Goal: Task Accomplishment & Management: Use online tool/utility

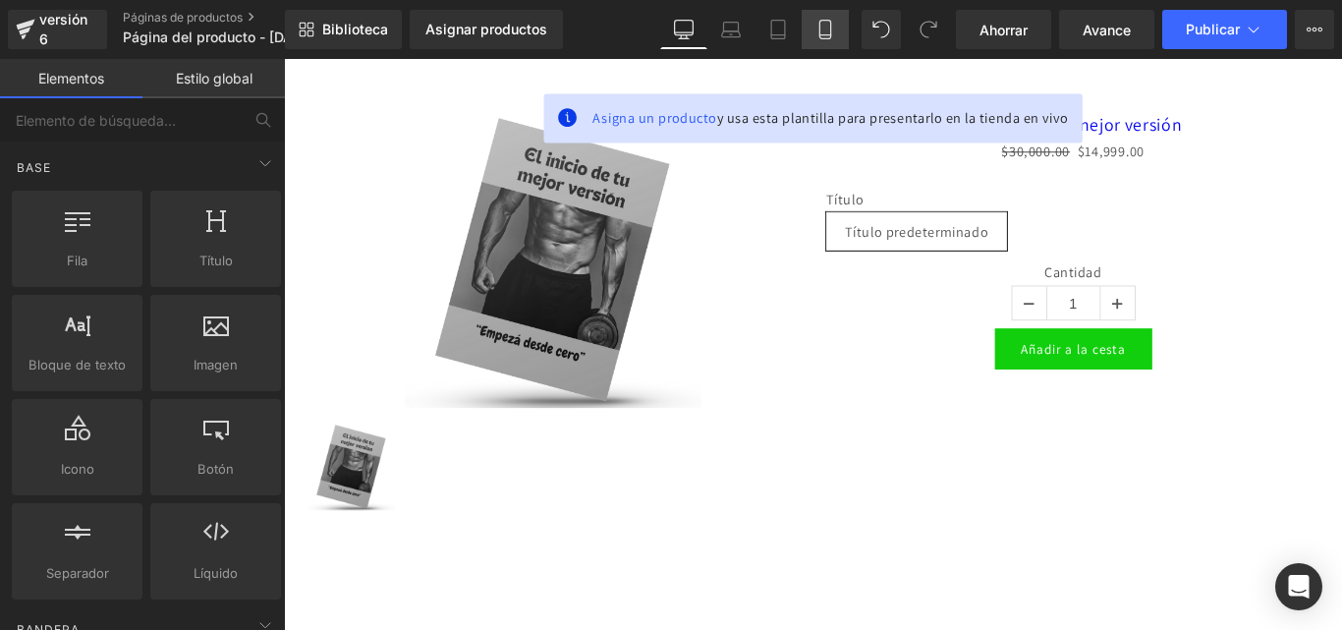
click at [830, 27] on icon at bounding box center [825, 30] width 20 height 20
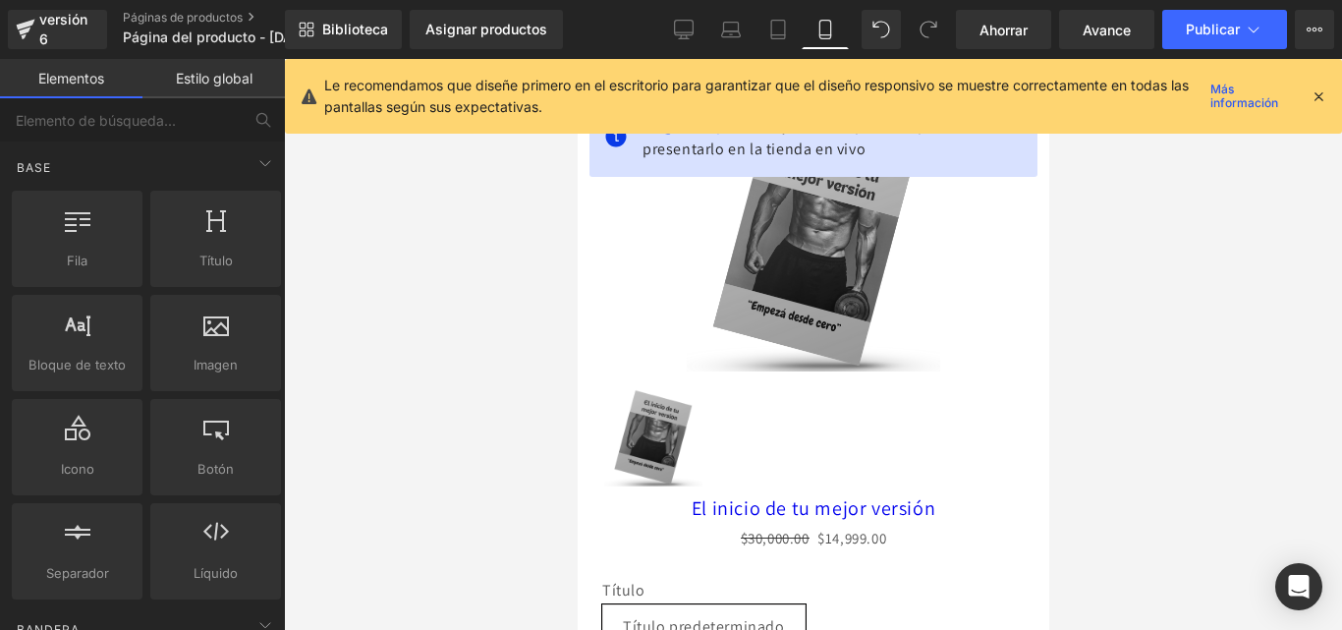
click at [1324, 91] on icon at bounding box center [1318, 96] width 18 height 18
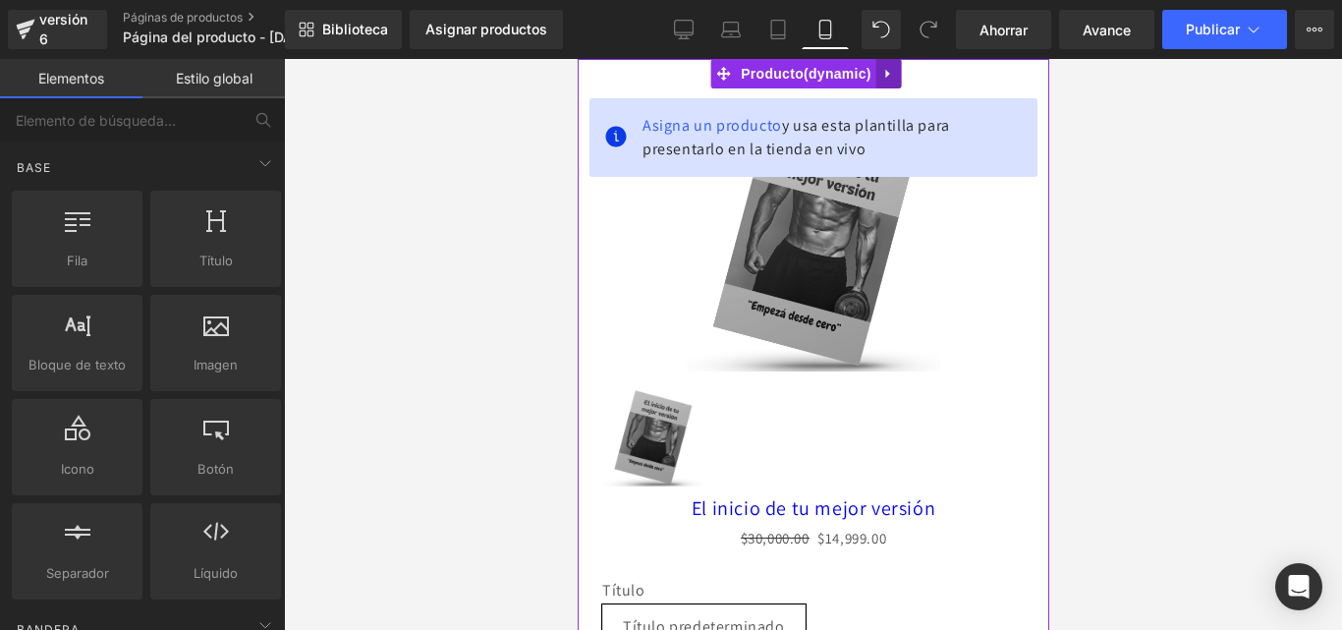
click at [888, 67] on icon at bounding box center [888, 74] width 14 height 15
click at [904, 69] on icon at bounding box center [901, 74] width 14 height 14
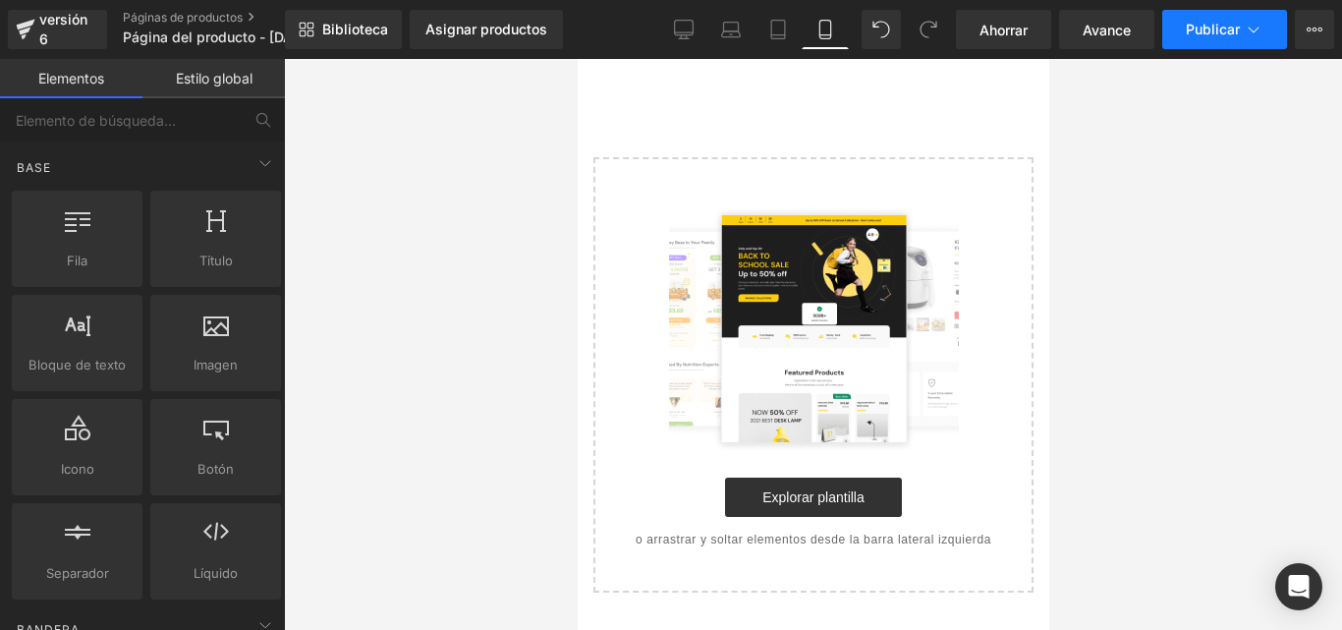
click at [1248, 27] on icon at bounding box center [1253, 30] width 20 height 20
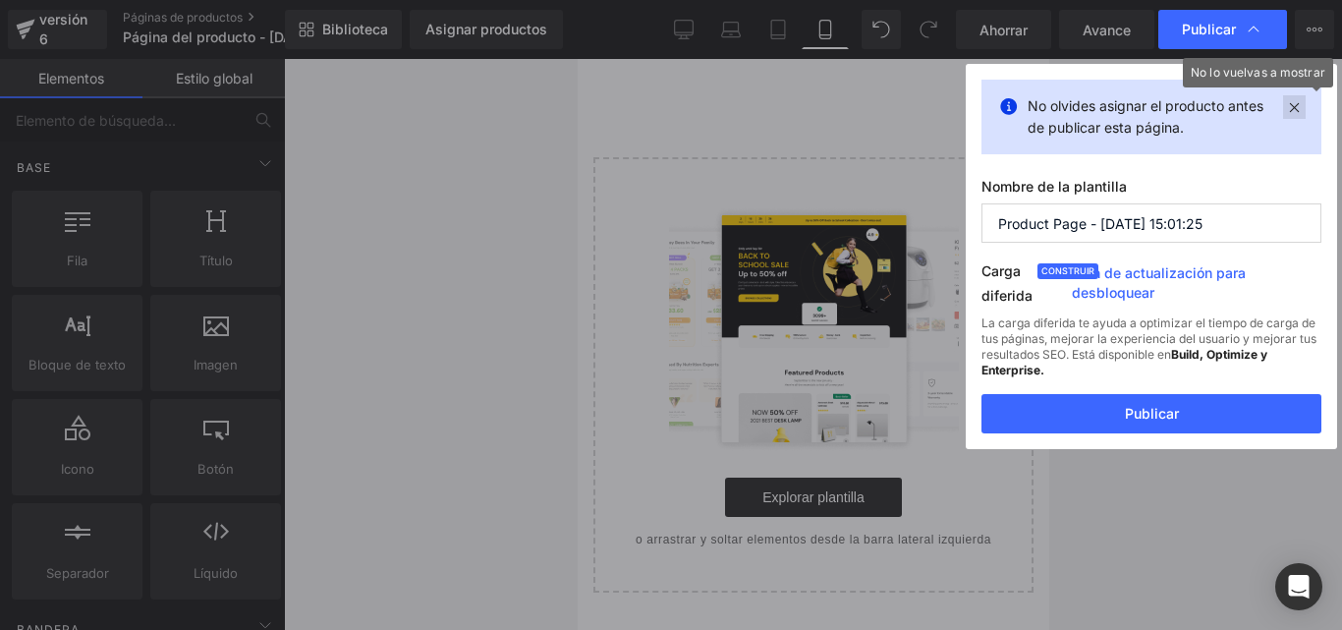
click at [1293, 106] on icon at bounding box center [1294, 107] width 23 height 24
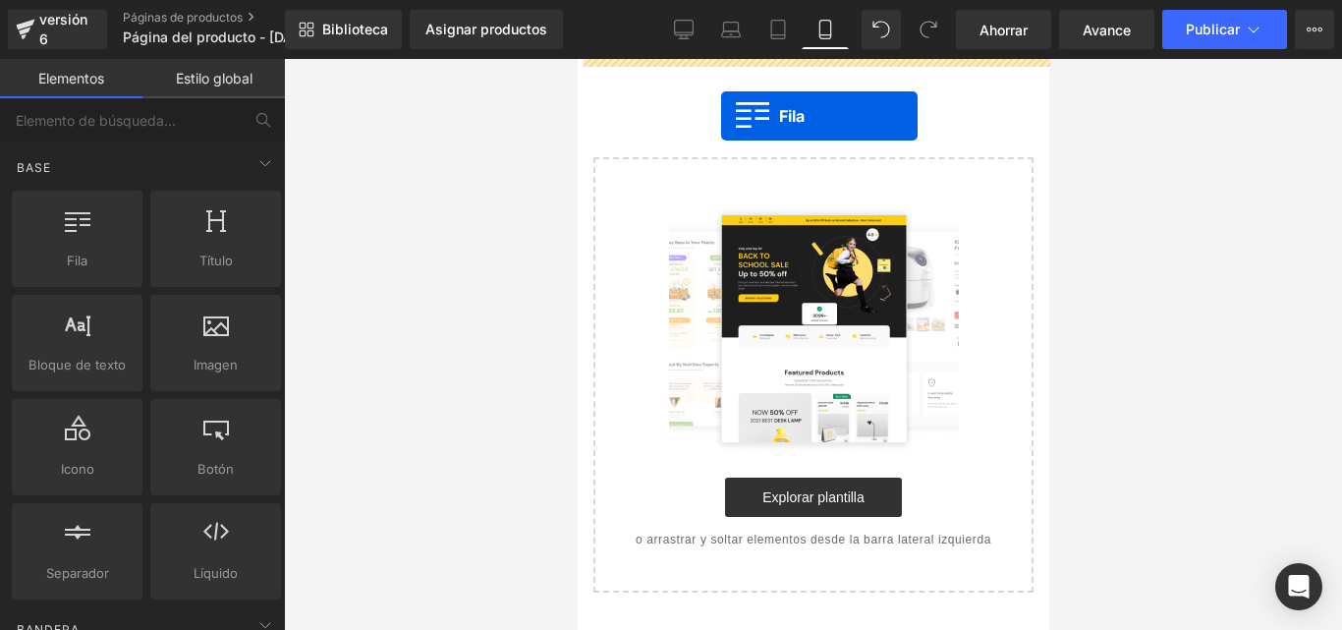
drag, startPoint x: 659, startPoint y: 299, endPoint x: 718, endPoint y: 116, distance: 191.9
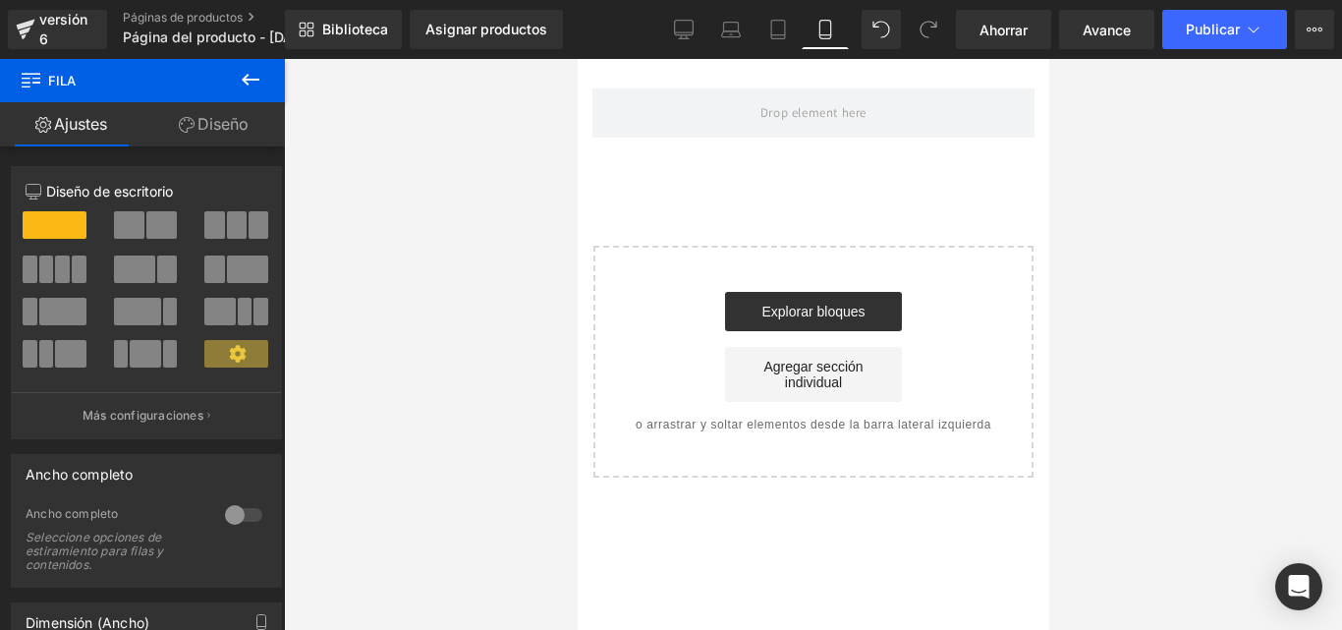
click at [342, 163] on div at bounding box center [813, 344] width 1058 height 571
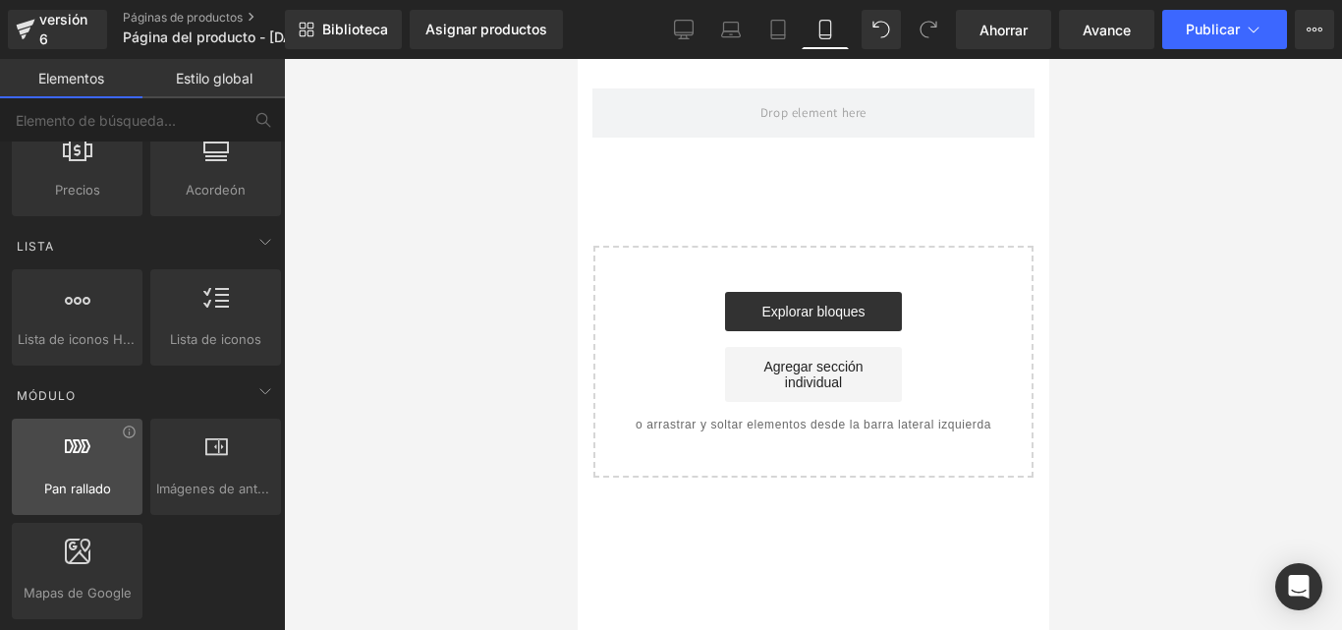
scroll to position [884, 0]
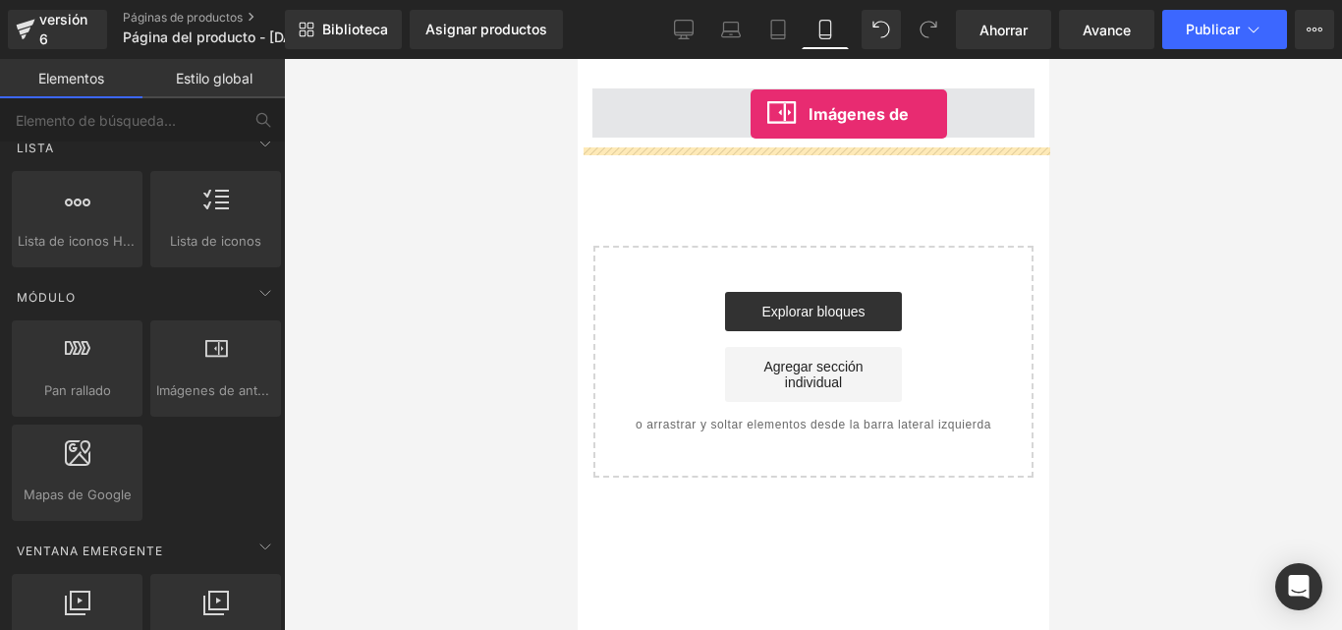
drag, startPoint x: 792, startPoint y: 435, endPoint x: 749, endPoint y: 114, distance: 323.9
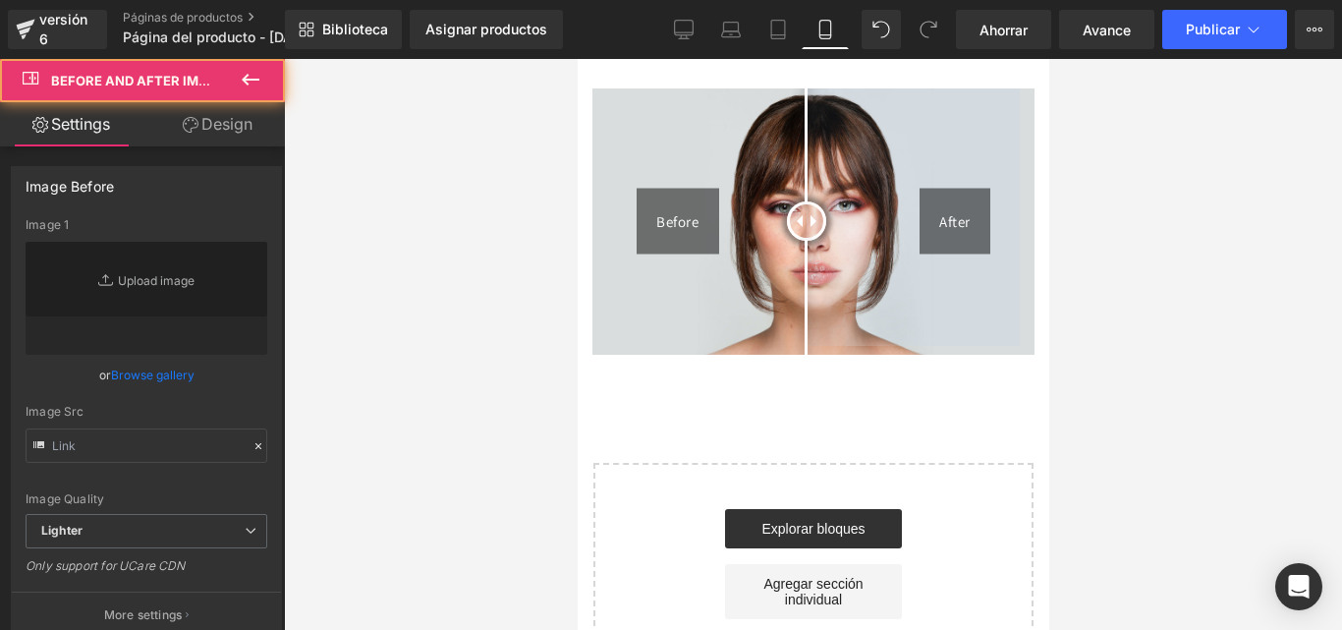
type input "https://cdn.shopify.com/s/files/1/2005/9307/files/Before-2_1024x1024.jpg"
type input "https://cdn.shopify.com/s/files/1/2005/9307/files/After-2_1024x1024.jpg"
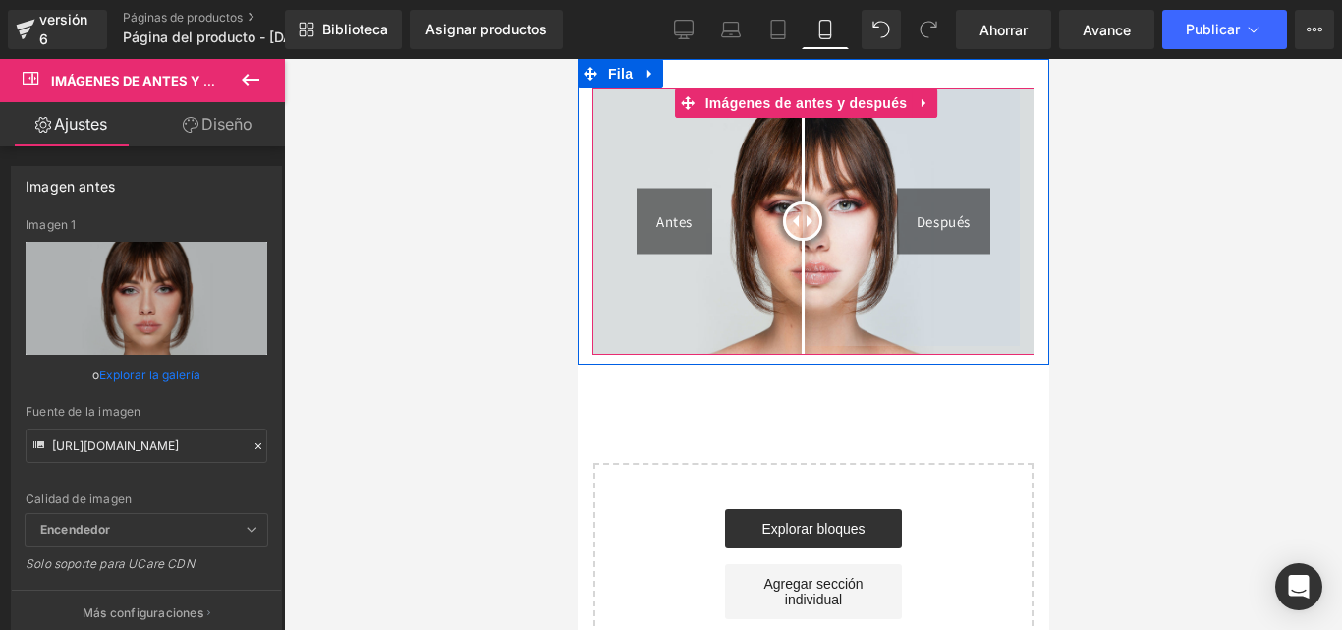
click at [801, 210] on div at bounding box center [801, 220] width 39 height 39
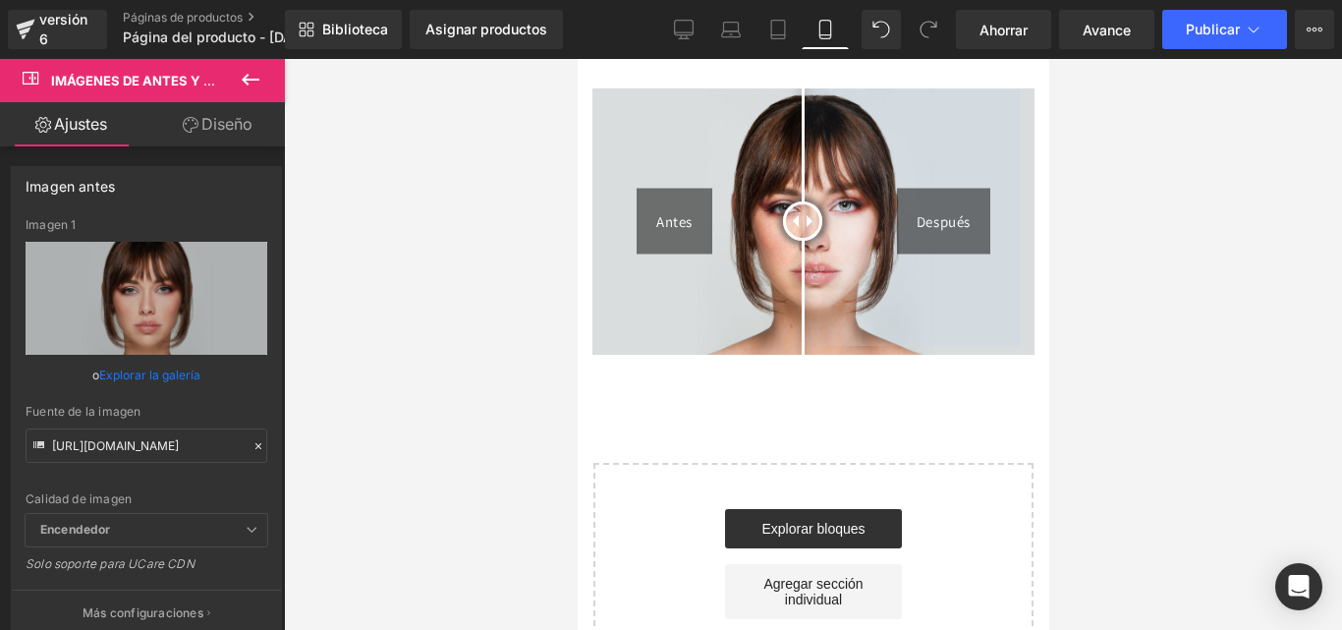
click at [1132, 198] on div at bounding box center [813, 344] width 1058 height 571
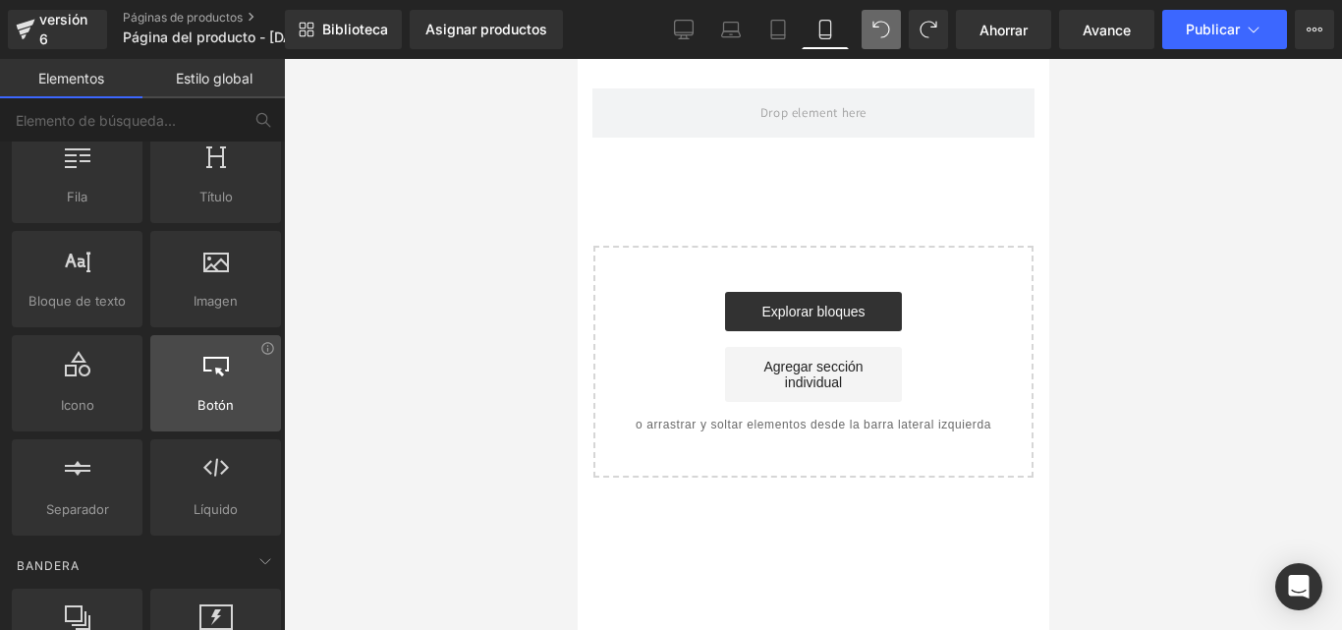
scroll to position [98, 0]
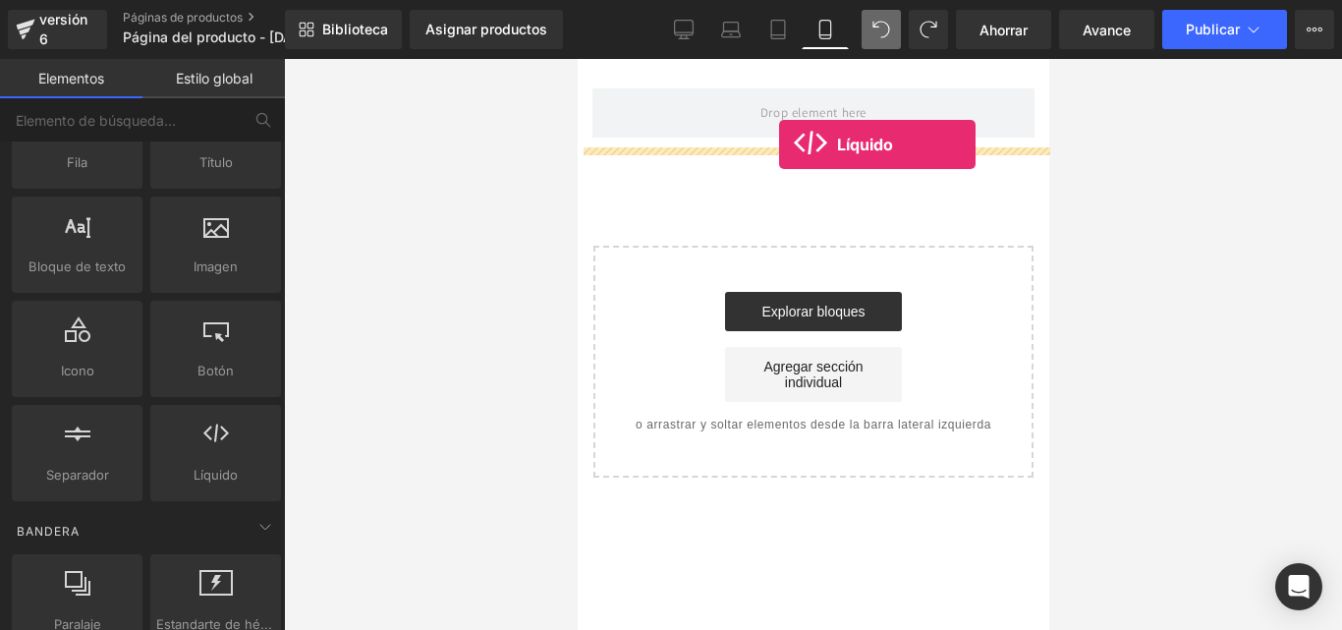
drag, startPoint x: 969, startPoint y: 488, endPoint x: 778, endPoint y: 144, distance: 393.5
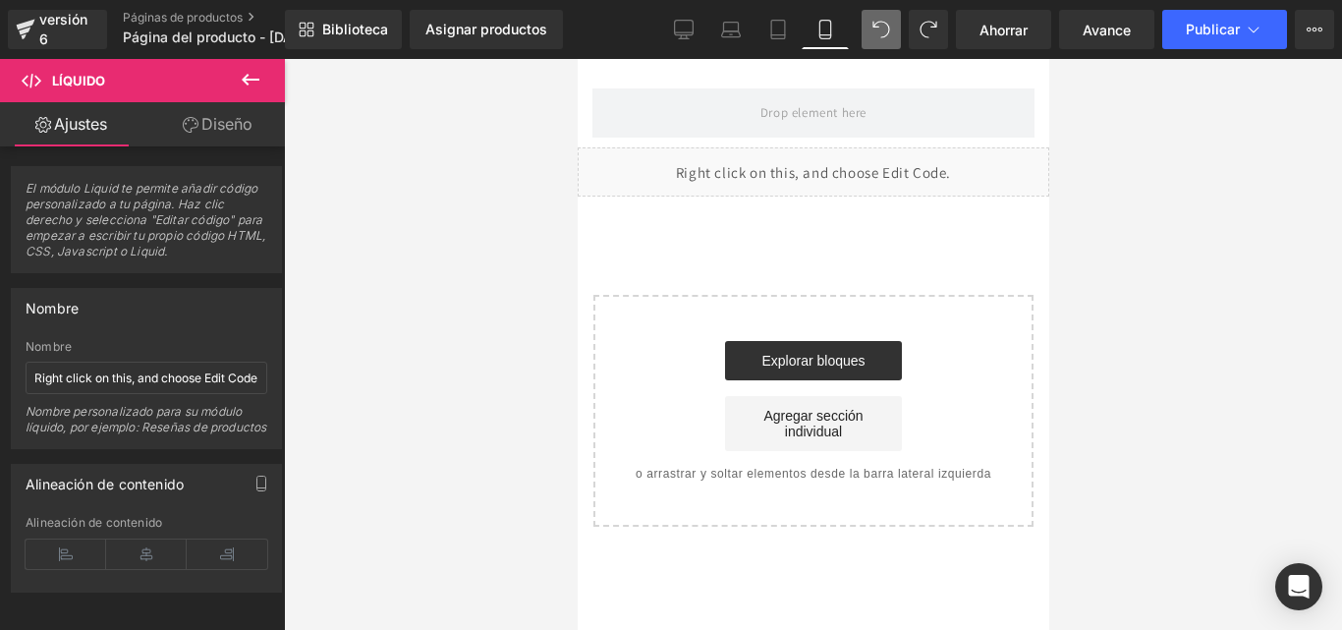
click at [255, 75] on icon at bounding box center [251, 80] width 24 height 24
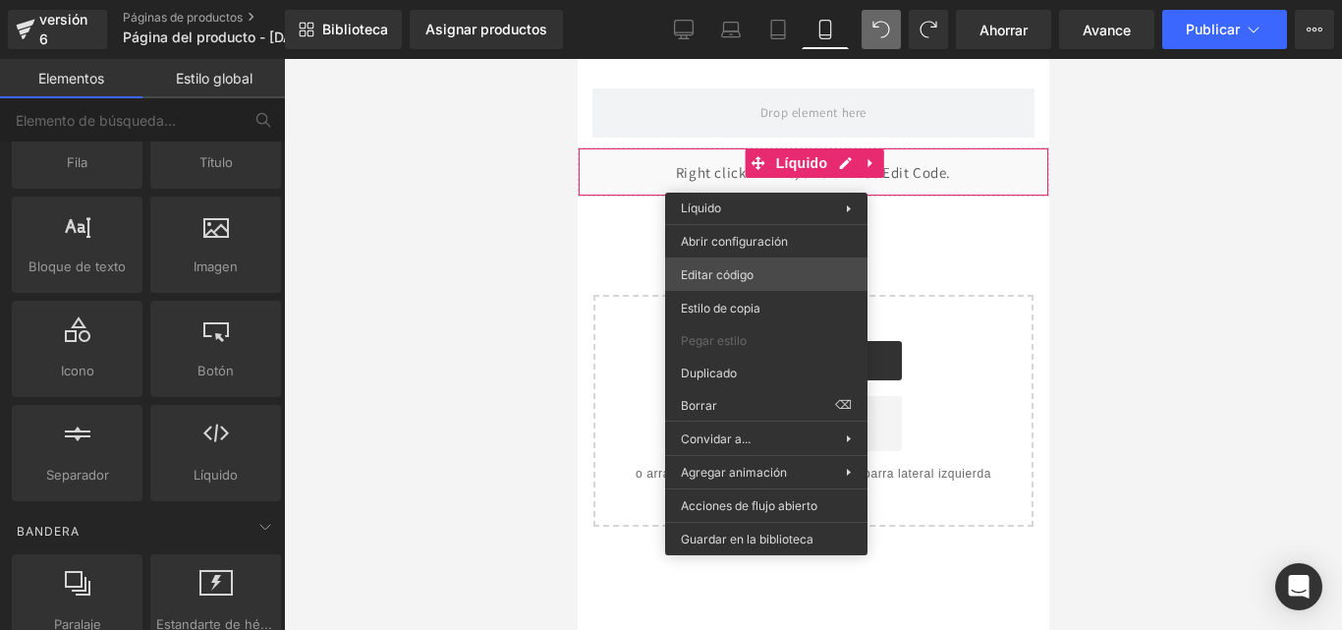
click at [764, 0] on div "Líquido Estás previsualizando cómo funciona el Reestilizará tu página. No puede…" at bounding box center [671, 0] width 1342 height 0
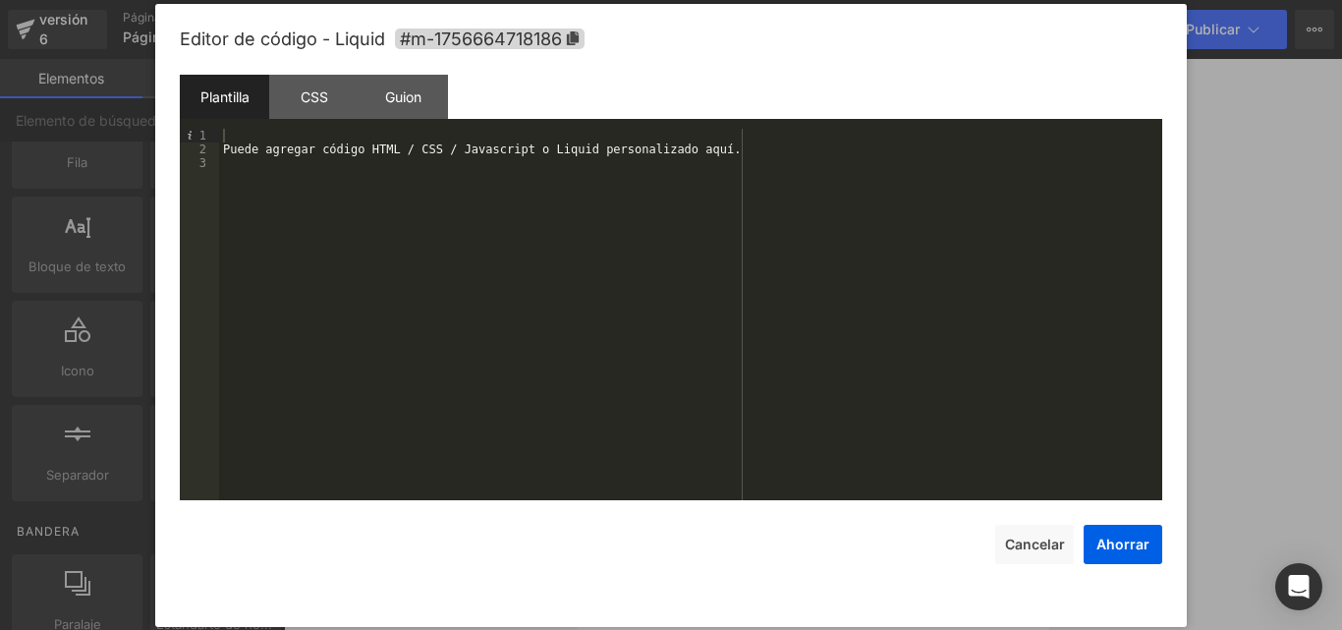
click at [236, 94] on font "Plantilla" at bounding box center [224, 96] width 49 height 17
click at [419, 167] on div "Puede agregar código HTML / CSS / Javascript o Liquid personalizado aquí." at bounding box center [690, 328] width 943 height 399
click at [711, 156] on div "Puede agregar código HTML / CSS / Javascript o Liquid personalizado aquí." at bounding box center [690, 328] width 943 height 399
click at [732, 141] on div "Puede agregar código HTML / CSS / Javascript o Liquid personalizado aquí." at bounding box center [690, 328] width 943 height 399
drag, startPoint x: 671, startPoint y: 149, endPoint x: 509, endPoint y: 163, distance: 162.6
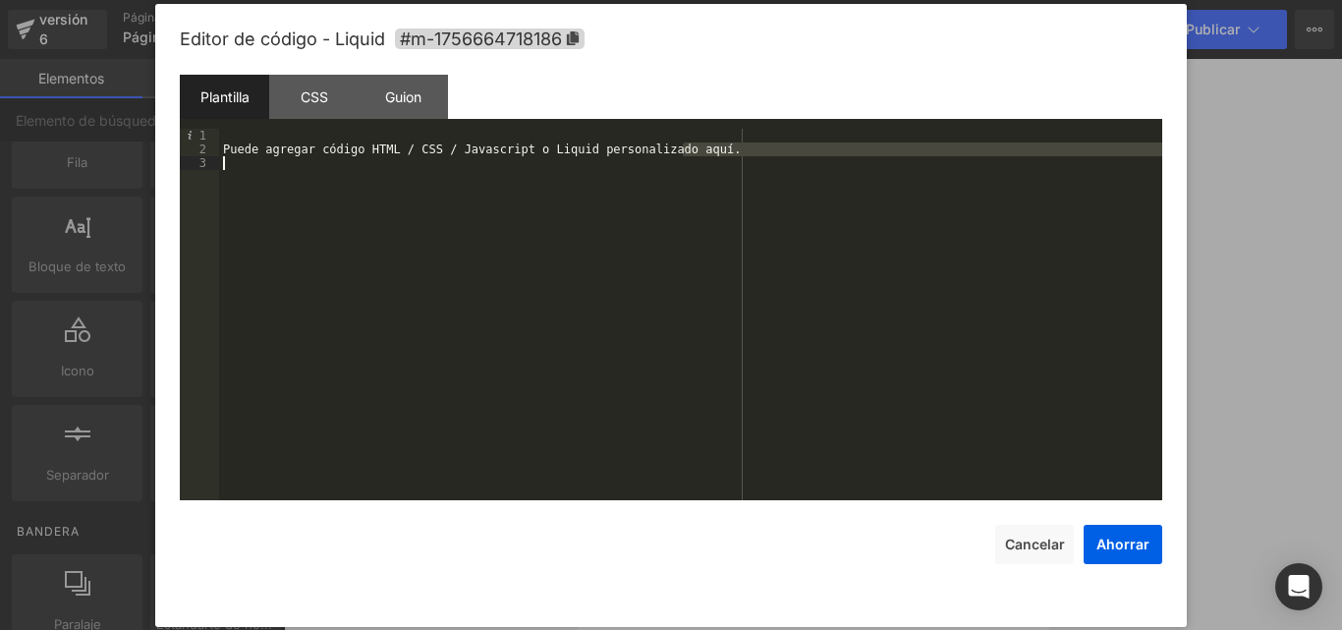
click at [509, 163] on div "Puede agregar código HTML / CSS / Javascript o Liquid personalizado aquí." at bounding box center [690, 328] width 943 height 399
click at [544, 200] on div "Puede agregar código HTML / CSS / Javascript o Liquid personalizado aquí." at bounding box center [690, 314] width 943 height 371
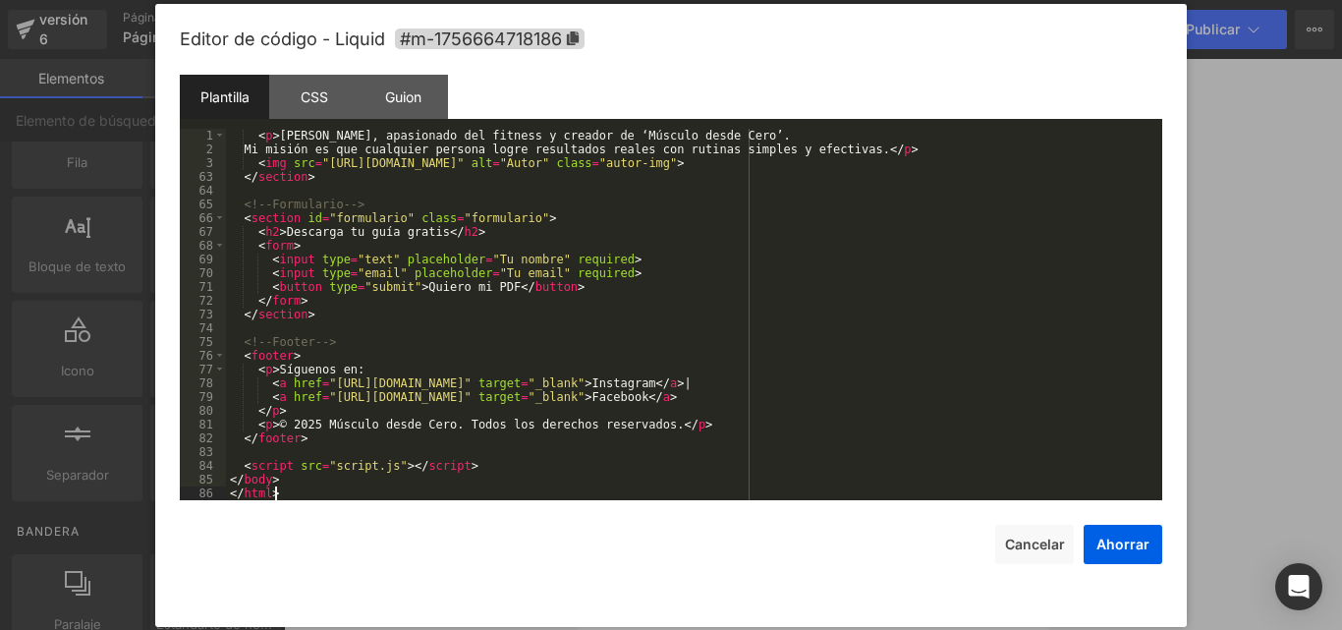
scroll to position [811, 0]
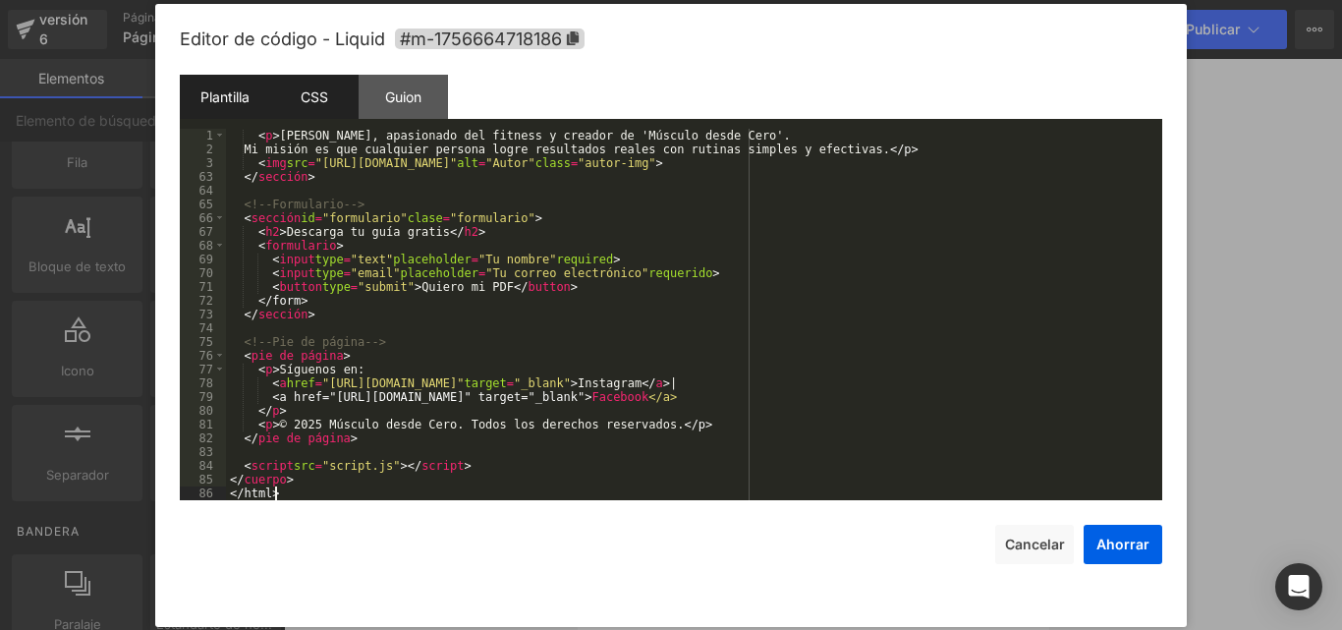
click at [325, 97] on font "CSS" at bounding box center [314, 96] width 27 height 17
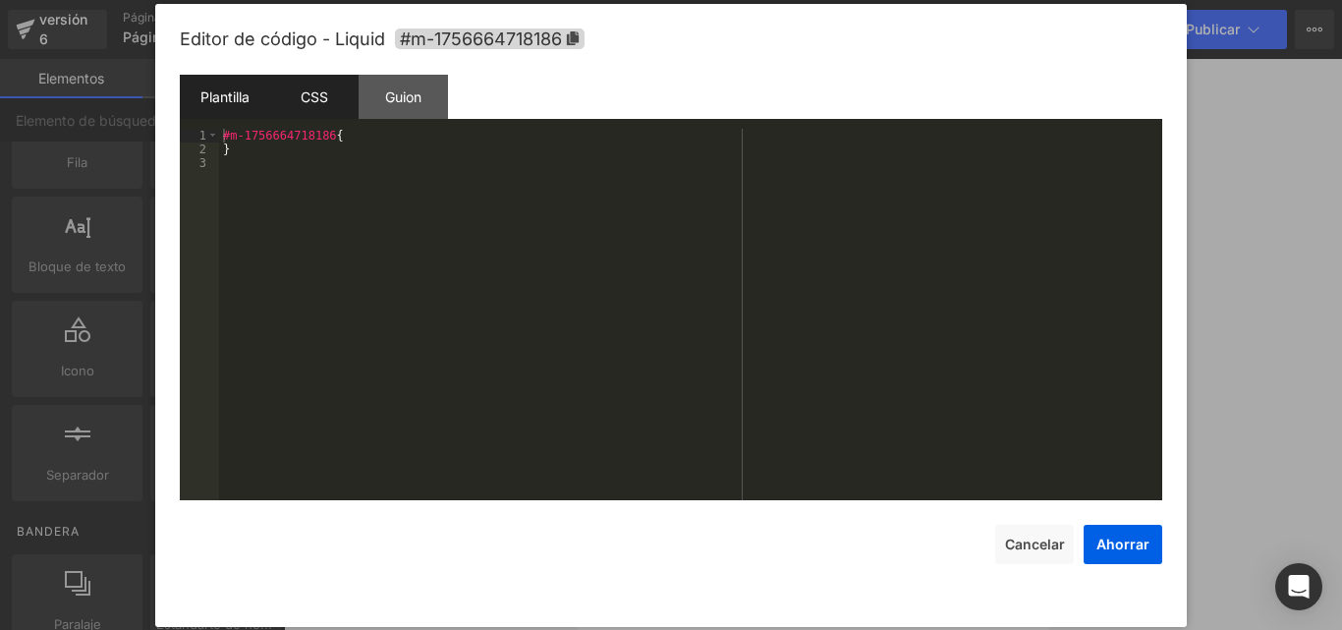
click at [219, 94] on font "Plantilla" at bounding box center [224, 96] width 49 height 17
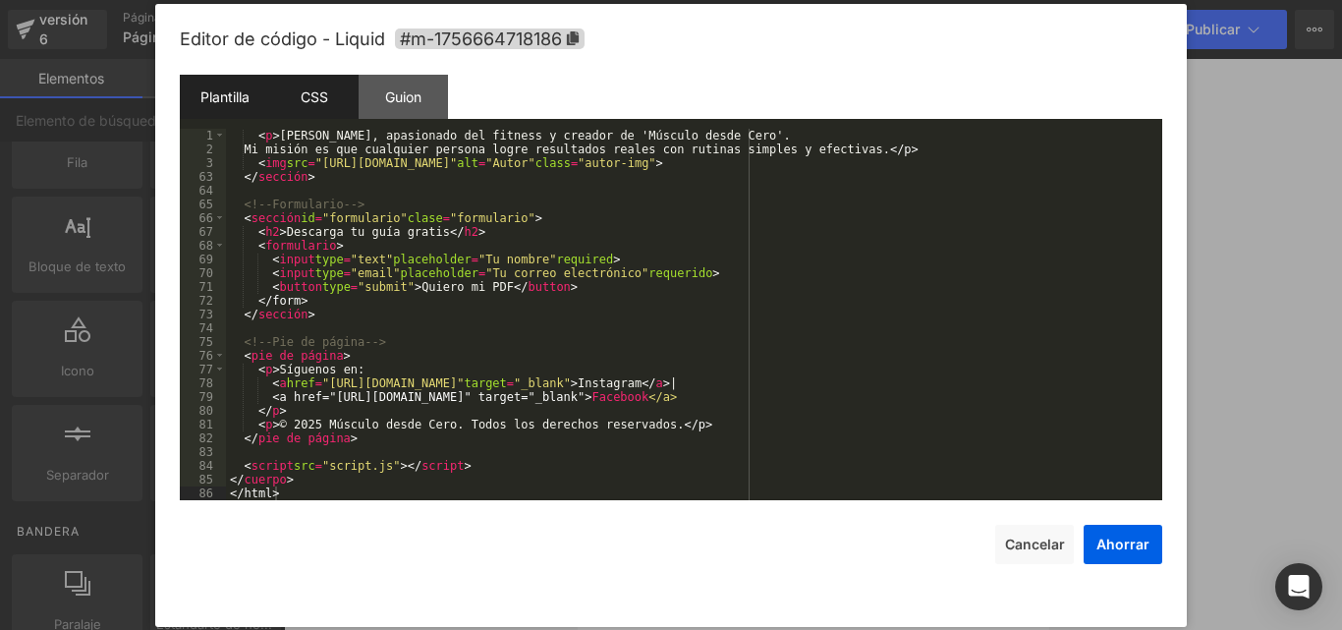
click at [306, 99] on font "CSS" at bounding box center [314, 96] width 27 height 17
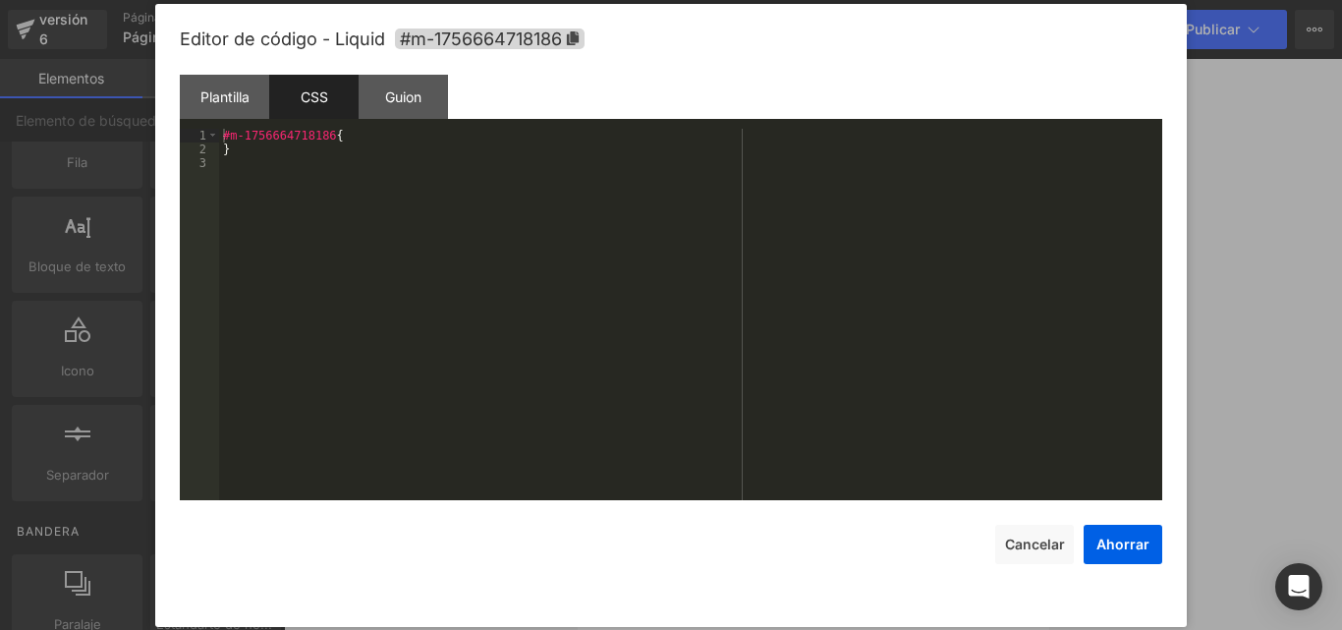
click at [359, 153] on div "#m-1756664718186 { }" at bounding box center [690, 328] width 943 height 399
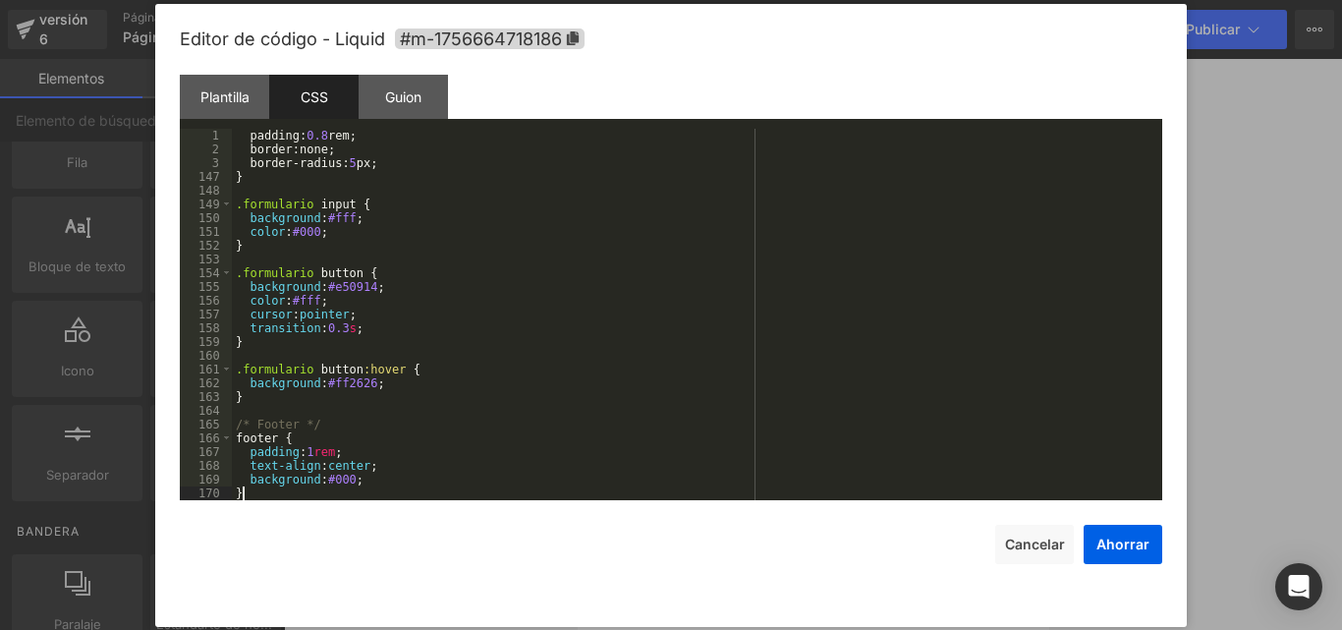
scroll to position [1966, 0]
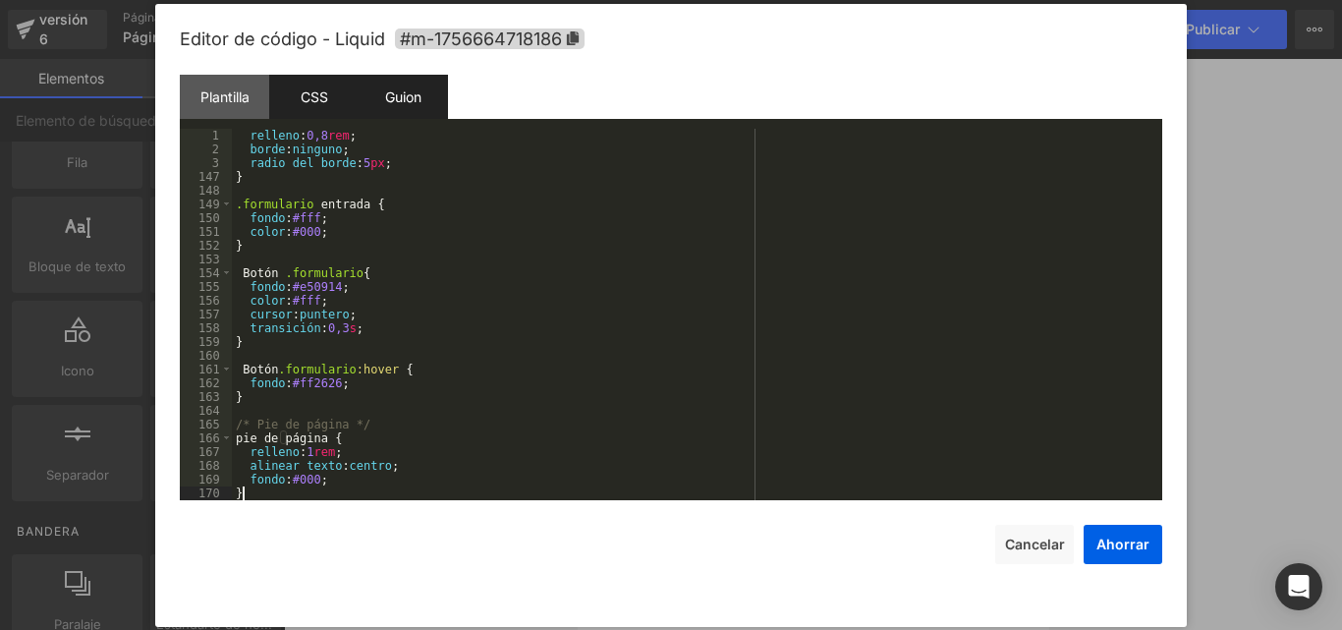
click at [420, 95] on font "Guion" at bounding box center [403, 96] width 36 height 17
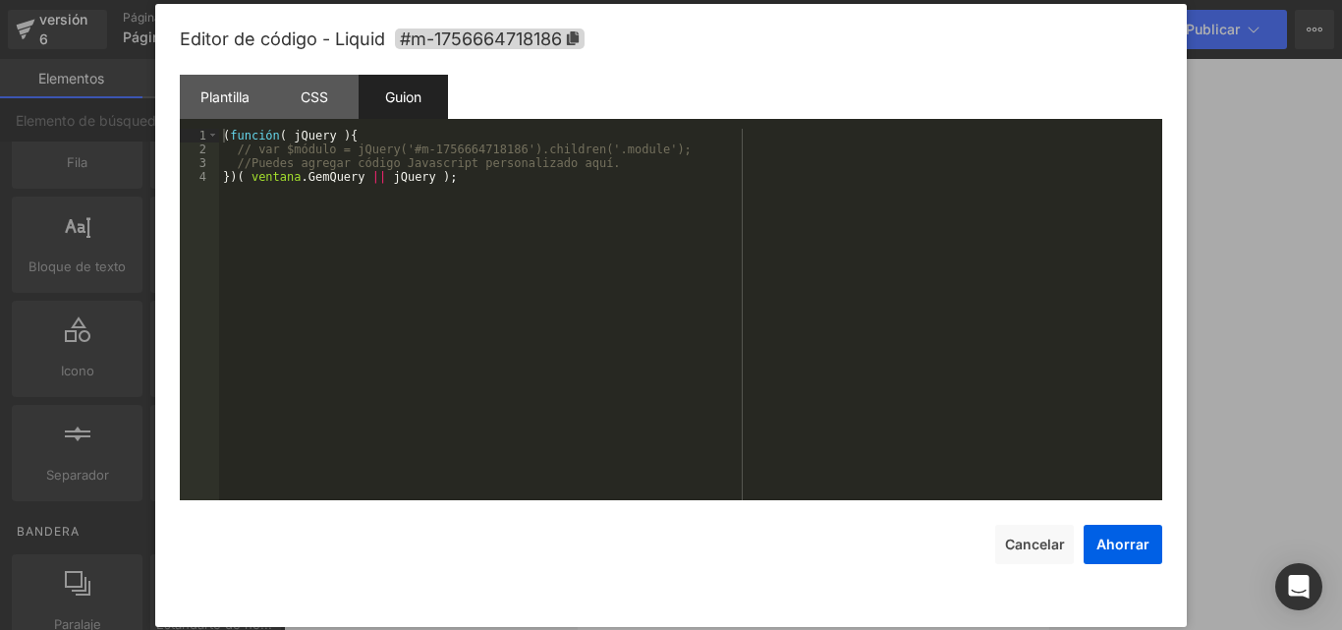
click at [450, 207] on div "( función ( jQuery ) { // var $módulo = jQuery('#m-1756664718186').children('.m…" at bounding box center [690, 328] width 943 height 399
click at [568, 196] on div "( función ( jQuery ) { // var $módulo = jQuery('#m-1756664718186').children('.m…" at bounding box center [690, 328] width 943 height 399
click at [521, 199] on div "( función ( jQuery ) { // var $módulo = jQuery('#m-1756664718186').children('.m…" at bounding box center [690, 328] width 943 height 399
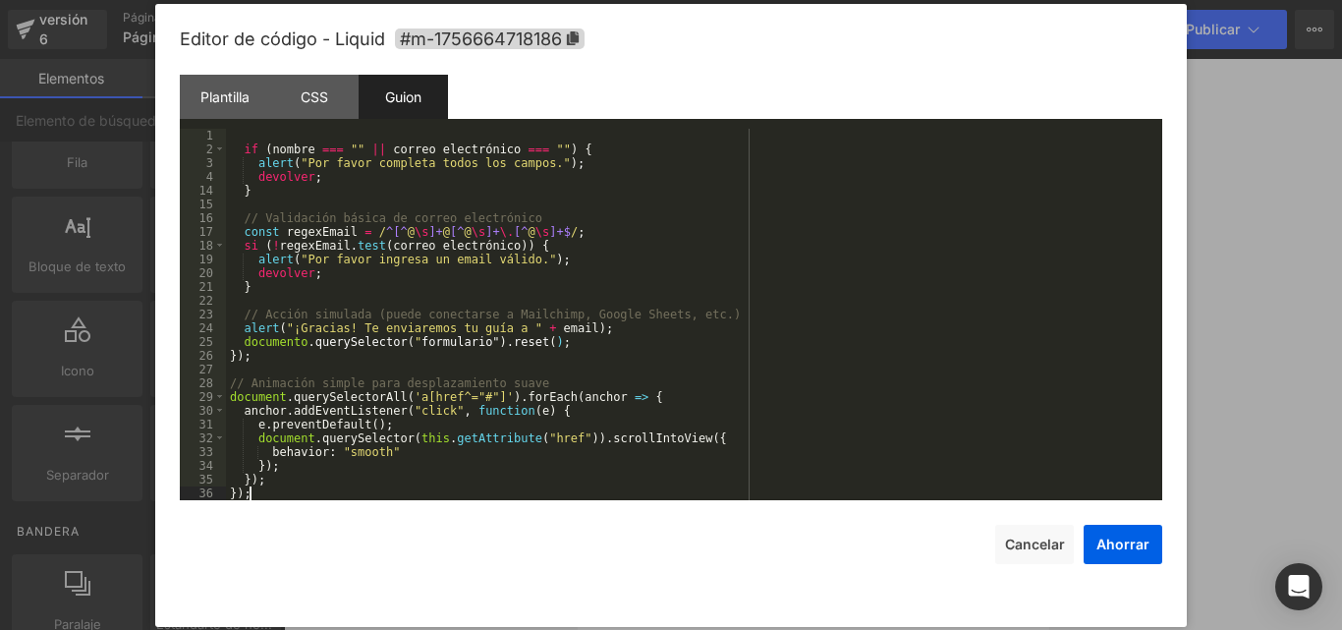
scroll to position [124, 0]
click at [1118, 550] on button "Ahorrar" at bounding box center [1122, 543] width 79 height 39
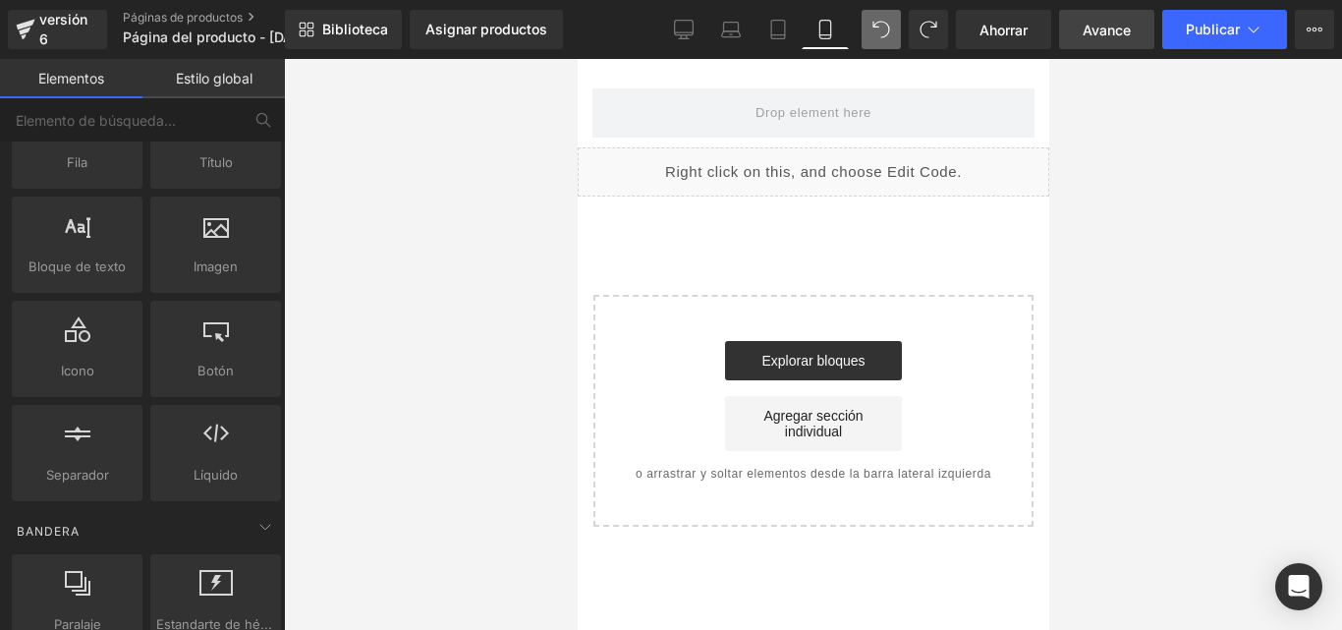
drag, startPoint x: 1024, startPoint y: 34, endPoint x: 1089, endPoint y: 25, distance: 65.6
click at [985, 20] on span "Ahorrar" at bounding box center [1003, 30] width 48 height 21
click at [1225, 28] on font "Publicar" at bounding box center [1212, 29] width 54 height 17
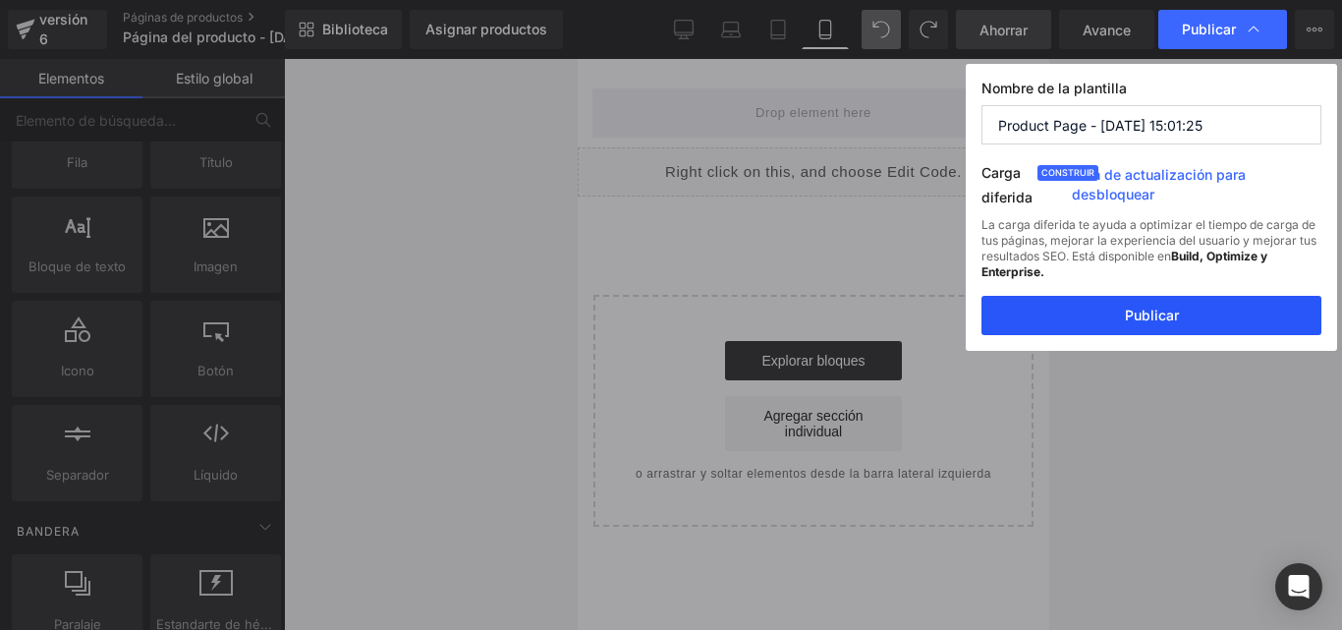
click at [1171, 321] on font "Publicar" at bounding box center [1152, 314] width 54 height 17
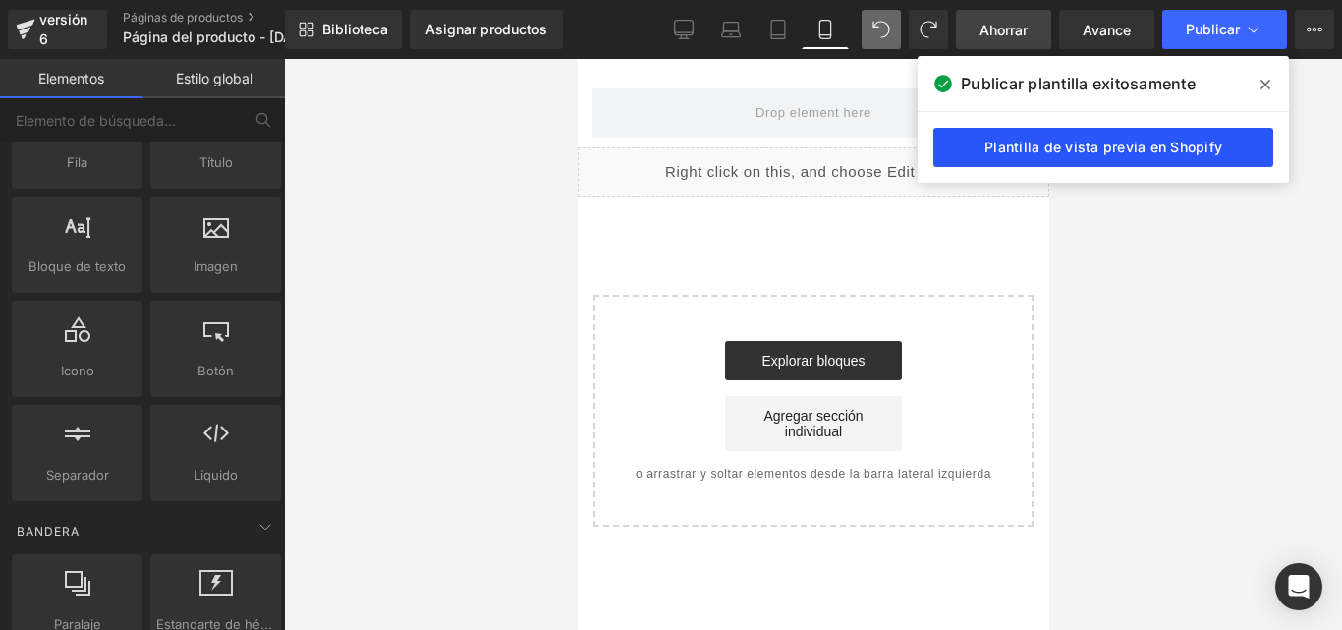
click at [1175, 157] on link "Plantilla de vista previa en Shopify" at bounding box center [1103, 147] width 340 height 39
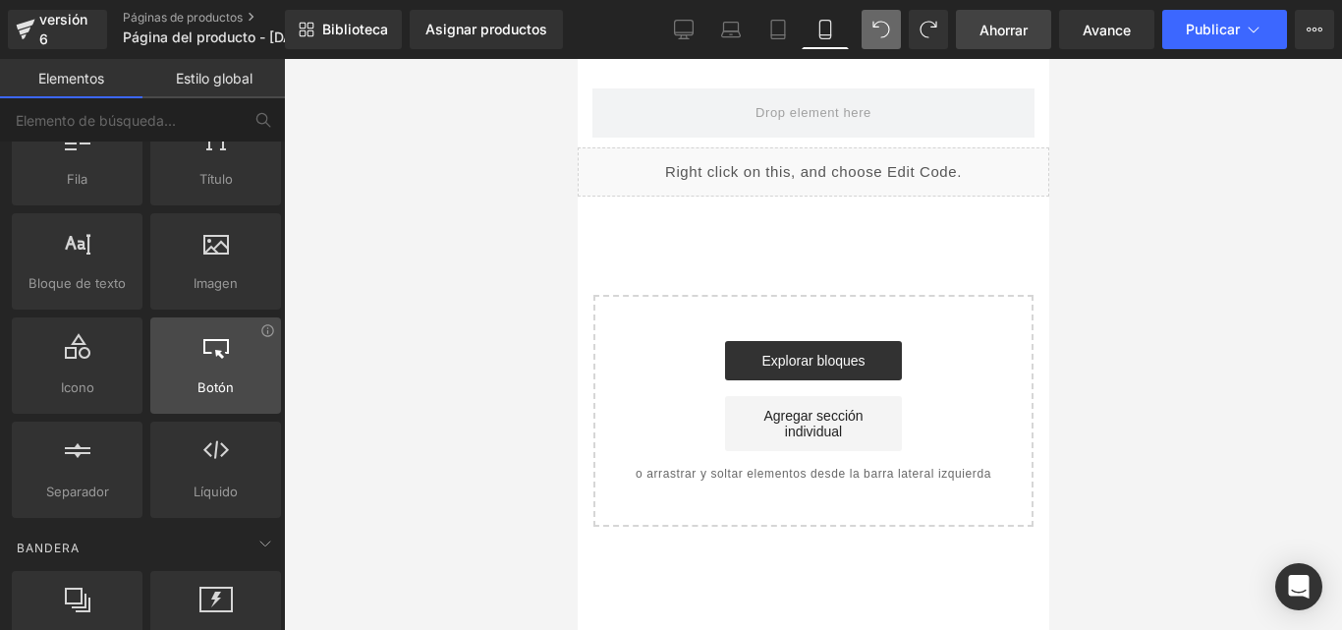
scroll to position [196, 0]
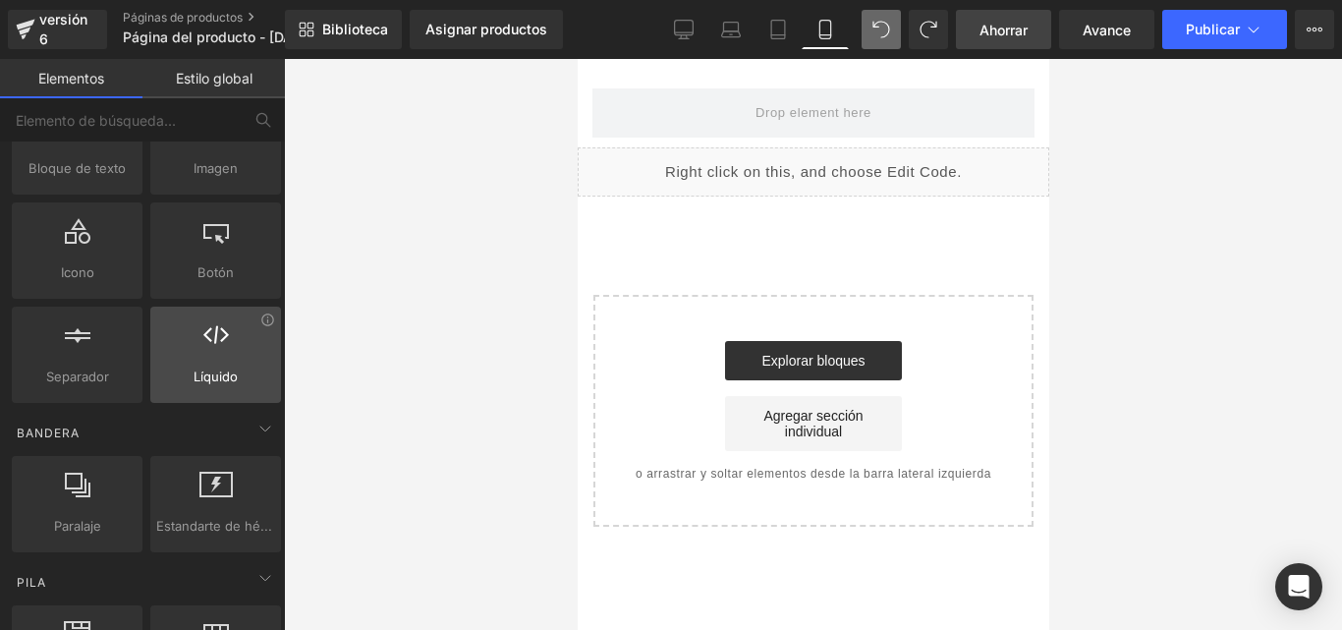
drag, startPoint x: 217, startPoint y: 327, endPoint x: 247, endPoint y: 325, distance: 29.5
click at [218, 327] on icon at bounding box center [216, 335] width 26 height 26
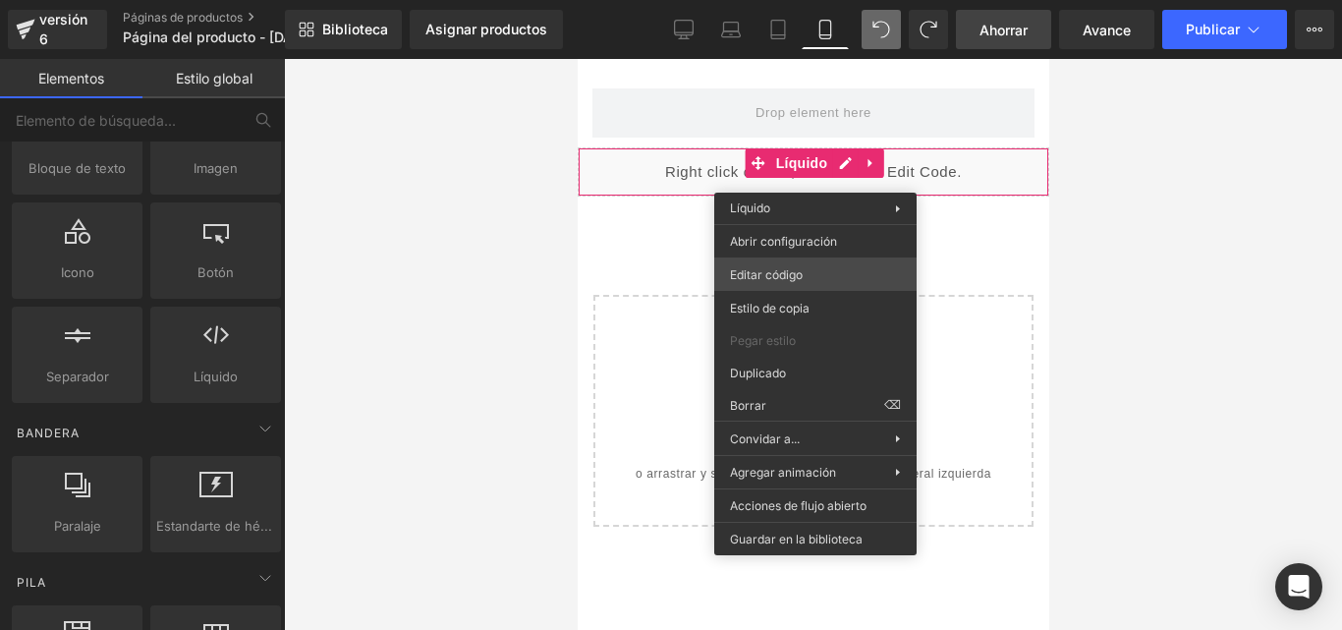
click at [787, 0] on div "Liquid Estás previsualizando cómo funciona el Reestilizará tu página. No puedes…" at bounding box center [671, 0] width 1342 height 0
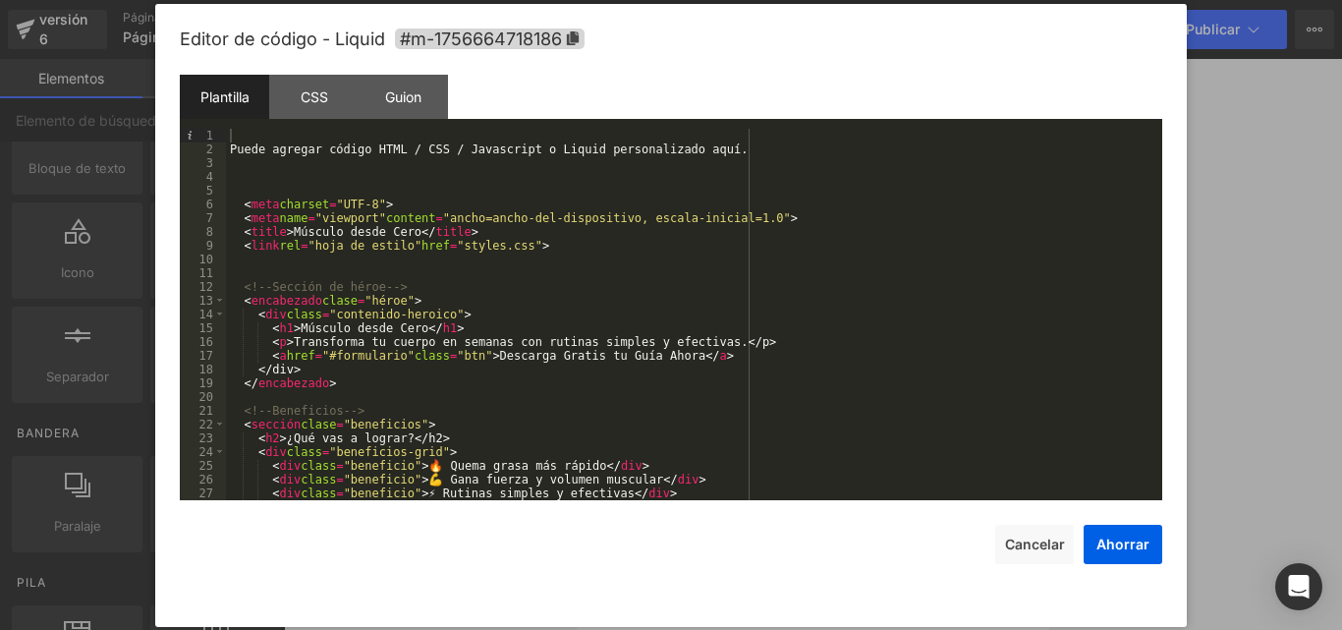
click at [223, 99] on font "Plantilla" at bounding box center [224, 96] width 49 height 17
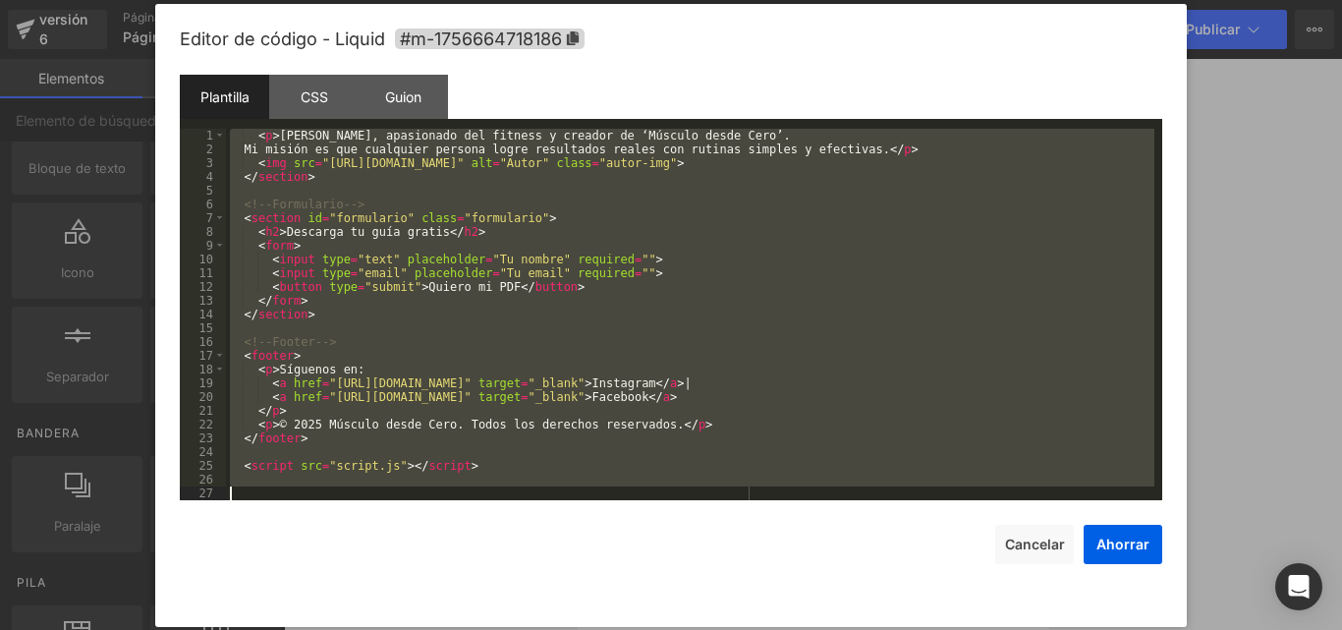
scroll to position [811, 0]
drag, startPoint x: 240, startPoint y: 154, endPoint x: 579, endPoint y: 668, distance: 615.9
click at [579, 629] on html "Liquid Estás previsualizando cómo funciona el Reestilizará tu página. No puedes…" at bounding box center [671, 315] width 1342 height 630
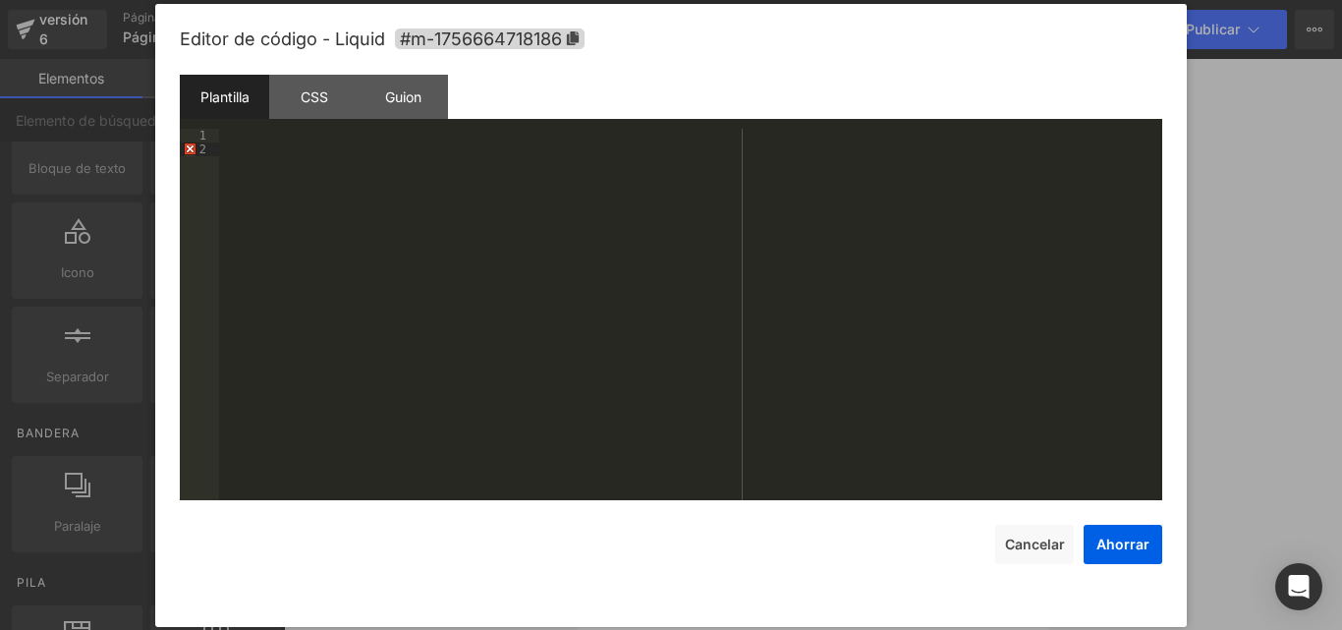
click at [206, 133] on div "1" at bounding box center [199, 136] width 39 height 14
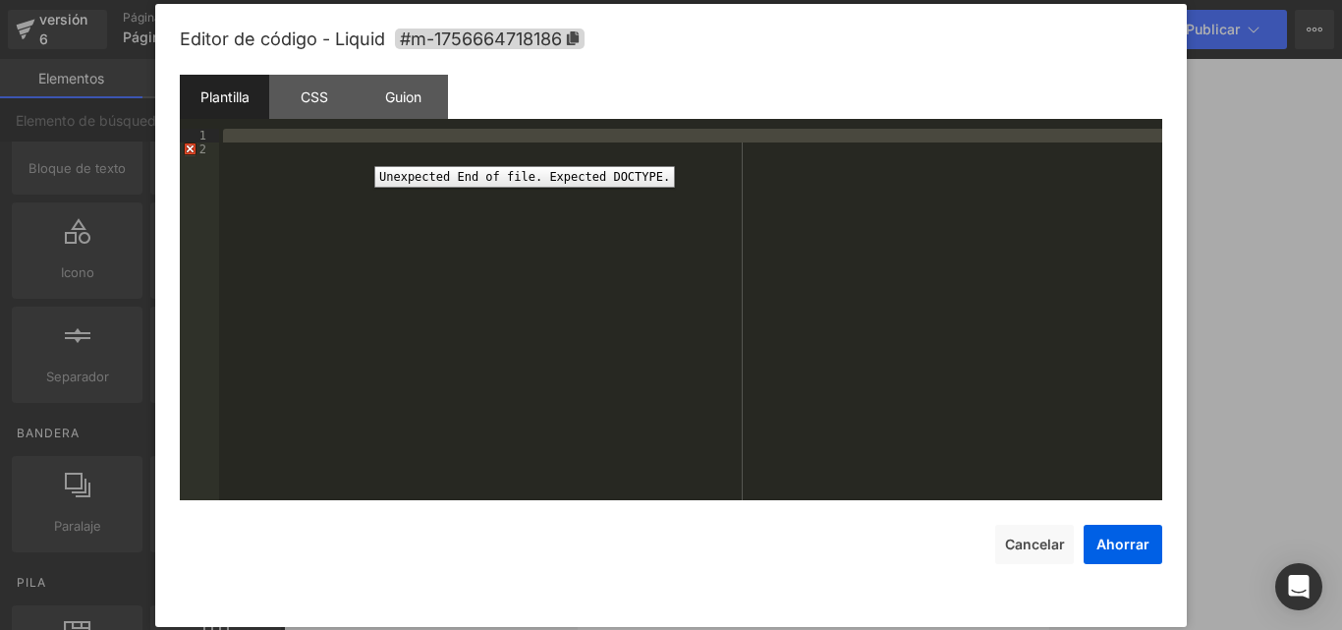
click at [204, 147] on font "2" at bounding box center [202, 149] width 7 height 14
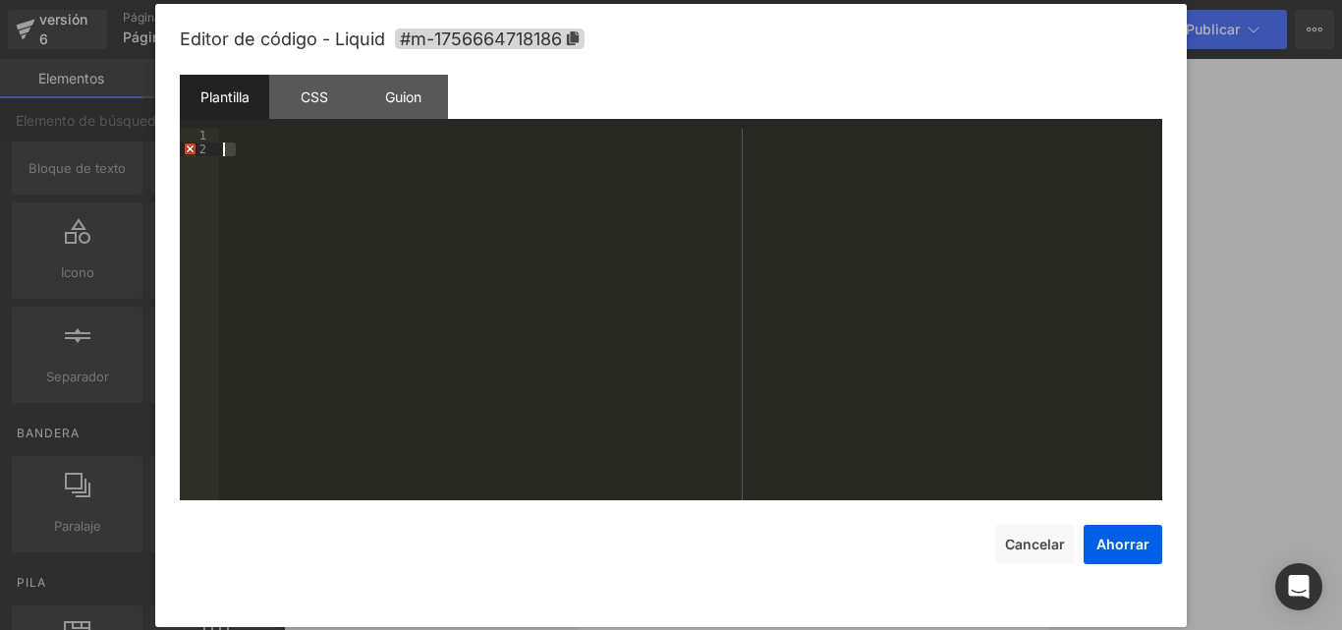
click at [340, 160] on div at bounding box center [690, 314] width 943 height 371
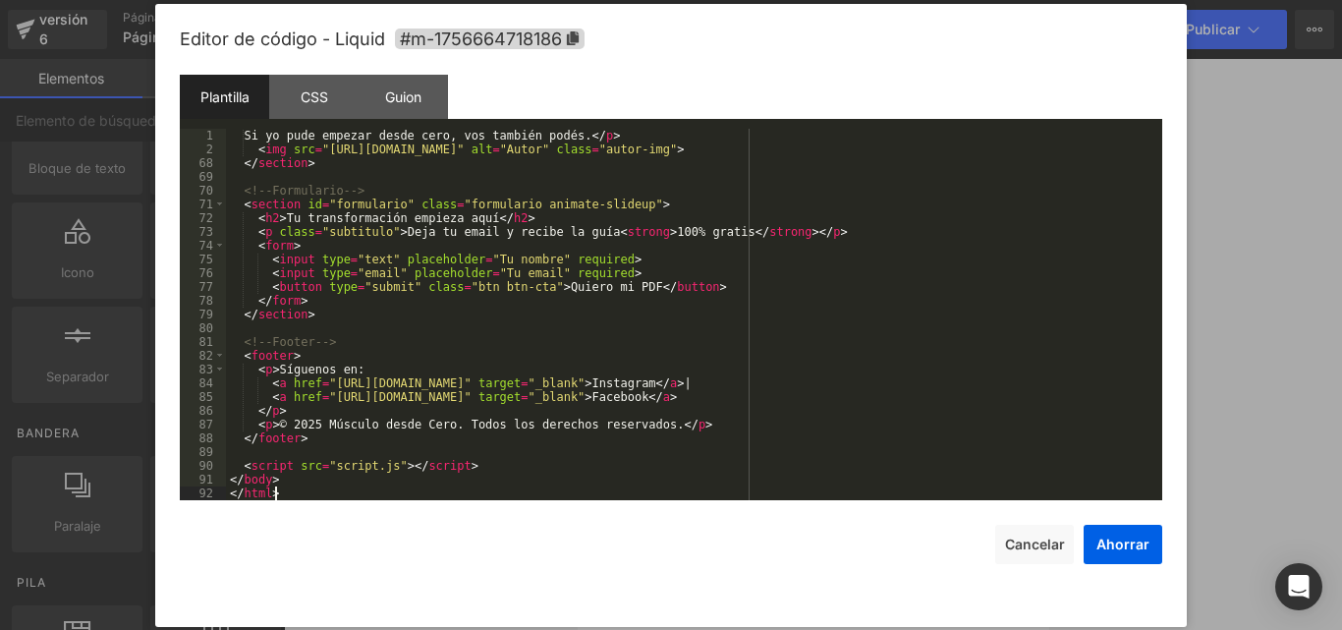
scroll to position [894, 0]
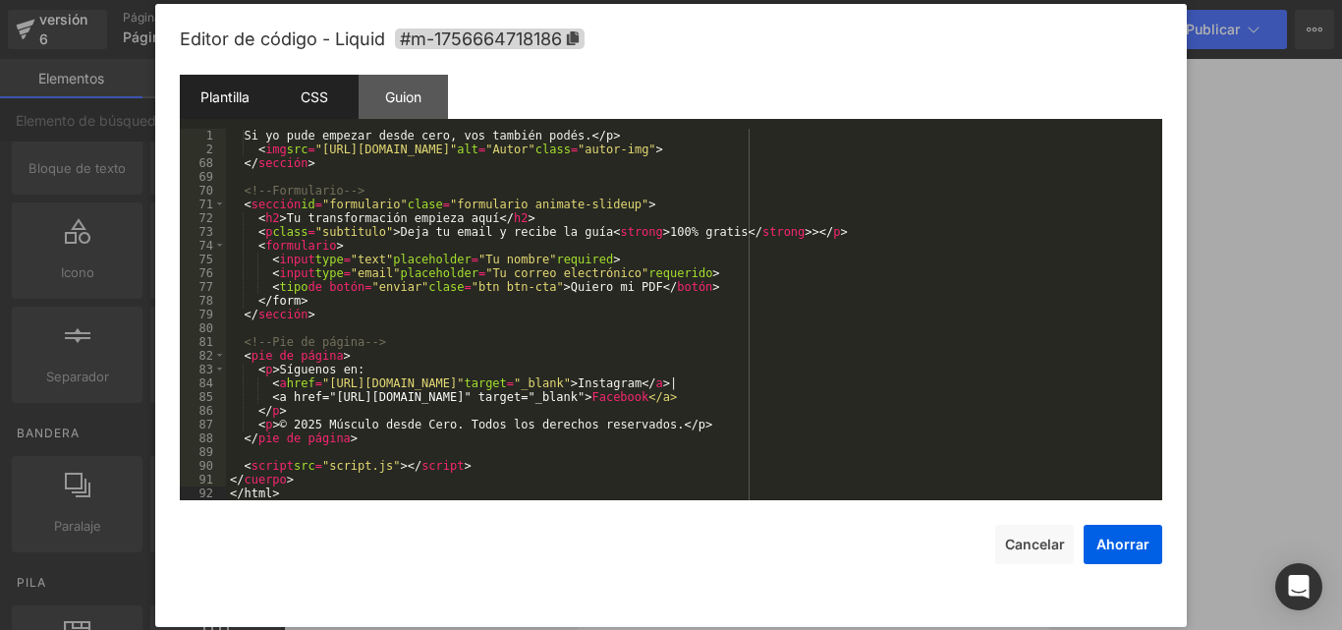
click at [319, 86] on font "CSS" at bounding box center [314, 96] width 27 height 21
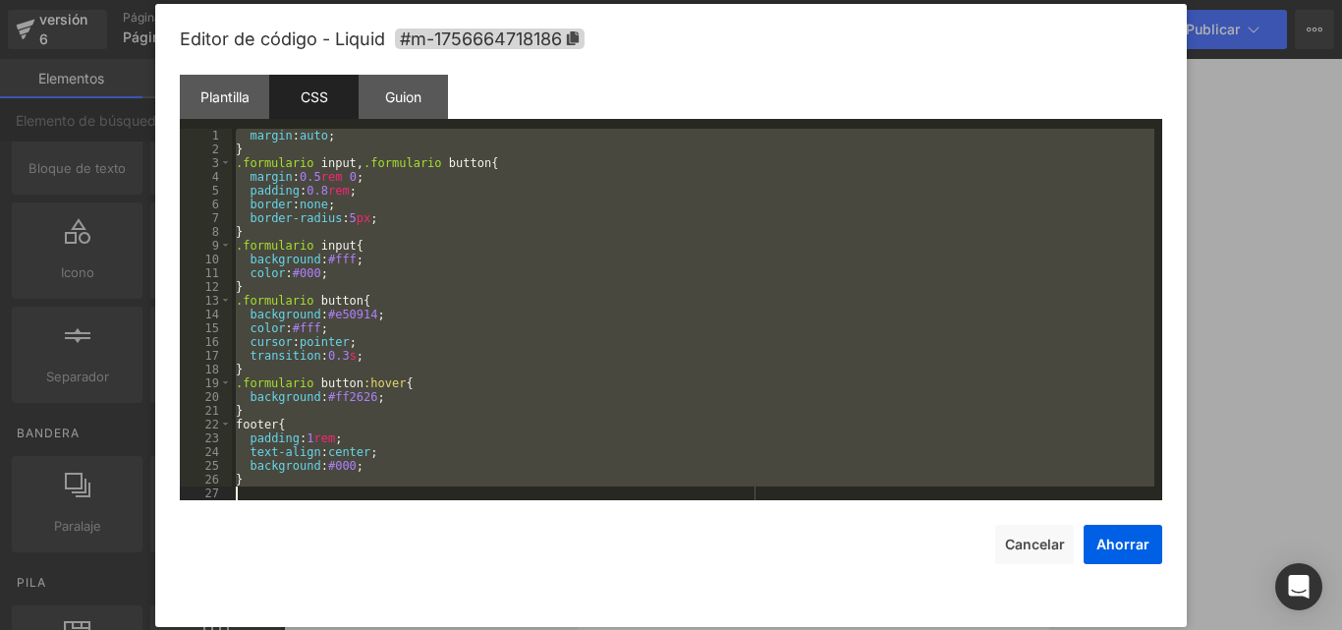
scroll to position [1540, 0]
drag, startPoint x: 249, startPoint y: 142, endPoint x: 644, endPoint y: 651, distance: 644.0
click at [644, 629] on html "Liquid Estás previsualizando cómo funciona el Reestilizará tu página. No puedes…" at bounding box center [671, 315] width 1342 height 630
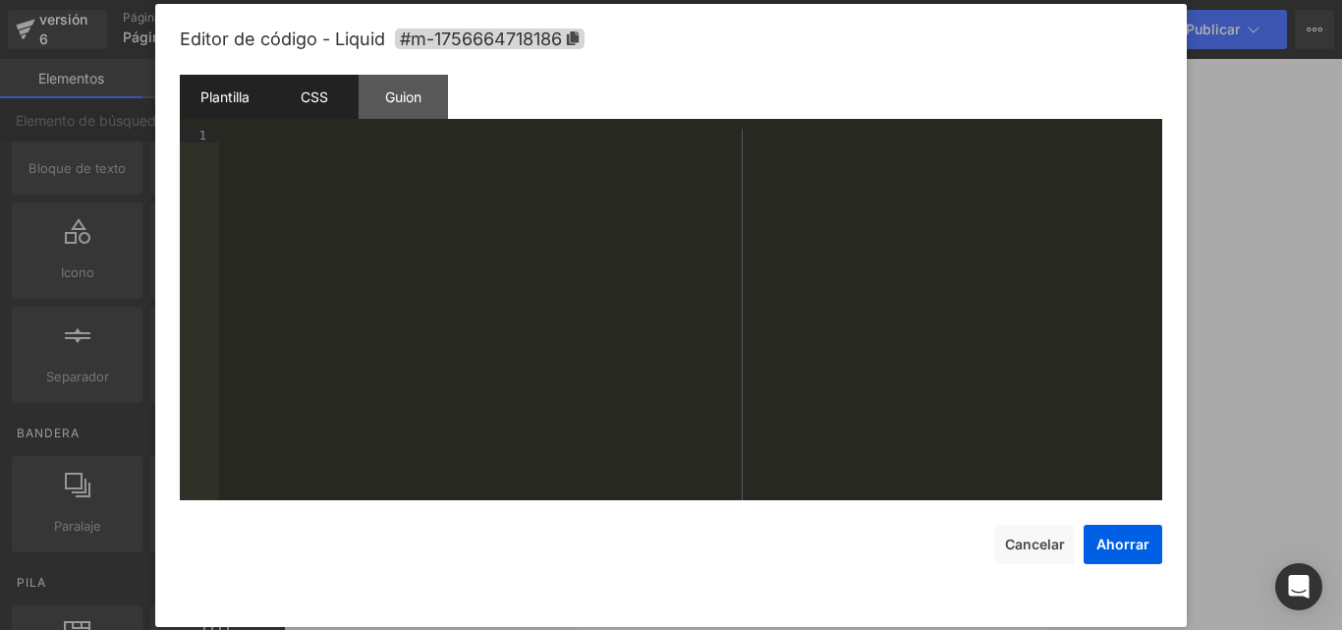
click at [242, 88] on font "Plantilla" at bounding box center [224, 96] width 49 height 17
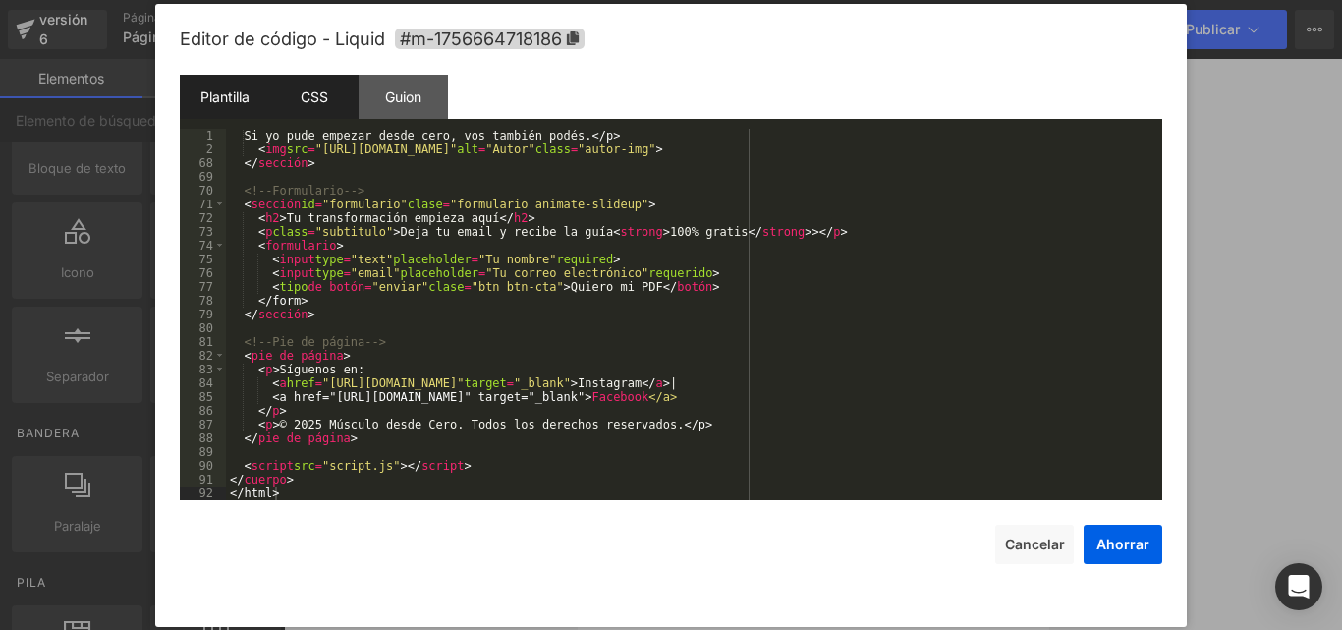
click at [290, 100] on div "CSS" at bounding box center [313, 97] width 89 height 44
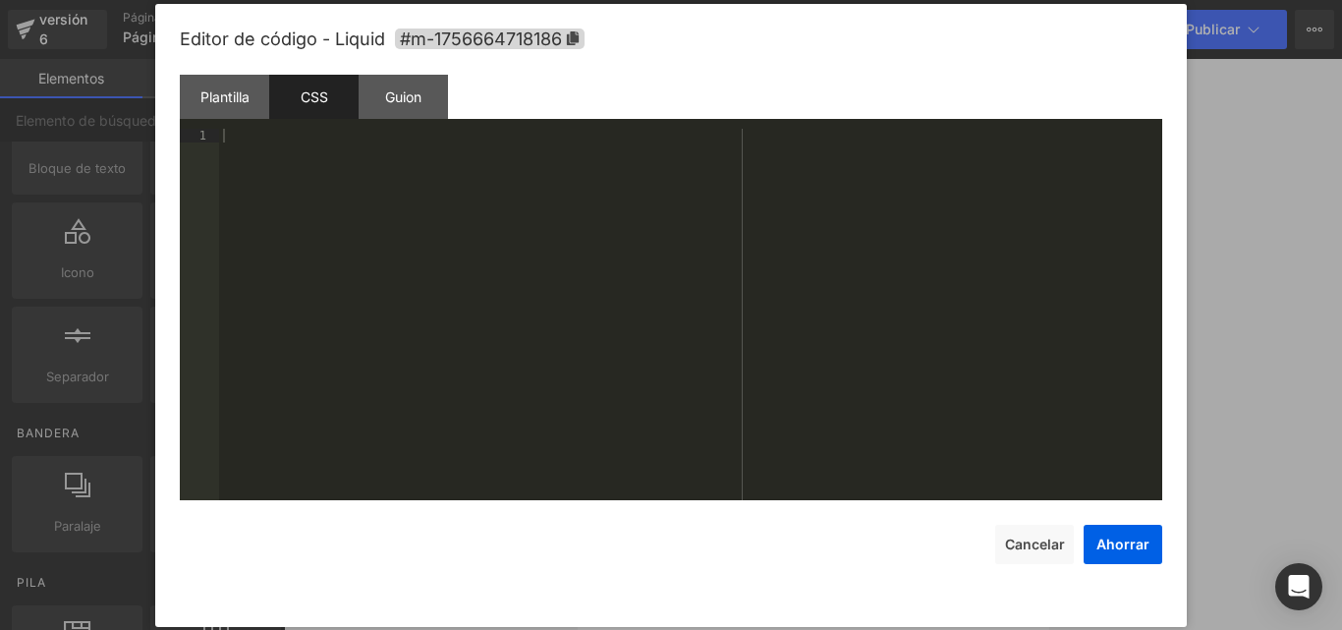
click at [423, 180] on div at bounding box center [690, 328] width 943 height 399
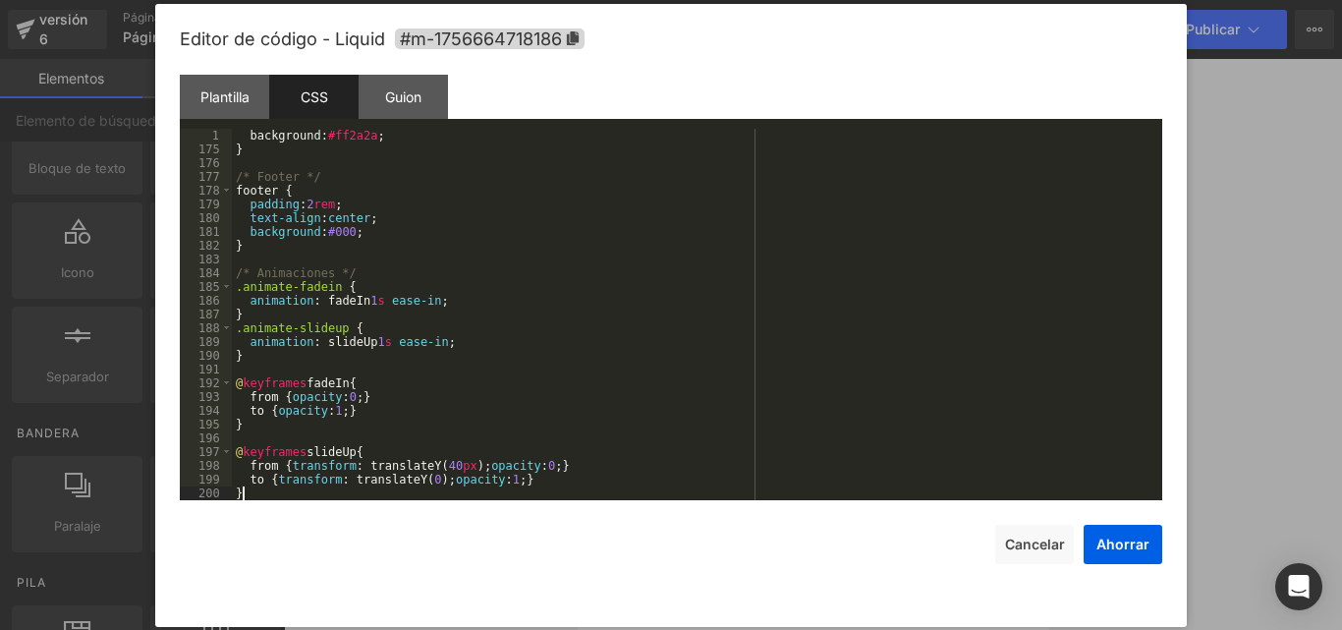
scroll to position [2379, 0]
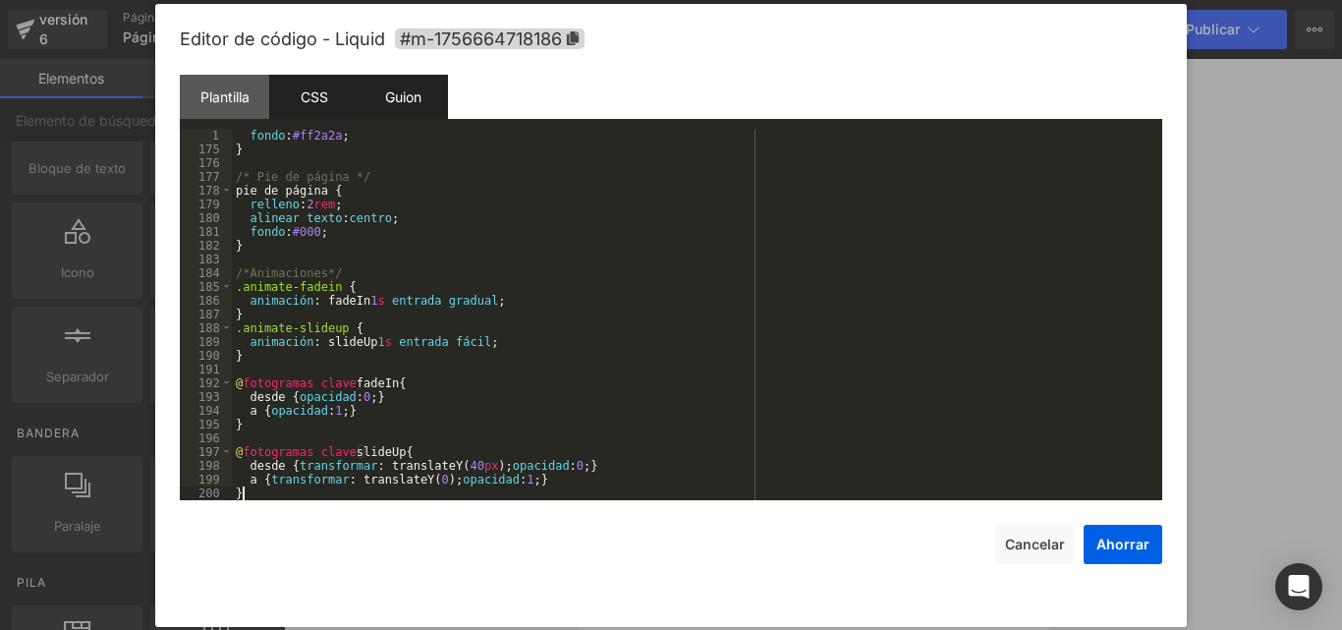
click at [405, 93] on font "Guion" at bounding box center [403, 96] width 36 height 17
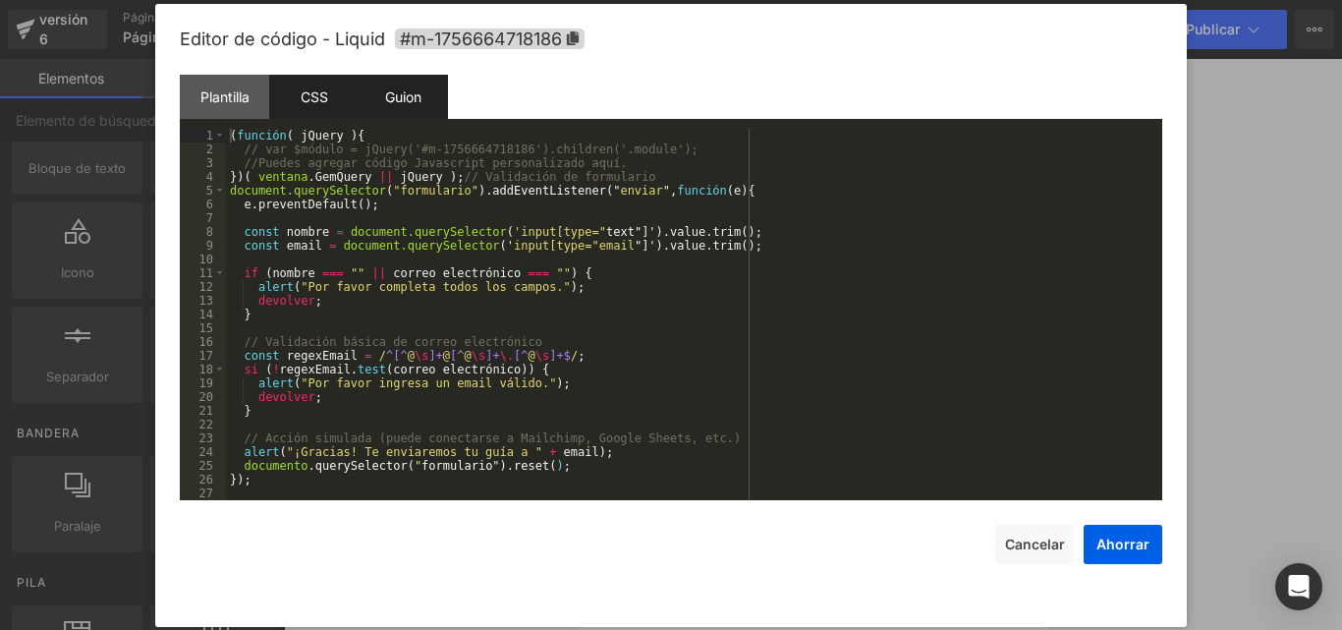
click at [321, 92] on font "CSS" at bounding box center [314, 96] width 27 height 17
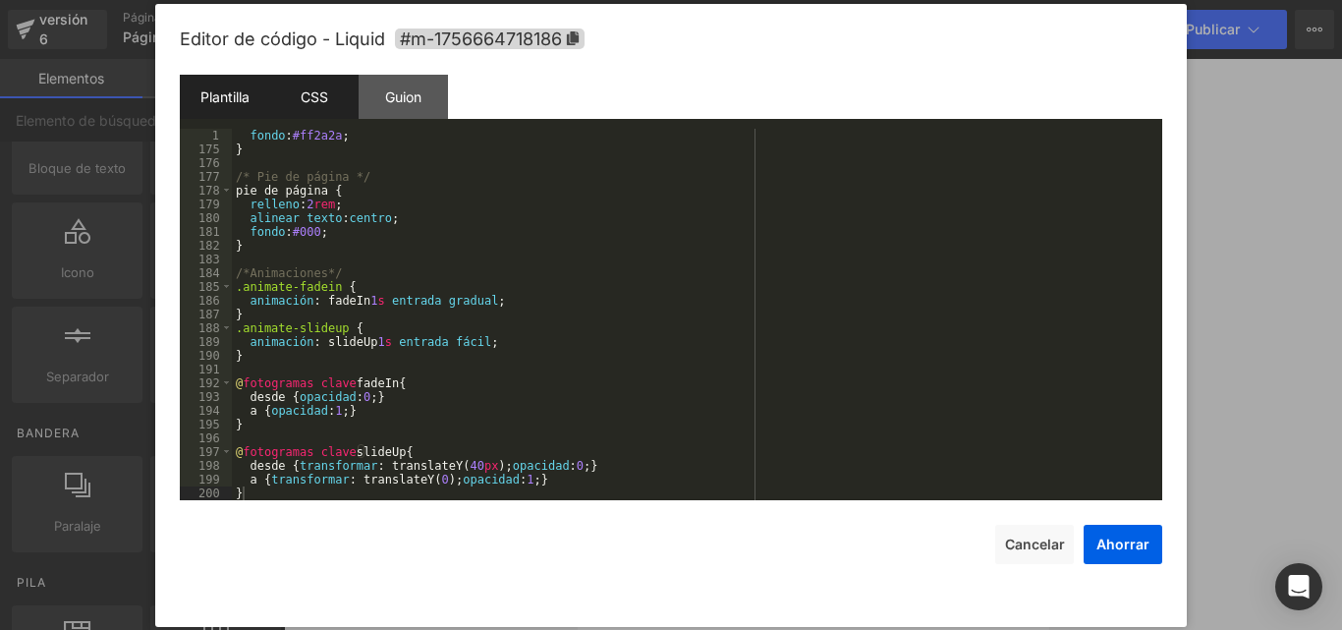
click at [244, 82] on div "Plantilla" at bounding box center [224, 97] width 89 height 44
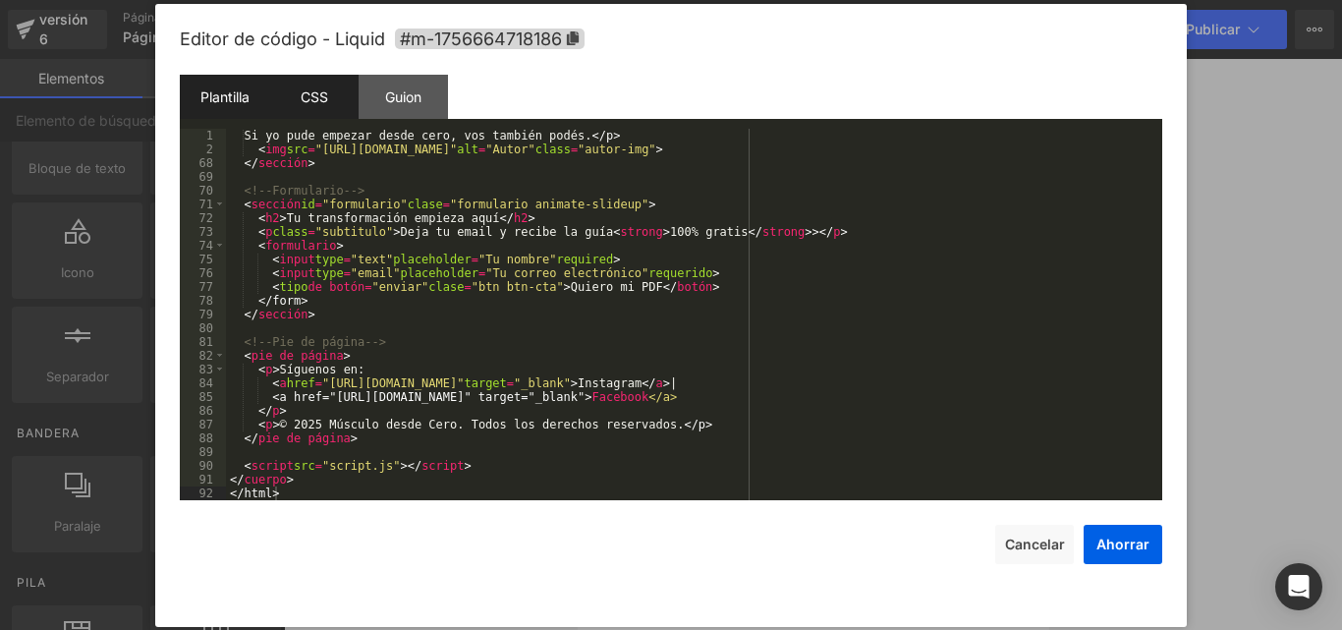
click at [310, 98] on font "CSS" at bounding box center [314, 96] width 27 height 17
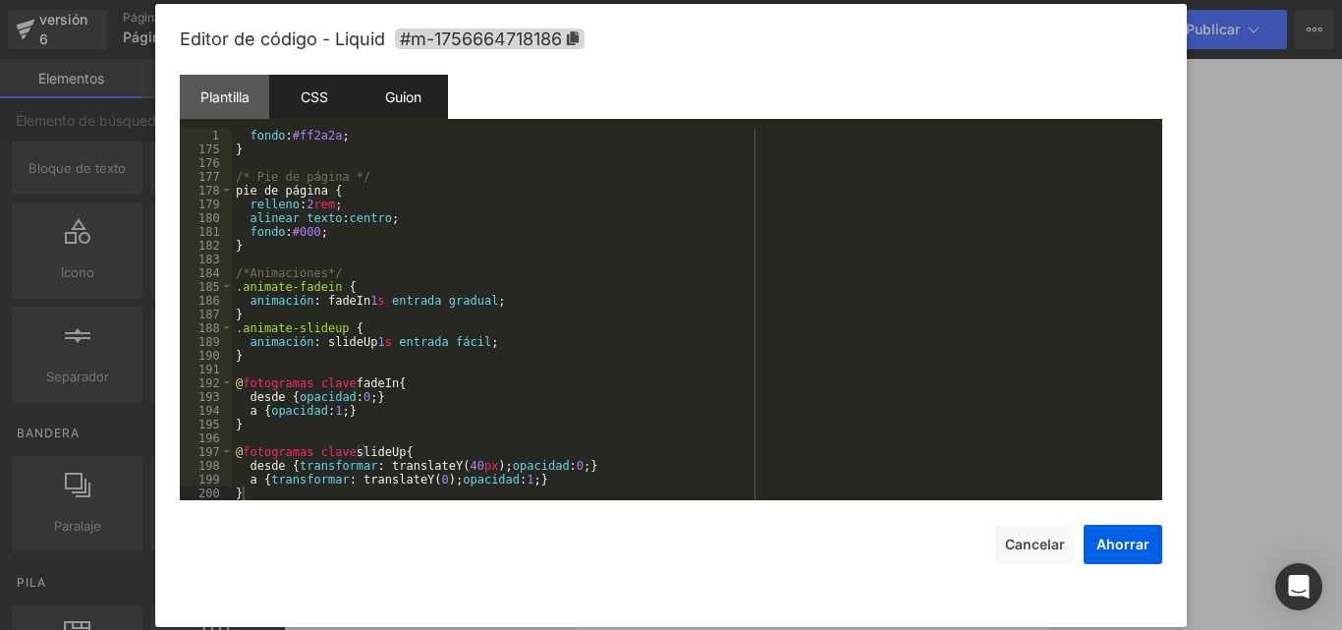
click at [418, 91] on font "Guion" at bounding box center [403, 96] width 36 height 17
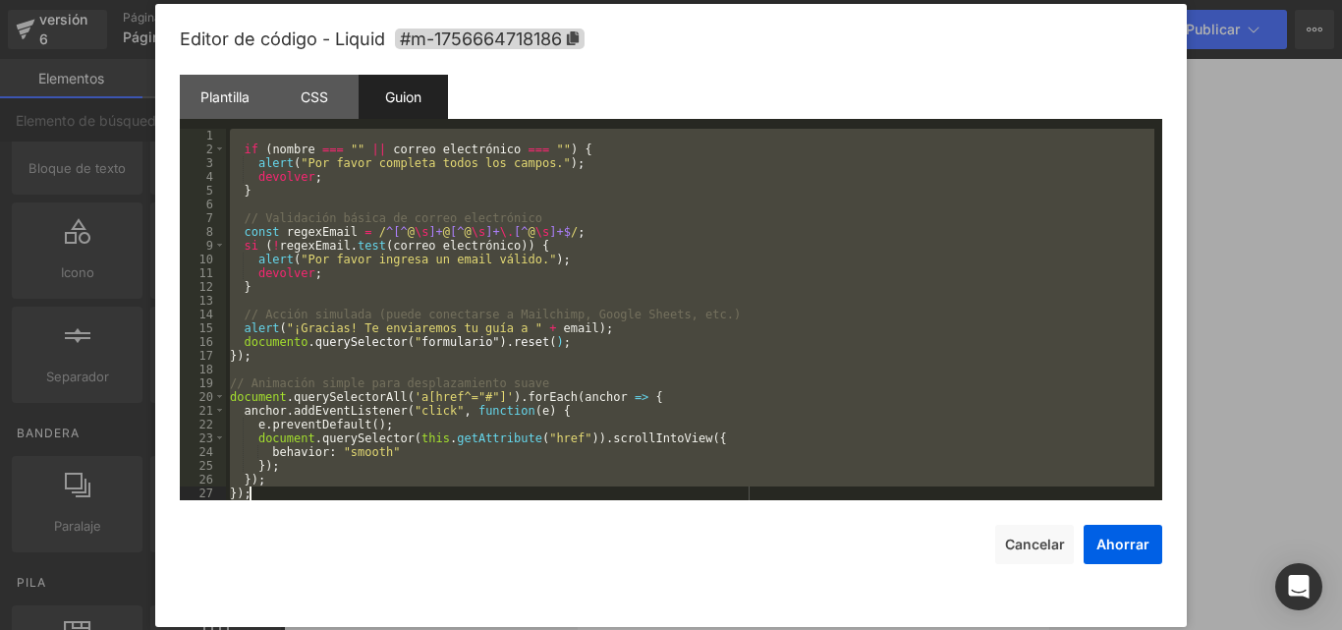
scroll to position [124, 0]
drag, startPoint x: 238, startPoint y: 130, endPoint x: 443, endPoint y: 626, distance: 536.8
click at [443, 626] on div "Editor de código - Liquid #m-1756664718186 Plantilla CSS Guion Datos 1 2 68 69 …" at bounding box center [671, 315] width 982 height 623
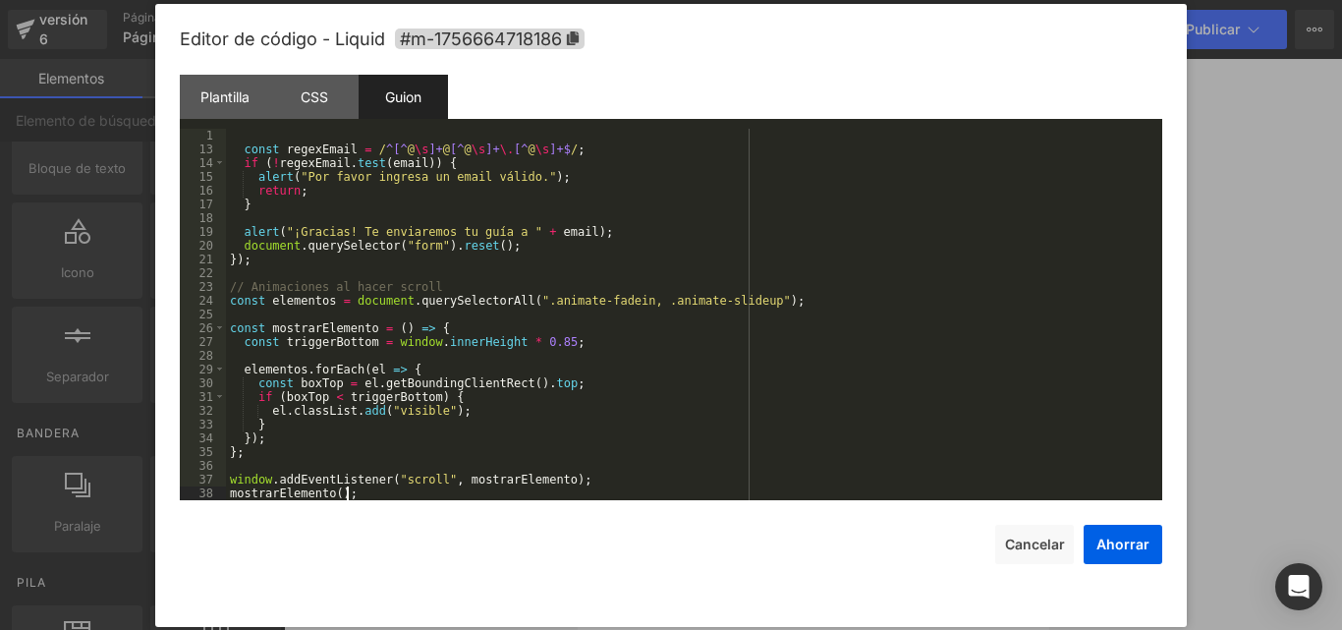
scroll to position [151, 0]
click at [1089, 545] on button "Ahorrar" at bounding box center [1122, 543] width 79 height 39
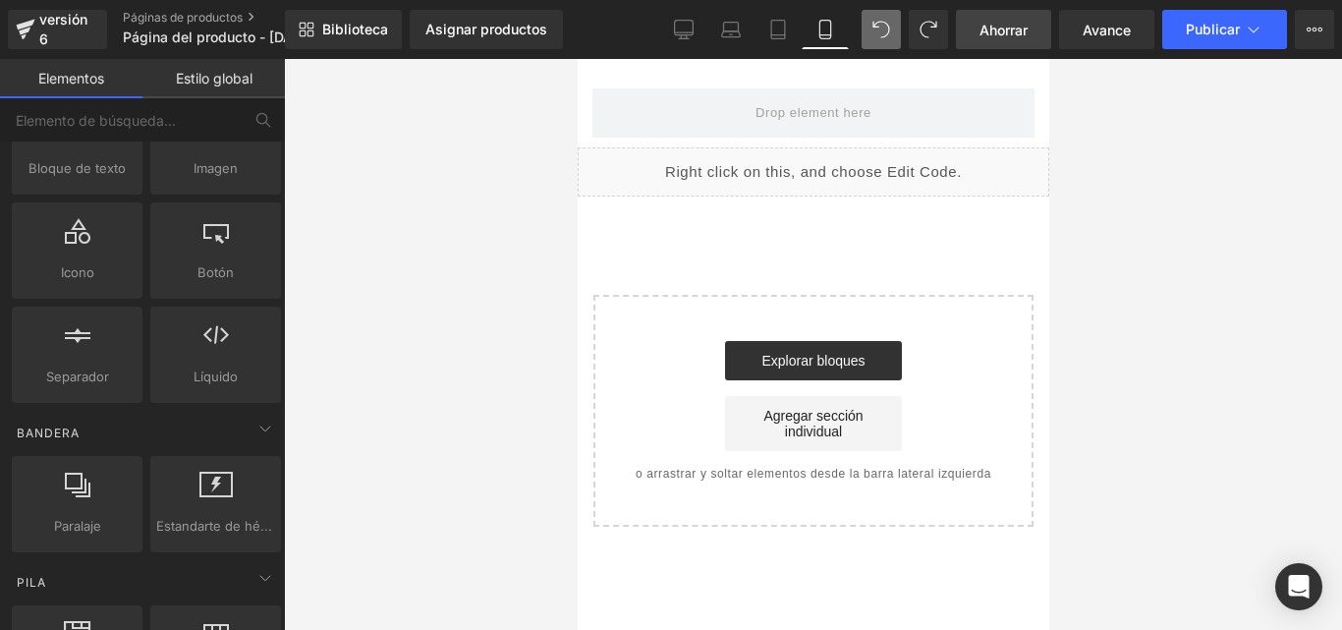
click at [1114, 545] on div at bounding box center [813, 344] width 1058 height 571
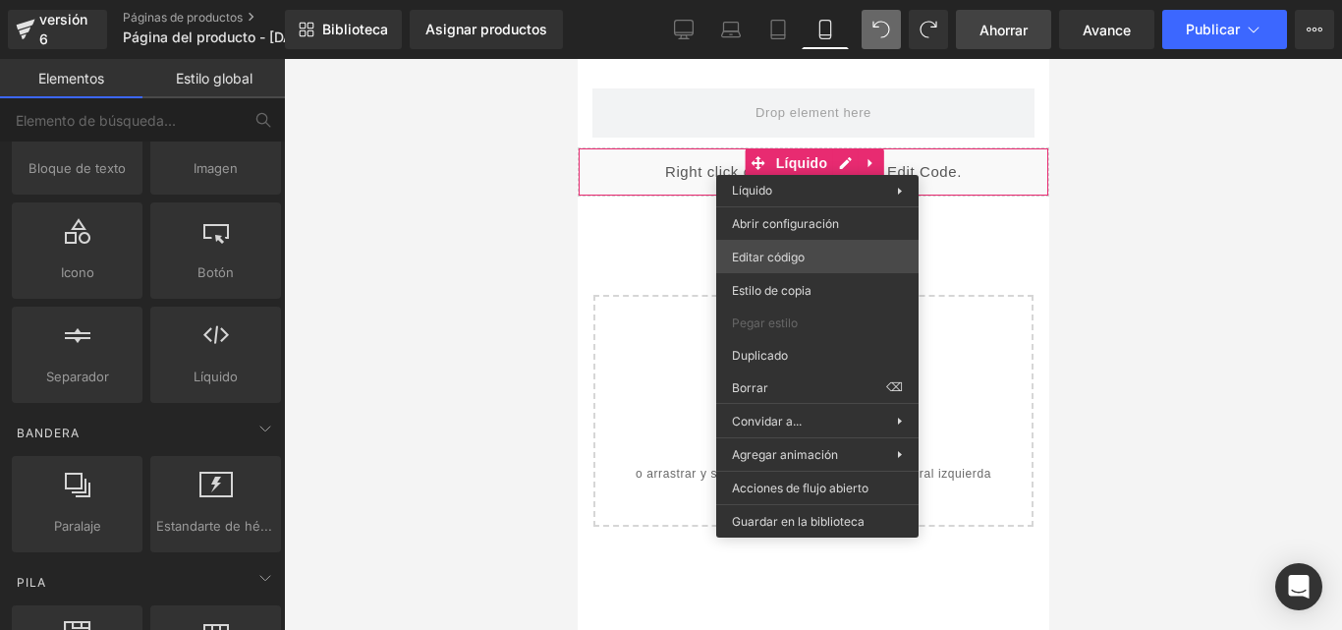
click at [801, 0] on div "Liquid Estás previsualizando cómo funciona el Reestilizará tu página. No puedes…" at bounding box center [671, 0] width 1342 height 0
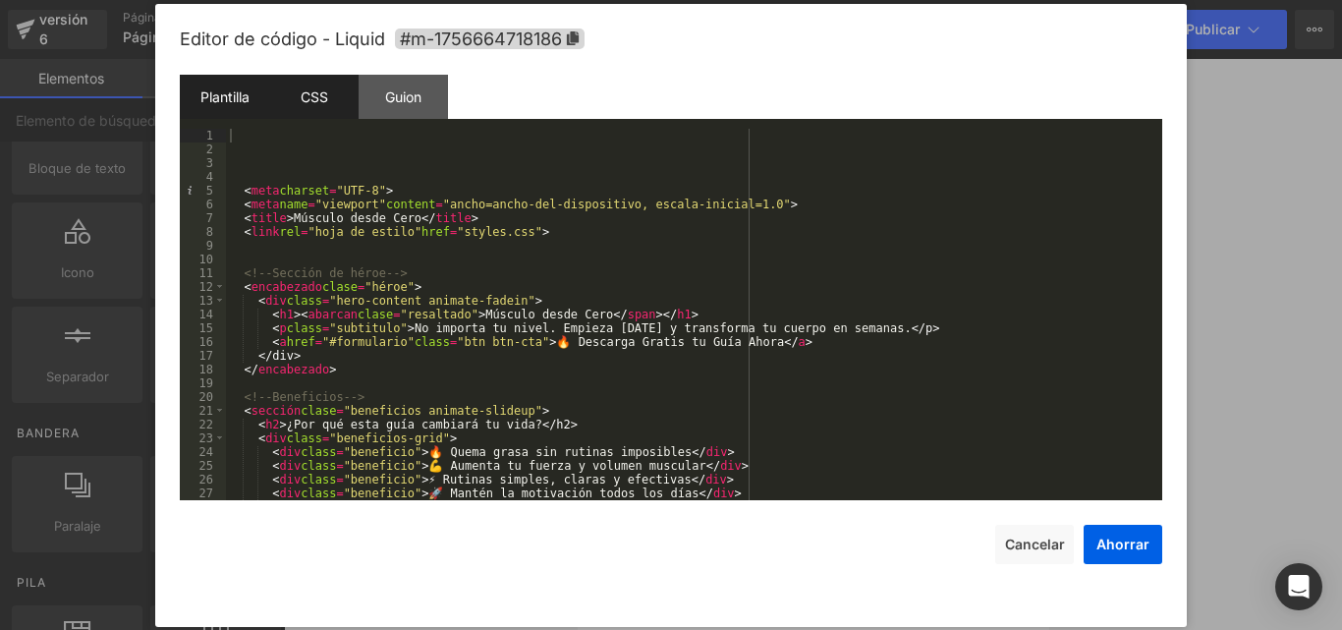
click at [323, 91] on font "CSS" at bounding box center [314, 96] width 27 height 17
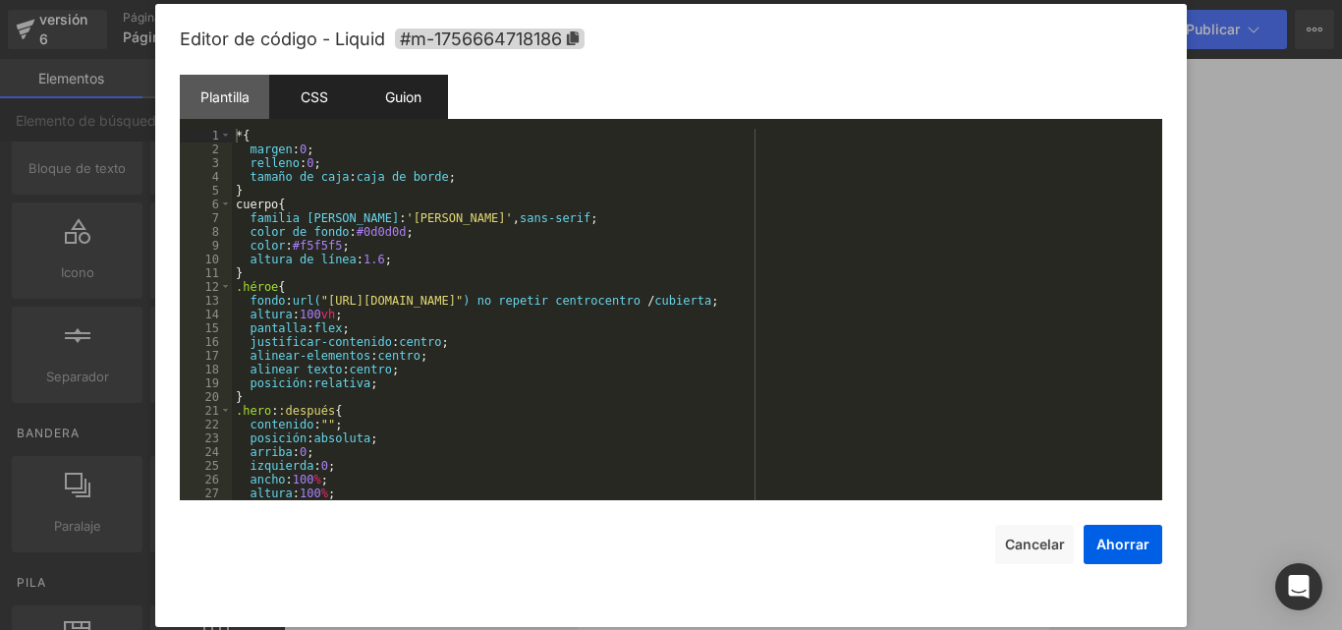
click at [406, 88] on font "Guion" at bounding box center [403, 96] width 36 height 17
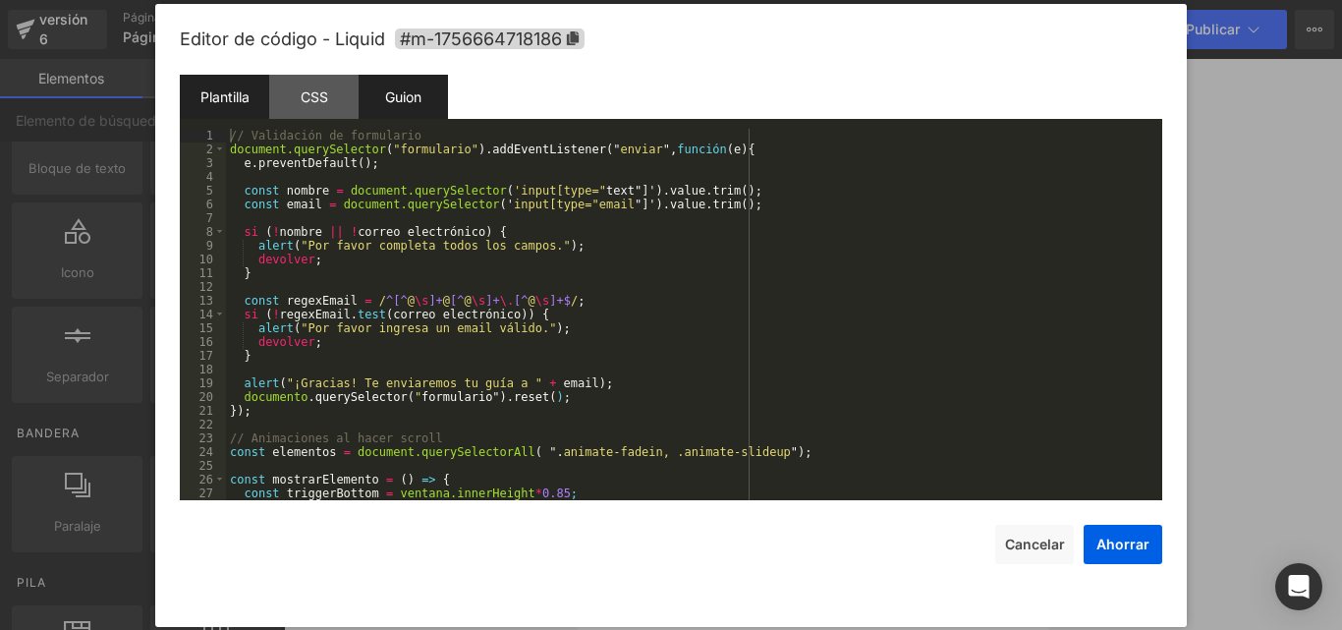
click at [239, 84] on div "Plantilla" at bounding box center [224, 97] width 89 height 44
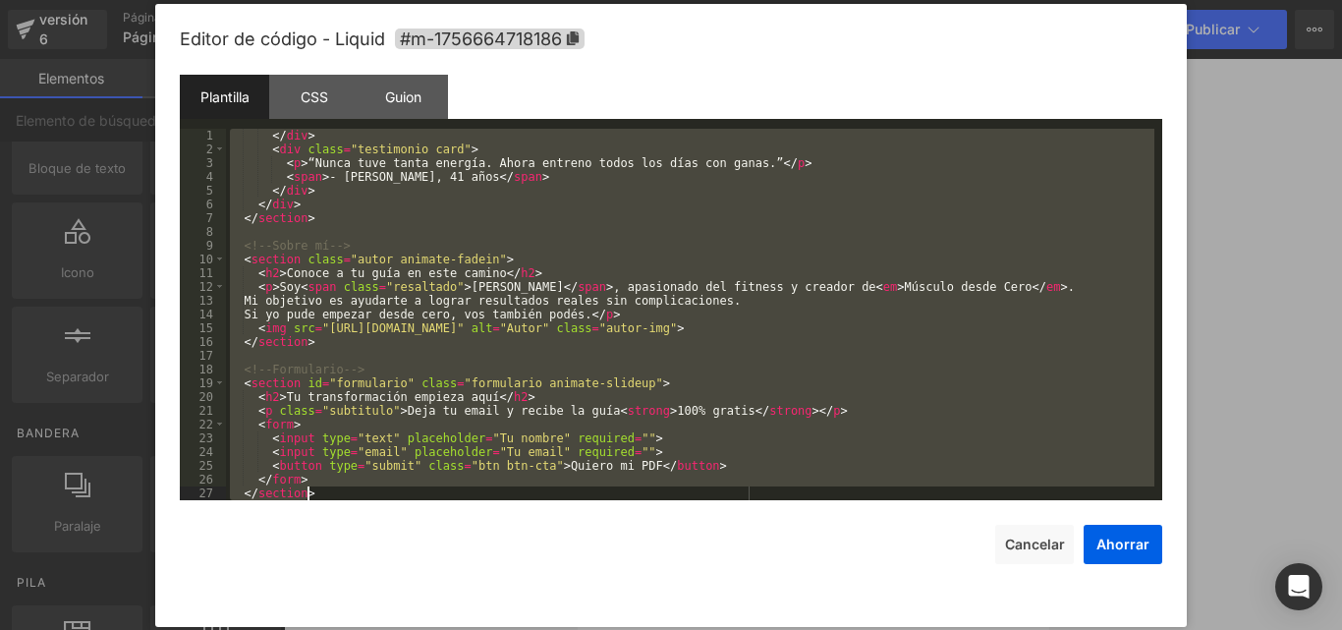
scroll to position [894, 0]
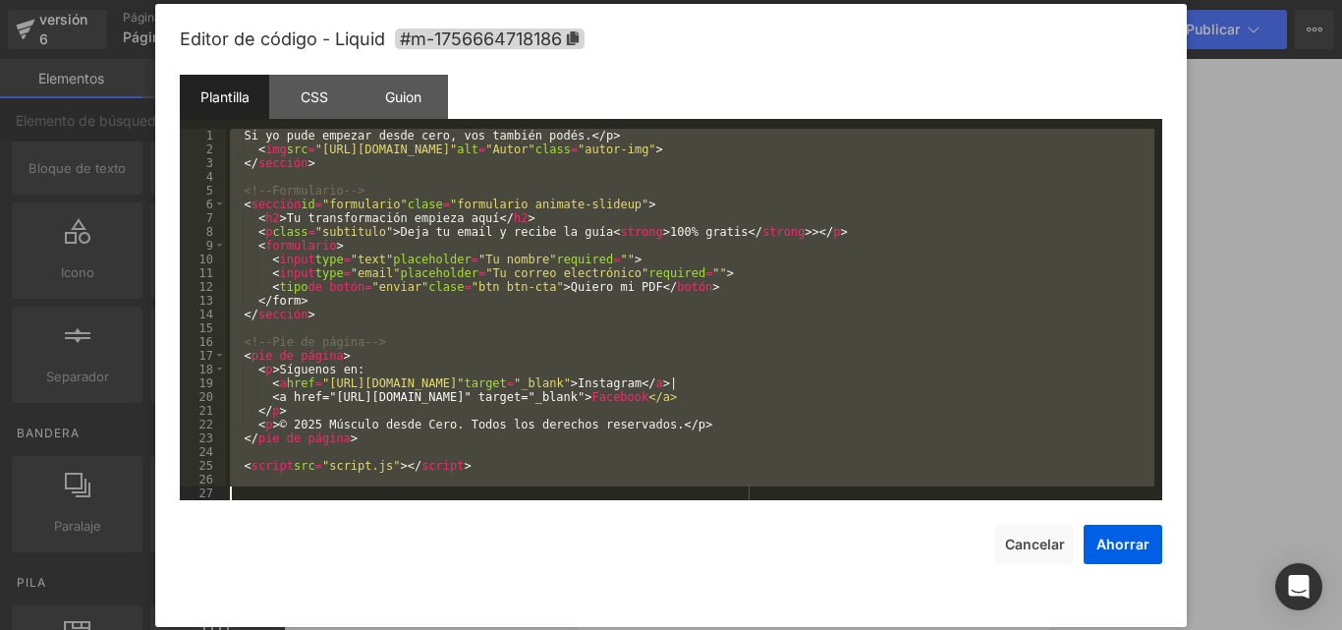
drag, startPoint x: 245, startPoint y: 152, endPoint x: 901, endPoint y: 647, distance: 821.8
click at [901, 629] on html "Liquid Estás previsualizando cómo funciona el Reestilizará tu página. No puedes…" at bounding box center [671, 315] width 1342 height 630
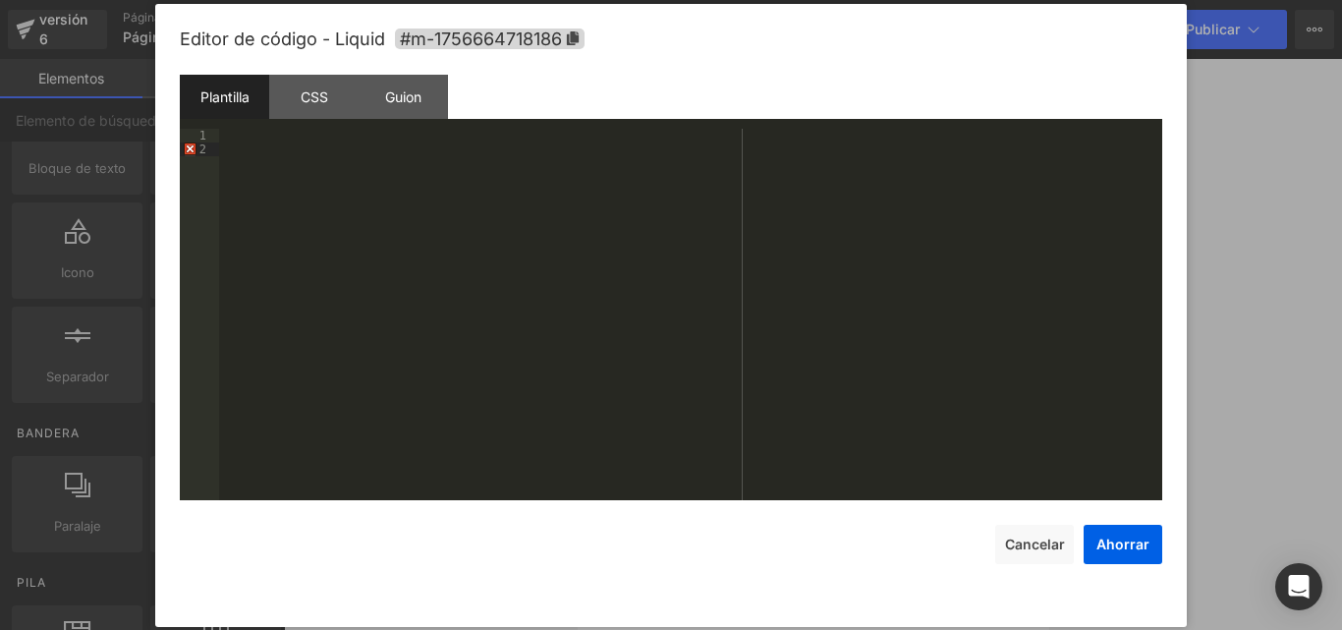
click at [300, 172] on div at bounding box center [690, 328] width 943 height 399
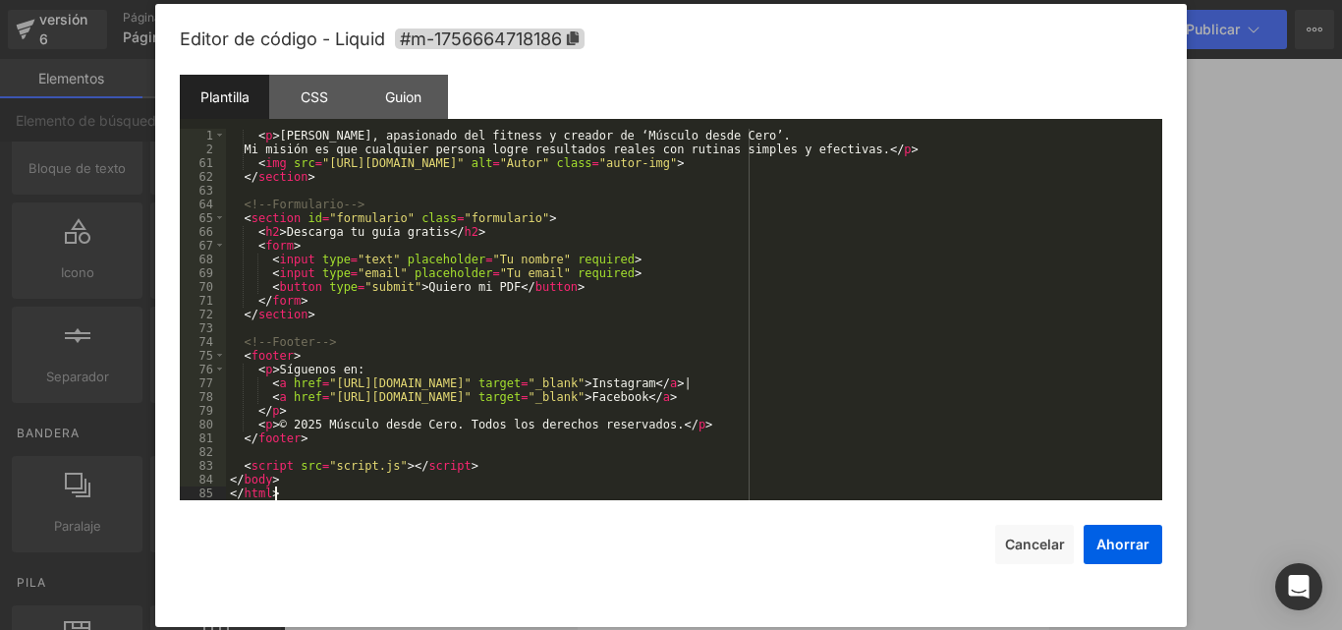
scroll to position [797, 0]
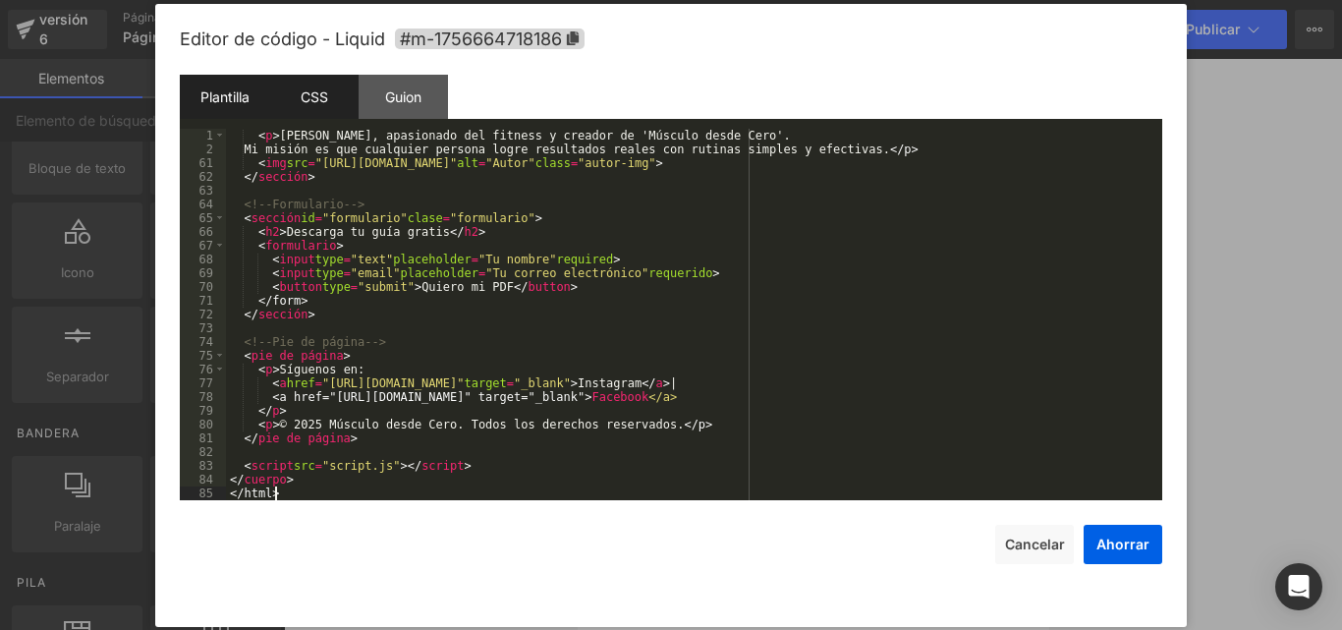
click at [298, 97] on div "CSS" at bounding box center [313, 97] width 89 height 44
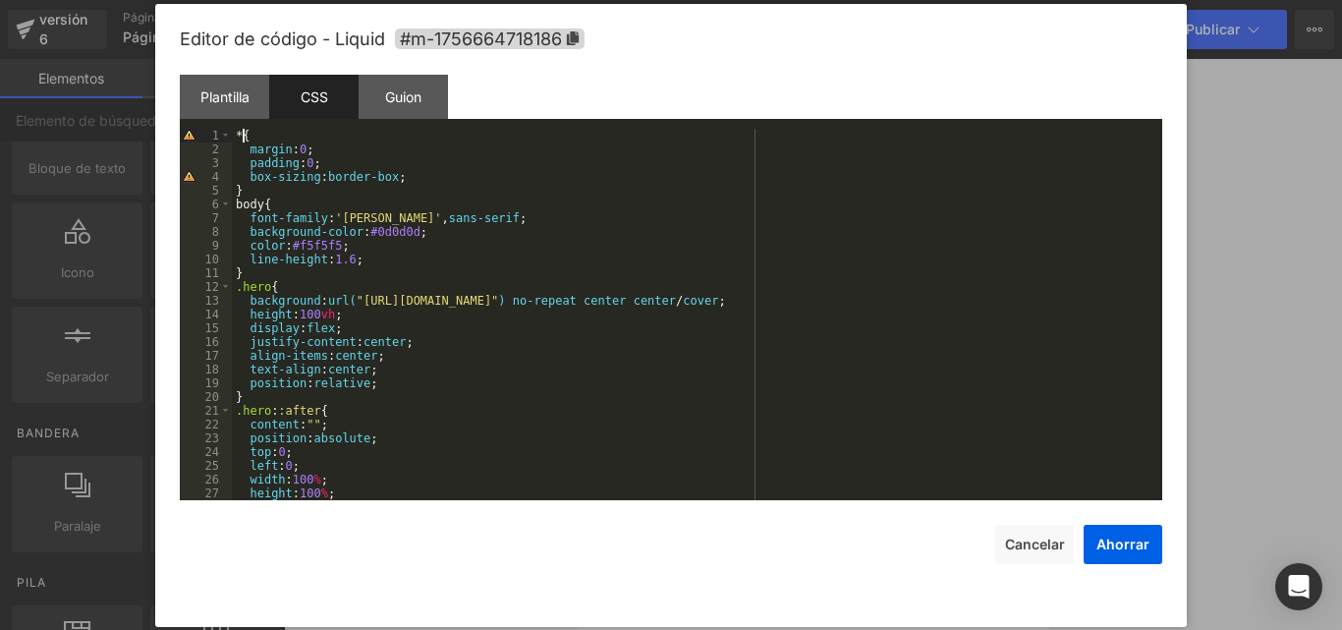
click at [240, 132] on div "* { margin : 0 ; padding : 0 ; box-sizing : border-box ; } body { font-family :…" at bounding box center [693, 328] width 922 height 399
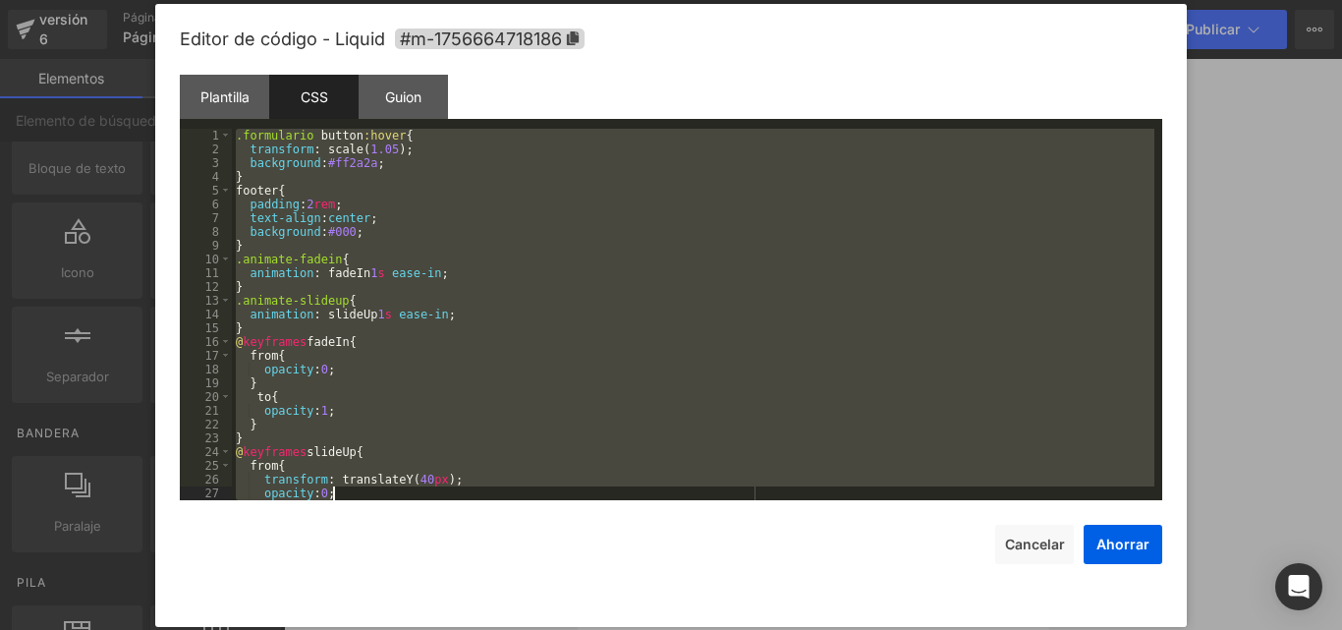
scroll to position [1994, 0]
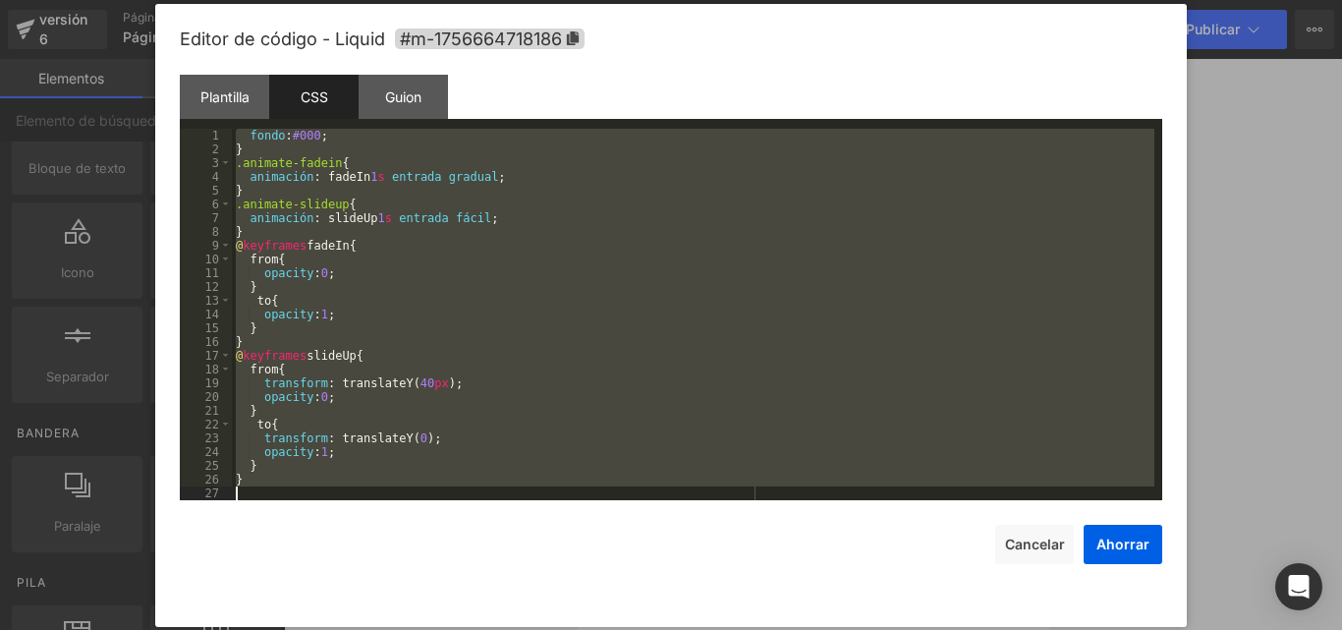
drag, startPoint x: 237, startPoint y: 132, endPoint x: 630, endPoint y: 668, distance: 664.7
click at [630, 629] on html "Liquid Estás previsualizando cómo funciona el Reestilizará tu página. No puedes…" at bounding box center [671, 315] width 1342 height 630
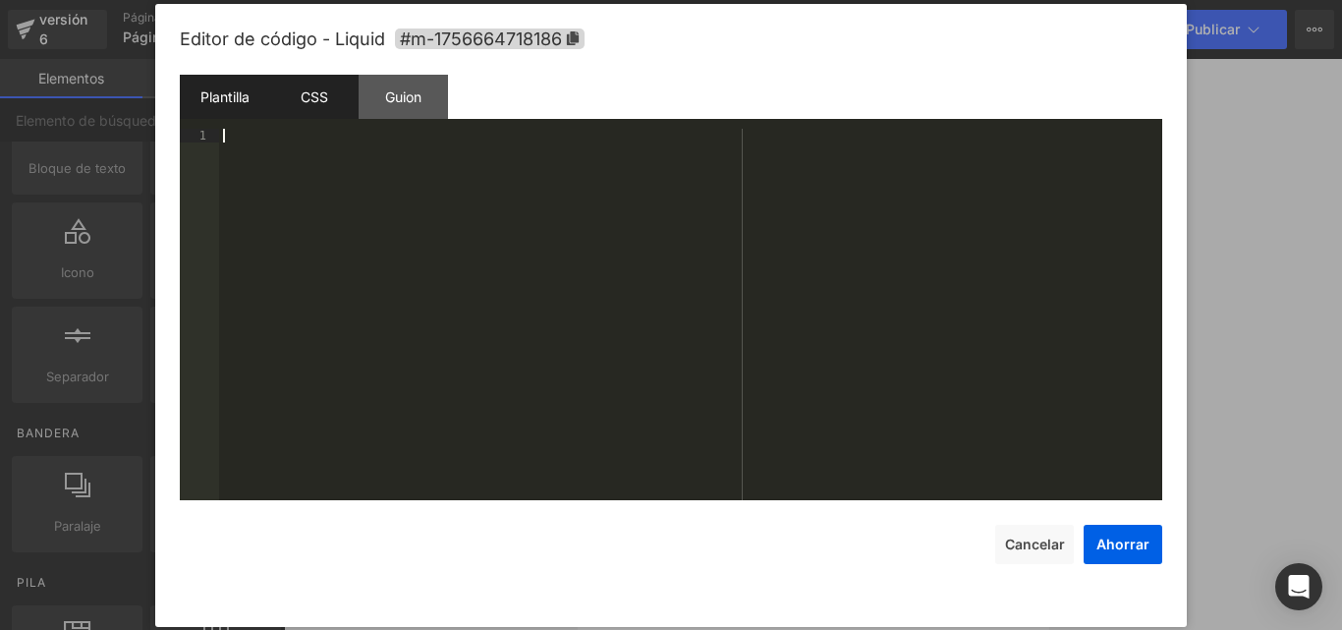
click at [215, 96] on font "Plantilla" at bounding box center [224, 96] width 49 height 17
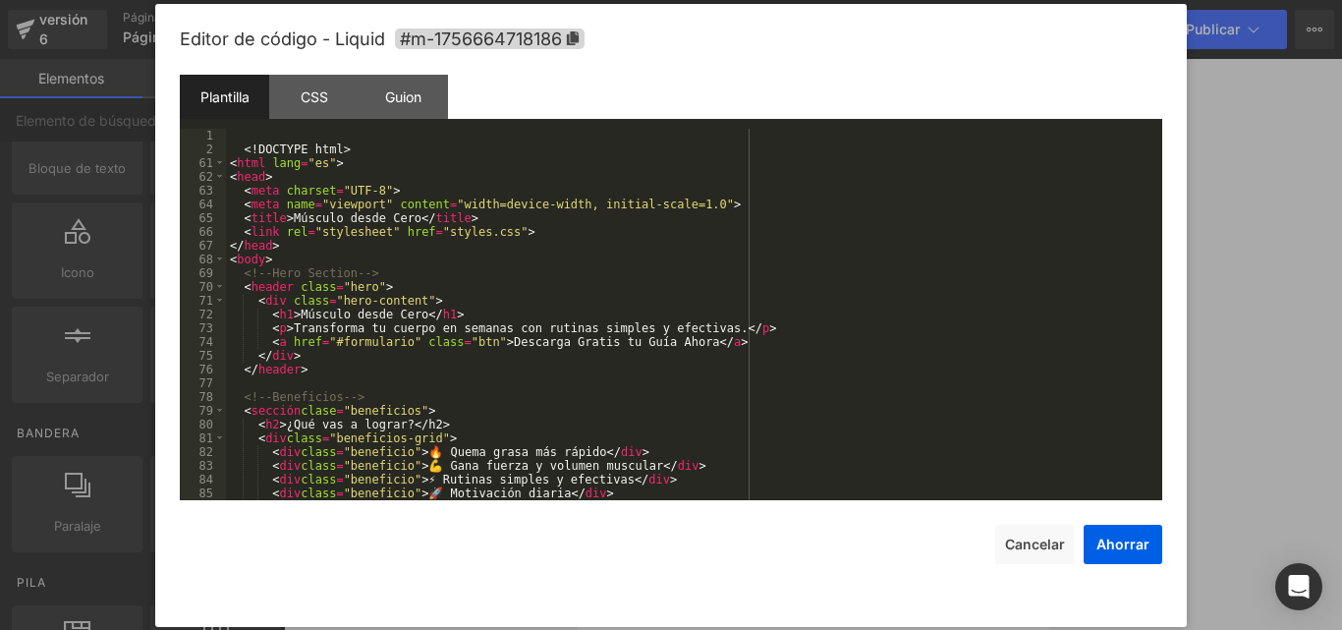
scroll to position [0, 0]
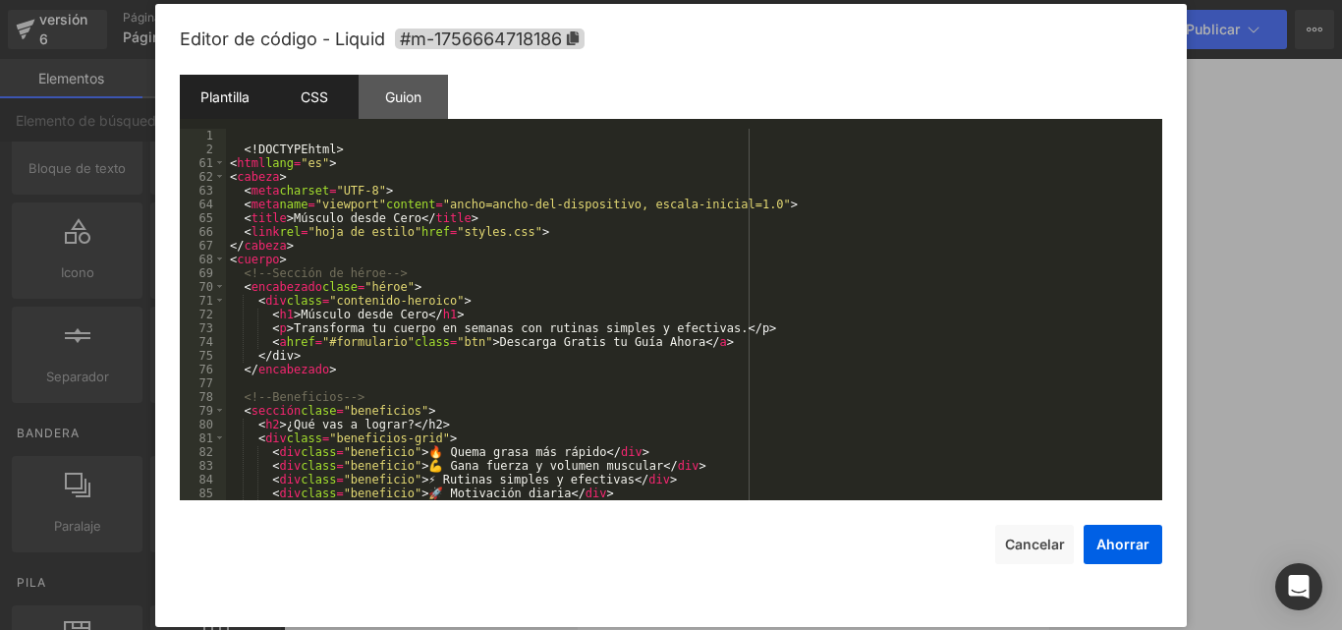
click at [320, 102] on font "CSS" at bounding box center [314, 96] width 27 height 17
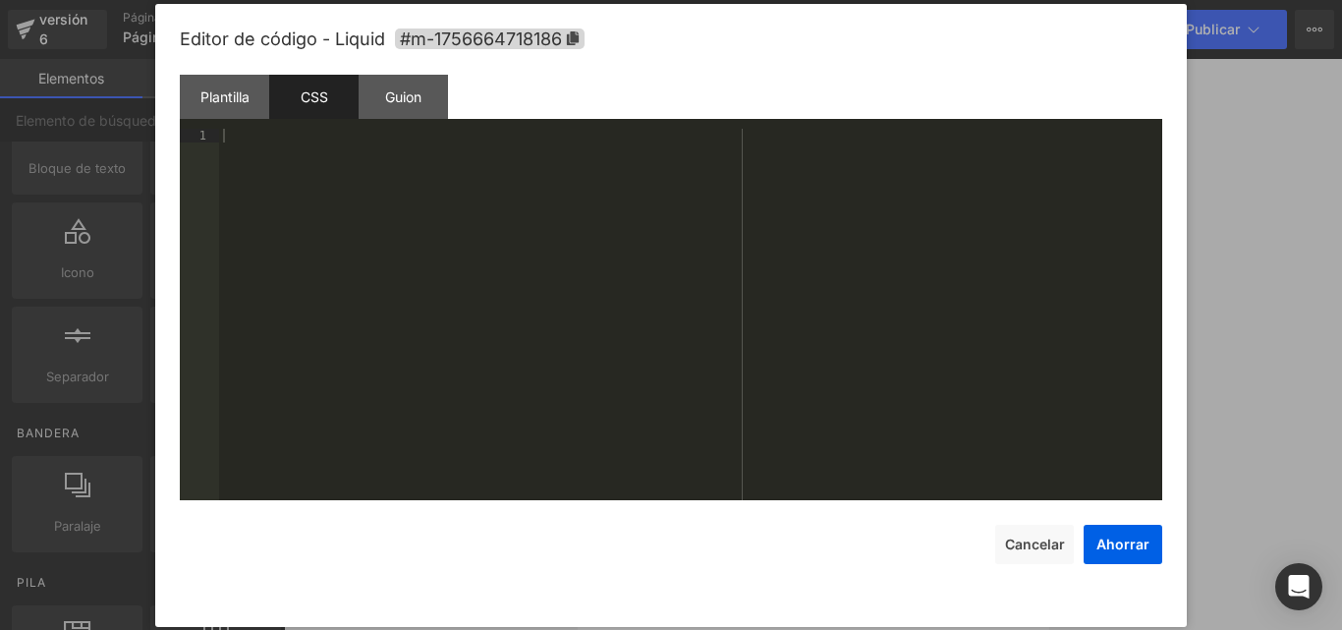
click at [339, 190] on div at bounding box center [690, 328] width 943 height 399
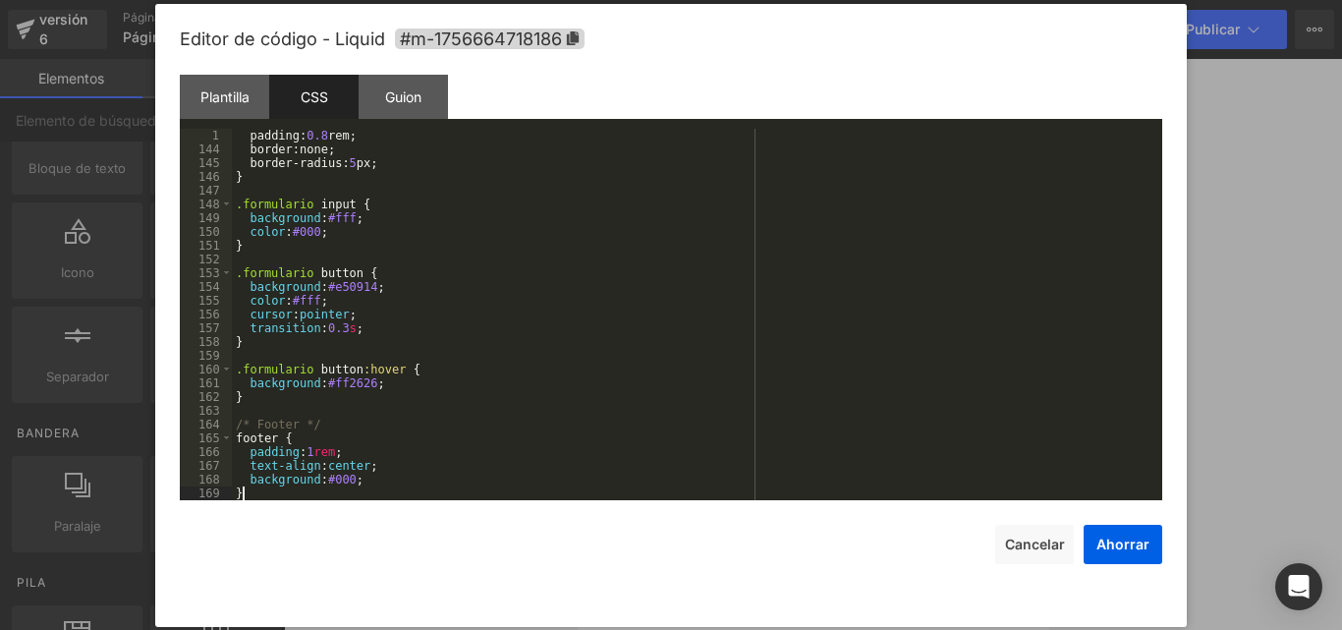
scroll to position [1952, 0]
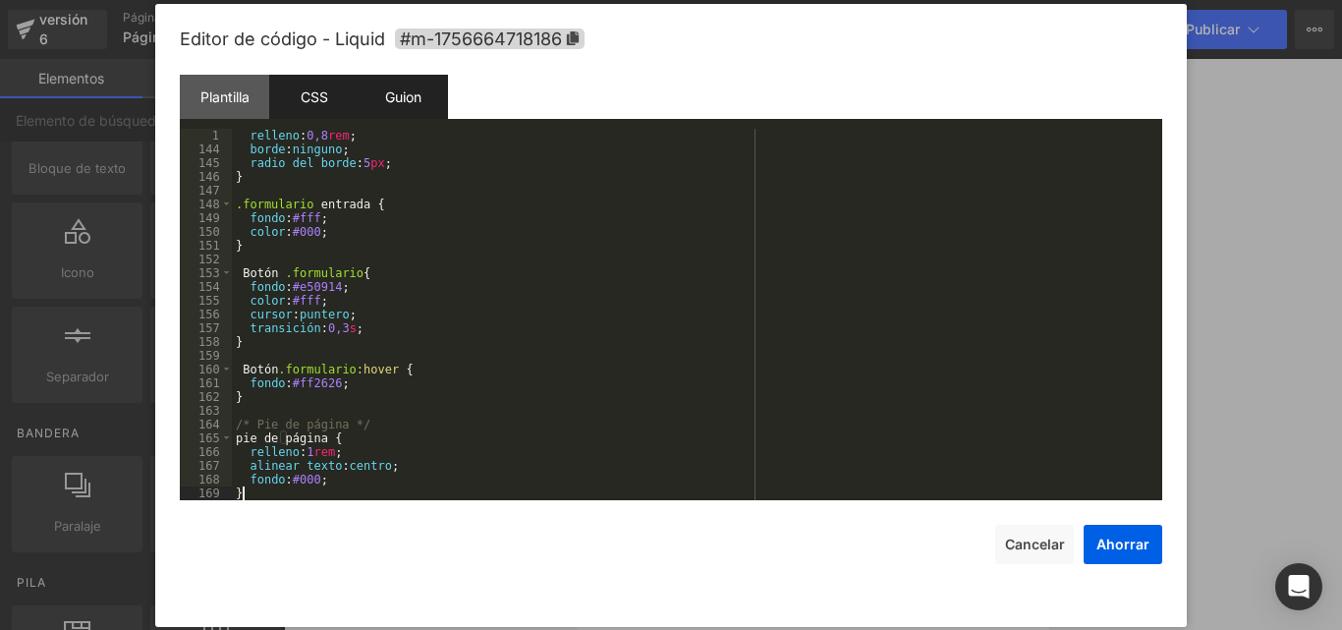
click at [417, 96] on font "Guion" at bounding box center [403, 96] width 36 height 17
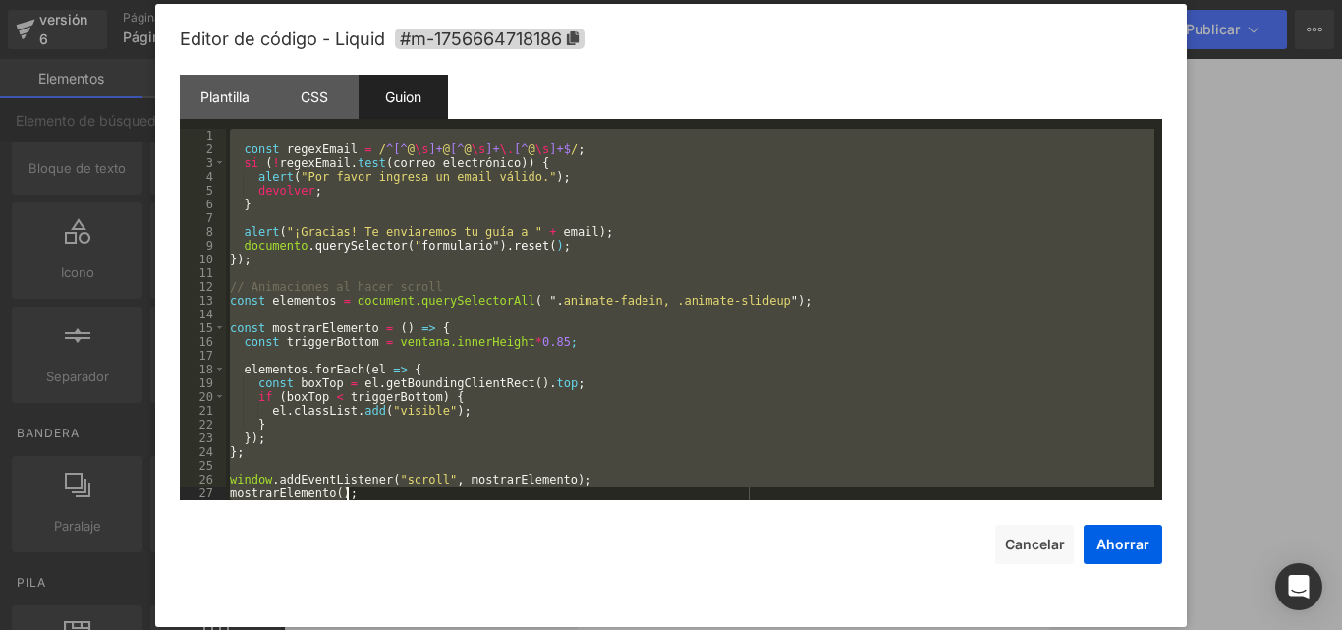
scroll to position [151, 0]
drag, startPoint x: 230, startPoint y: 131, endPoint x: 650, endPoint y: 668, distance: 682.1
click at [650, 629] on html "Liquid Estás previsualizando cómo funciona el Reestilizará tu página. No puedes…" at bounding box center [671, 315] width 1342 height 630
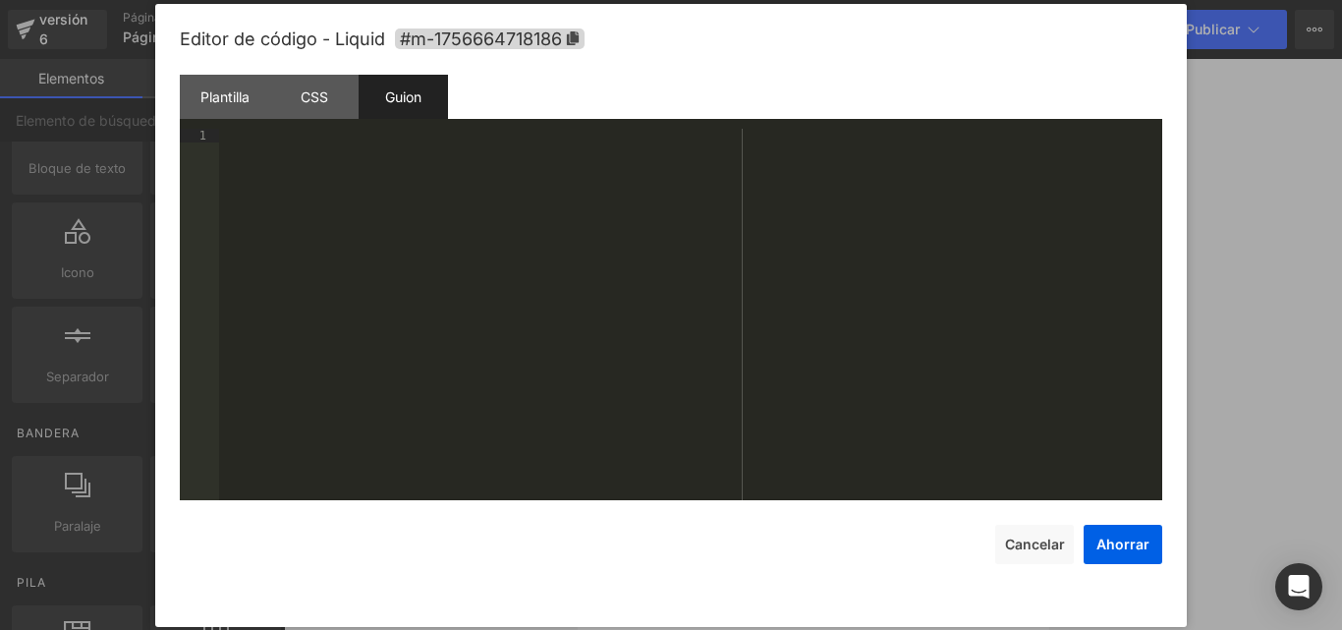
click at [406, 195] on div at bounding box center [690, 328] width 943 height 399
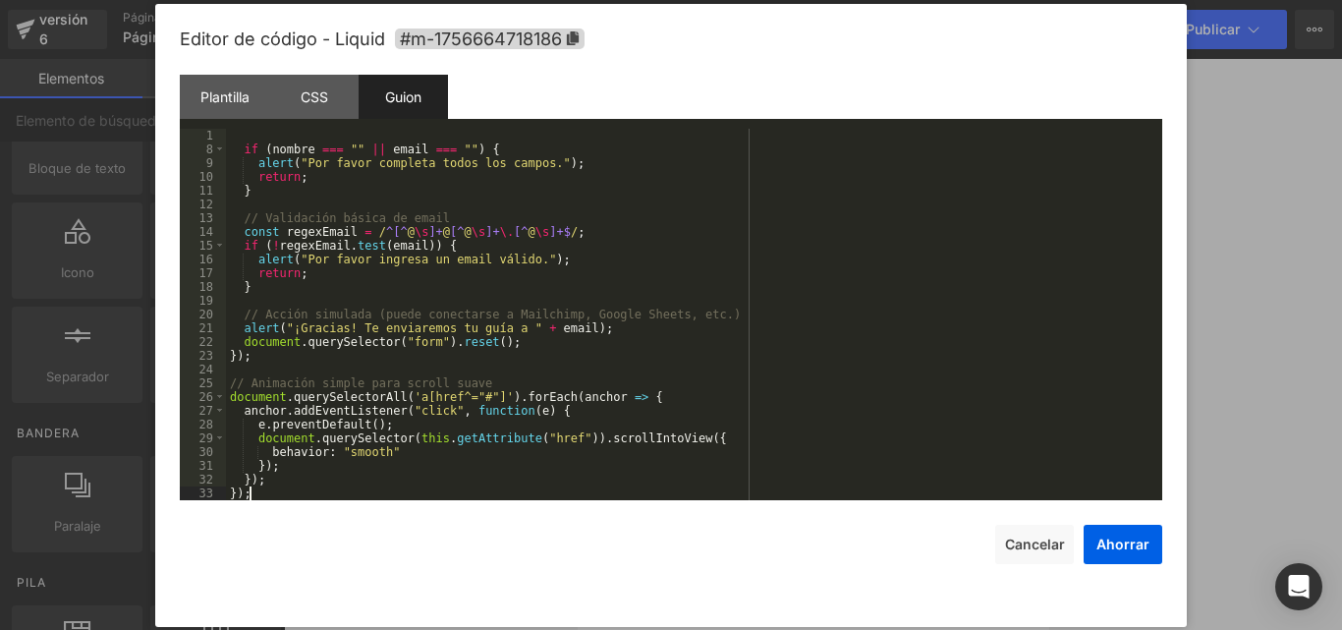
scroll to position [82, 0]
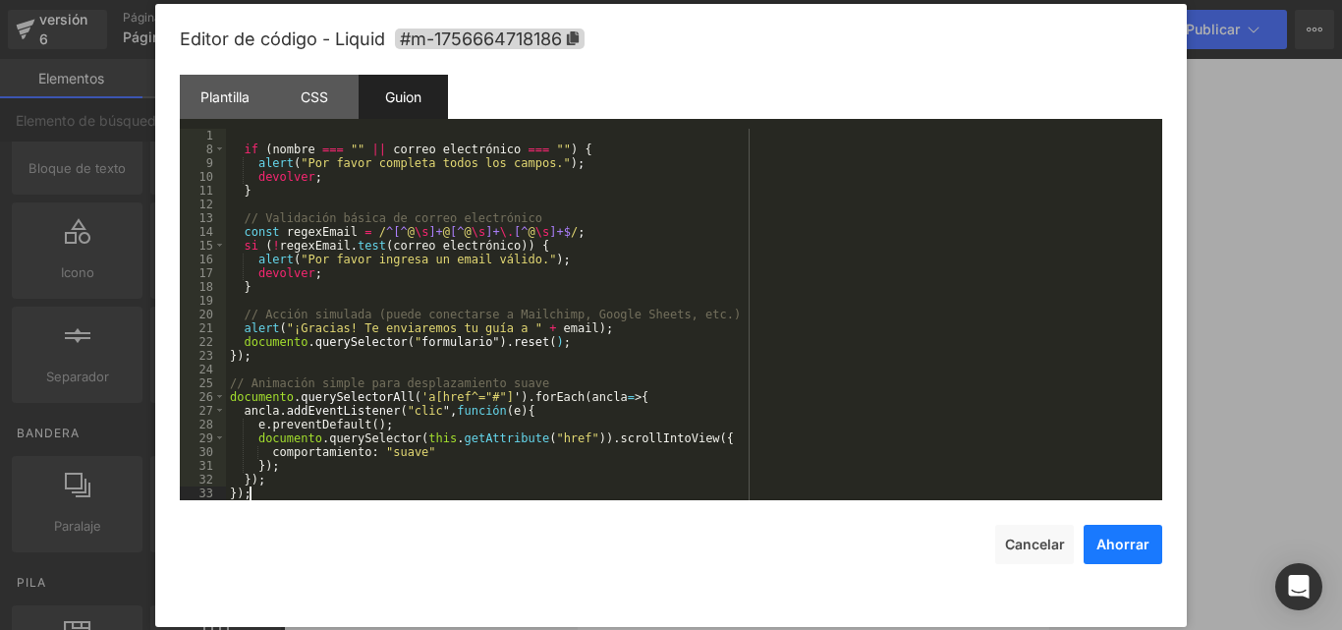
click at [1134, 537] on font "Ahorrar" at bounding box center [1122, 543] width 53 height 17
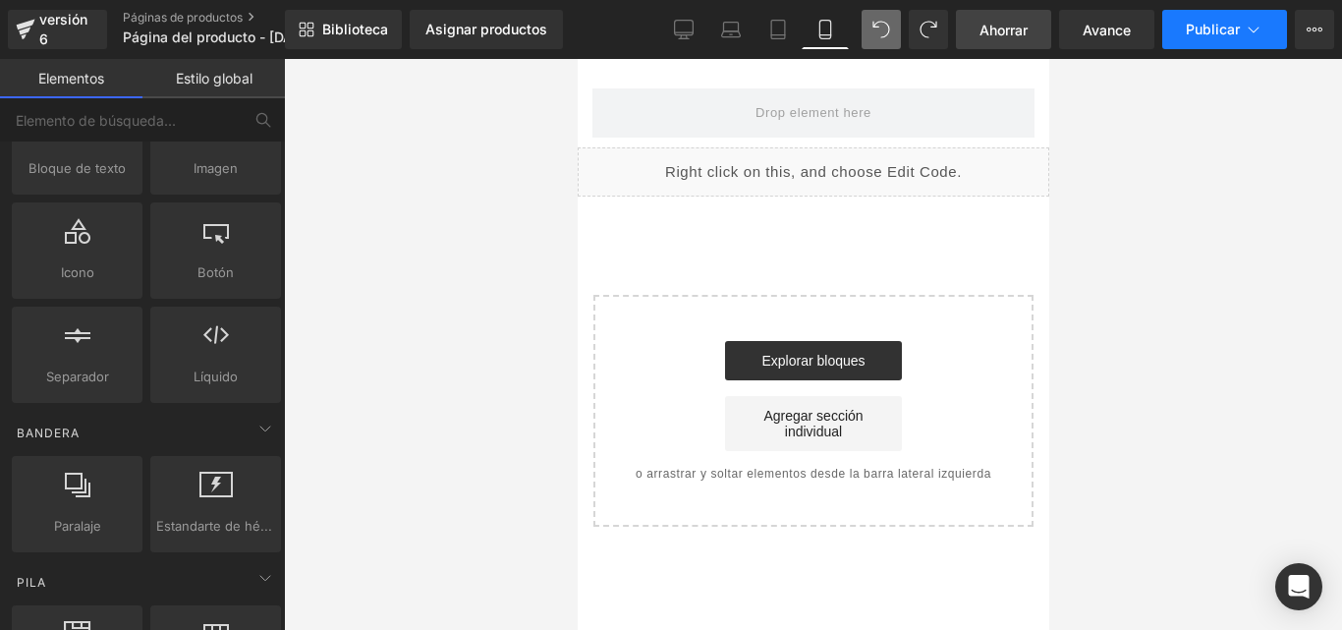
click at [1221, 22] on font "Publicar" at bounding box center [1212, 29] width 54 height 17
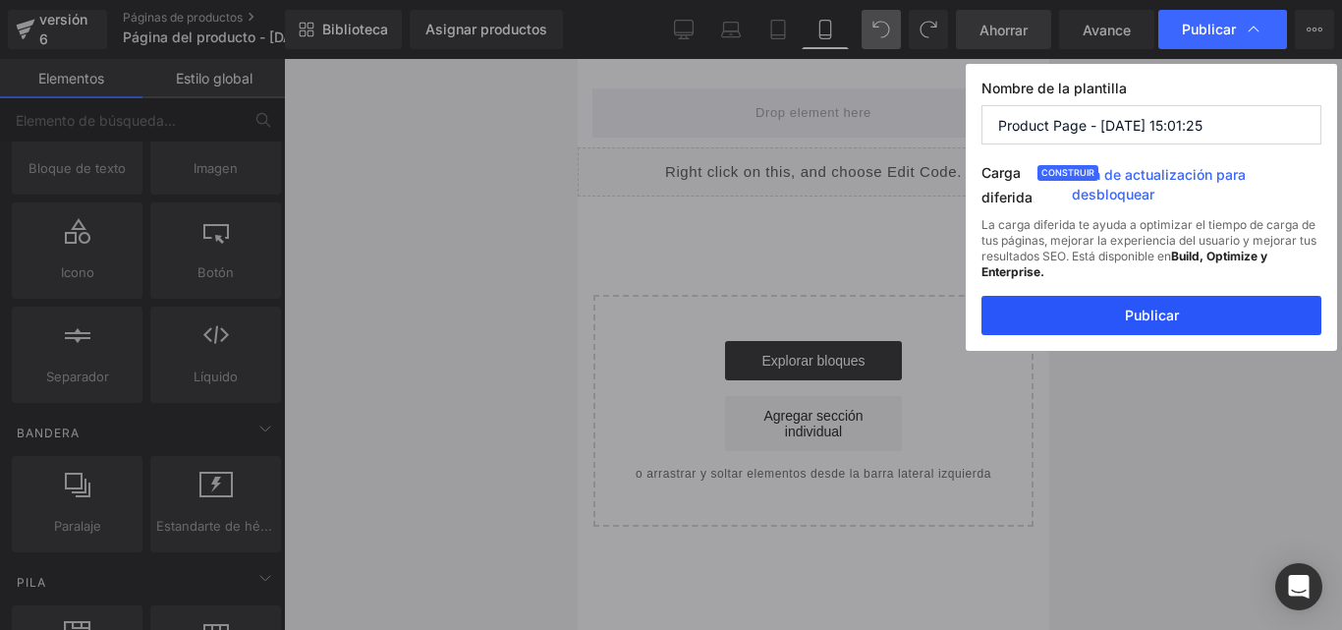
drag, startPoint x: 1160, startPoint y: 317, endPoint x: 234, endPoint y: 279, distance: 926.9
click at [1160, 317] on font "Publicar" at bounding box center [1152, 314] width 54 height 17
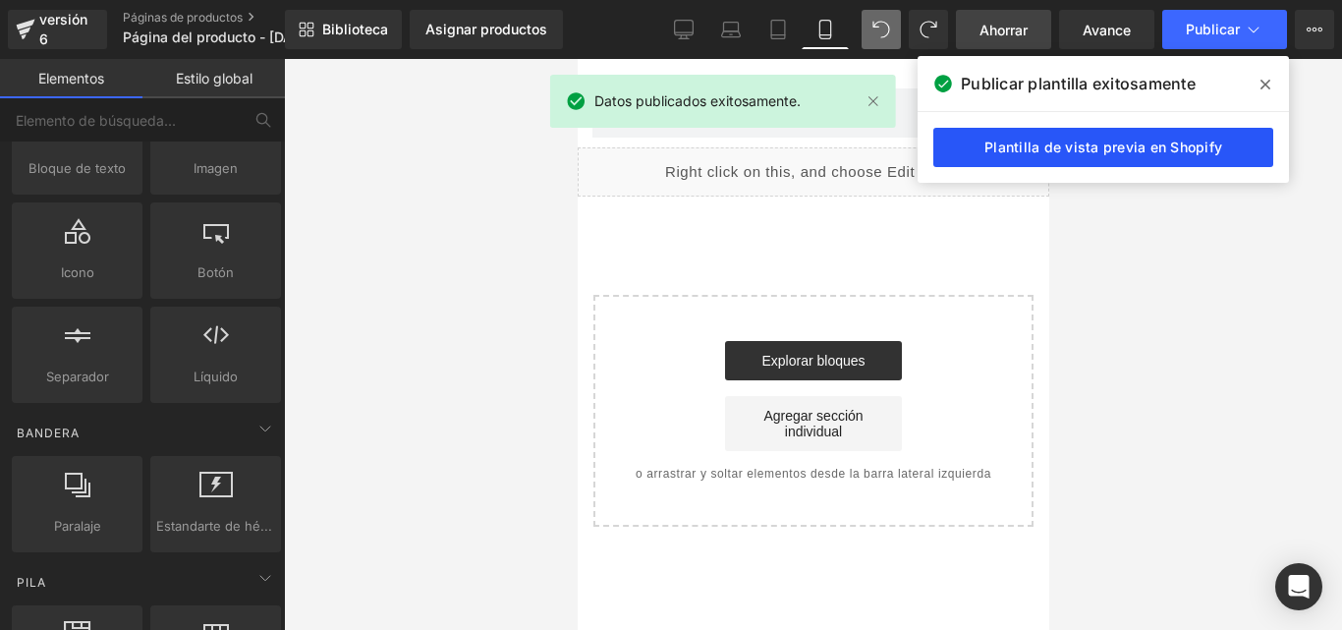
click at [1140, 140] on font "Plantilla de vista previa en Shopify" at bounding box center [1103, 146] width 238 height 17
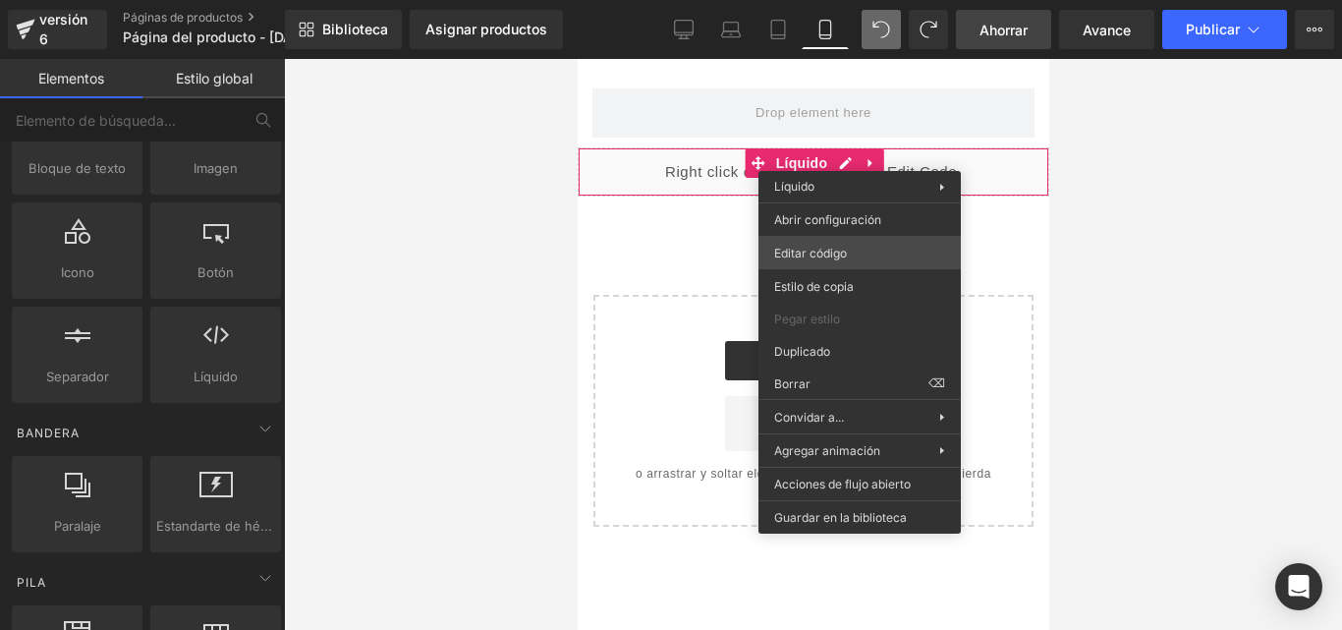
click at [839, 0] on div "Liquid Estás previsualizando cómo funciona el Reestilizará tu página. No puedes…" at bounding box center [671, 0] width 1342 height 0
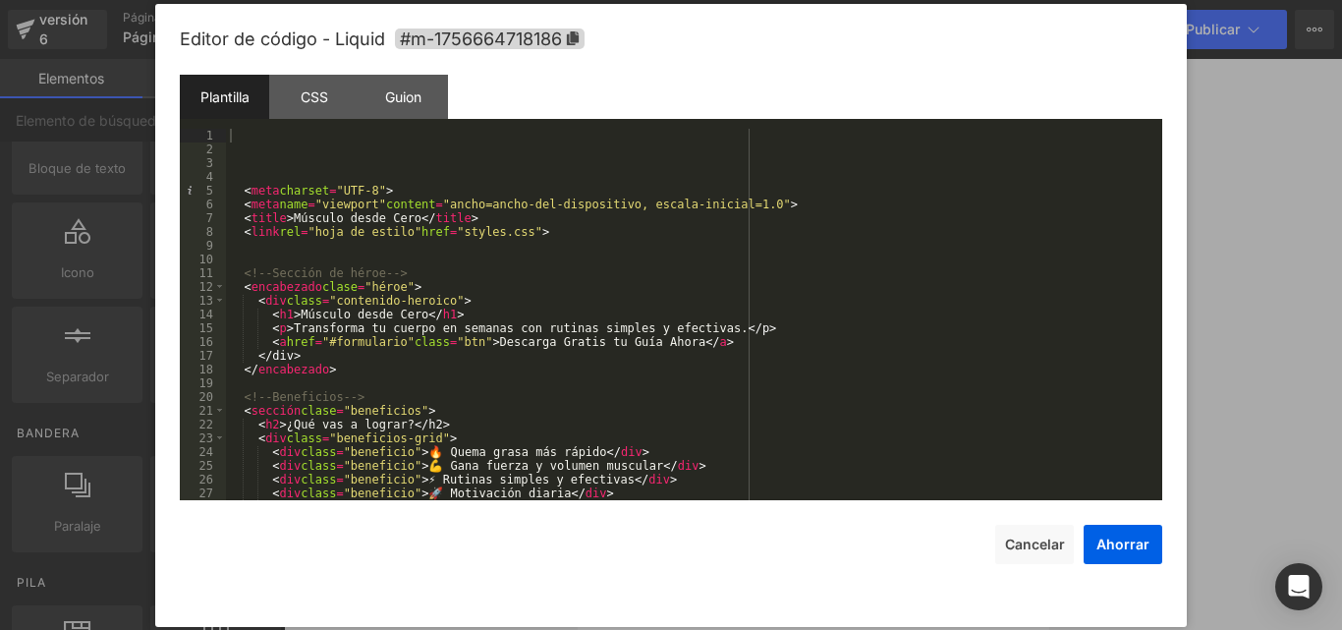
click at [244, 197] on div "< meta charset = "UTF-8" > < meta name = "viewport" content = "ancho=ancho-del-…" at bounding box center [690, 328] width 928 height 399
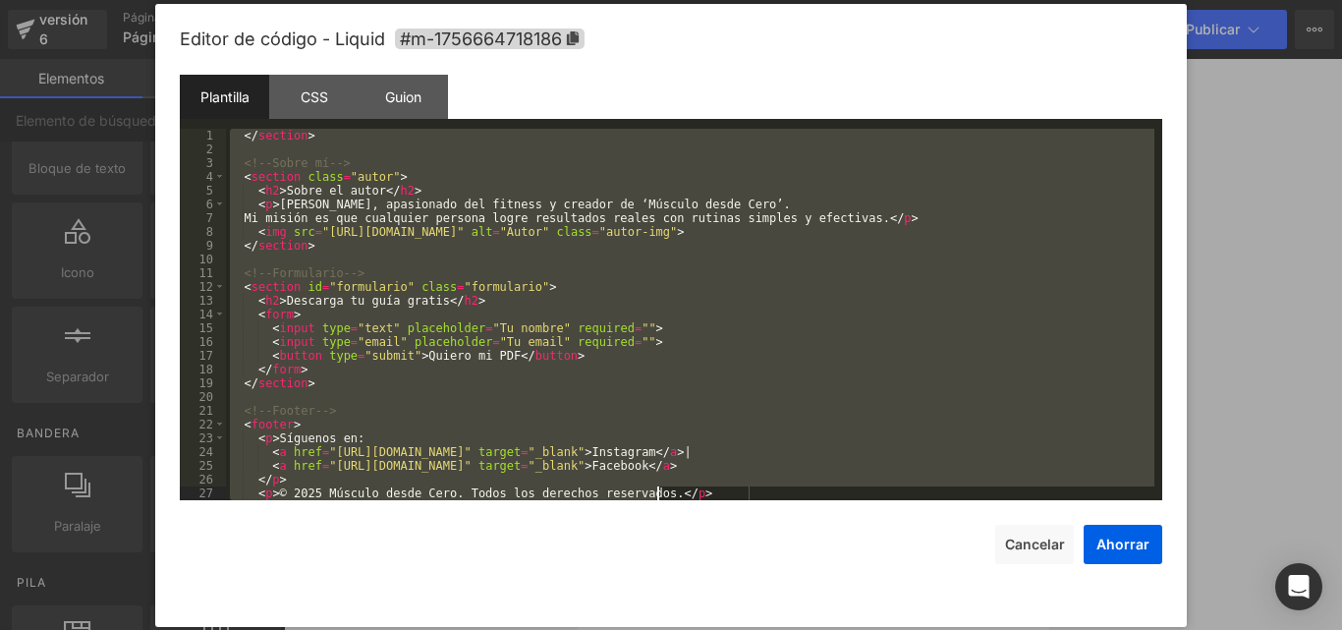
scroll to position [797, 0]
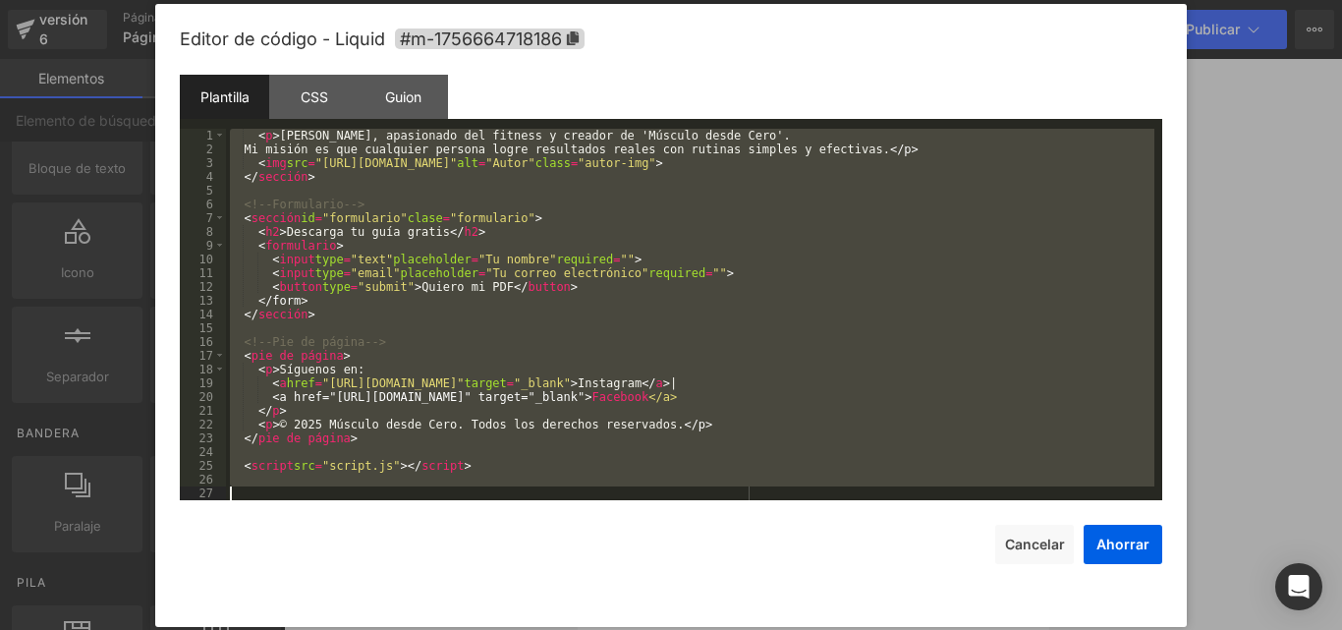
drag, startPoint x: 244, startPoint y: 189, endPoint x: 655, endPoint y: 668, distance: 631.7
click at [655, 629] on html "Liquid Estás previsualizando cómo funciona el Reestilizará tu página. No puedes…" at bounding box center [671, 315] width 1342 height 630
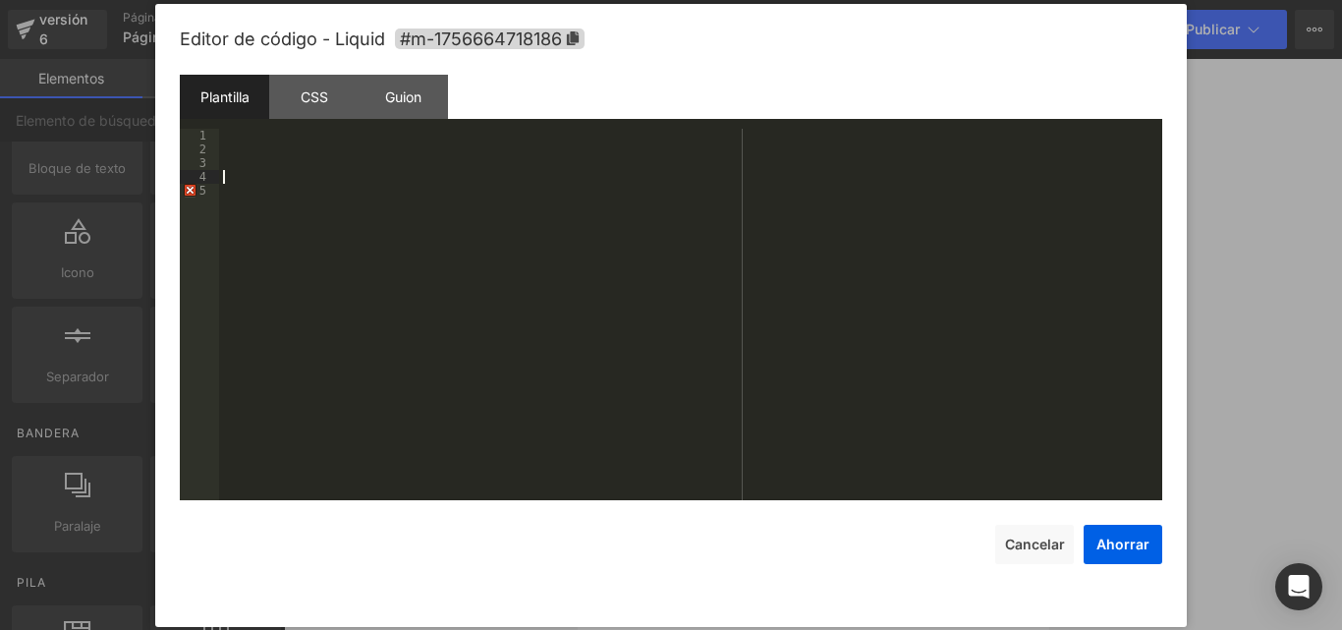
click at [331, 181] on div at bounding box center [690, 328] width 943 height 399
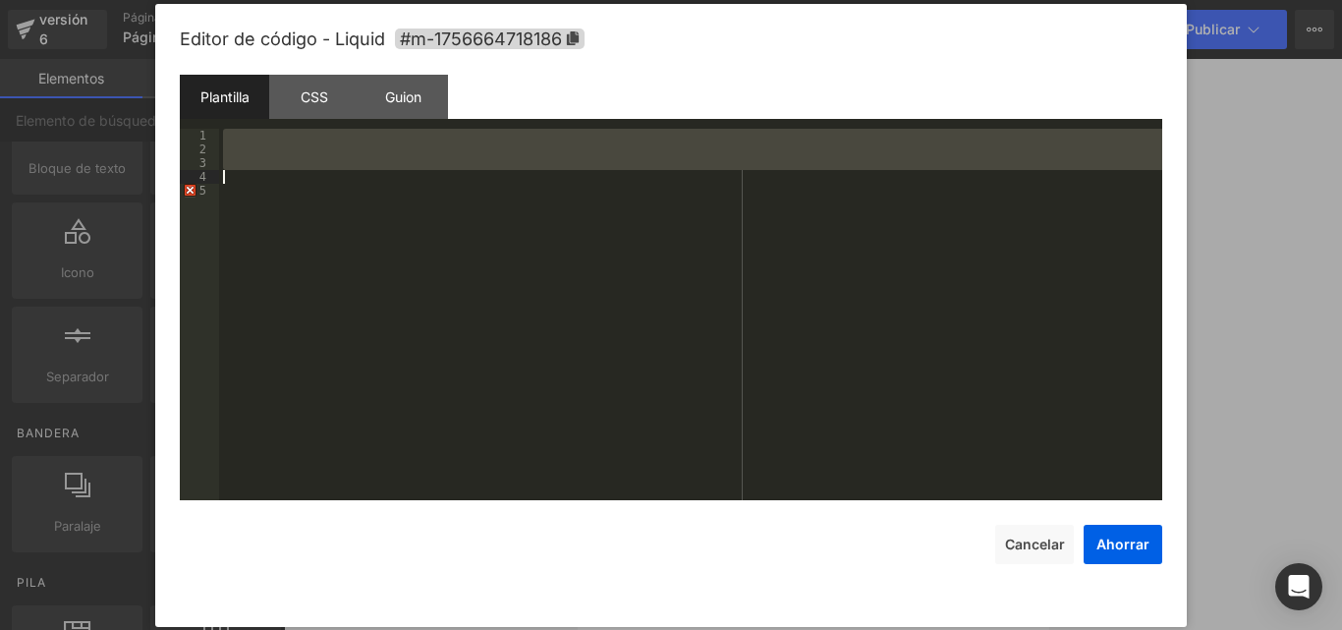
drag, startPoint x: 201, startPoint y: 133, endPoint x: 212, endPoint y: 192, distance: 59.9
click at [212, 192] on div "1 2 3 4 5" at bounding box center [199, 328] width 39 height 399
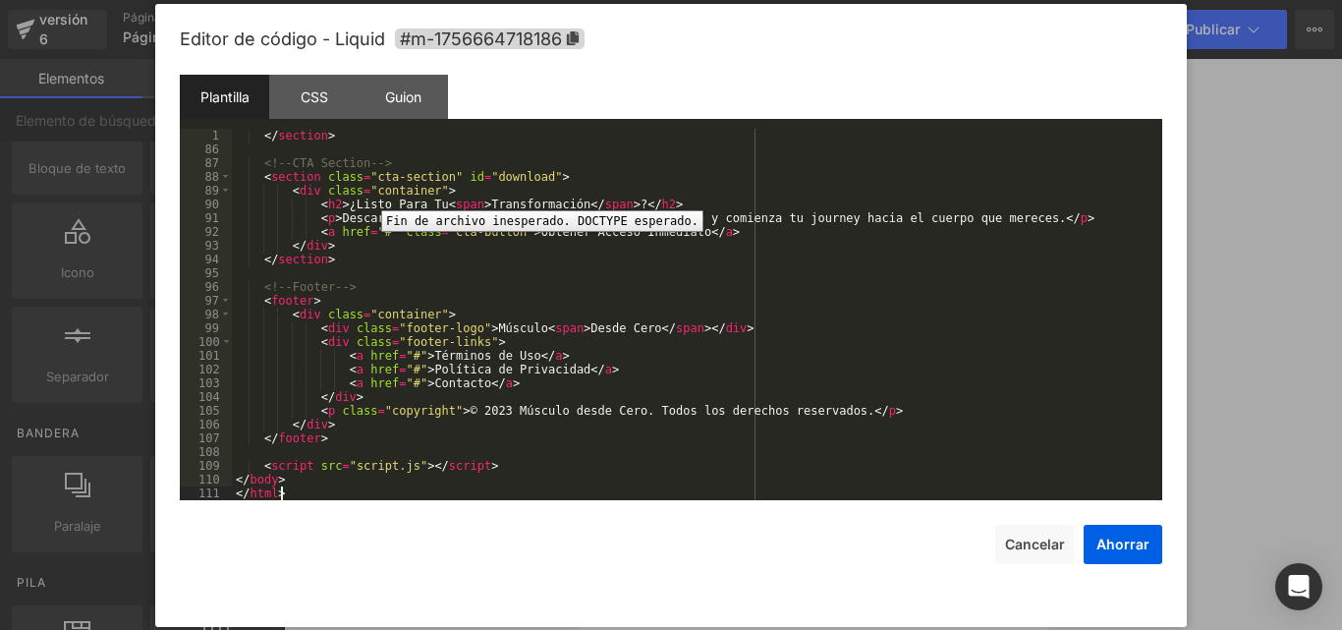
scroll to position [1210, 0]
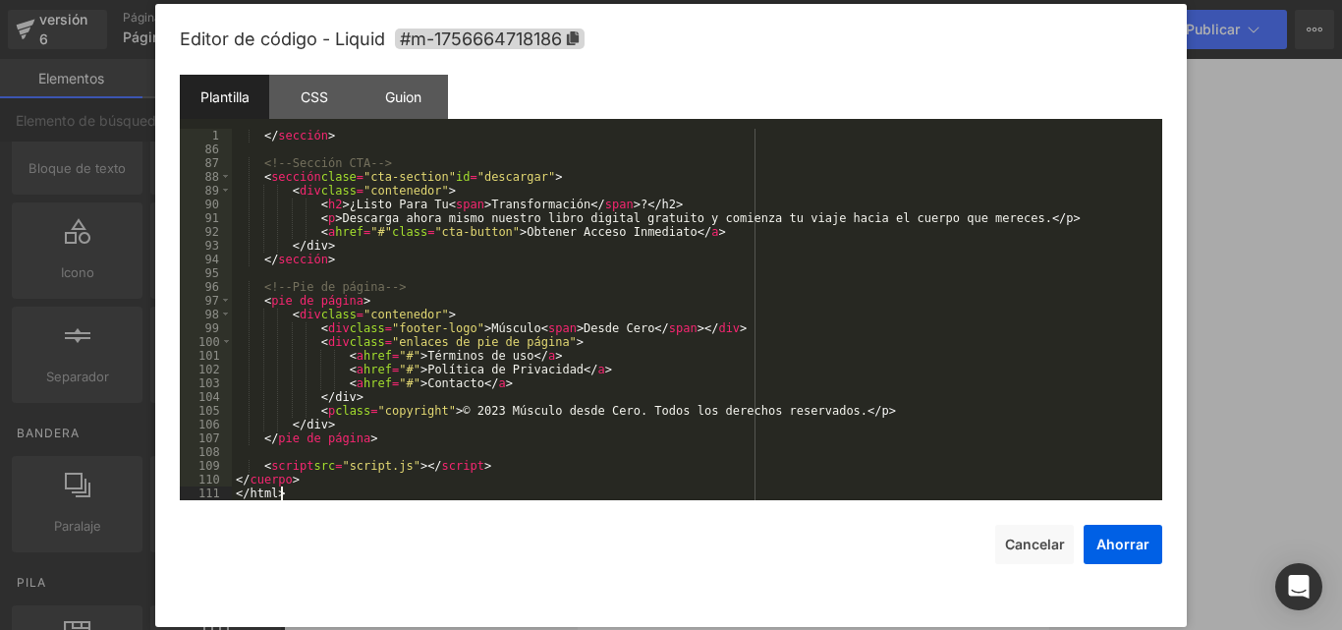
click at [220, 133] on div "1" at bounding box center [206, 136] width 52 height 14
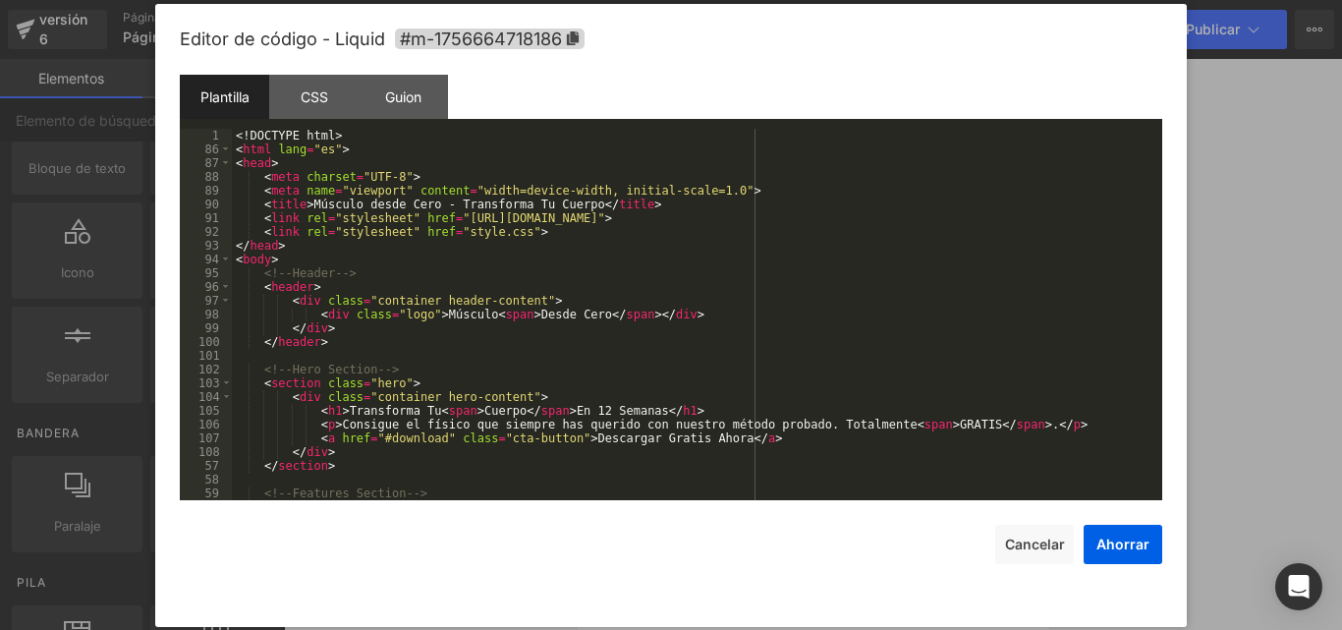
scroll to position [0, 0]
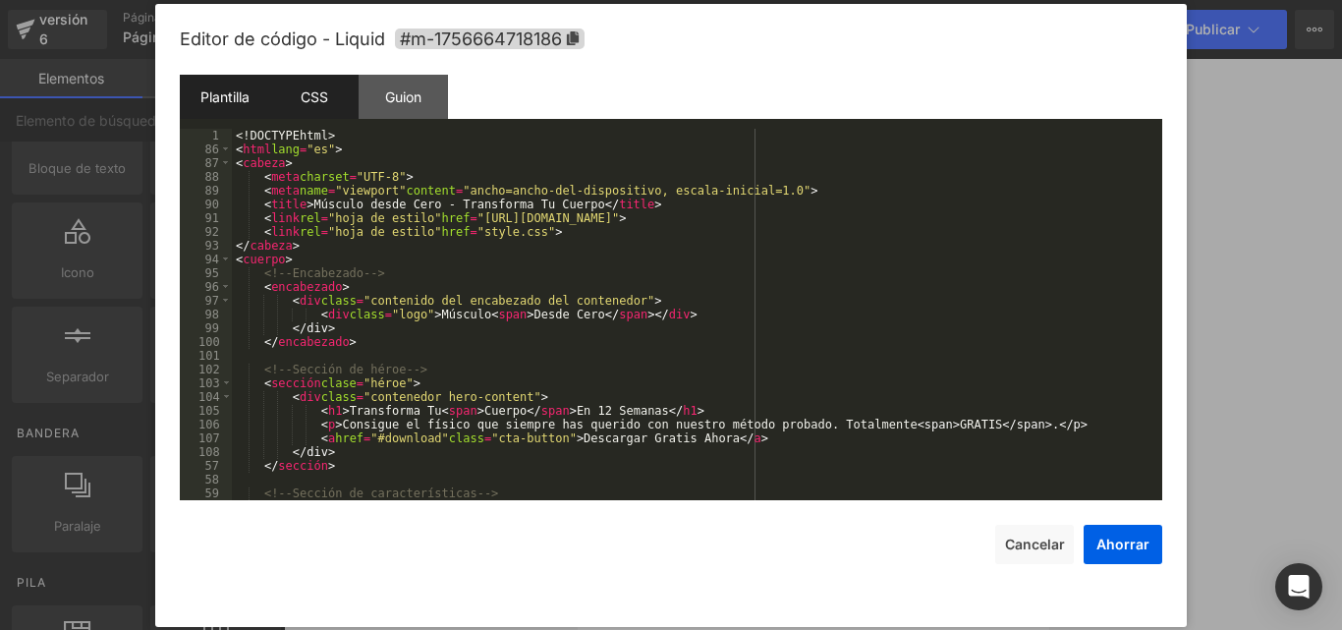
click at [333, 88] on div "CSS" at bounding box center [313, 97] width 89 height 44
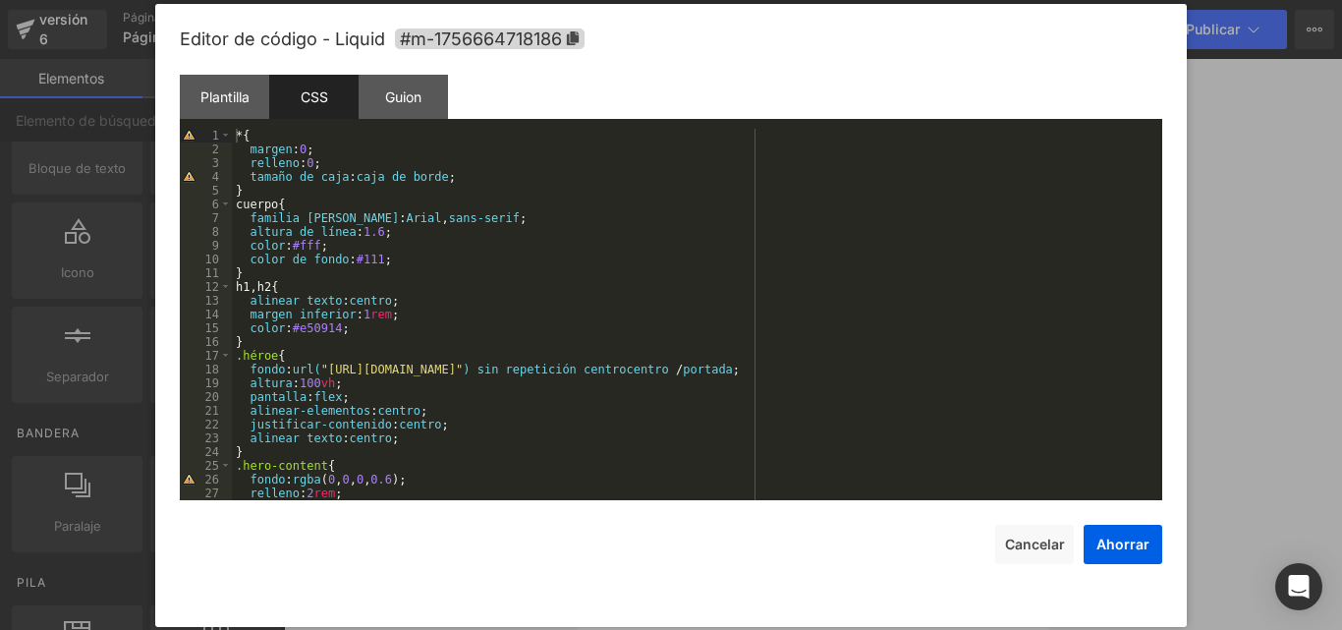
drag, startPoint x: 218, startPoint y: 143, endPoint x: 242, endPoint y: 183, distance: 45.8
click at [311, 267] on div "Plantilla CSS Guion Datos 1 86 87 88 89 90 91 92 93 94 95 96 97 98 99 100 101 1…" at bounding box center [671, 287] width 982 height 425
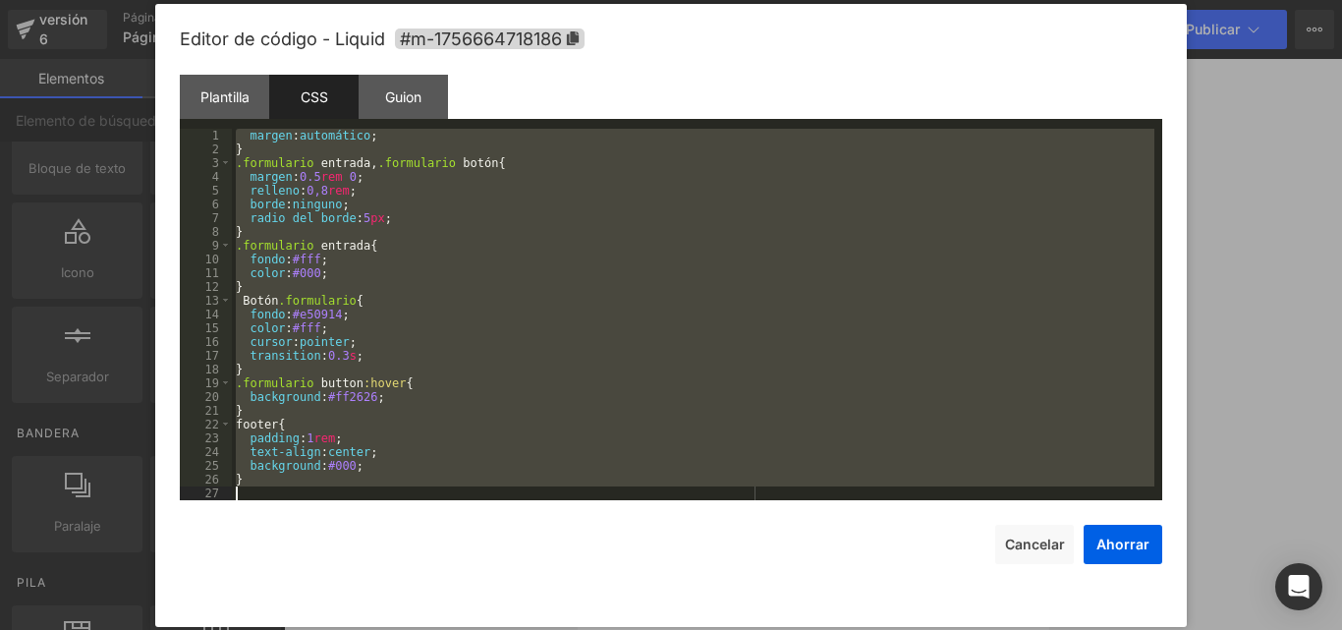
scroll to position [1512, 0]
drag, startPoint x: 235, startPoint y: 132, endPoint x: 390, endPoint y: 561, distance: 456.4
click at [390, 561] on div "Editor de código - Liquid #m-1756664718186 Plantilla CSS Guion Datos 1 86 87 88…" at bounding box center [671, 315] width 982 height 623
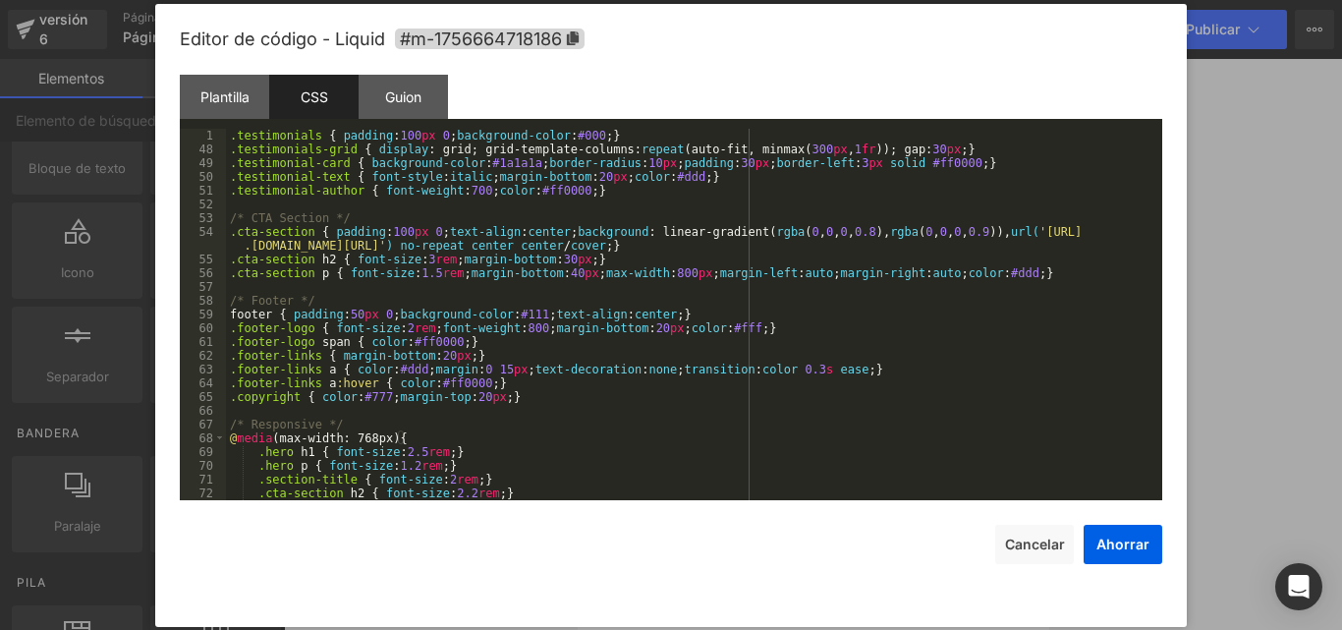
scroll to position [729, 0]
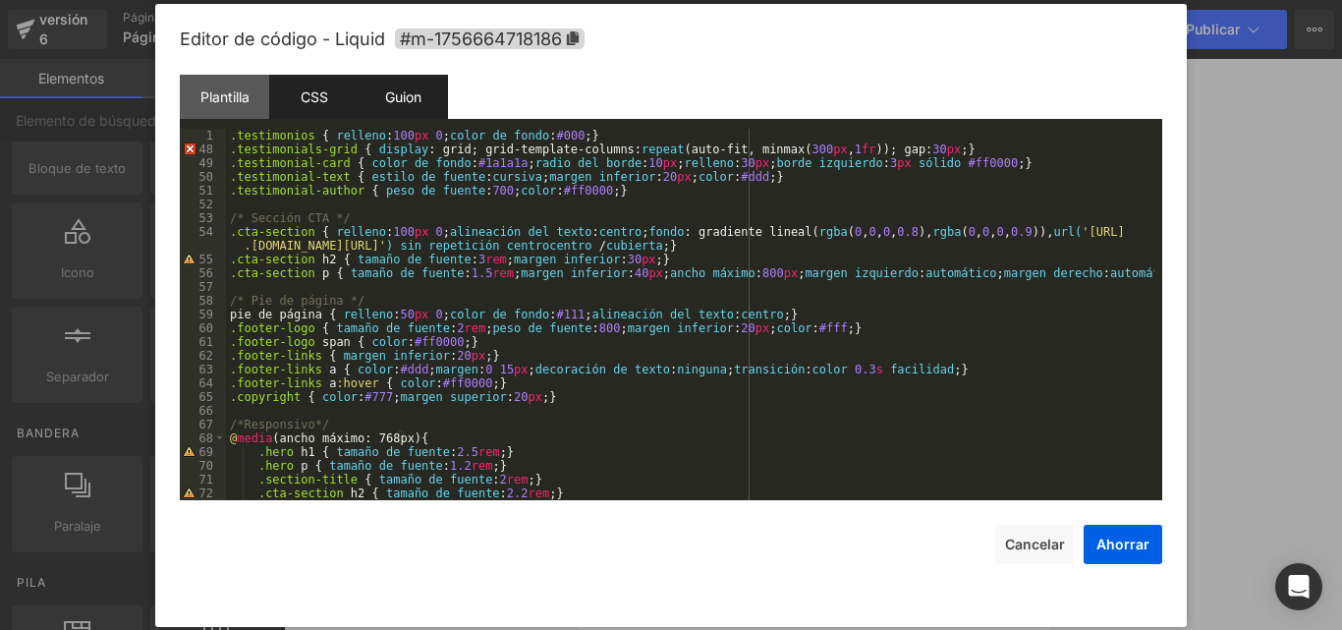
click at [397, 90] on font "Guion" at bounding box center [403, 96] width 36 height 17
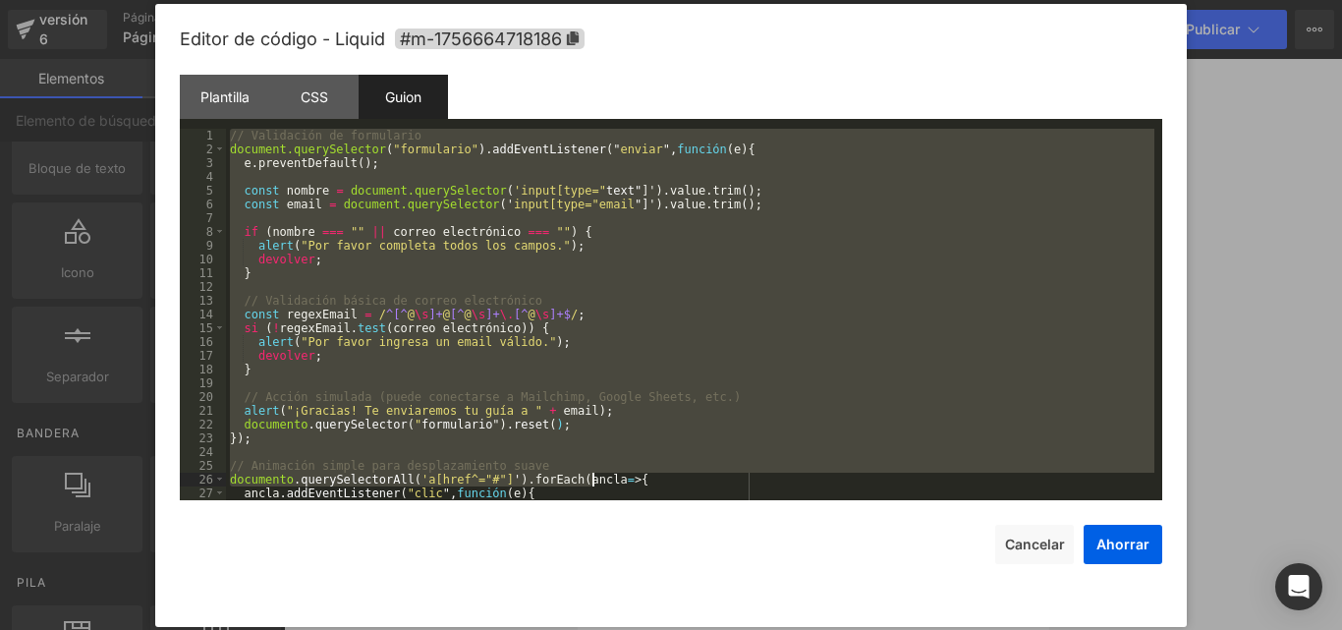
scroll to position [82, 0]
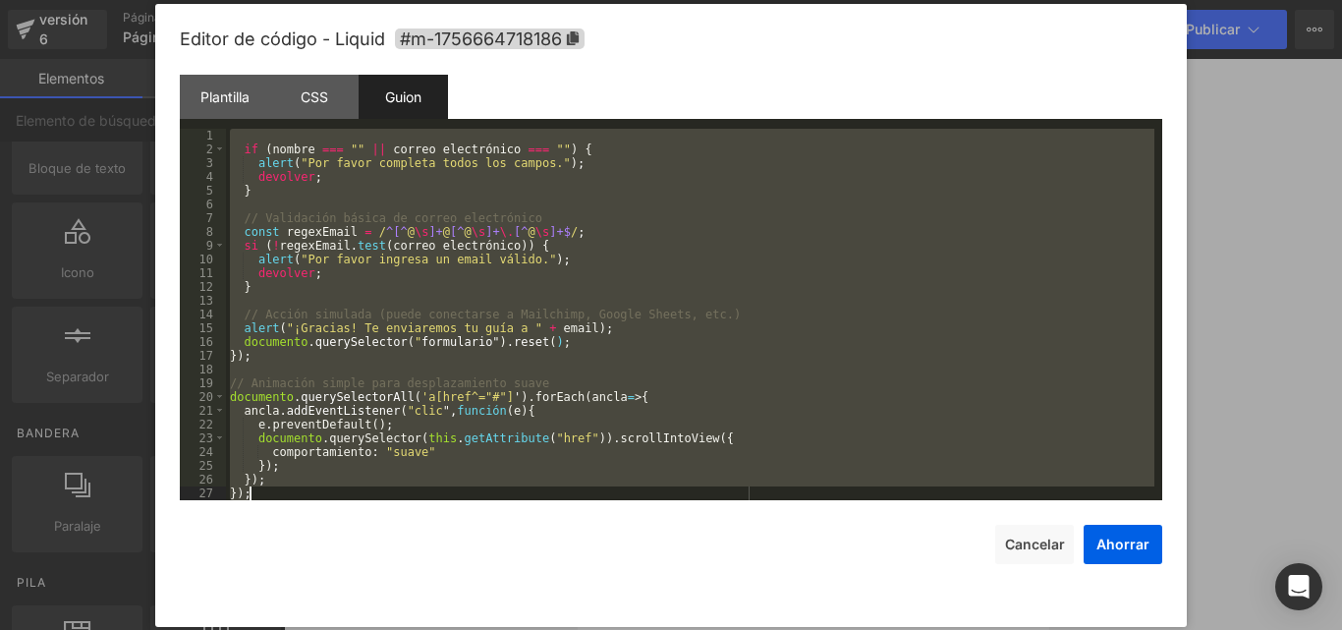
drag, startPoint x: 280, startPoint y: 164, endPoint x: 676, endPoint y: 635, distance: 615.5
click at [676, 629] on html "Liquid Estás previsualizando cómo funciona el Reestilizará tu página. No puedes…" at bounding box center [671, 315] width 1342 height 630
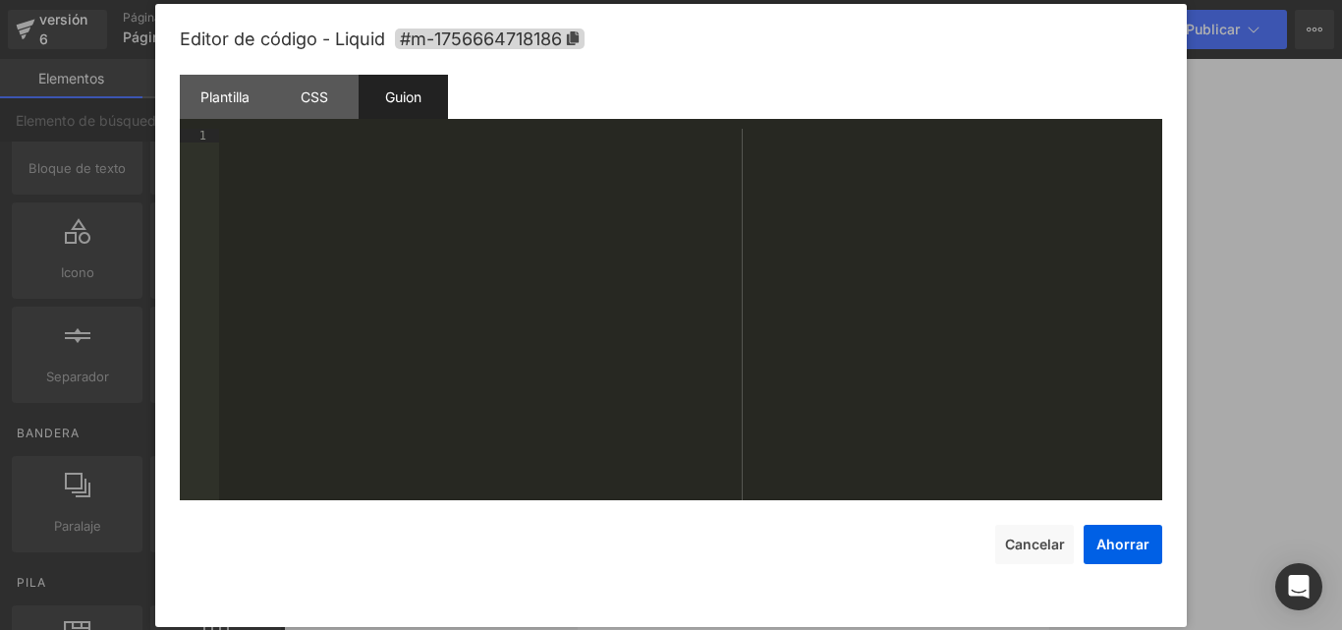
scroll to position [137, 0]
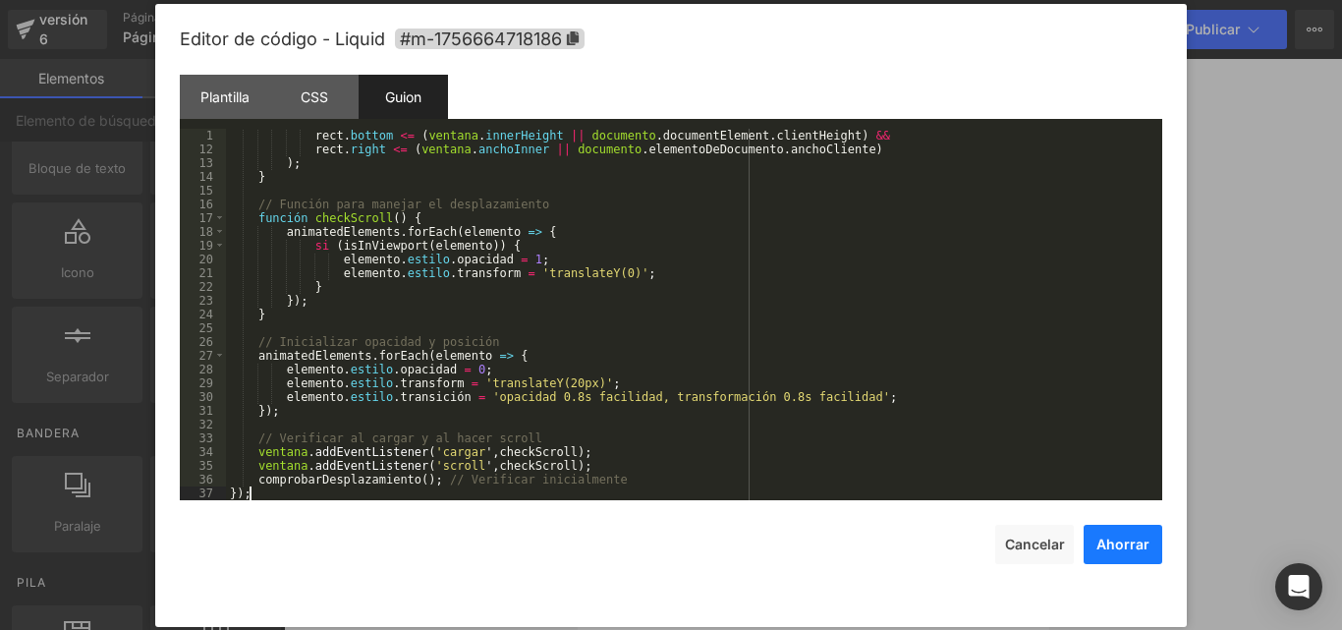
click at [1115, 542] on font "Ahorrar" at bounding box center [1122, 543] width 53 height 17
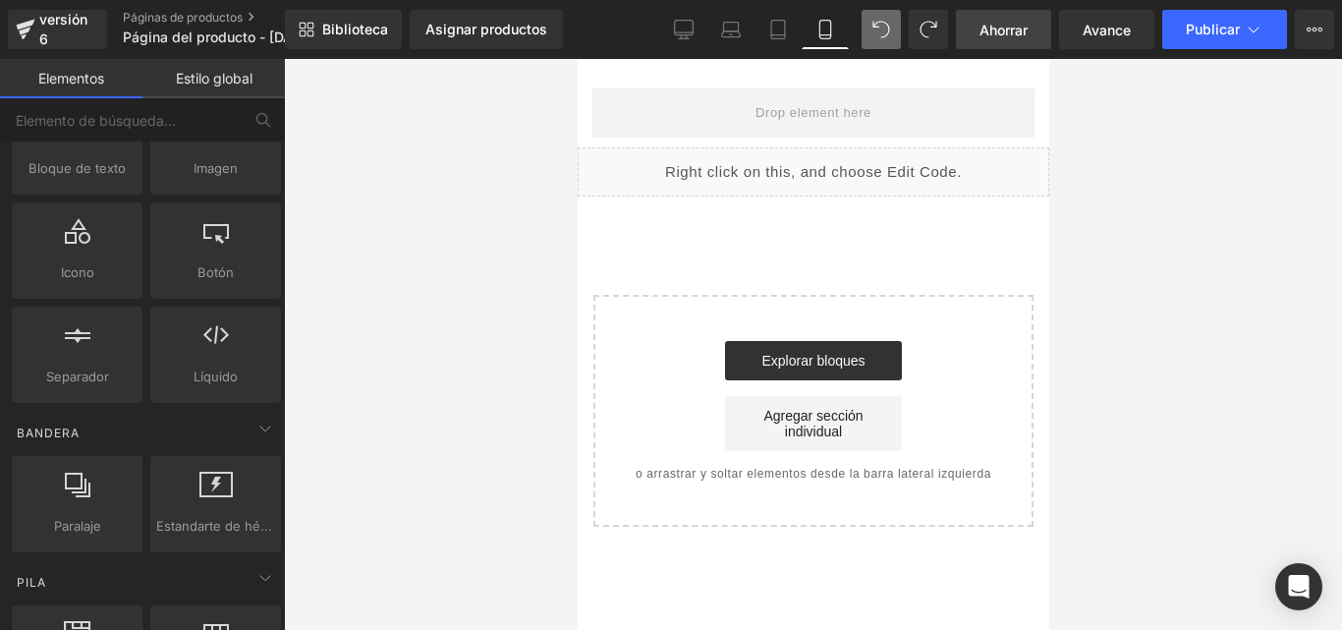
click at [1021, 22] on font "Ahorrar" at bounding box center [1003, 30] width 48 height 17
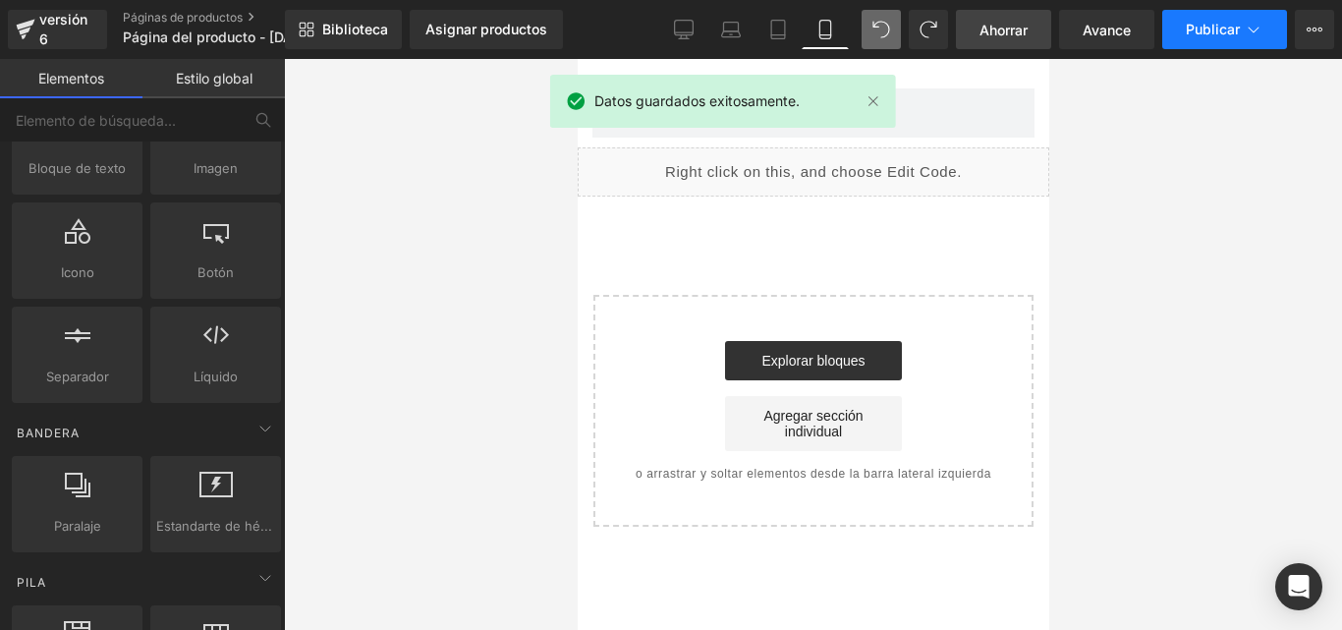
click at [1217, 26] on font "Publicar" at bounding box center [1212, 29] width 54 height 17
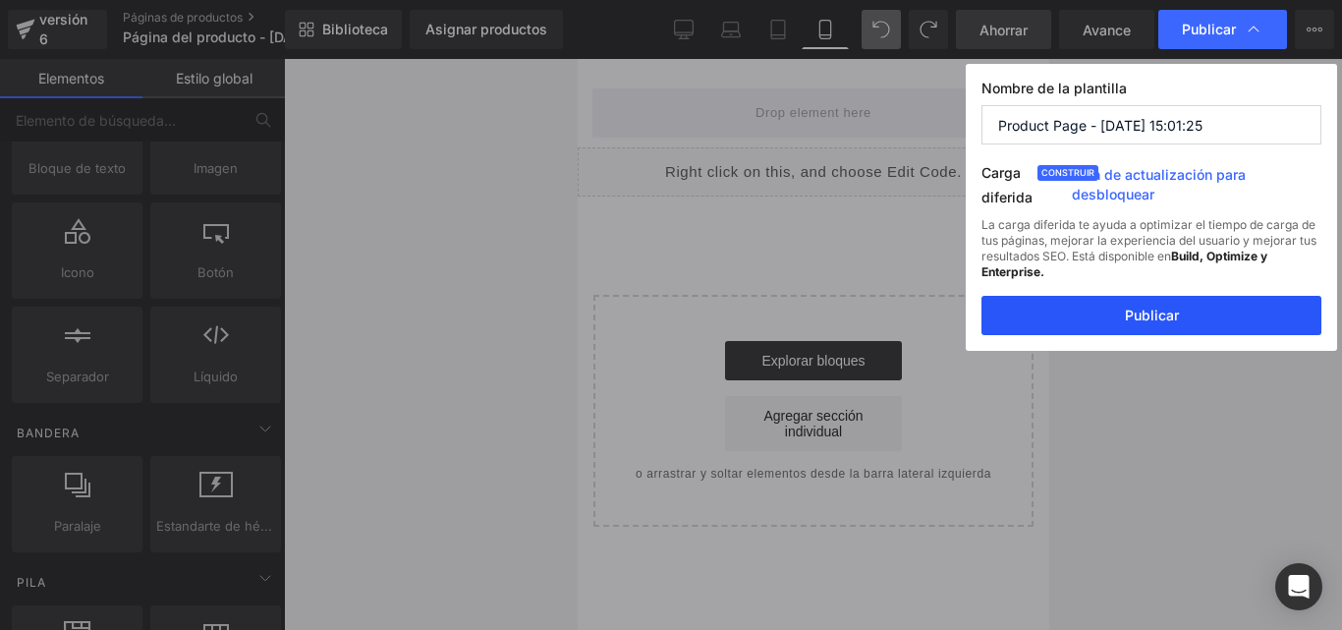
click at [1137, 306] on font "Publicar" at bounding box center [1152, 314] width 54 height 17
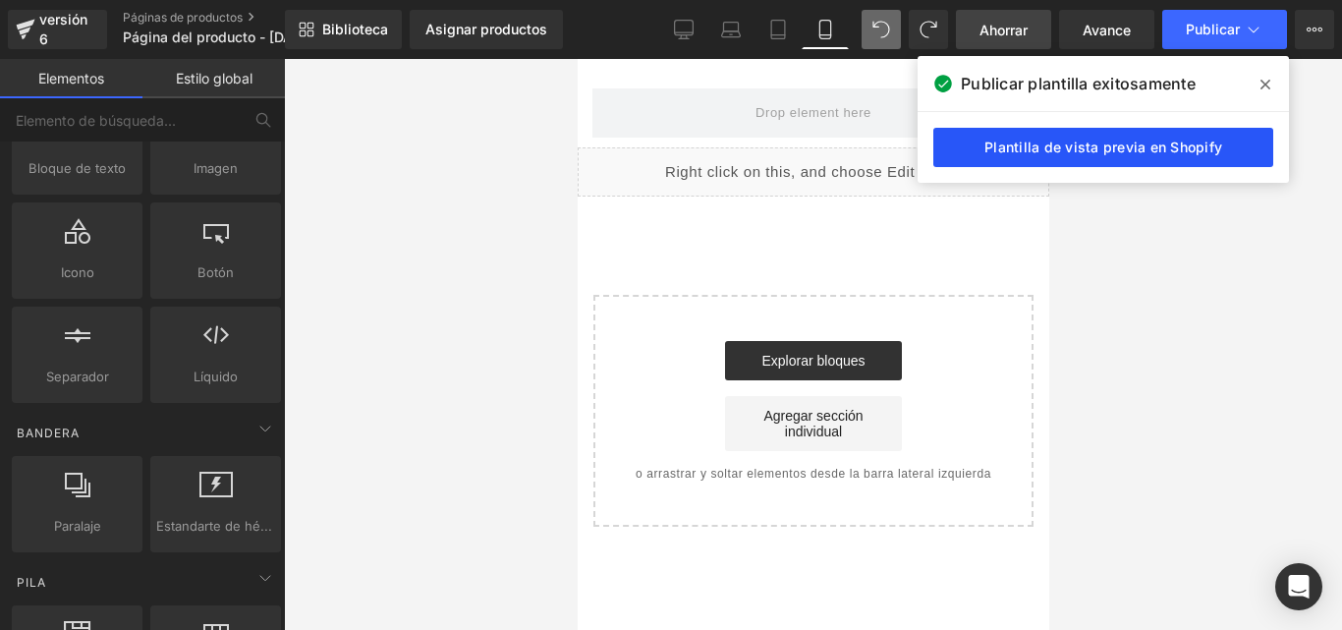
click at [1126, 151] on font "Plantilla de vista previa en Shopify" at bounding box center [1103, 146] width 238 height 17
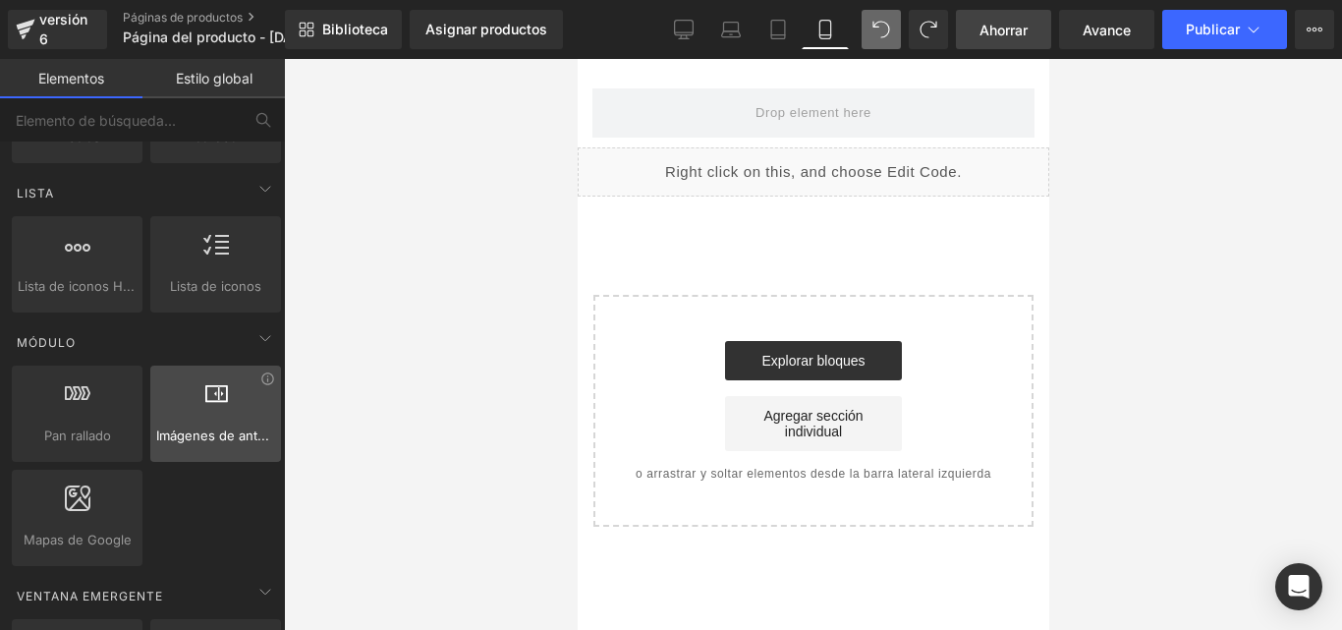
scroll to position [884, 0]
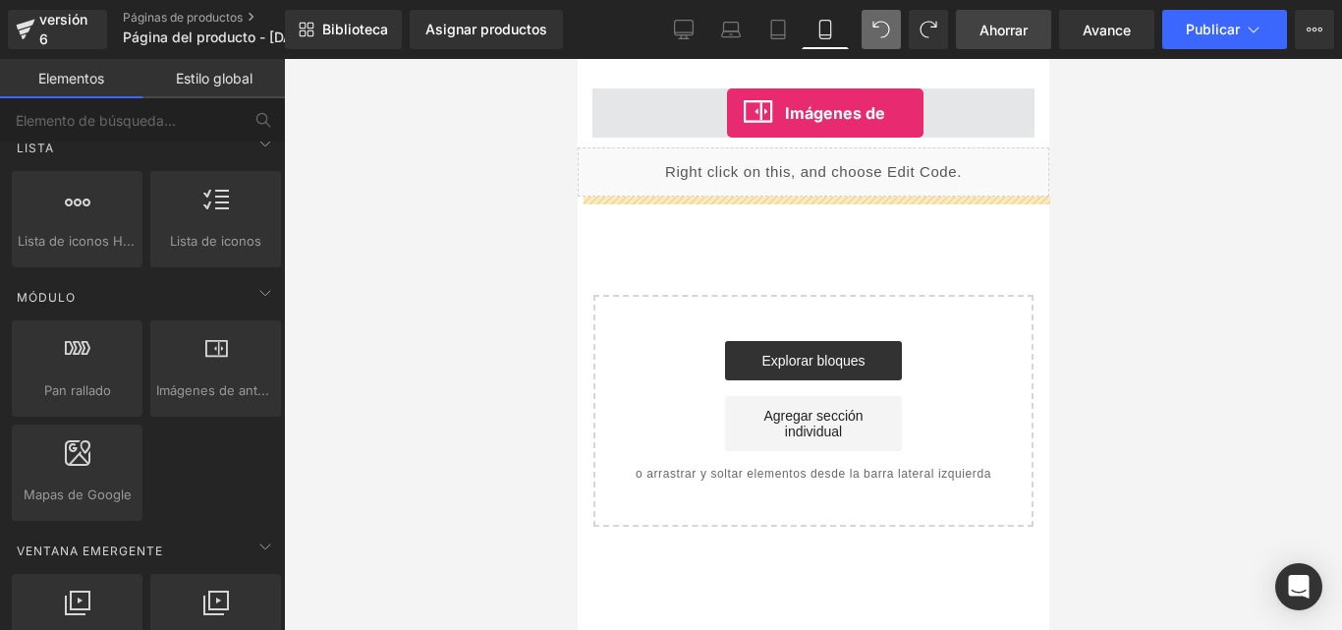
drag, startPoint x: 800, startPoint y: 449, endPoint x: 726, endPoint y: 113, distance: 344.1
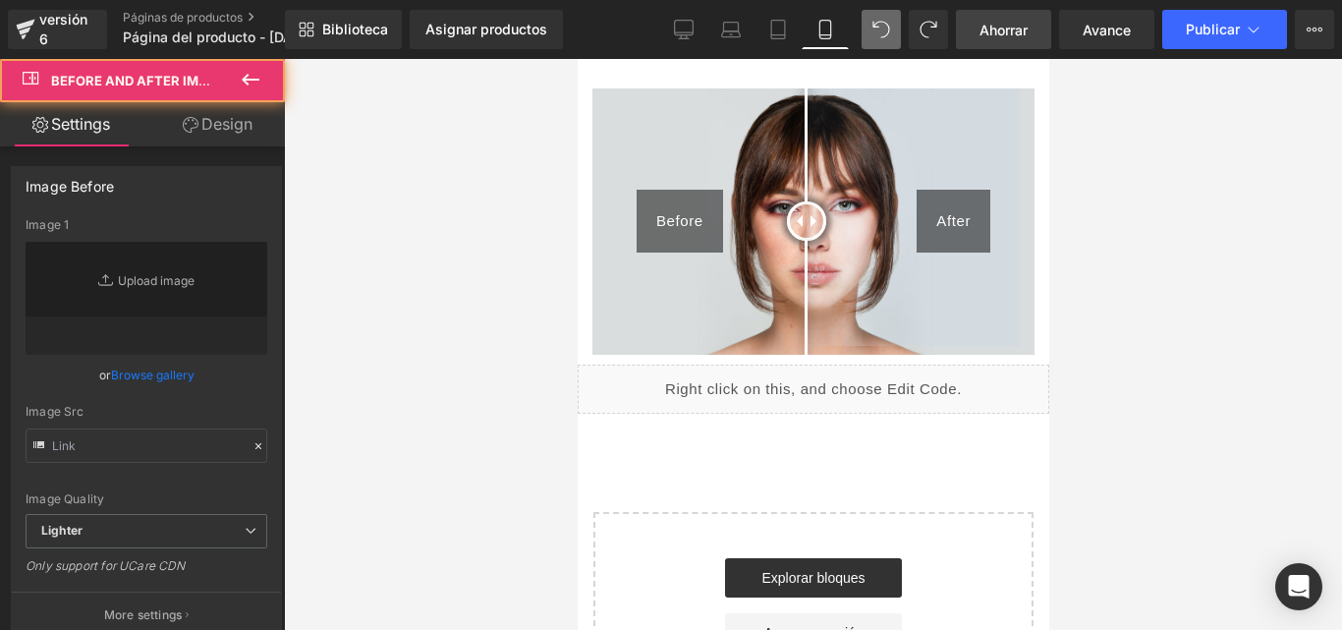
type input "https://cdn.shopify.com/s/files/1/2005/9307/files/Before-2_1024x1024.jpg"
type input "https://cdn.shopify.com/s/files/1/2005/9307/files/After-2_1024x1024.jpg"
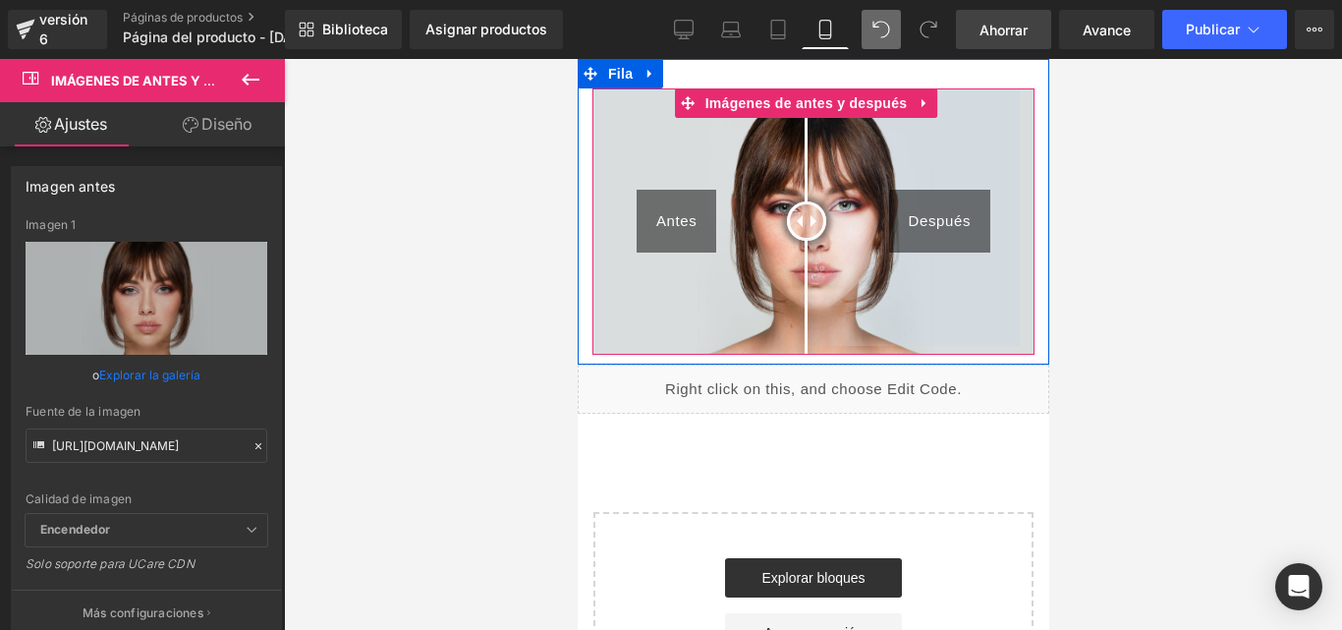
click at [868, 317] on img at bounding box center [812, 221] width 442 height 266
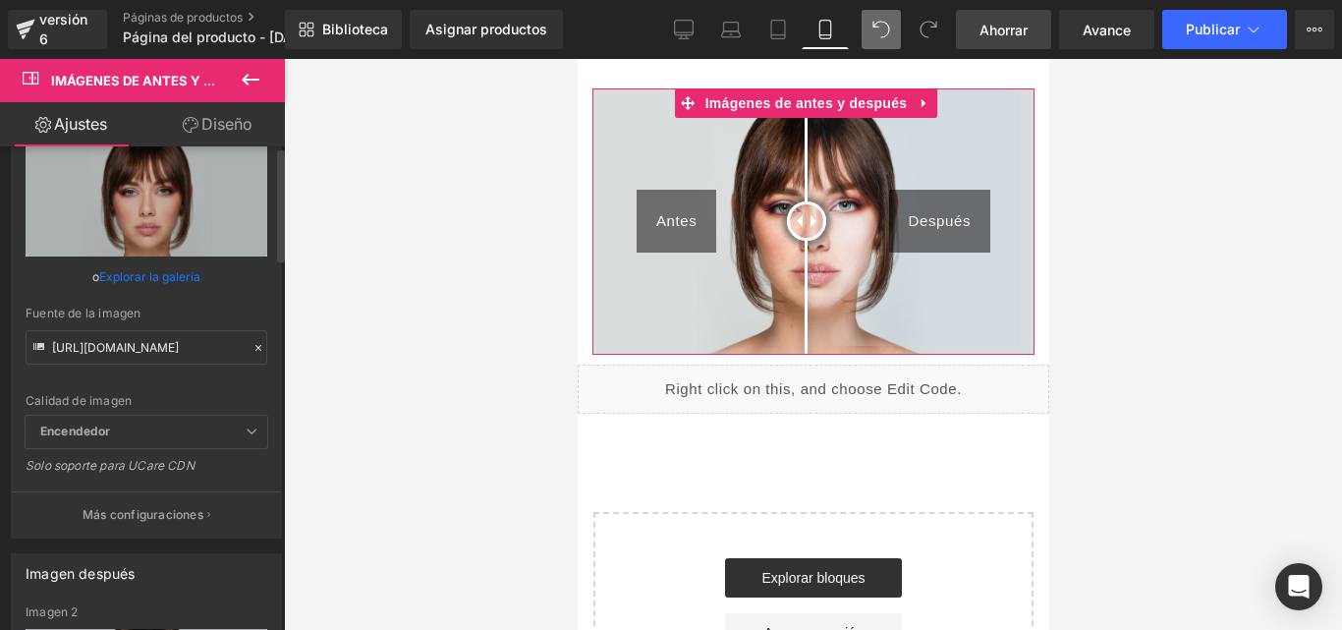
scroll to position [0, 0]
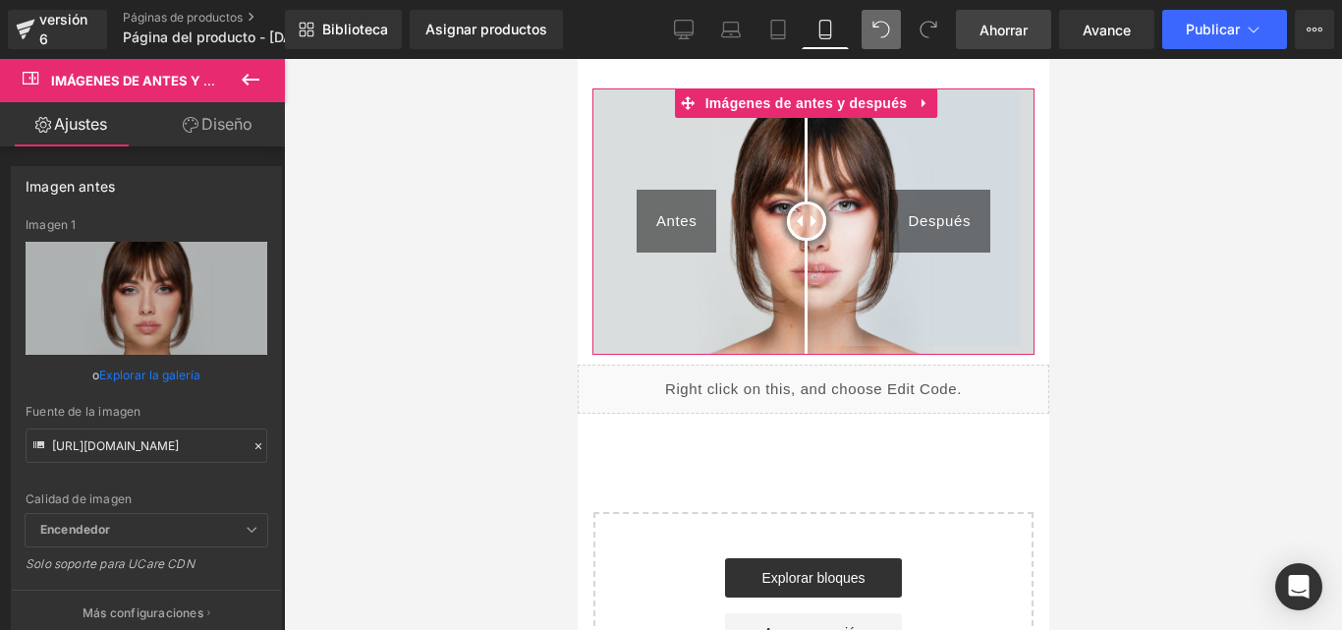
click at [216, 120] on font "Diseño" at bounding box center [226, 124] width 51 height 20
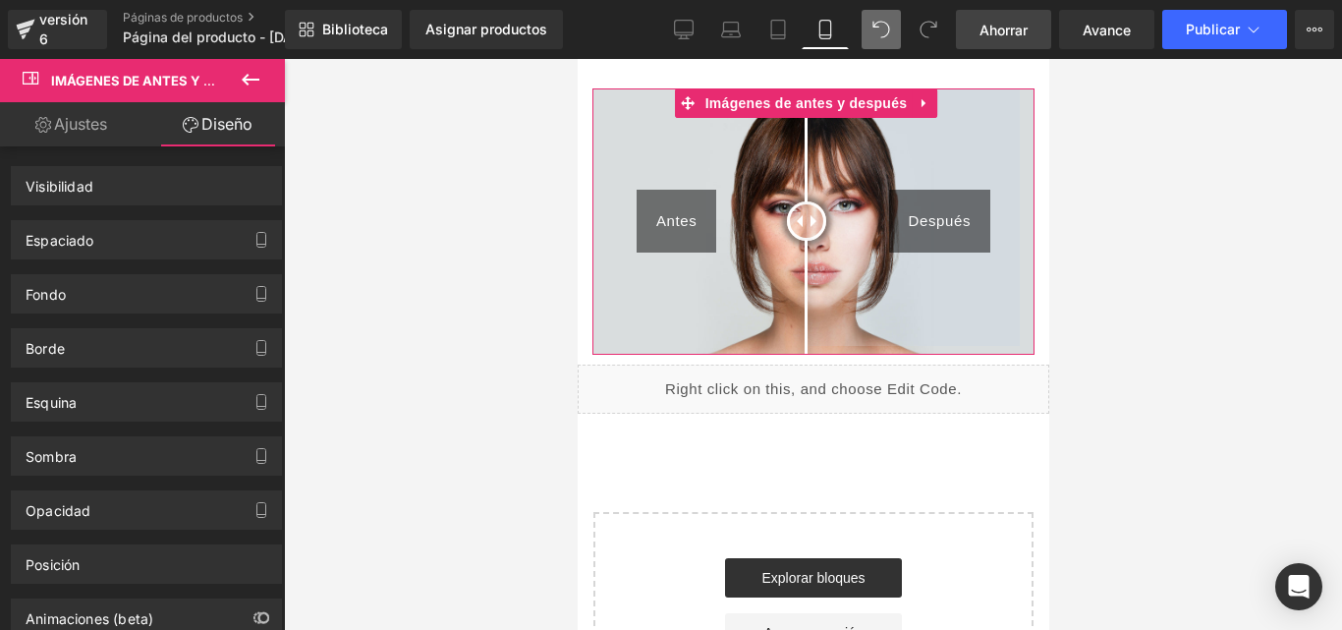
click at [77, 123] on font "Ajustes" at bounding box center [80, 124] width 53 height 20
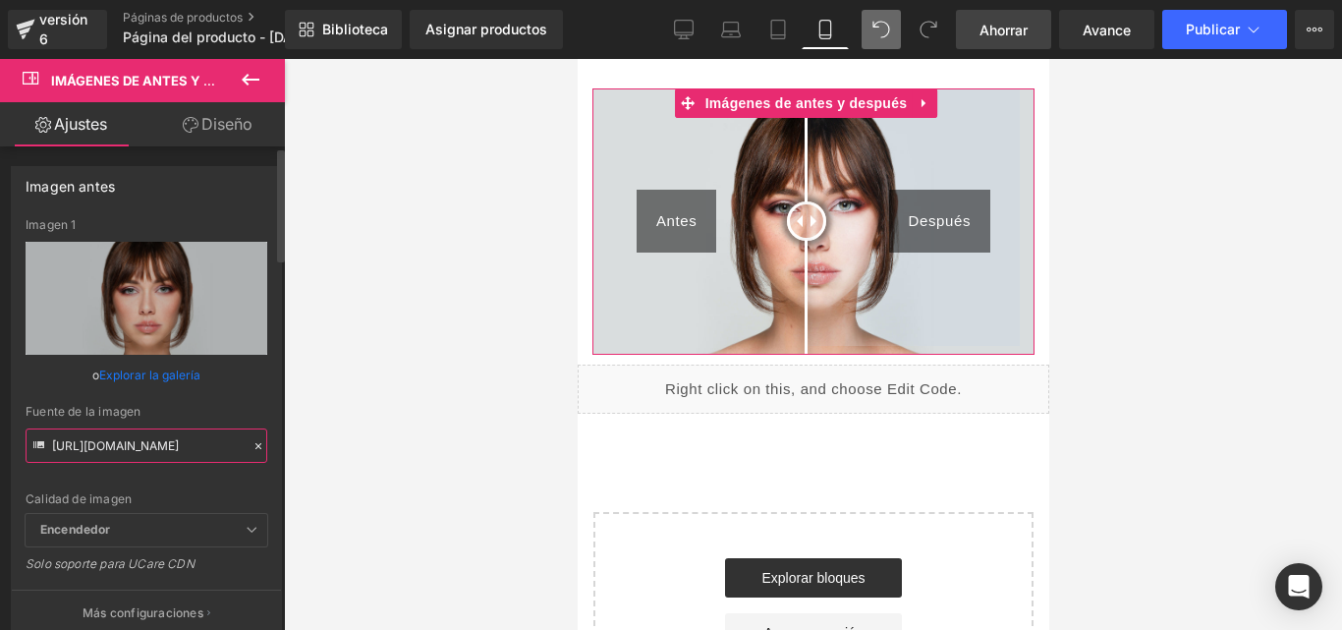
click at [139, 447] on input "https://cdn.shopify.com/s/files/1/2005/9307/files/Before-2_1024x1024.jpg" at bounding box center [147, 445] width 242 height 34
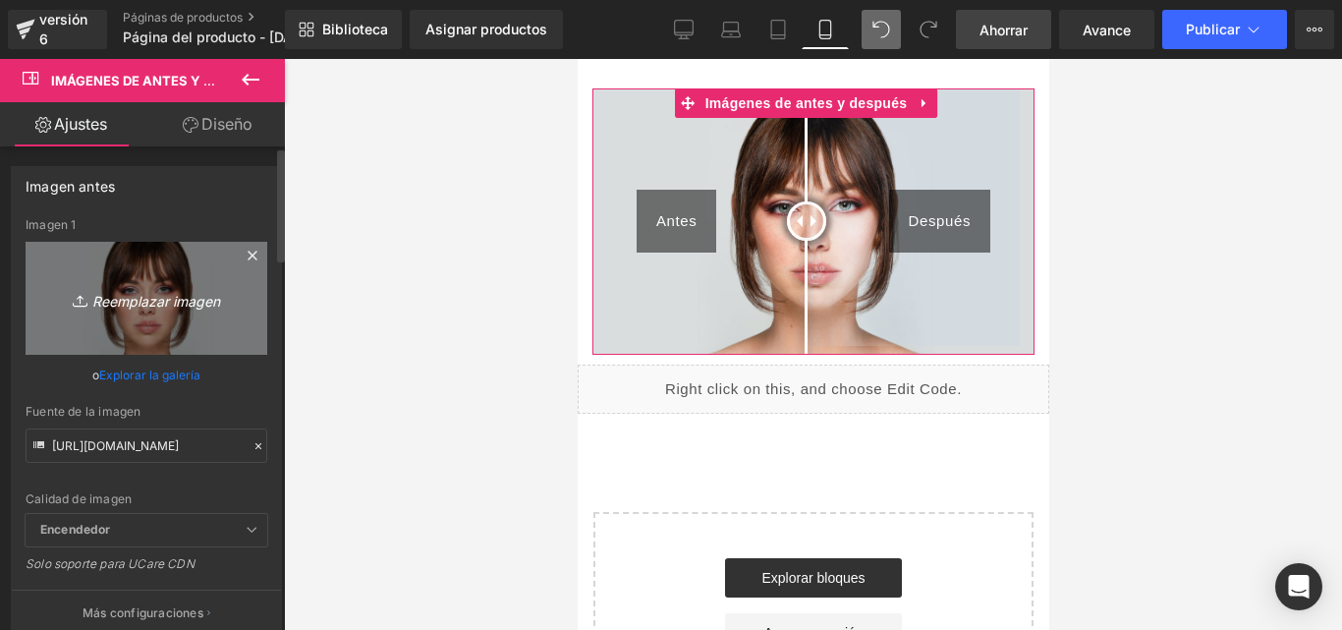
click at [176, 308] on icon "Reemplazar imagen" at bounding box center [146, 298] width 157 height 25
click at [128, 288] on icon "Reemplazar imagen" at bounding box center [146, 298] width 157 height 25
type input "C:\fakepath\awesome-before-after-weight-loss-600nw-2083553125.webp"
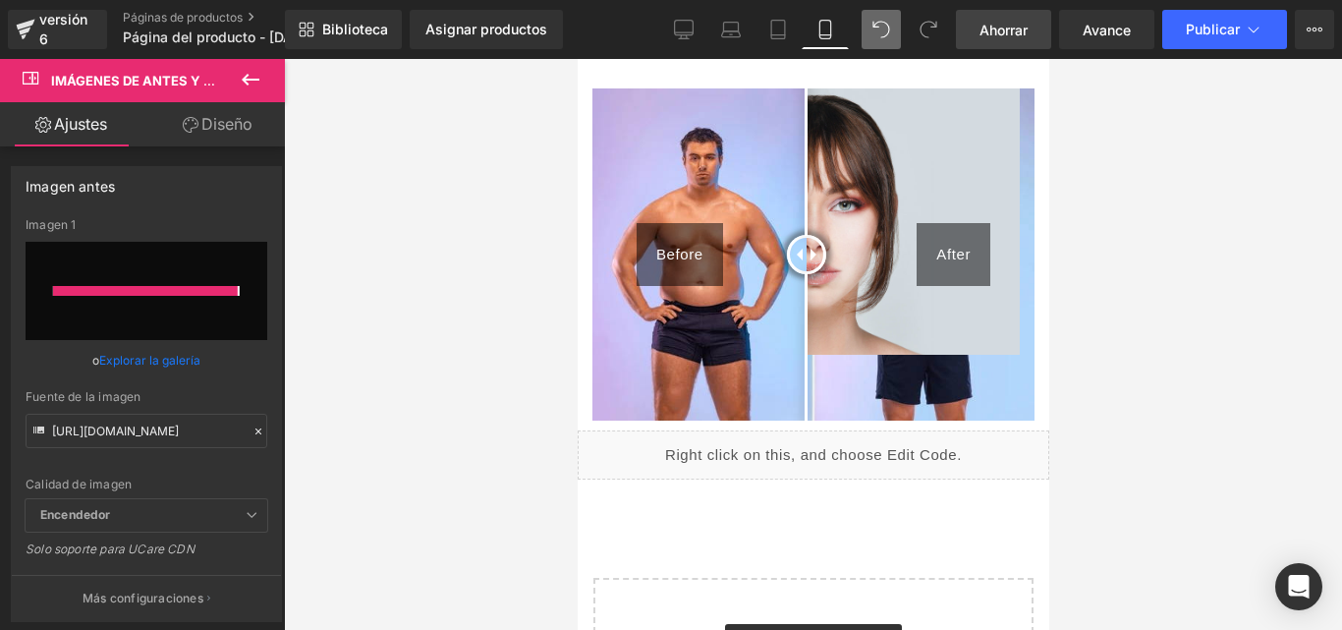
type input "https://ucarecdn.com/f046fe7f-d7d6-4658-82de-a94293ef40c8/-/format/auto/-/previ…"
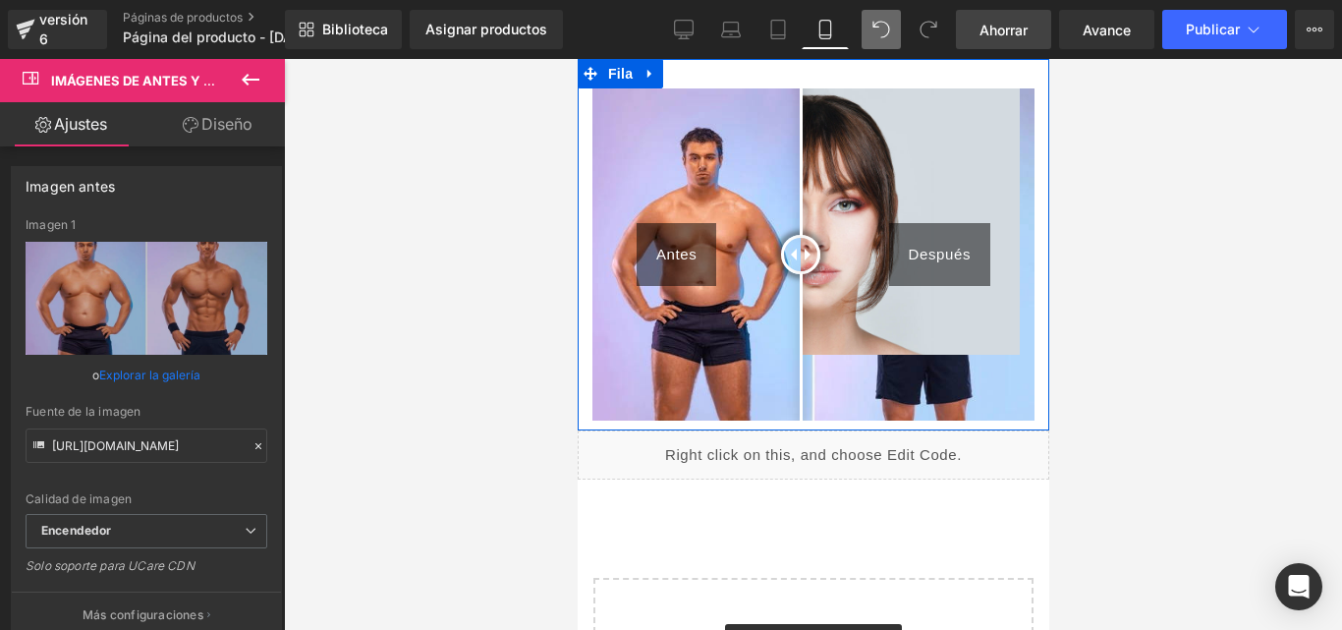
click at [802, 253] on div at bounding box center [799, 254] width 39 height 39
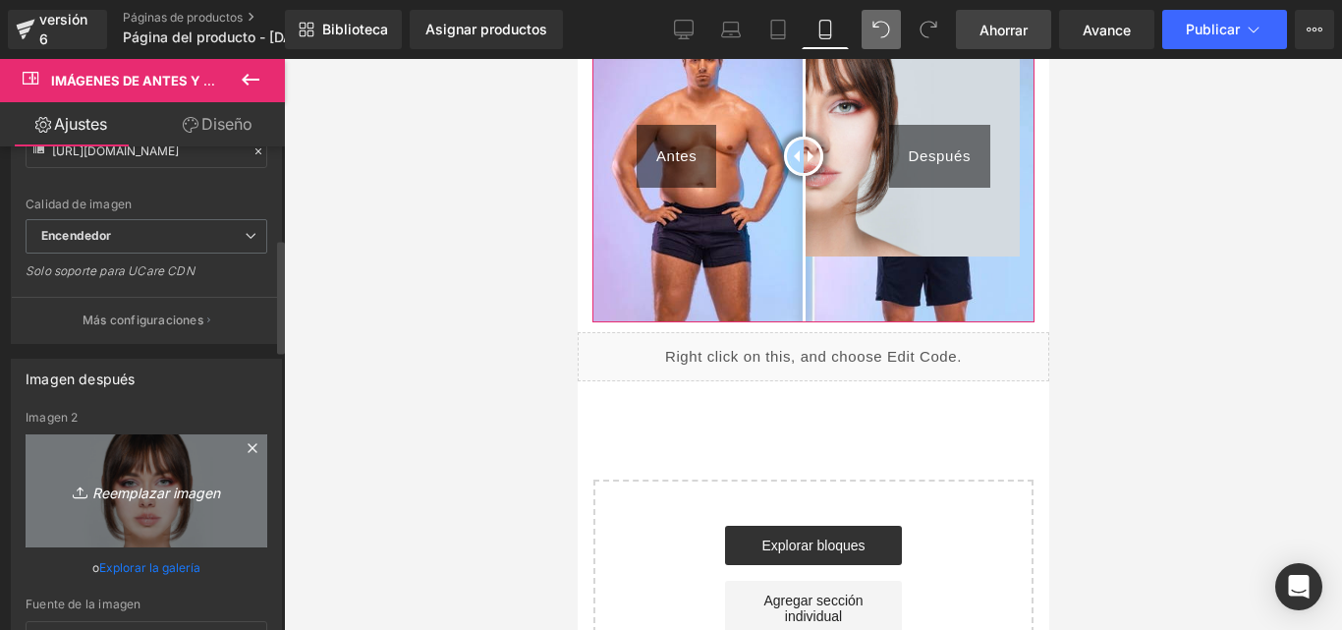
scroll to position [393, 0]
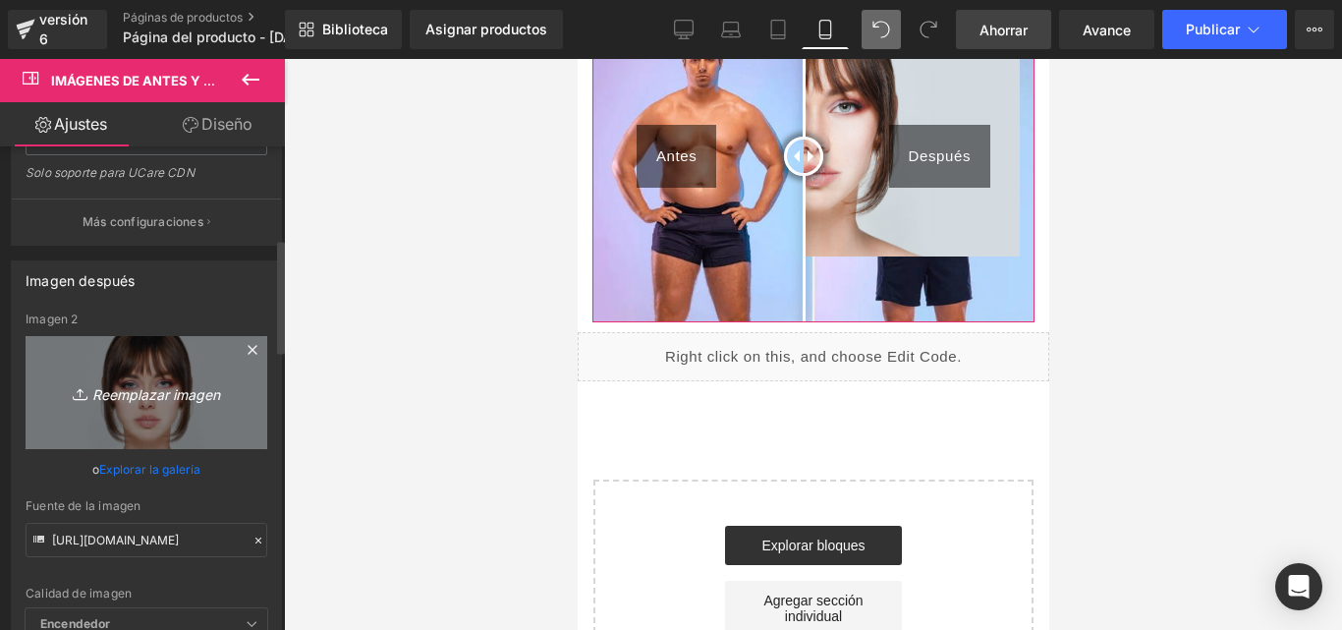
click at [179, 378] on link "Reemplazar imagen" at bounding box center [147, 392] width 242 height 113
type input "C:\fakepath\awesome-before-after-weight-loss-600nw-2083553125.webp"
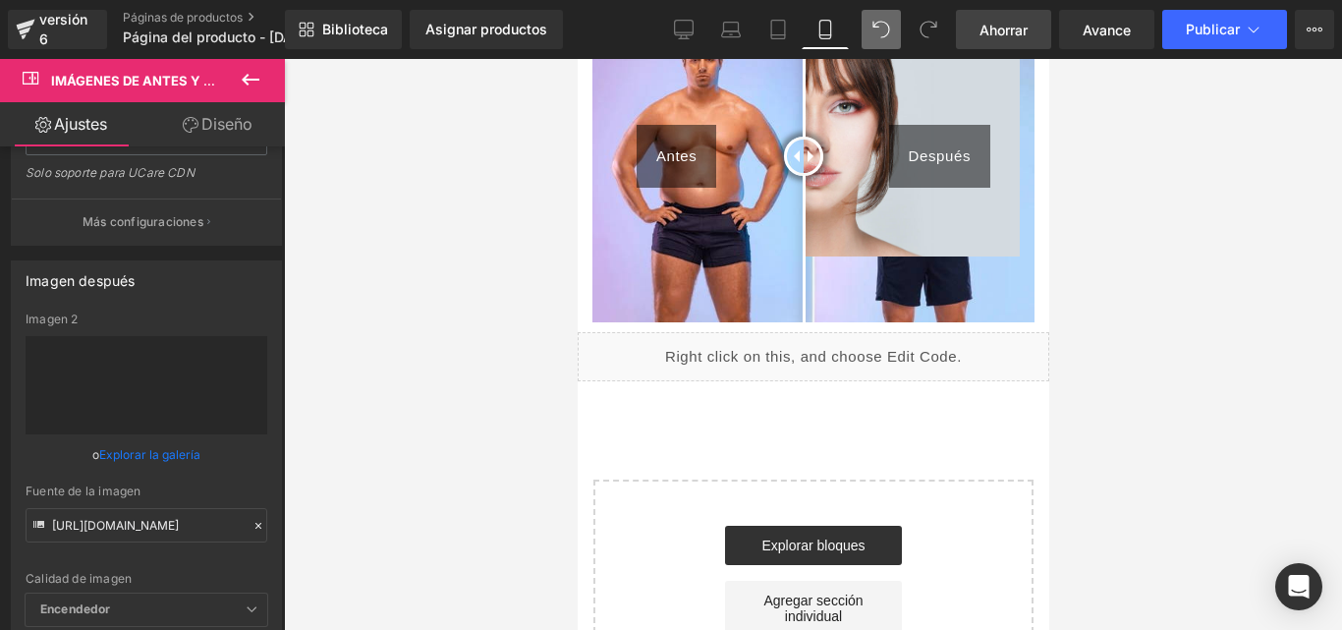
type input "https://ucarecdn.com/e3ef450e-9e6f-44c3-bdaa-7ccf4fc46273/-/format/auto/-/previ…"
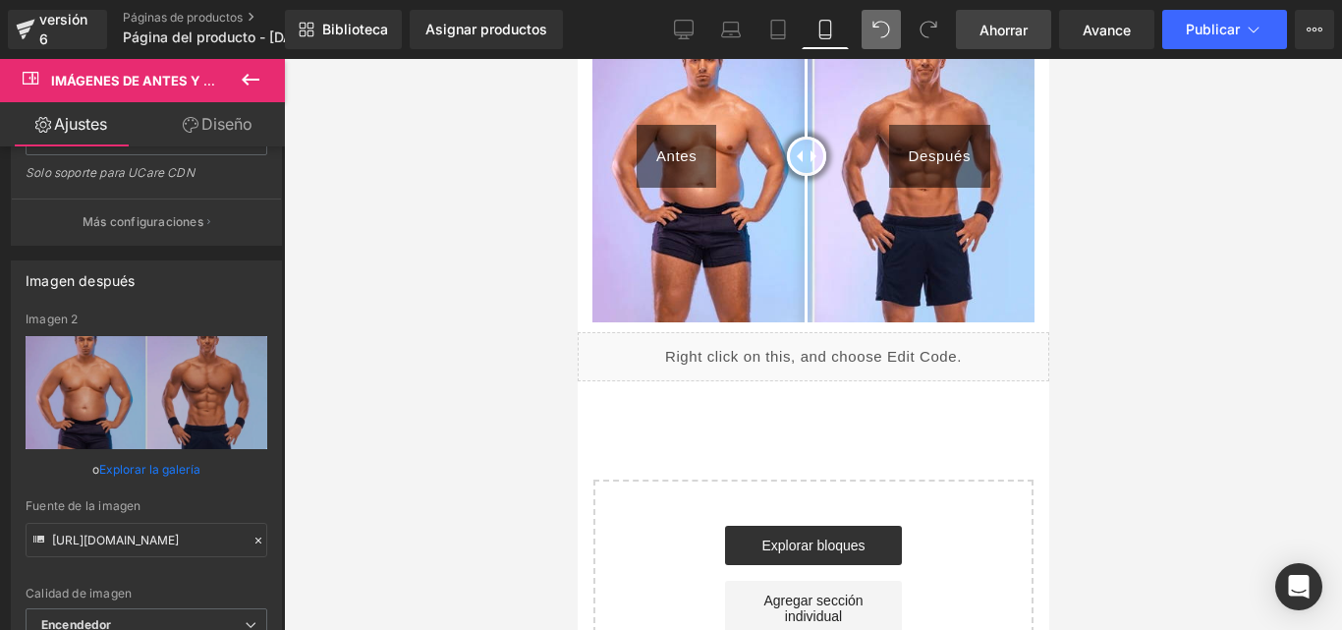
scroll to position [0, 0]
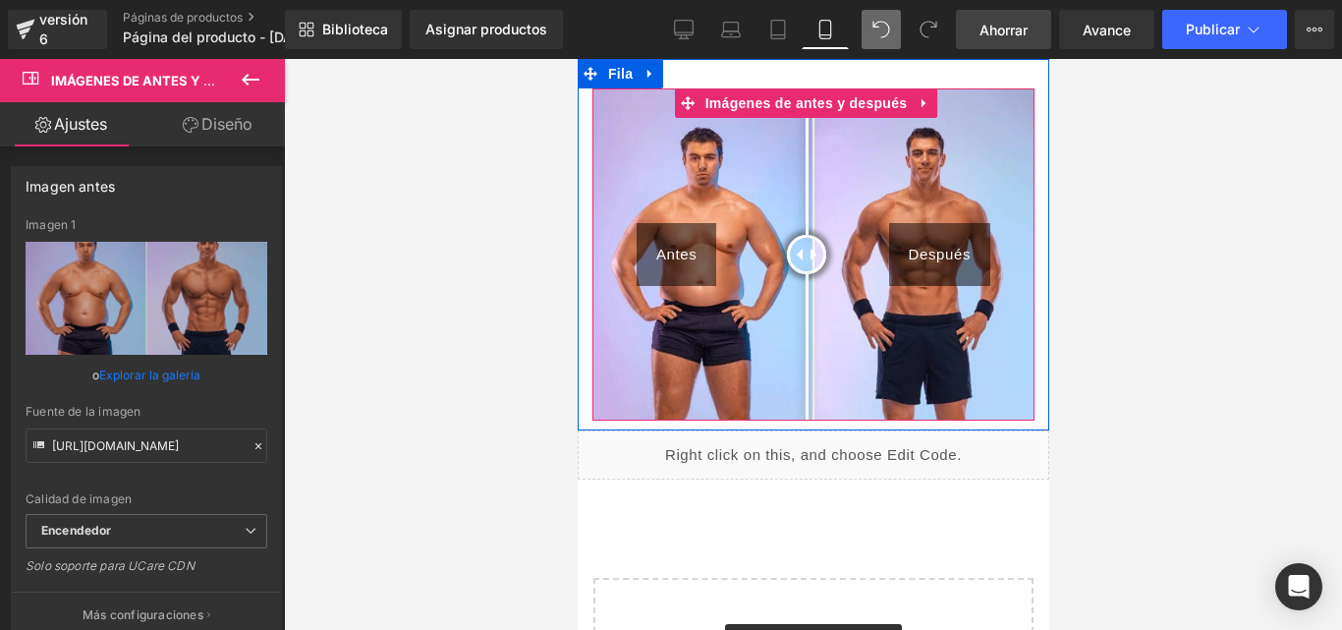
click at [805, 254] on div at bounding box center [805, 254] width 39 height 39
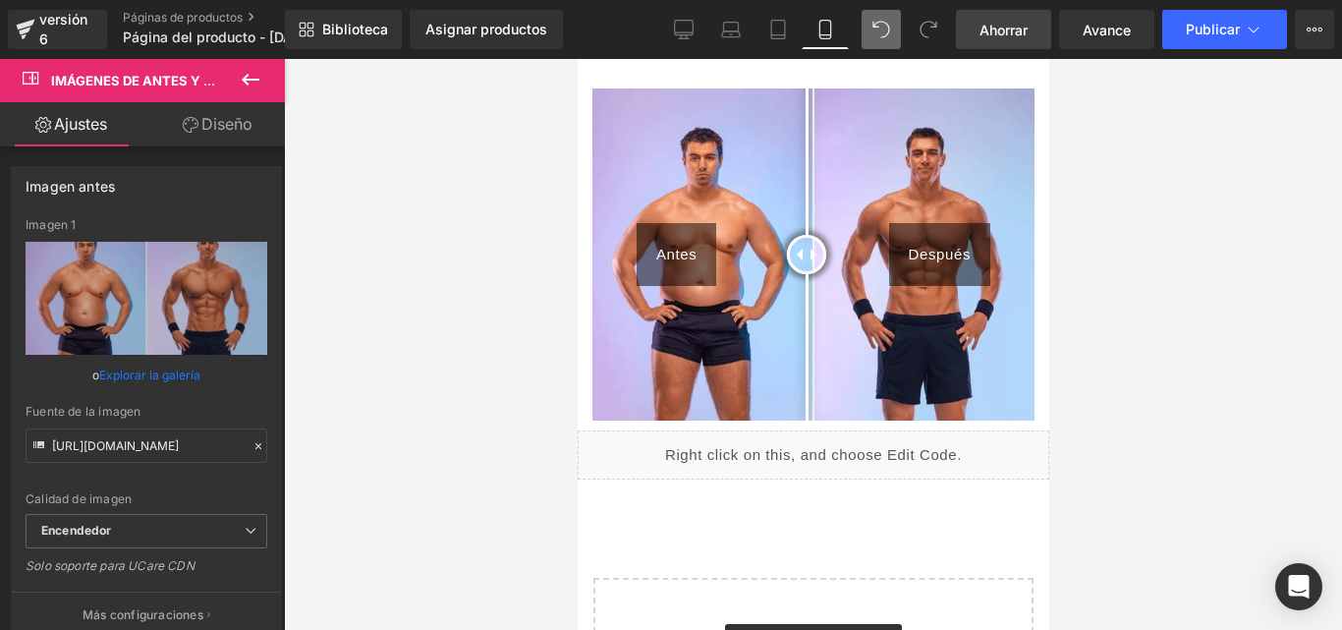
click at [1171, 247] on div at bounding box center [813, 344] width 1058 height 571
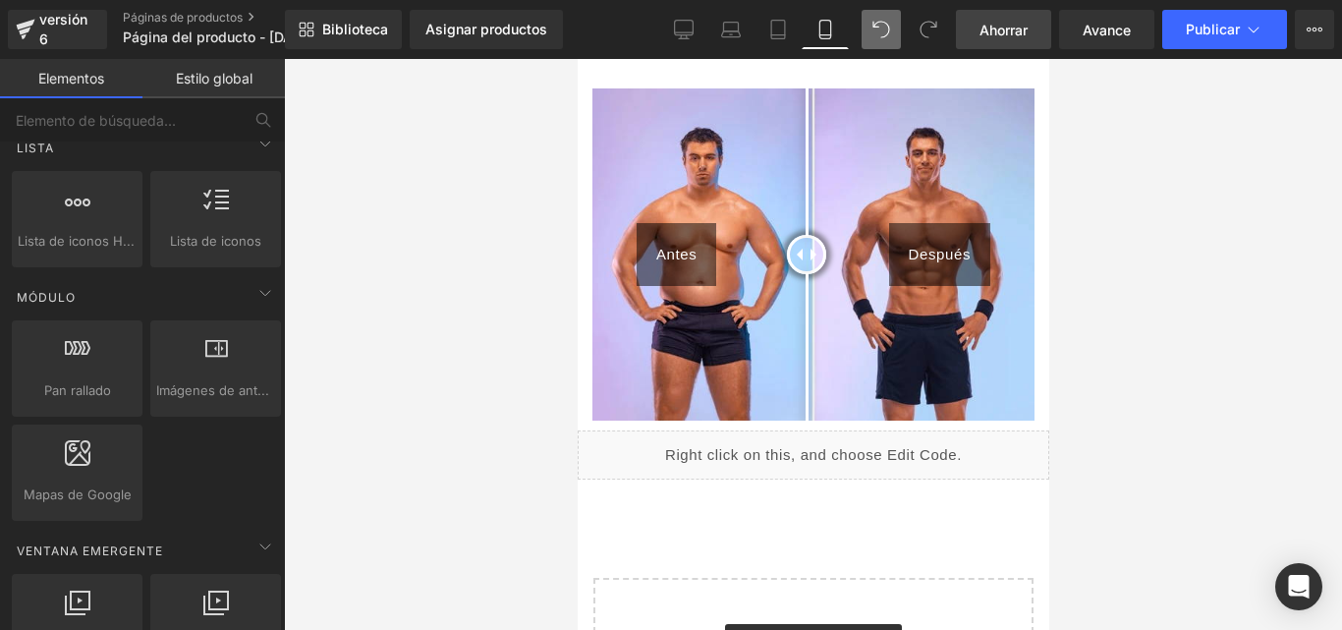
click at [421, 207] on div at bounding box center [813, 344] width 1058 height 571
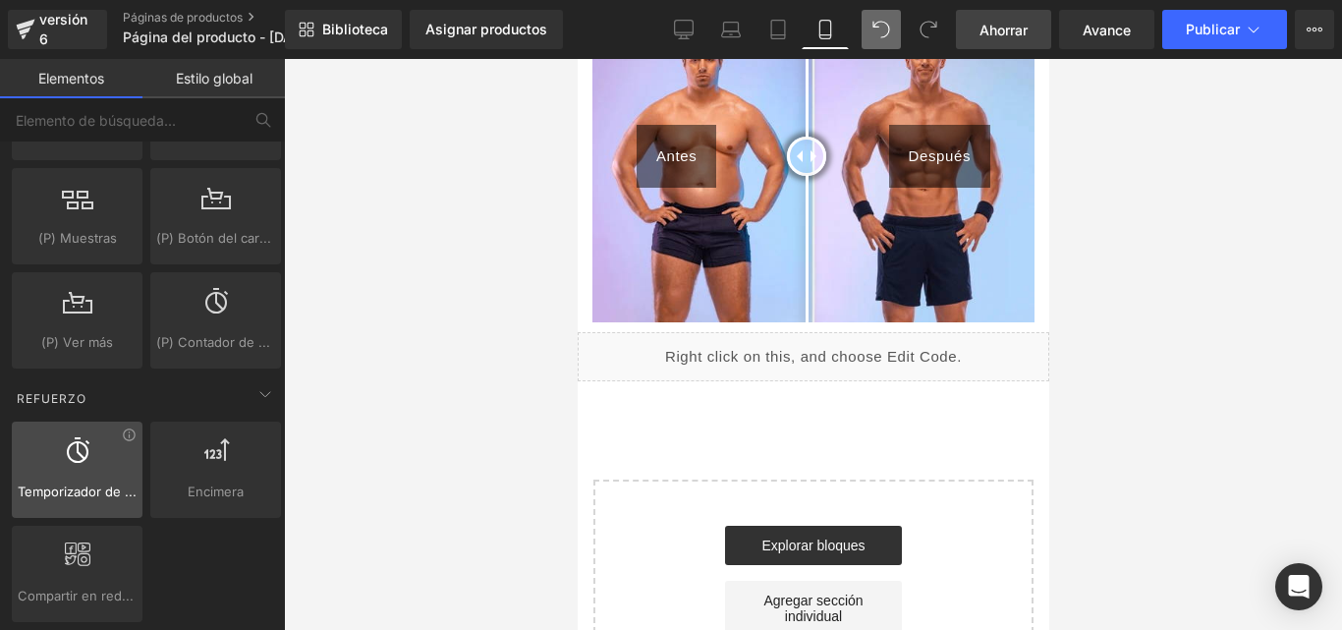
scroll to position [2455, 0]
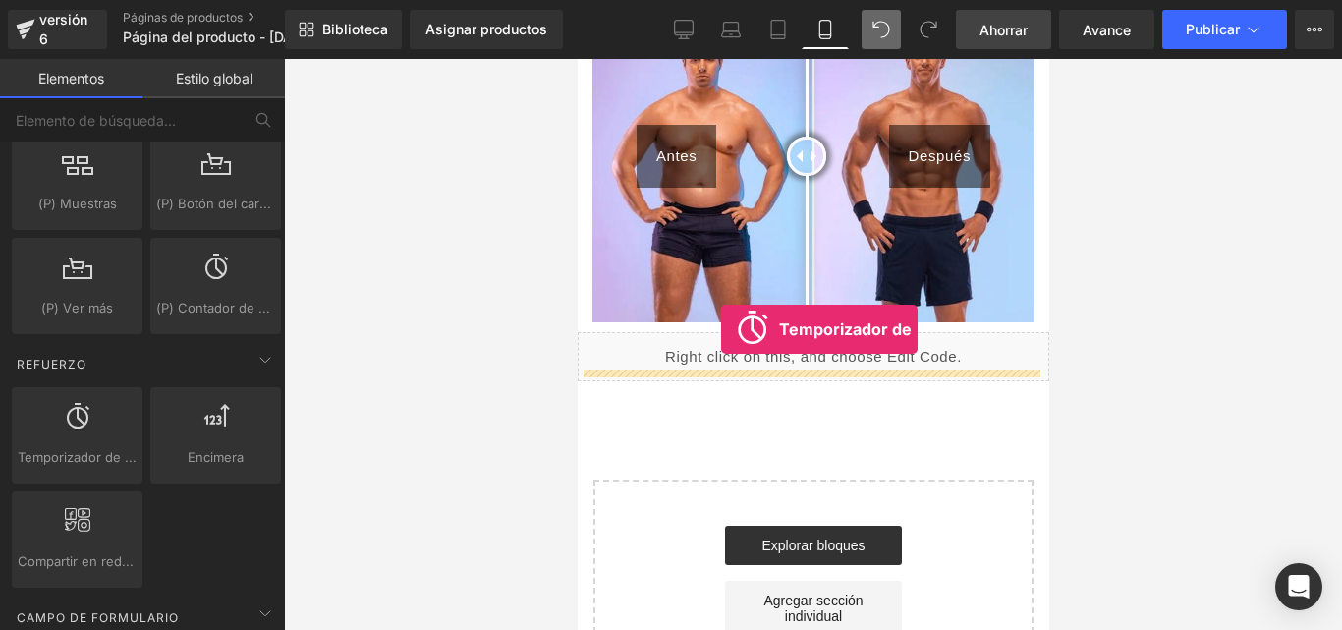
drag, startPoint x: 652, startPoint y: 497, endPoint x: 720, endPoint y: 329, distance: 181.1
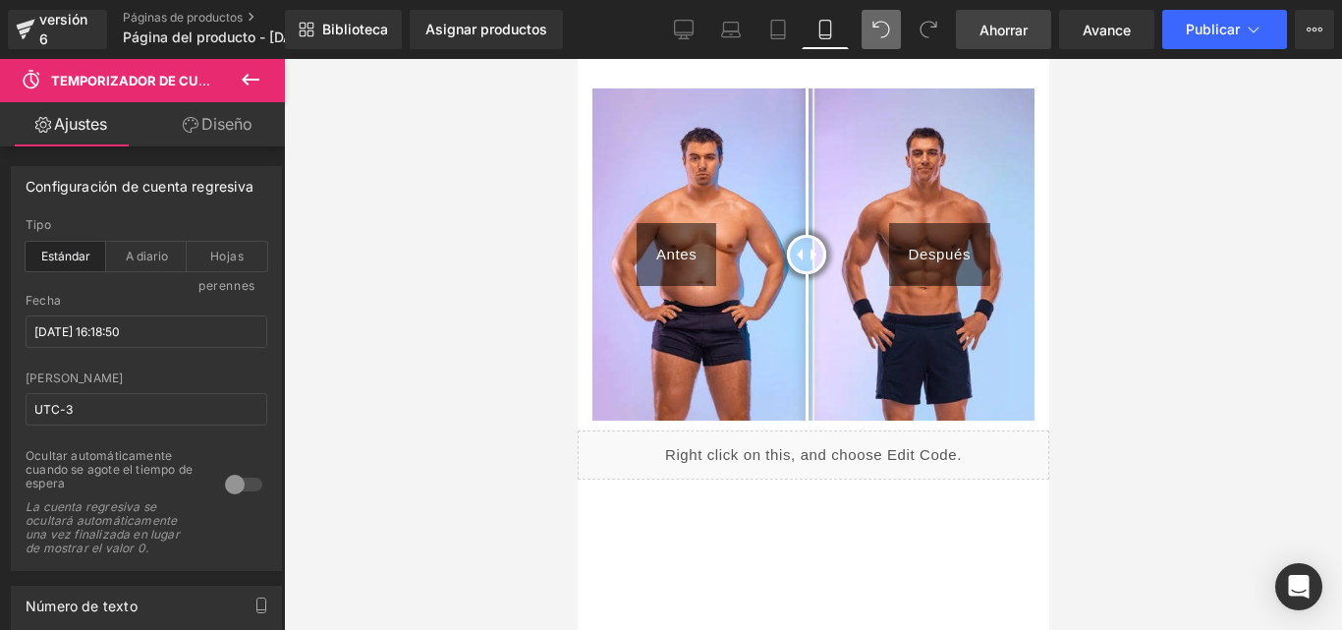
scroll to position [96, 0]
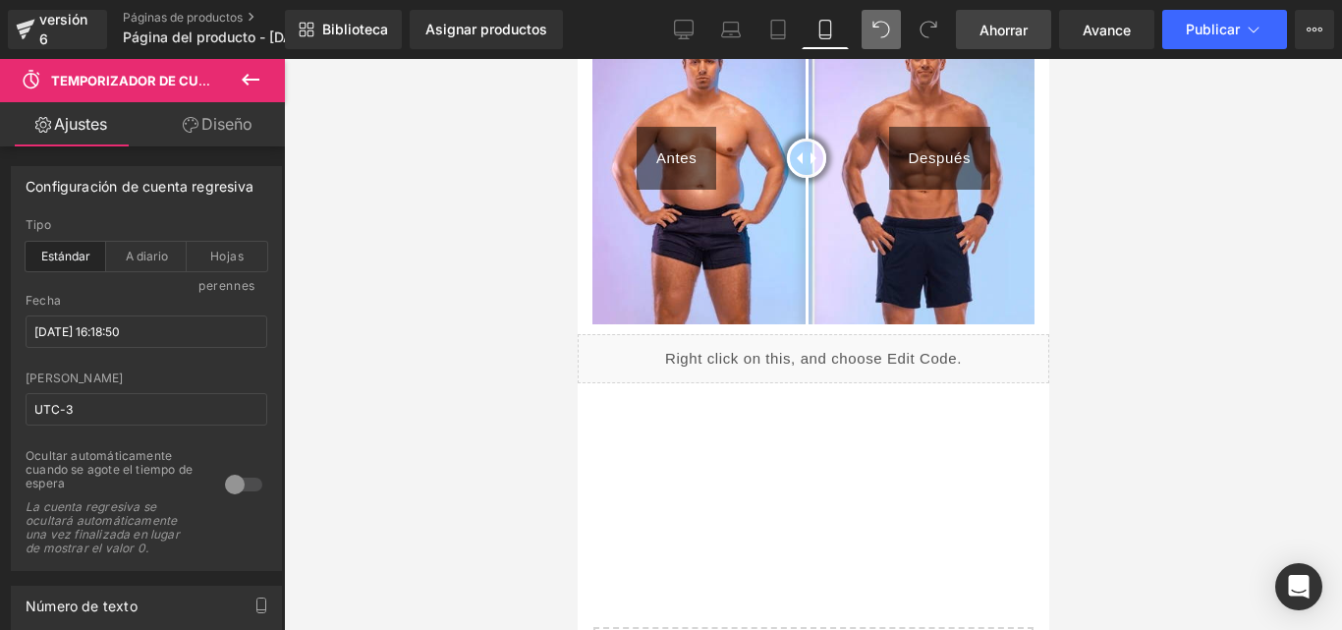
click at [781, 350] on div "Líquido" at bounding box center [812, 358] width 471 height 49
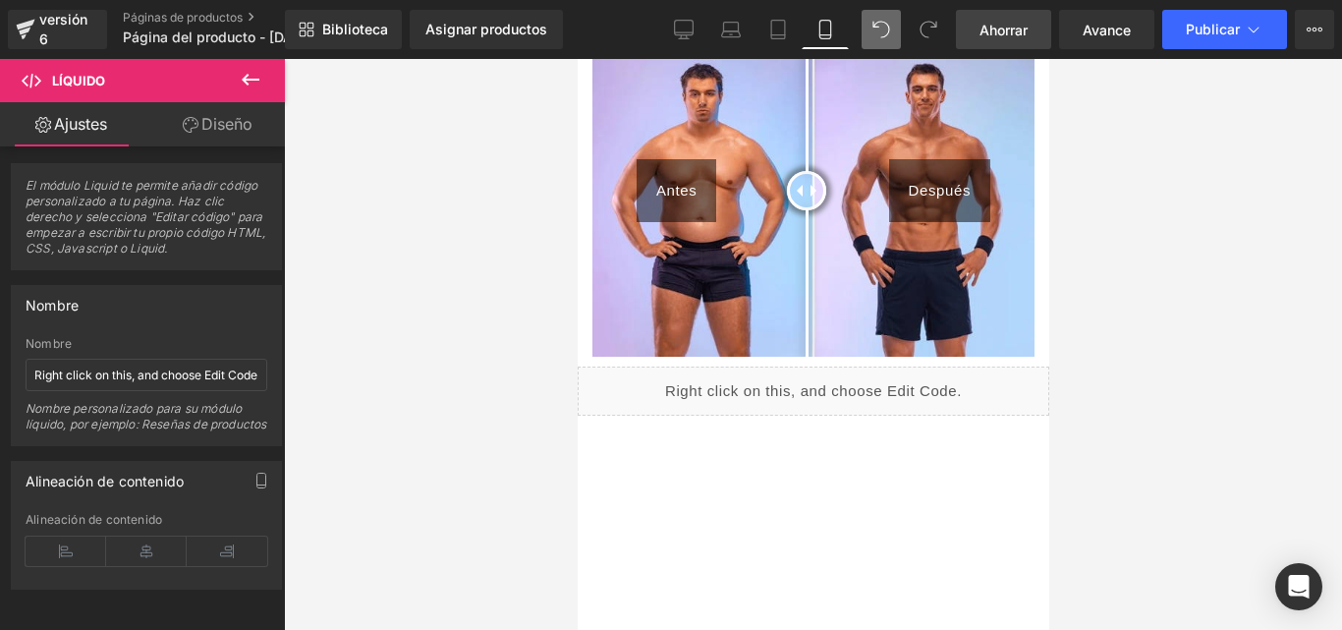
scroll to position [98, 0]
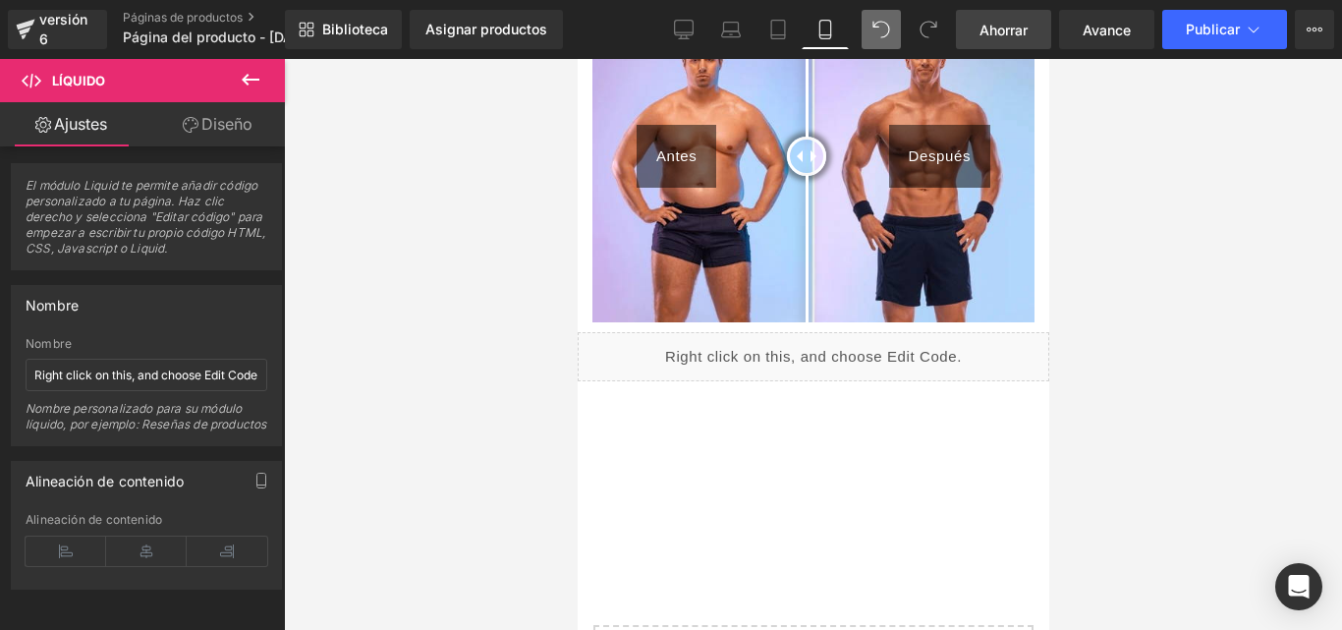
click at [243, 73] on icon at bounding box center [251, 80] width 24 height 24
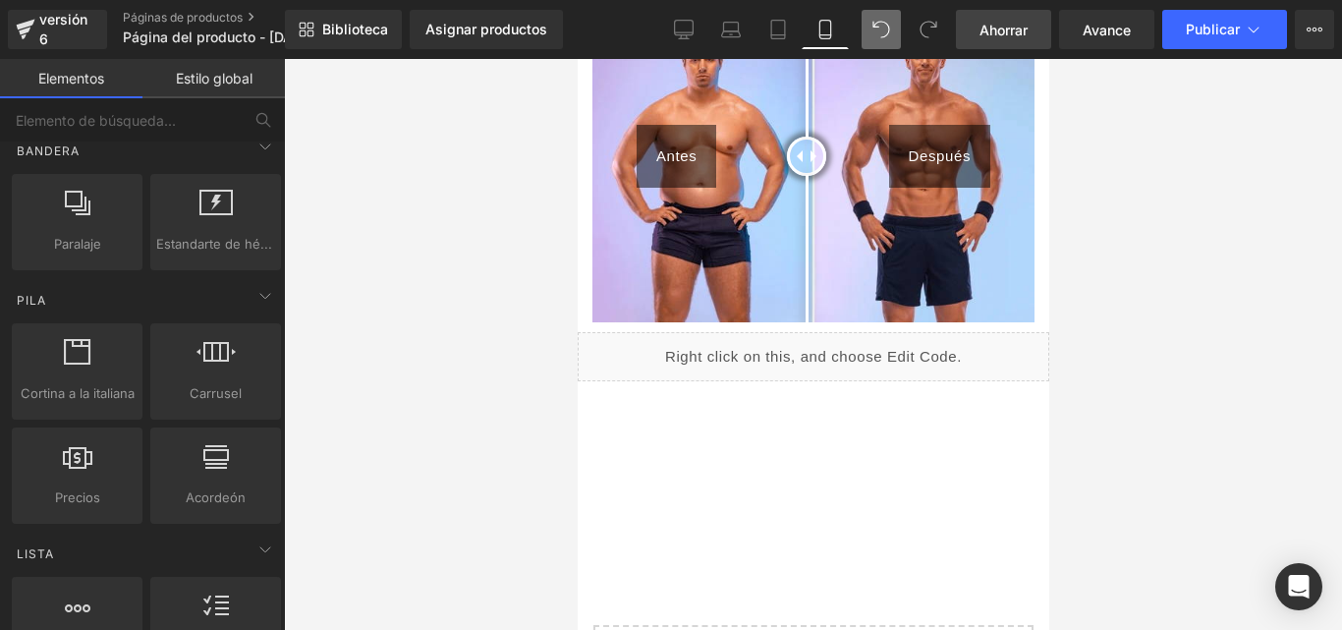
scroll to position [0, 0]
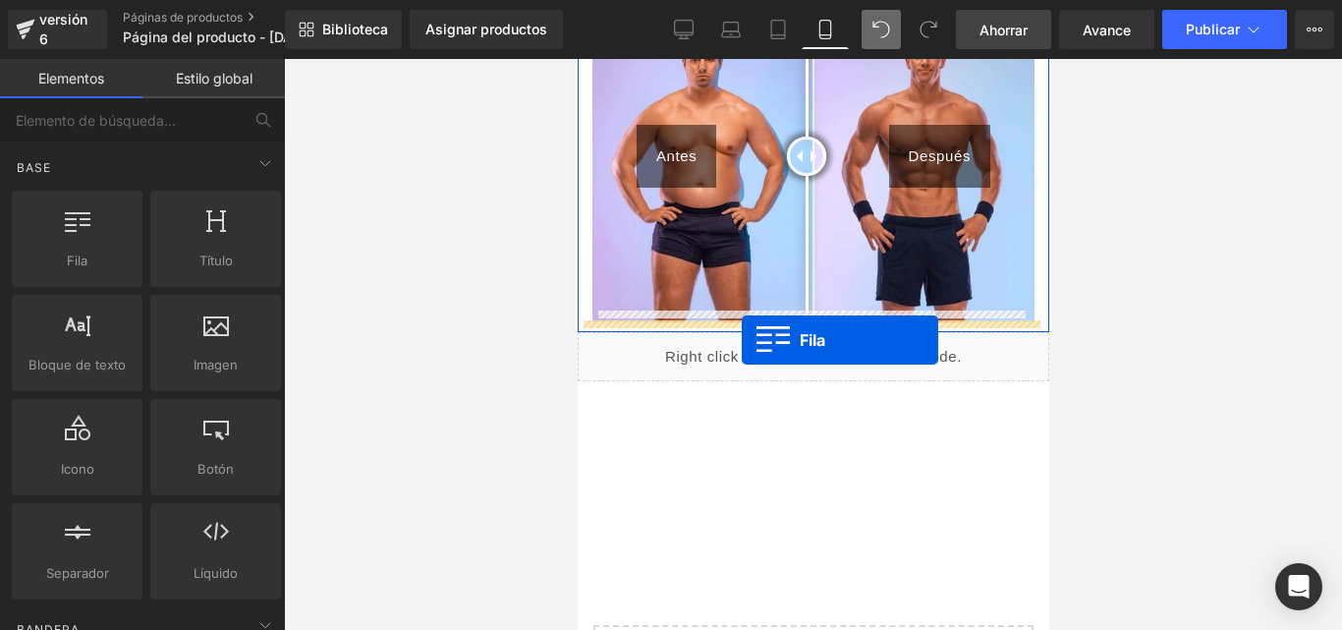
drag, startPoint x: 639, startPoint y: 287, endPoint x: 741, endPoint y: 340, distance: 114.2
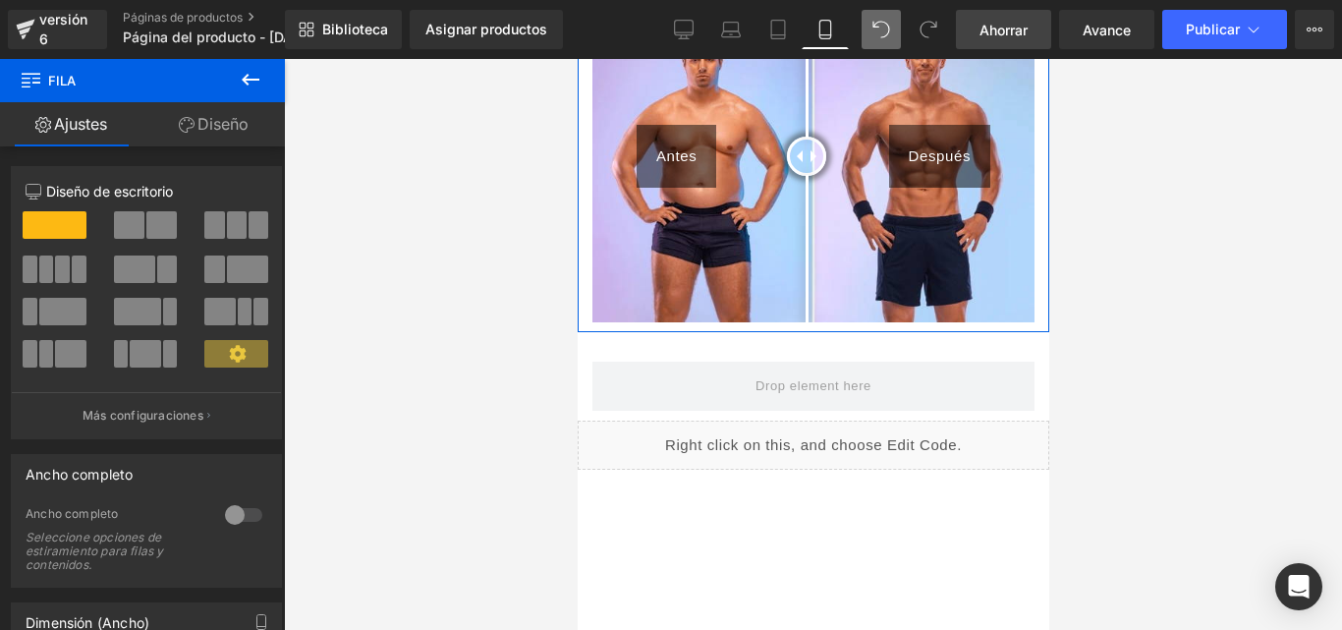
click at [238, 83] on button at bounding box center [250, 80] width 69 height 43
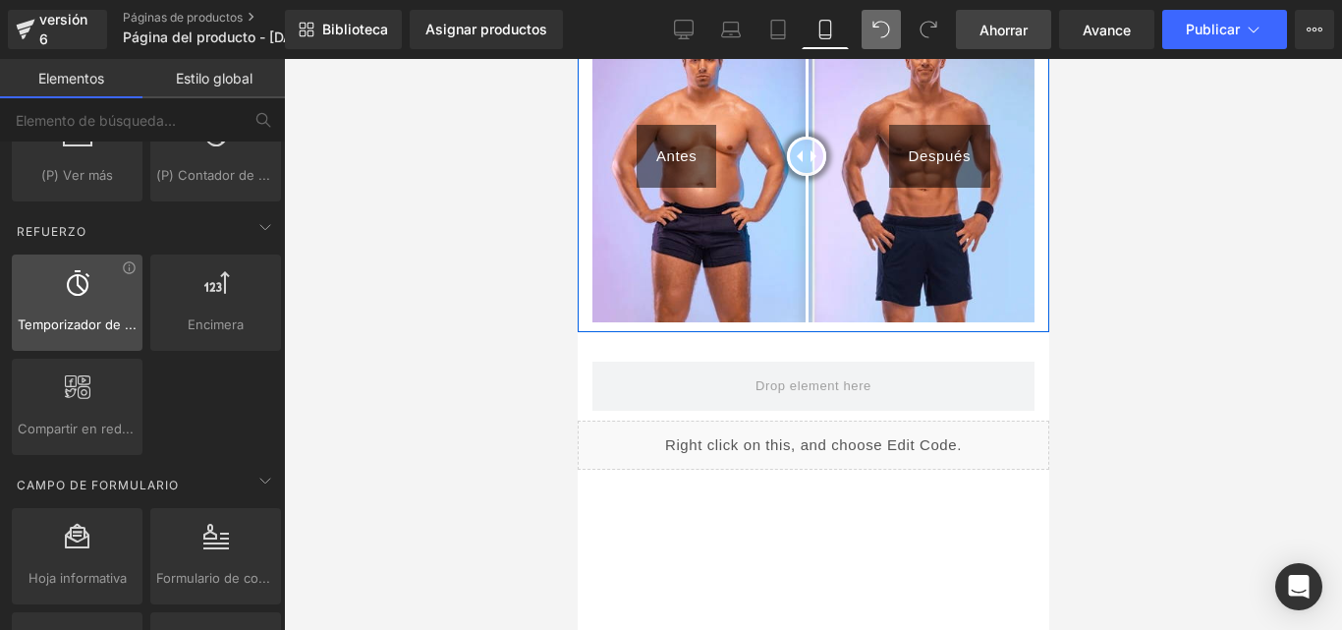
scroll to position [2554, 0]
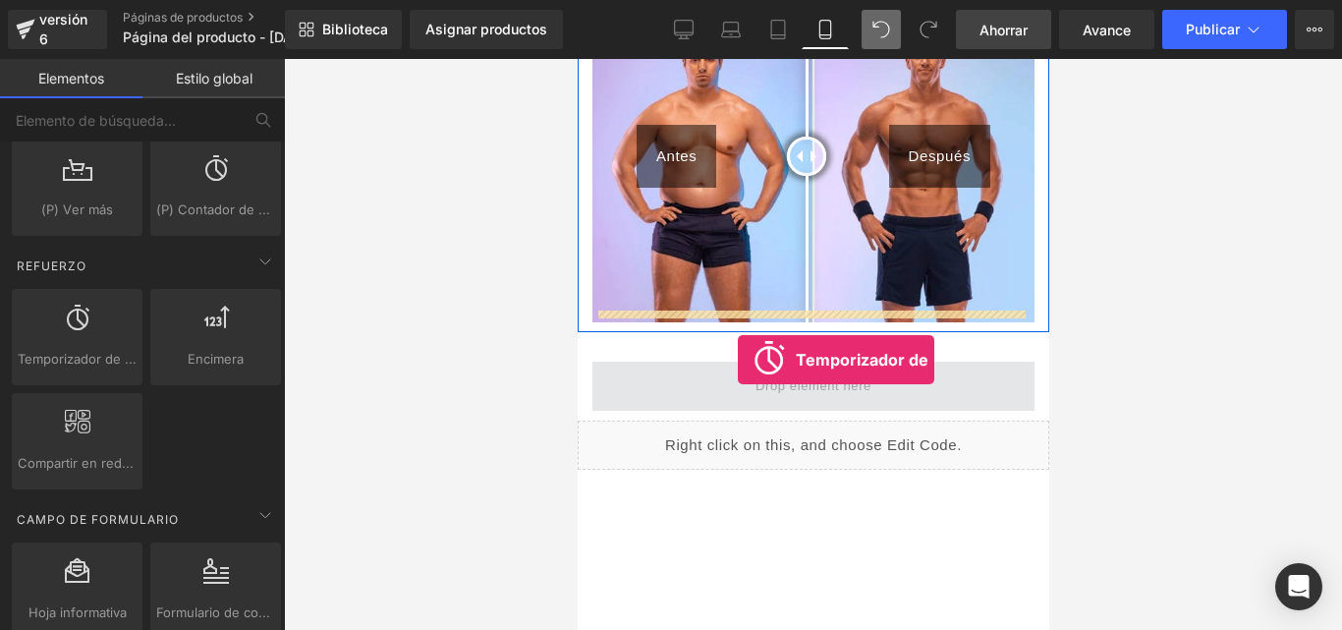
drag, startPoint x: 663, startPoint y: 399, endPoint x: 737, endPoint y: 359, distance: 83.5
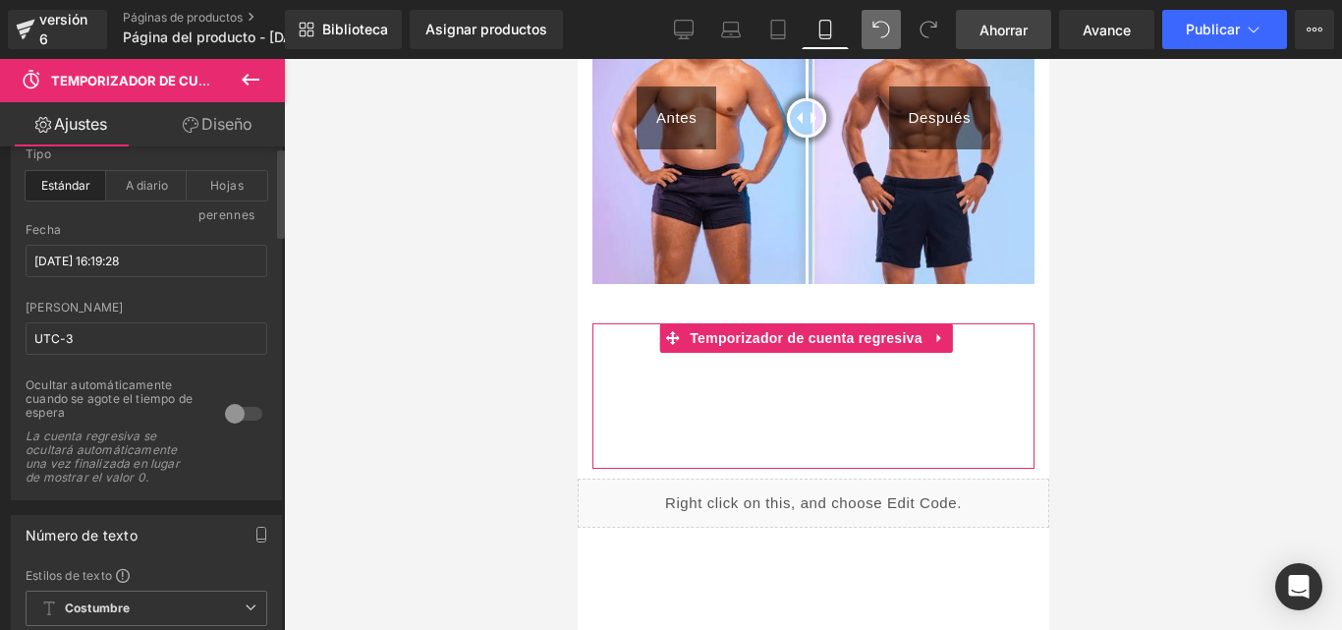
scroll to position [0, 0]
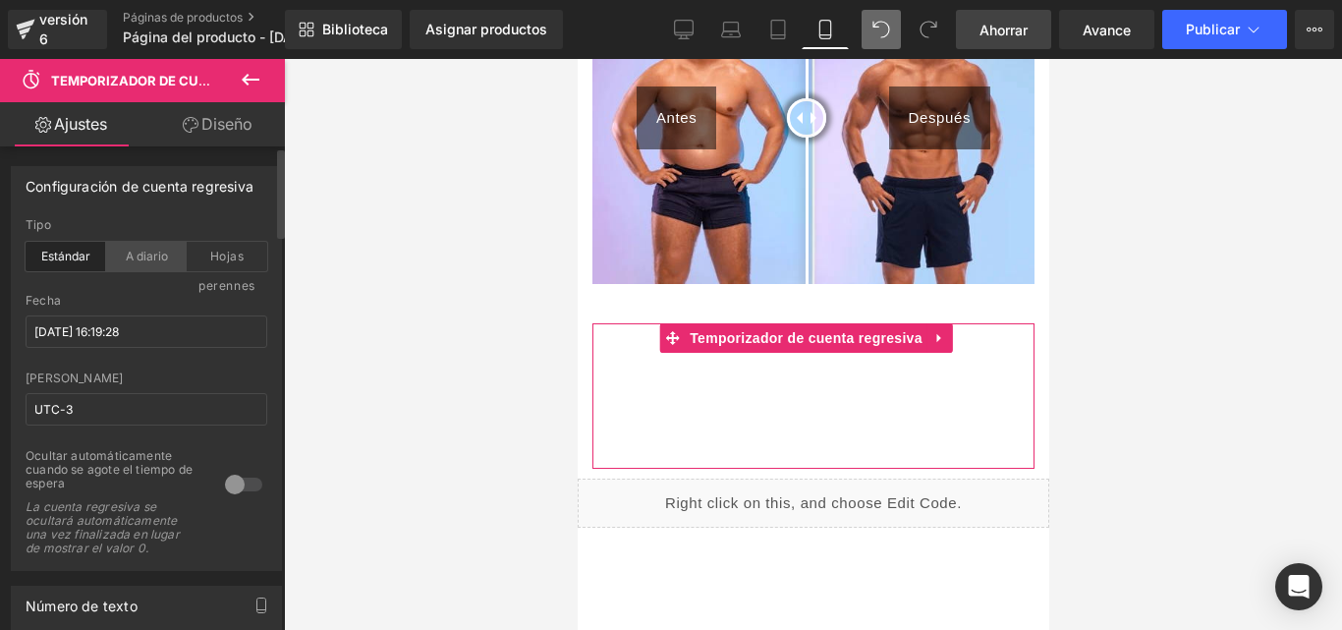
click at [138, 252] on font "A diario" at bounding box center [147, 255] width 42 height 15
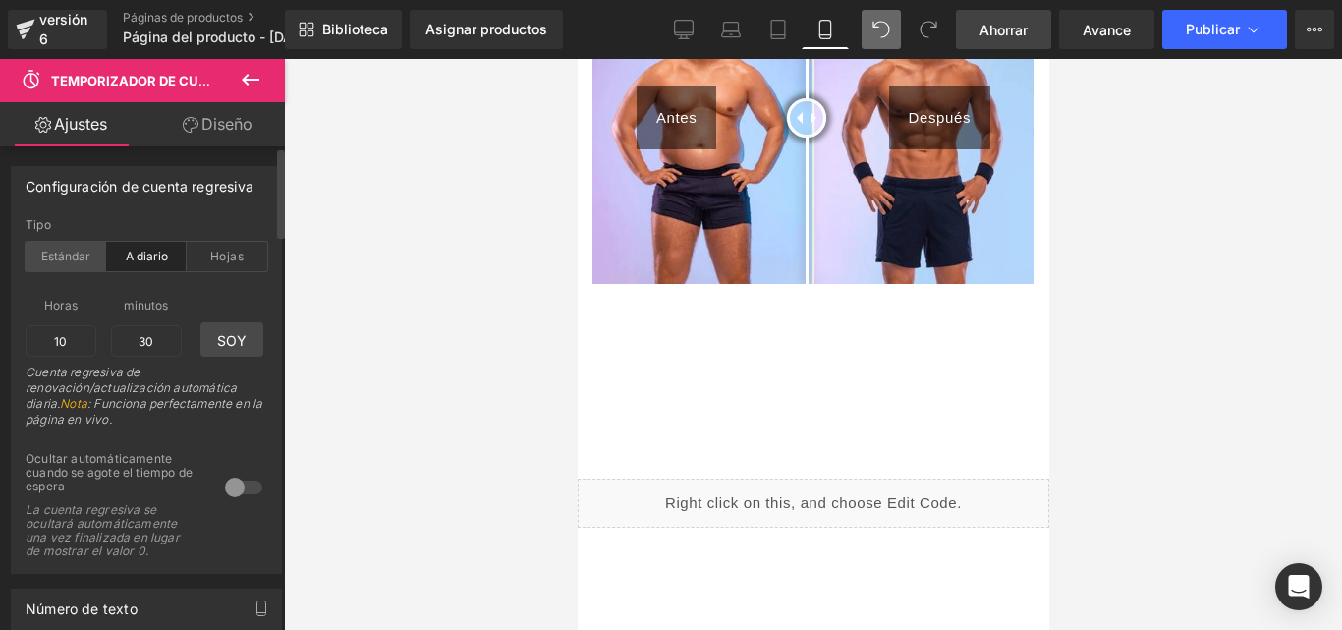
click at [59, 249] on font "Estándar" at bounding box center [65, 255] width 49 height 15
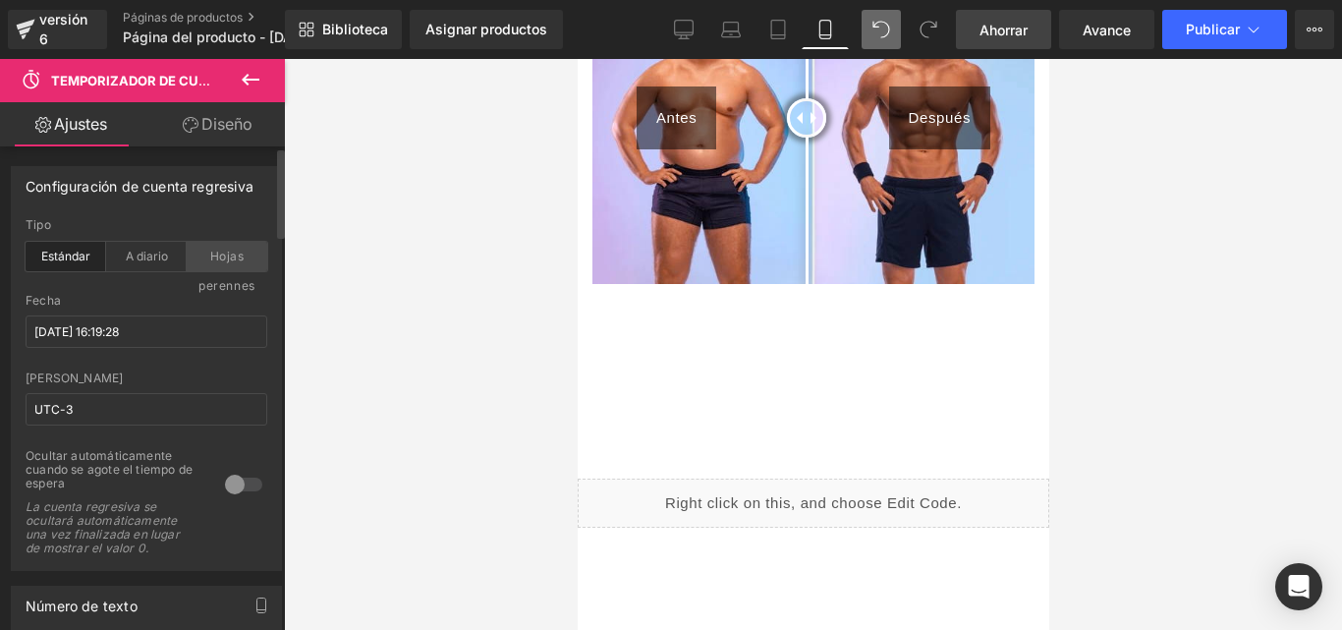
click at [237, 251] on font "Hojas perennes" at bounding box center [226, 270] width 57 height 44
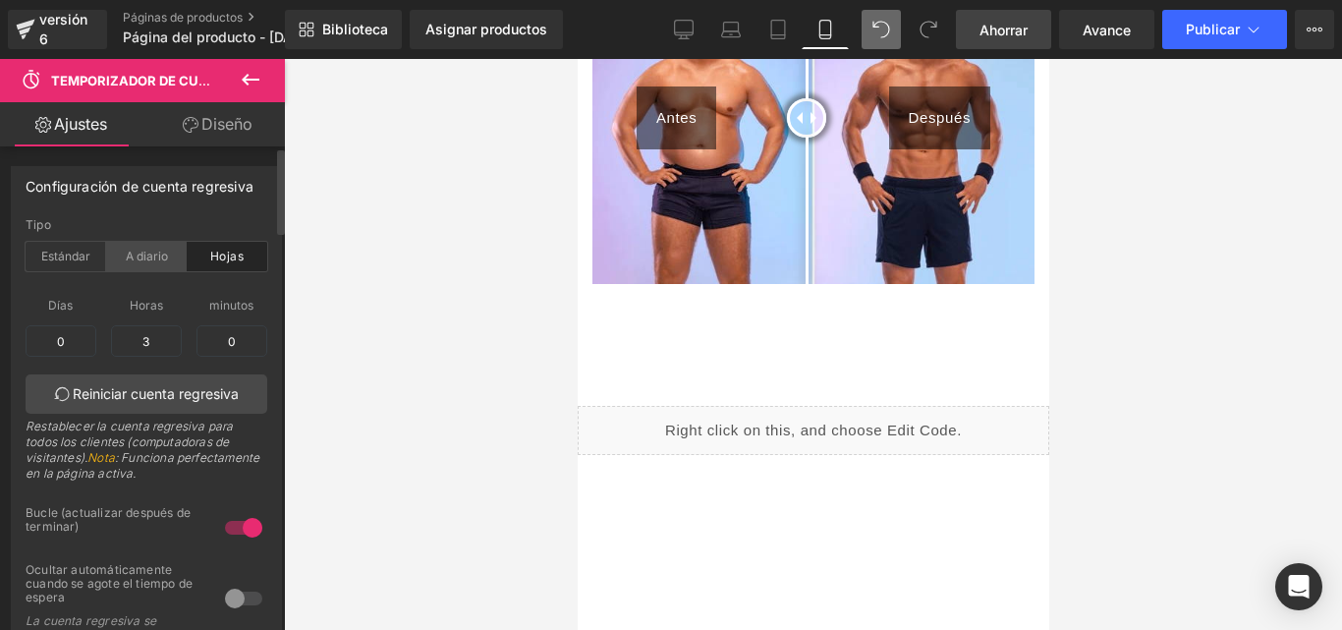
click at [138, 252] on font "A diario" at bounding box center [147, 255] width 42 height 15
click at [84, 249] on font "Estándar" at bounding box center [65, 255] width 49 height 15
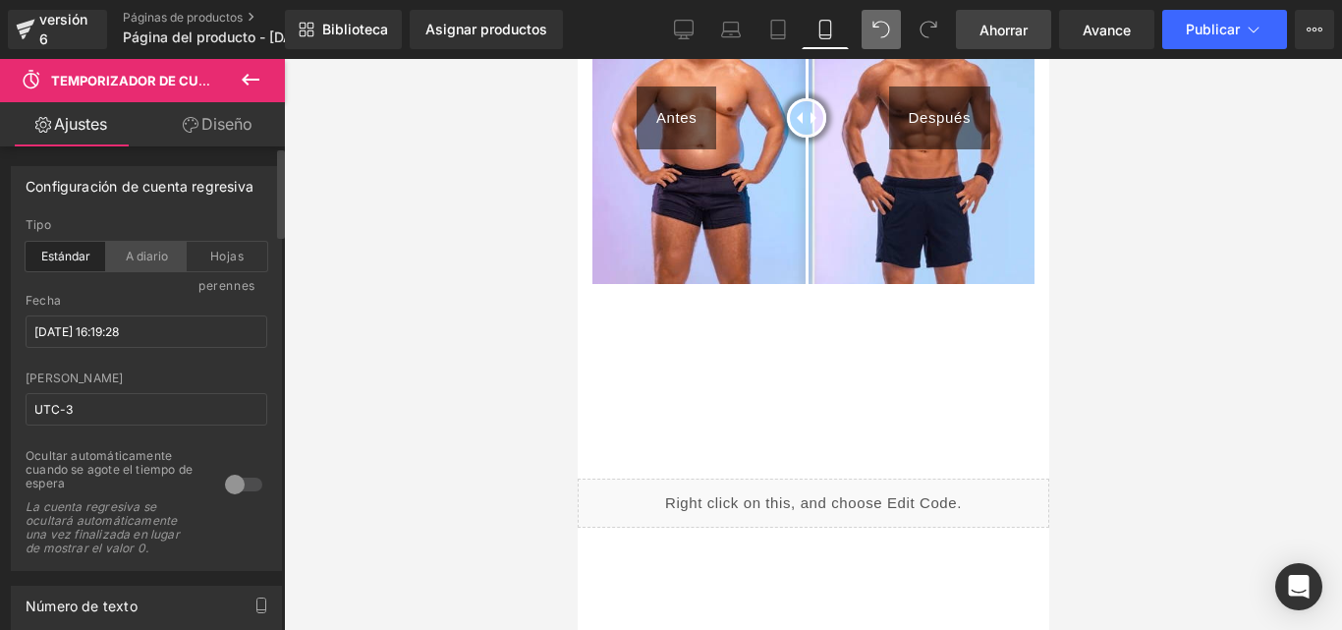
click at [176, 245] on div "A diario" at bounding box center [146, 256] width 81 height 29
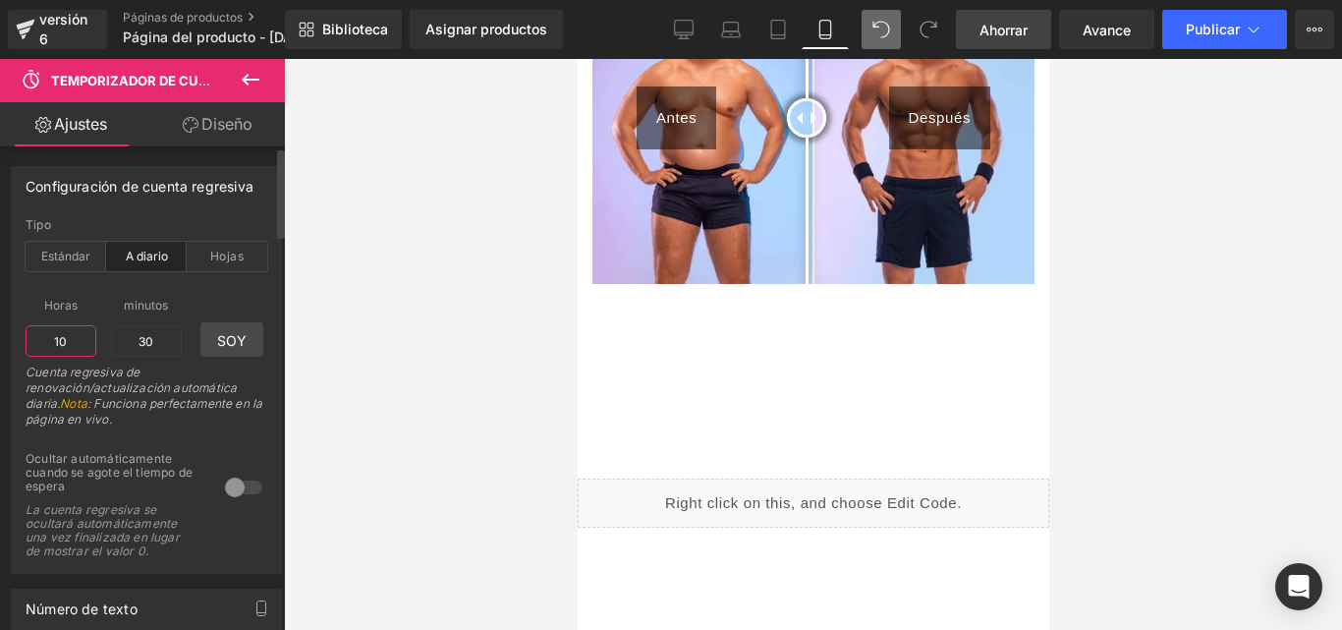
drag, startPoint x: 78, startPoint y: 337, endPoint x: 26, endPoint y: 337, distance: 52.1
click at [26, 337] on input "10" at bounding box center [61, 340] width 71 height 31
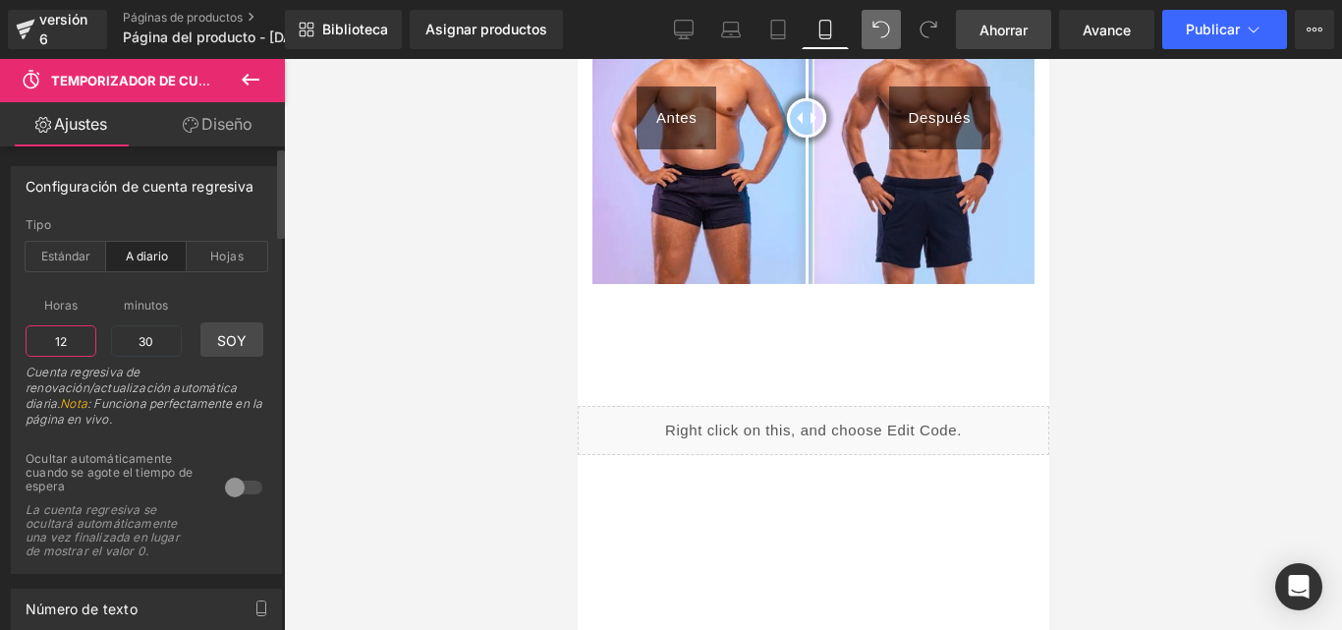
type input "1"
drag, startPoint x: 154, startPoint y: 343, endPoint x: 122, endPoint y: 343, distance: 32.4
click at [122, 343] on input "30" at bounding box center [146, 340] width 71 height 31
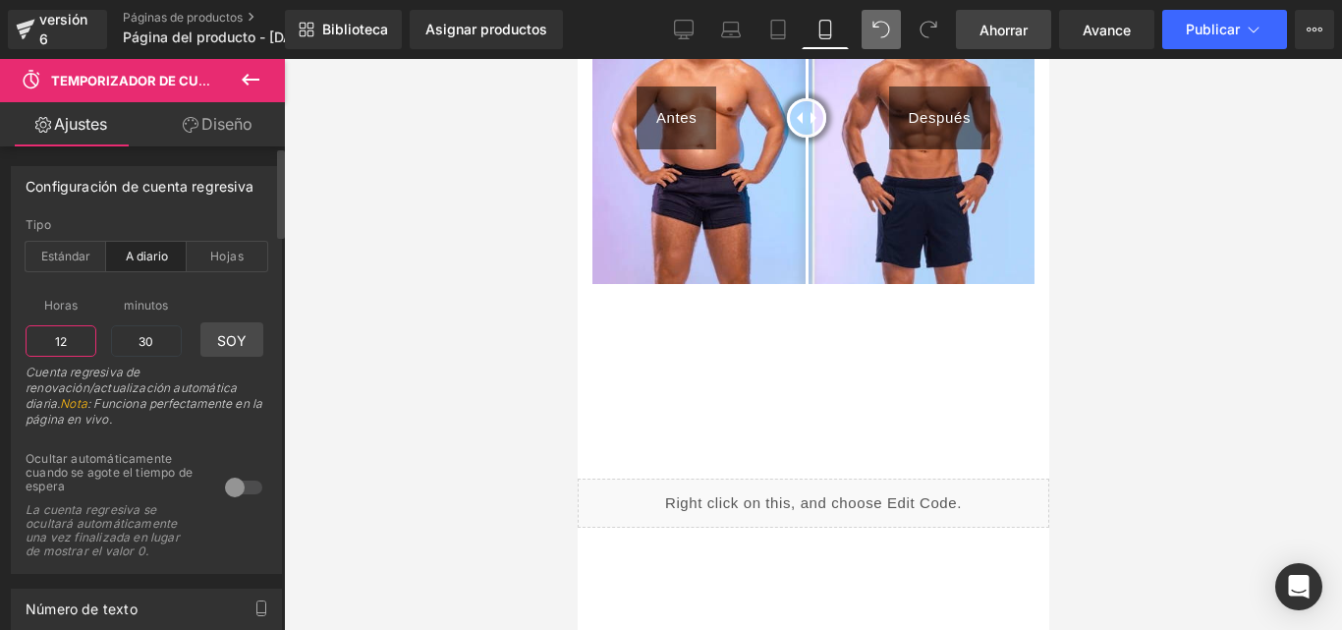
drag, startPoint x: 68, startPoint y: 339, endPoint x: 42, endPoint y: 336, distance: 25.7
click at [42, 336] on input "12" at bounding box center [61, 340] width 71 height 31
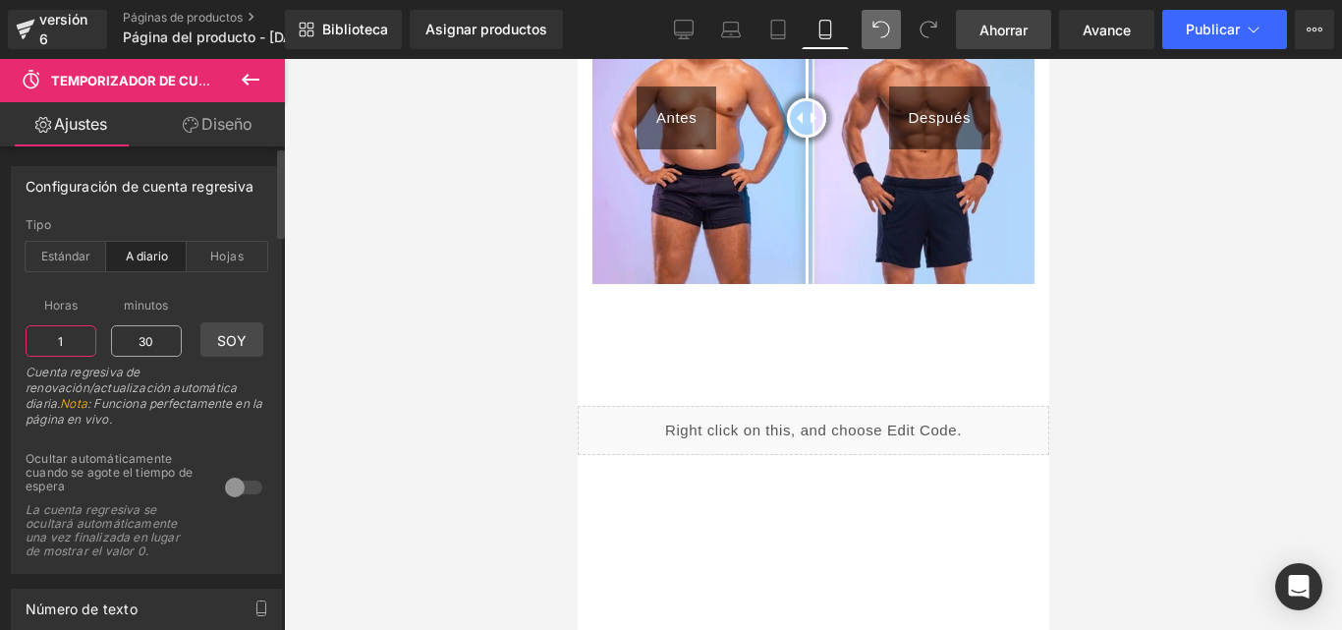
type input "1"
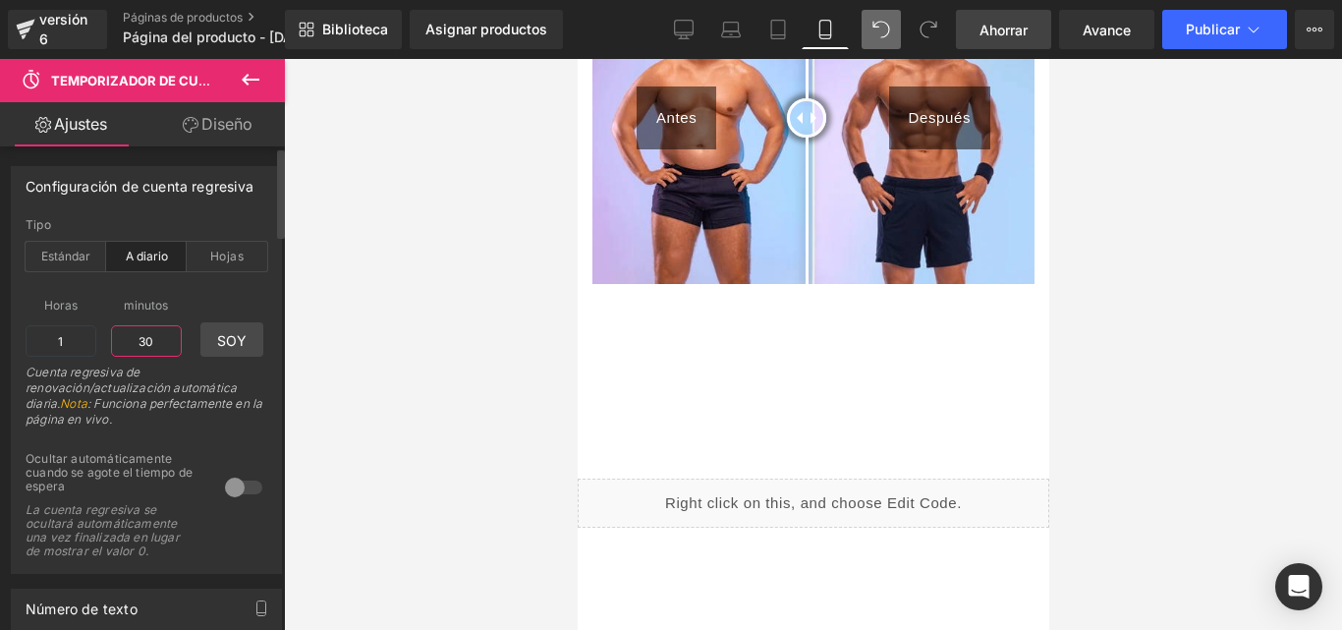
click at [160, 333] on input "30" at bounding box center [146, 340] width 71 height 31
type input "3"
type input "00"
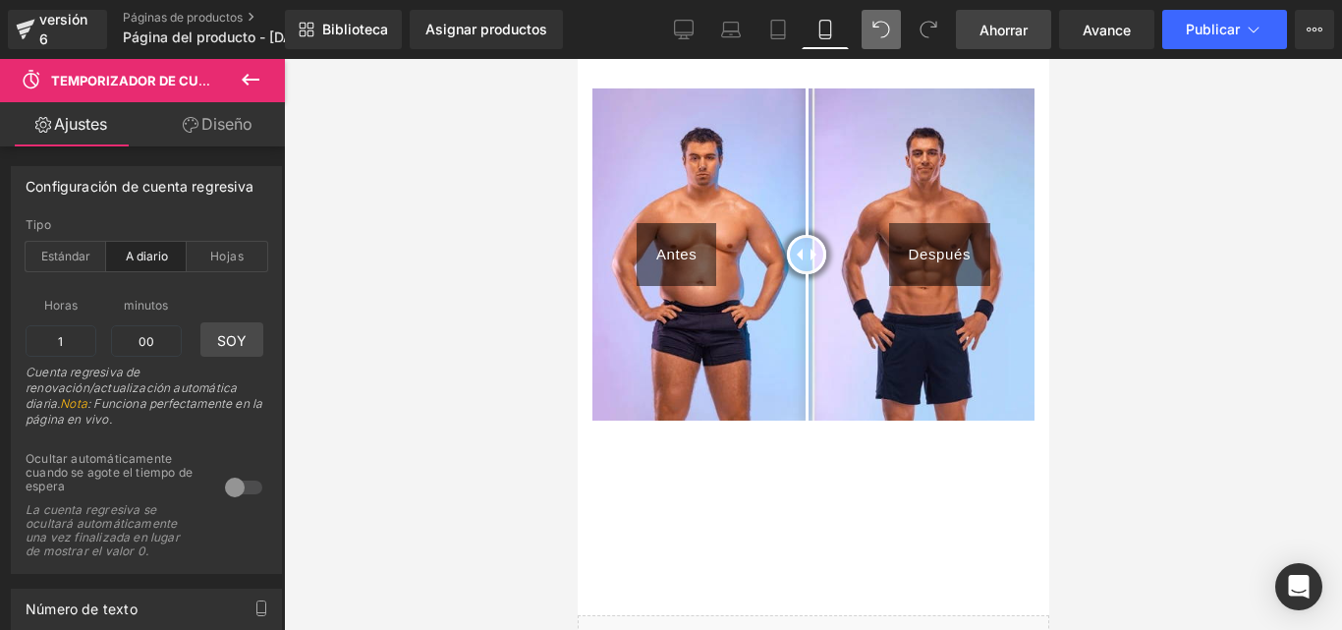
click at [438, 261] on div at bounding box center [813, 344] width 1058 height 571
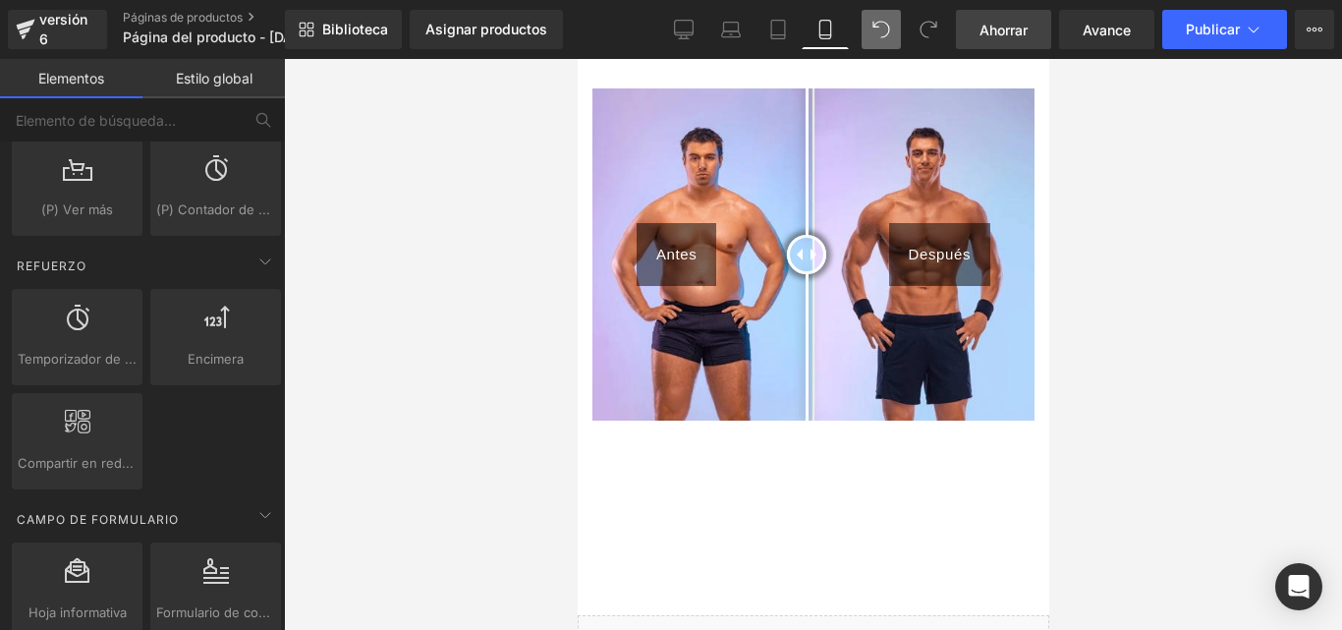
click at [893, 33] on span at bounding box center [880, 29] width 39 height 39
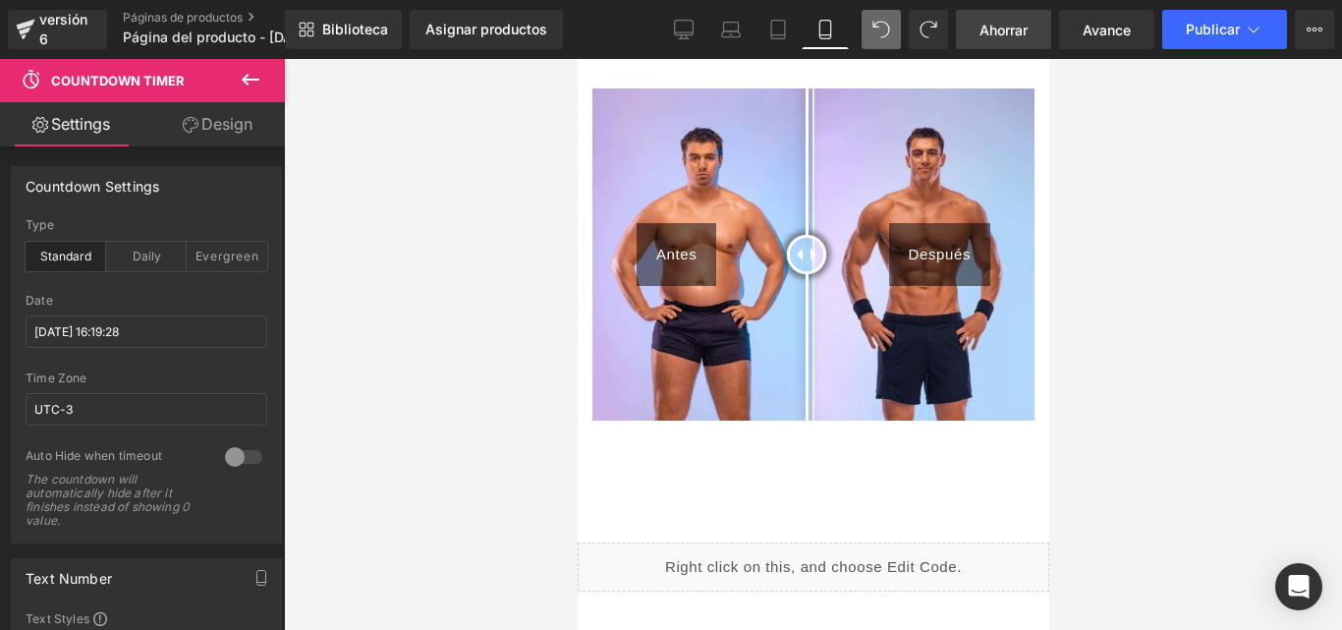
type input "10"
type input "30"
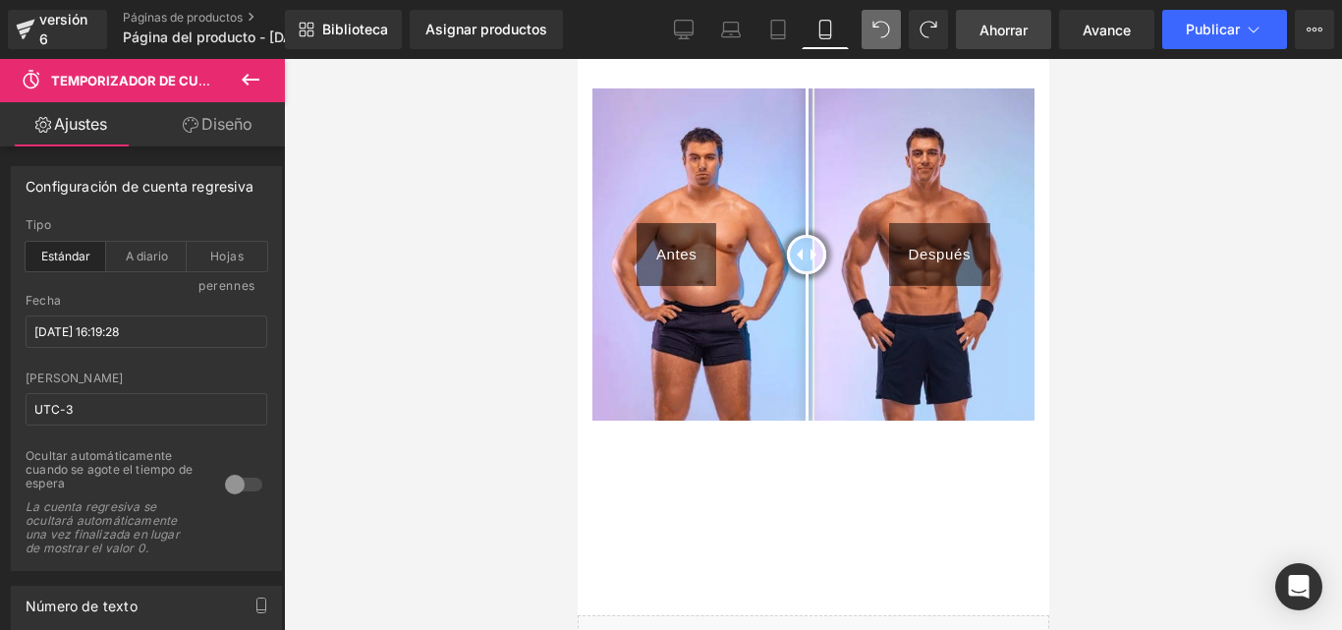
click at [872, 37] on icon at bounding box center [881, 30] width 18 height 18
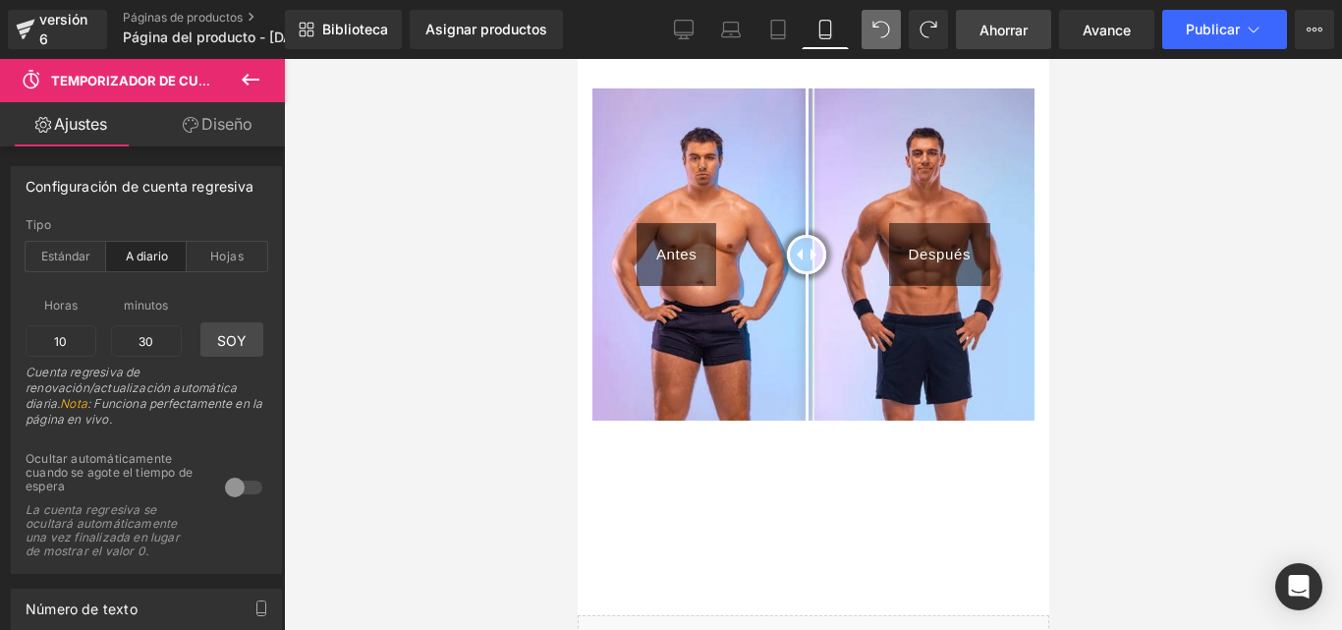
click at [872, 30] on icon at bounding box center [881, 30] width 18 height 18
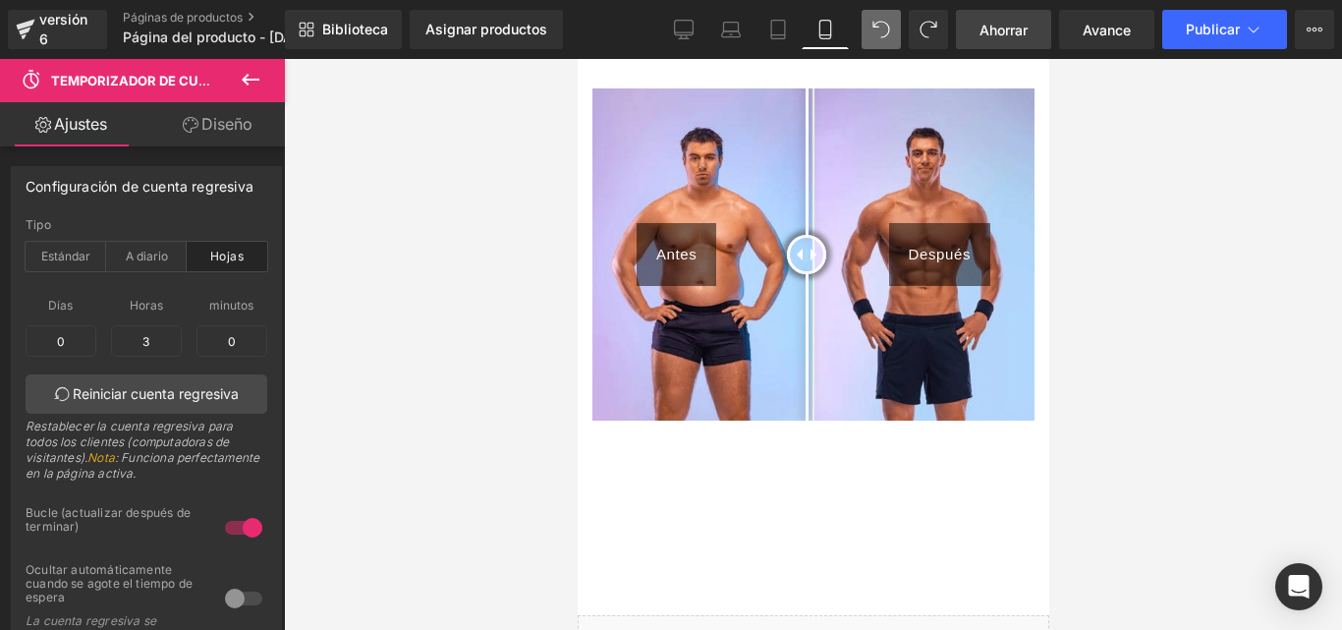
click at [870, 43] on span at bounding box center [880, 29] width 39 height 39
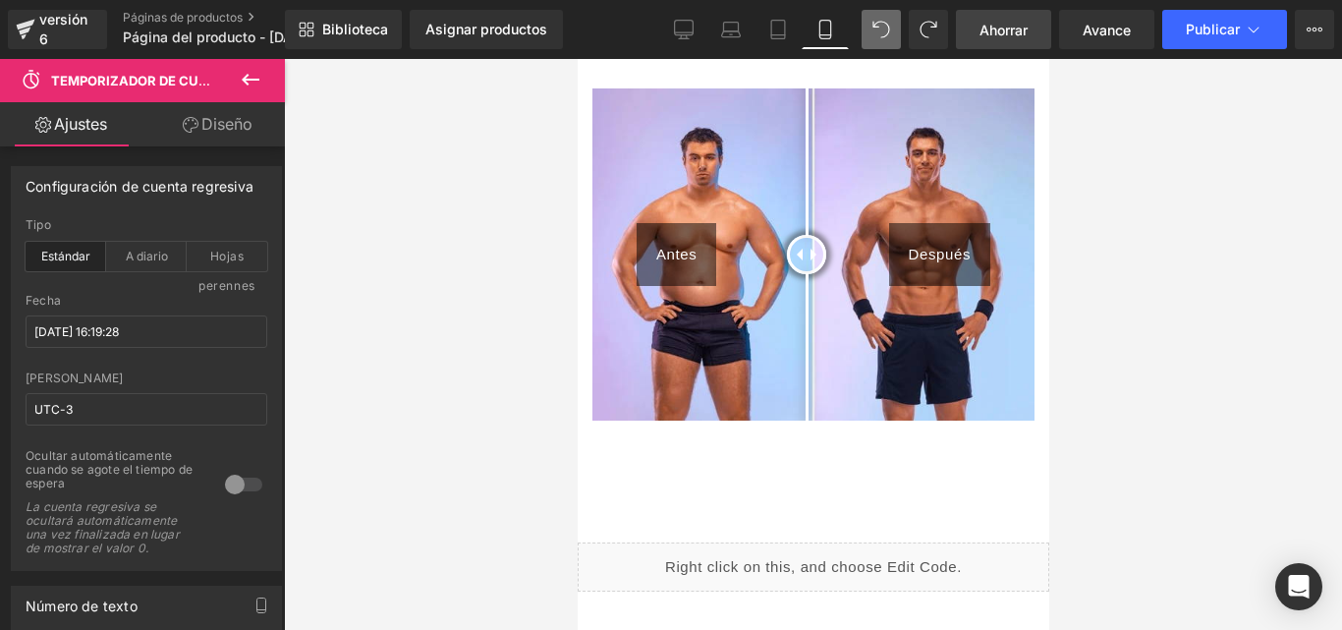
click at [870, 43] on span at bounding box center [880, 29] width 39 height 39
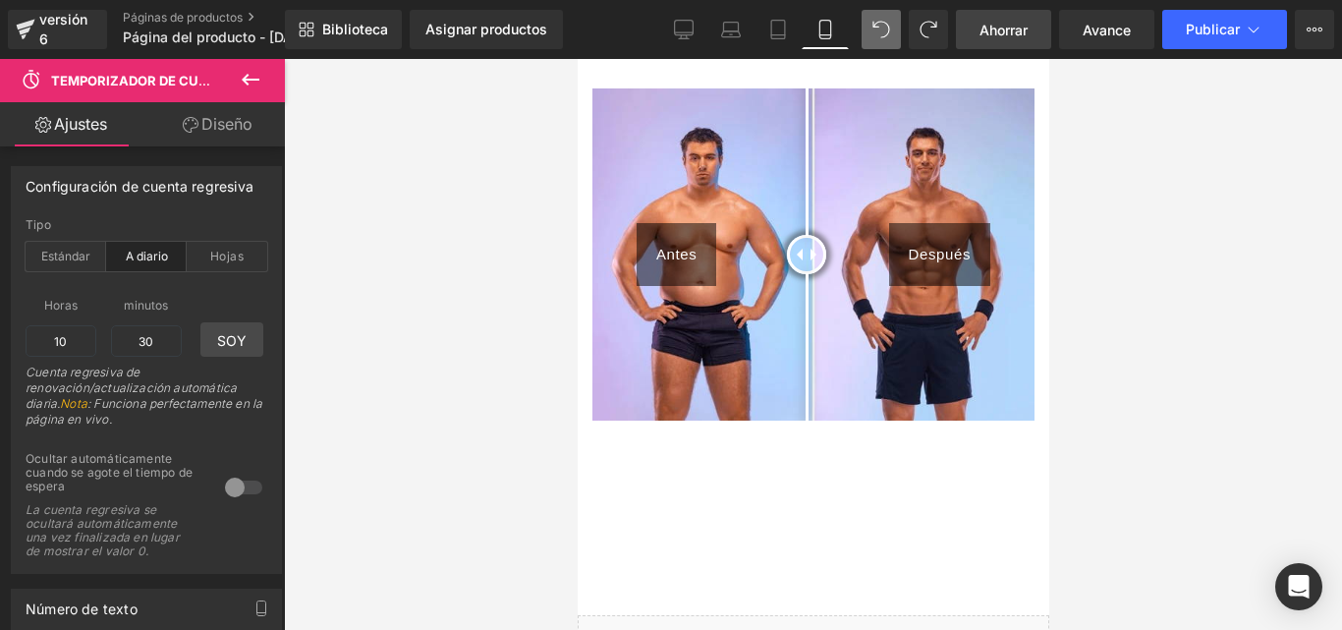
click at [870, 43] on span at bounding box center [880, 29] width 39 height 39
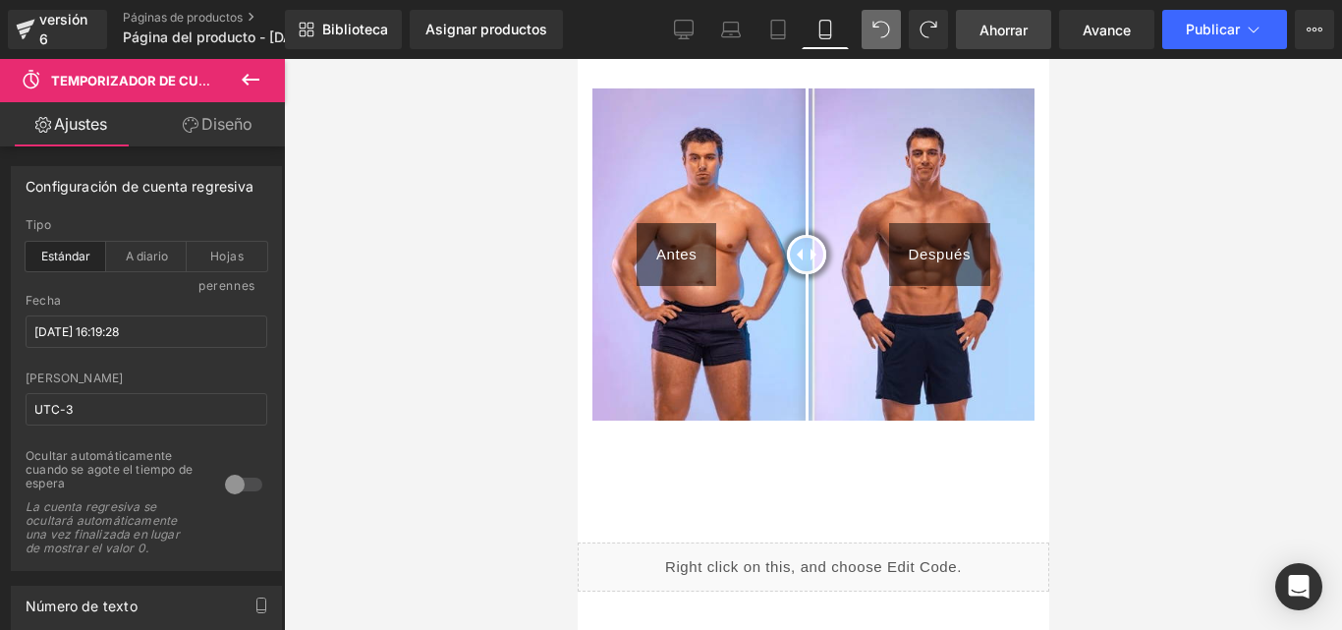
click at [870, 43] on span at bounding box center [880, 29] width 39 height 39
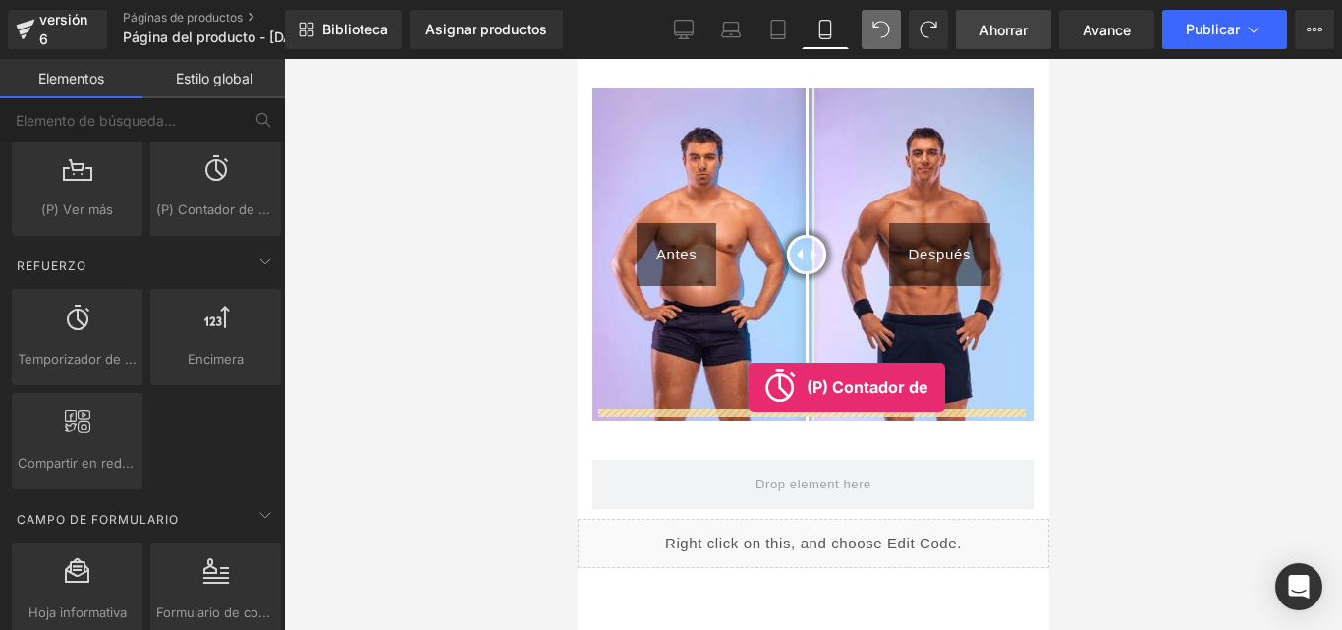
drag, startPoint x: 788, startPoint y: 239, endPoint x: 747, endPoint y: 387, distance: 153.7
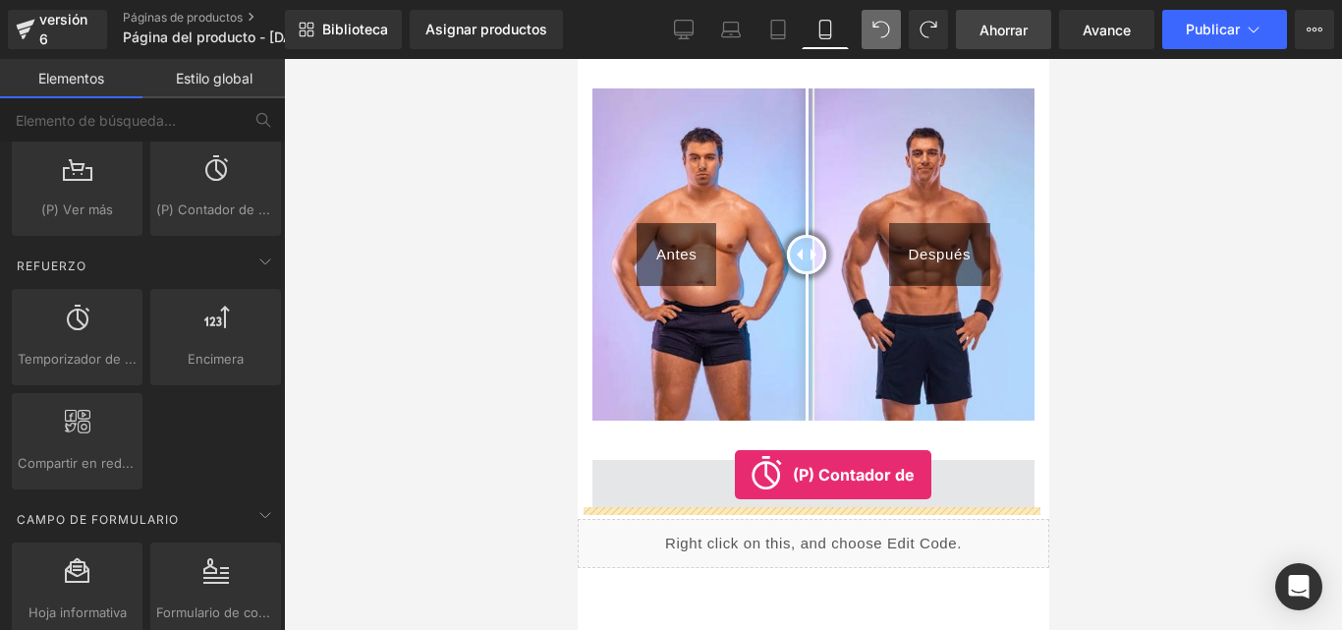
drag, startPoint x: 765, startPoint y: 241, endPoint x: 734, endPoint y: 474, distance: 235.8
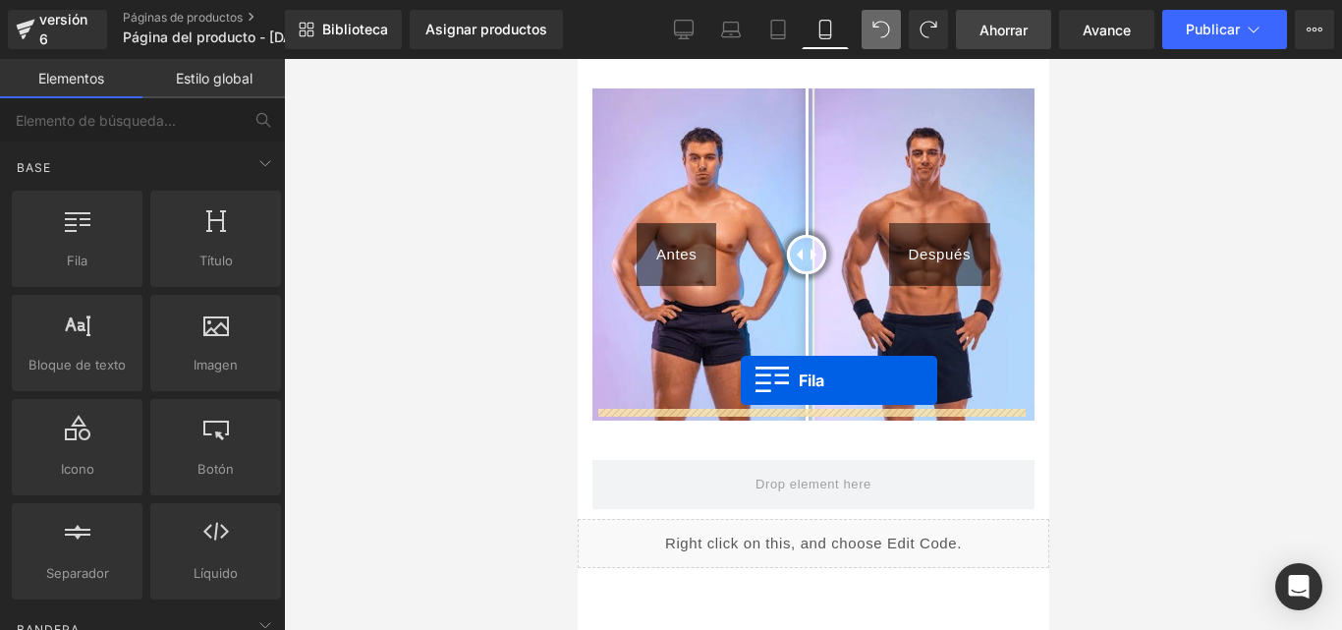
drag, startPoint x: 632, startPoint y: 305, endPoint x: 740, endPoint y: 380, distance: 130.5
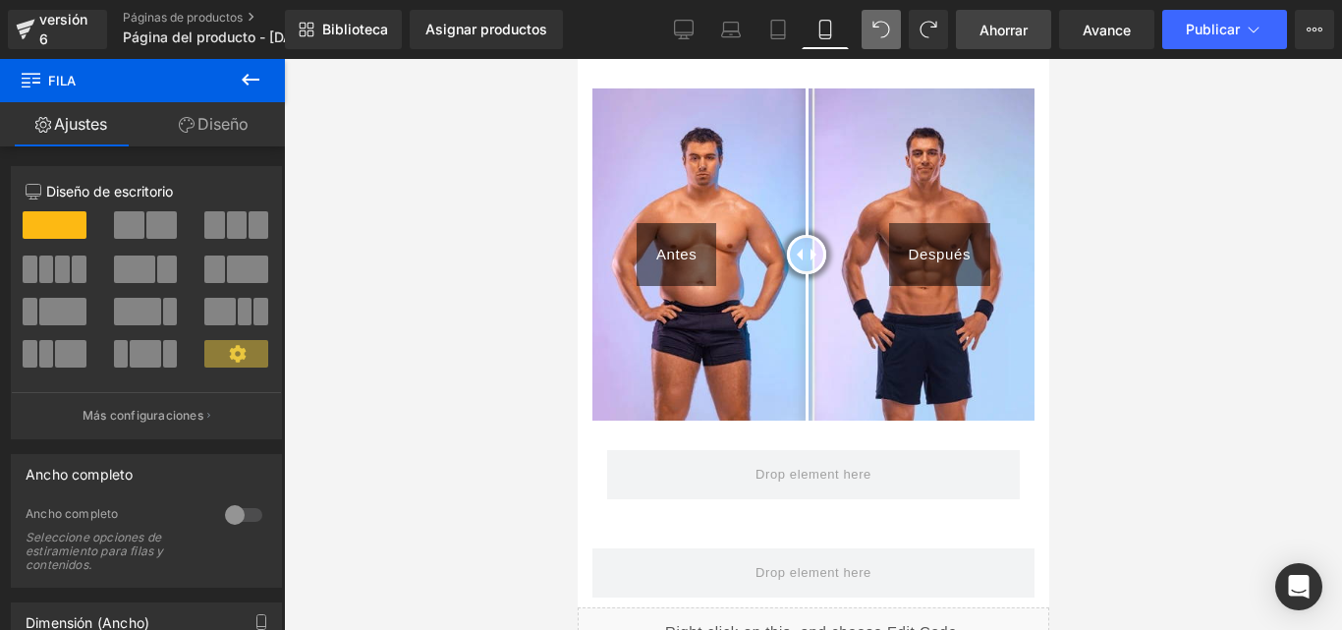
click at [280, 68] on button at bounding box center [250, 80] width 69 height 43
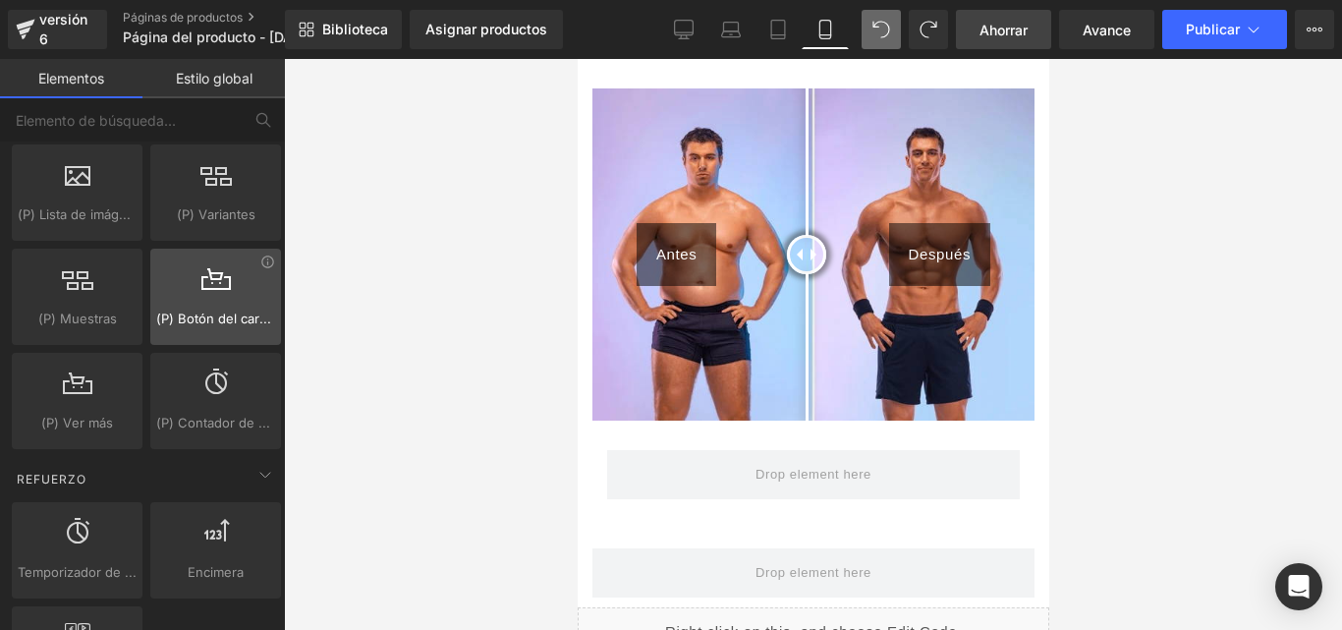
scroll to position [2371, 0]
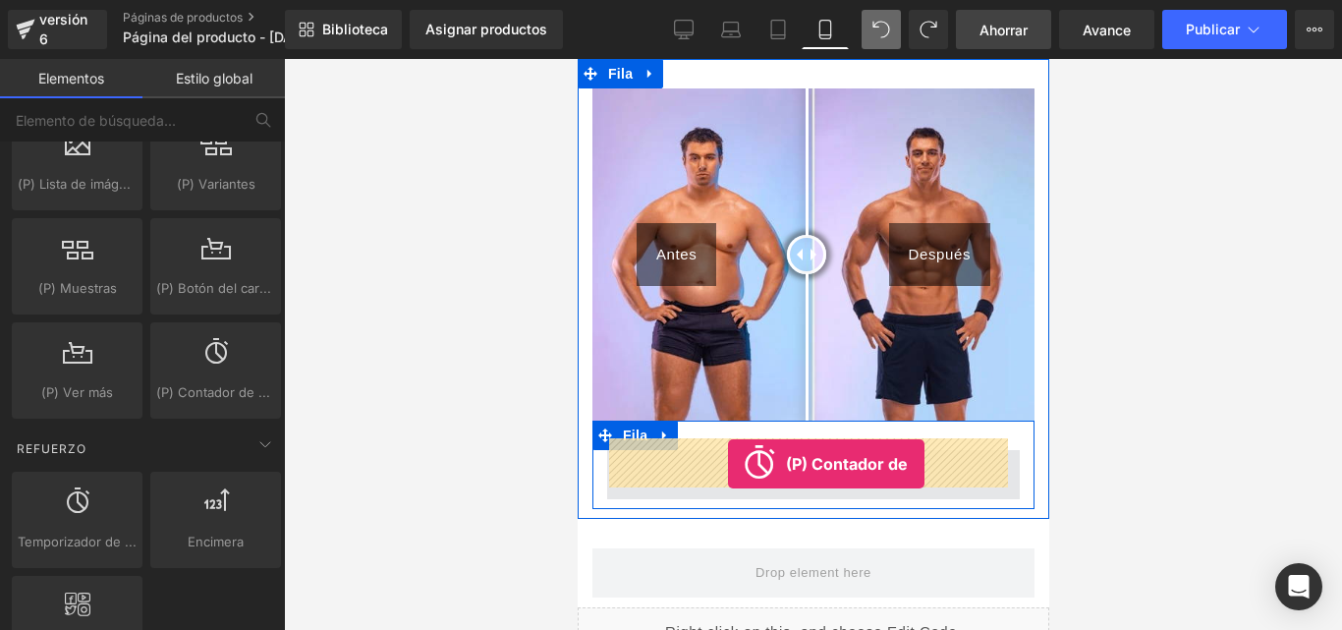
drag, startPoint x: 771, startPoint y: 442, endPoint x: 727, endPoint y: 464, distance: 49.2
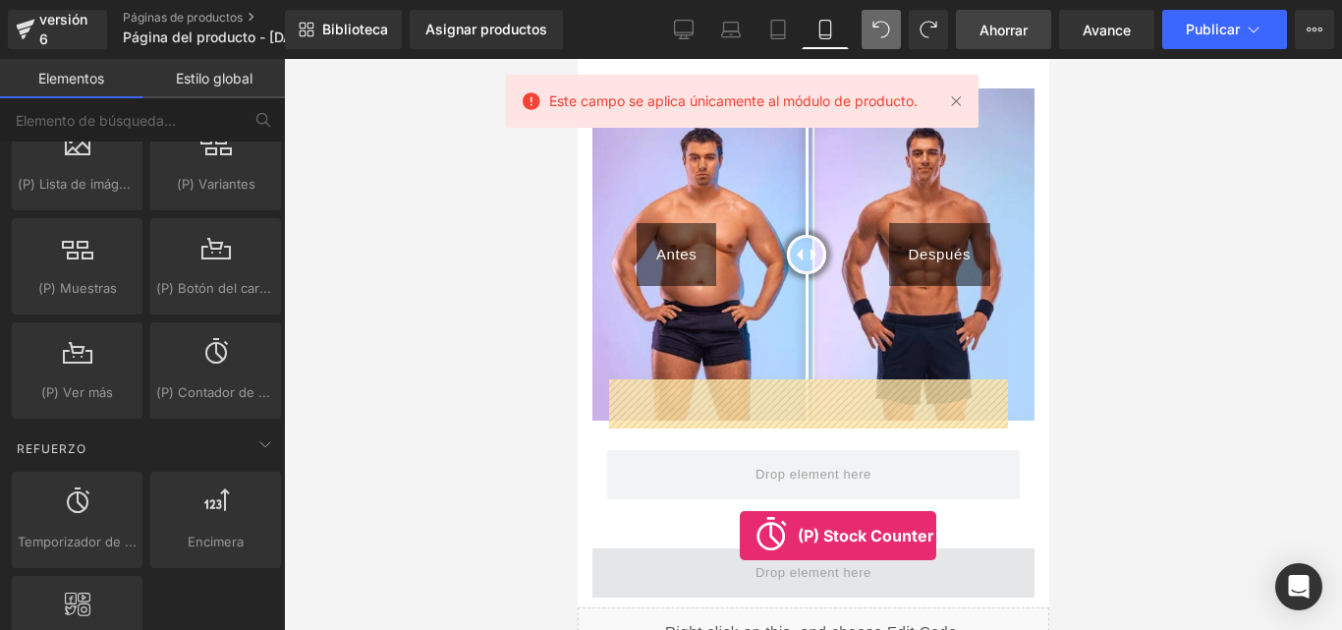
drag, startPoint x: 789, startPoint y: 430, endPoint x: 739, endPoint y: 555, distance: 134.4
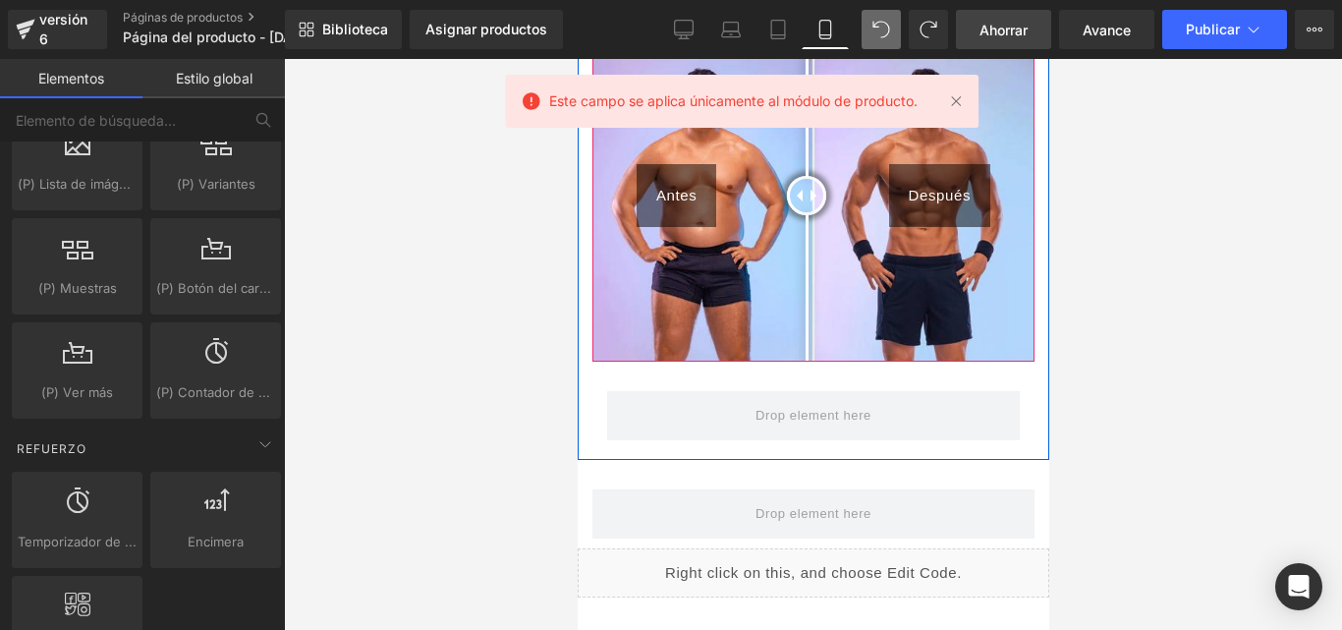
scroll to position [0, 0]
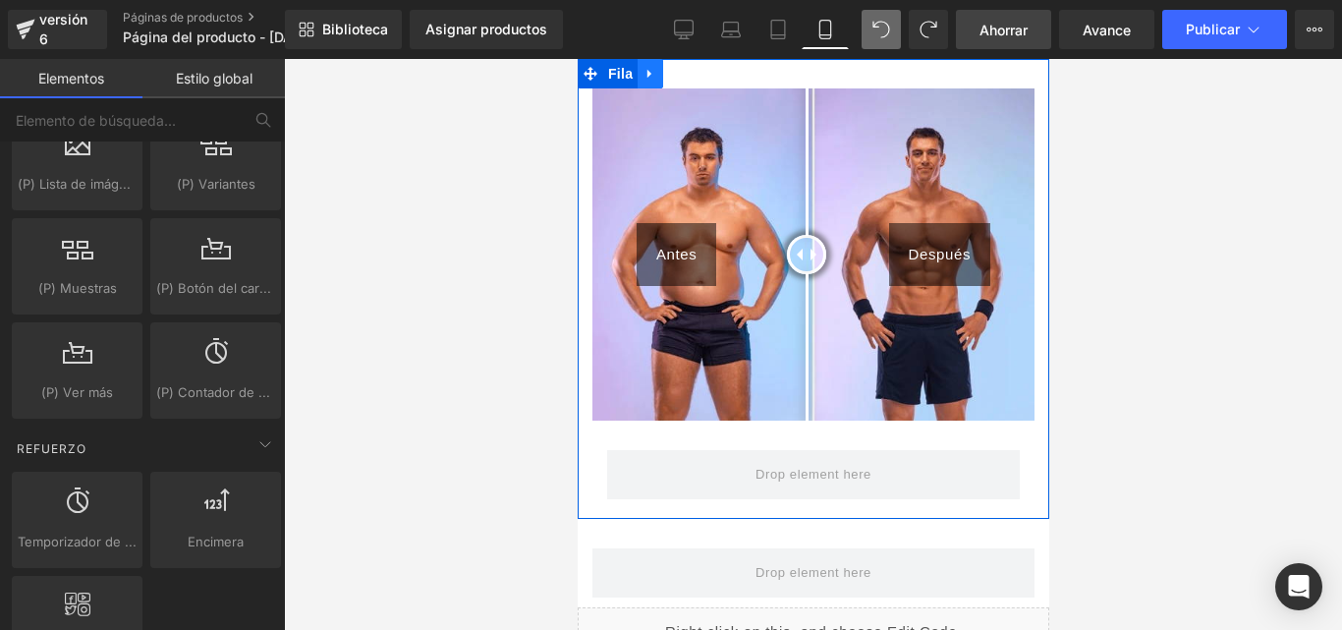
click at [645, 70] on icon at bounding box center [649, 74] width 14 height 15
click at [700, 72] on icon at bounding box center [700, 74] width 14 height 14
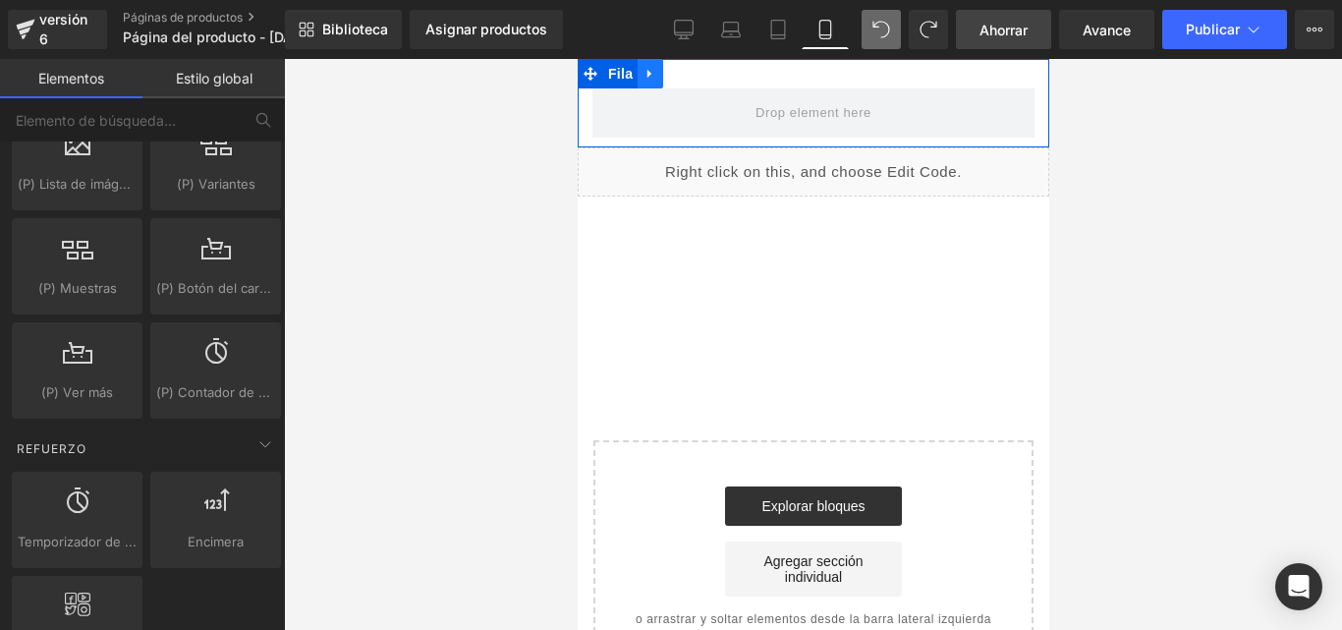
click at [646, 73] on icon at bounding box center [648, 74] width 4 height 9
click at [700, 73] on icon at bounding box center [700, 74] width 14 height 14
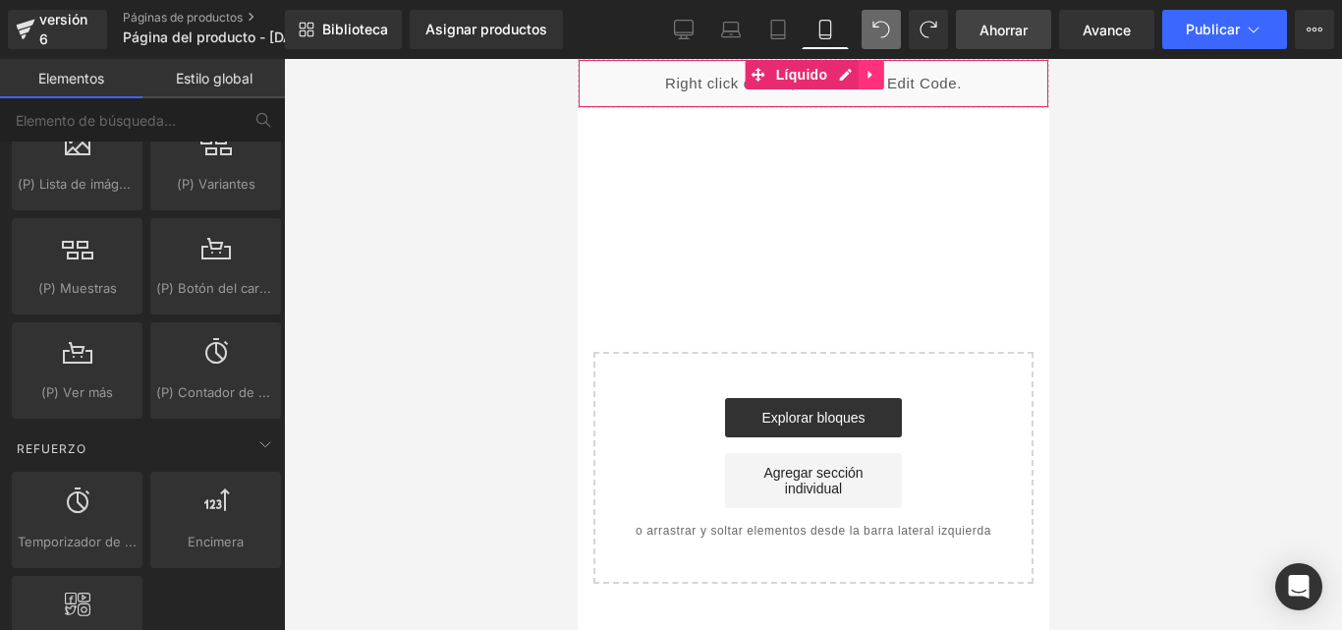
click at [869, 73] on icon at bounding box center [869, 75] width 14 height 15
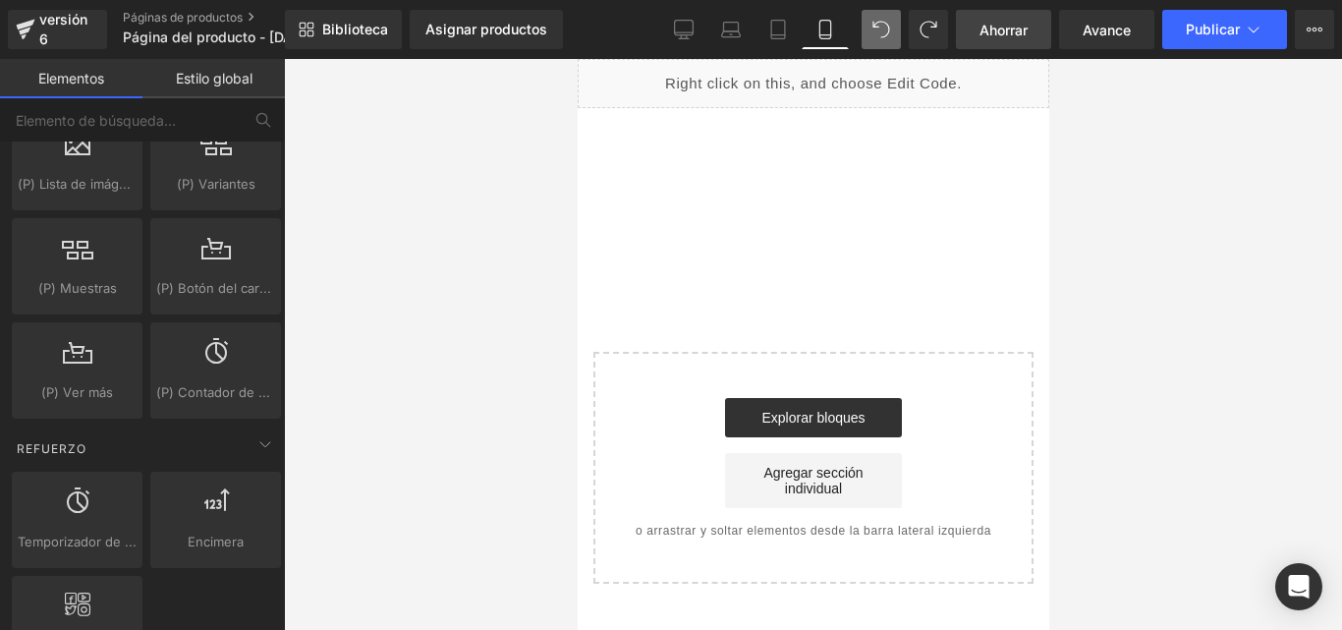
click at [1169, 190] on div at bounding box center [813, 344] width 1058 height 571
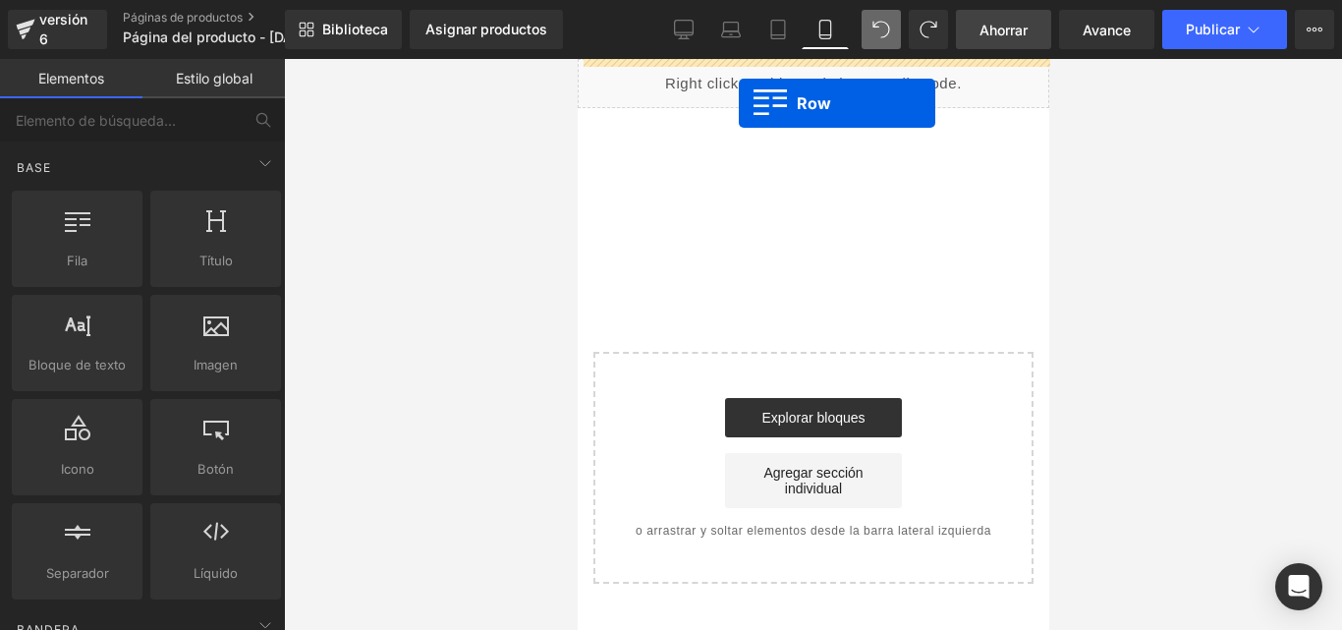
drag, startPoint x: 927, startPoint y: 262, endPoint x: 745, endPoint y: 92, distance: 248.8
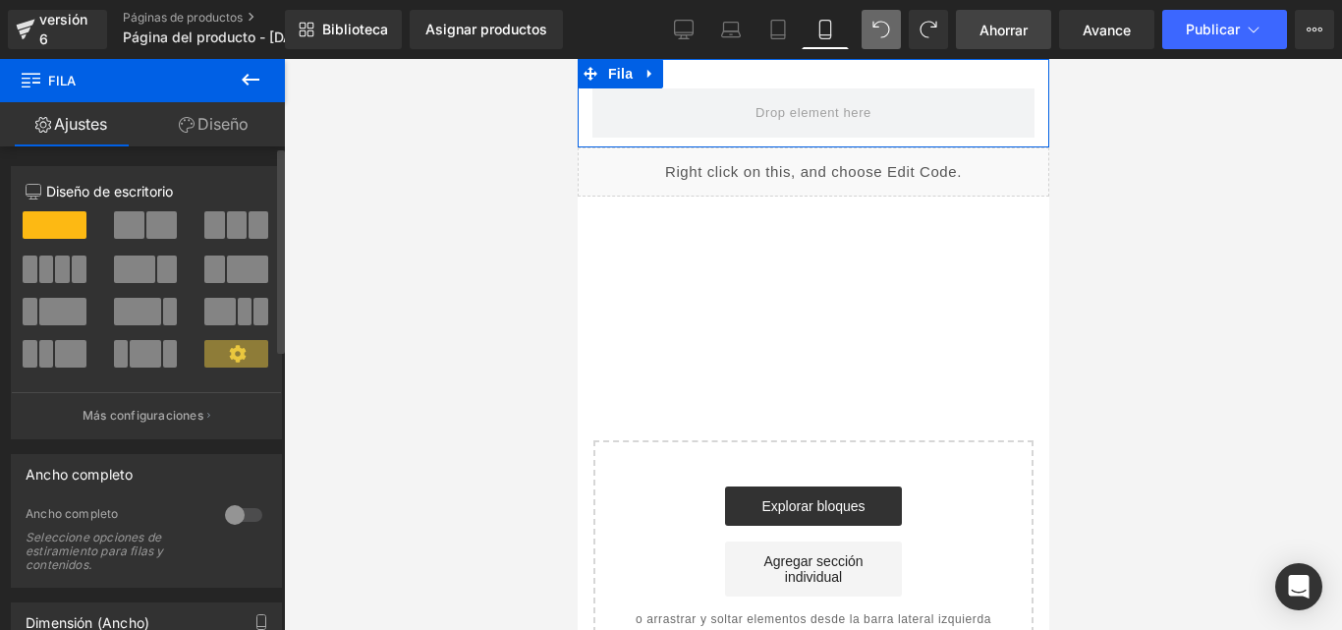
click at [66, 220] on span at bounding box center [55, 224] width 64 height 27
click at [655, 67] on icon at bounding box center [649, 74] width 14 height 15
click at [734, 64] on link at bounding box center [726, 73] width 26 height 29
click at [49, 225] on span at bounding box center [55, 224] width 64 height 27
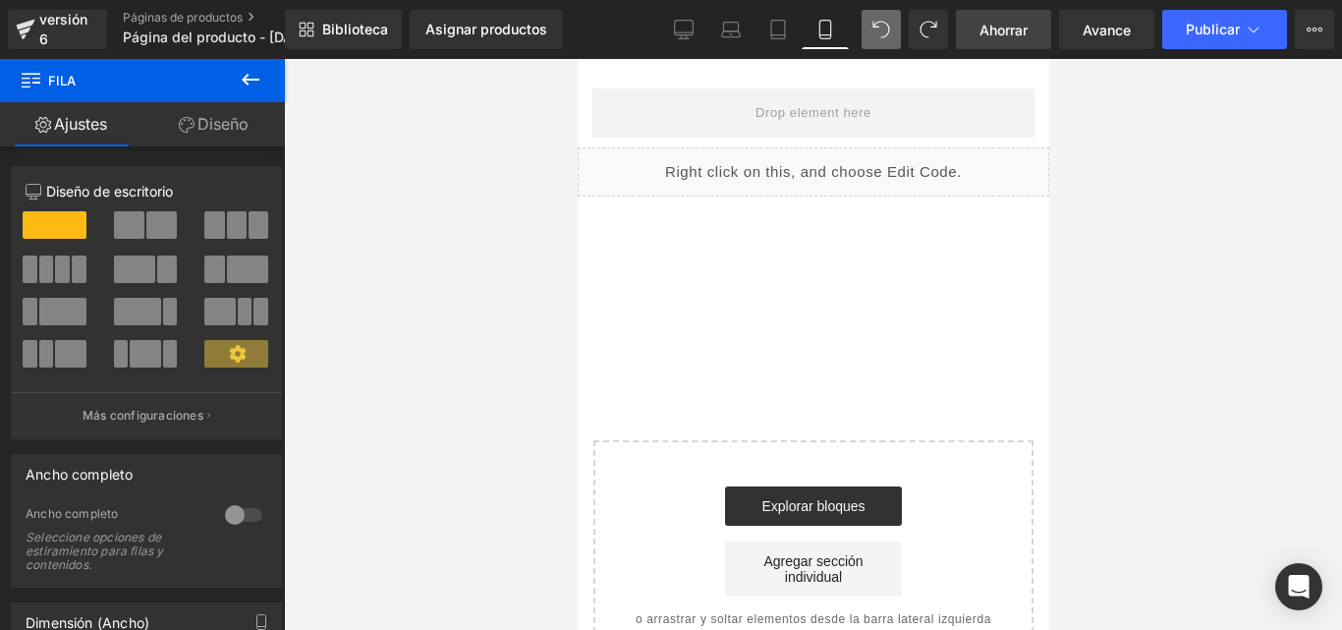
click at [248, 82] on icon at bounding box center [251, 80] width 24 height 24
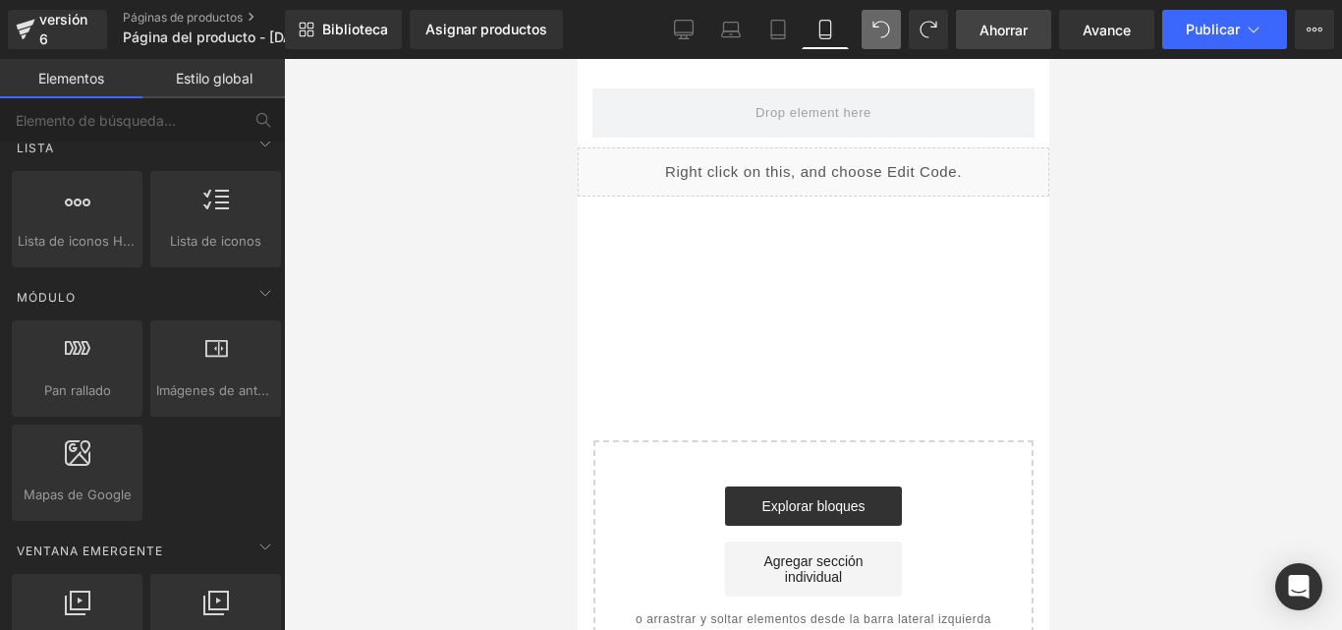
scroll to position [982, 0]
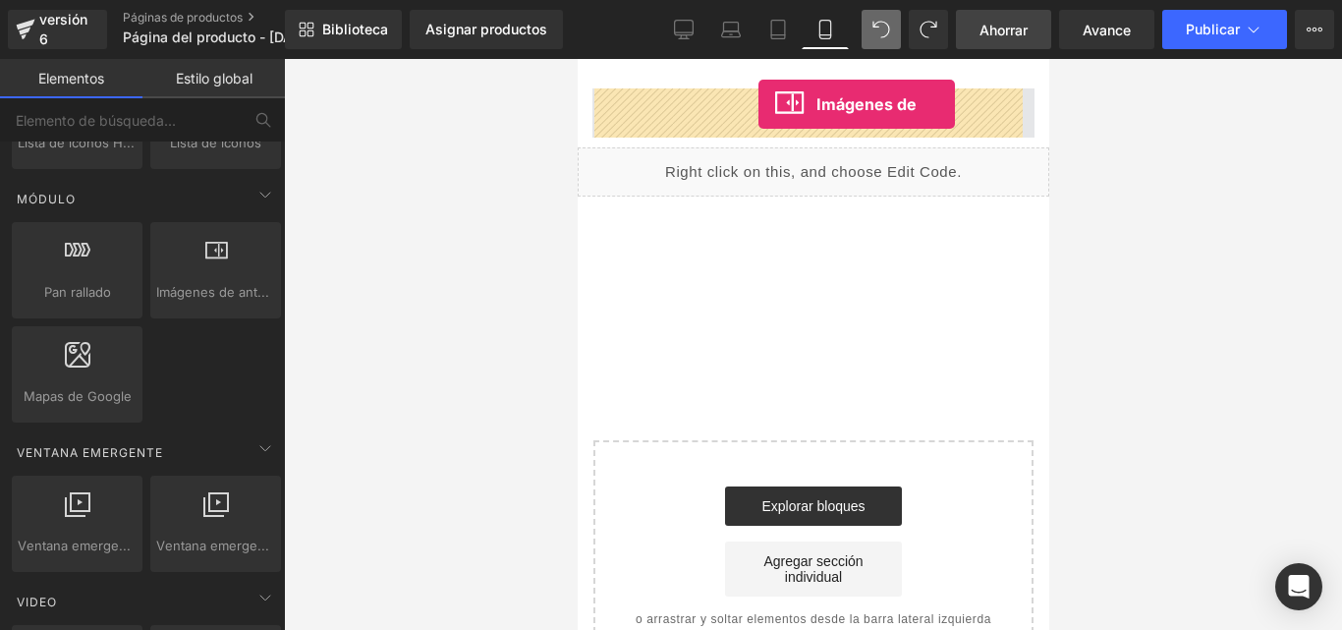
drag, startPoint x: 796, startPoint y: 348, endPoint x: 757, endPoint y: 104, distance: 246.7
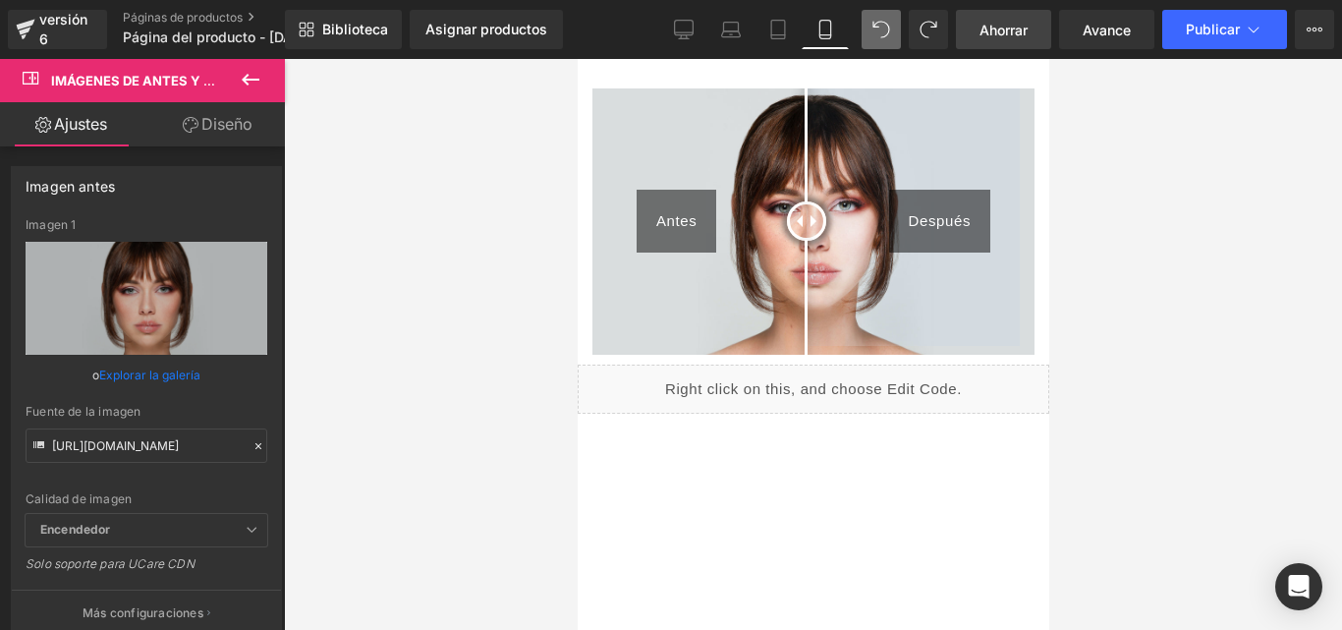
click at [254, 81] on icon at bounding box center [251, 80] width 18 height 12
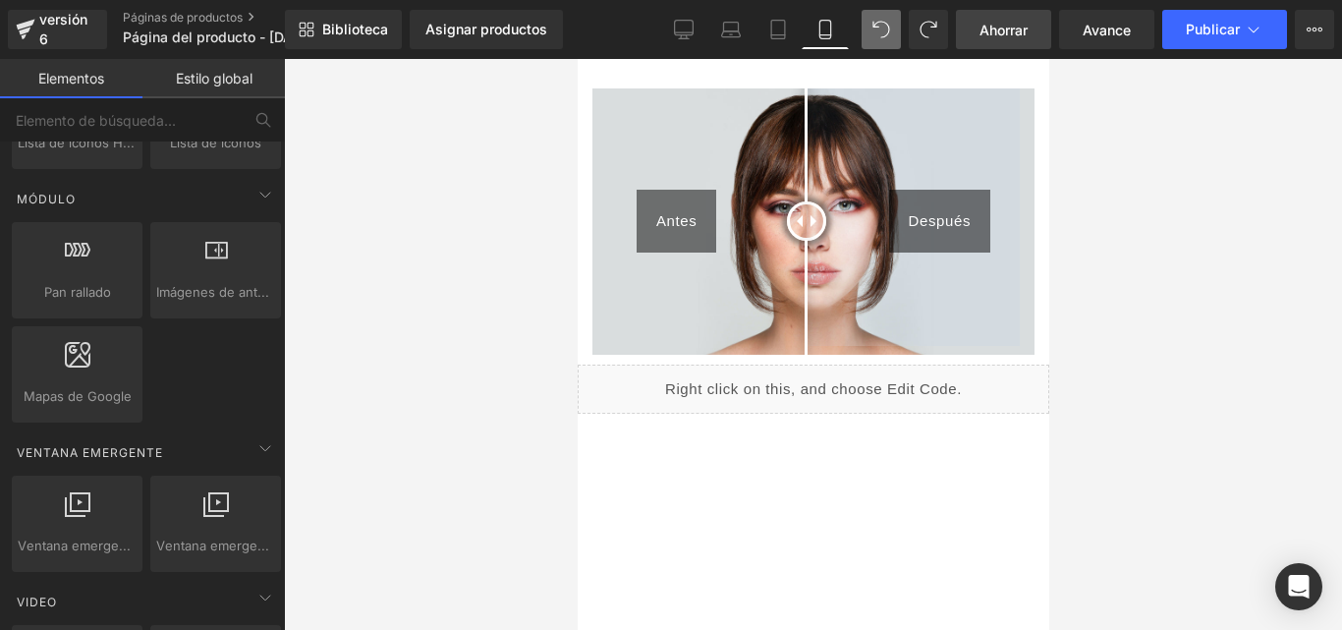
scroll to position [0, 0]
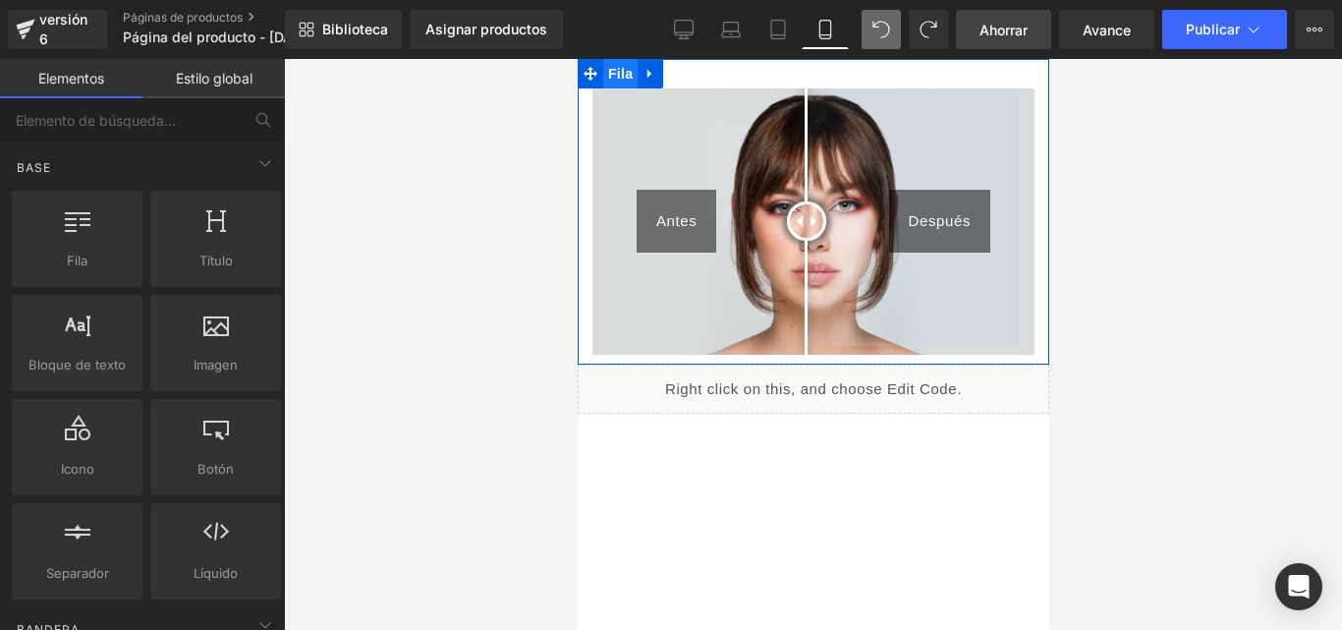
click at [616, 81] on font "Fila" at bounding box center [619, 74] width 25 height 16
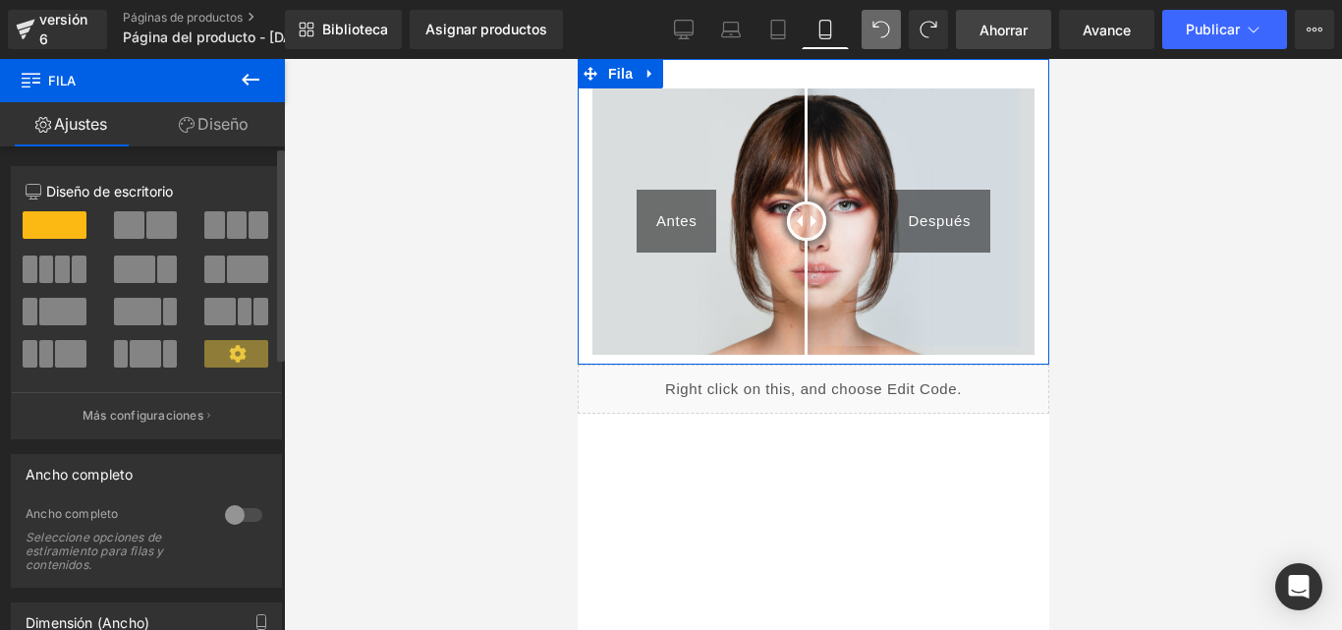
click at [35, 235] on span at bounding box center [55, 224] width 64 height 27
click at [200, 123] on font "Diseño" at bounding box center [222, 124] width 51 height 20
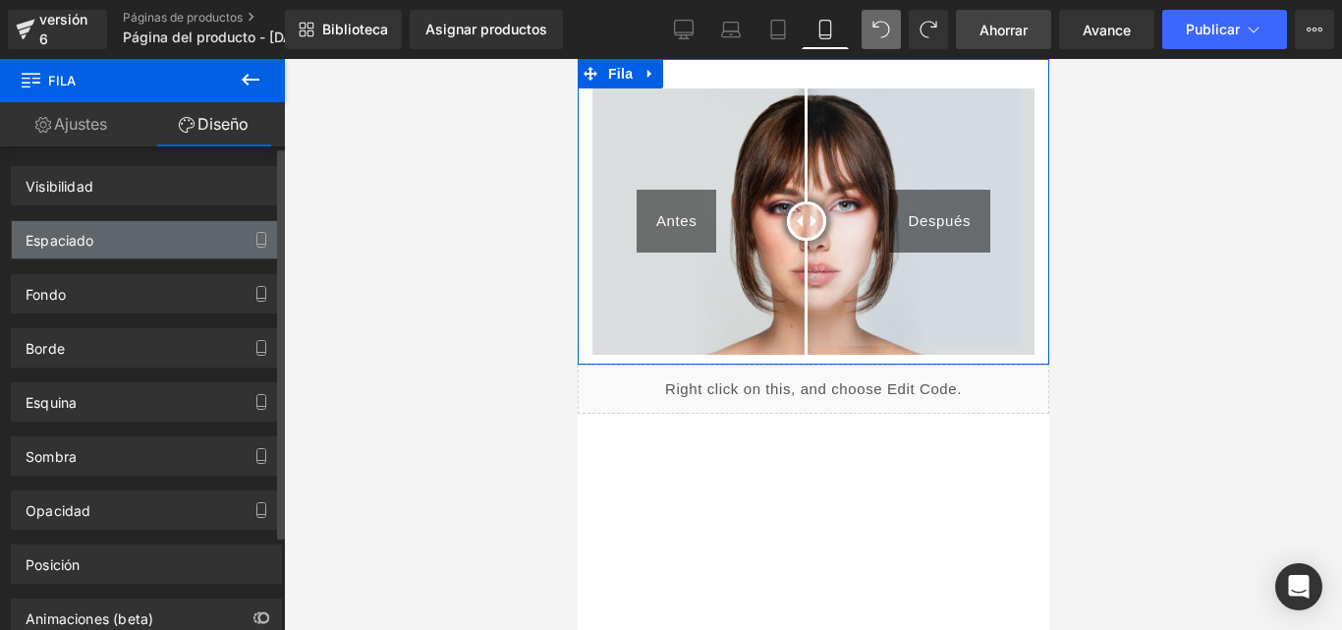
click at [82, 244] on font "Espaciado" at bounding box center [60, 240] width 69 height 17
click at [145, 237] on div "Espaciado" at bounding box center [146, 239] width 269 height 37
click at [136, 235] on div "Espaciado" at bounding box center [146, 239] width 269 height 37
click at [129, 232] on div "Espaciado" at bounding box center [146, 239] width 269 height 37
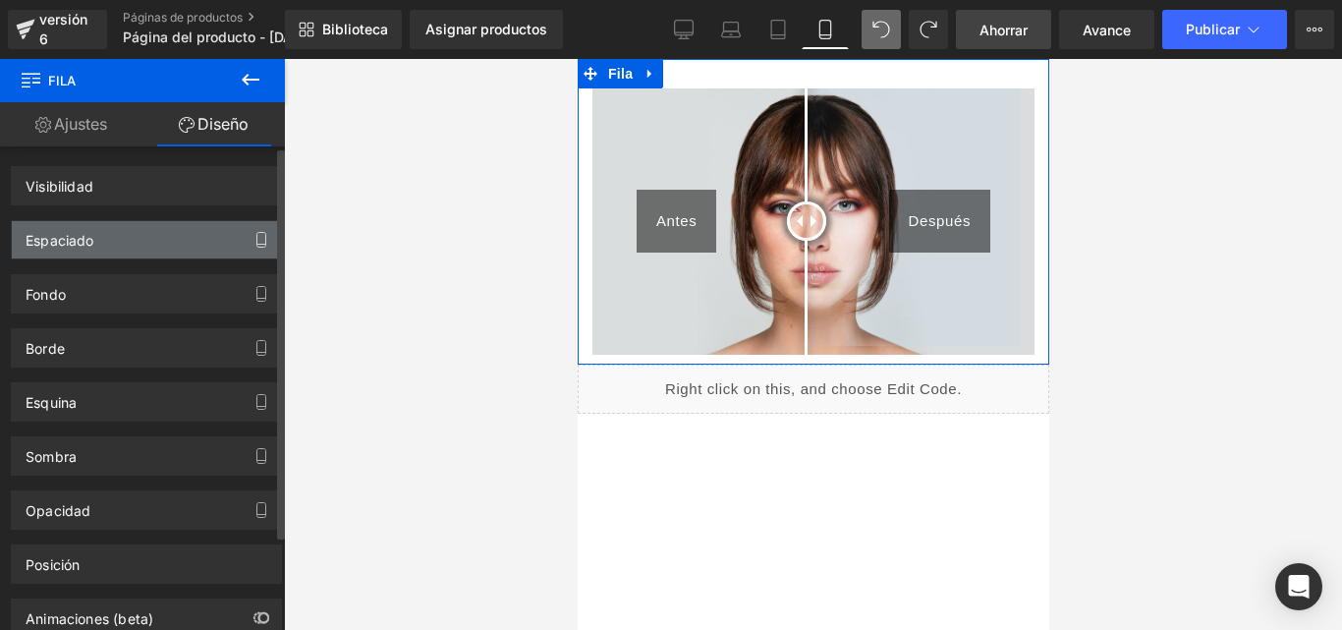
click at [257, 233] on icon "button" at bounding box center [261, 240] width 9 height 15
click at [74, 238] on font "Espaciado" at bounding box center [60, 240] width 69 height 17
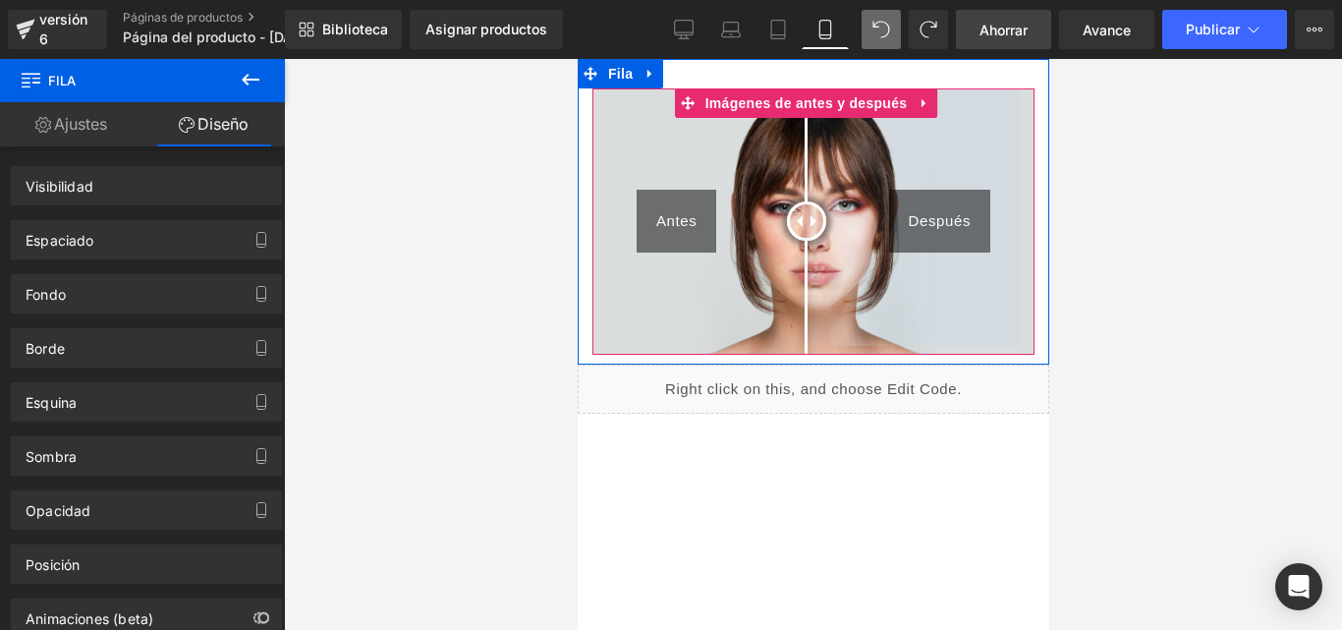
click at [785, 171] on img at bounding box center [812, 221] width 442 height 266
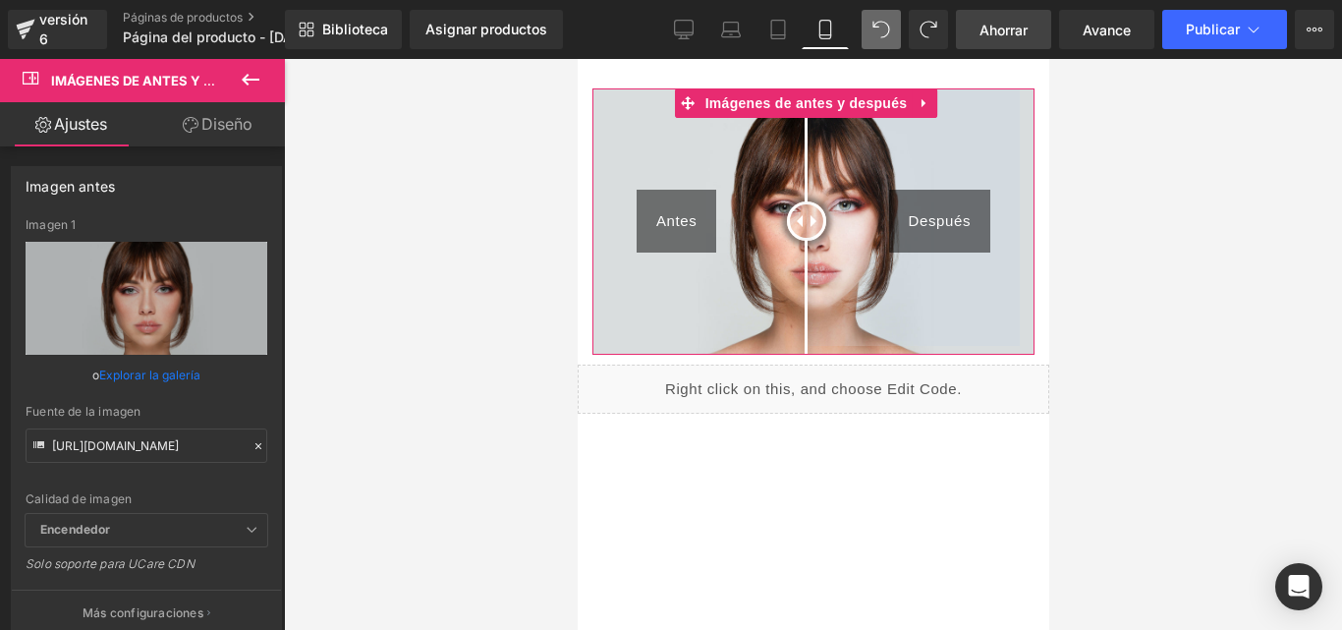
click at [217, 118] on font "Diseño" at bounding box center [226, 124] width 51 height 20
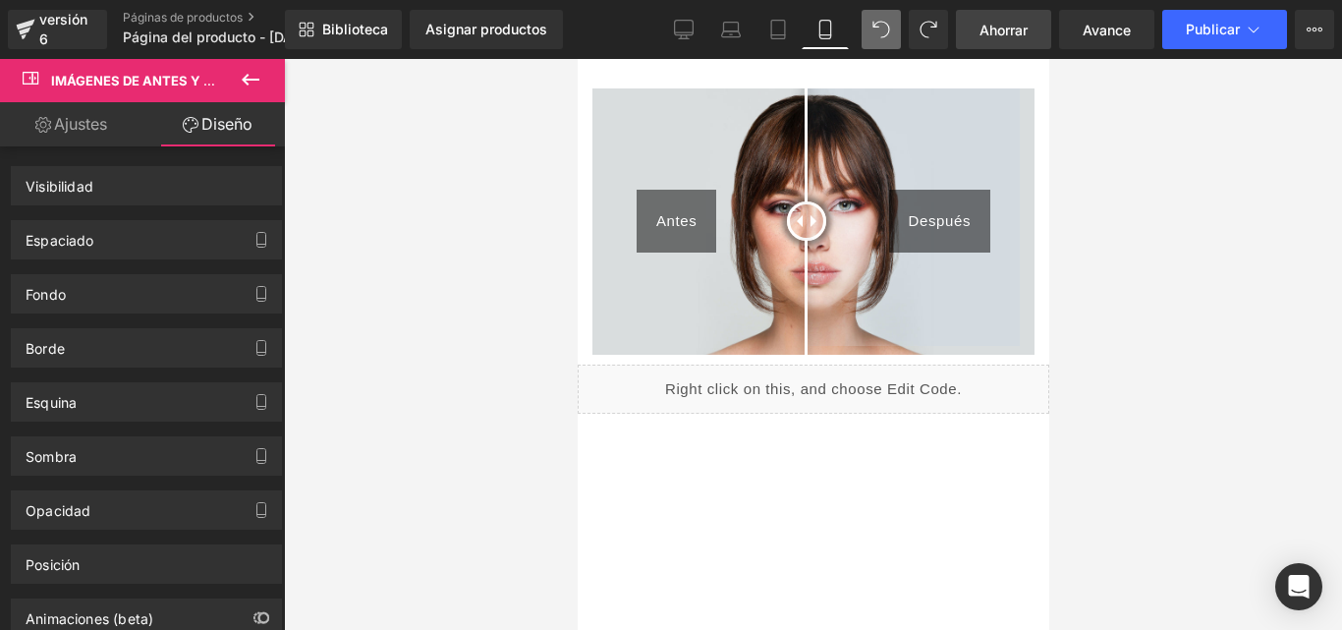
click at [135, 242] on div "Espaciado" at bounding box center [146, 239] width 269 height 37
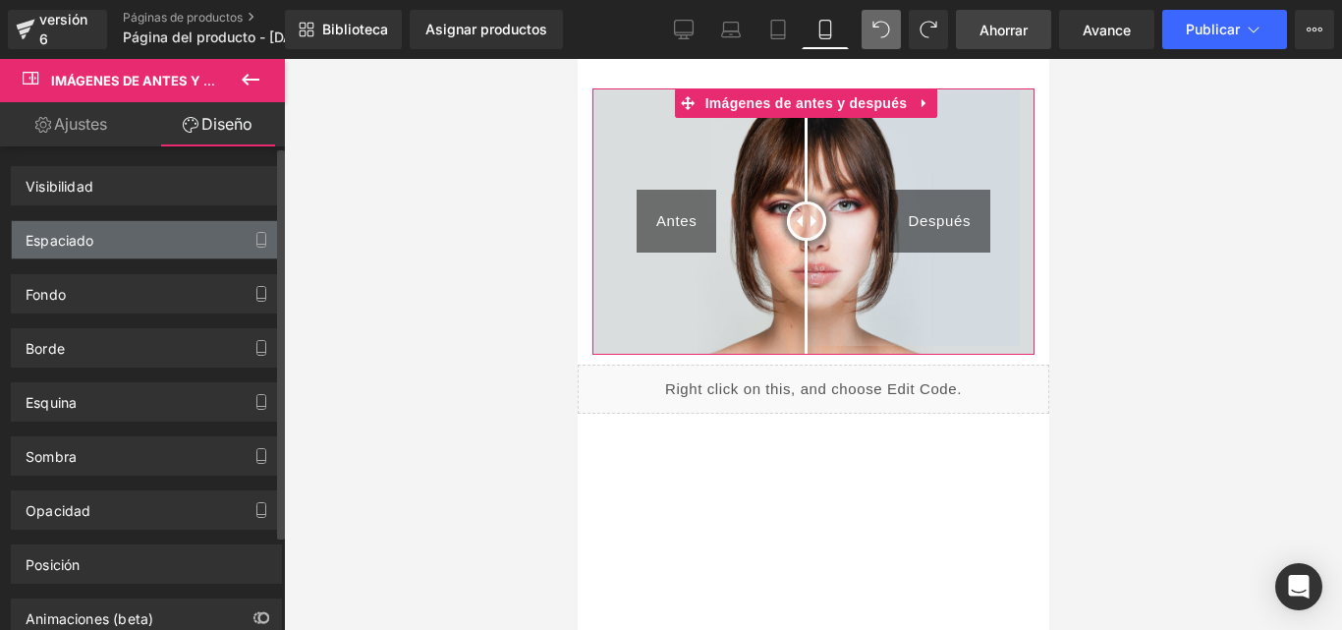
click at [96, 230] on div "Espaciado" at bounding box center [146, 239] width 269 height 37
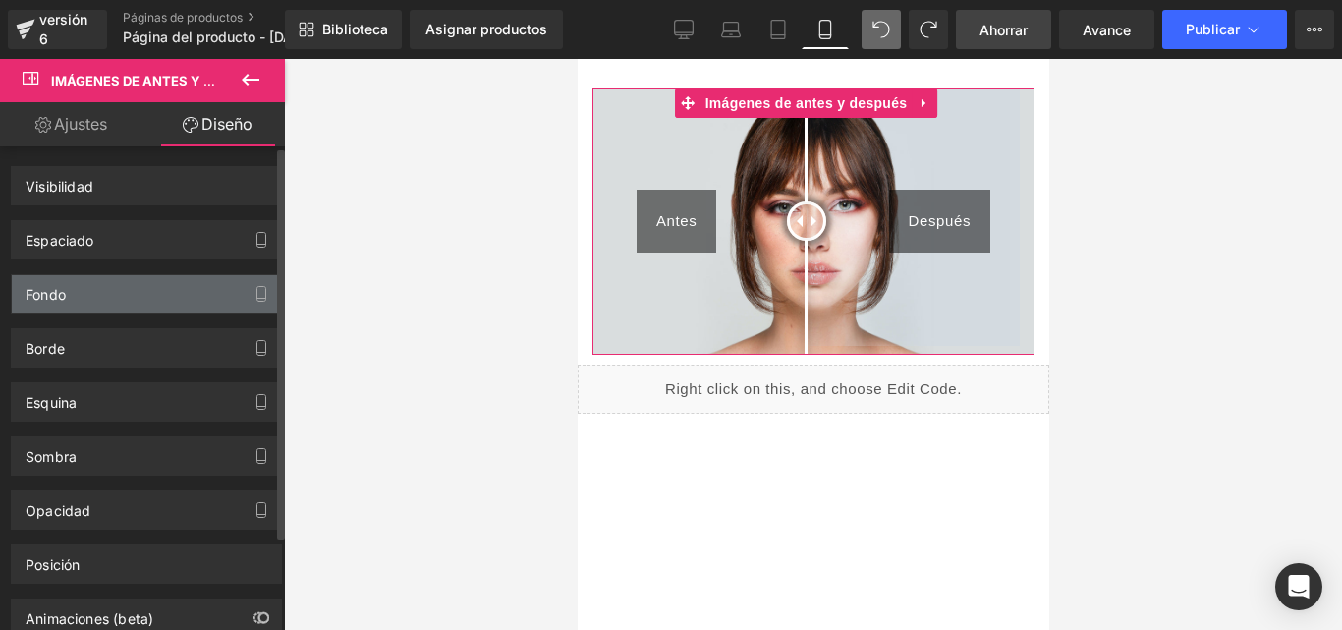
click at [100, 284] on div "Fondo" at bounding box center [146, 293] width 269 height 37
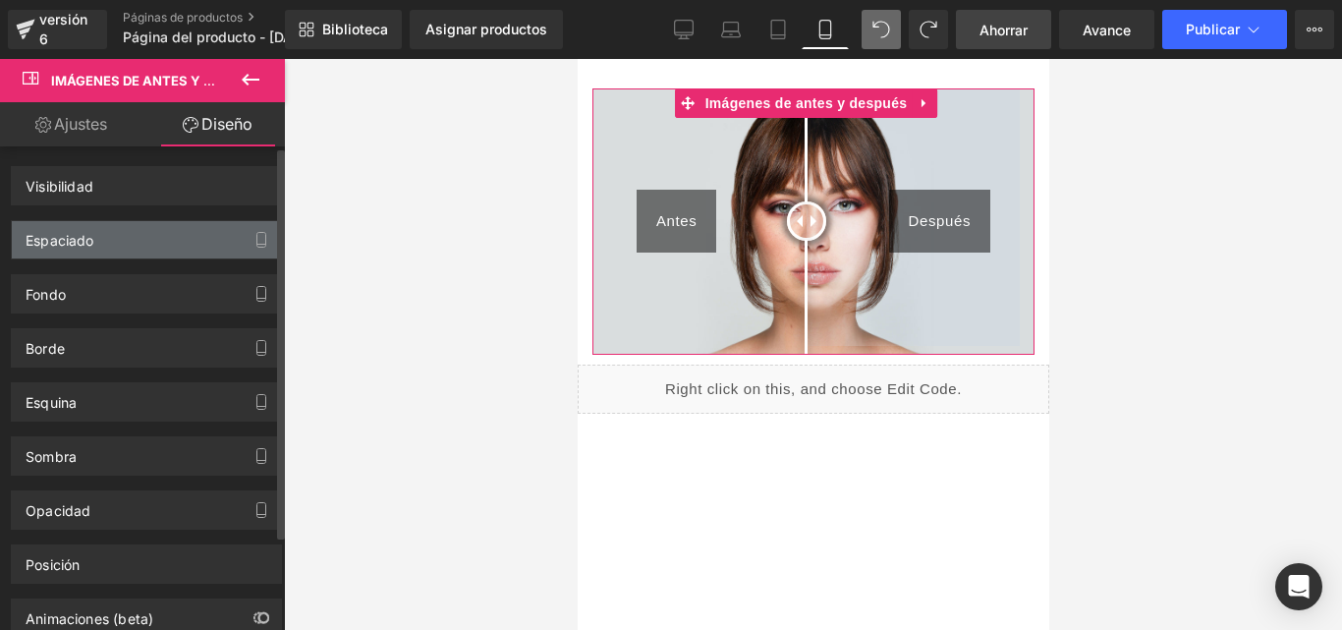
click at [196, 233] on div "Espaciado" at bounding box center [146, 239] width 269 height 37
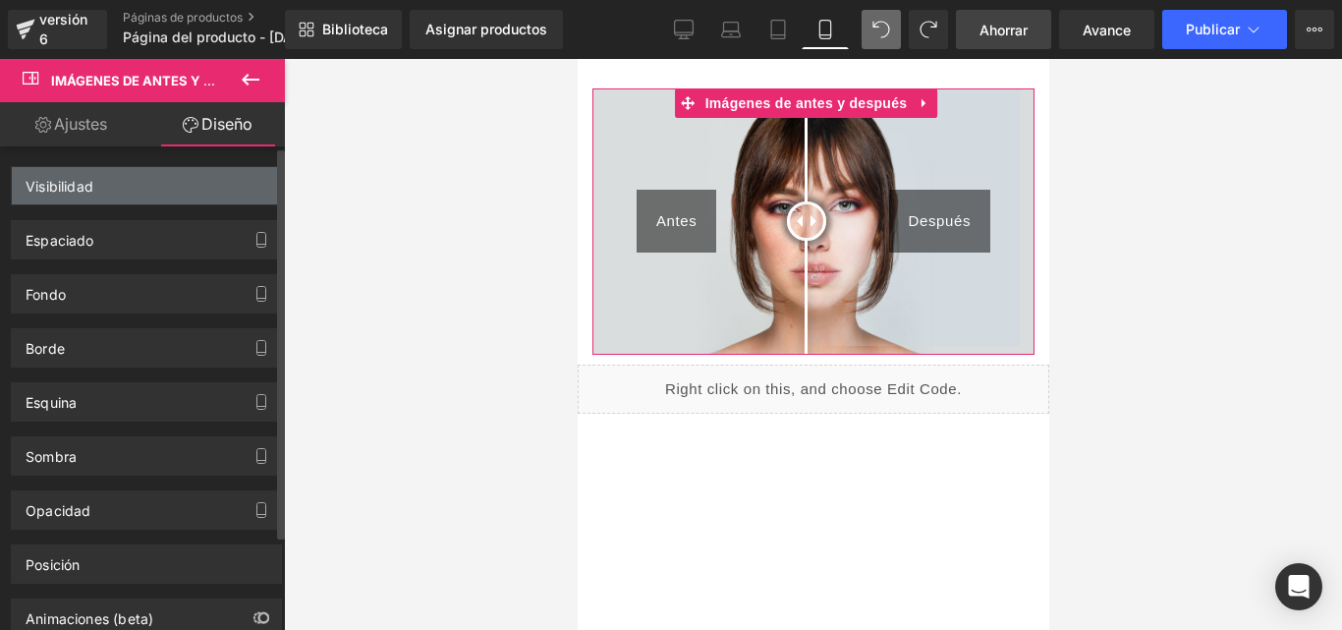
click at [102, 180] on div "Visibilidad" at bounding box center [146, 185] width 269 height 37
click at [171, 182] on div "Visibilidad" at bounding box center [146, 185] width 269 height 37
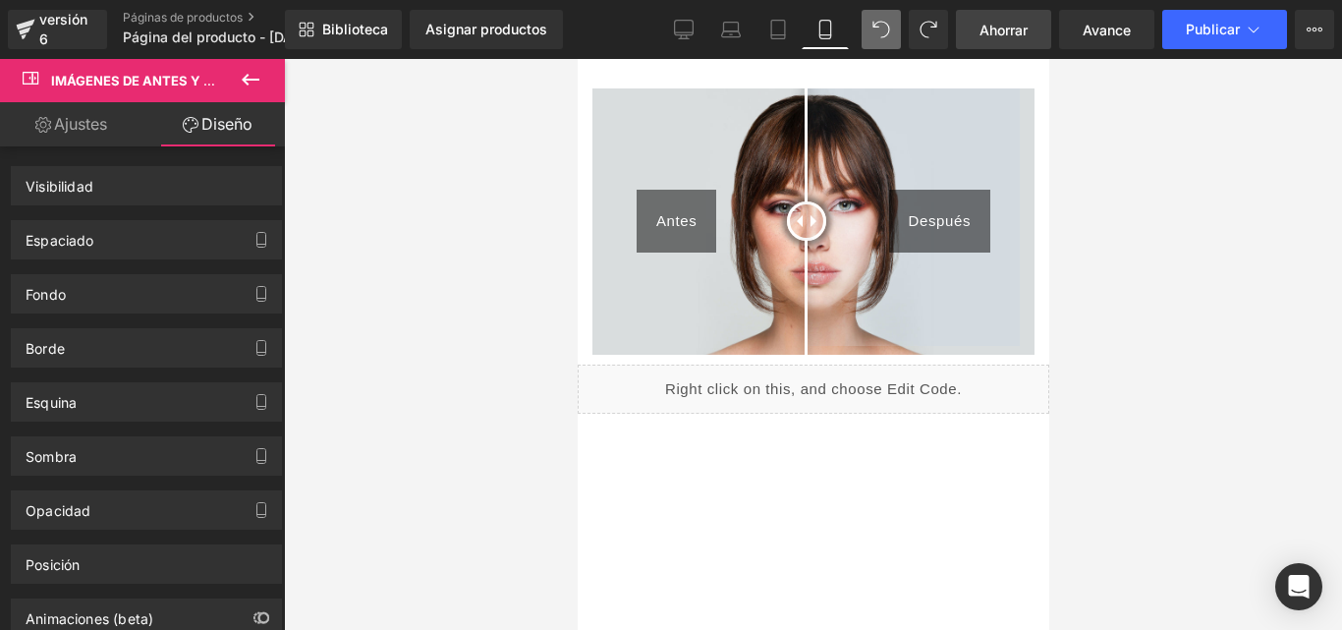
click at [628, 71] on div "Antes Después Imágenes de antes y después Fila" at bounding box center [812, 211] width 471 height 305
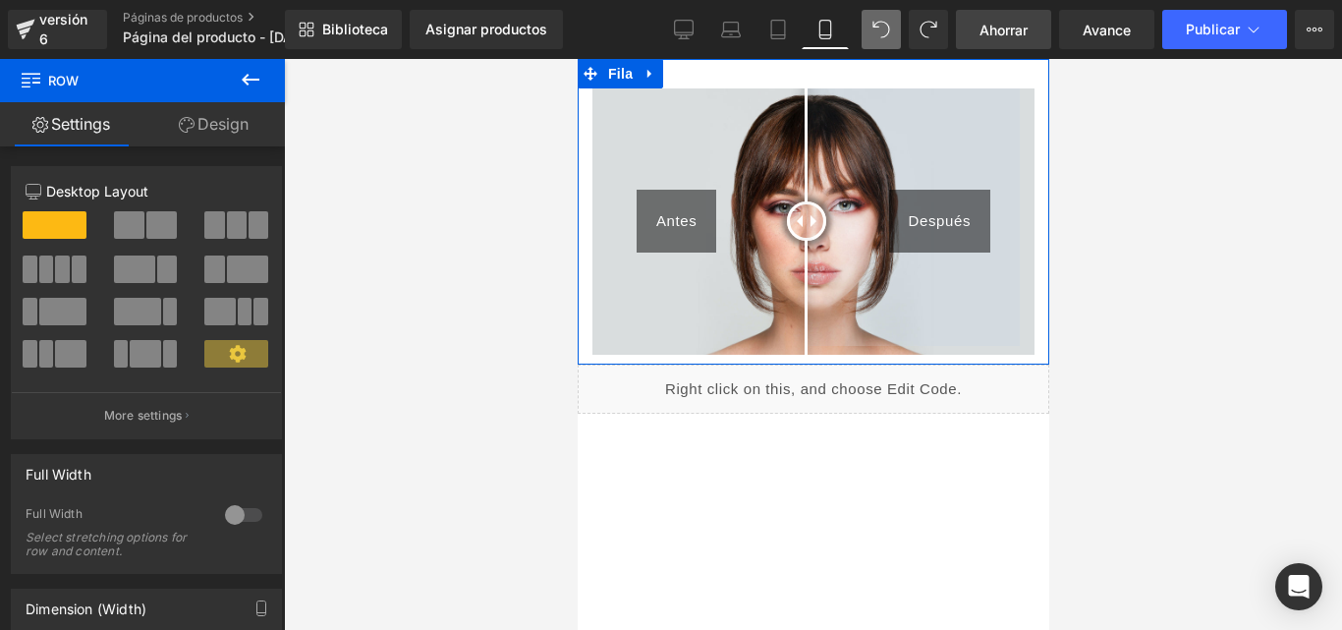
click at [197, 135] on link "Design" at bounding box center [213, 124] width 142 height 44
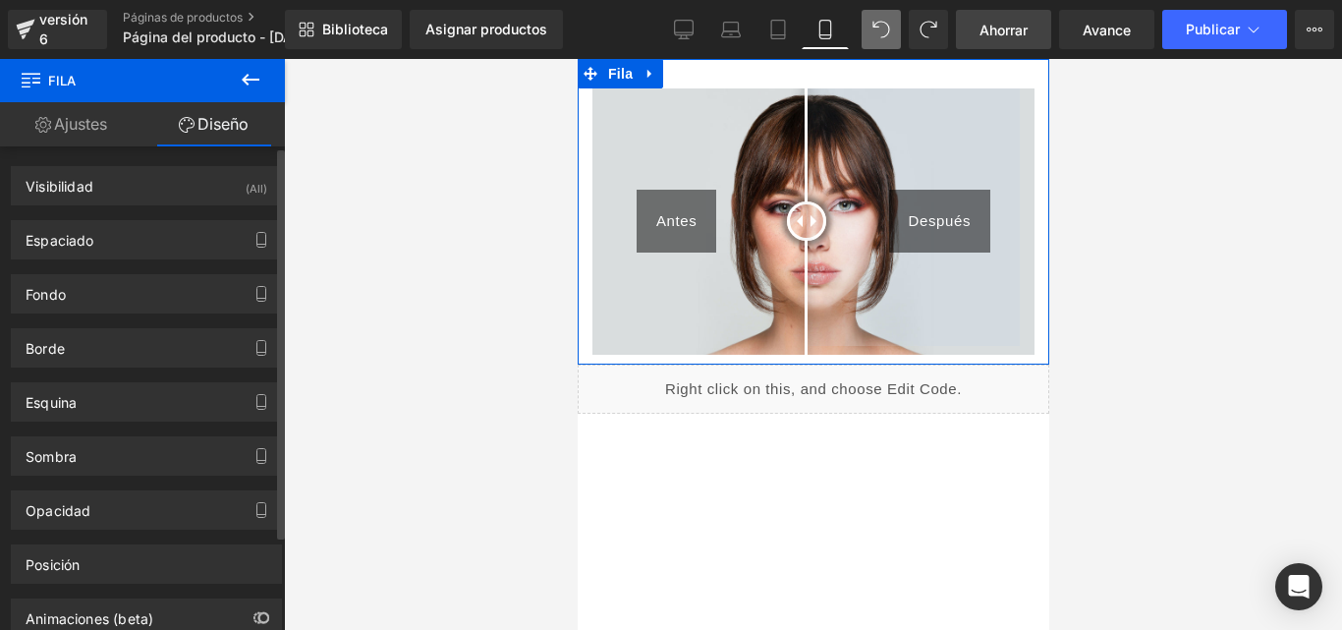
click at [51, 239] on font "Espaciado" at bounding box center [60, 240] width 69 height 17
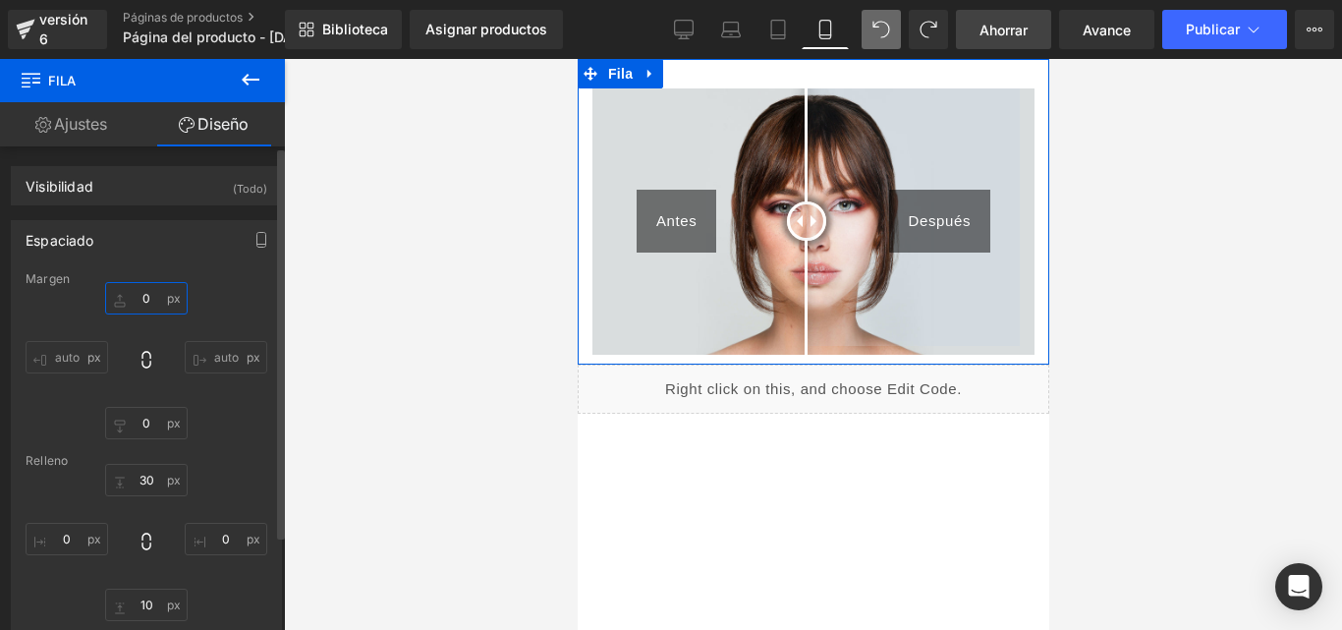
click at [148, 301] on input "0" at bounding box center [146, 298] width 82 height 32
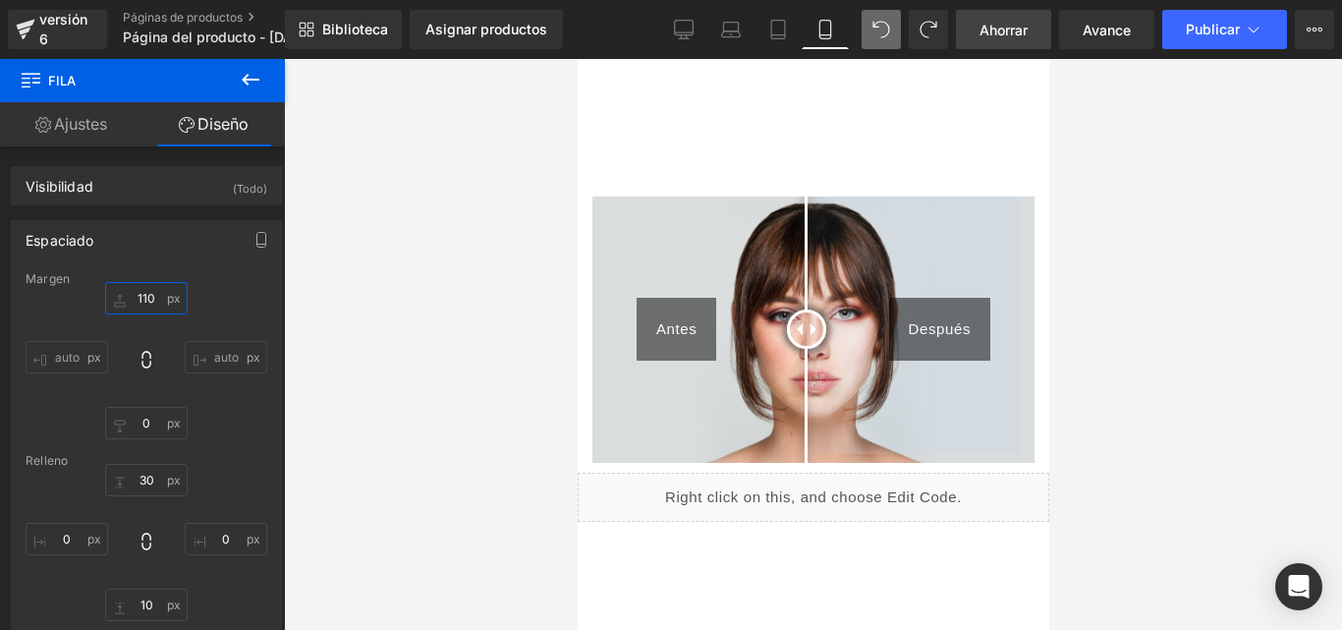
type input "110"
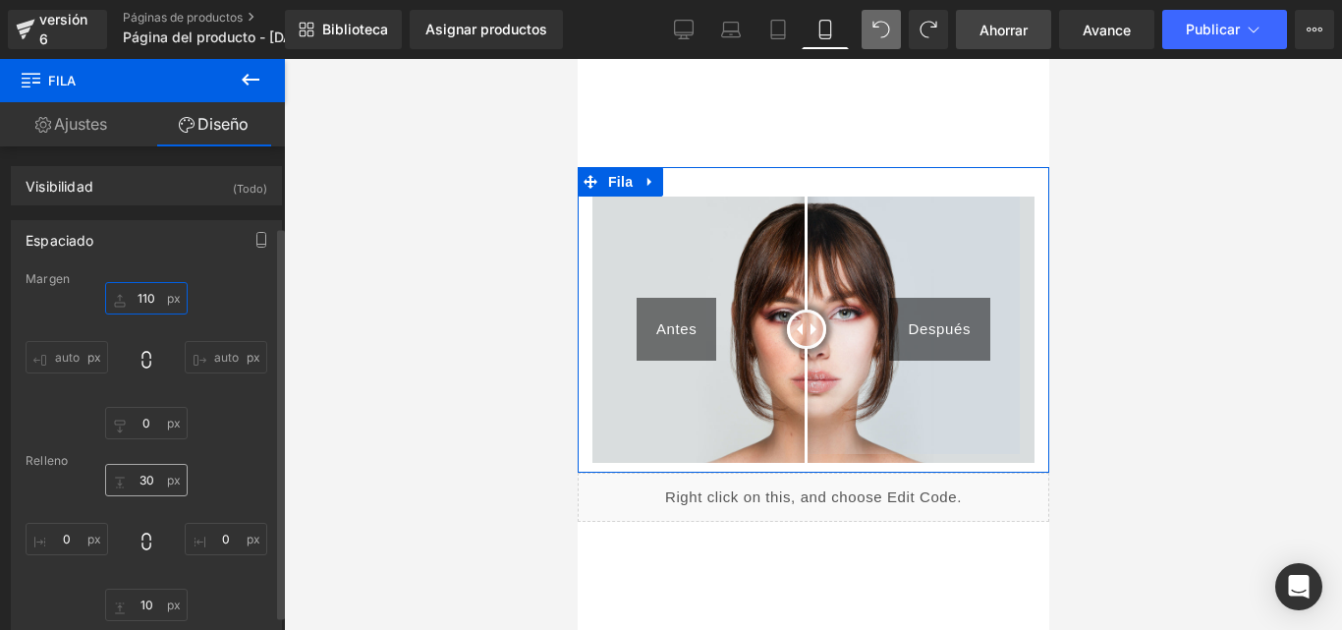
scroll to position [98, 0]
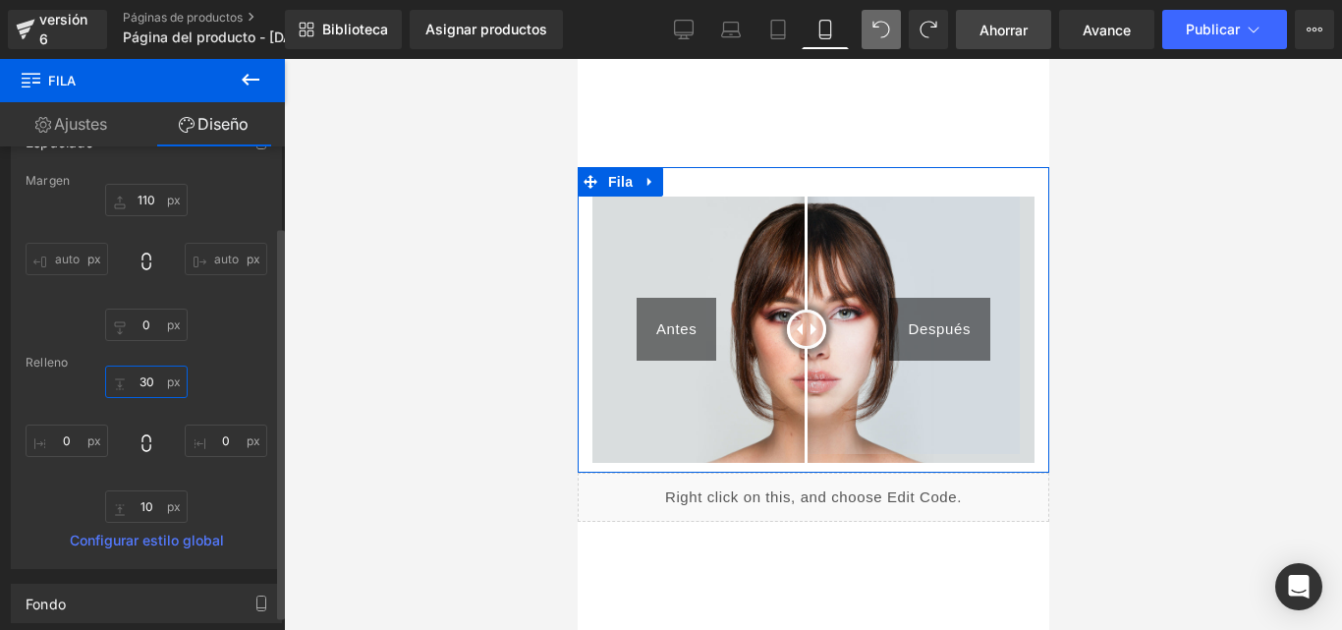
click at [152, 387] on input "30" at bounding box center [146, 381] width 82 height 32
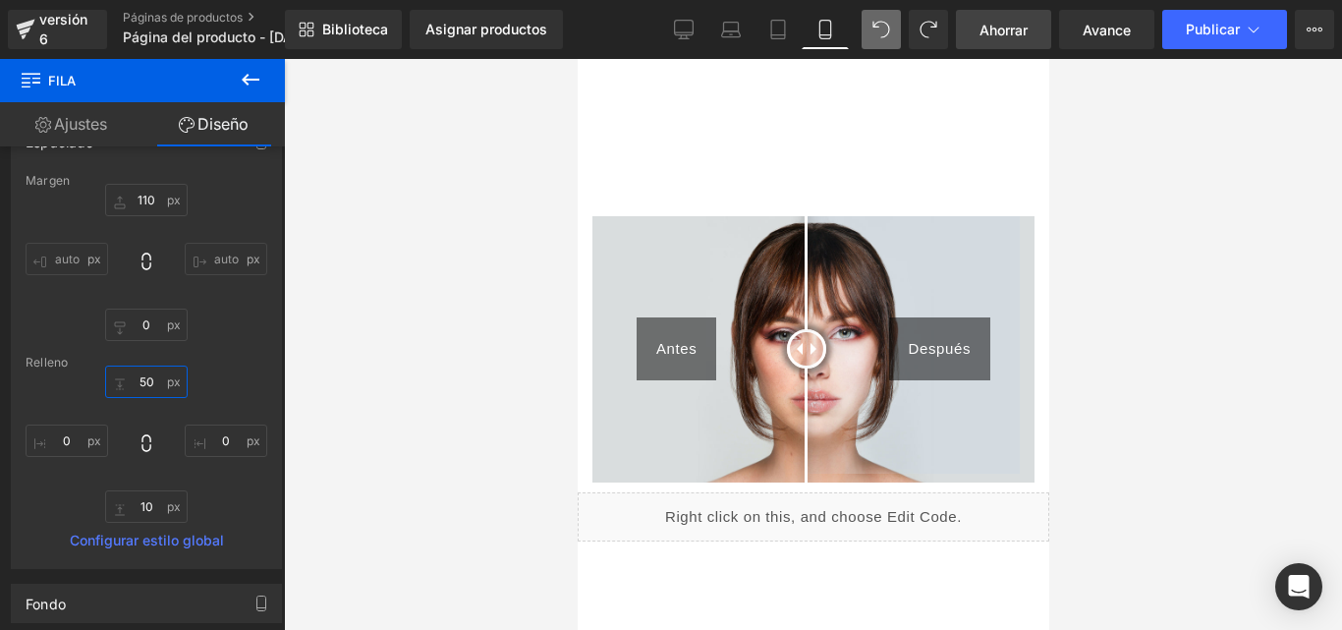
type input "50"
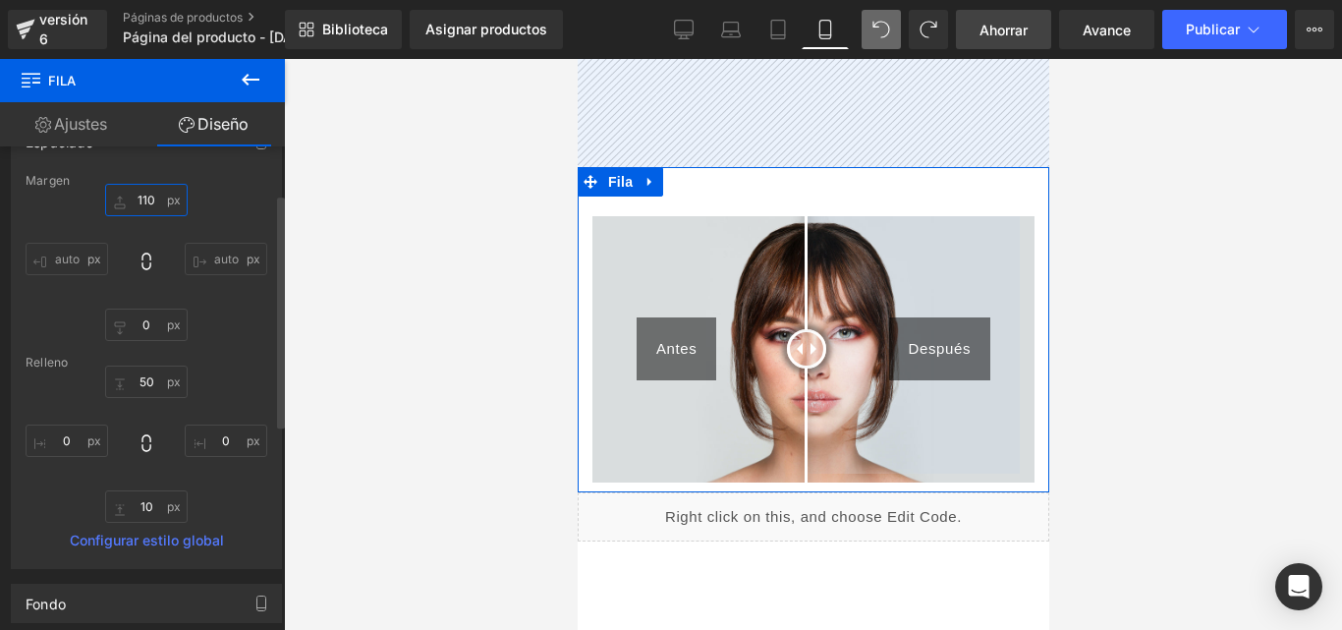
click at [149, 193] on input "110" at bounding box center [146, 200] width 82 height 32
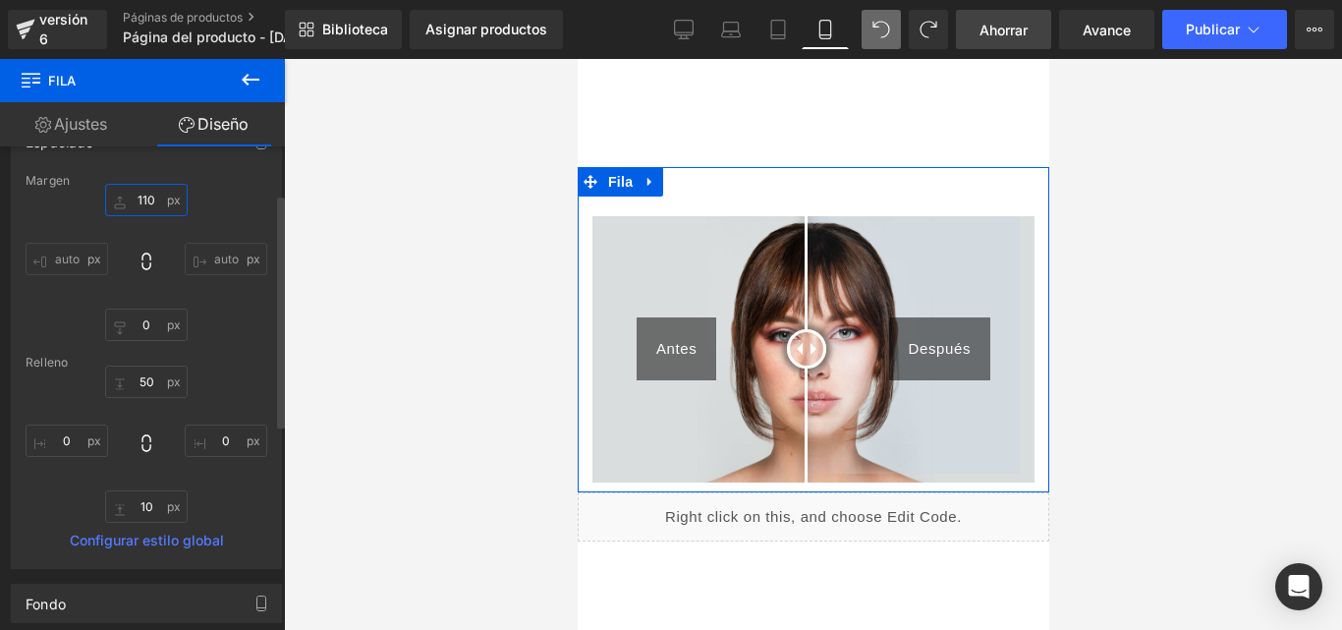
drag, startPoint x: 145, startPoint y: 197, endPoint x: 159, endPoint y: 198, distance: 13.8
click at [146, 197] on input "110" at bounding box center [146, 200] width 82 height 32
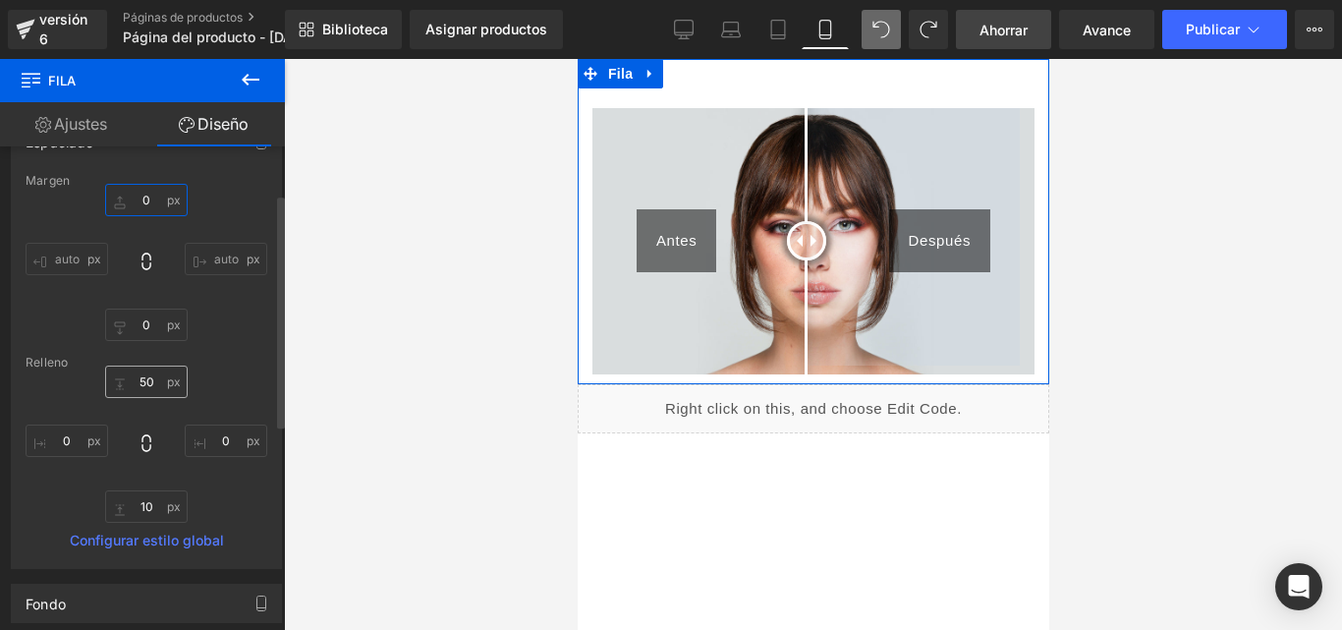
type input "0"
click at [149, 376] on input "50" at bounding box center [146, 381] width 82 height 32
type input "0"
click at [145, 502] on input "10" at bounding box center [146, 506] width 82 height 32
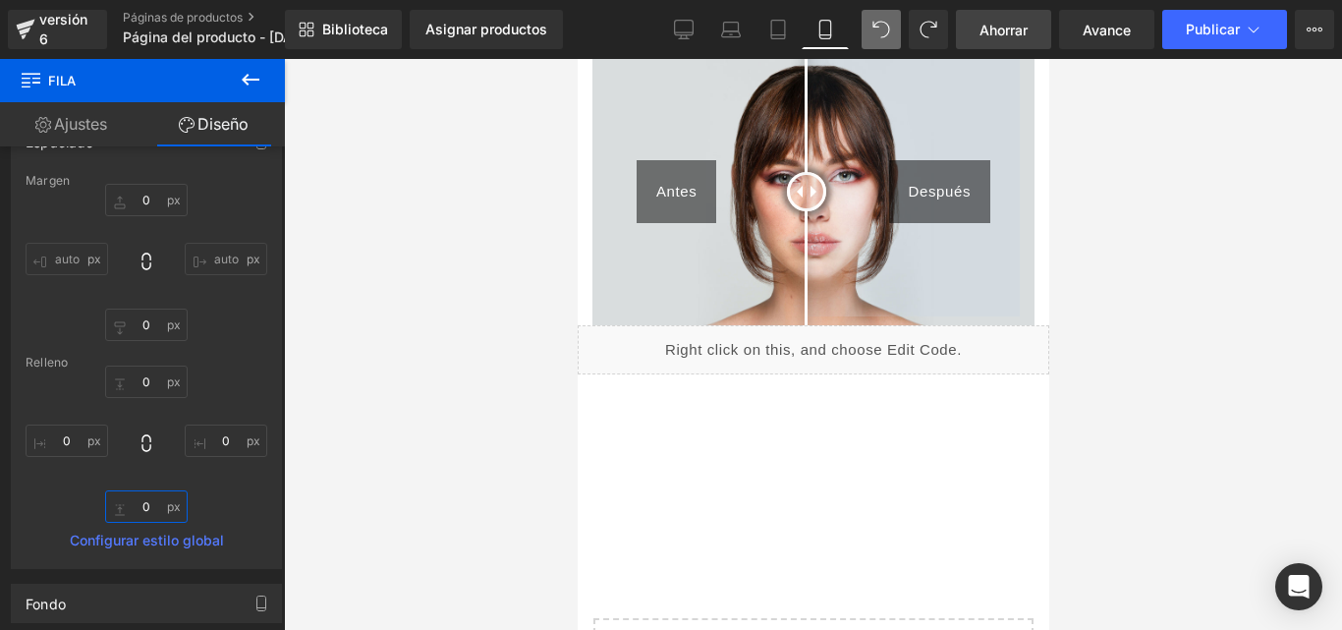
type input "0"
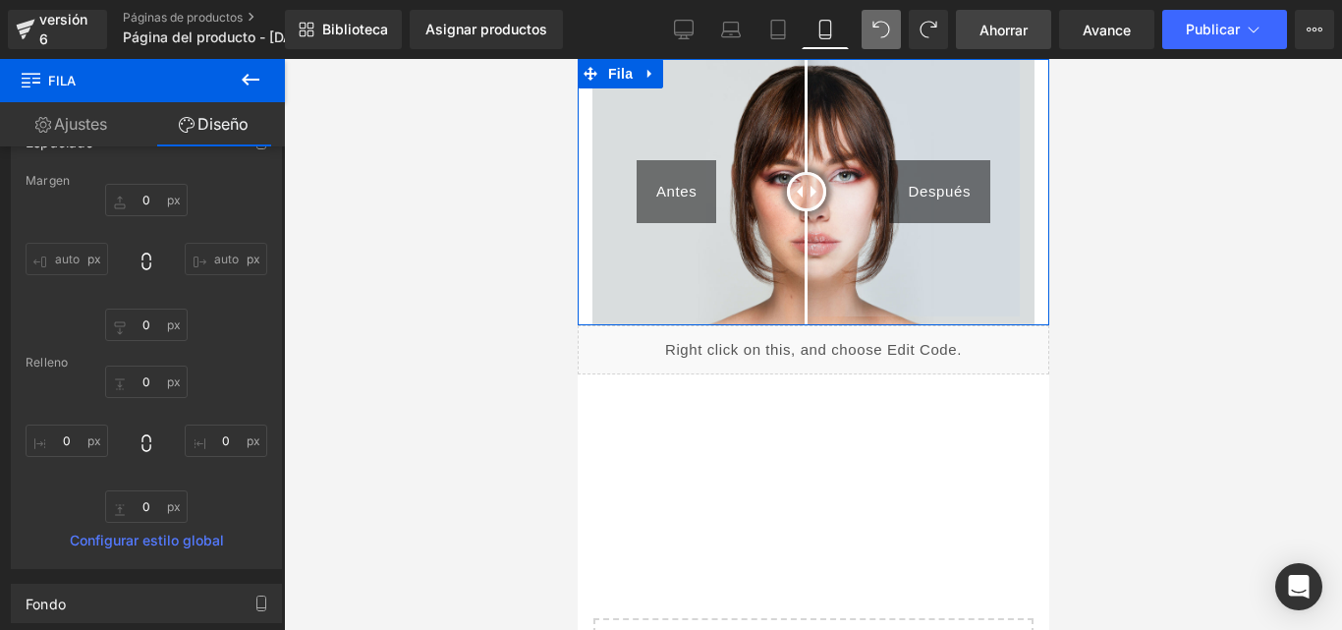
click at [646, 75] on icon at bounding box center [648, 74] width 4 height 9
click at [674, 71] on icon at bounding box center [675, 74] width 14 height 14
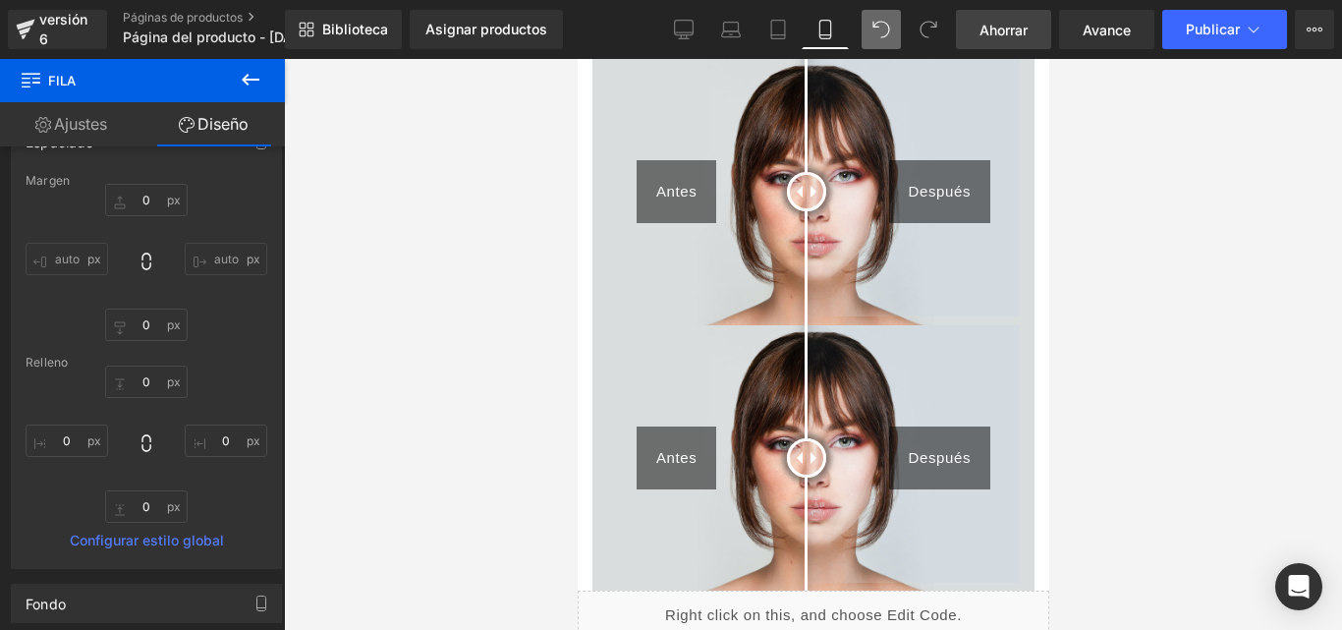
click at [259, 69] on icon at bounding box center [251, 80] width 24 height 24
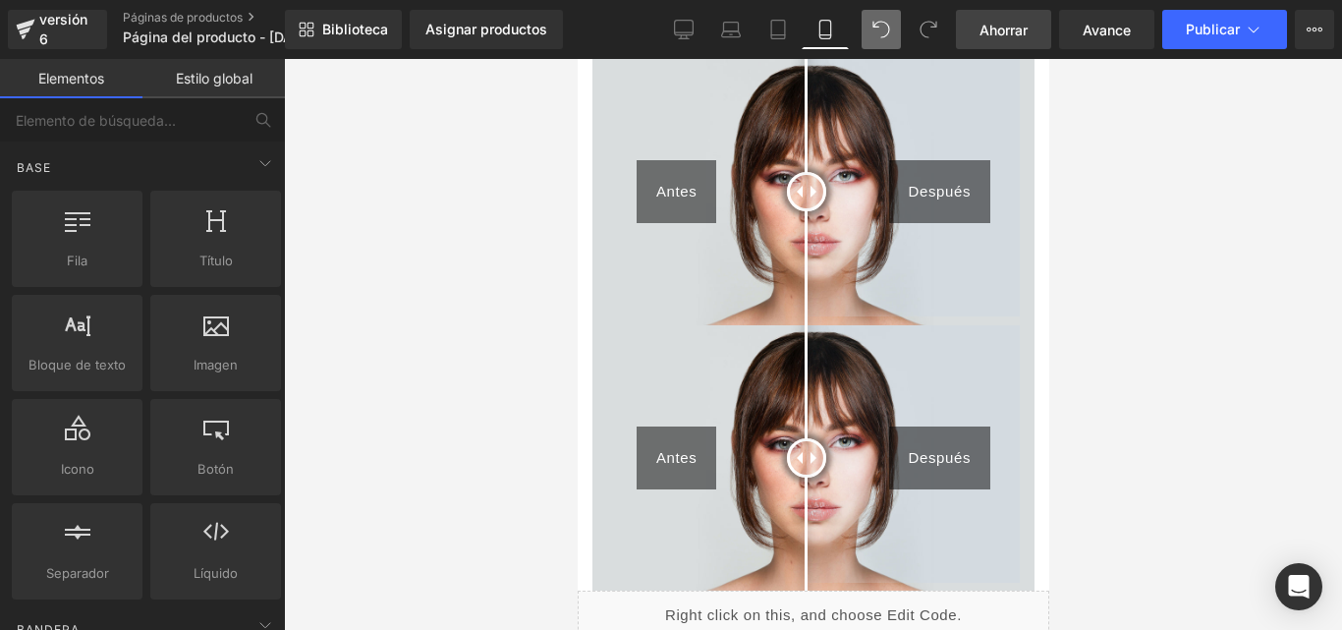
scroll to position [196, 0]
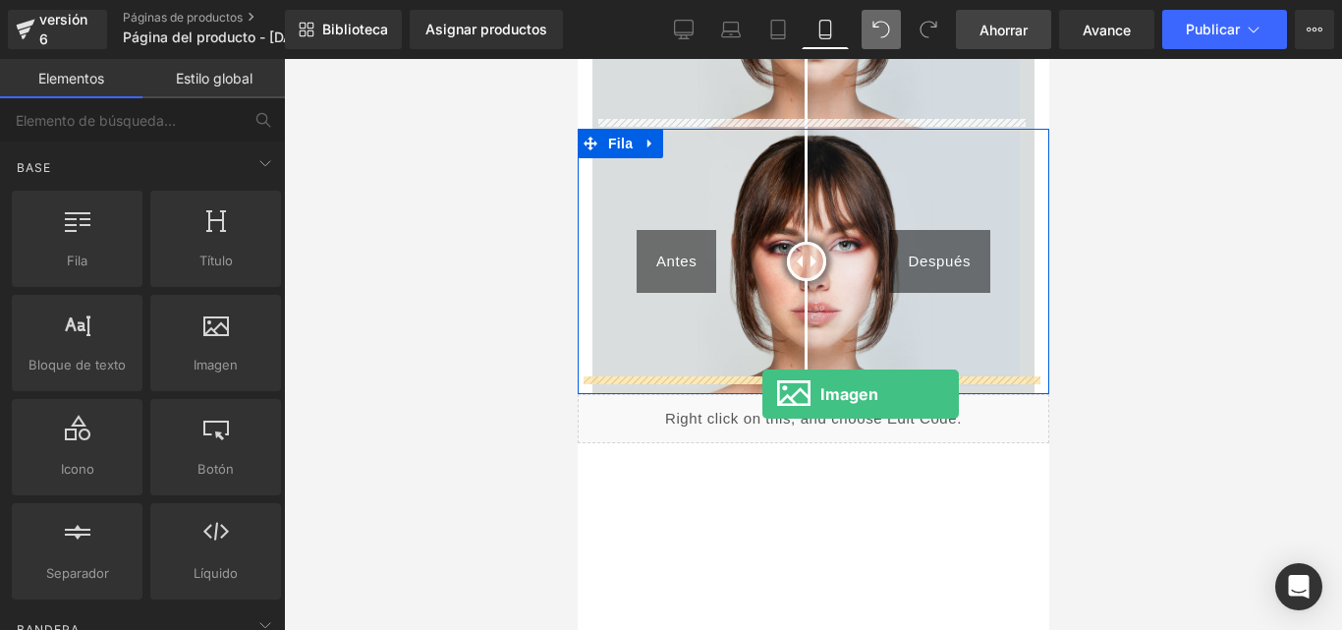
drag, startPoint x: 782, startPoint y: 421, endPoint x: 763, endPoint y: 394, distance: 33.2
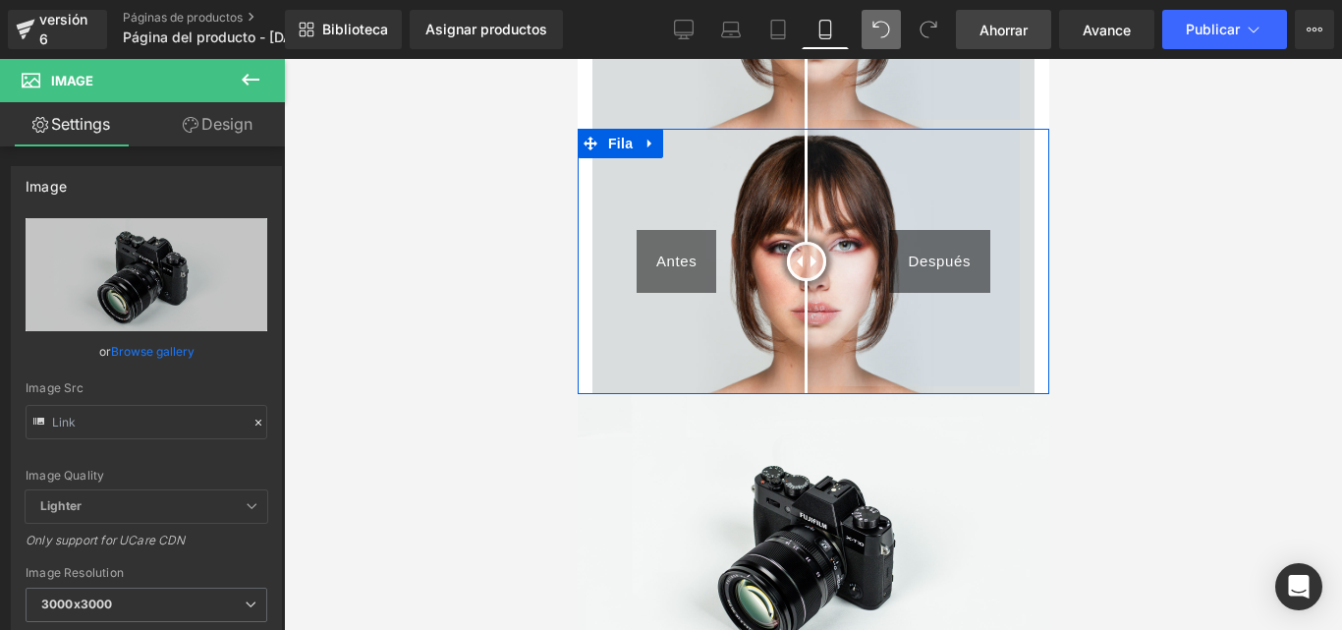
type input "//d1um8515vdn9kb.cloudfront.net/images/parallax.jpg"
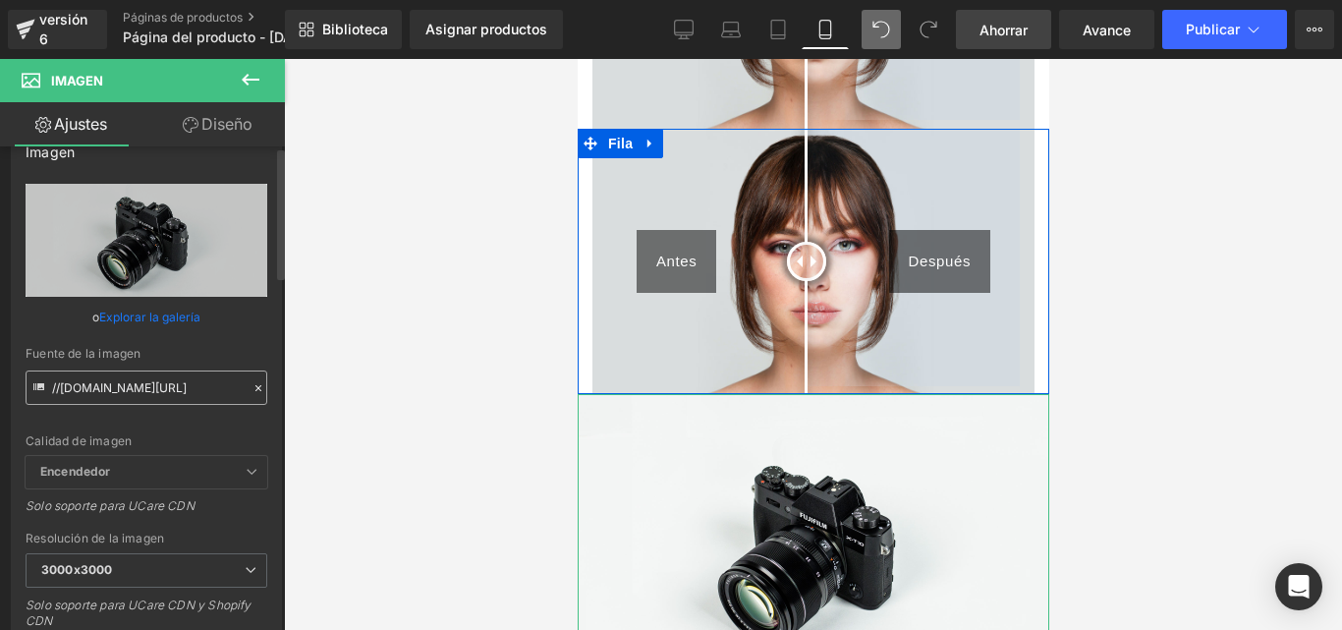
scroll to position [0, 0]
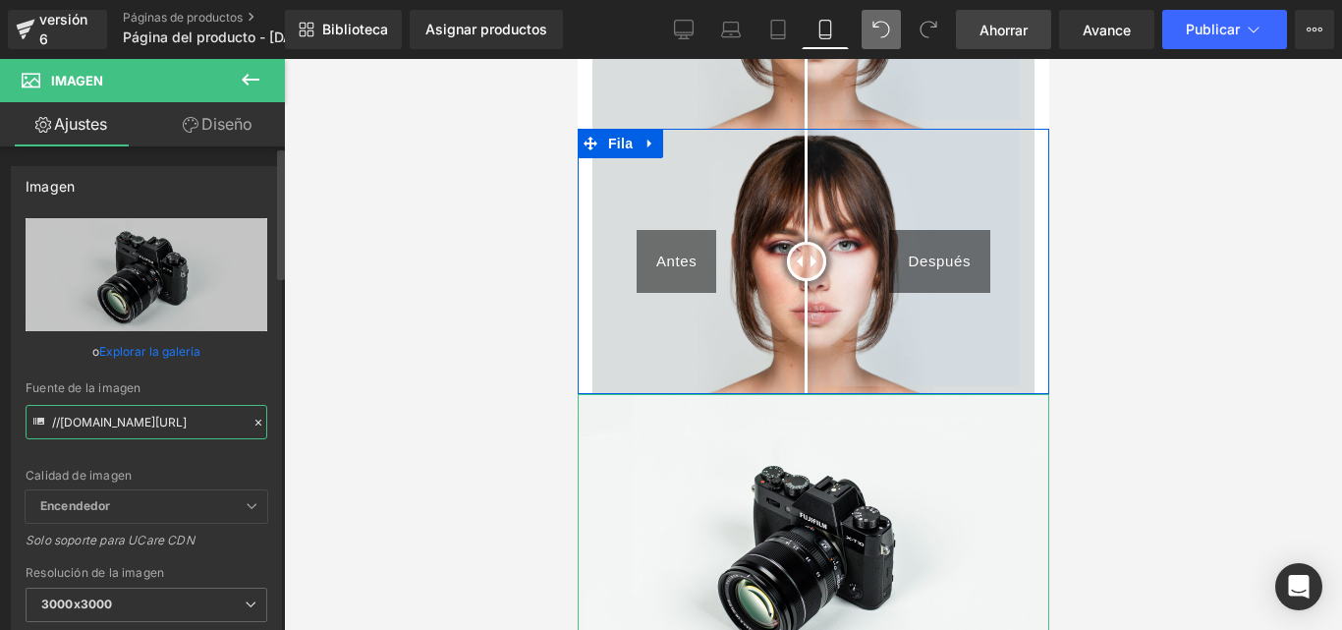
click at [194, 422] on input "//d1um8515vdn9kb.cloudfront.net/images/parallax.jpg" at bounding box center [147, 422] width 242 height 34
click at [251, 422] on icon at bounding box center [258, 422] width 14 height 14
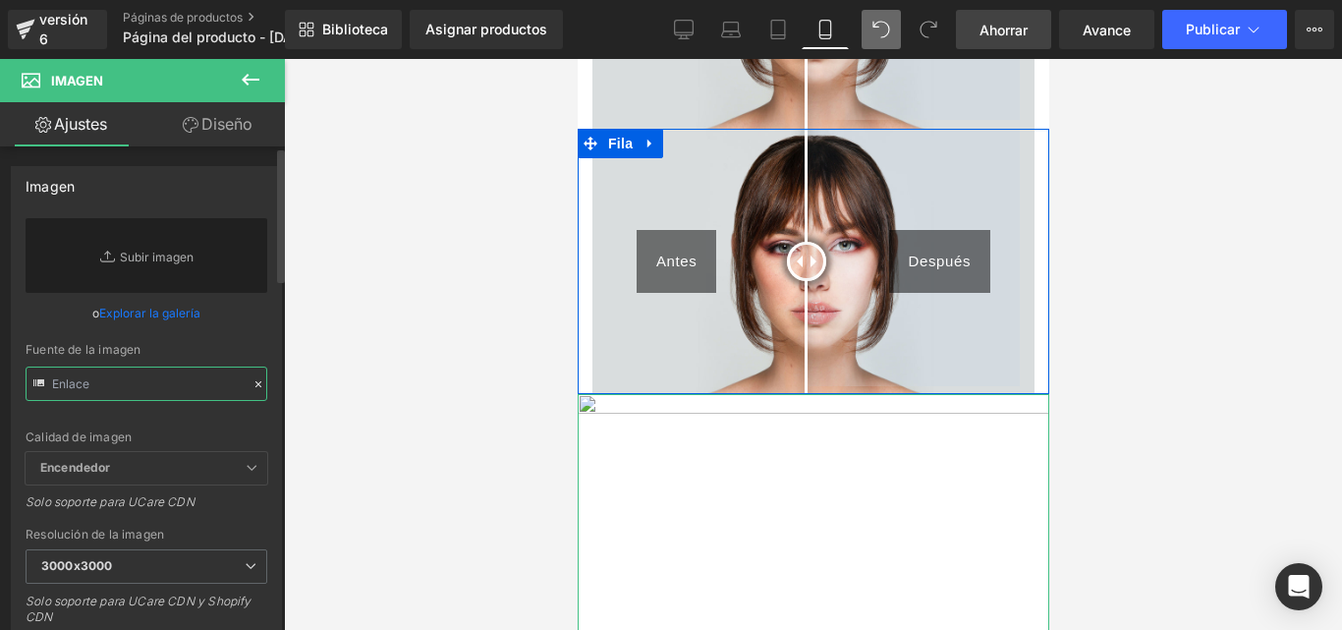
click at [212, 383] on input "text" at bounding box center [147, 383] width 242 height 34
paste input "https://i.postimg.cc/KYDmmHxv/descarga.jpg"
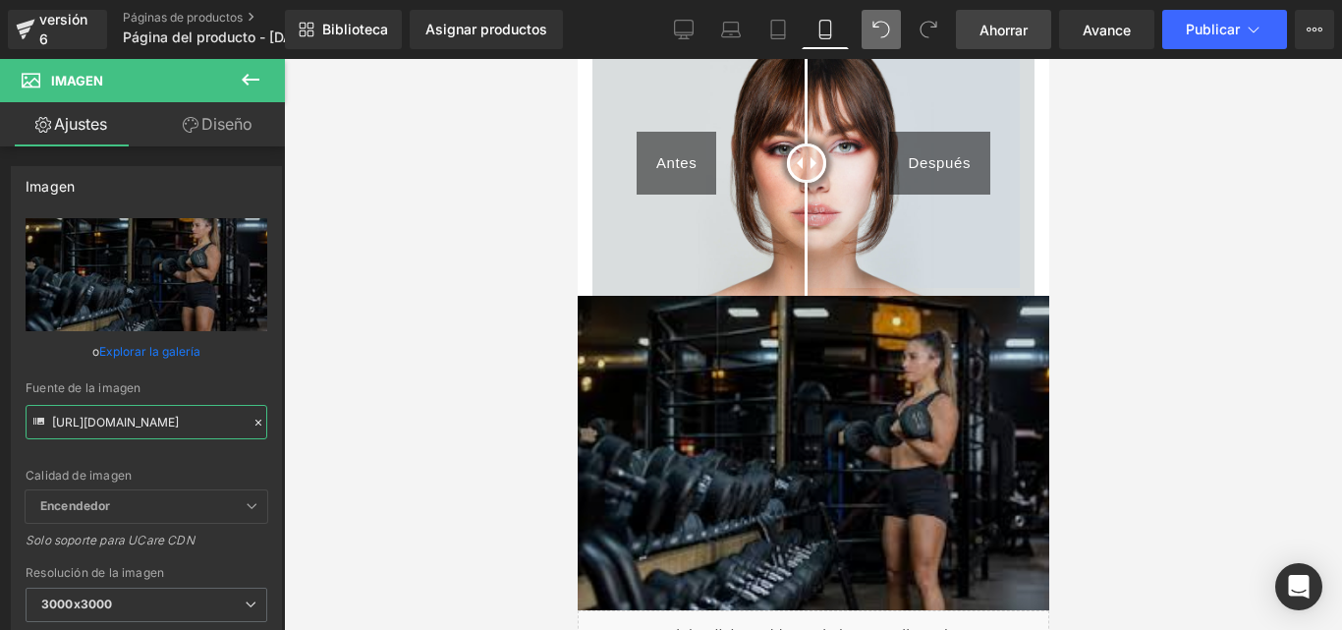
scroll to position [393, 0]
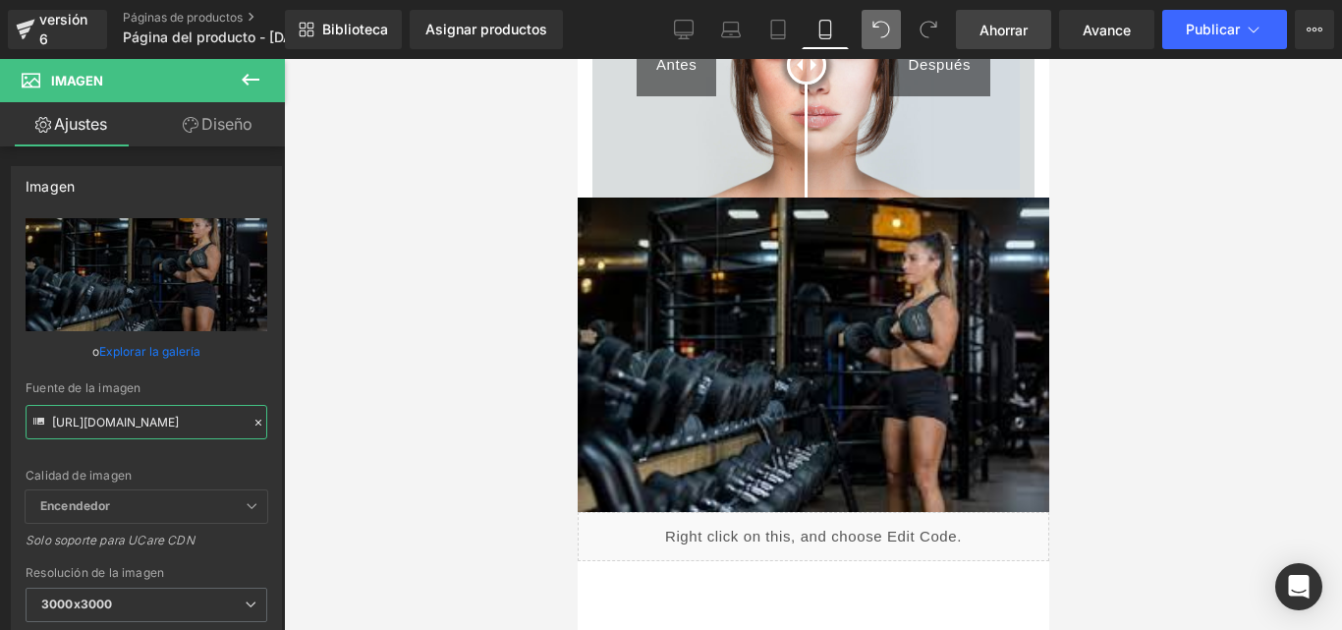
type input "https://i.postimg.cc/KYDmmHxv/descarga.jpg"
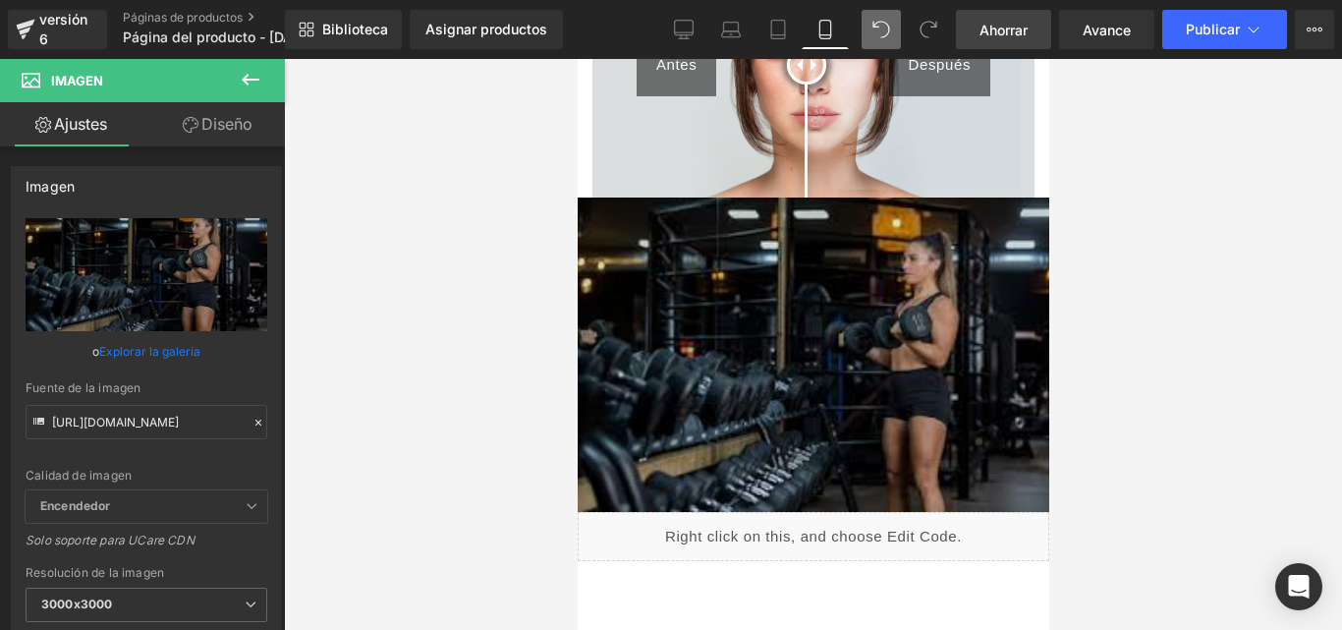
click at [653, 324] on img at bounding box center [812, 353] width 471 height 313
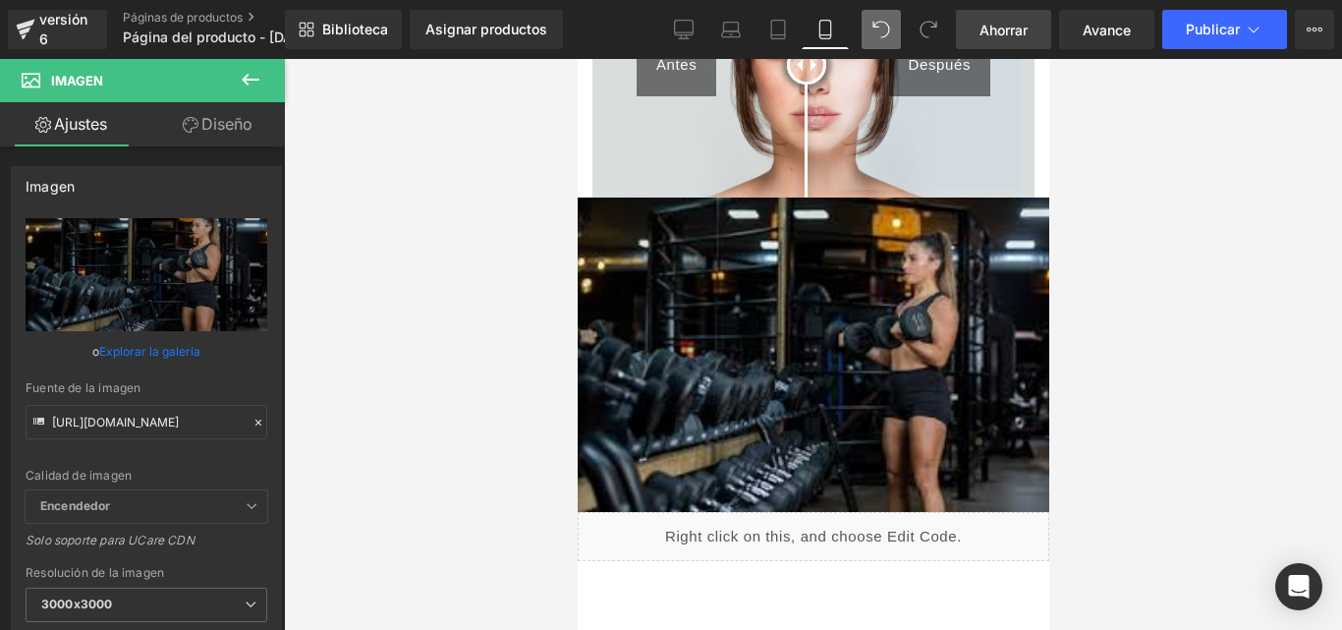
scroll to position [0, 0]
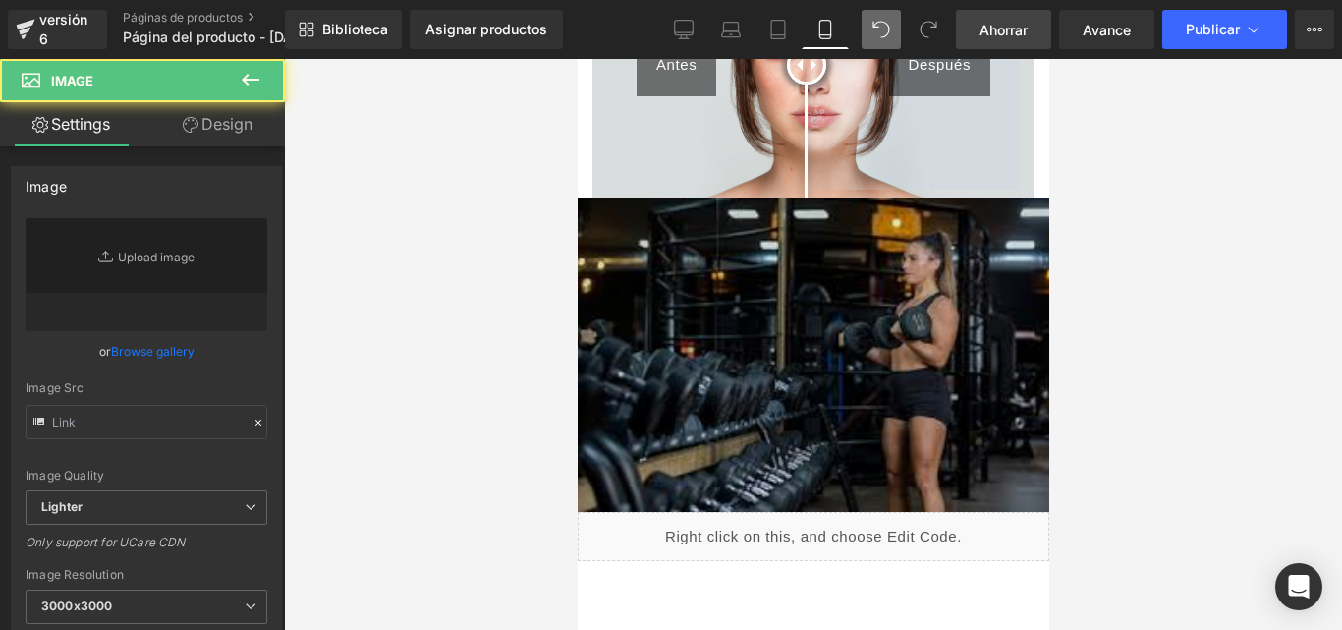
type input "https://i.postimg.cc/KYDmmHxv/descarga.jpg"
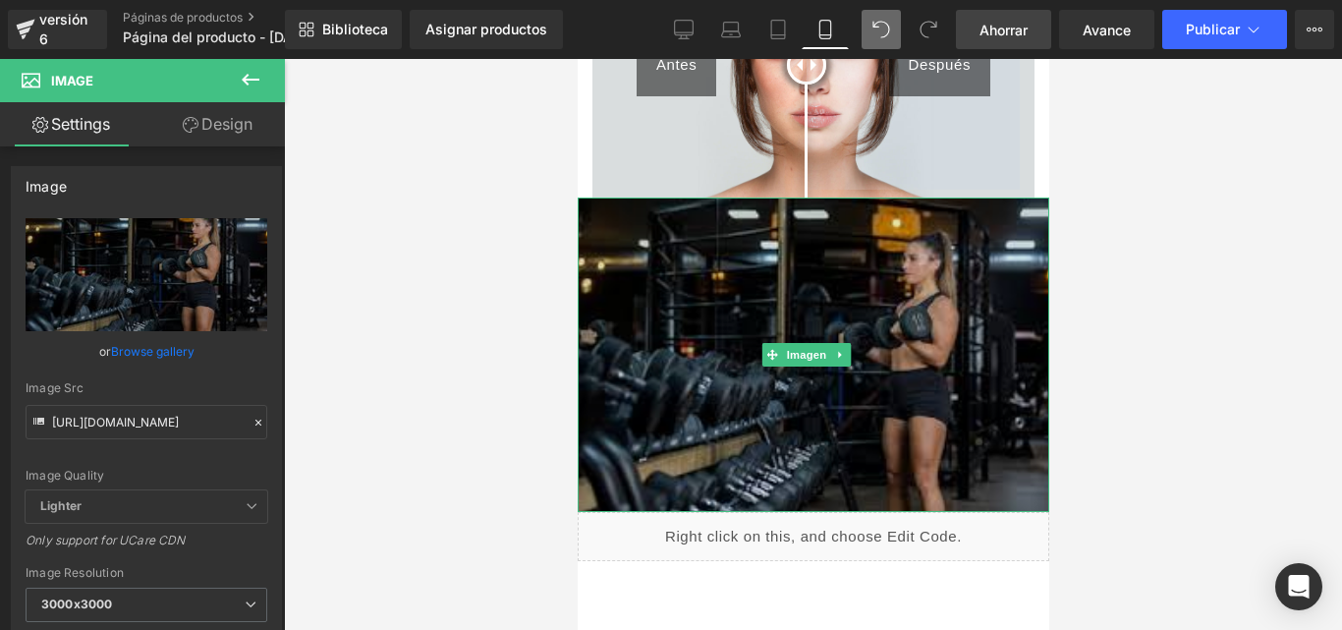
click at [756, 298] on img at bounding box center [812, 353] width 471 height 313
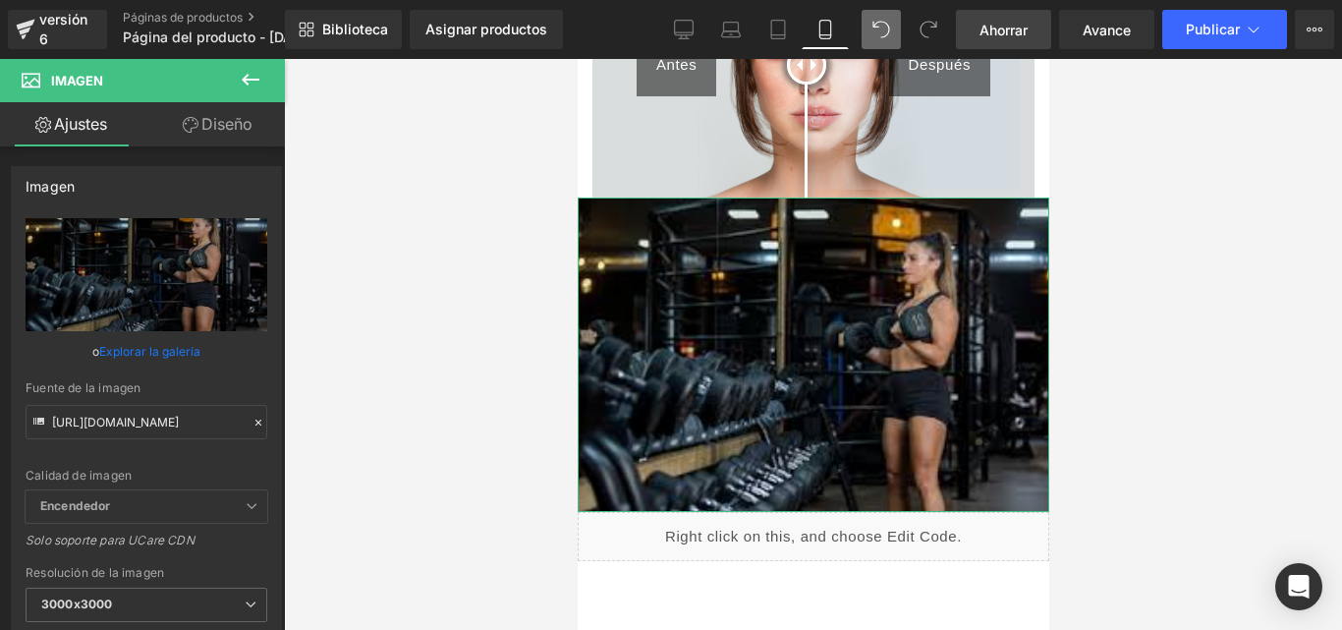
click at [179, 127] on link "Diseño" at bounding box center [217, 124] width 142 height 44
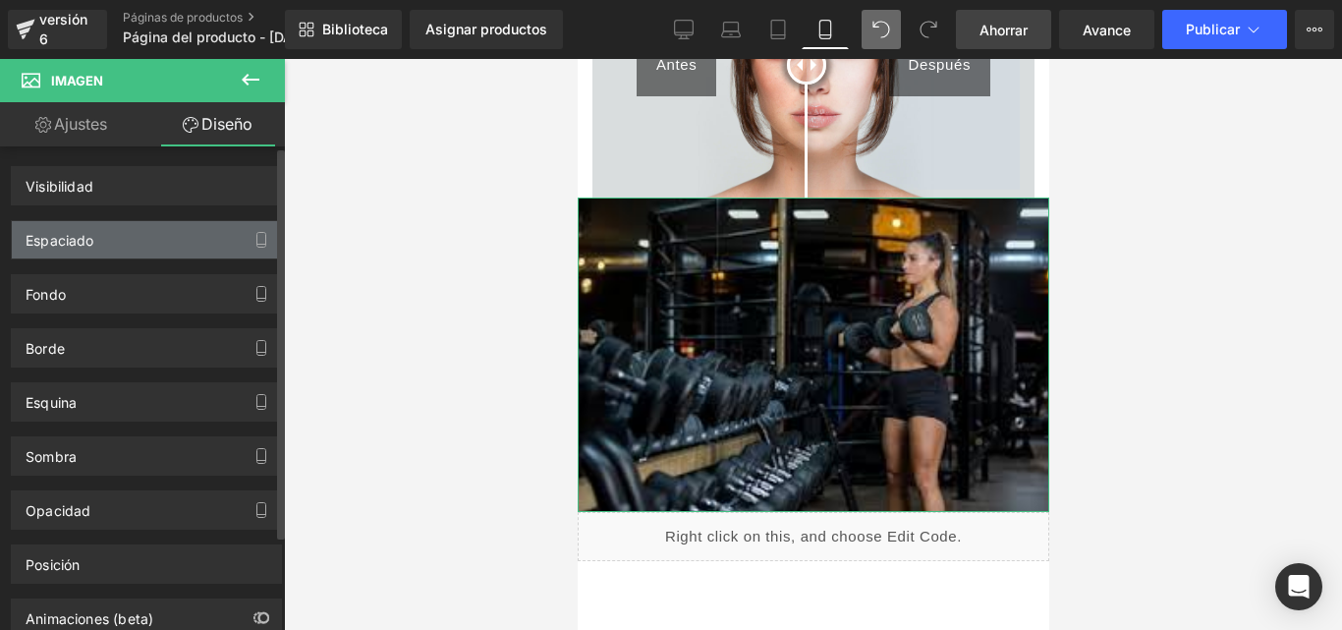
click at [89, 239] on font "Espaciado" at bounding box center [60, 240] width 69 height 17
click at [89, 235] on font "Espaciado" at bounding box center [60, 240] width 69 height 17
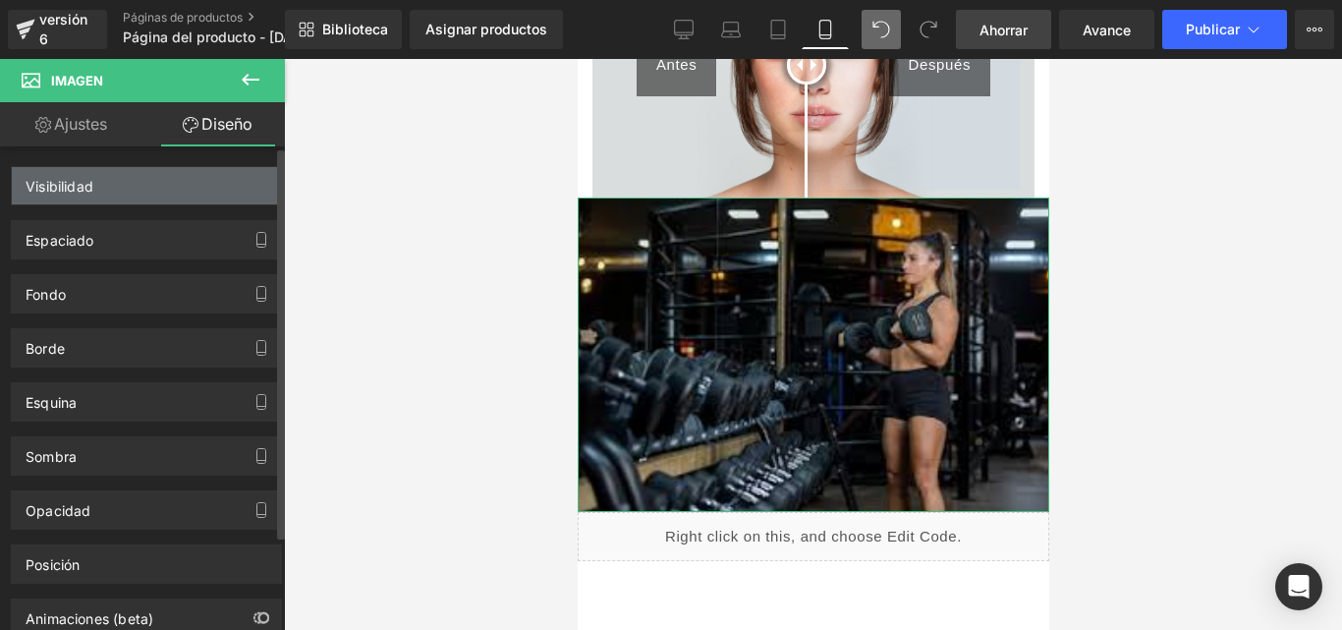
click at [101, 176] on div "Visibilidad" at bounding box center [146, 185] width 269 height 37
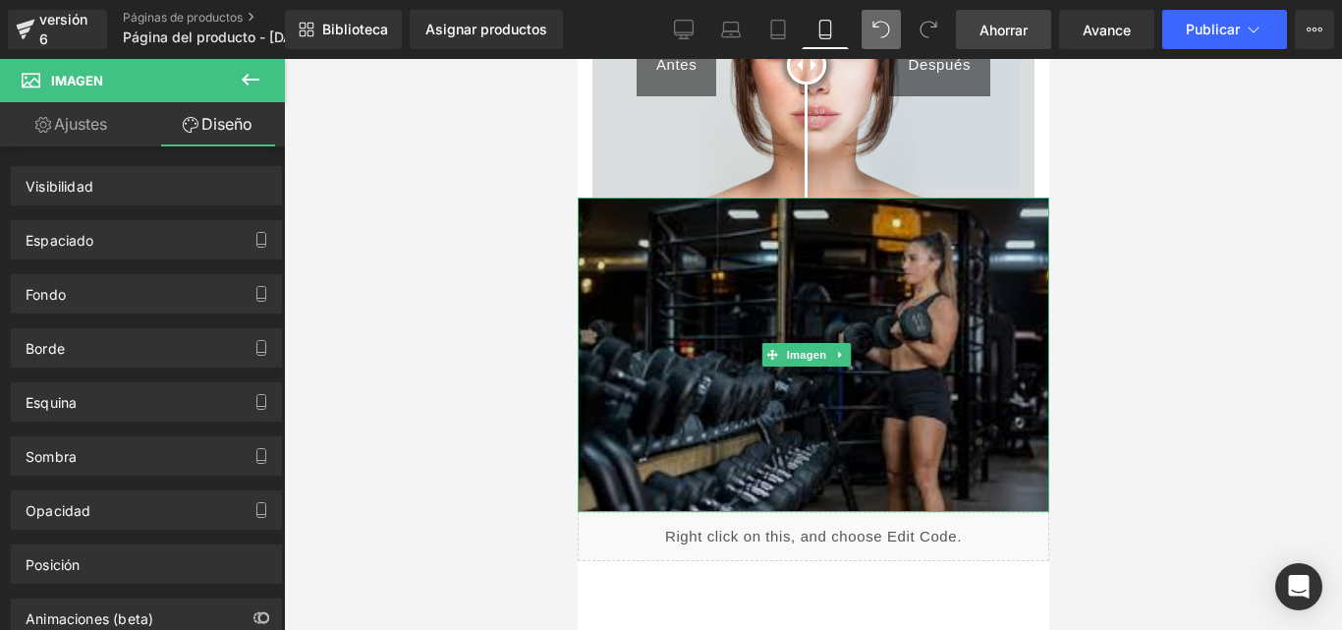
click at [641, 213] on img at bounding box center [812, 353] width 471 height 313
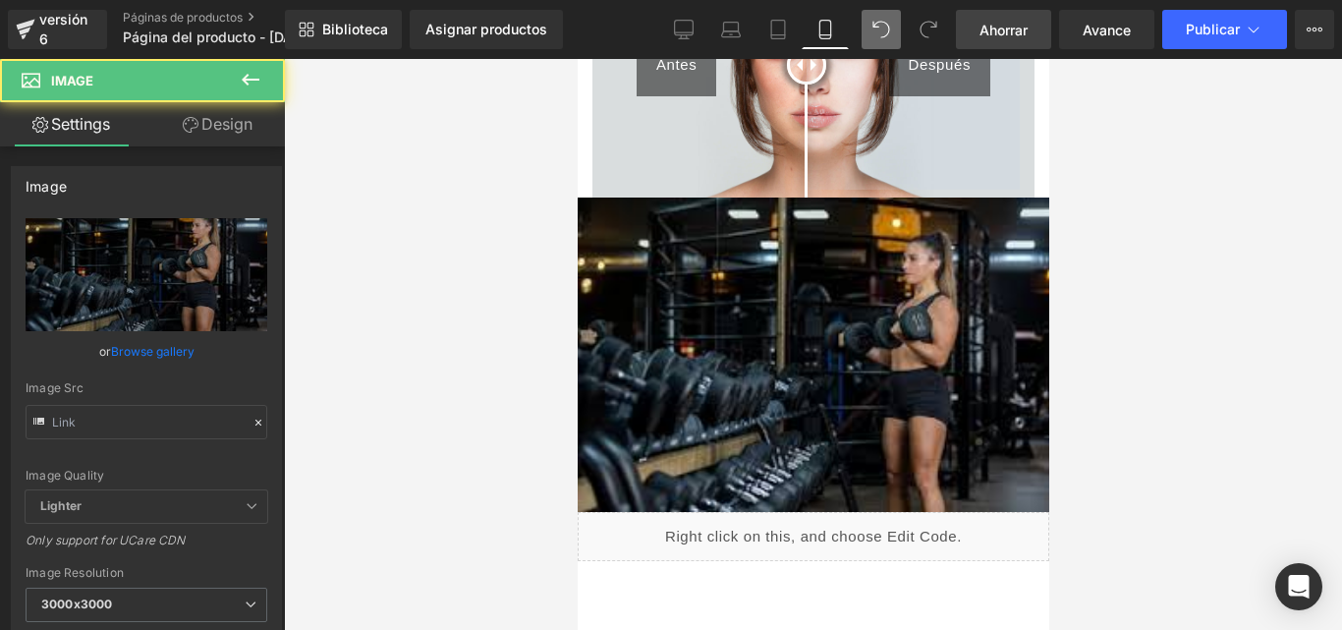
type input "https://i.postimg.cc/KYDmmHxv/descarga.jpg"
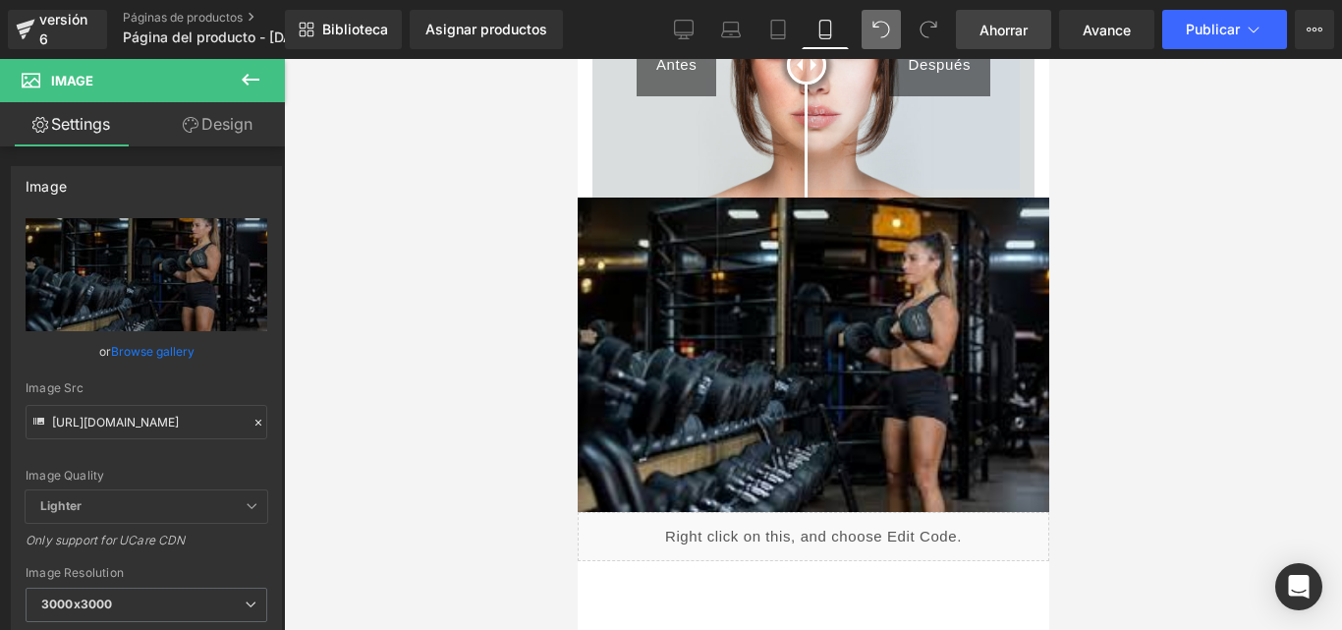
scroll to position [295, 0]
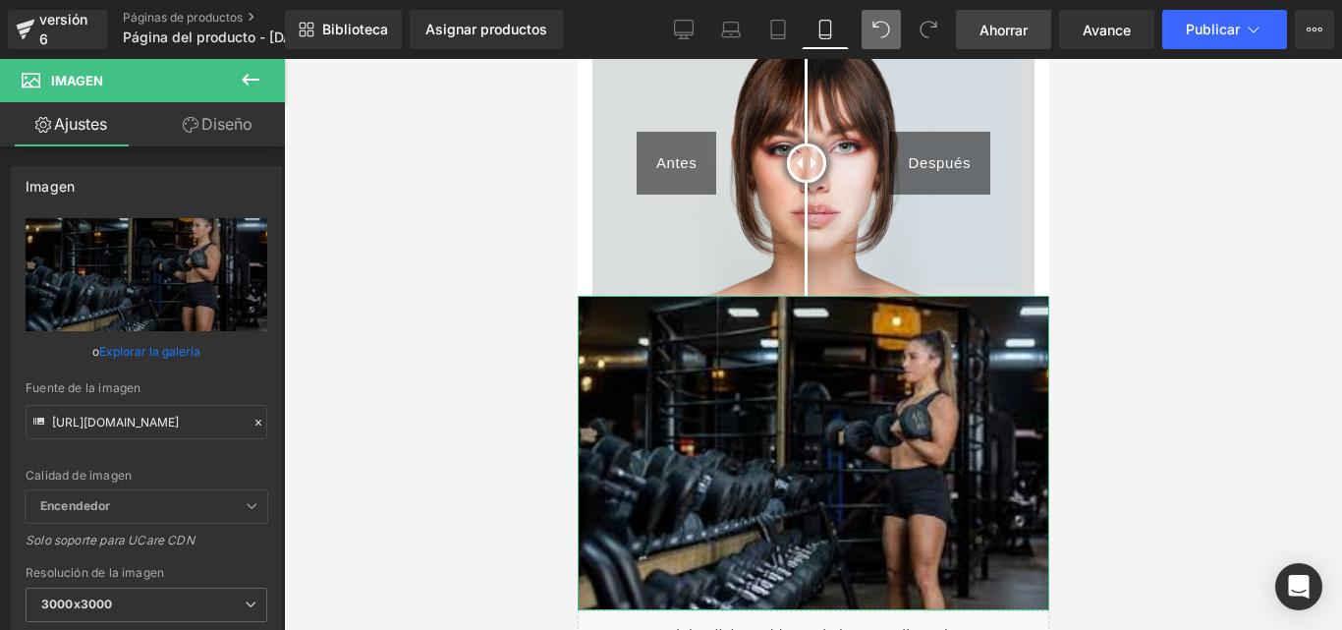
click at [250, 124] on font "Diseño" at bounding box center [226, 124] width 51 height 20
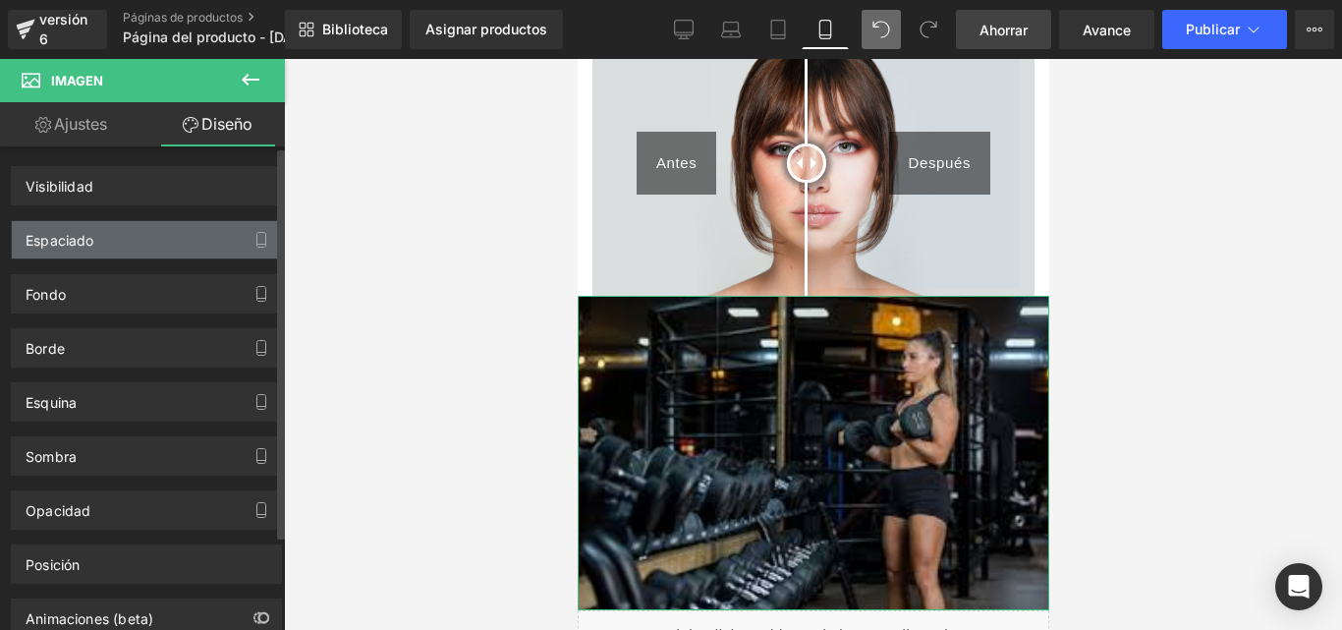
click at [99, 242] on div "Espaciado" at bounding box center [146, 239] width 269 height 37
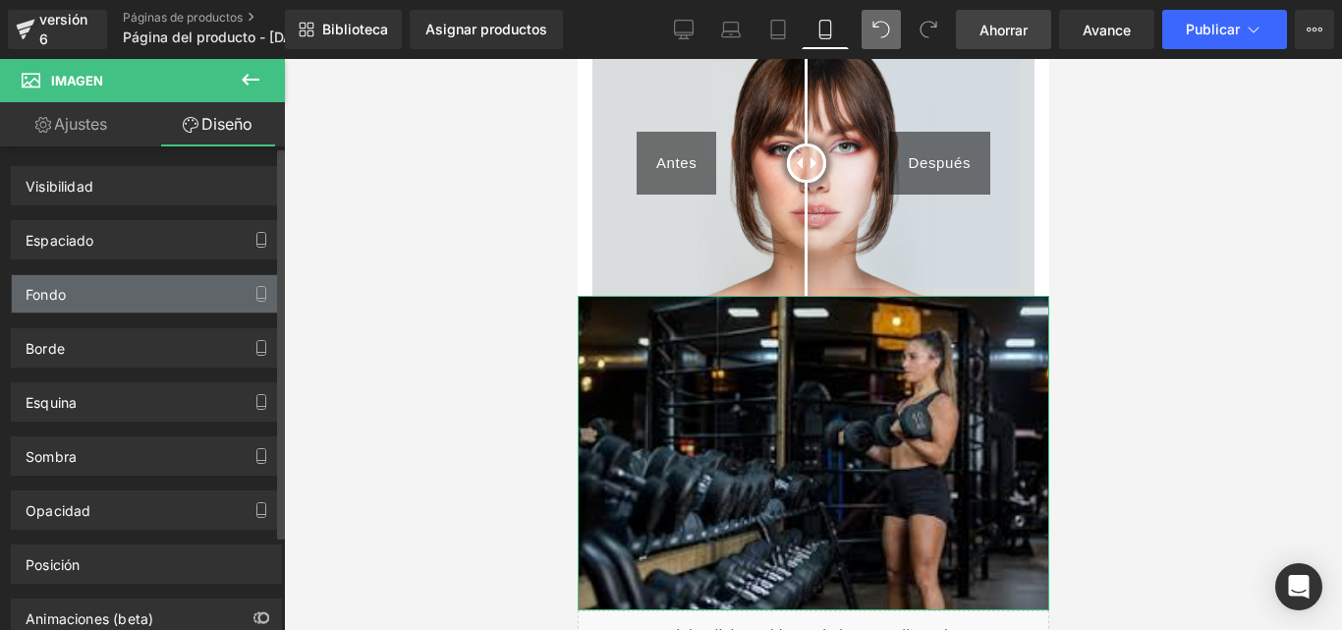
click at [94, 292] on div "Fondo" at bounding box center [146, 293] width 269 height 37
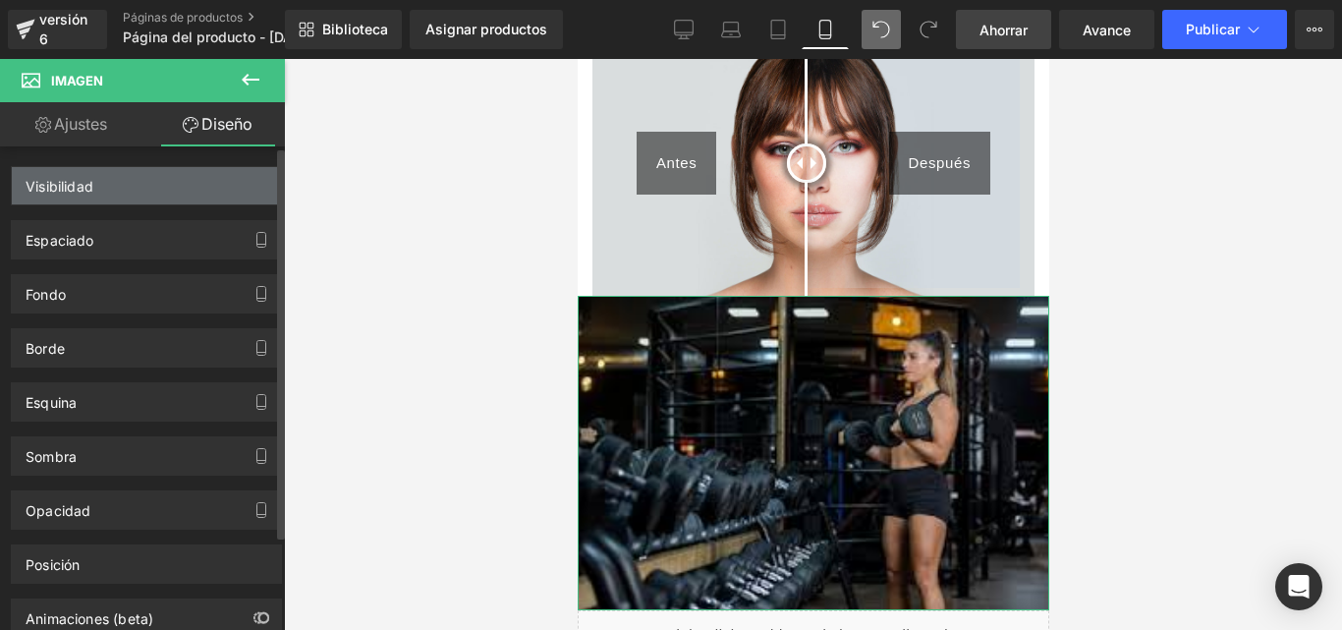
click at [76, 174] on div "Visibilidad" at bounding box center [60, 180] width 68 height 27
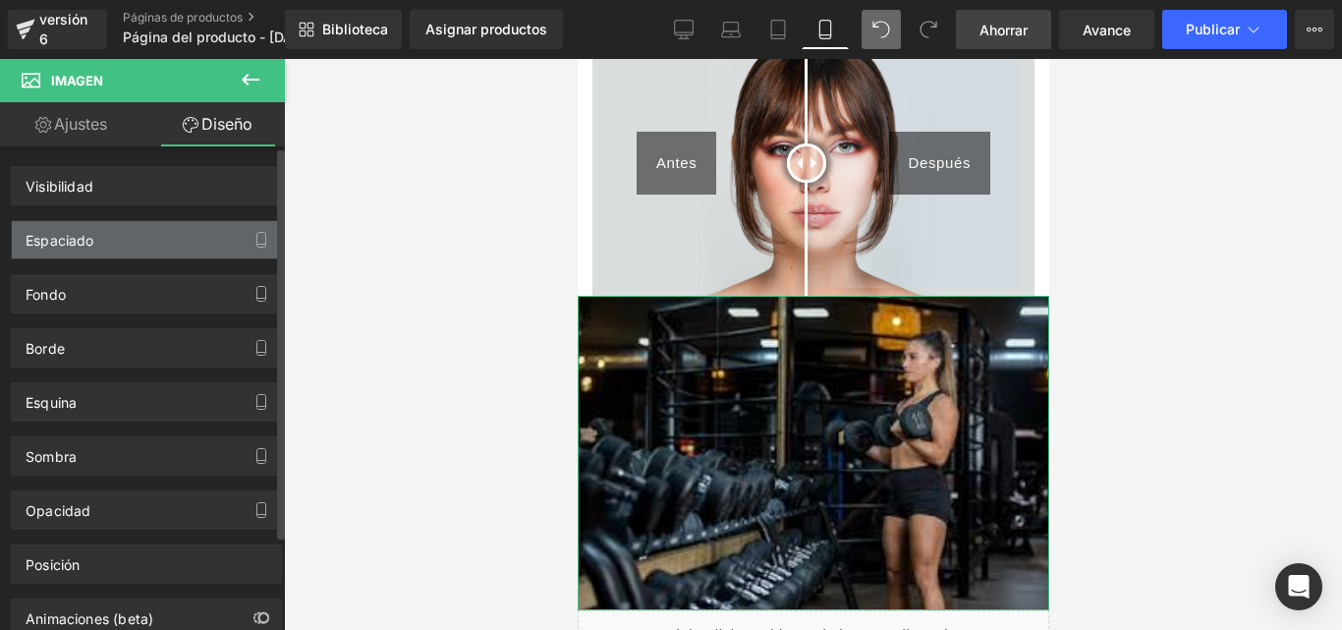
click at [110, 244] on div "Espaciado" at bounding box center [146, 239] width 269 height 37
click at [257, 236] on icon "button" at bounding box center [261, 240] width 9 height 15
click at [24, 242] on div "Espaciado" at bounding box center [146, 239] width 269 height 37
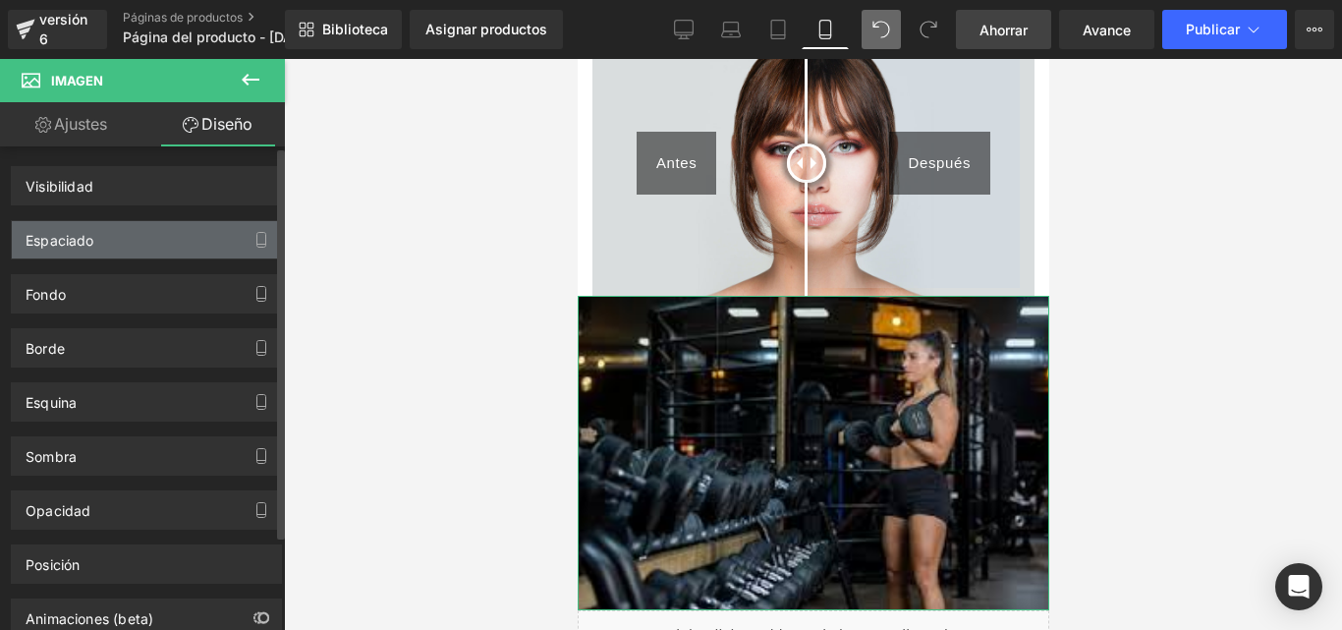
click at [44, 239] on font "Espaciado" at bounding box center [60, 240] width 69 height 17
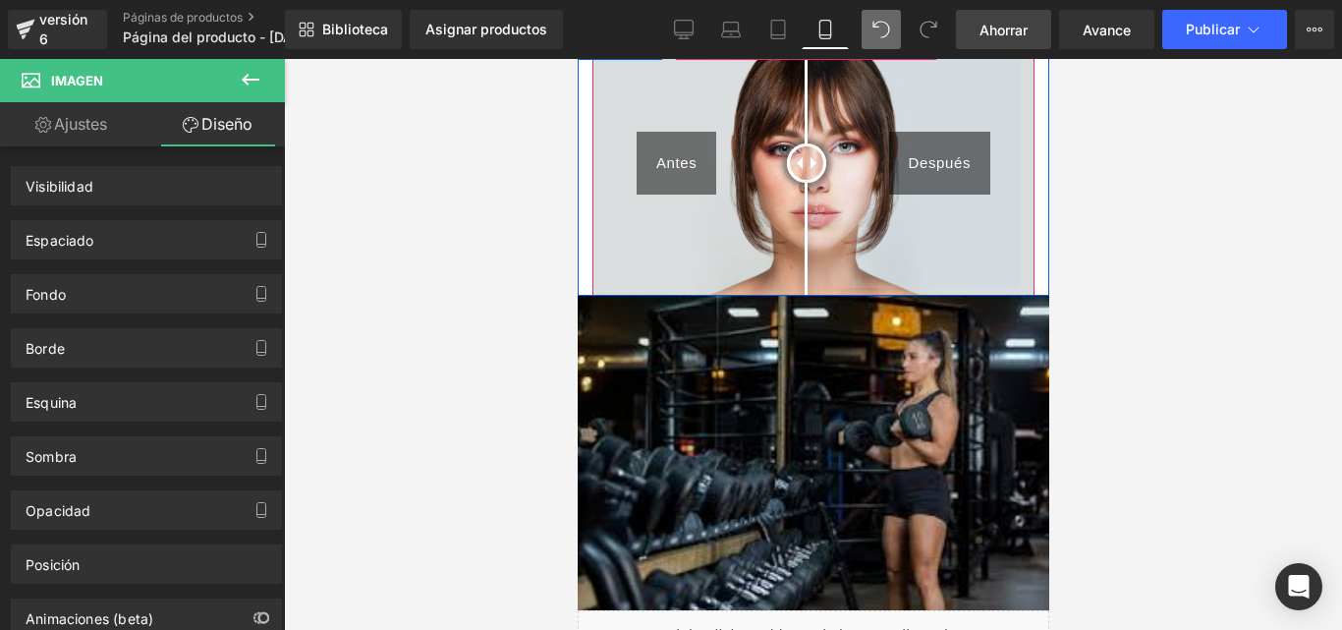
click at [627, 72] on img at bounding box center [812, 163] width 442 height 266
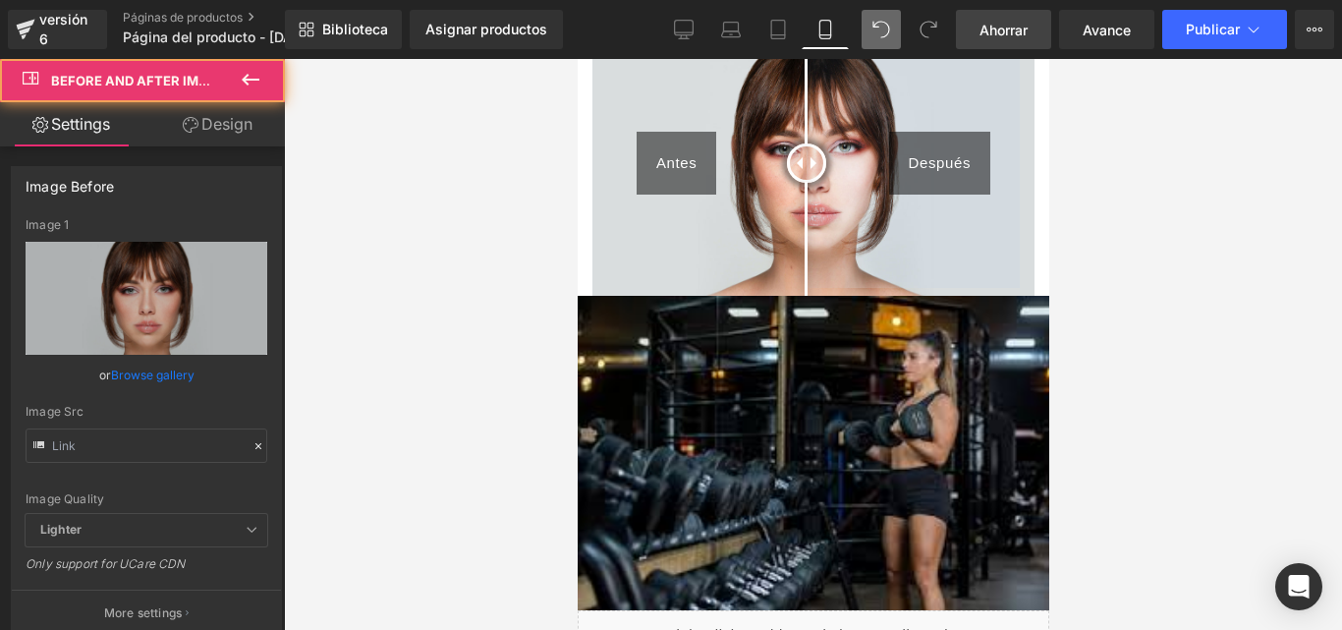
type input "https://cdn.shopify.com/s/files/1/2005/9307/files/Before-2_1024x1024.jpg"
type input "https://cdn.shopify.com/s/files/1/2005/9307/files/After-2_1024x1024.jpg"
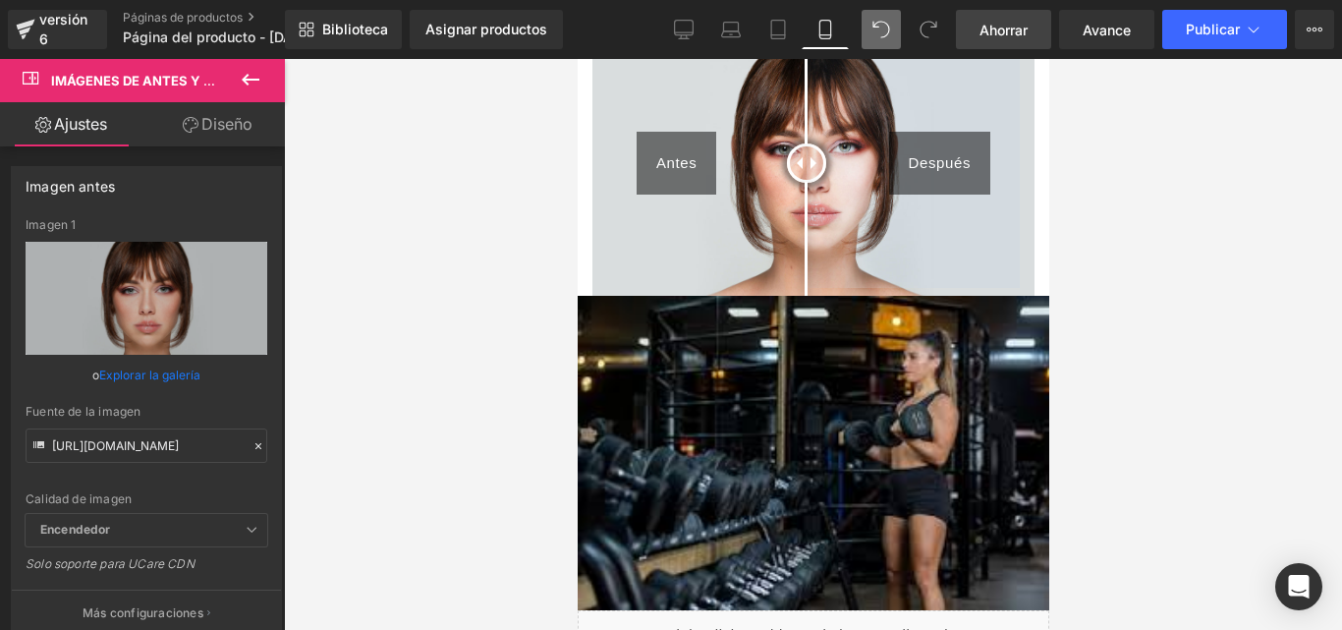
scroll to position [0, 0]
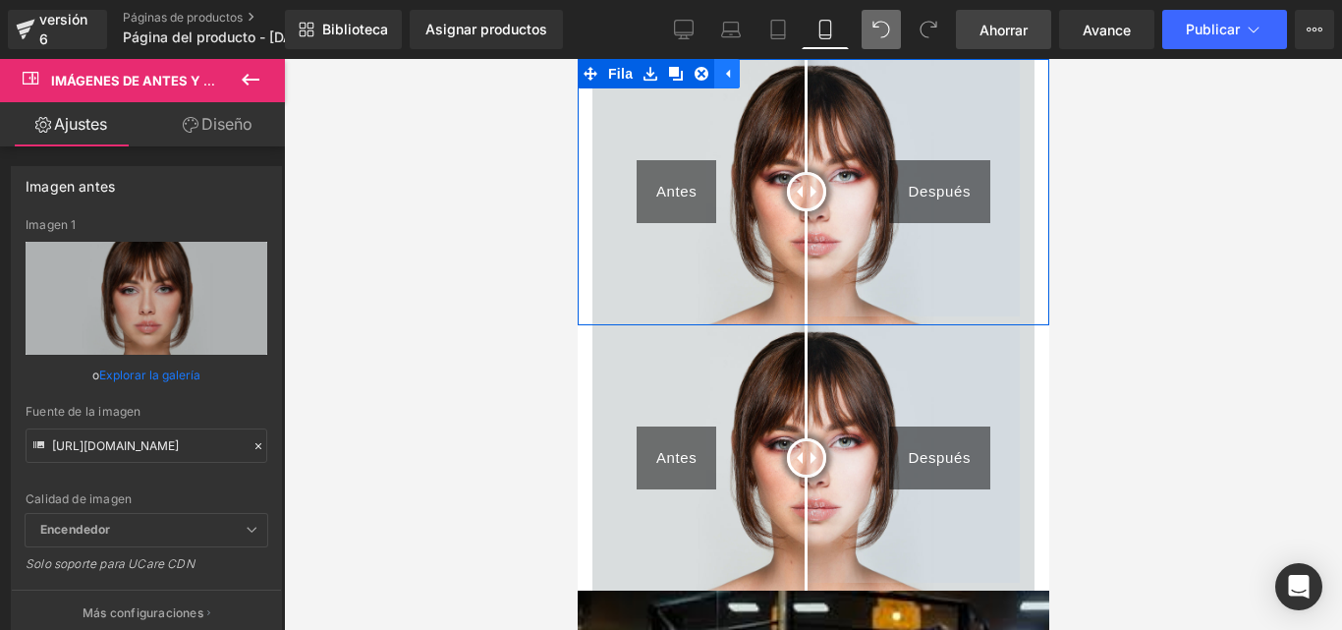
click at [716, 69] on link at bounding box center [726, 73] width 26 height 29
drag, startPoint x: 595, startPoint y: 58, endPoint x: 18, endPoint y: 0, distance: 580.4
click at [595, 58] on div "Biblioteca Asignar productos Vista previa del producto No product match your se…" at bounding box center [813, 29] width 1057 height 59
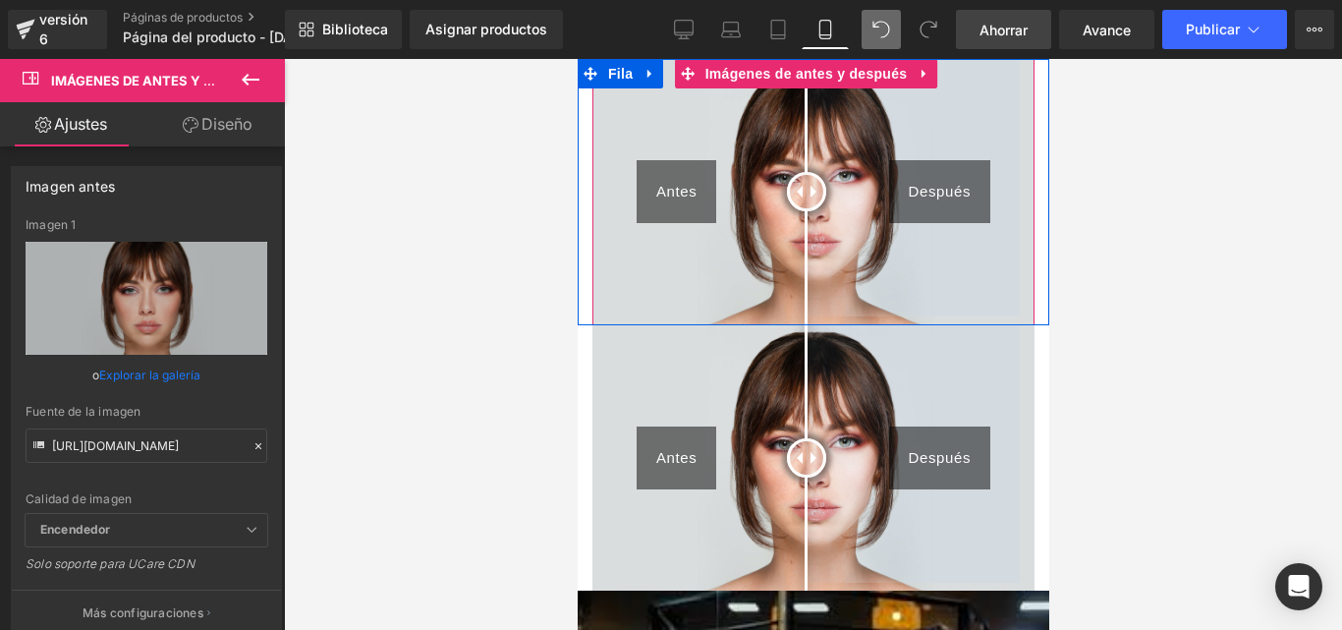
click at [655, 104] on img at bounding box center [812, 192] width 442 height 266
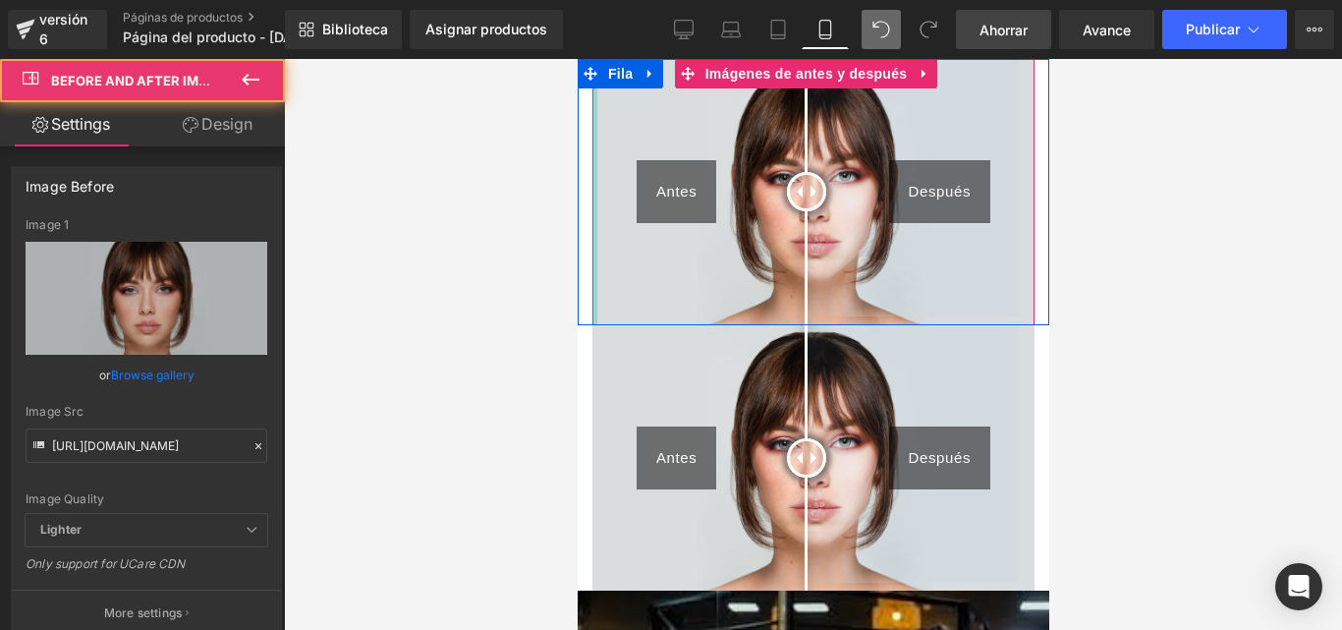
click at [232, 124] on link "Design" at bounding box center [217, 124] width 142 height 44
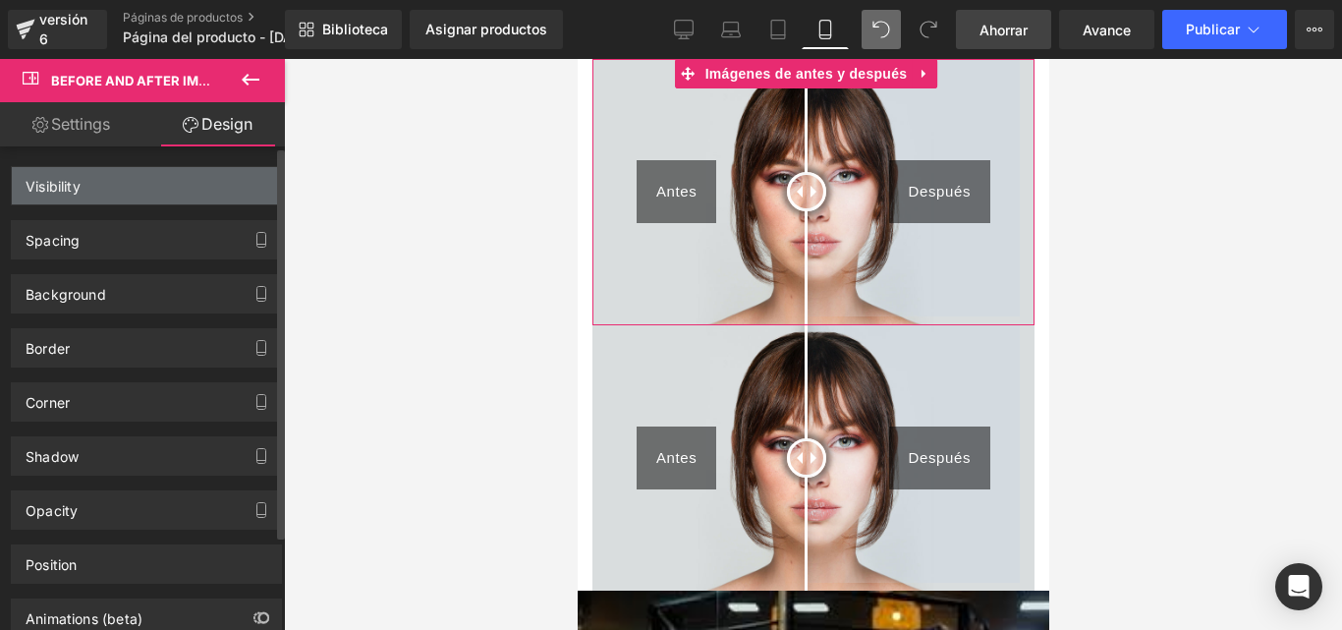
click at [70, 180] on div "Visibility" at bounding box center [53, 180] width 55 height 27
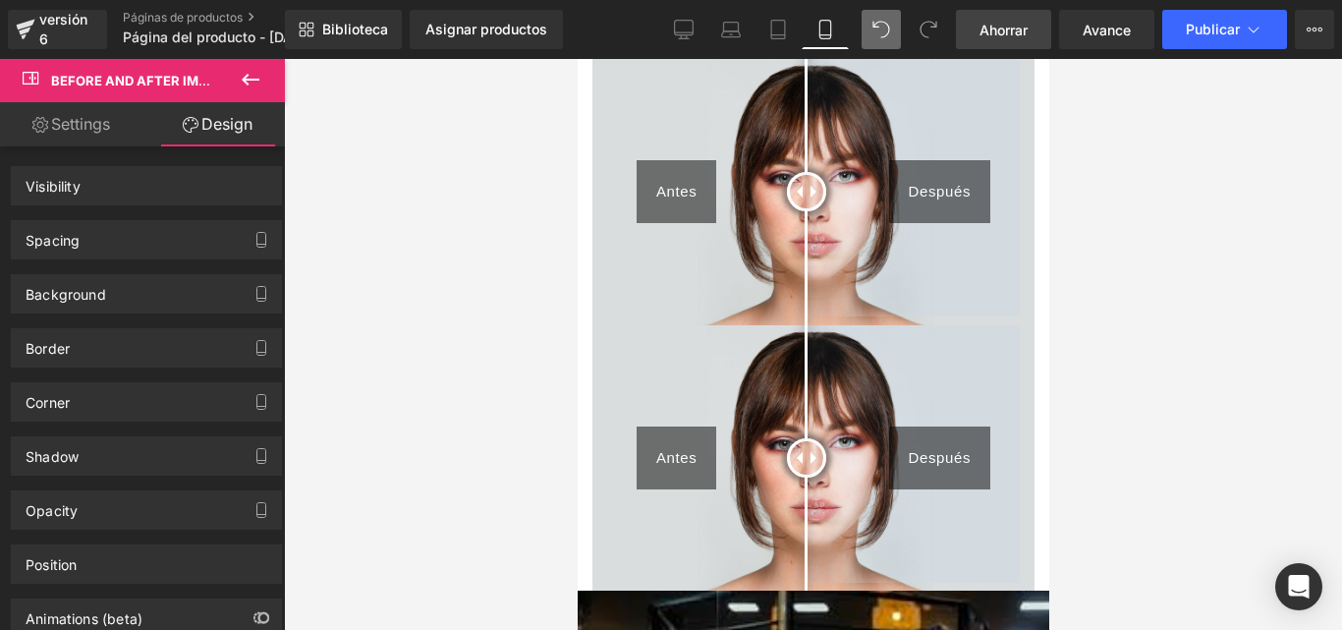
click at [630, 75] on div "Antes Después Imágenes de antes y después Fila" at bounding box center [812, 192] width 471 height 266
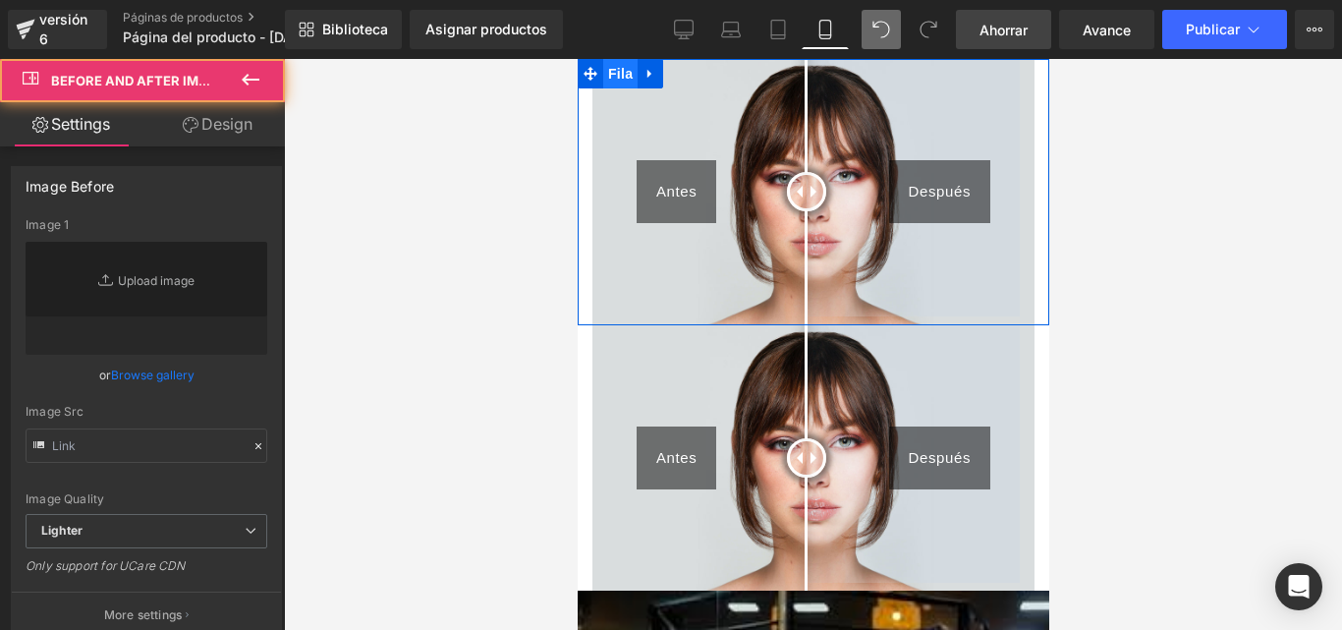
click at [627, 65] on font "Fila" at bounding box center [619, 73] width 25 height 29
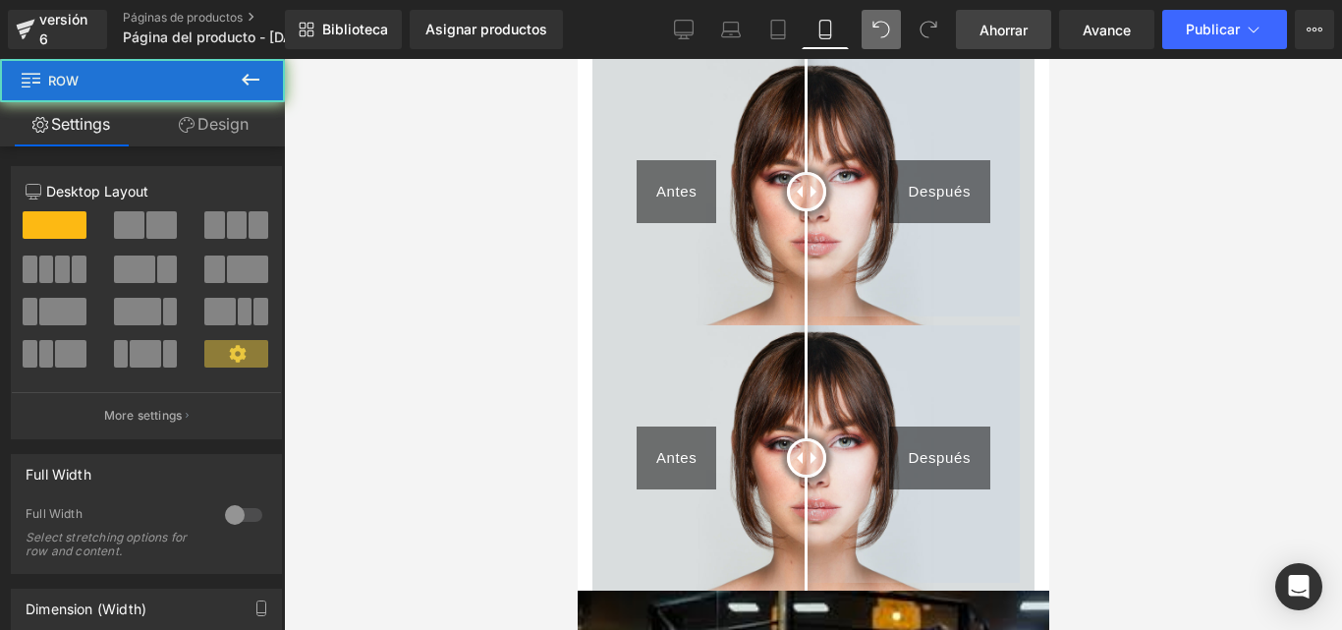
click at [193, 132] on link "Design" at bounding box center [213, 124] width 142 height 44
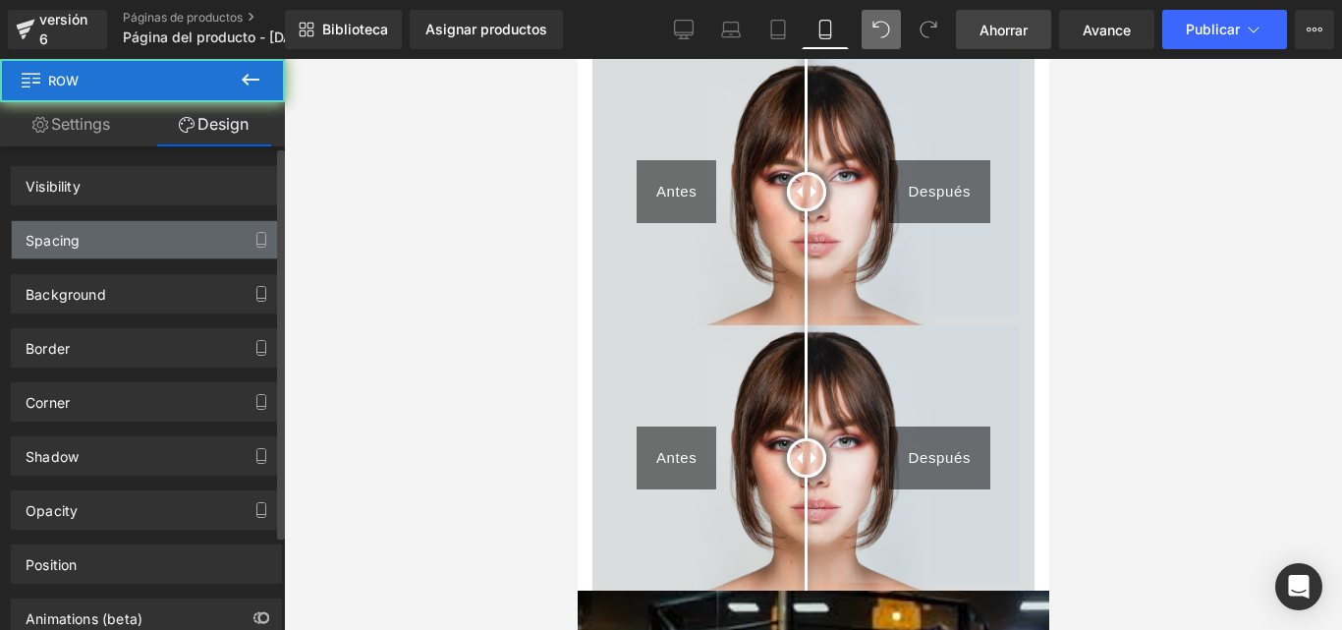
click at [87, 235] on div "Spacing" at bounding box center [146, 239] width 269 height 37
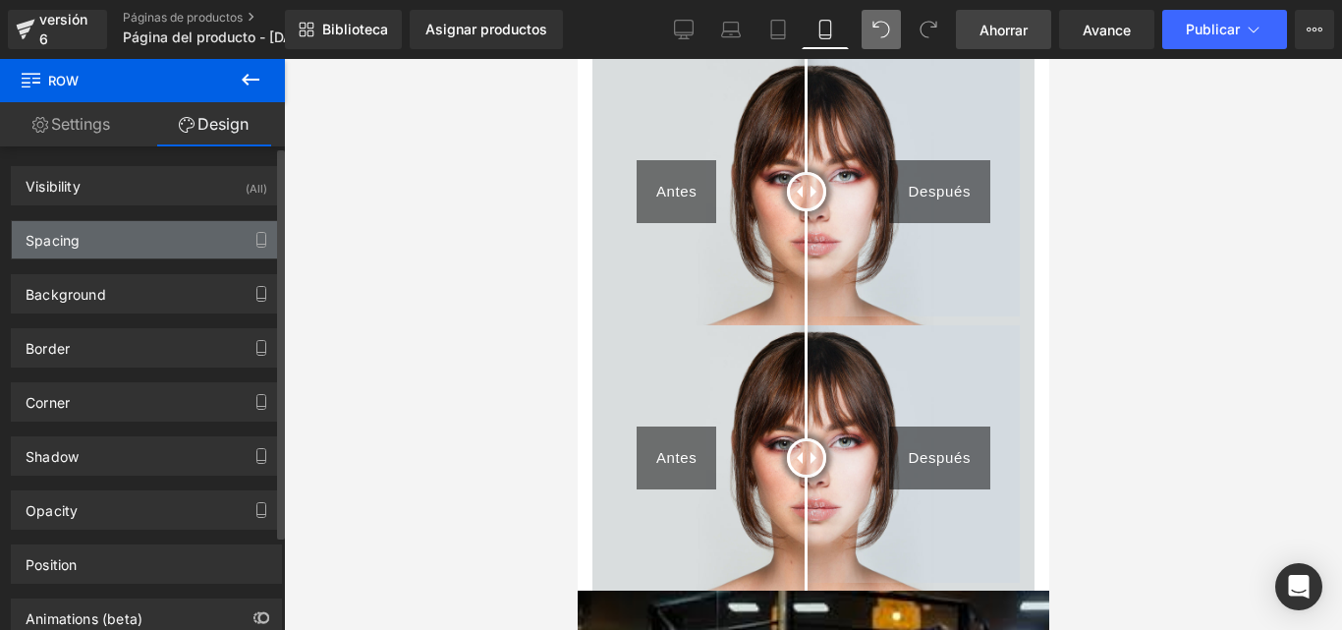
click at [56, 245] on div "Spacing" at bounding box center [53, 234] width 54 height 27
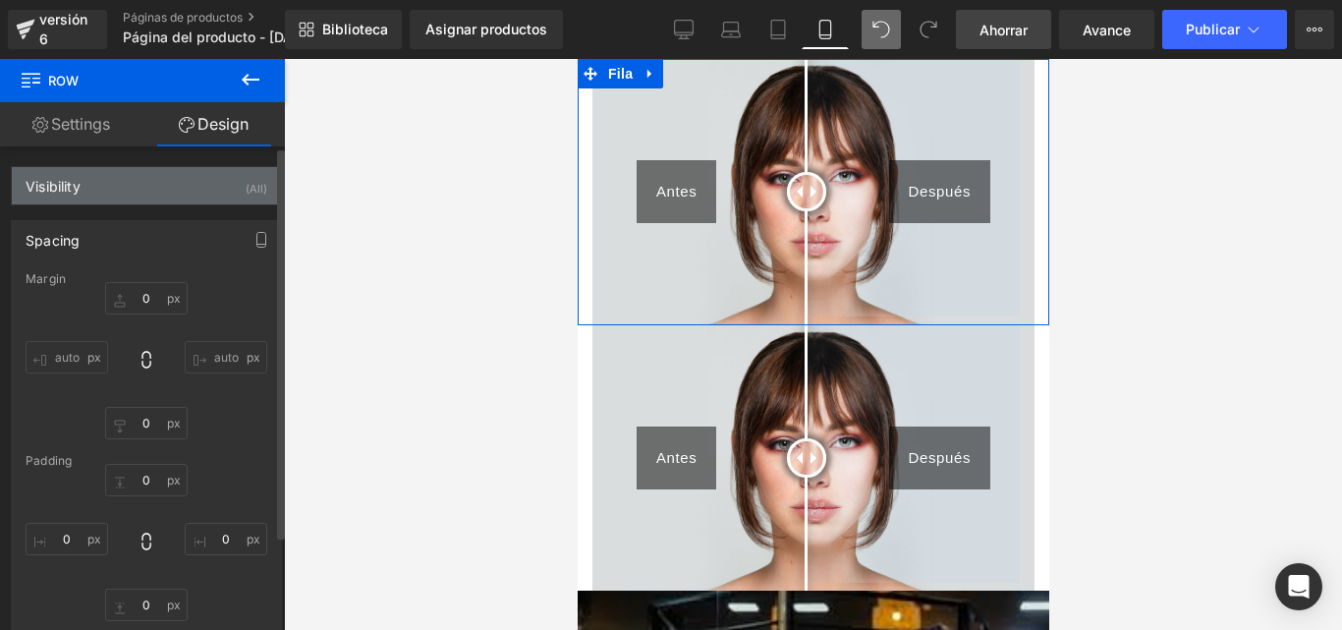
click at [68, 239] on div "Spacing" at bounding box center [53, 234] width 54 height 27
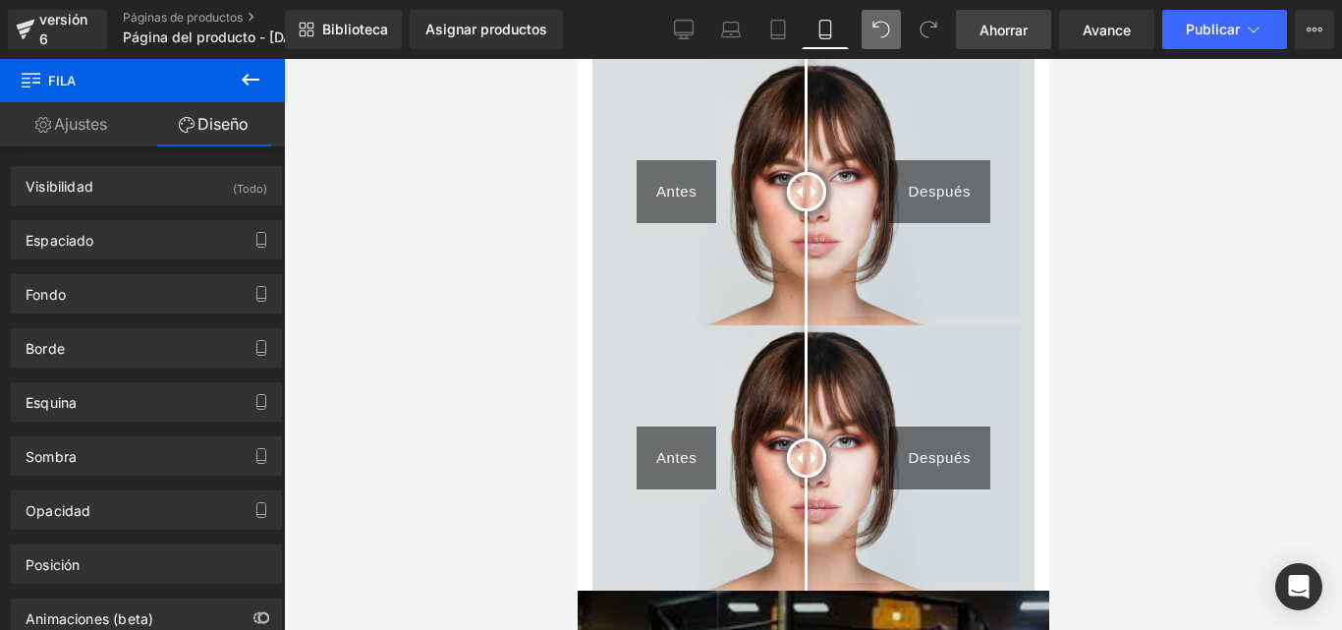
scroll to position [393, 0]
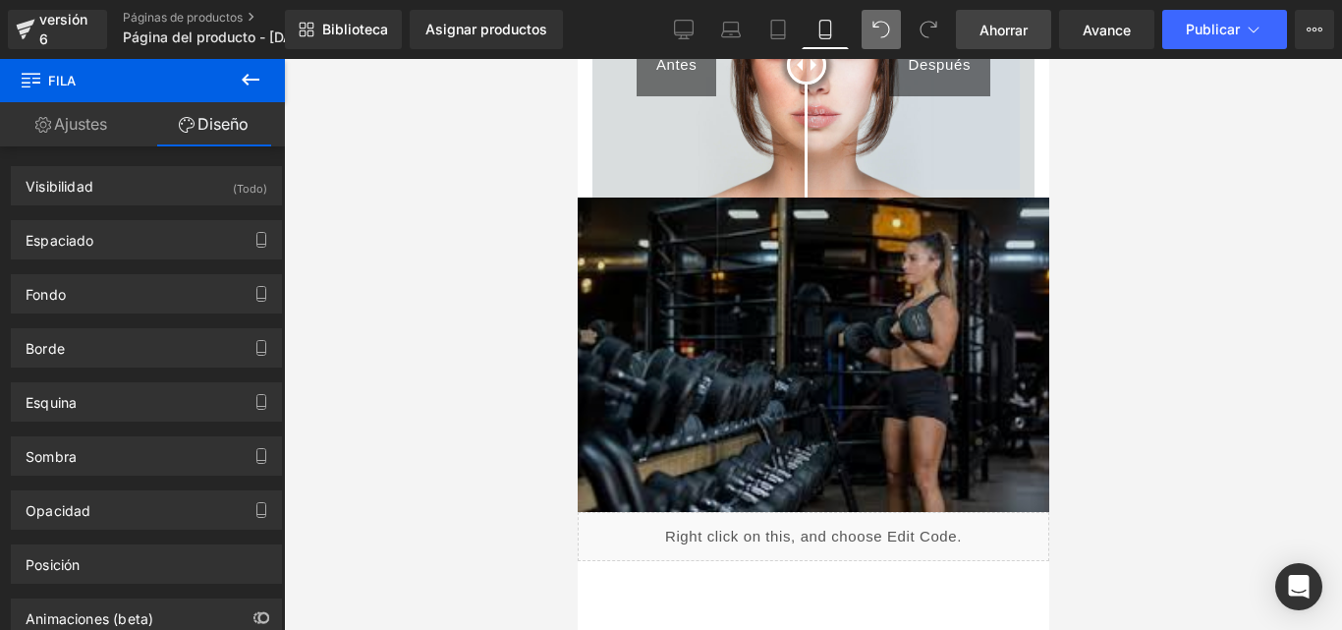
click at [689, 212] on img at bounding box center [812, 353] width 471 height 313
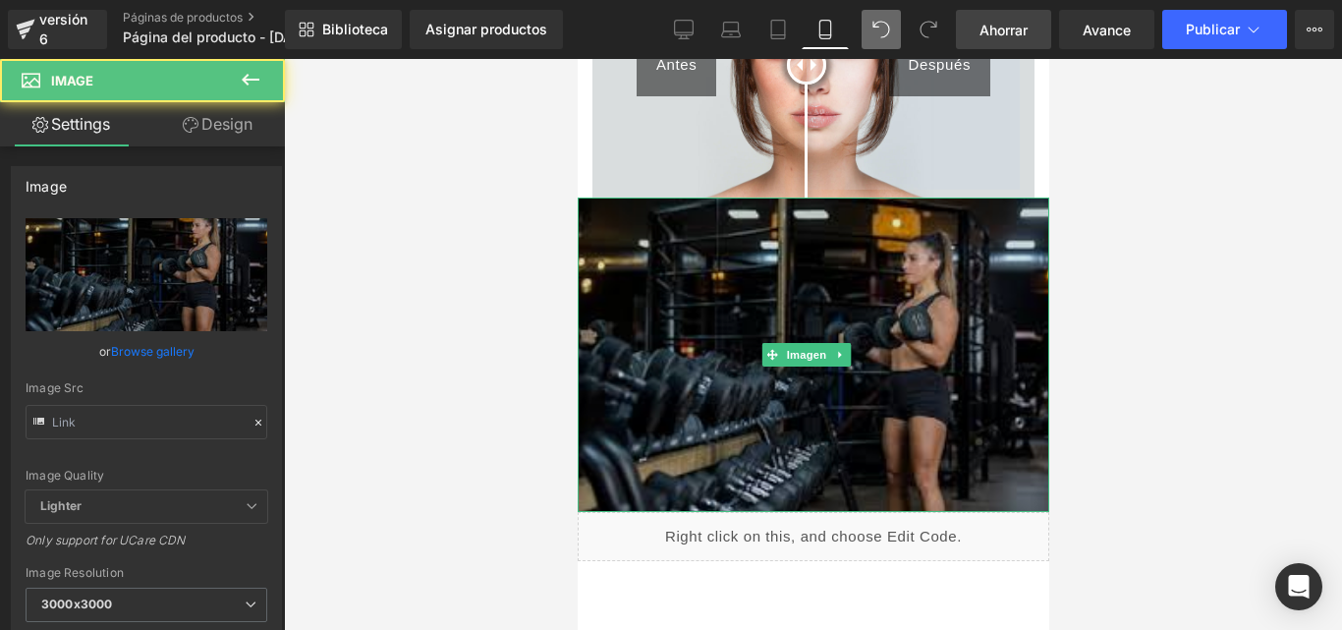
type input "https://i.postimg.cc/KYDmmHxv/descarga.jpg"
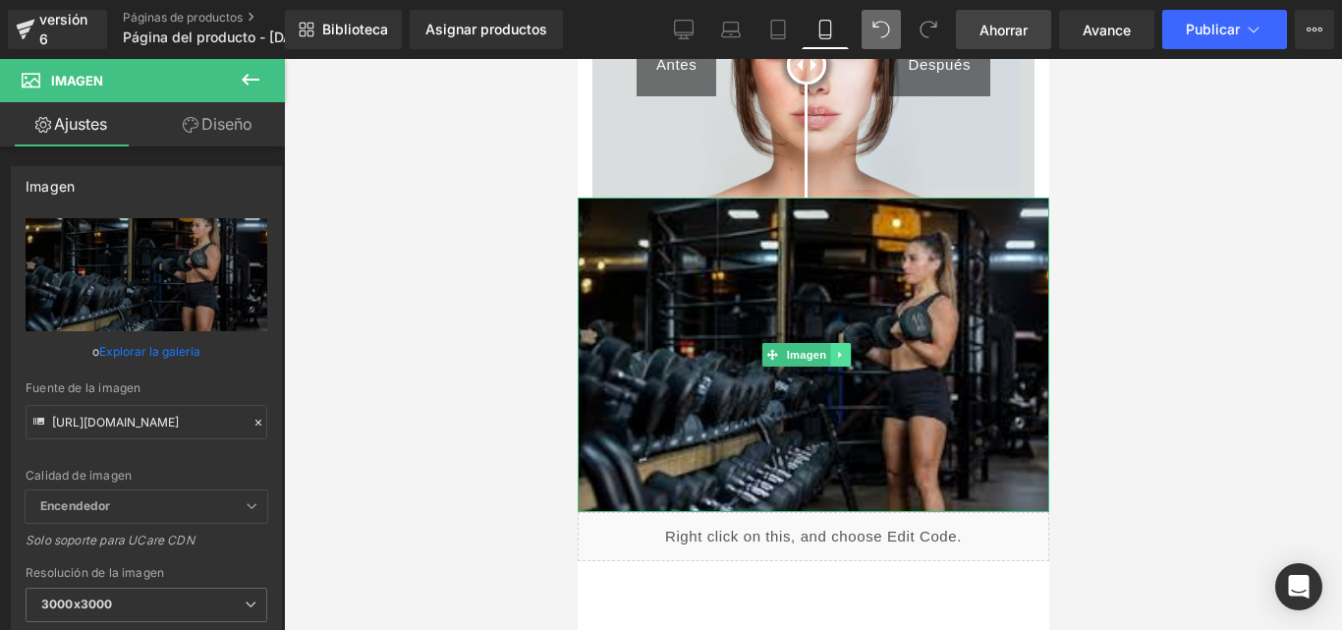
click at [841, 349] on icon at bounding box center [839, 355] width 11 height 12
click at [193, 129] on icon at bounding box center [191, 125] width 16 height 16
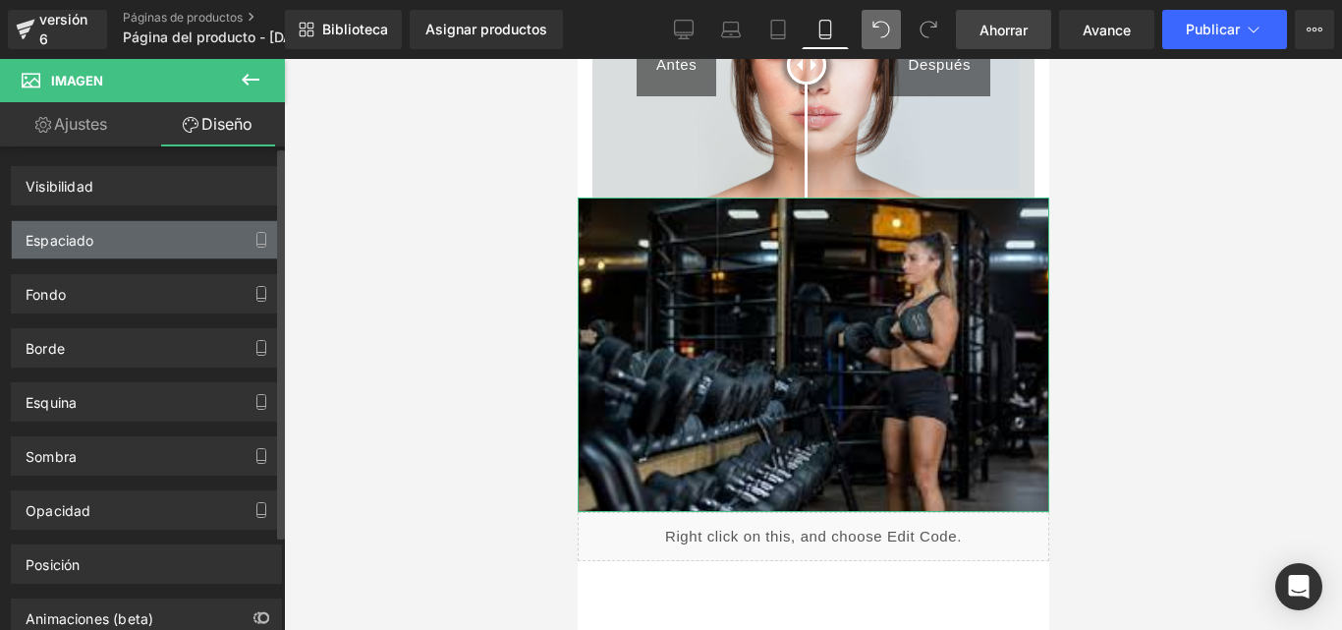
click at [75, 237] on font "Espaciado" at bounding box center [60, 240] width 69 height 17
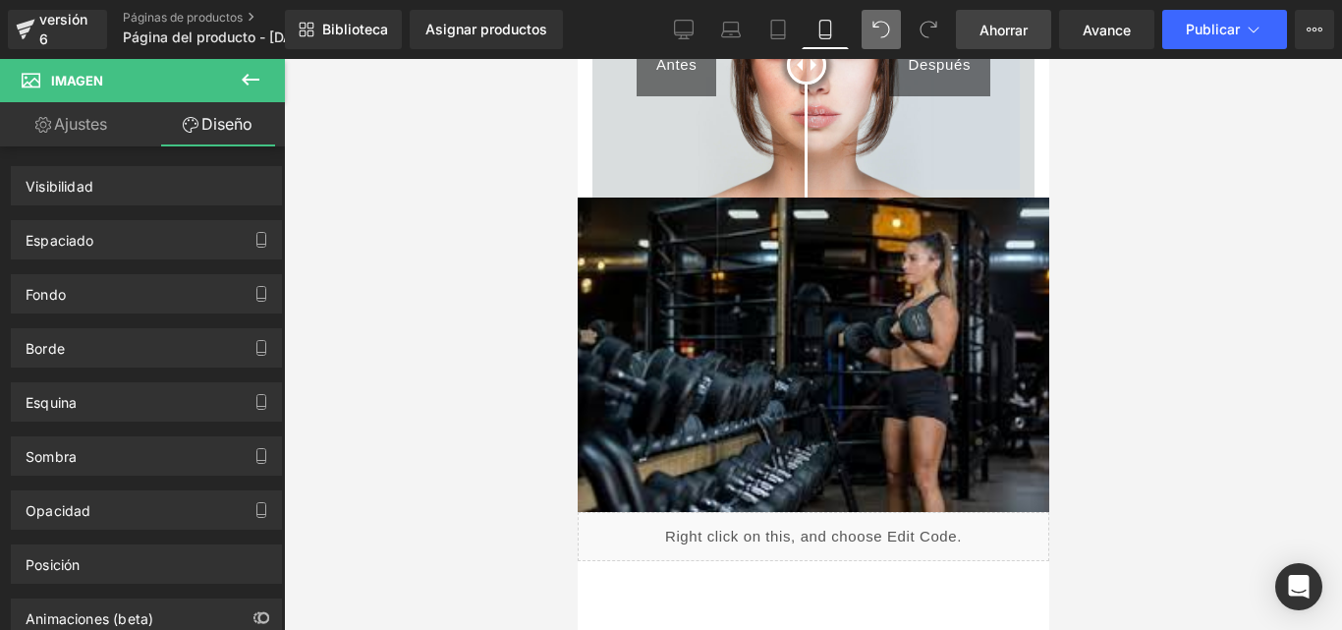
click at [851, 267] on img at bounding box center [812, 353] width 471 height 313
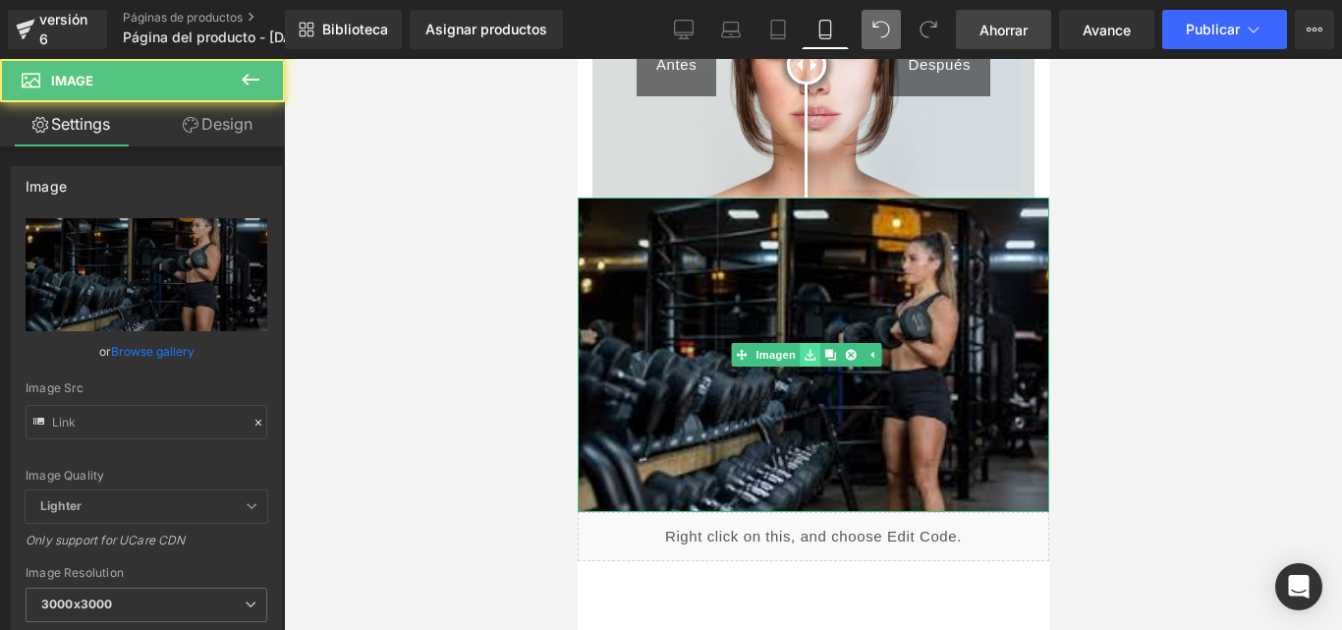
type input "https://i.postimg.cc/KYDmmHxv/descarga.jpg"
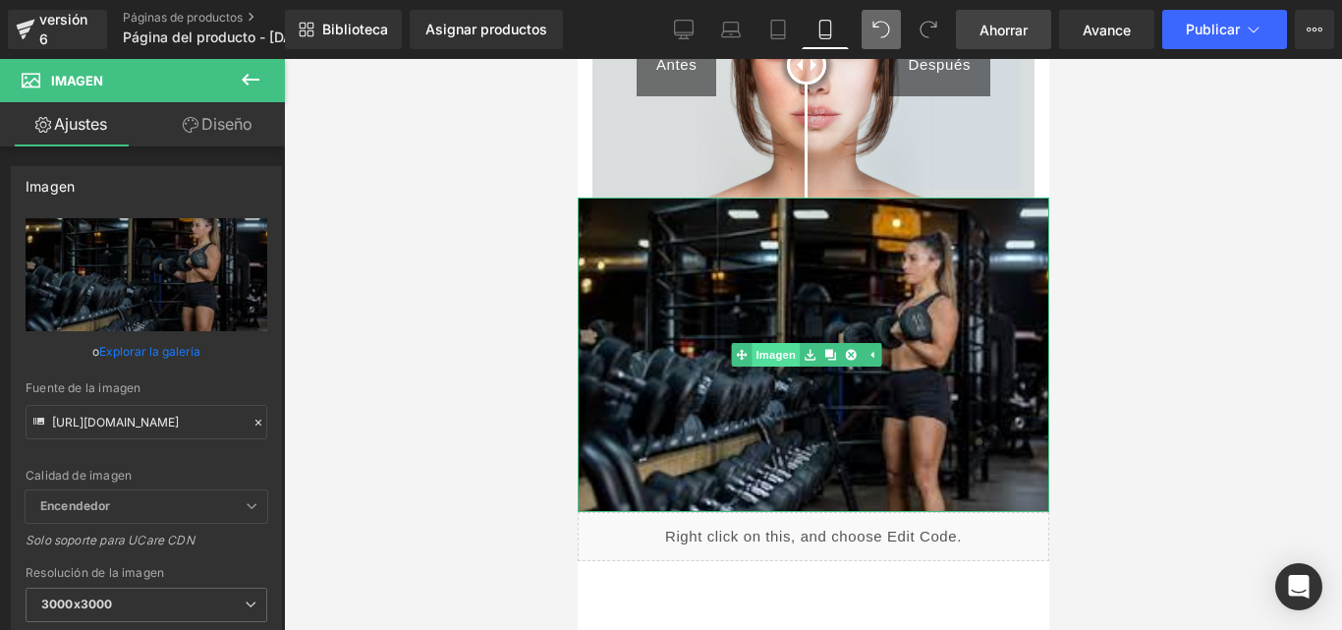
click at [782, 343] on span "Imagen" at bounding box center [774, 355] width 48 height 24
click at [804, 350] on font "Imagen" at bounding box center [805, 356] width 40 height 13
drag, startPoint x: 241, startPoint y: 120, endPoint x: 122, endPoint y: 262, distance: 185.5
click at [241, 120] on link "Design" at bounding box center [217, 124] width 142 height 44
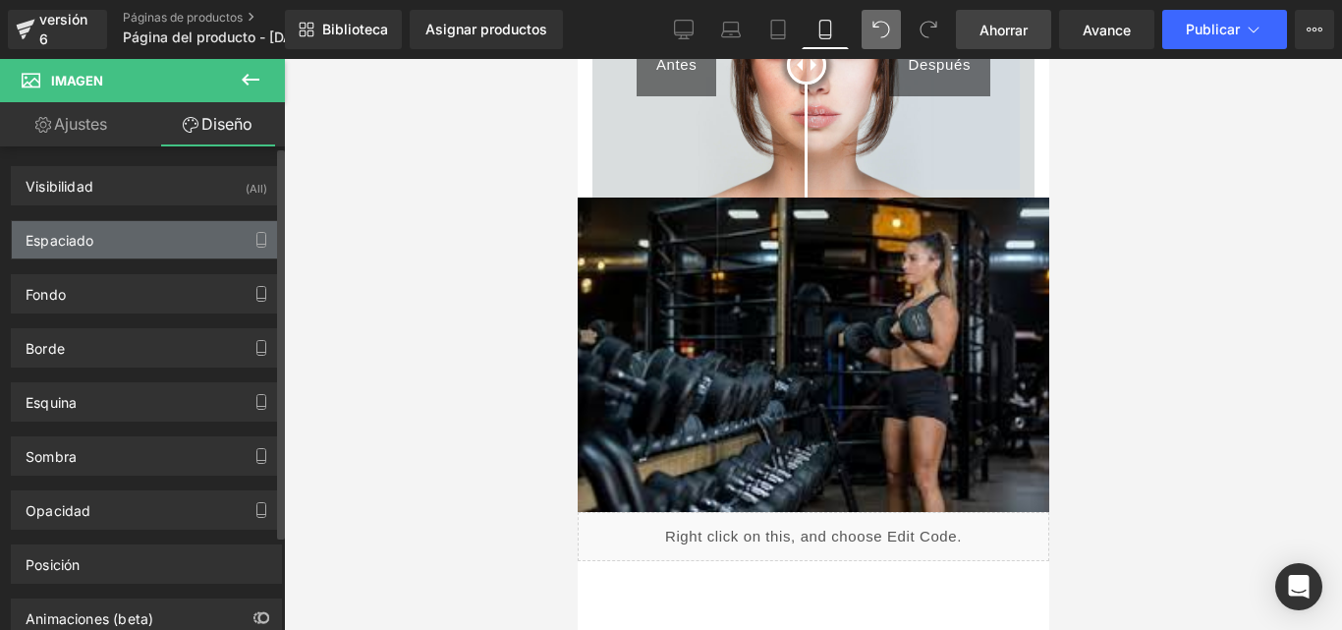
click at [70, 233] on font "Espaciado" at bounding box center [60, 240] width 69 height 17
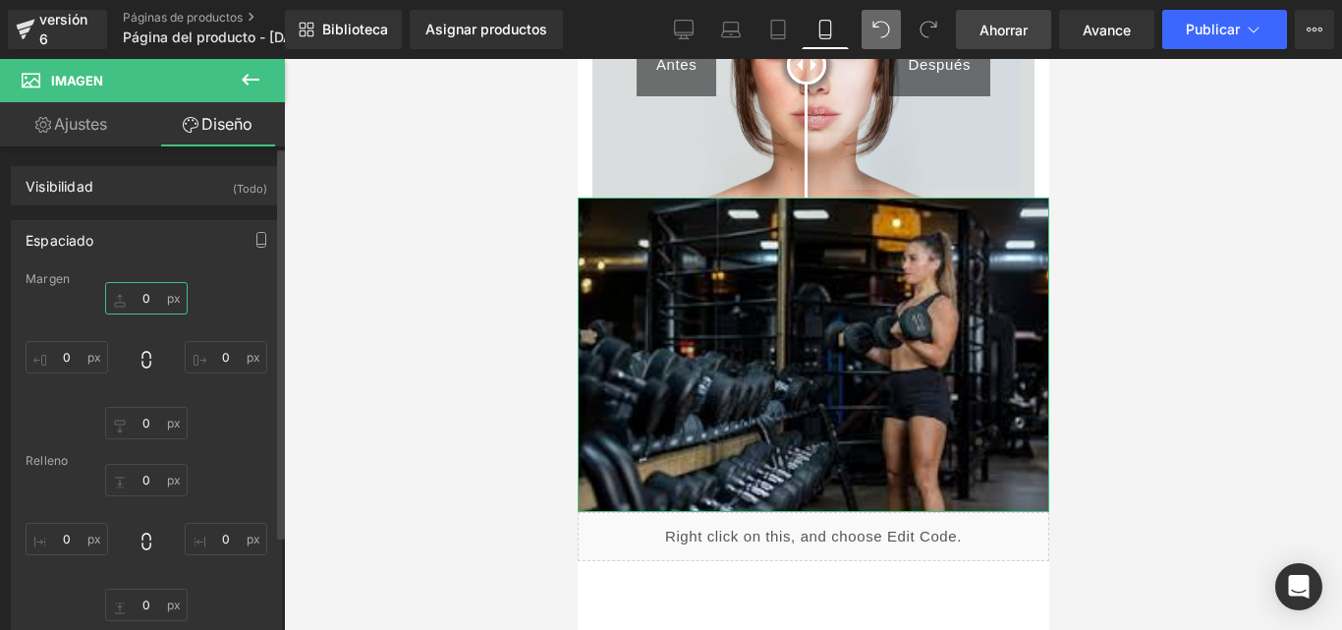
click at [138, 299] on input "0" at bounding box center [146, 298] width 82 height 32
click at [154, 298] on input "0" at bounding box center [146, 298] width 82 height 32
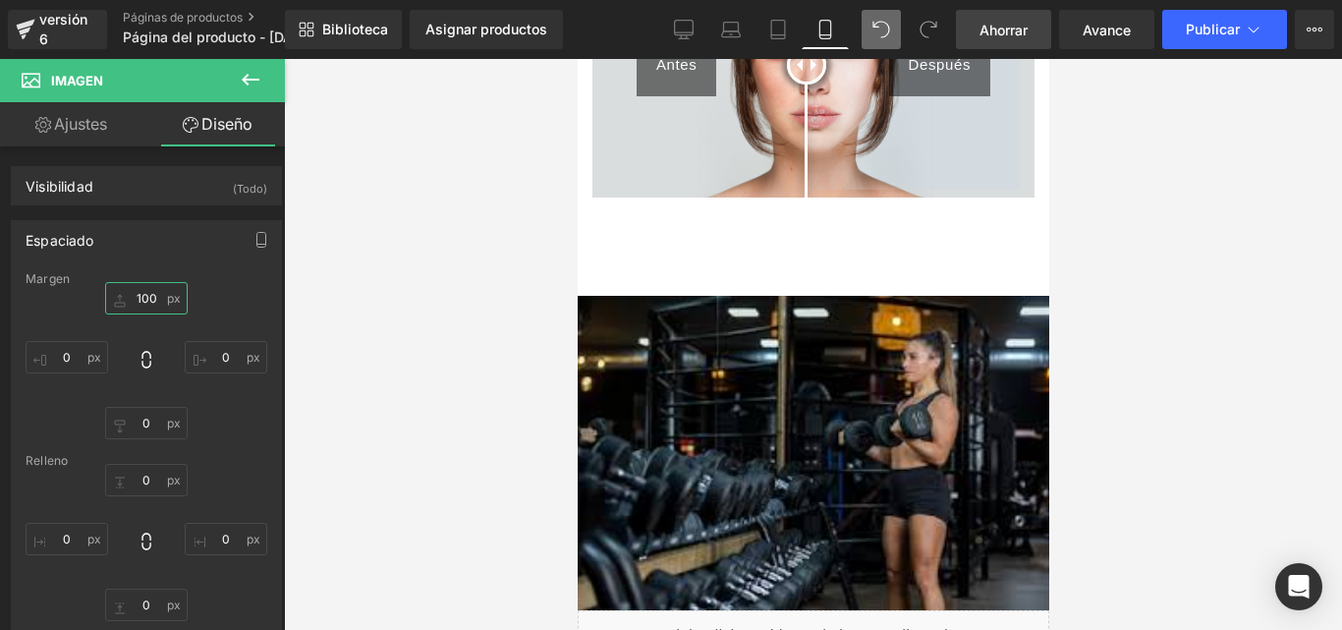
scroll to position [487, 0]
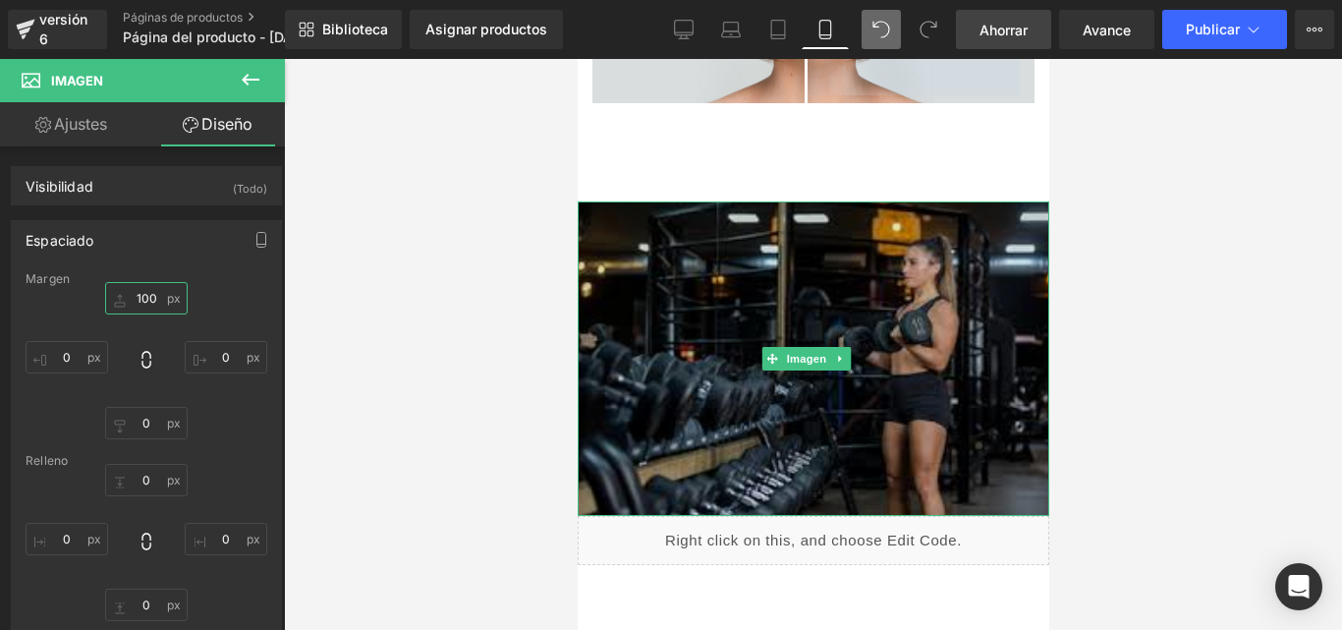
type input "100"
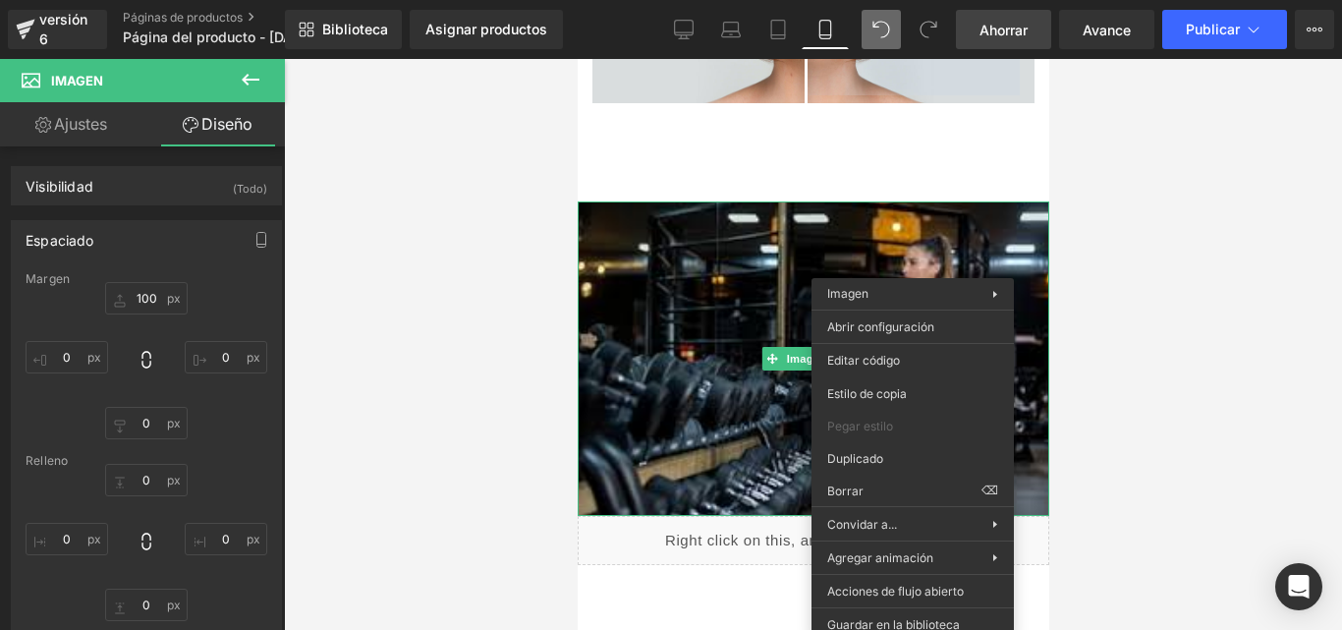
click at [1133, 350] on div at bounding box center [813, 344] width 1058 height 571
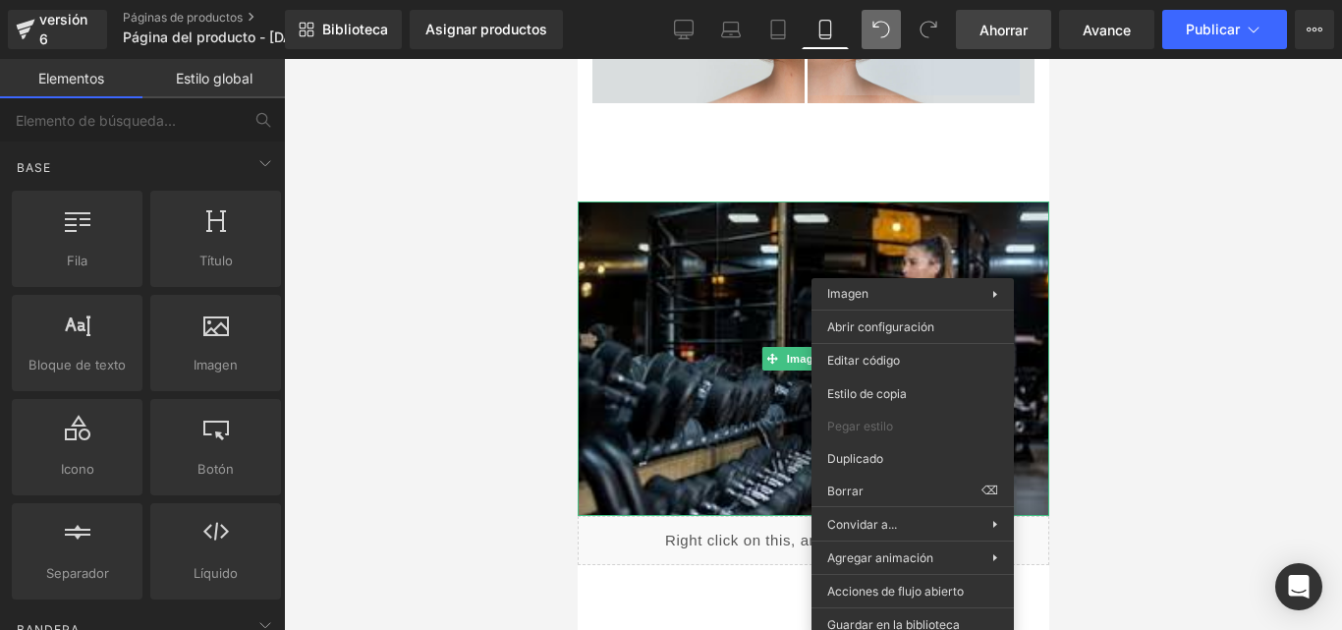
click at [510, 259] on div at bounding box center [813, 344] width 1058 height 571
click at [1227, 282] on div at bounding box center [813, 344] width 1058 height 571
click at [1060, 281] on div at bounding box center [813, 344] width 1058 height 571
click at [716, 276] on img at bounding box center [812, 357] width 471 height 313
click at [709, 267] on img at bounding box center [812, 357] width 471 height 313
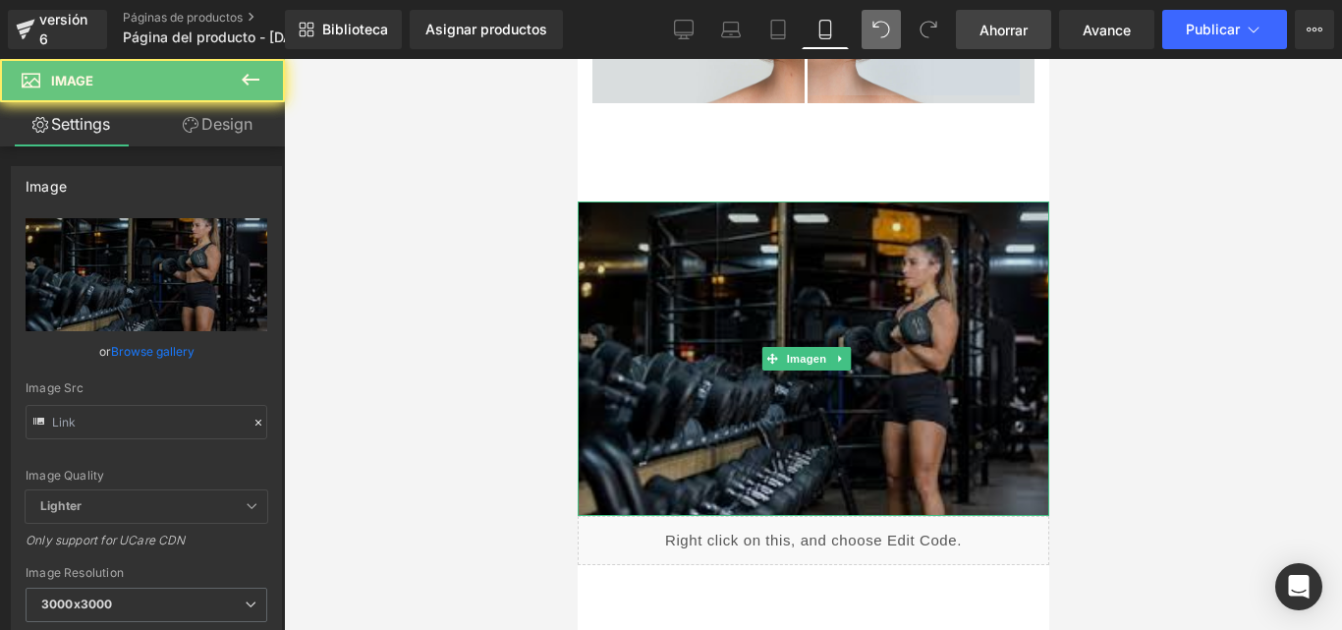
drag, startPoint x: 603, startPoint y: 299, endPoint x: 936, endPoint y: 296, distance: 333.0
click at [603, 299] on img at bounding box center [812, 357] width 471 height 313
type input "https://i.postimg.cc/KYDmmHxv/descarga.jpg"
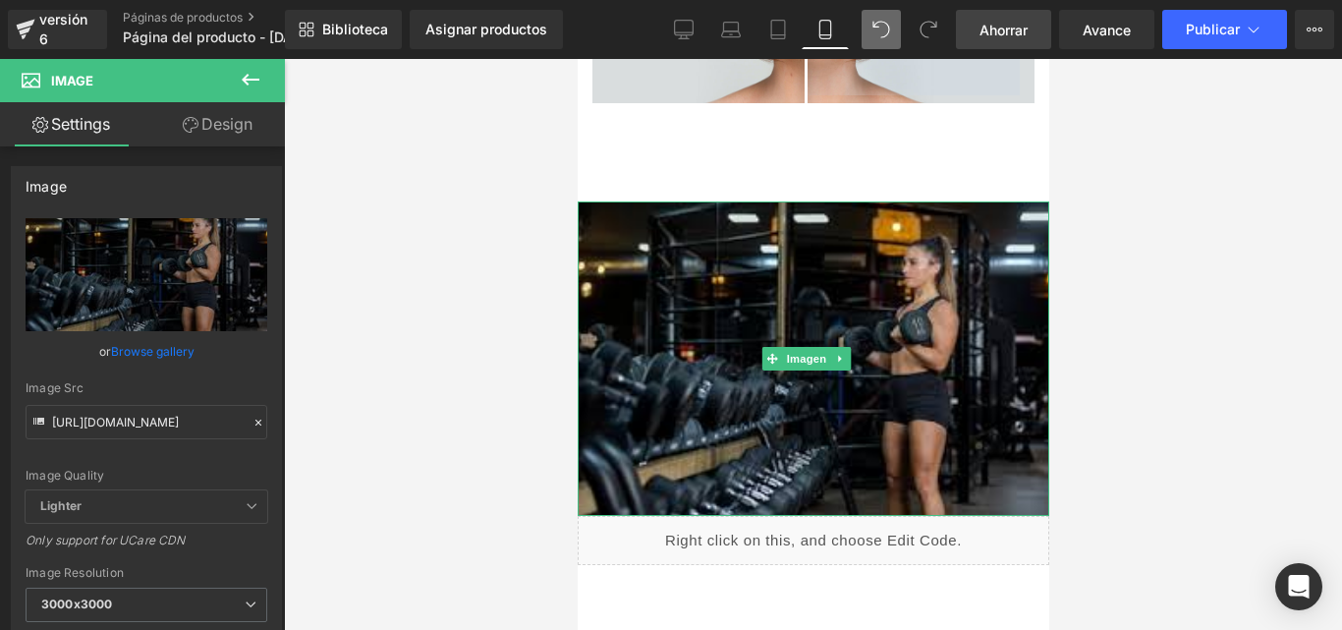
scroll to position [389, 0]
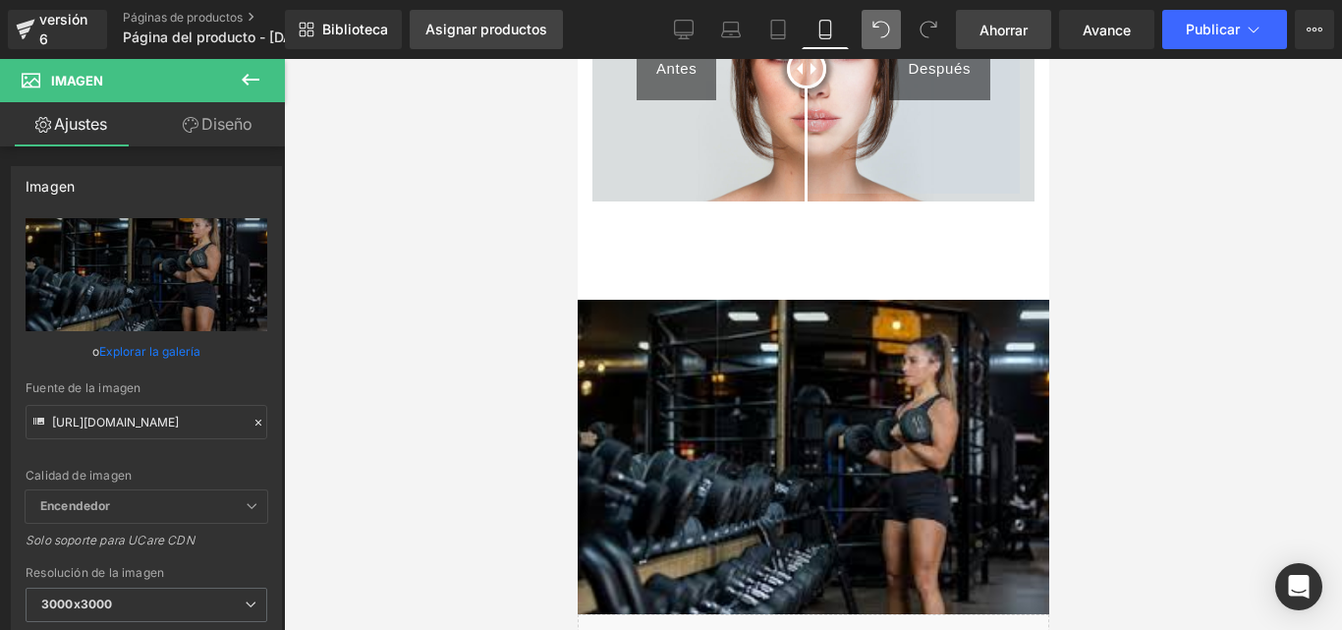
click at [494, 25] on font "Asignar productos" at bounding box center [486, 29] width 122 height 17
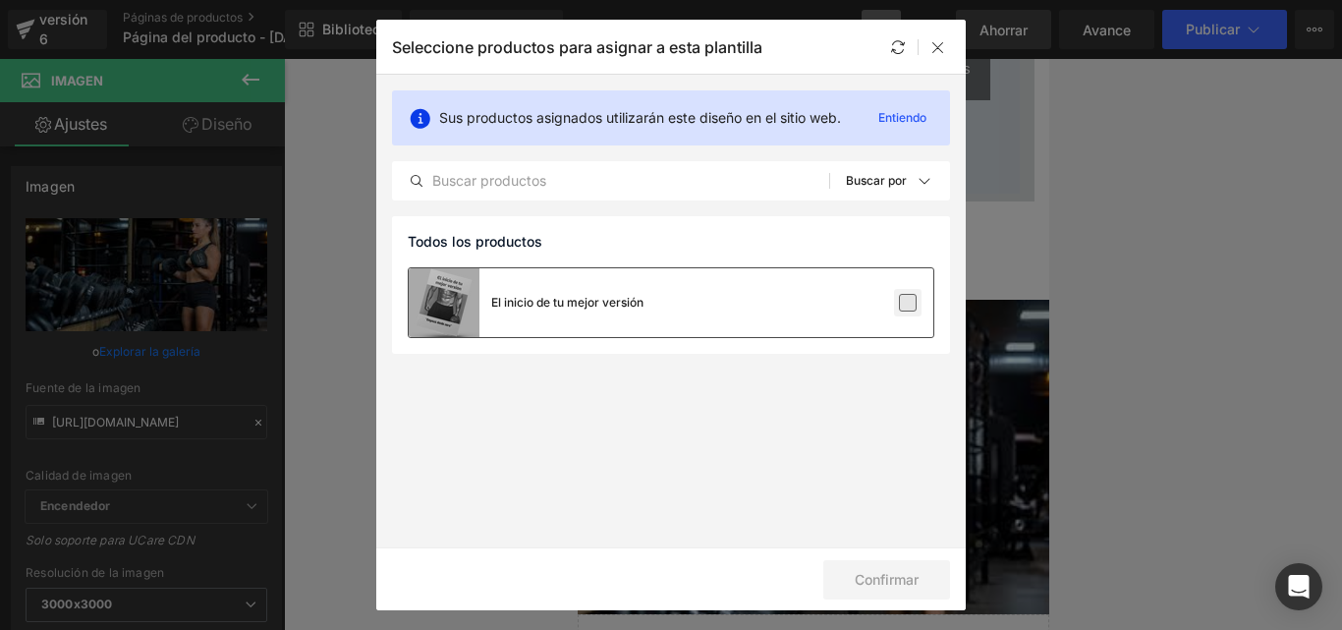
click at [909, 307] on label at bounding box center [908, 303] width 18 height 18
click at [907, 302] on input "checkbox" at bounding box center [907, 302] width 0 height 0
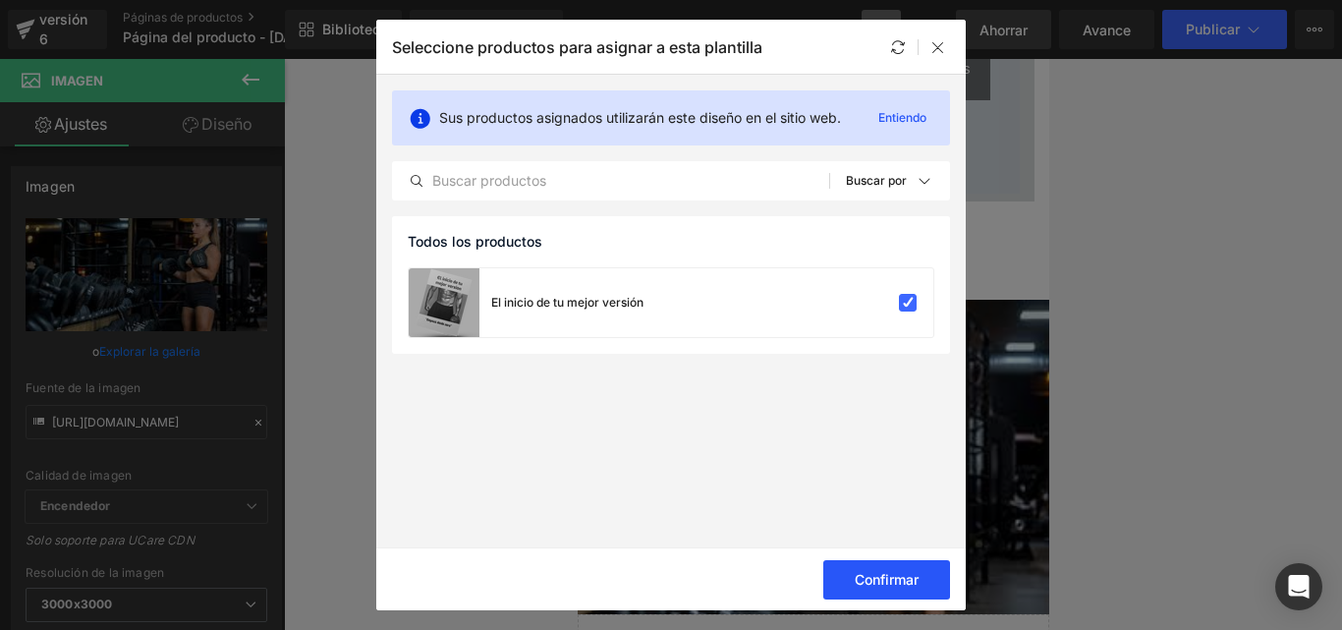
click at [886, 566] on button "Confirmar" at bounding box center [886, 579] width 127 height 39
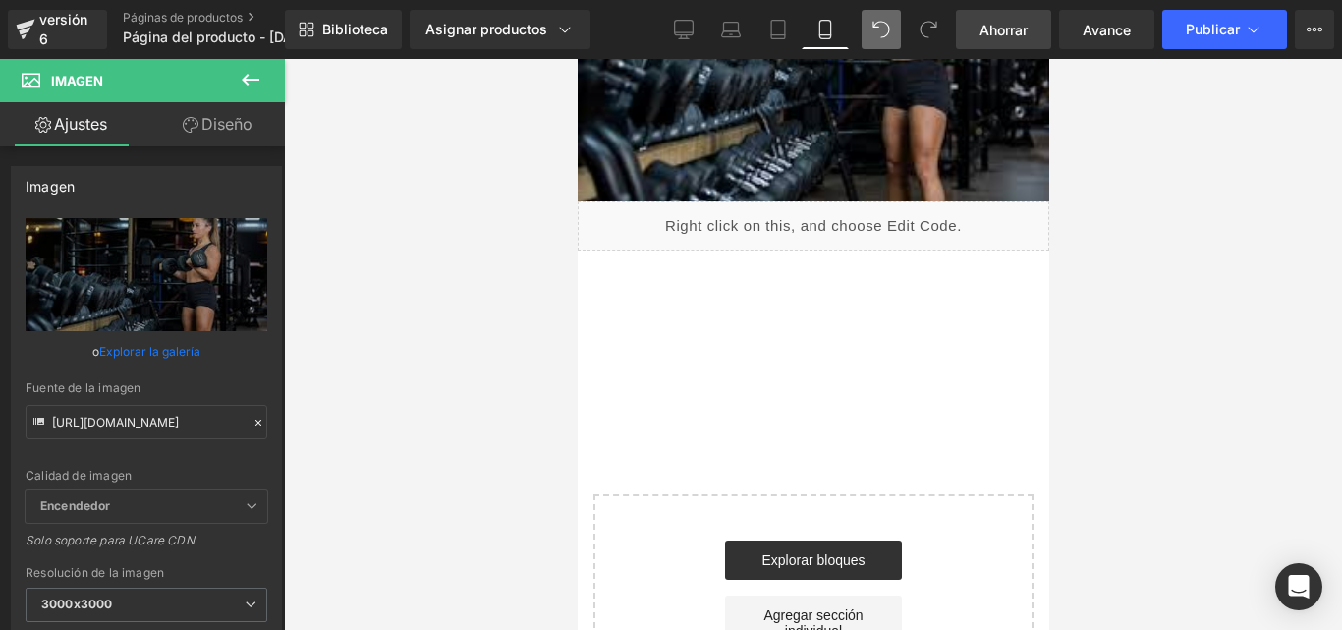
scroll to position [900, 0]
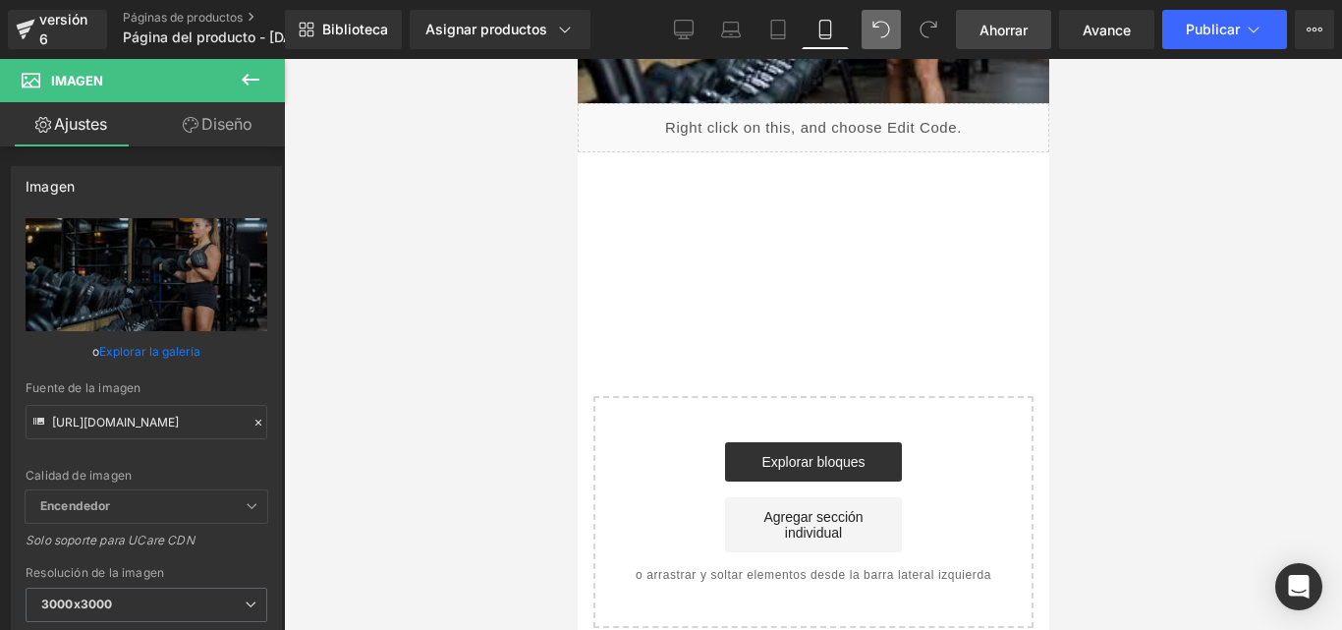
click at [835, 273] on font "Artículos de segunda clase" at bounding box center [812, 281] width 237 height 16
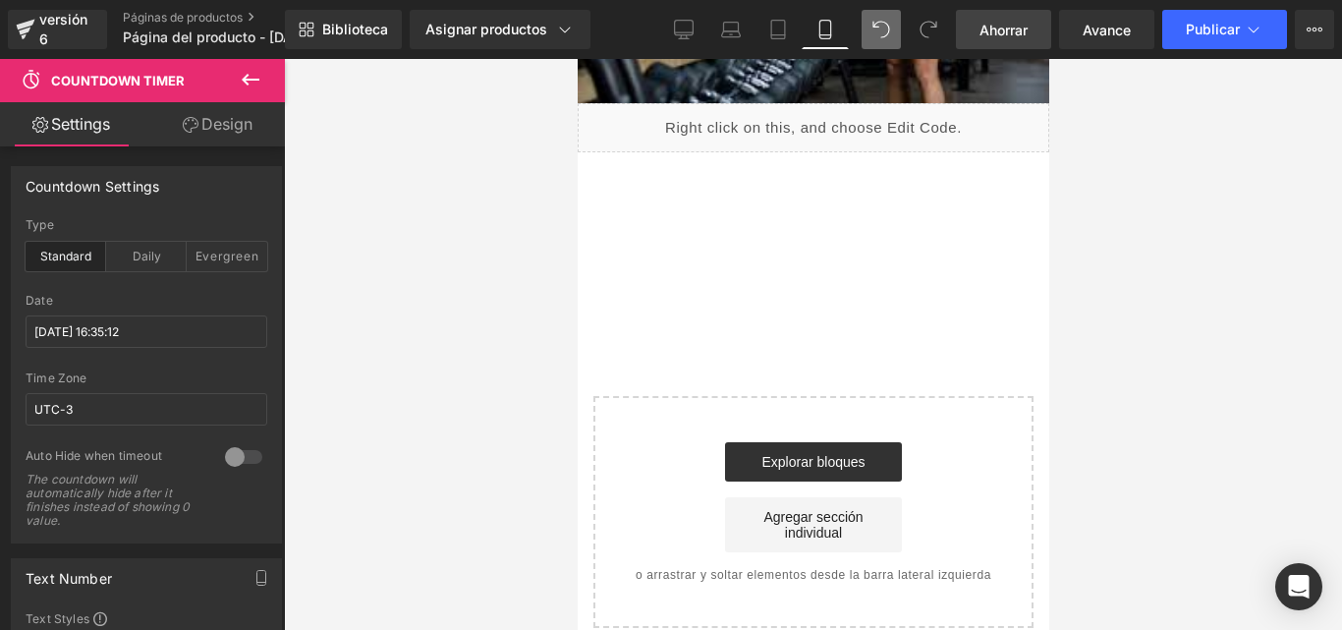
click at [247, 67] on button at bounding box center [250, 80] width 69 height 43
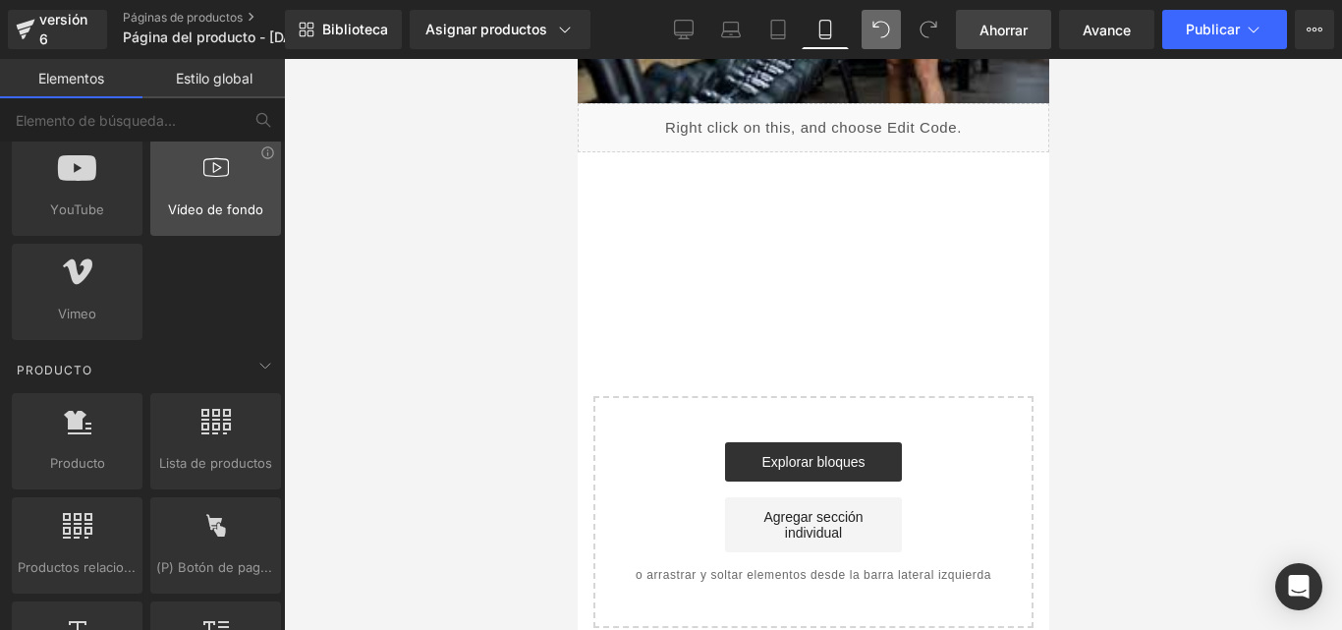
scroll to position [1571, 0]
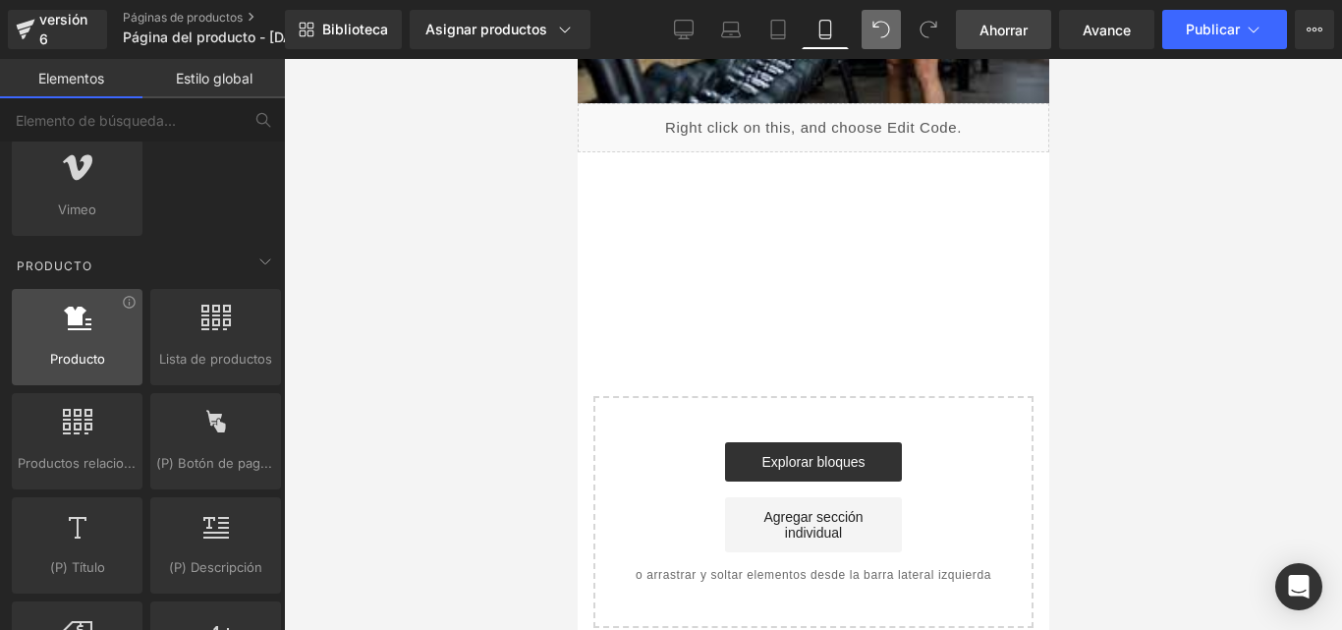
click at [49, 323] on div at bounding box center [77, 326] width 119 height 44
click at [61, 344] on div at bounding box center [77, 326] width 119 height 44
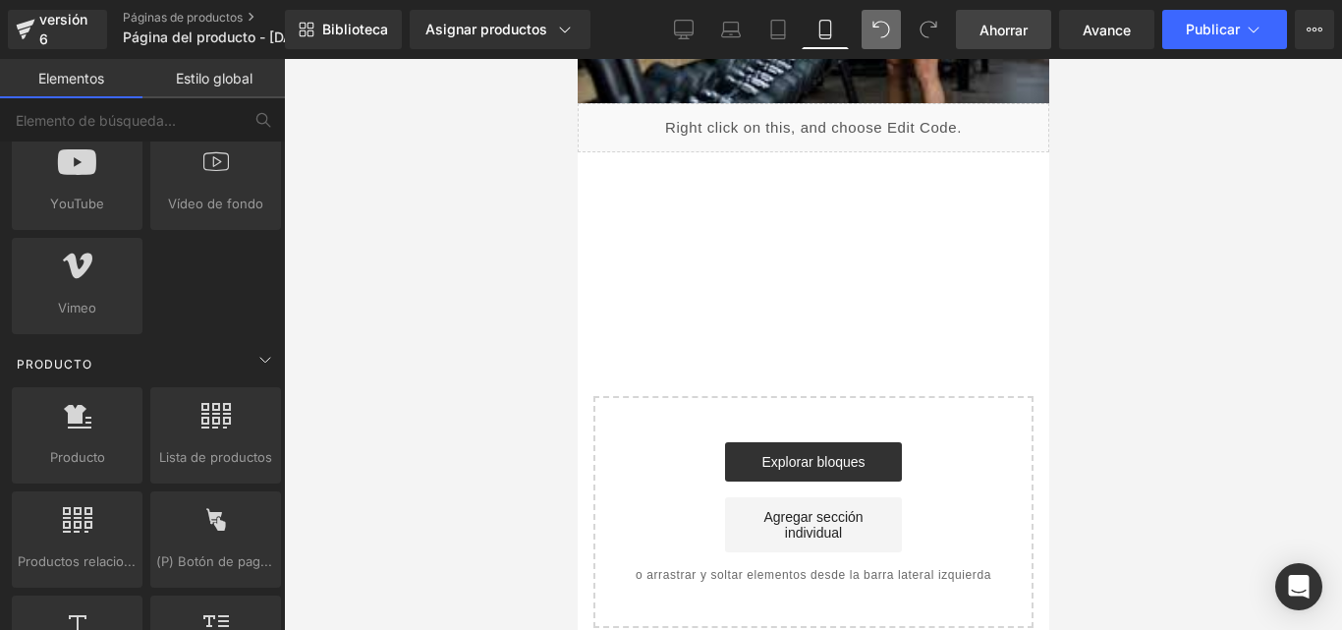
scroll to position [1670, 0]
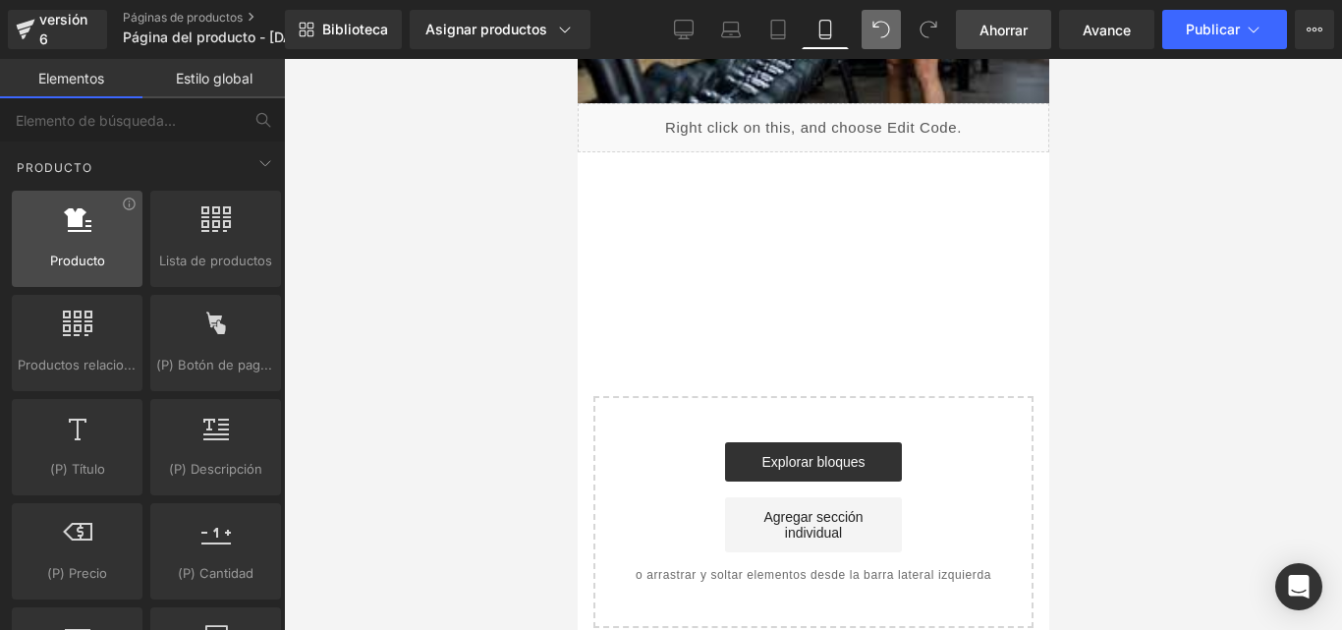
click at [102, 221] on div at bounding box center [77, 228] width 119 height 44
click at [78, 259] on font "Producto" at bounding box center [77, 260] width 55 height 16
click at [76, 269] on span "Producto" at bounding box center [77, 260] width 119 height 21
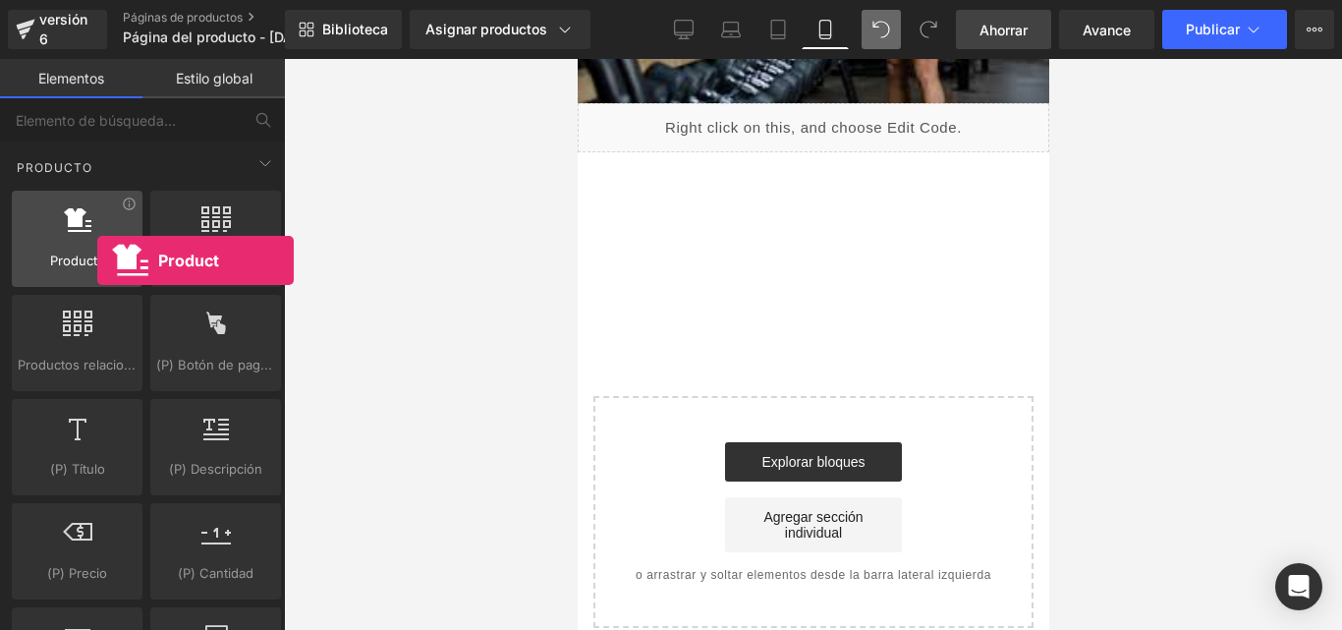
drag, startPoint x: 76, startPoint y: 272, endPoint x: 107, endPoint y: 247, distance: 39.9
click at [107, 247] on div "Producto productos, bienes, vende" at bounding box center [77, 239] width 131 height 96
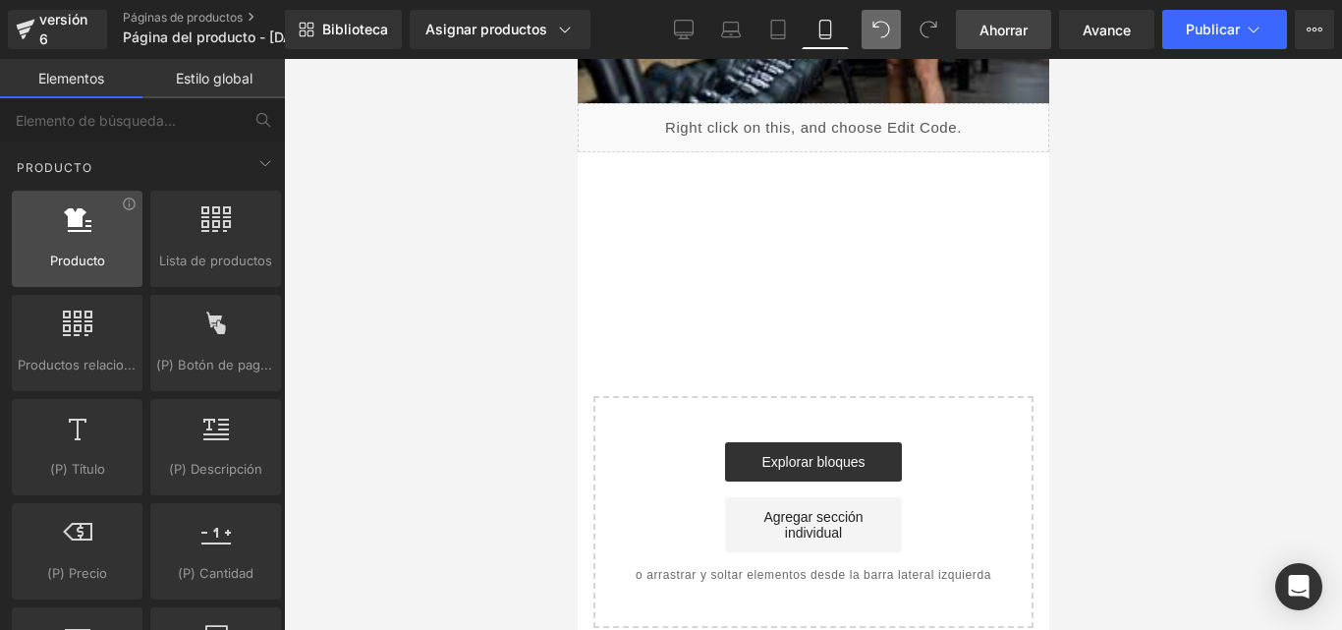
click at [79, 247] on div at bounding box center [77, 228] width 119 height 44
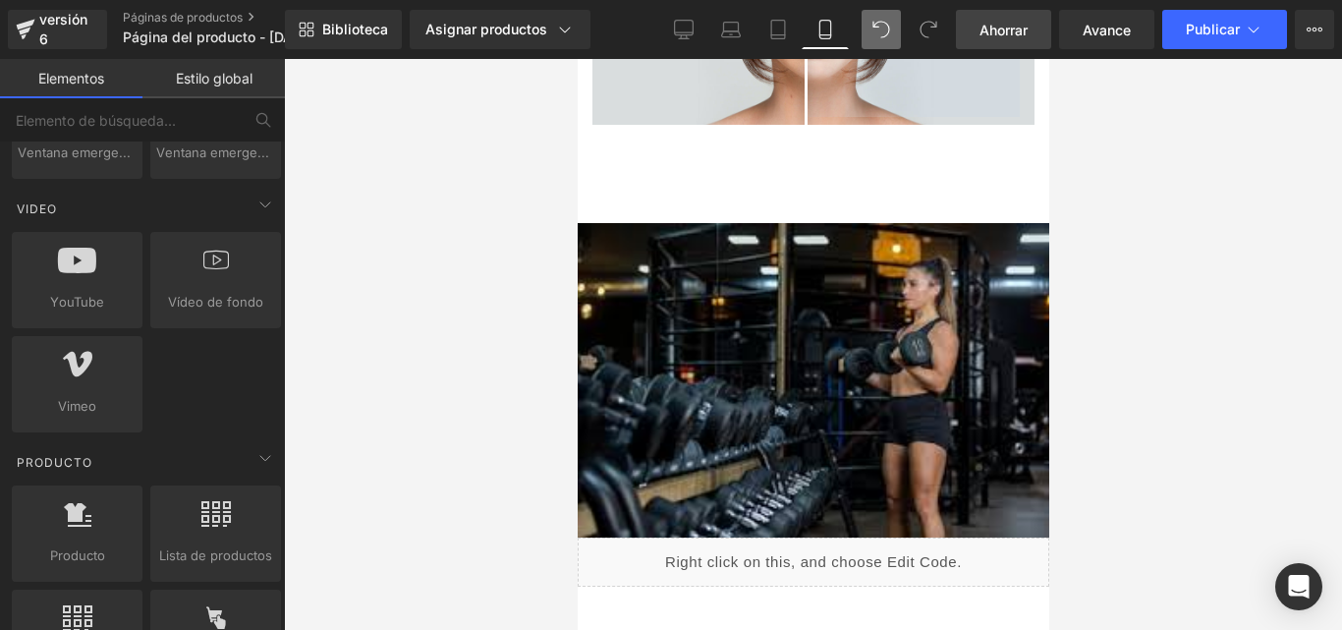
scroll to position [0, 0]
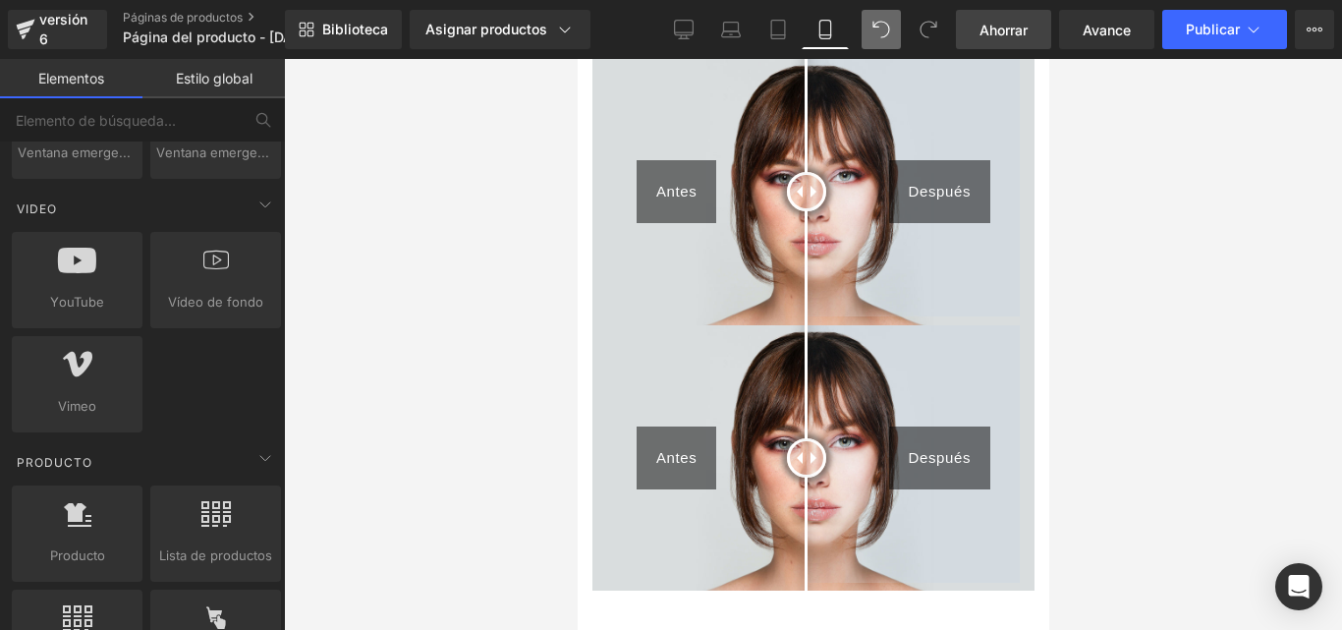
click at [808, 335] on font "Imágenes de antes y después" at bounding box center [805, 339] width 162 height 13
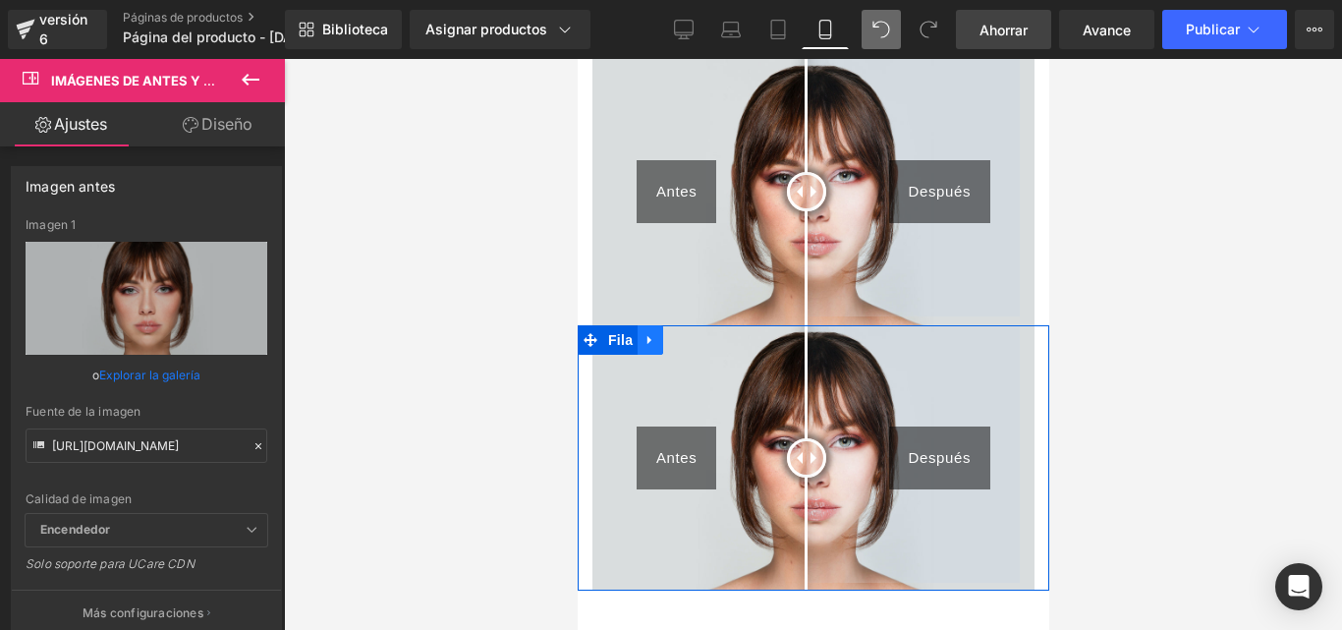
click at [646, 335] on icon at bounding box center [648, 339] width 4 height 9
click at [701, 333] on icon at bounding box center [700, 340] width 14 height 14
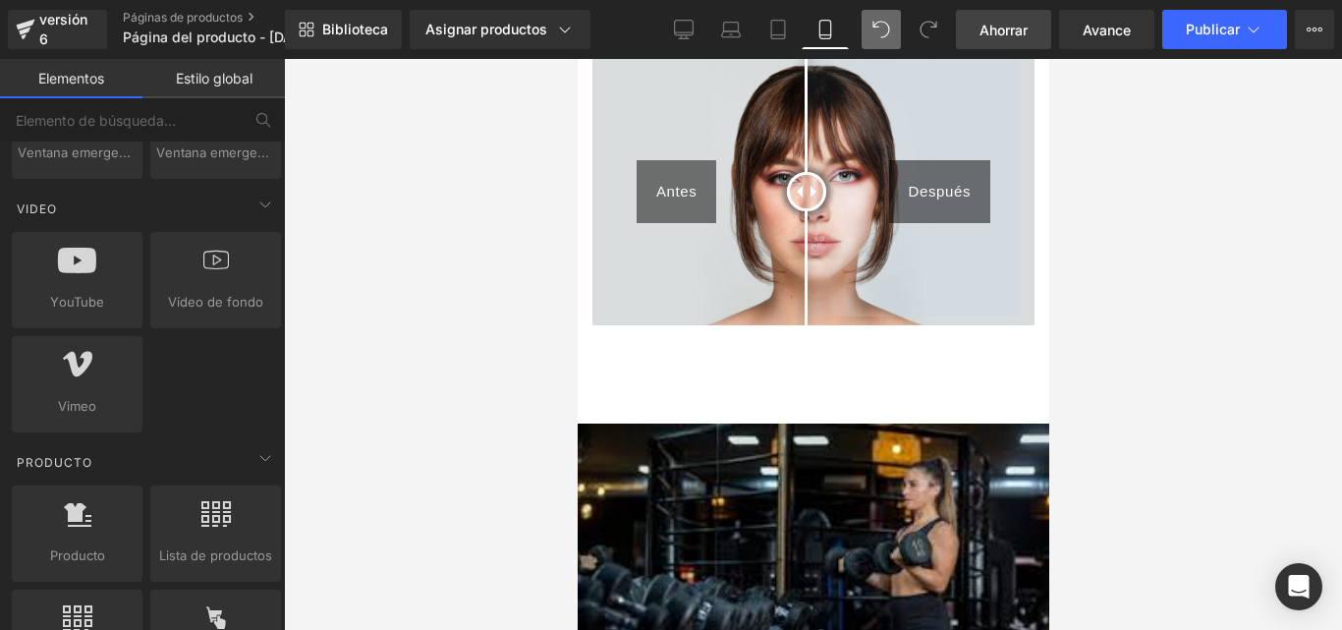
scroll to position [642, 0]
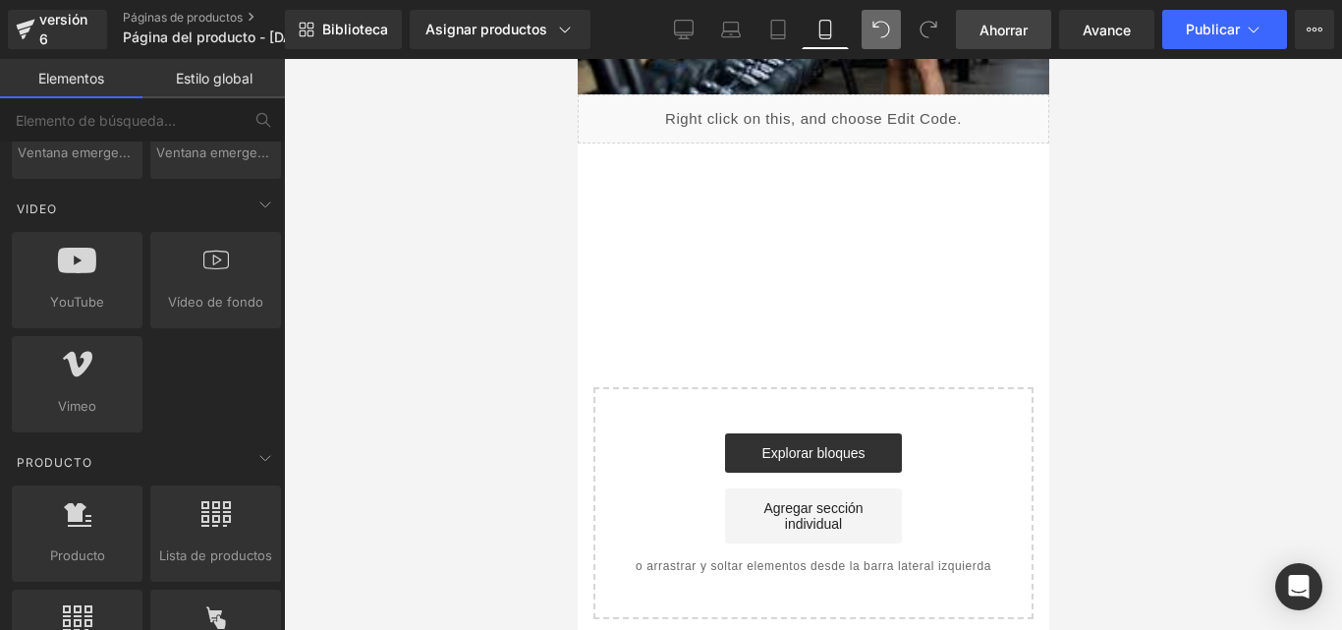
click at [787, 226] on span "20" at bounding box center [812, 245] width 237 height 39
click at [772, 96] on div "Líquido" at bounding box center [812, 118] width 471 height 49
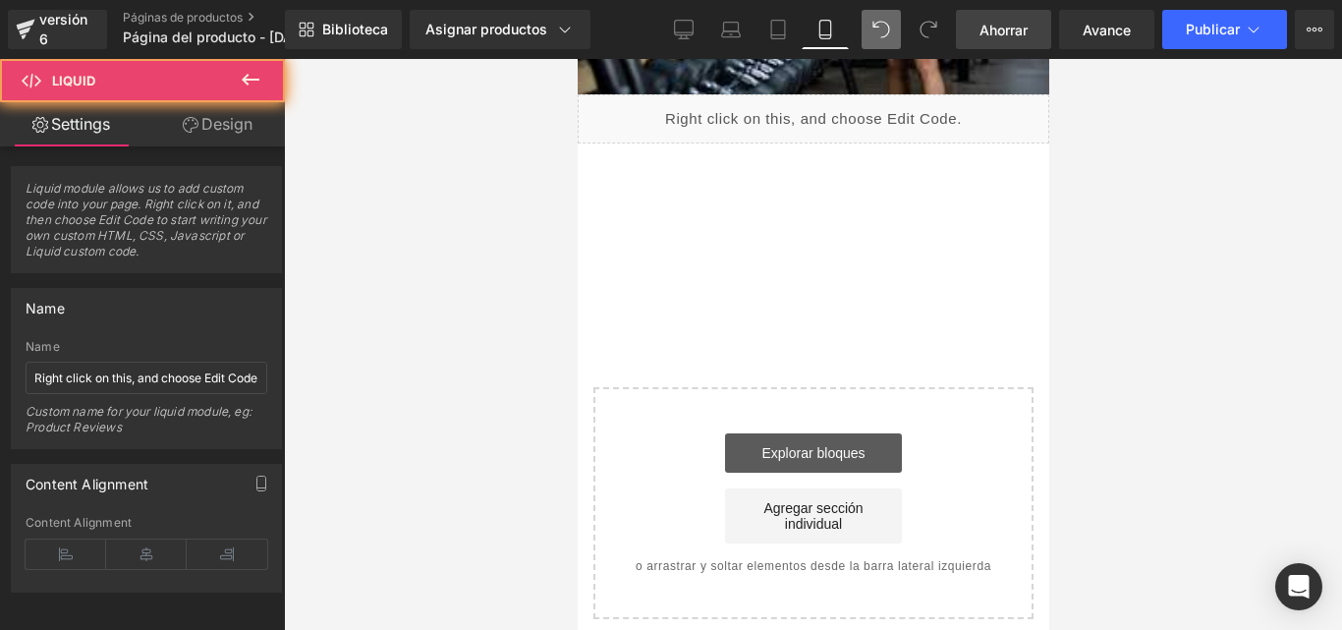
click at [819, 433] on link "Explorar bloques" at bounding box center [812, 452] width 177 height 39
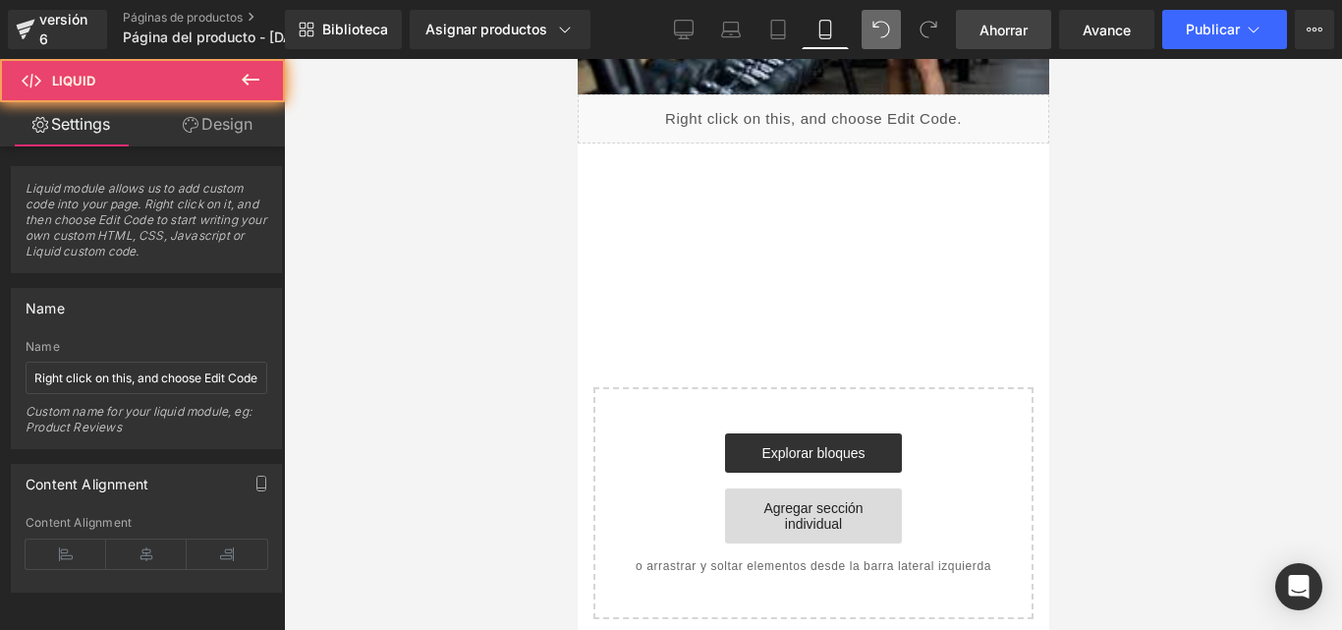
click at [795, 503] on font "Agregar sección individual" at bounding box center [811, 515] width 99 height 31
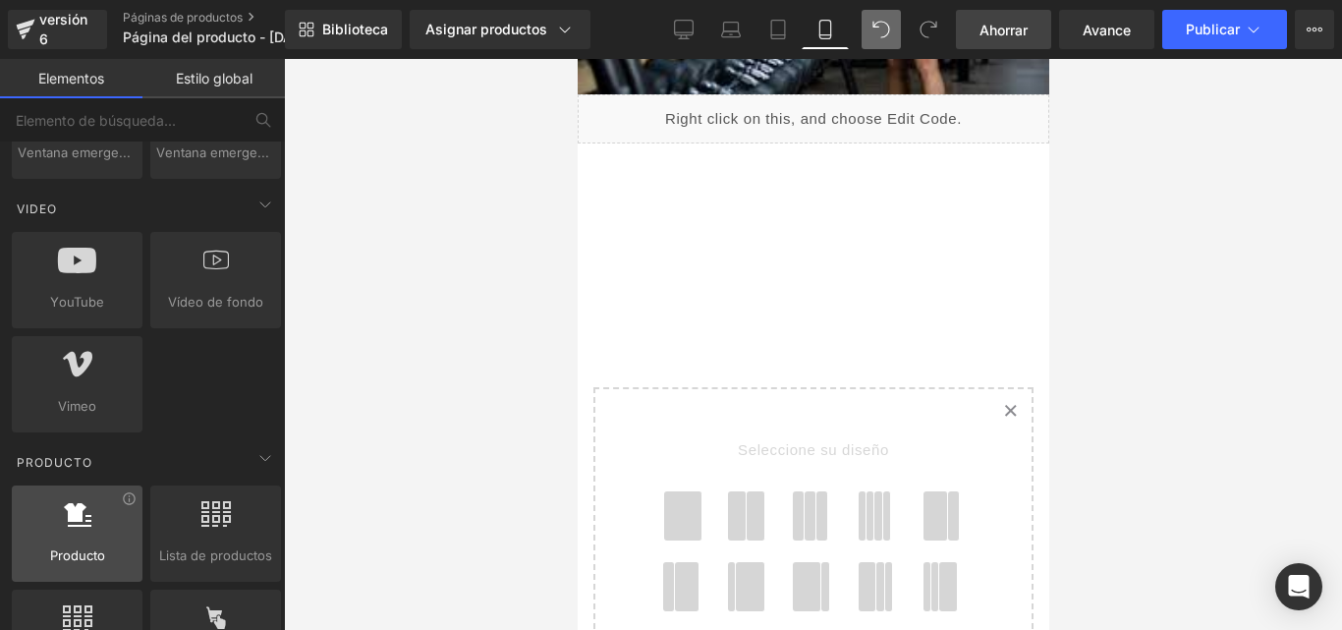
click at [42, 545] on span "Producto" at bounding box center [77, 555] width 119 height 21
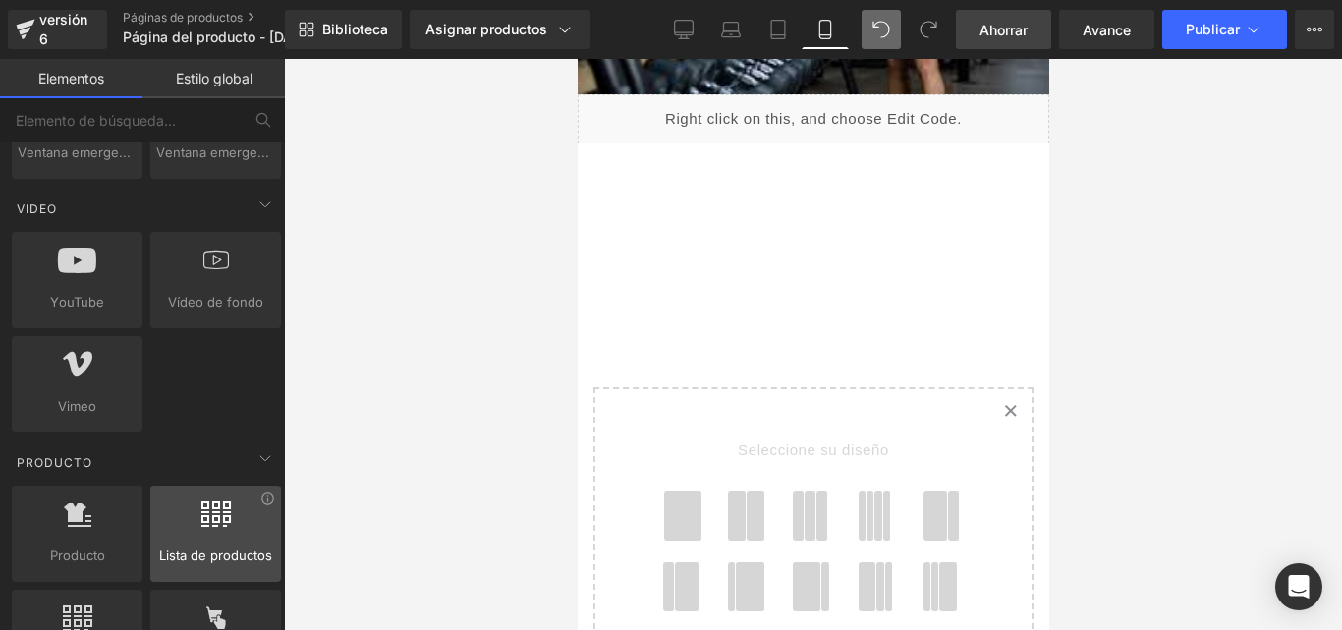
click at [83, 501] on div at bounding box center [77, 523] width 119 height 44
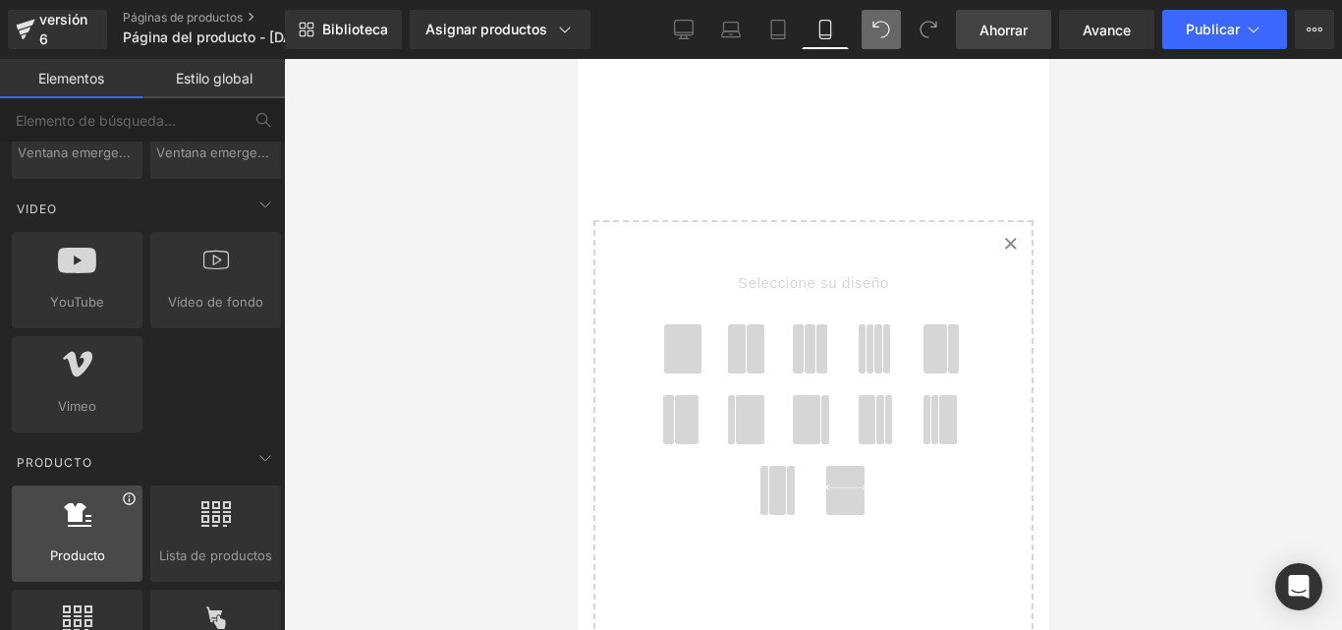
scroll to position [1571, 0]
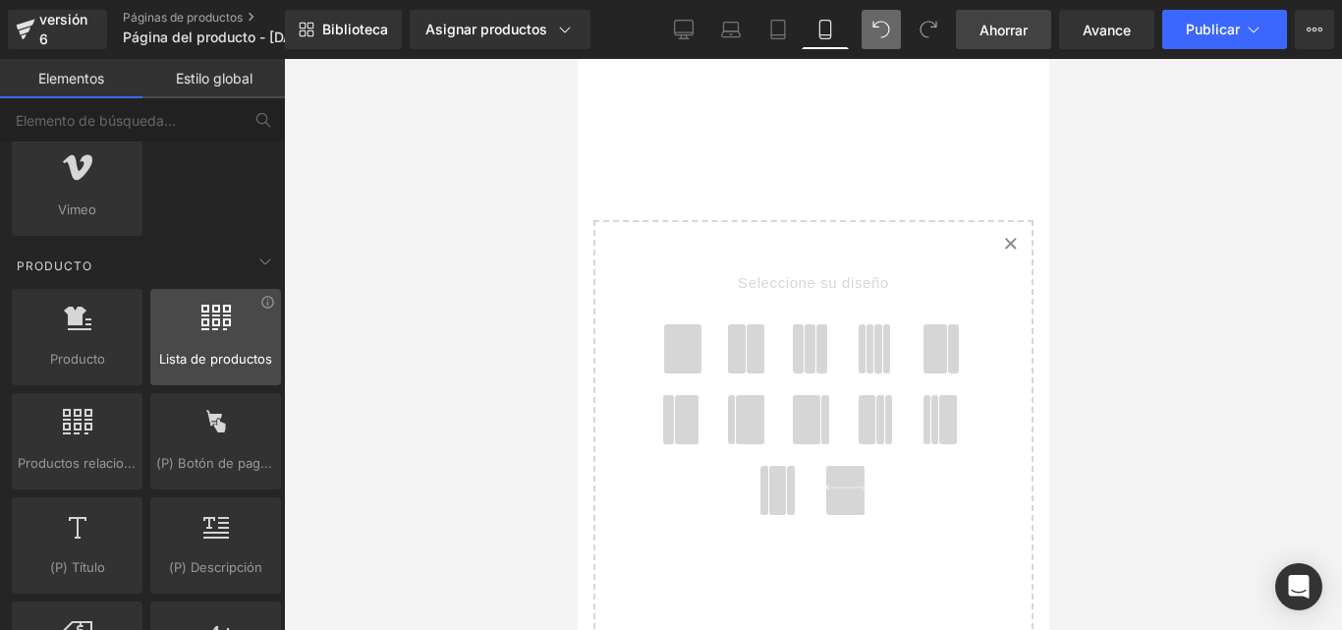
click at [64, 348] on div at bounding box center [77, 326] width 119 height 44
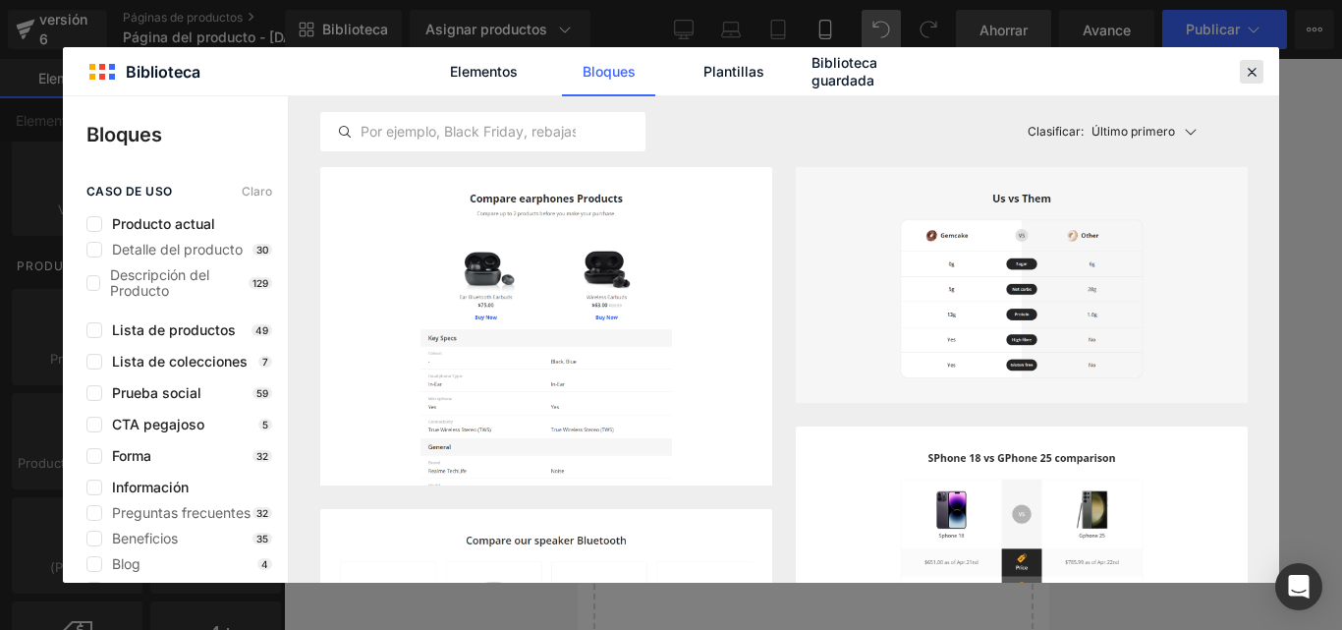
click at [1248, 72] on icon at bounding box center [1251, 72] width 18 height 18
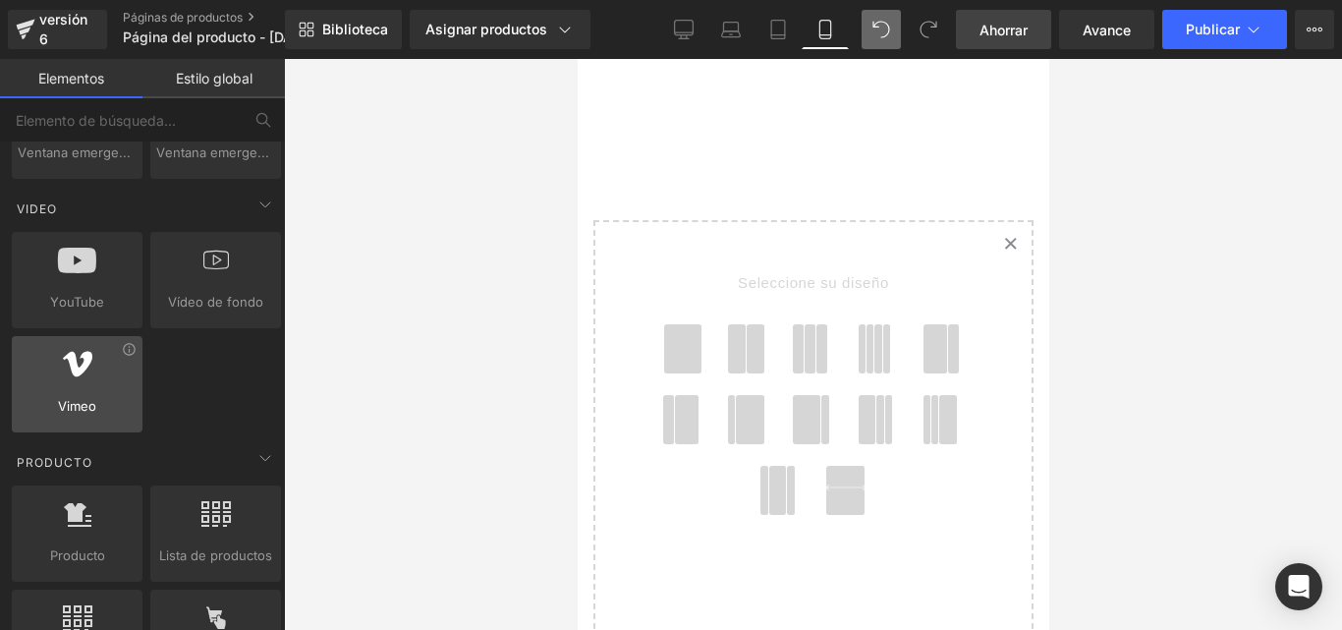
scroll to position [613, 0]
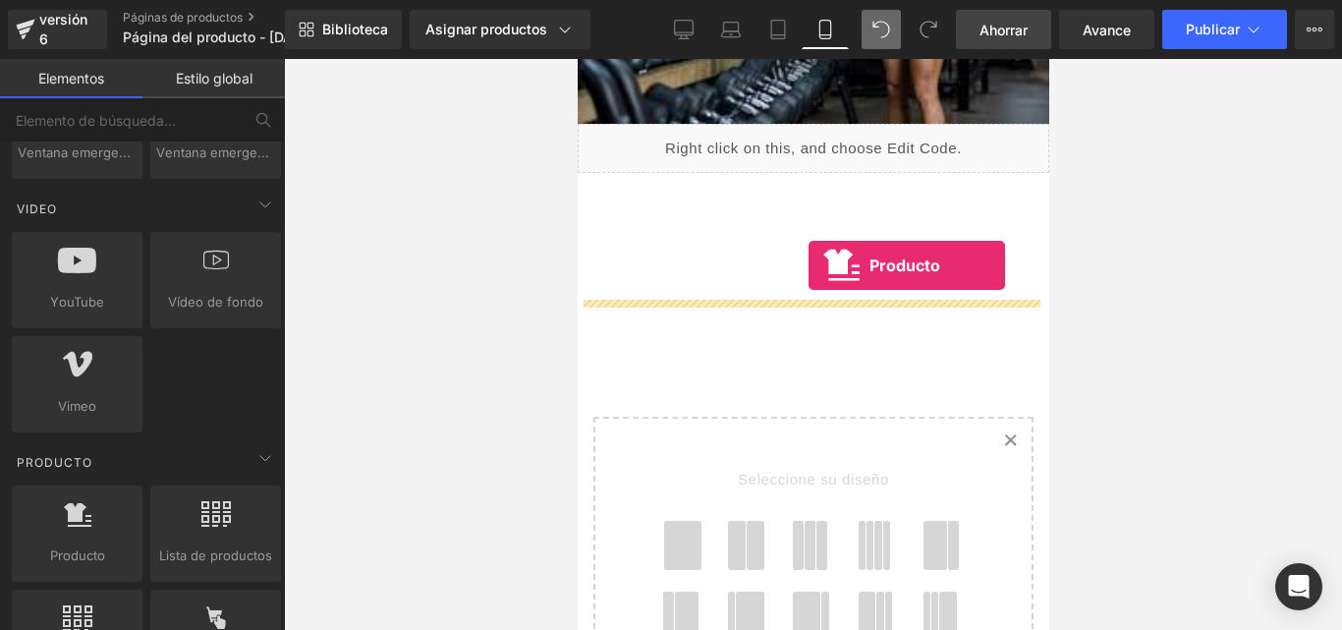
drag, startPoint x: 650, startPoint y: 577, endPoint x: 799, endPoint y: 259, distance: 350.6
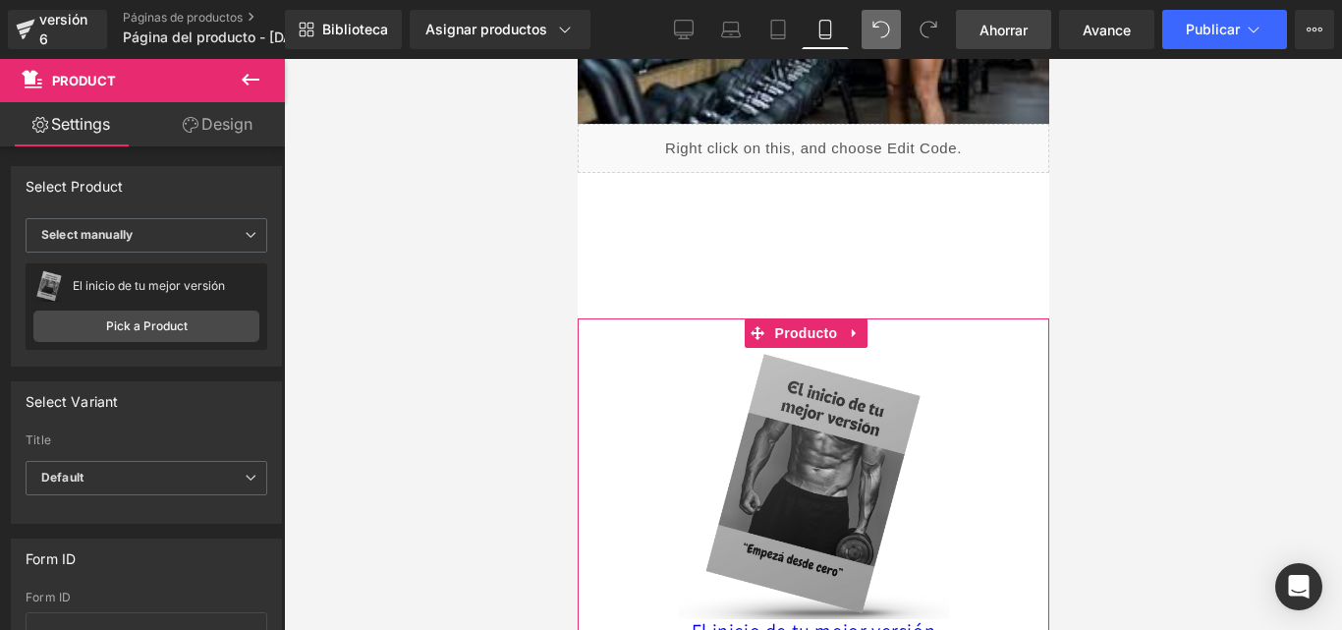
scroll to position [818, 0]
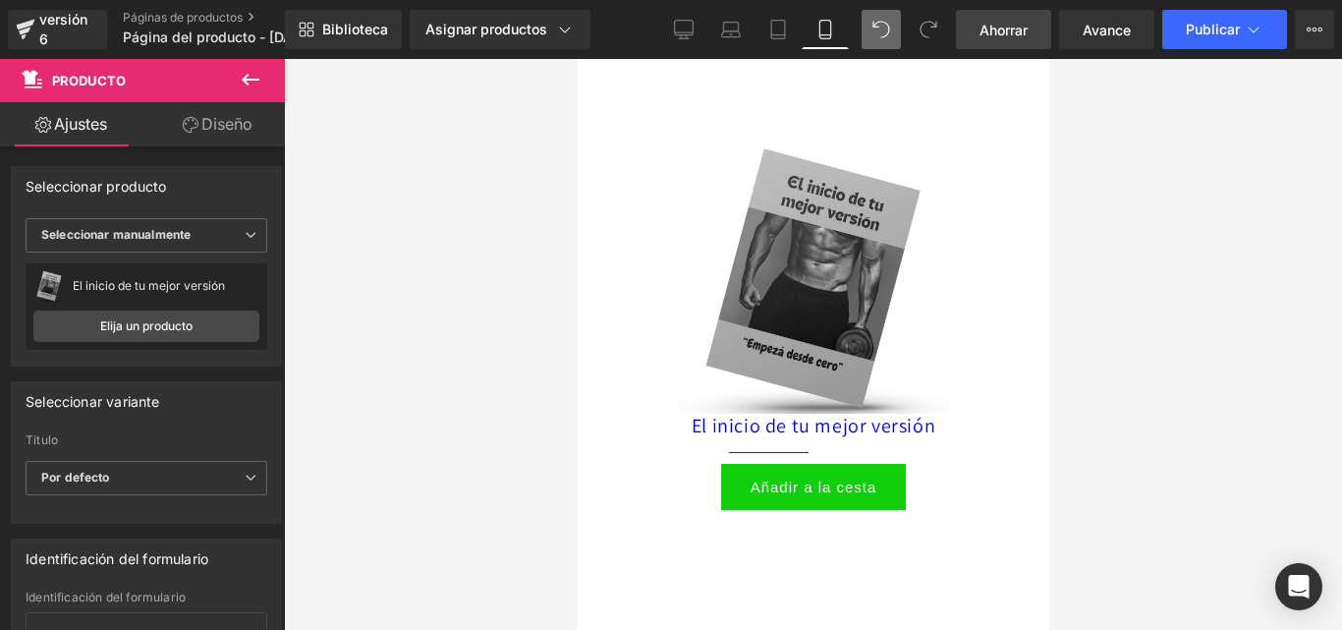
click at [823, 413] on div "El inicio de tu mejor versión (P) Título" at bounding box center [812, 426] width 452 height 27
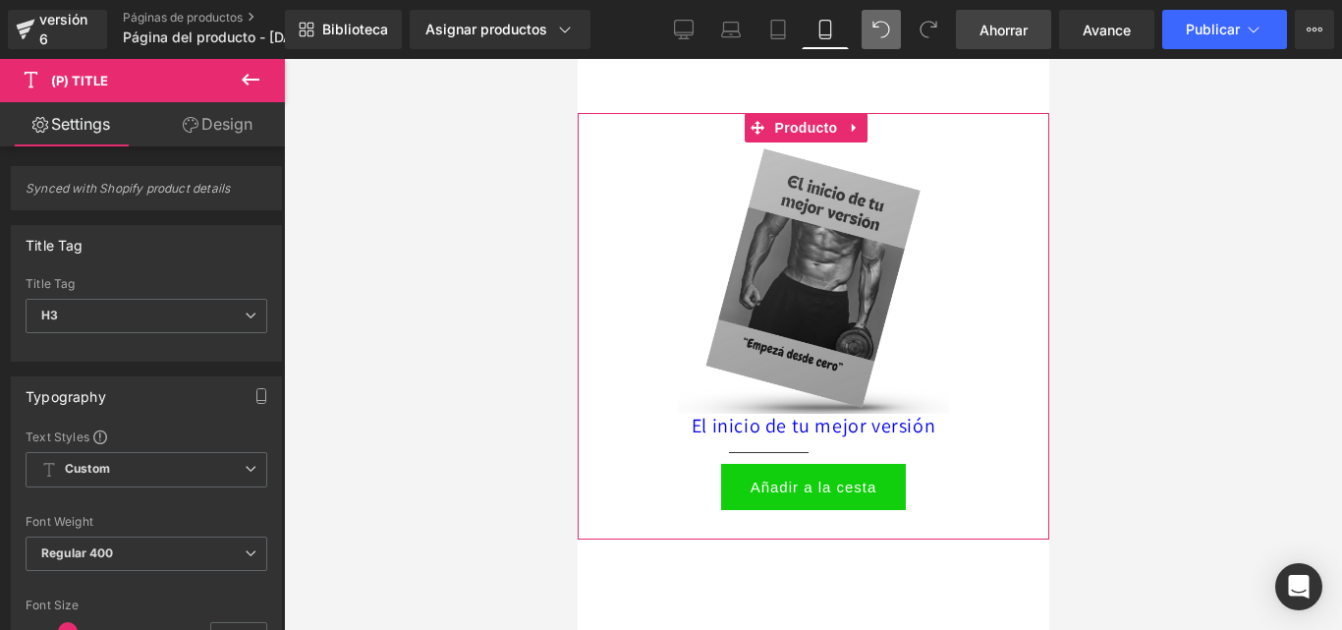
click at [838, 413] on div "El inicio de tu mejor versión (P) Título" at bounding box center [812, 426] width 452 height 27
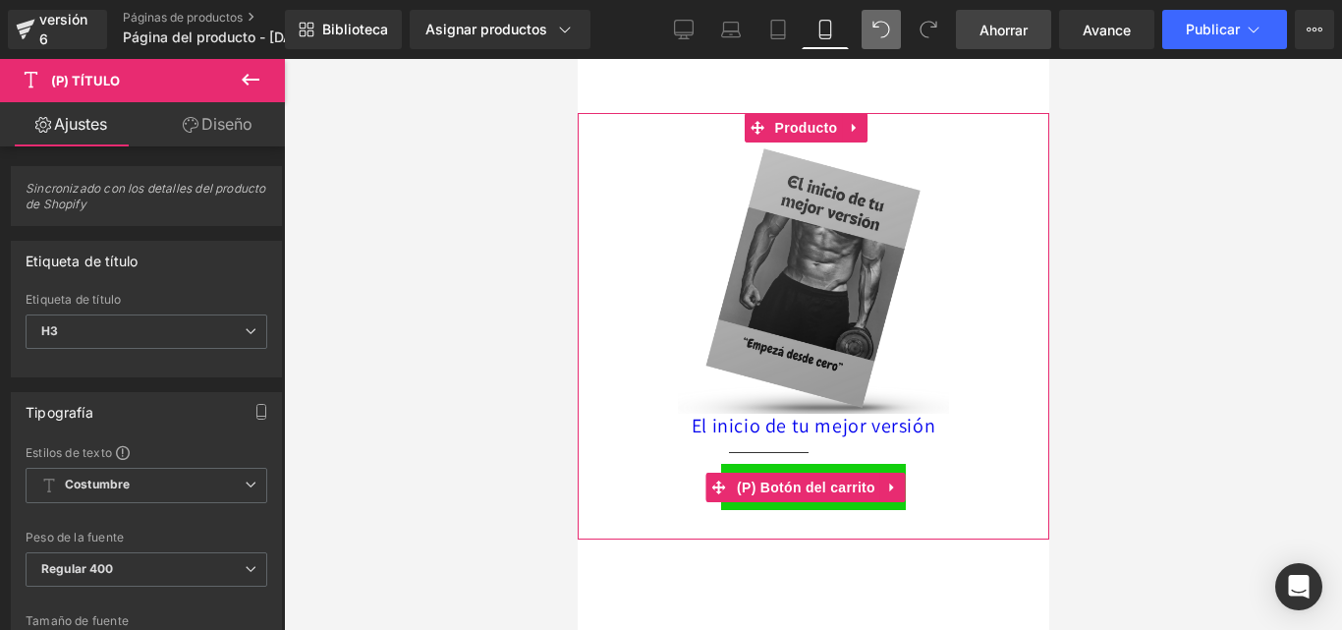
click at [804, 472] on font "(P) Botón del carrito" at bounding box center [805, 486] width 138 height 29
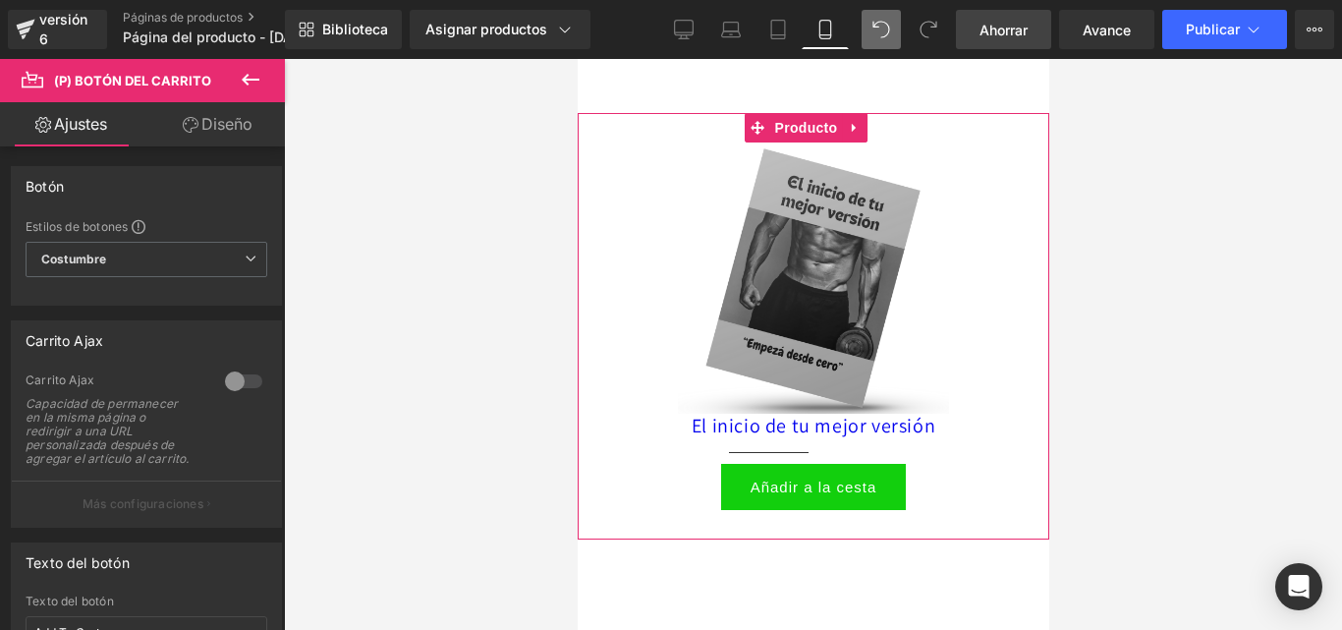
click at [791, 464] on div "Añadir a la cesta (P) Botón del carrito" at bounding box center [812, 487] width 452 height 46
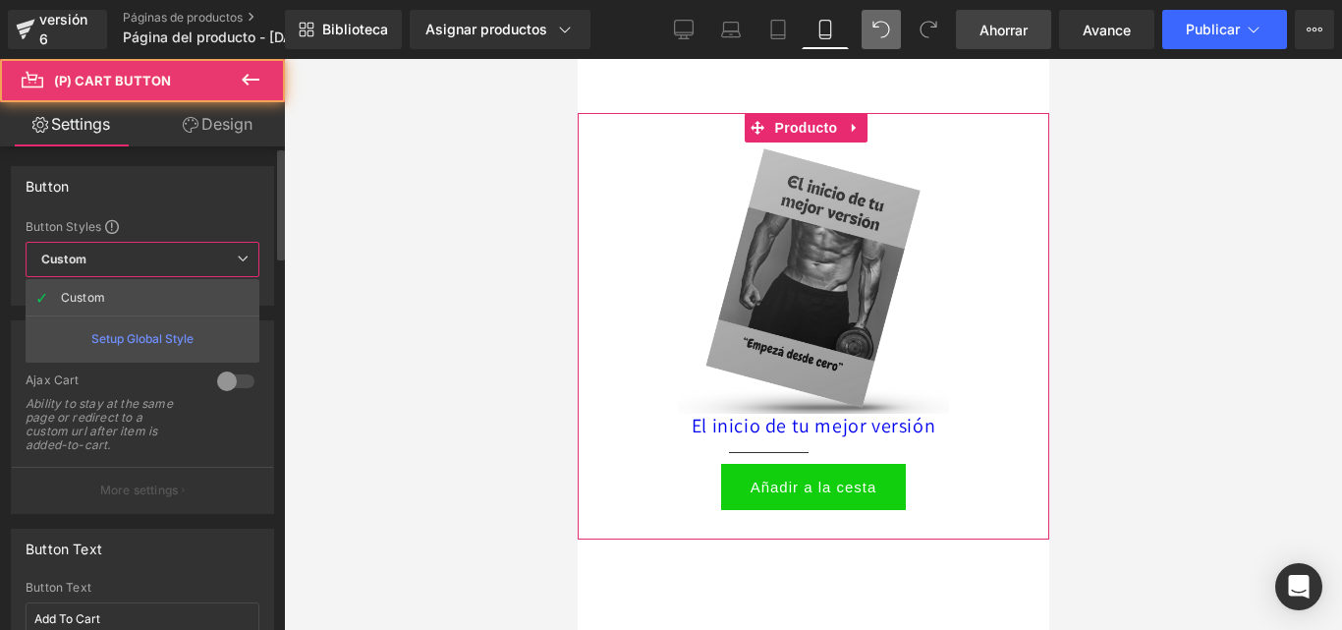
click at [203, 255] on span "Custom Setup Global Style" at bounding box center [143, 259] width 234 height 35
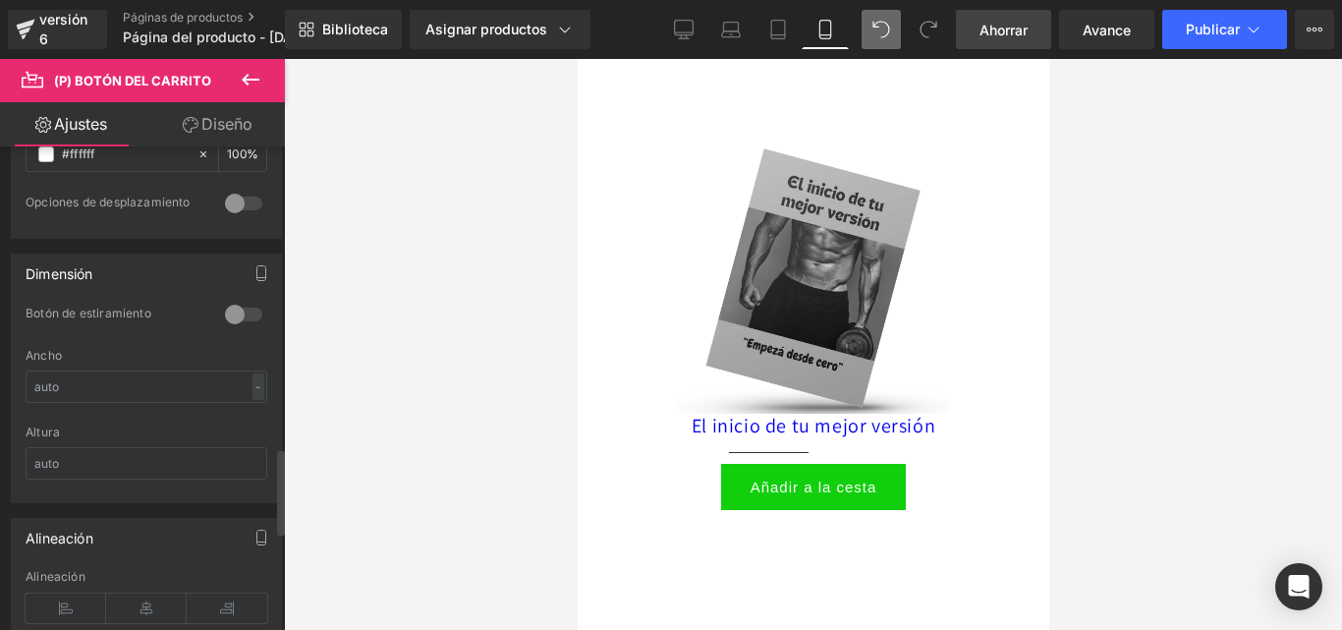
scroll to position [1697, 0]
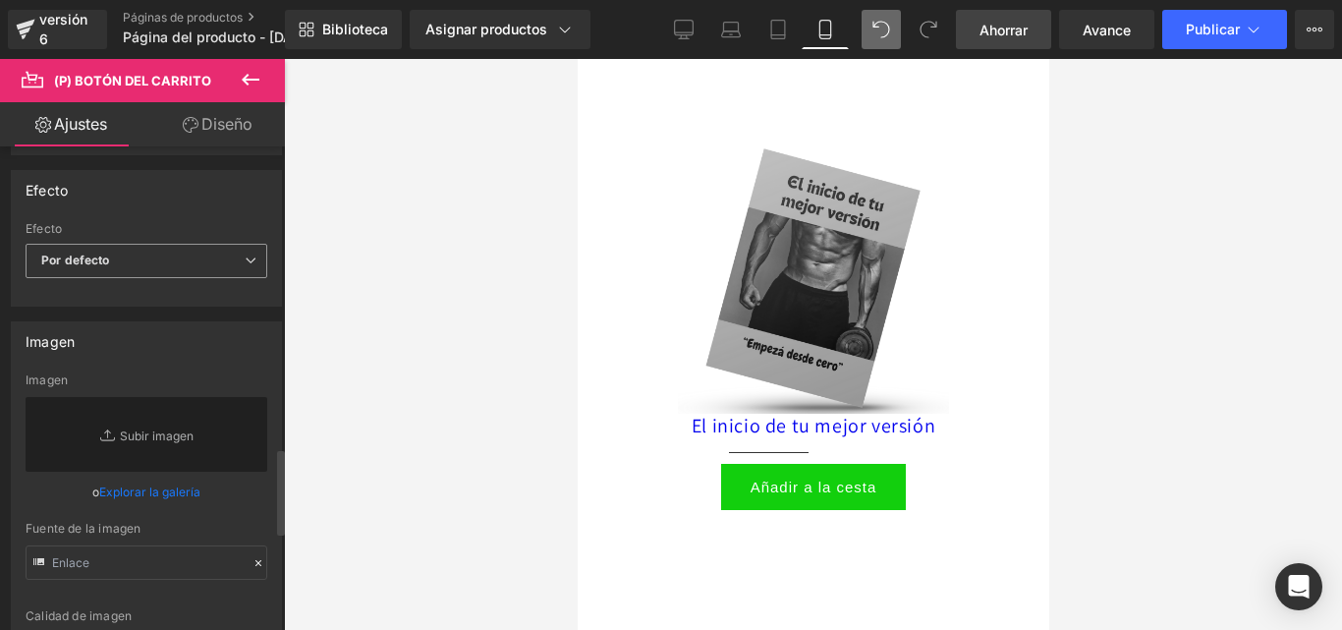
click at [113, 277] on span "Por defecto" at bounding box center [147, 261] width 242 height 34
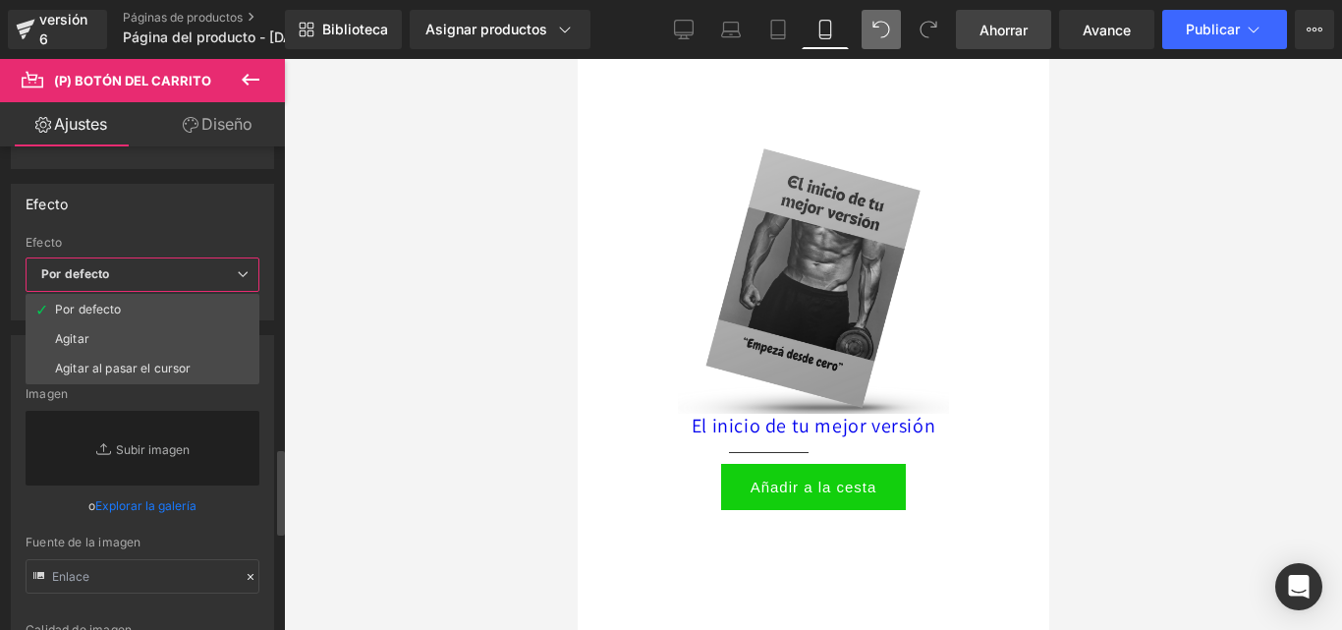
click at [154, 267] on span "Por defecto" at bounding box center [143, 274] width 234 height 34
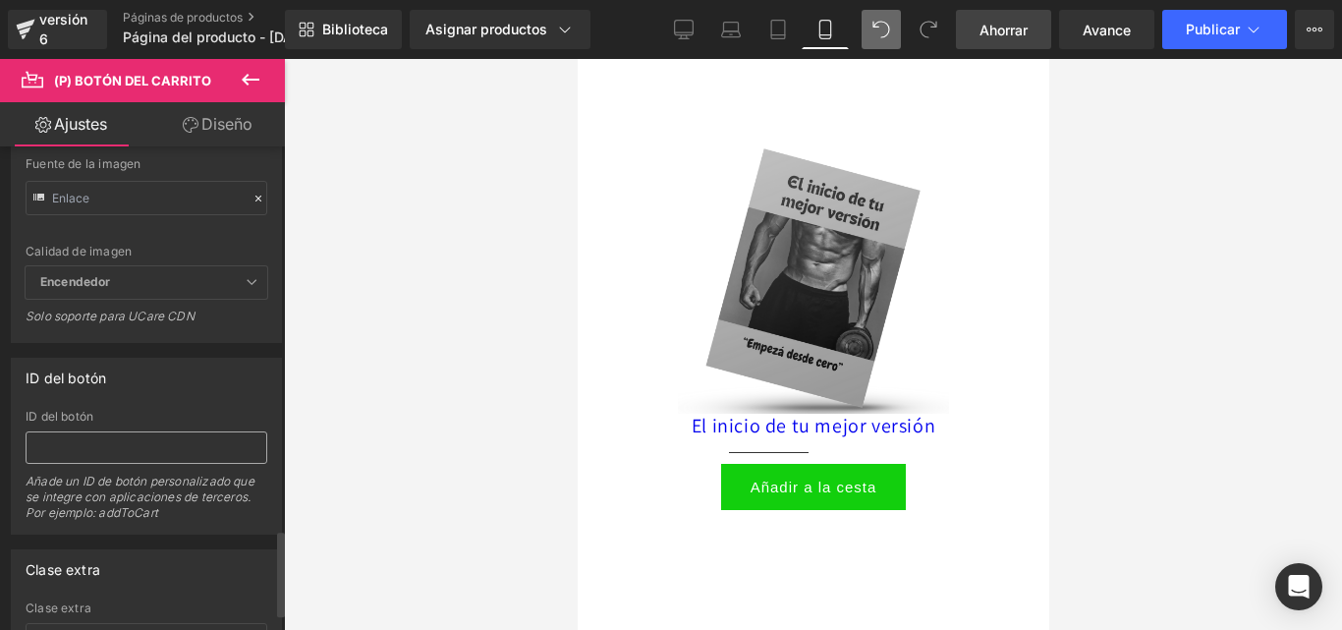
scroll to position [2160, 0]
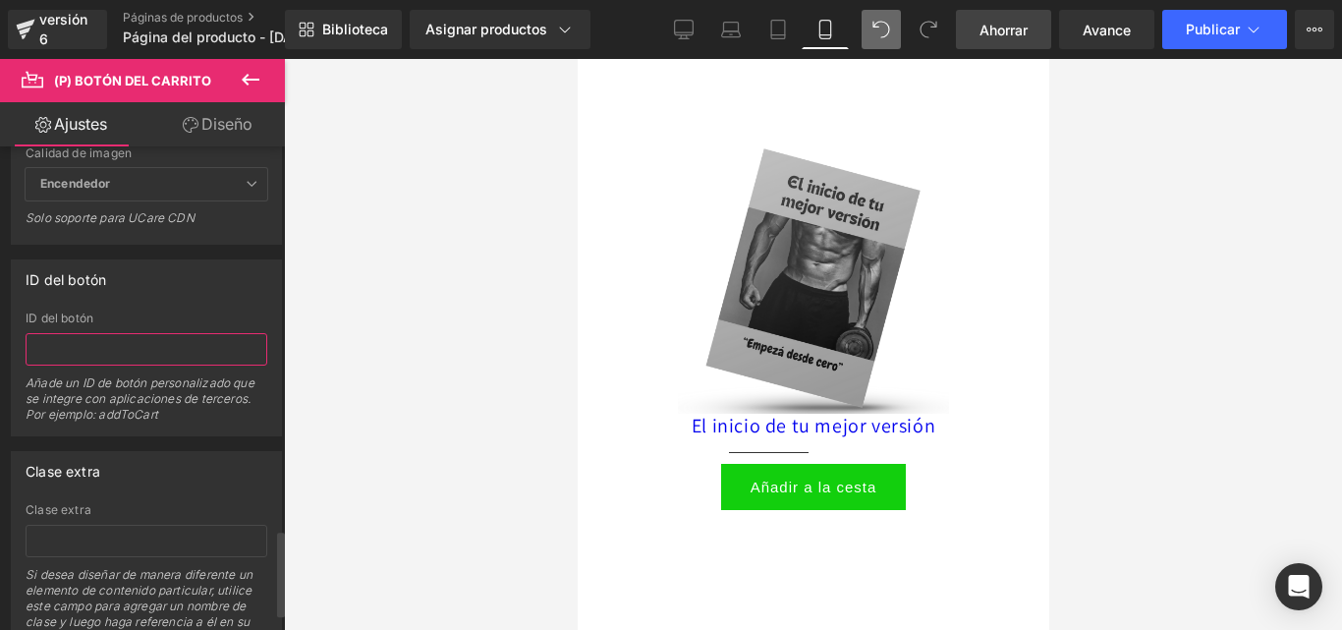
click at [97, 358] on input "text" at bounding box center [147, 349] width 242 height 32
type input "Quiero mi manual ahora"
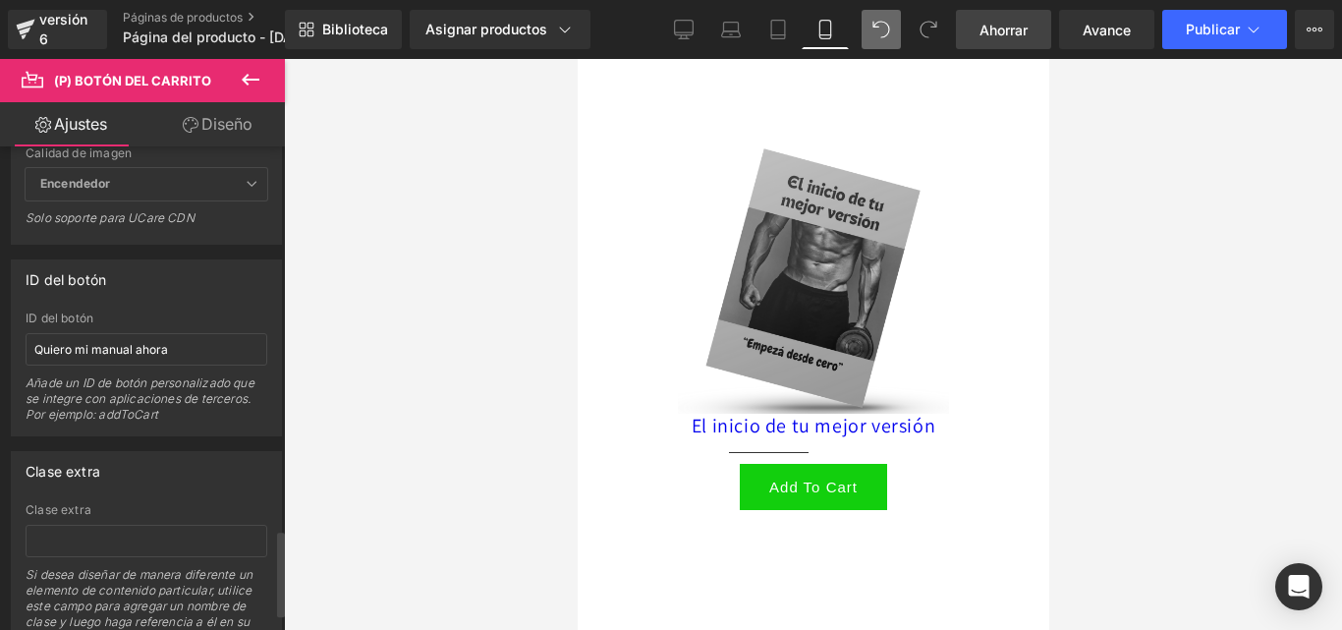
click at [235, 296] on div "ID del botón" at bounding box center [146, 278] width 269 height 37
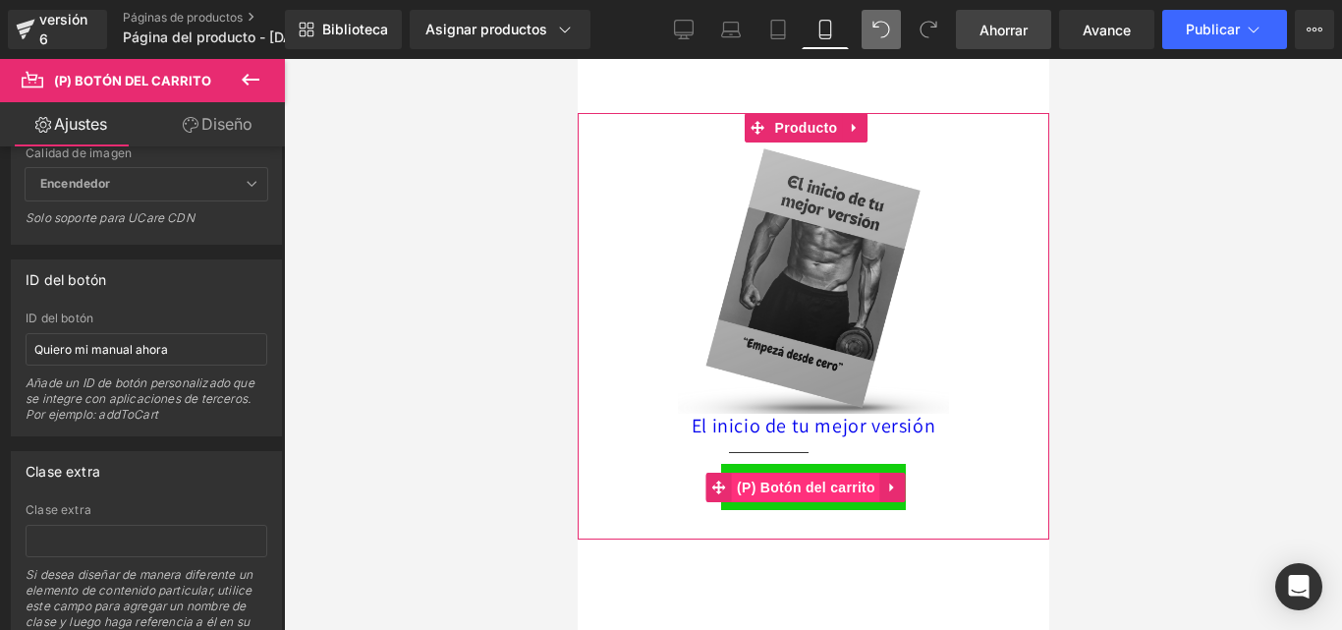
click at [805, 479] on font "(P) Botón del carrito" at bounding box center [805, 487] width 138 height 16
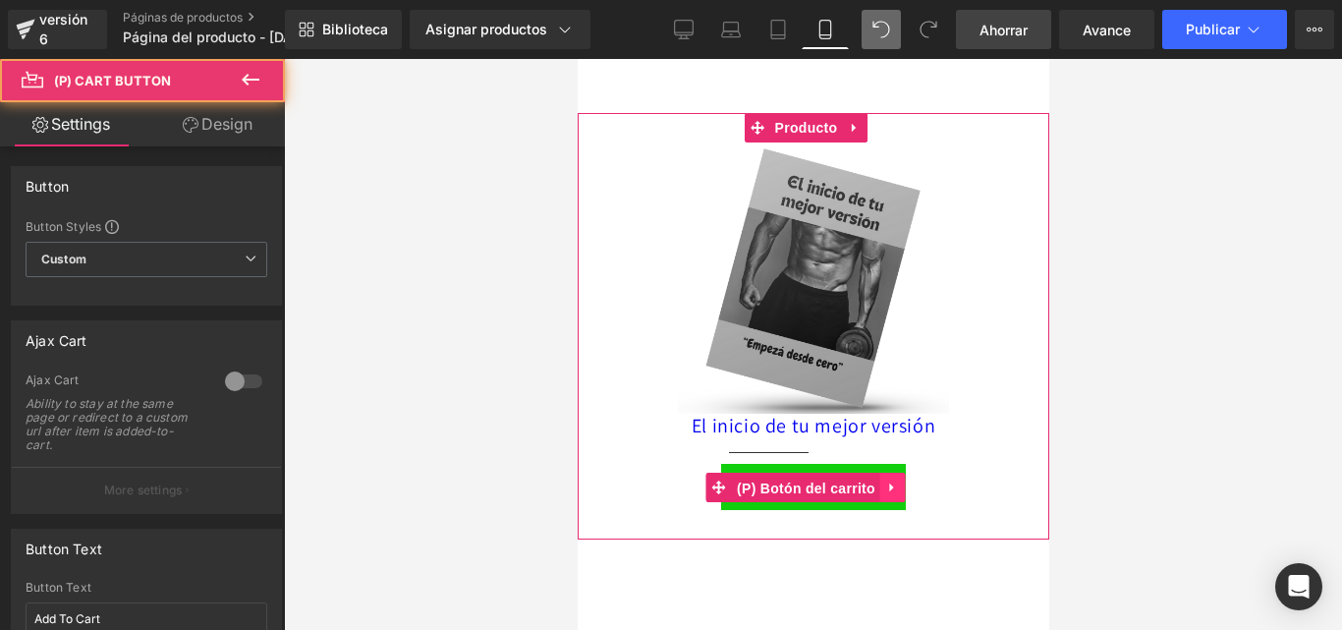
click at [886, 479] on icon at bounding box center [892, 486] width 14 height 15
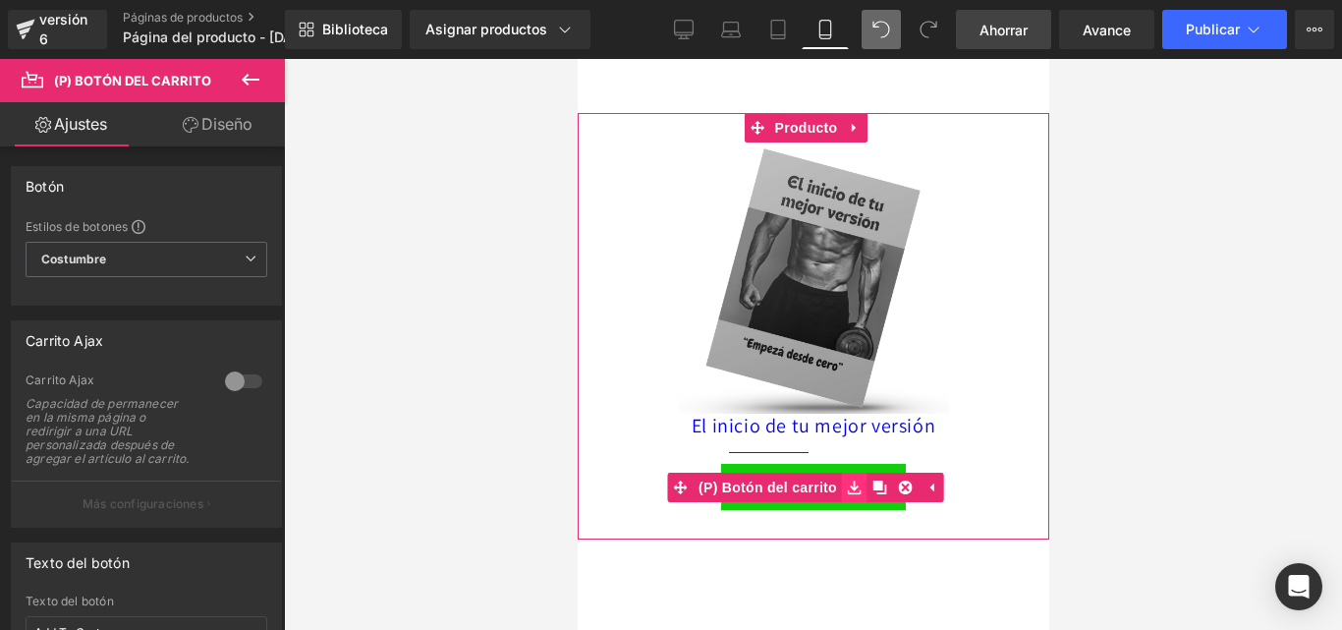
drag, startPoint x: 905, startPoint y: 459, endPoint x: 863, endPoint y: 459, distance: 41.2
click at [905, 479] on icon at bounding box center [905, 486] width 14 height 15
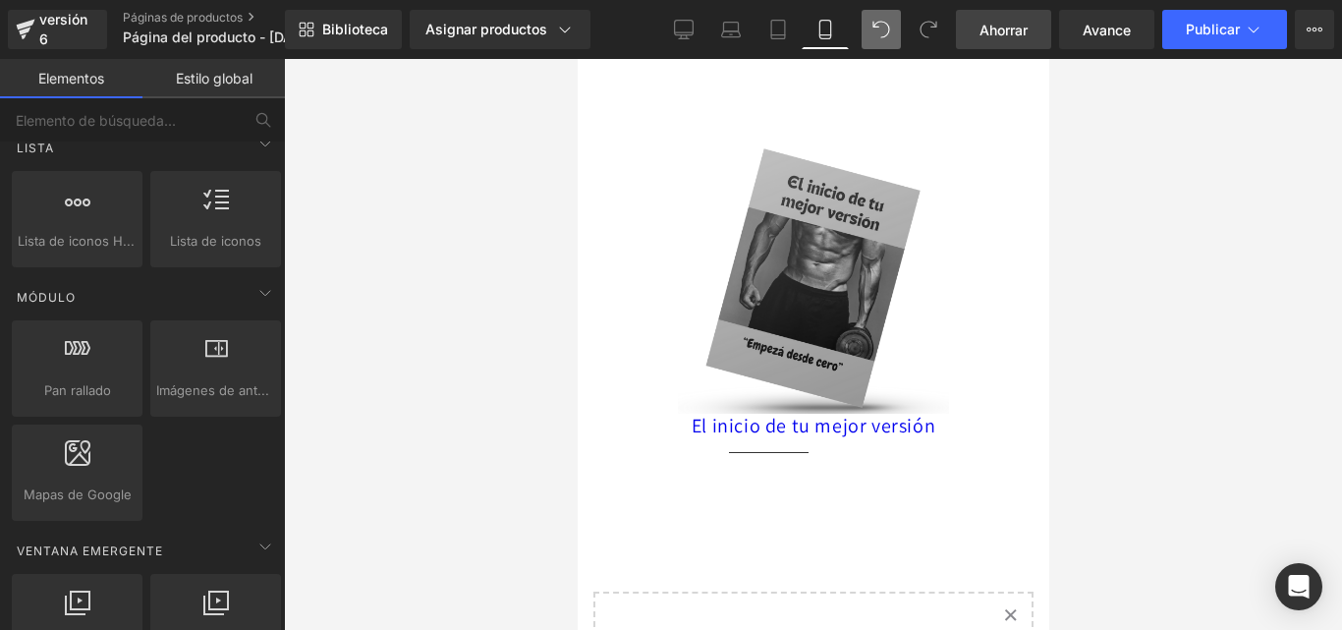
scroll to position [393, 0]
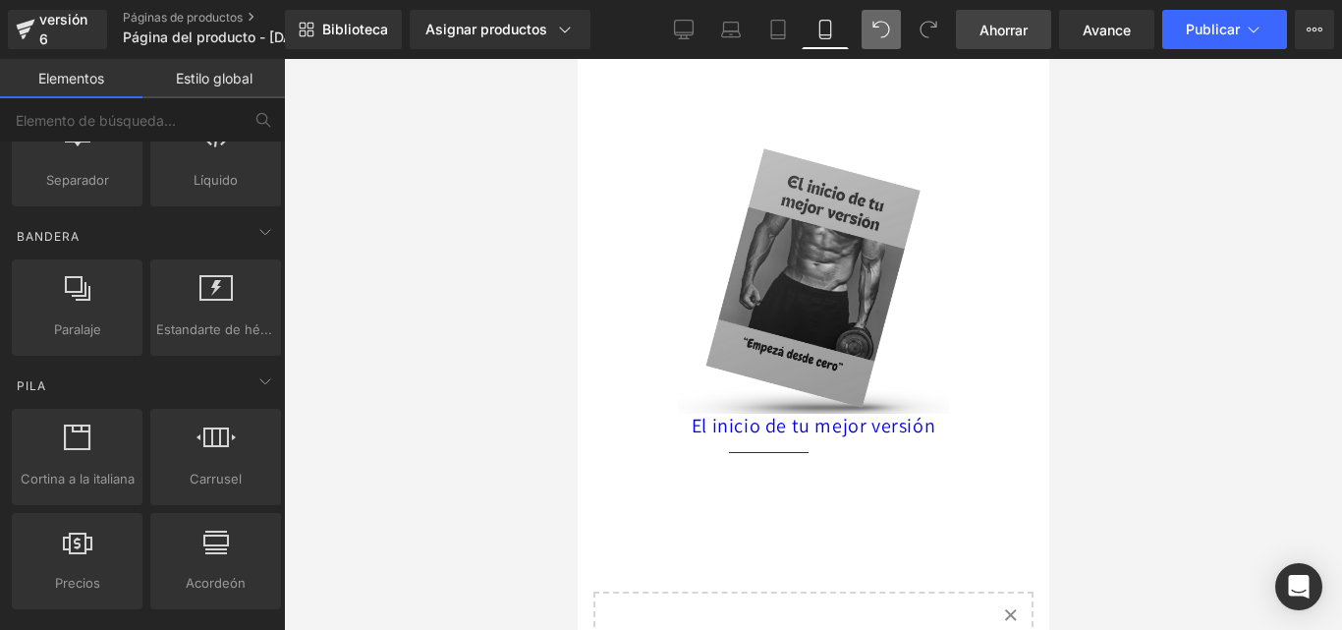
click at [886, 27] on icon at bounding box center [881, 30] width 16 height 16
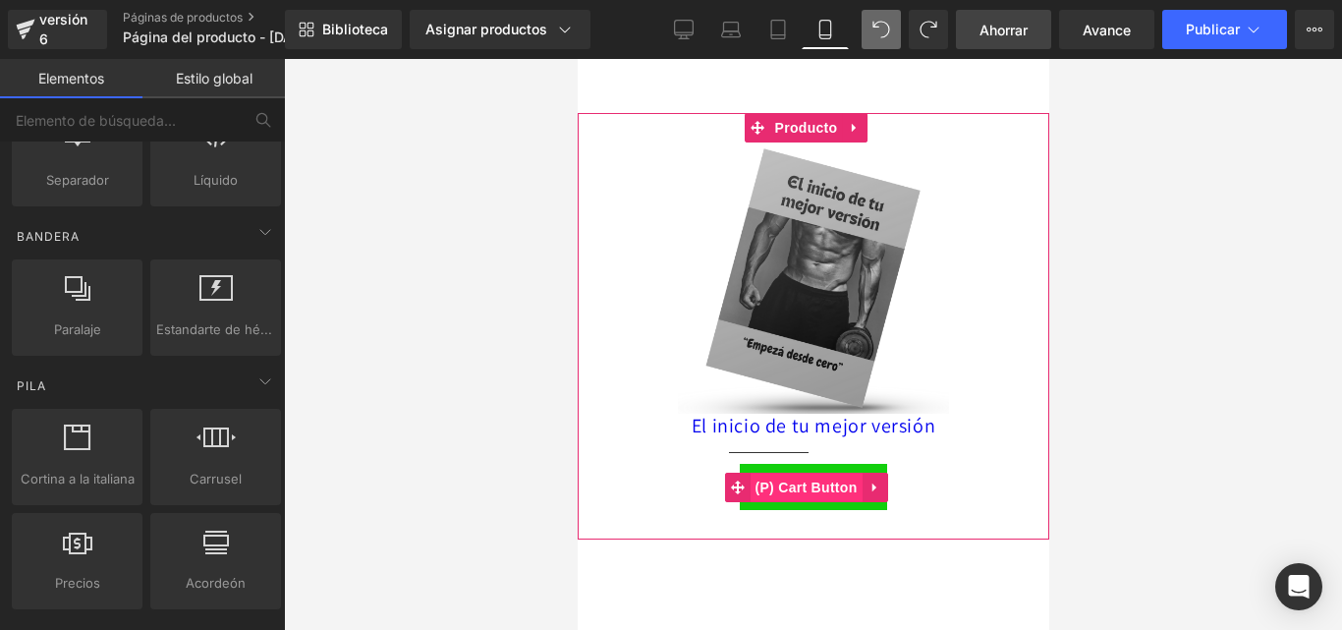
click at [815, 472] on span "(P) Cart Button" at bounding box center [804, 486] width 112 height 29
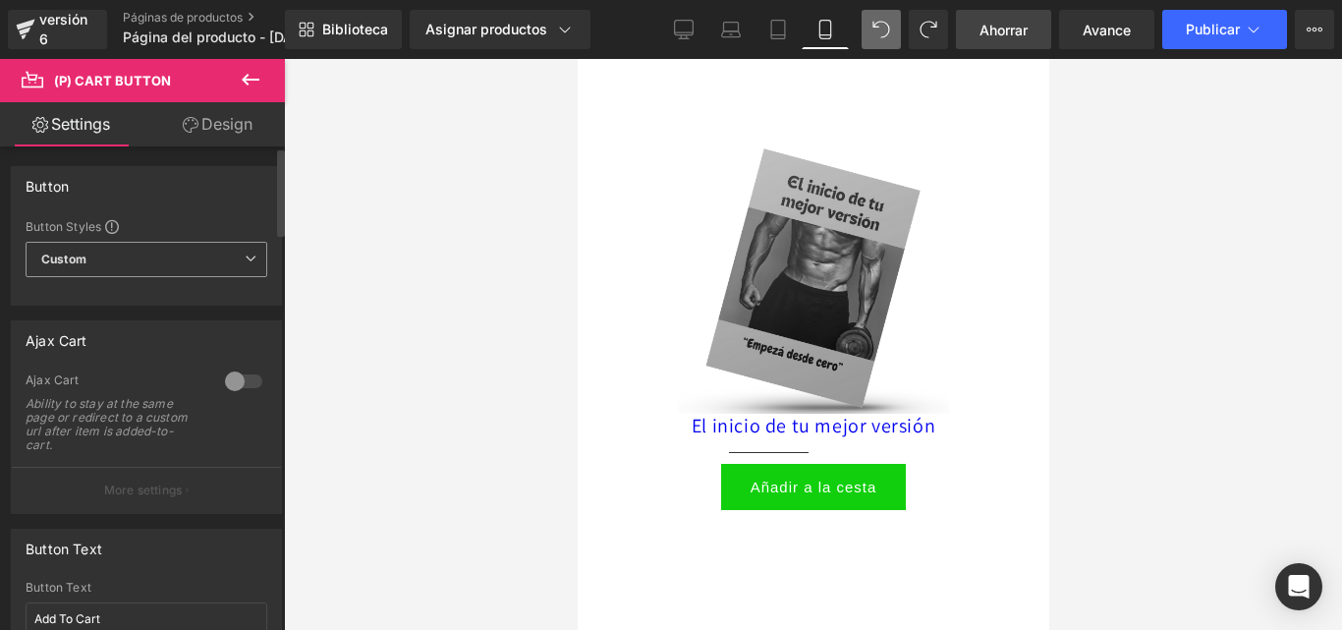
click at [132, 268] on span "Custom Setup Global Style" at bounding box center [147, 259] width 242 height 35
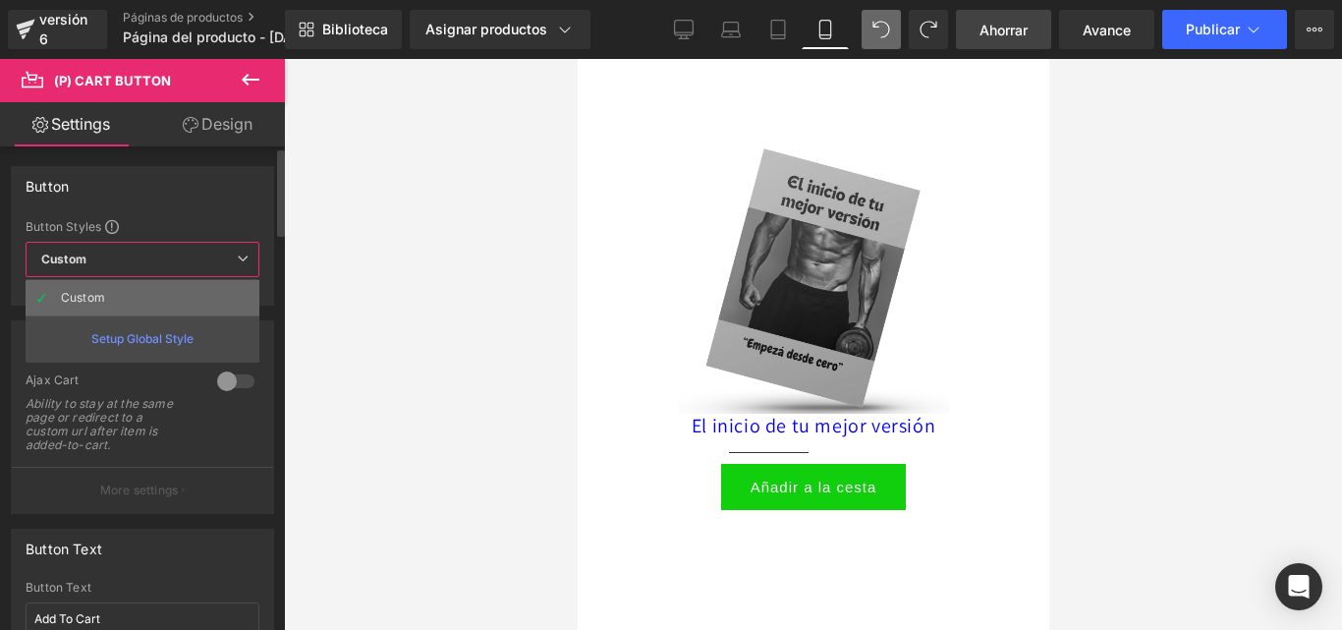
click at [80, 294] on div "Custom" at bounding box center [99, 298] width 77 height 14
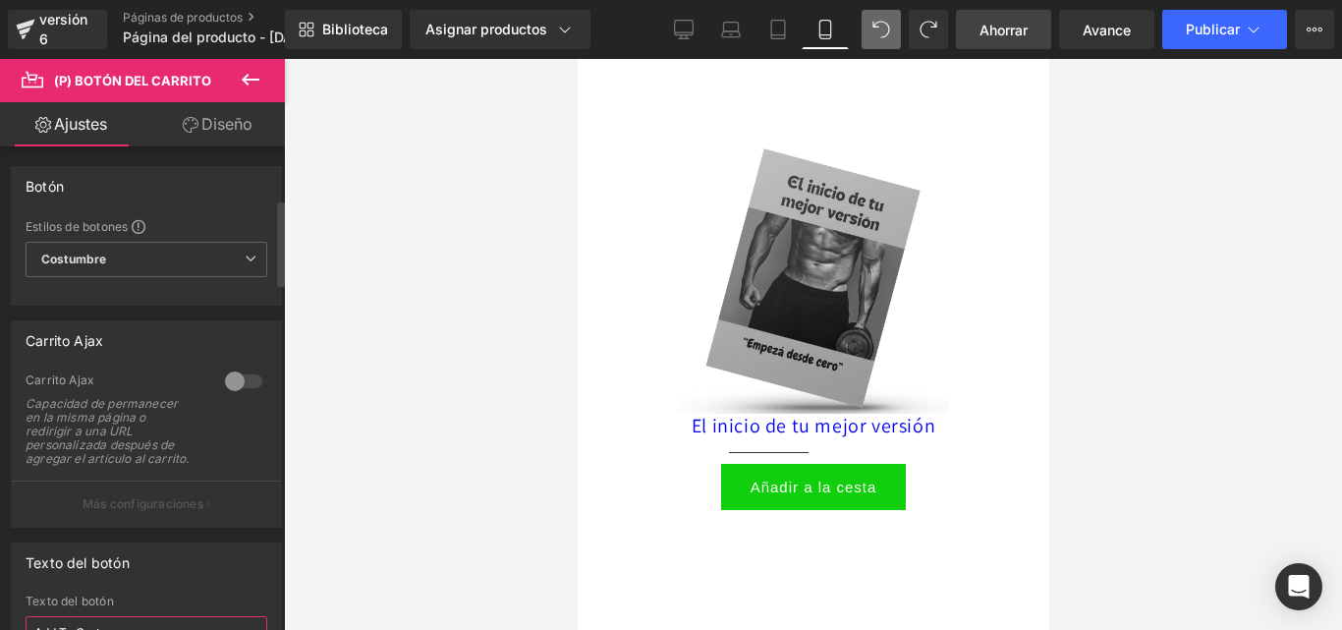
scroll to position [295, 0]
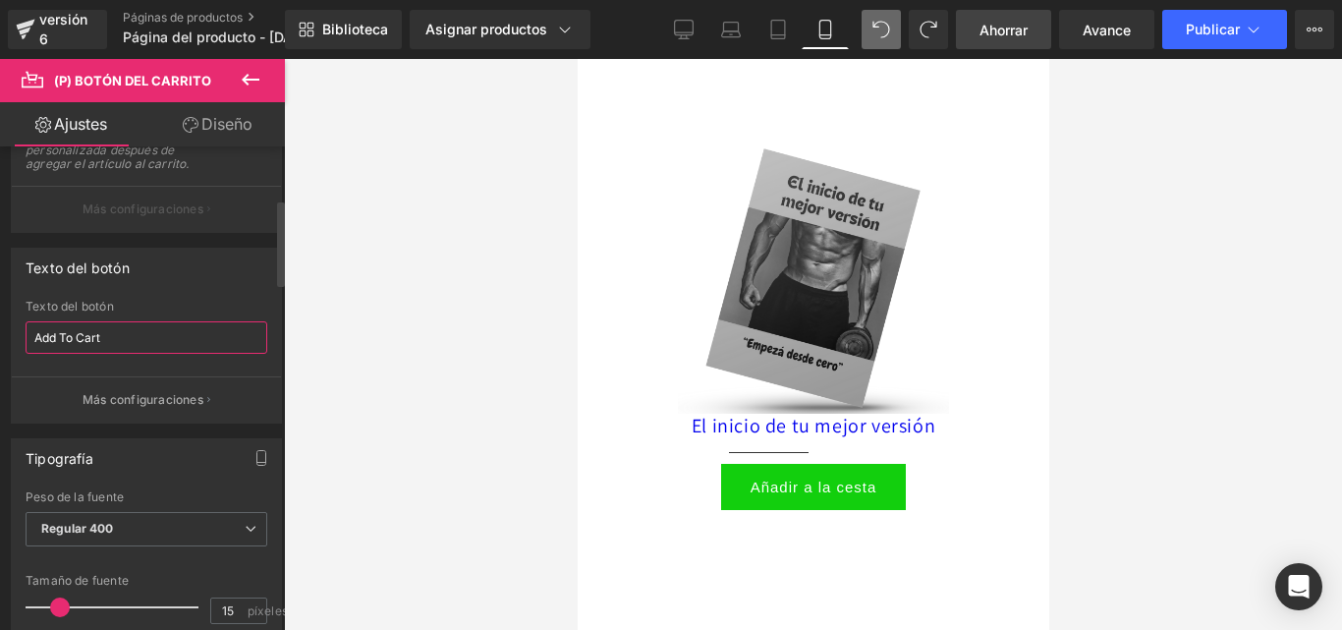
click at [161, 354] on input "Add To Cart" at bounding box center [147, 337] width 242 height 32
drag, startPoint x: 161, startPoint y: 354, endPoint x: 0, endPoint y: 351, distance: 161.1
click at [0, 351] on div "Texto del botón Add To Cart Texto del botón Add To Cart Más configuraciones" at bounding box center [147, 328] width 294 height 191
type input "Quiero mi manual ahora"
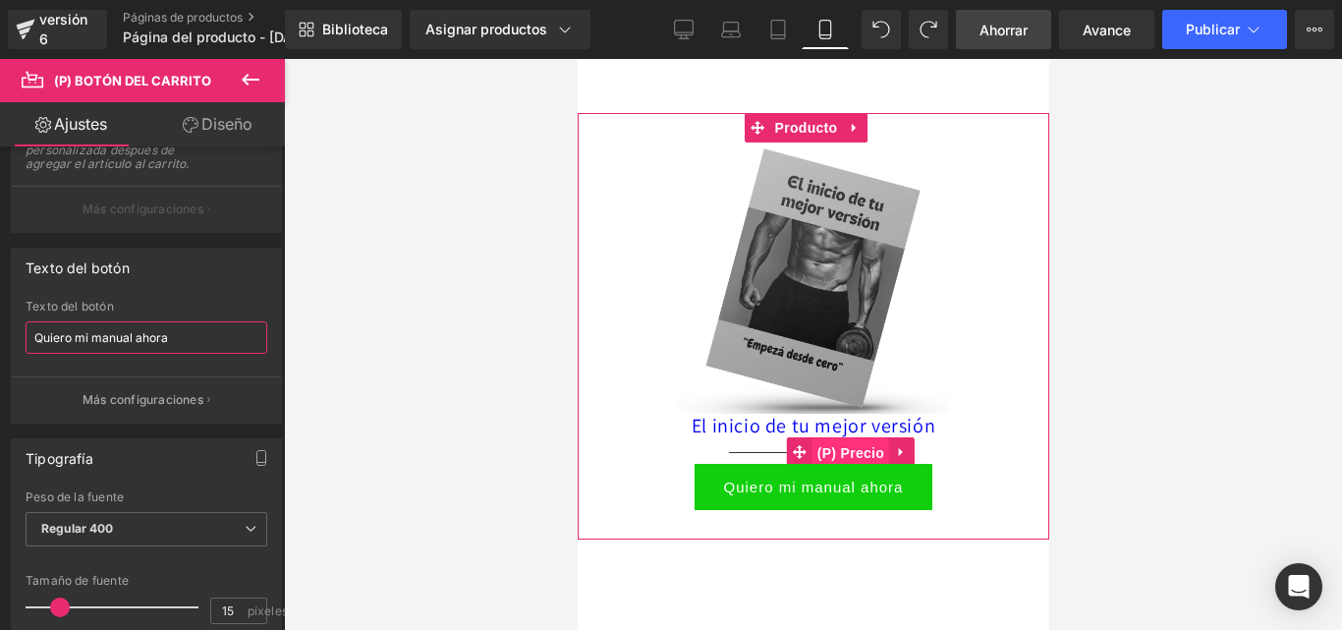
drag, startPoint x: 815, startPoint y: 420, endPoint x: 748, endPoint y: 330, distance: 112.4
click at [816, 445] on font "(P) Precio" at bounding box center [849, 453] width 67 height 16
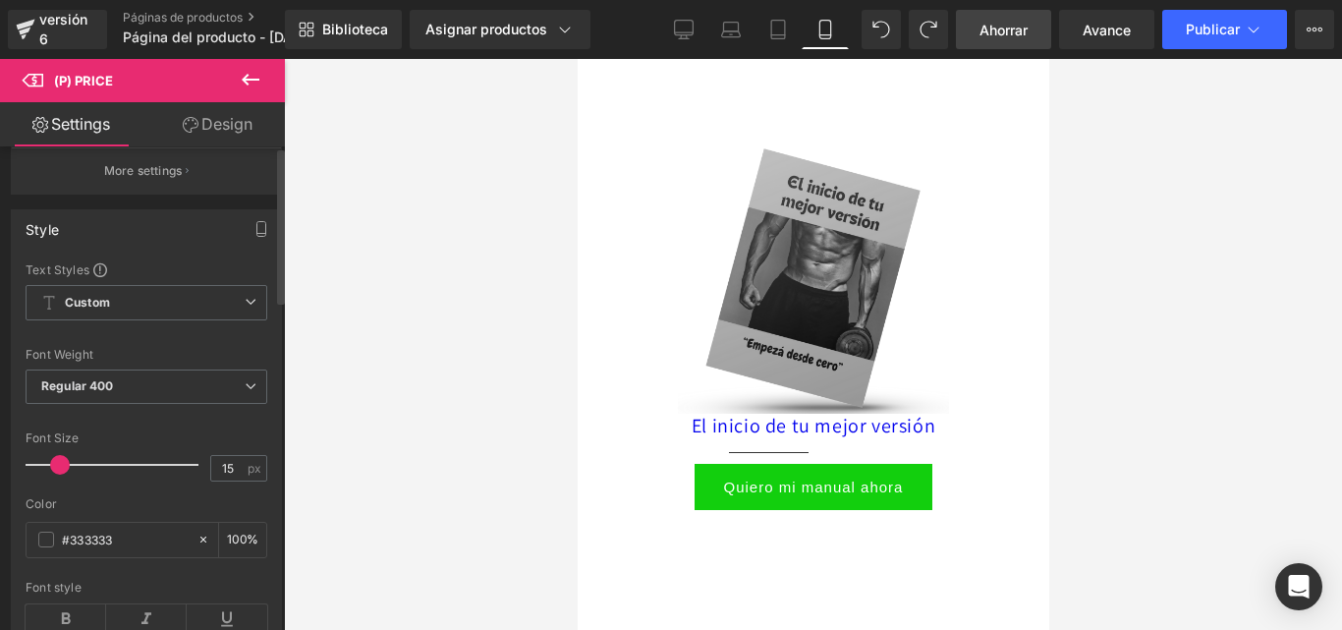
scroll to position [0, 0]
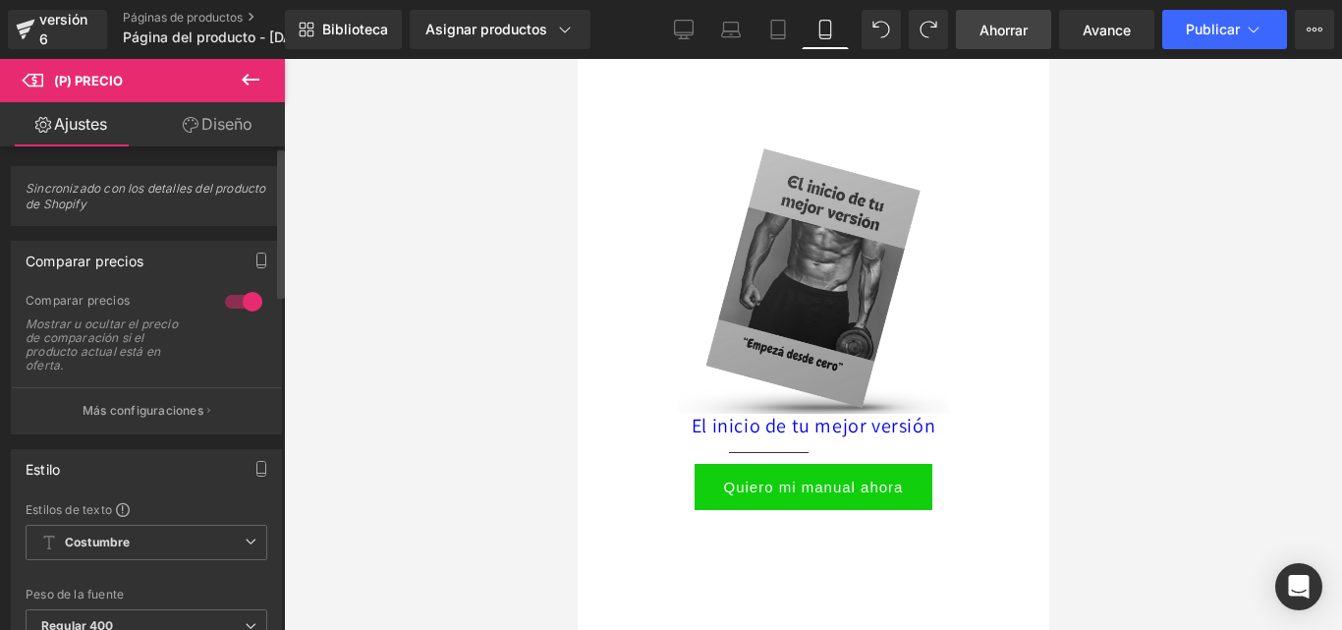
click at [133, 191] on font "Sincronizado con los detalles del producto de Shopify" at bounding box center [146, 196] width 241 height 30
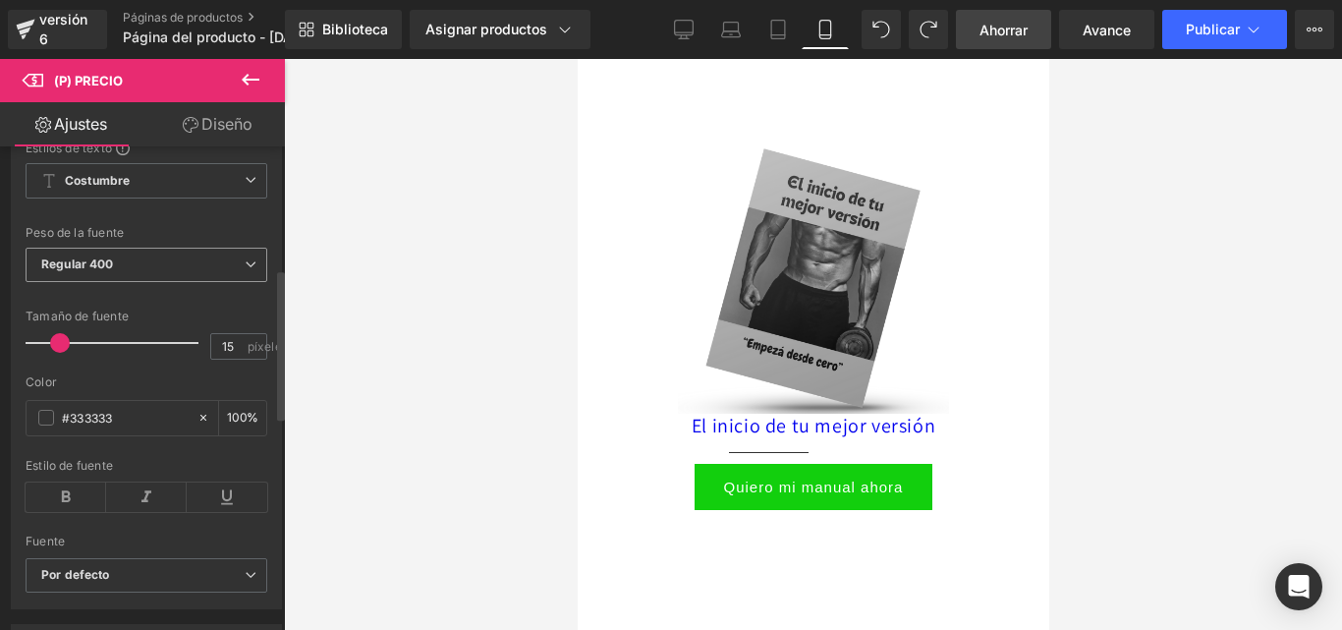
scroll to position [393, 0]
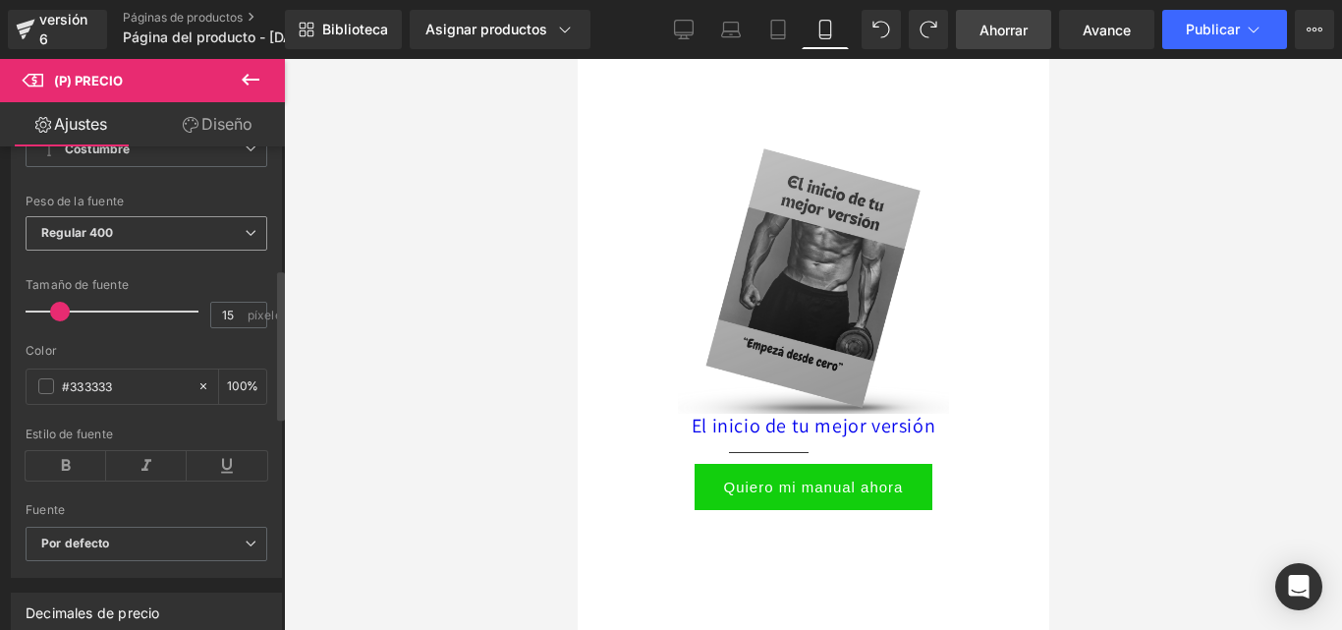
click at [180, 220] on span "Regular 400" at bounding box center [147, 233] width 242 height 34
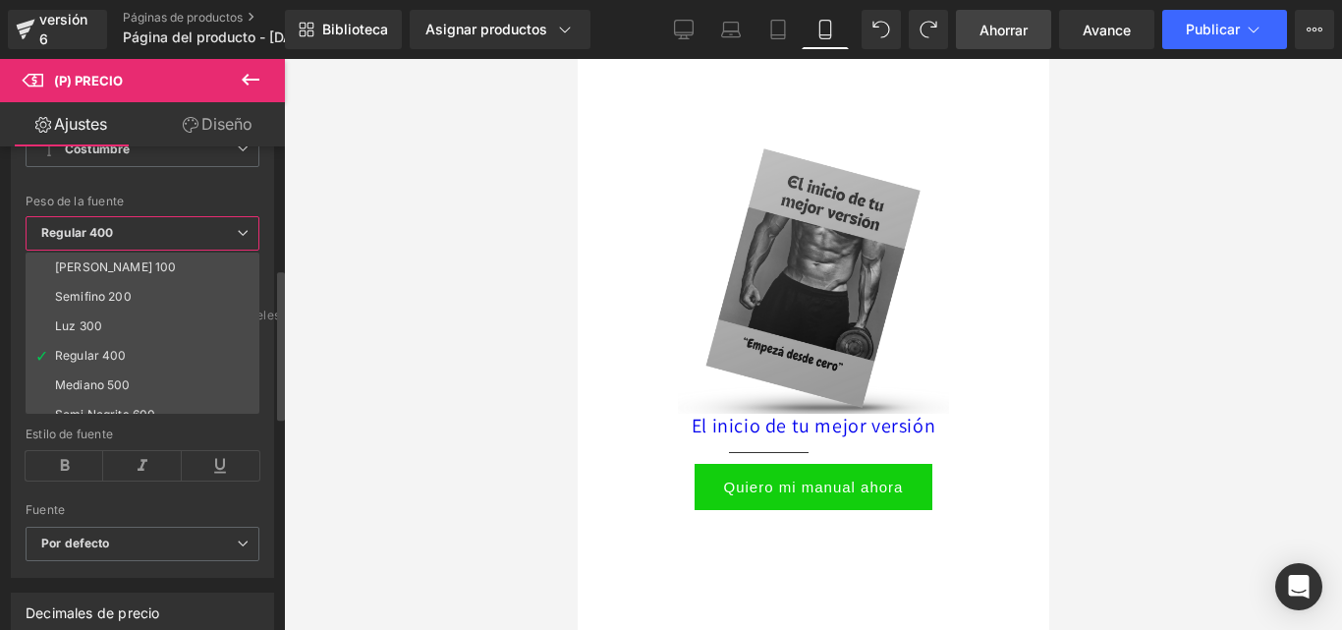
click at [180, 220] on span "Regular 400" at bounding box center [143, 233] width 234 height 34
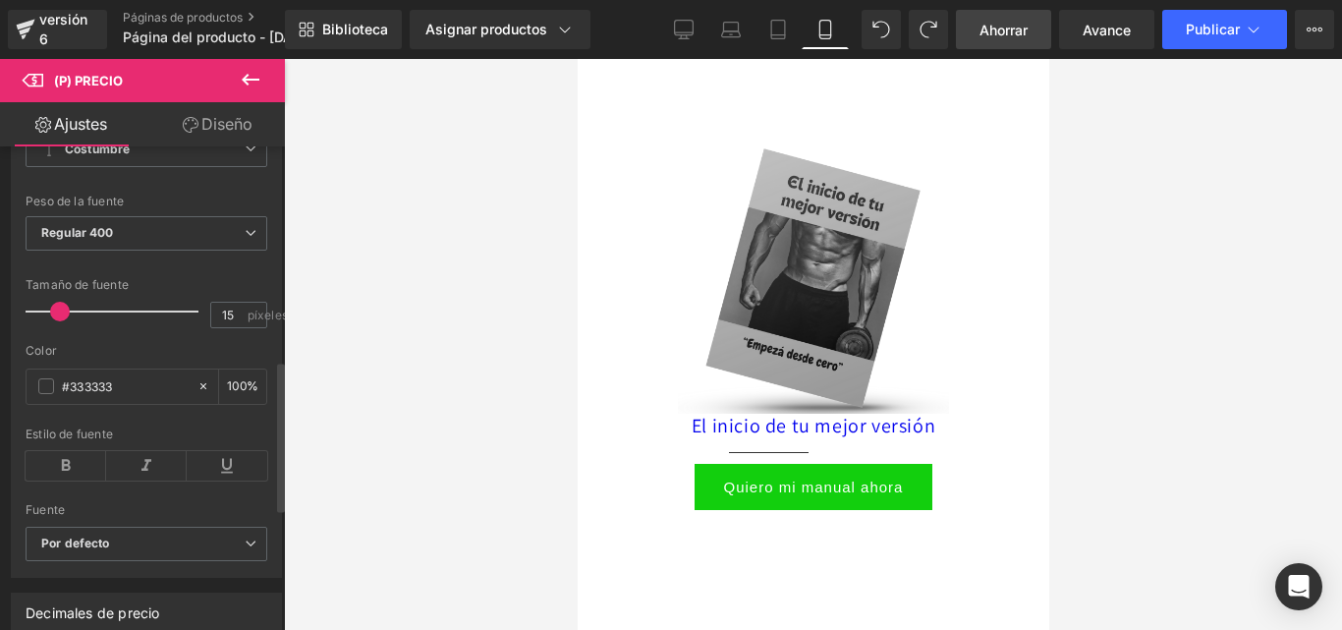
scroll to position [687, 0]
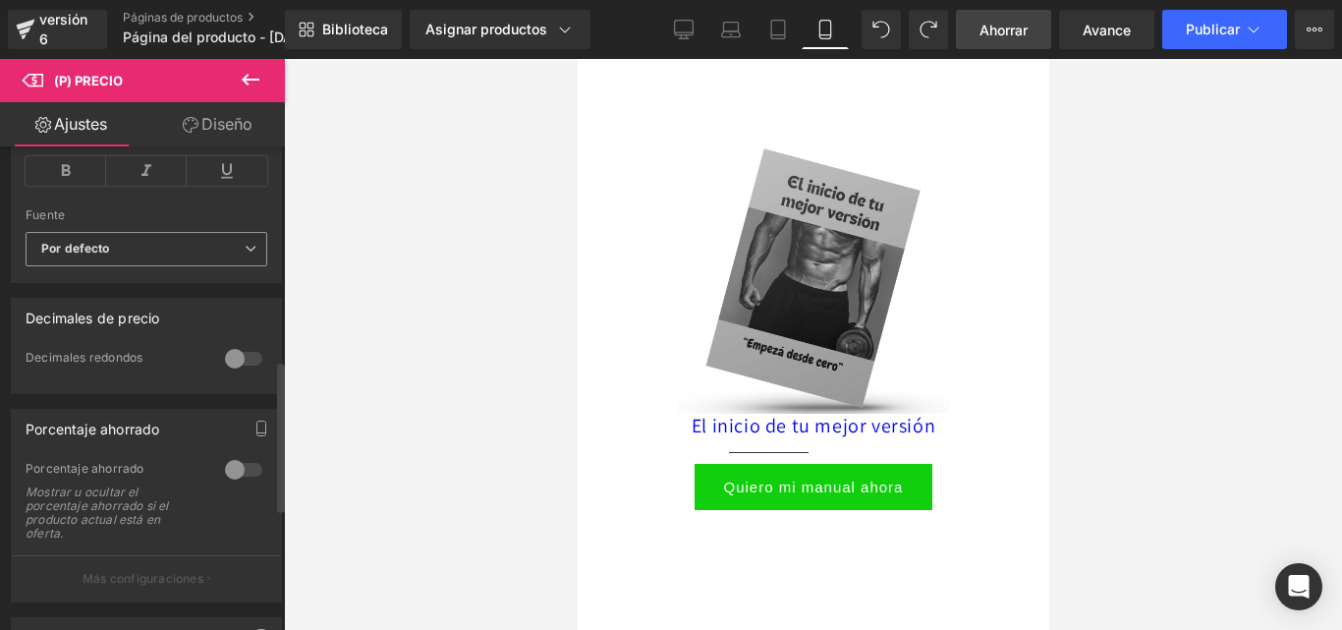
click at [163, 245] on b "Por defecto" at bounding box center [142, 249] width 203 height 17
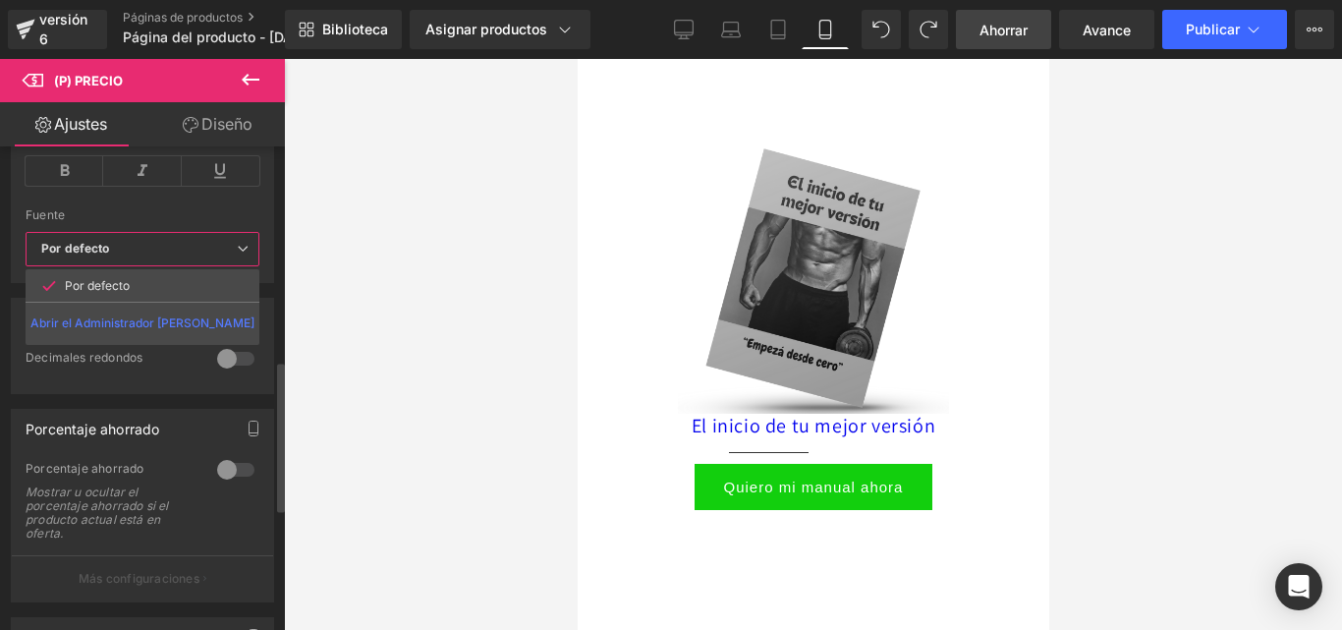
click at [163, 245] on b "Por defecto" at bounding box center [138, 249] width 195 height 17
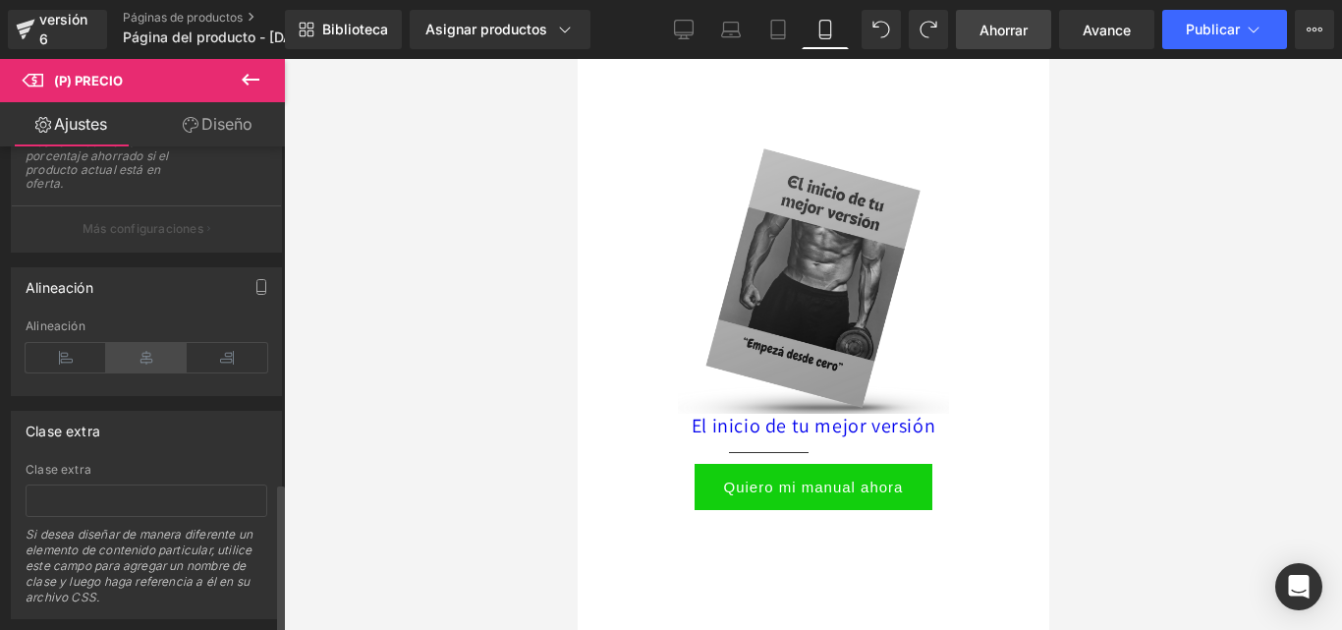
scroll to position [1081, 0]
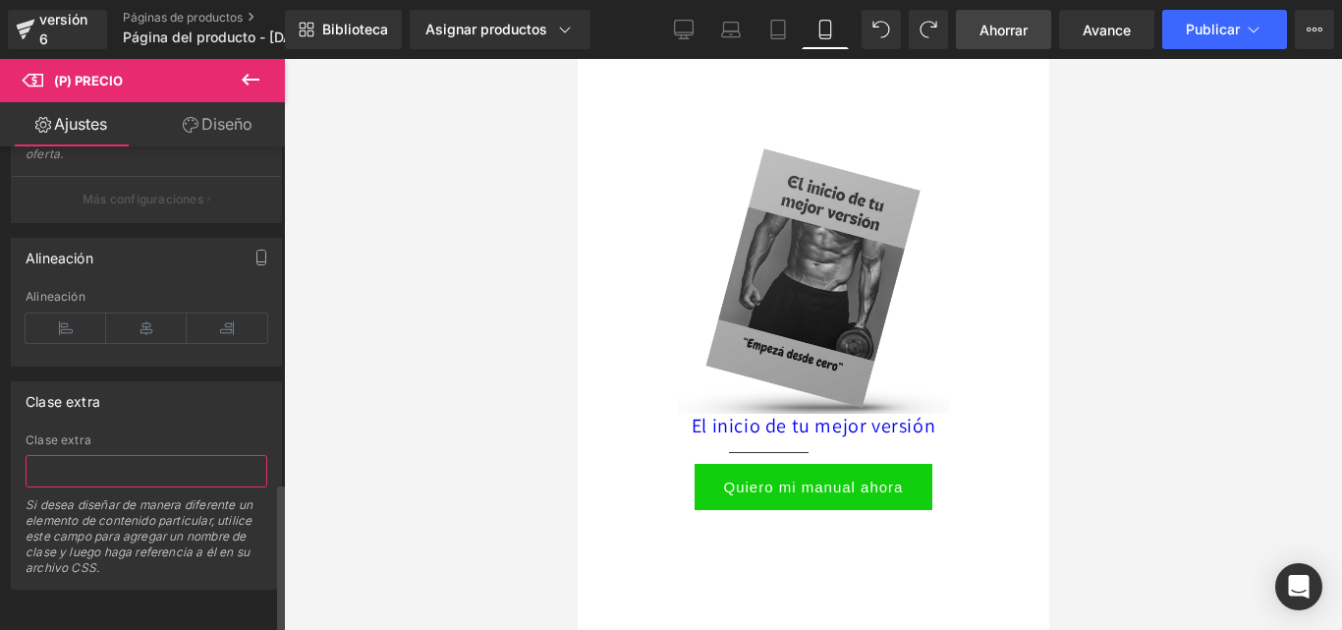
click at [127, 455] on input "text" at bounding box center [147, 471] width 242 height 32
type input "1"
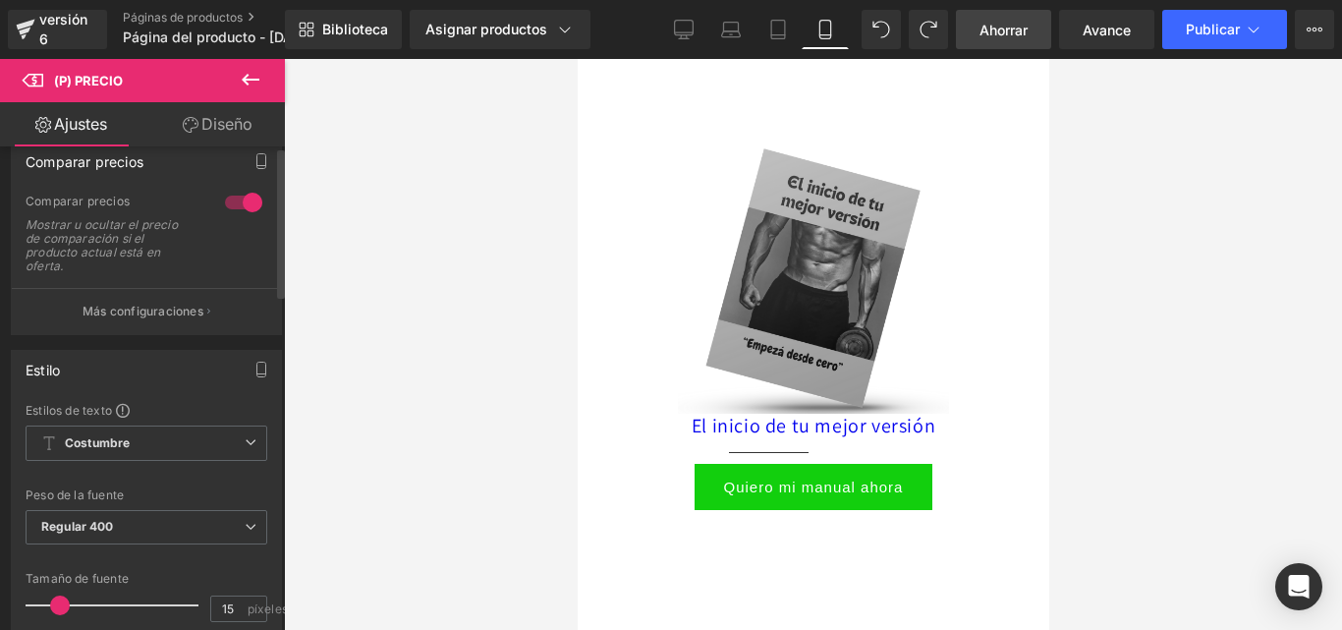
scroll to position [0, 0]
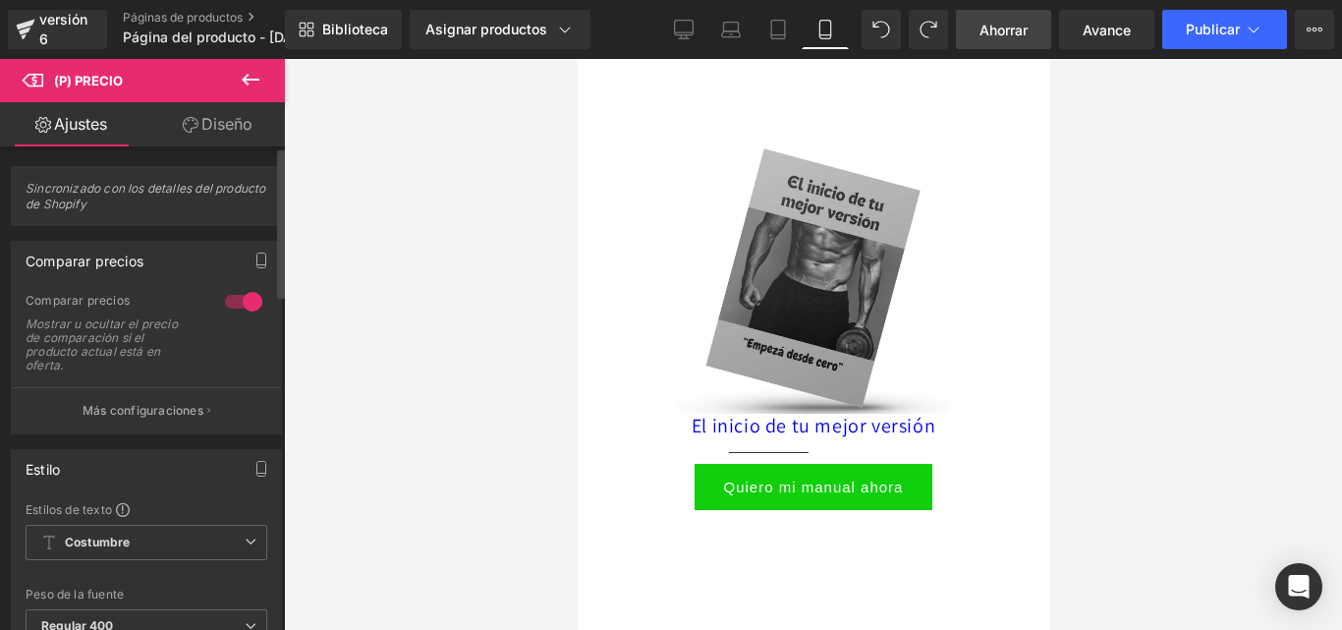
click at [233, 303] on div at bounding box center [243, 301] width 47 height 31
click at [228, 304] on div at bounding box center [243, 301] width 47 height 31
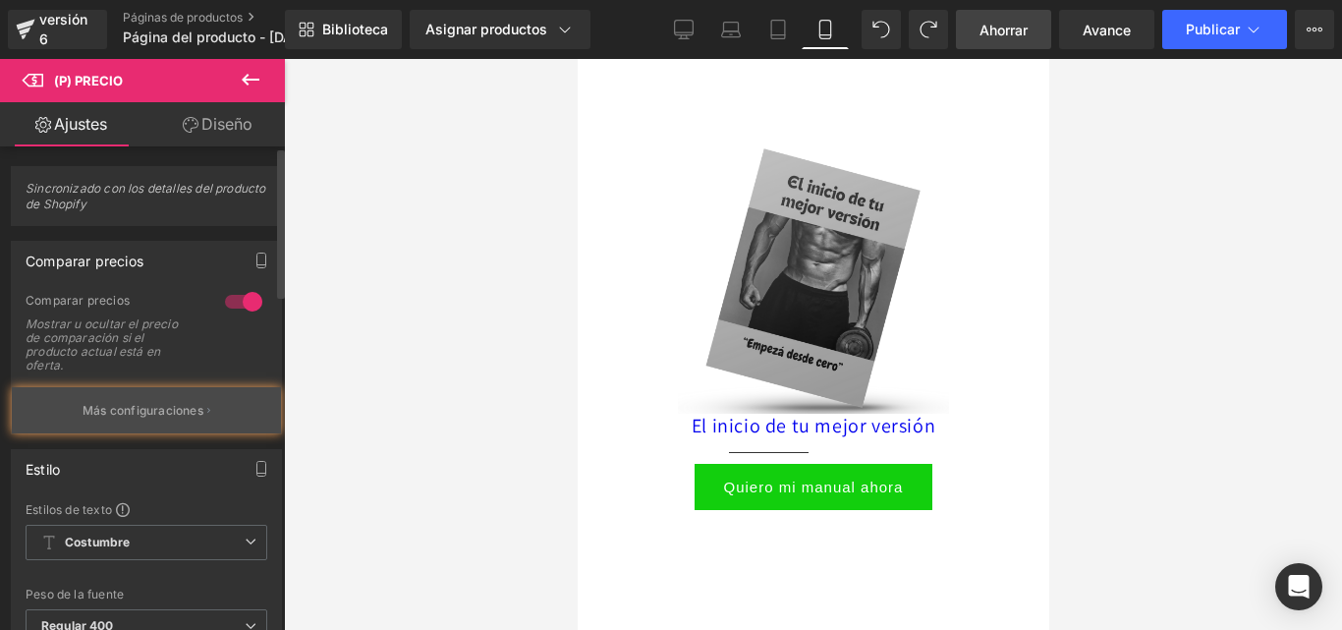
click at [191, 400] on button "Más configuraciones" at bounding box center [146, 410] width 269 height 46
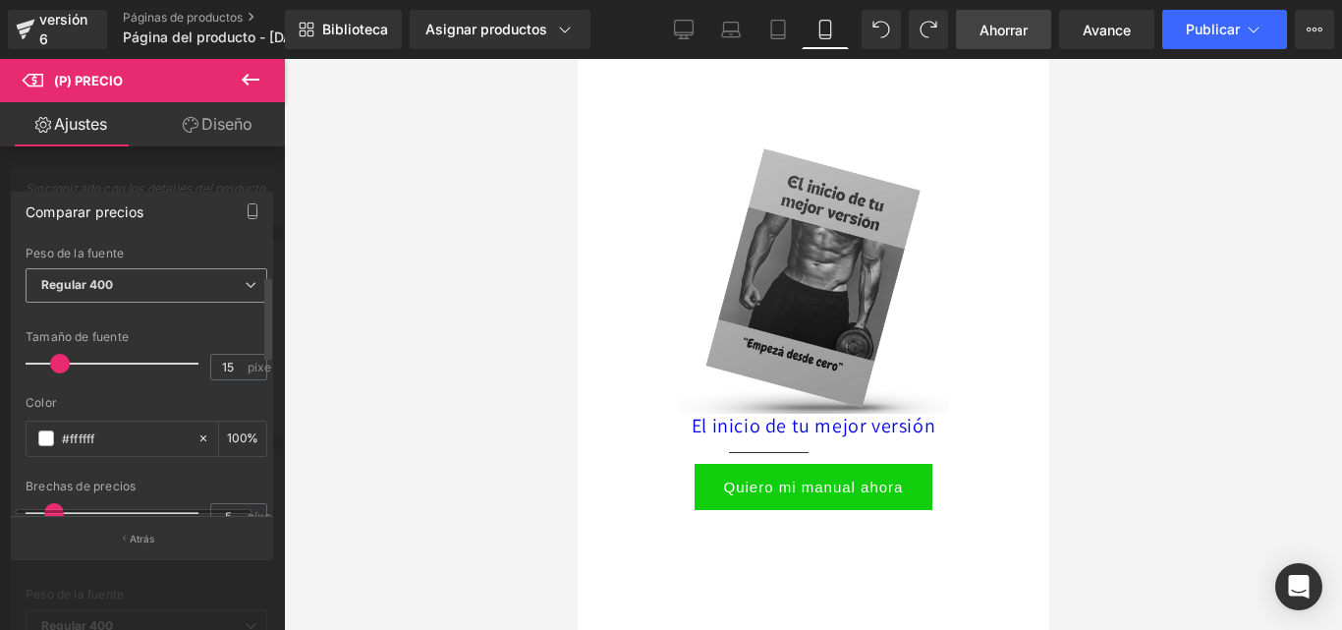
scroll to position [98, 0]
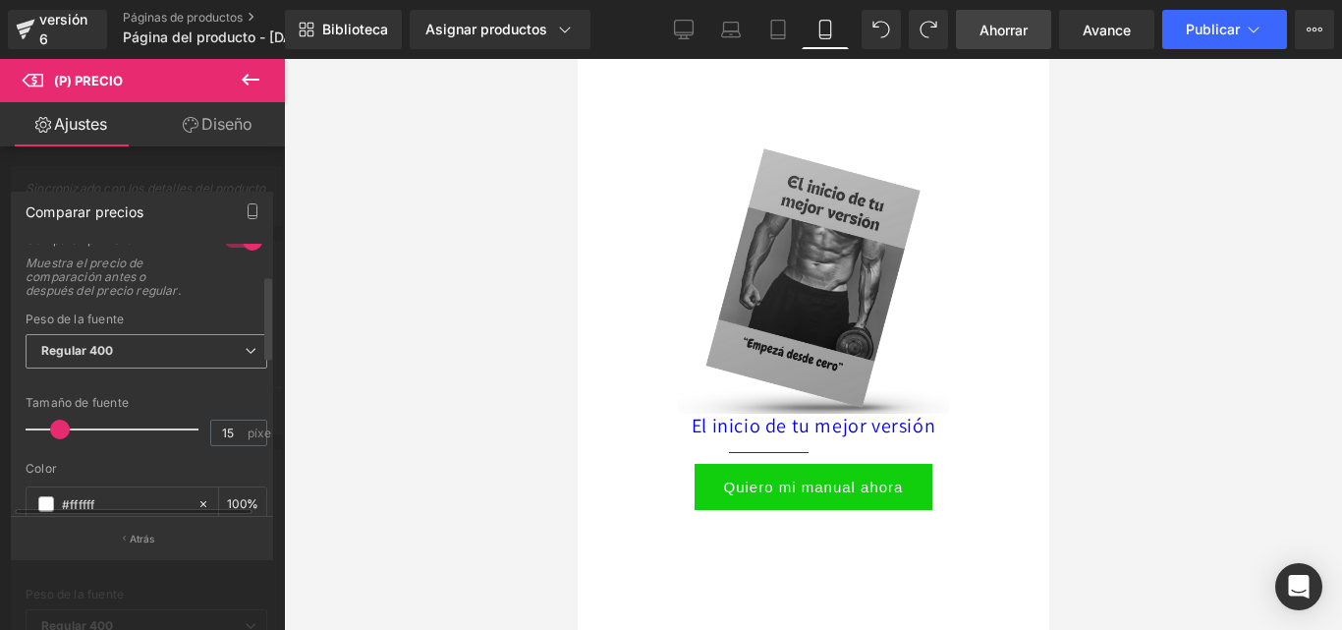
click at [131, 348] on span "Regular 400" at bounding box center [147, 351] width 242 height 34
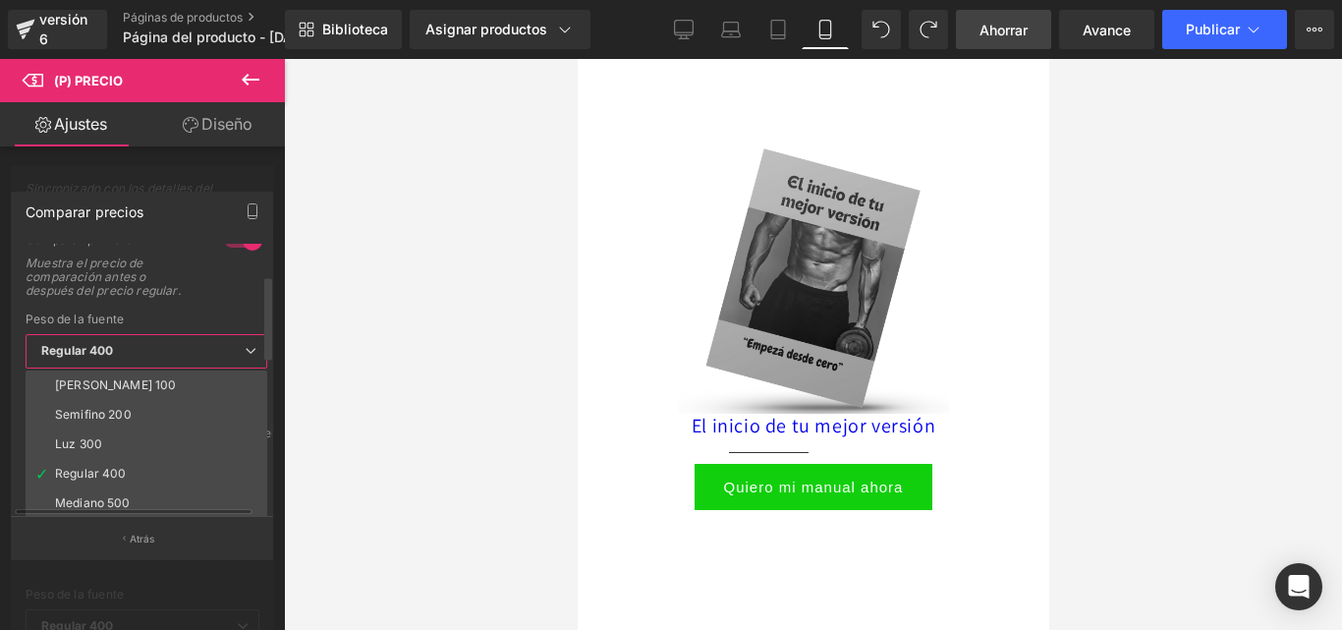
click at [131, 348] on span "Regular 400" at bounding box center [147, 351] width 242 height 34
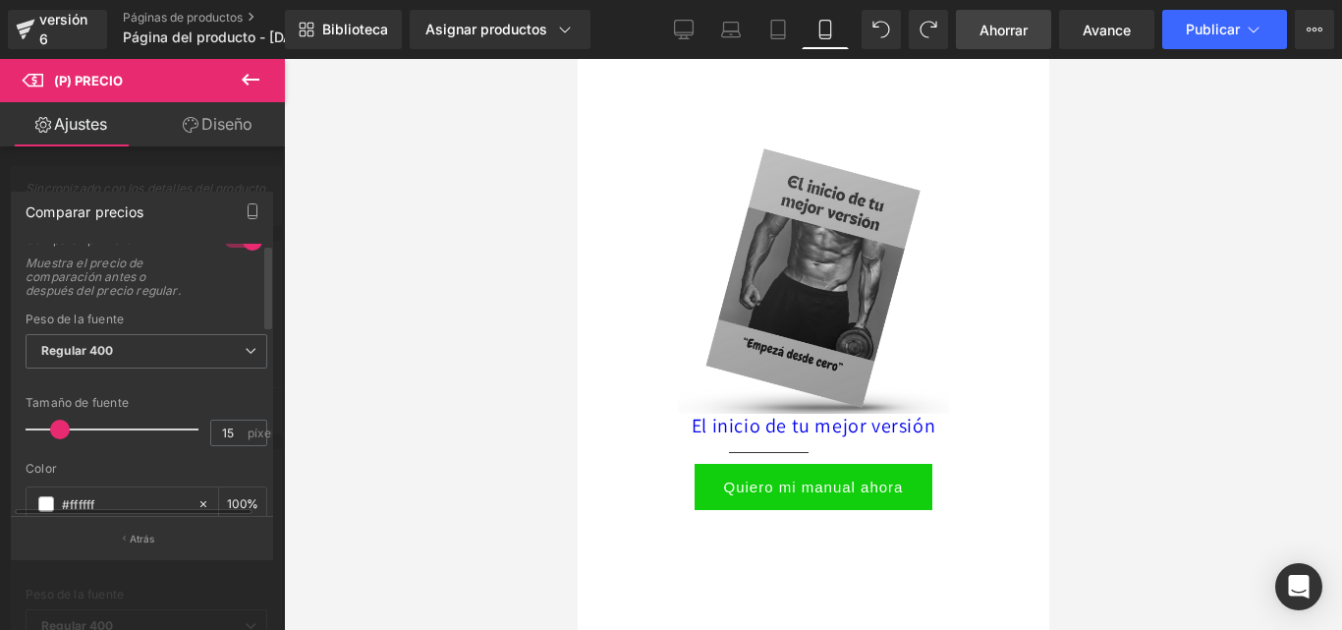
scroll to position [0, 0]
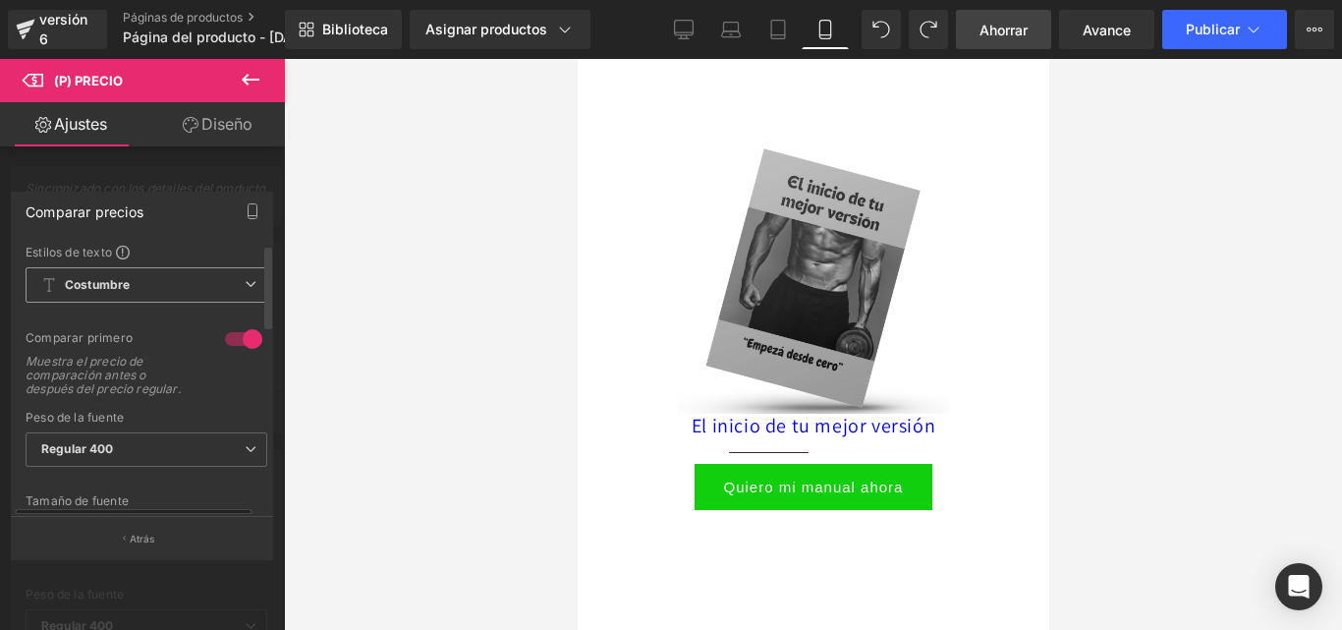
click at [145, 288] on span "Costumbre Configurar estilo global" at bounding box center [147, 284] width 242 height 35
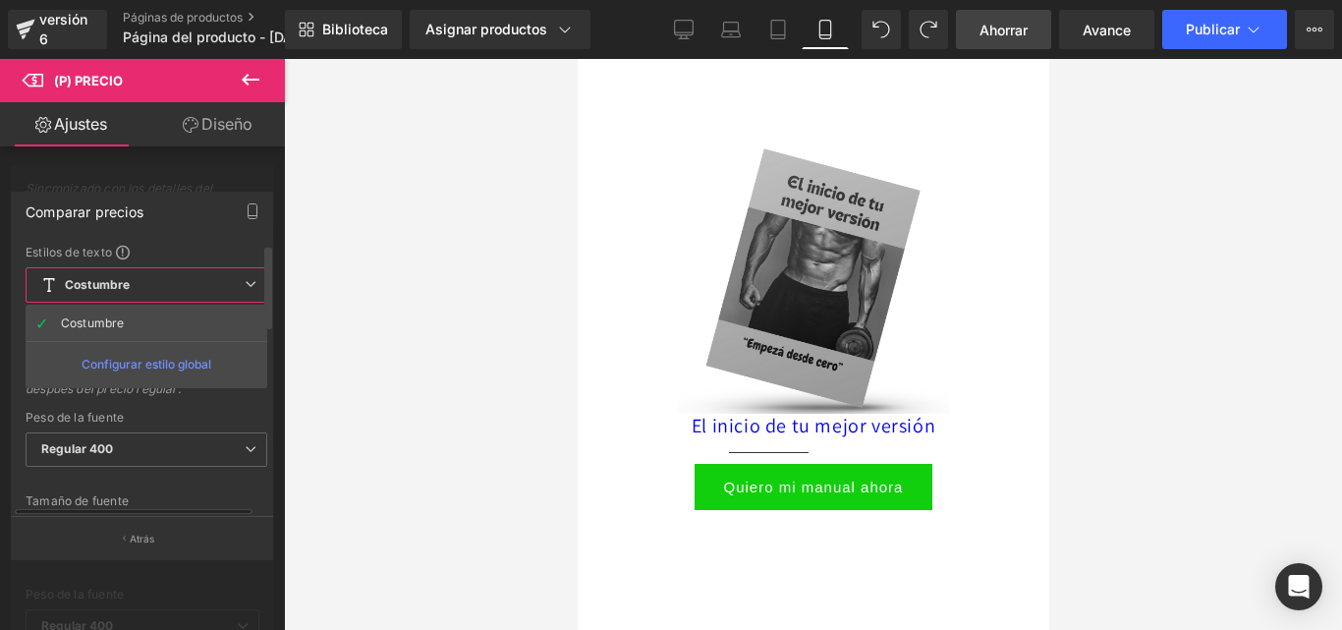
click at [104, 314] on li "Costumbre" at bounding box center [147, 322] width 242 height 35
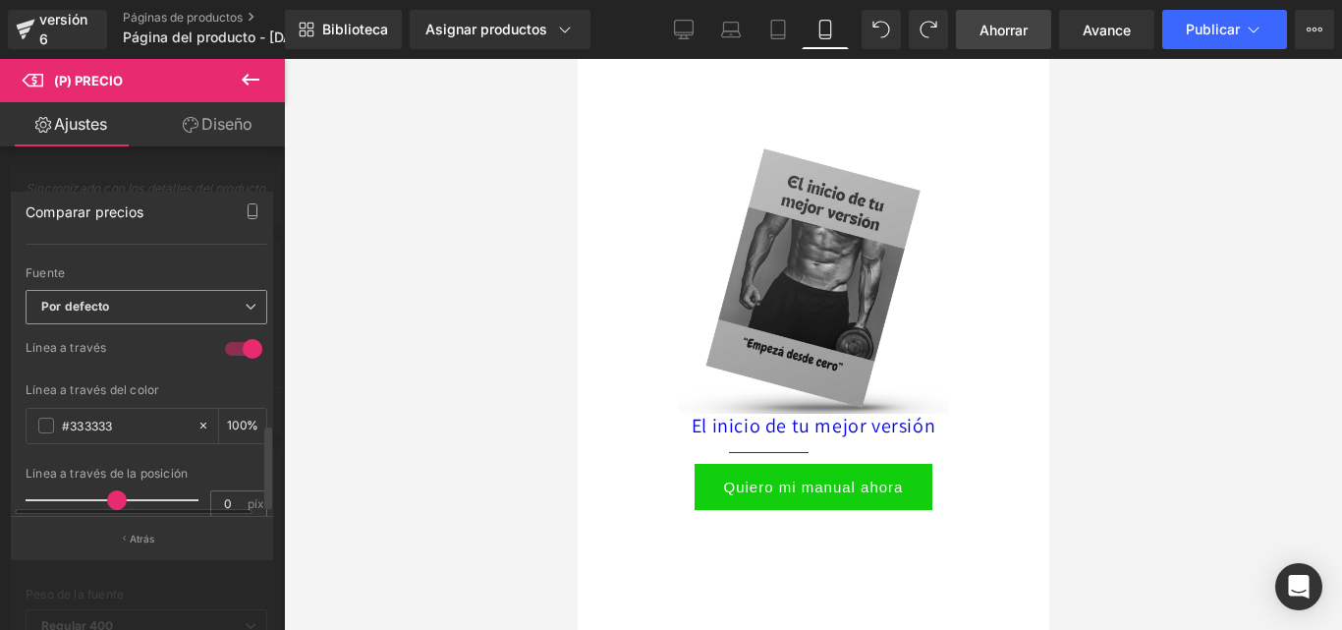
scroll to position [569, 0]
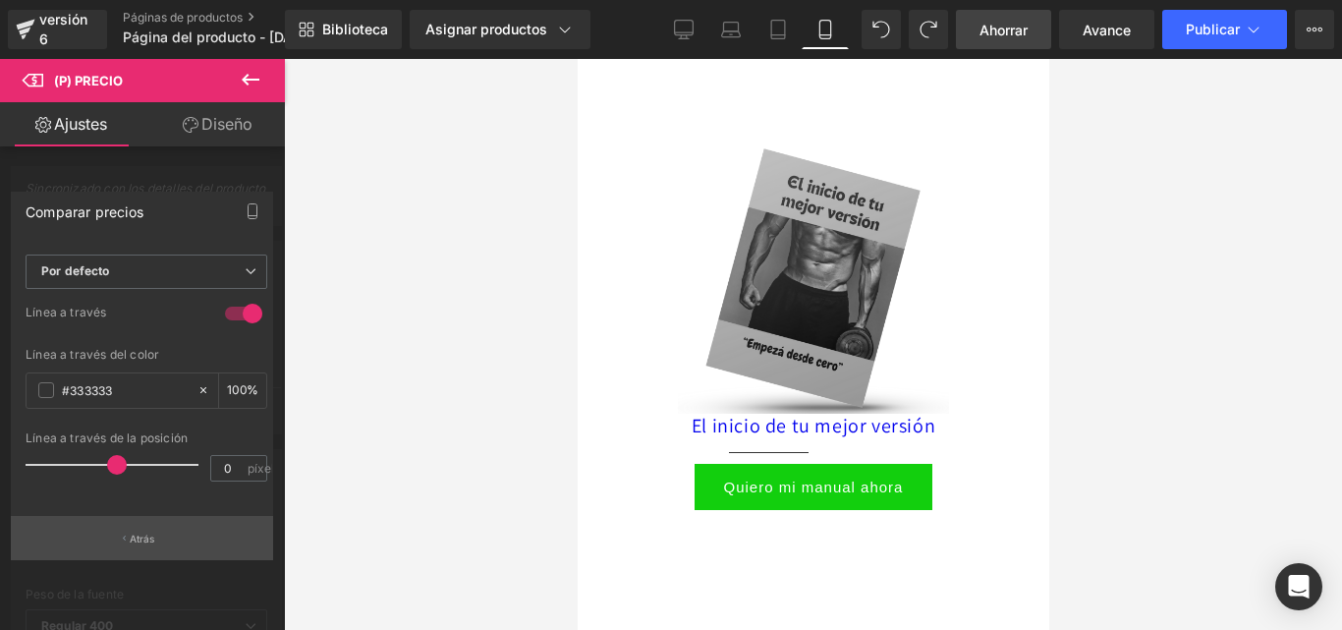
click at [152, 534] on font "Atrás" at bounding box center [143, 538] width 26 height 12
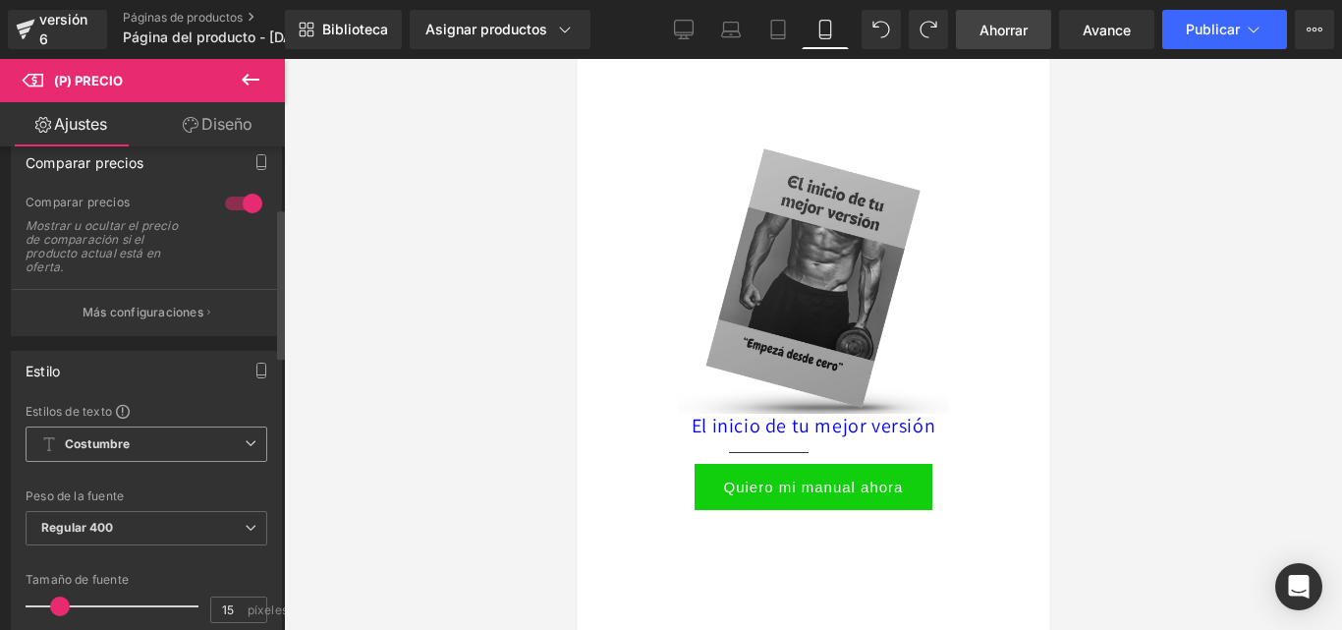
scroll to position [196, 0]
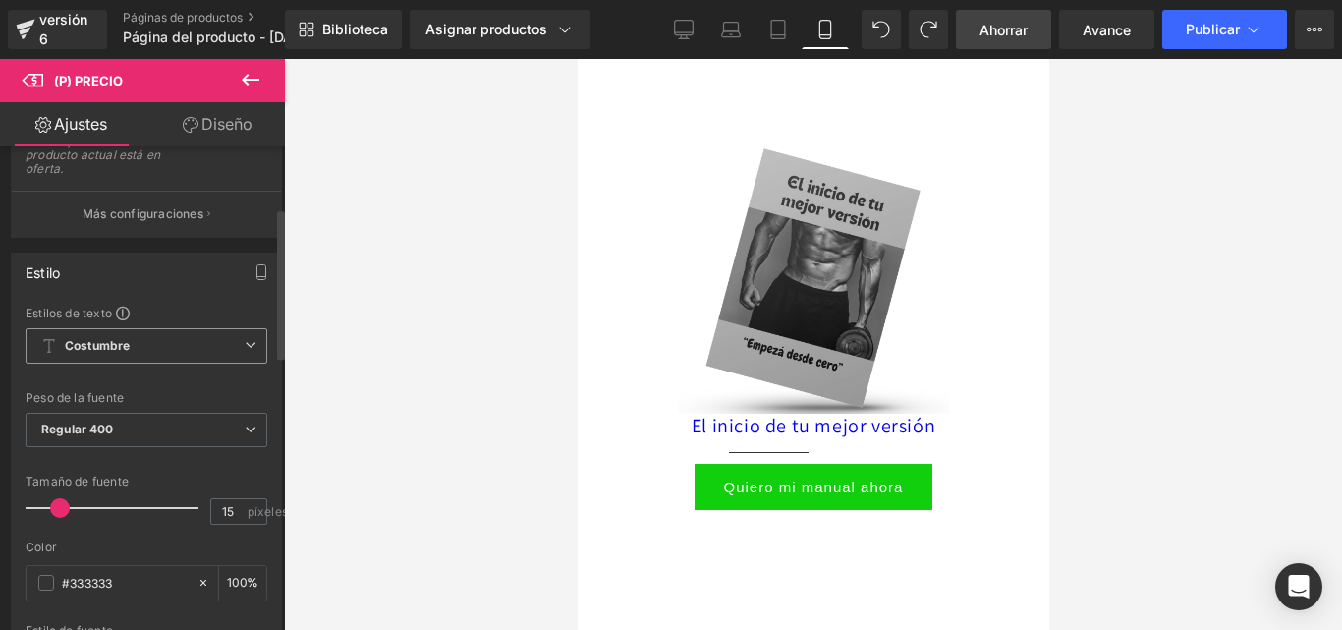
click at [127, 347] on font "Costumbre" at bounding box center [97, 345] width 65 height 15
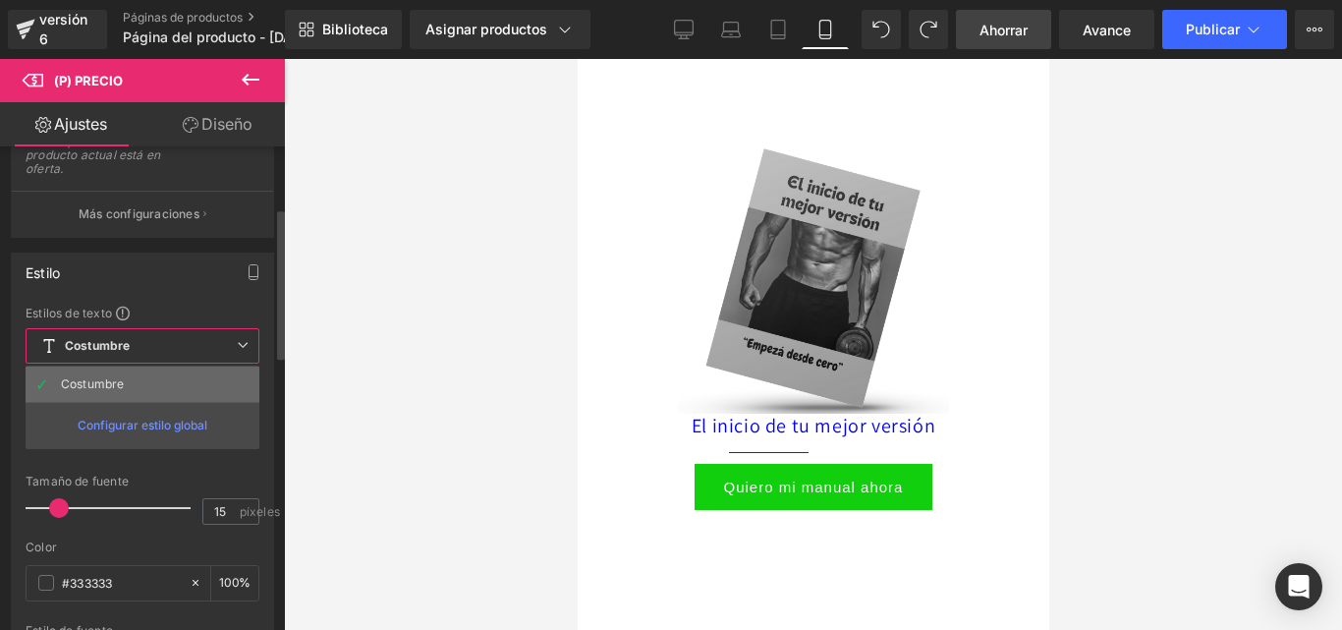
click at [122, 370] on li "Costumbre" at bounding box center [143, 383] width 234 height 35
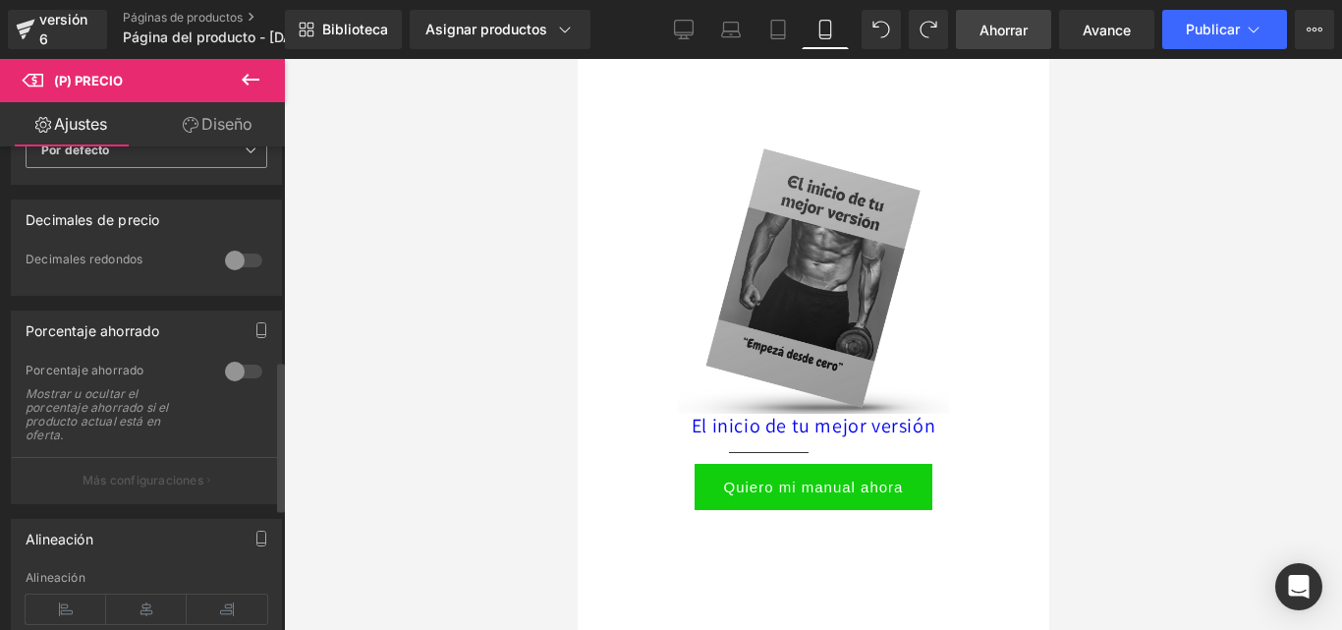
scroll to position [687, 0]
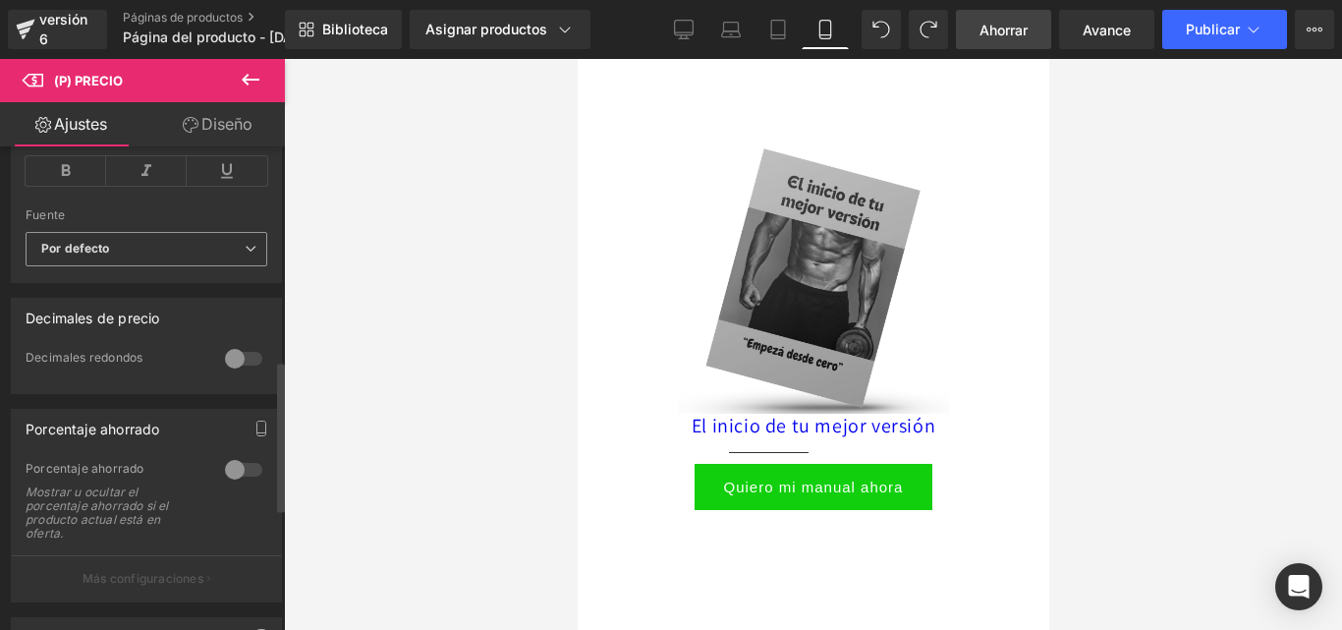
click at [137, 253] on b "Por defecto" at bounding box center [142, 249] width 203 height 17
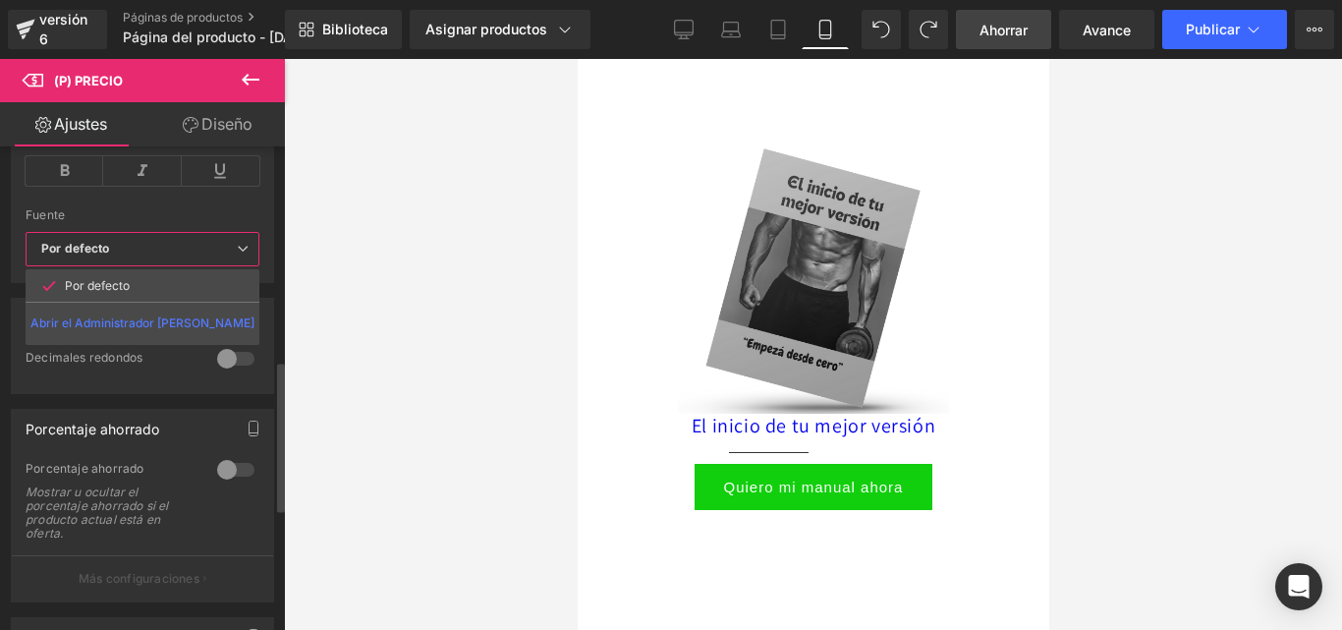
click at [137, 253] on b "Por defecto" at bounding box center [138, 249] width 195 height 17
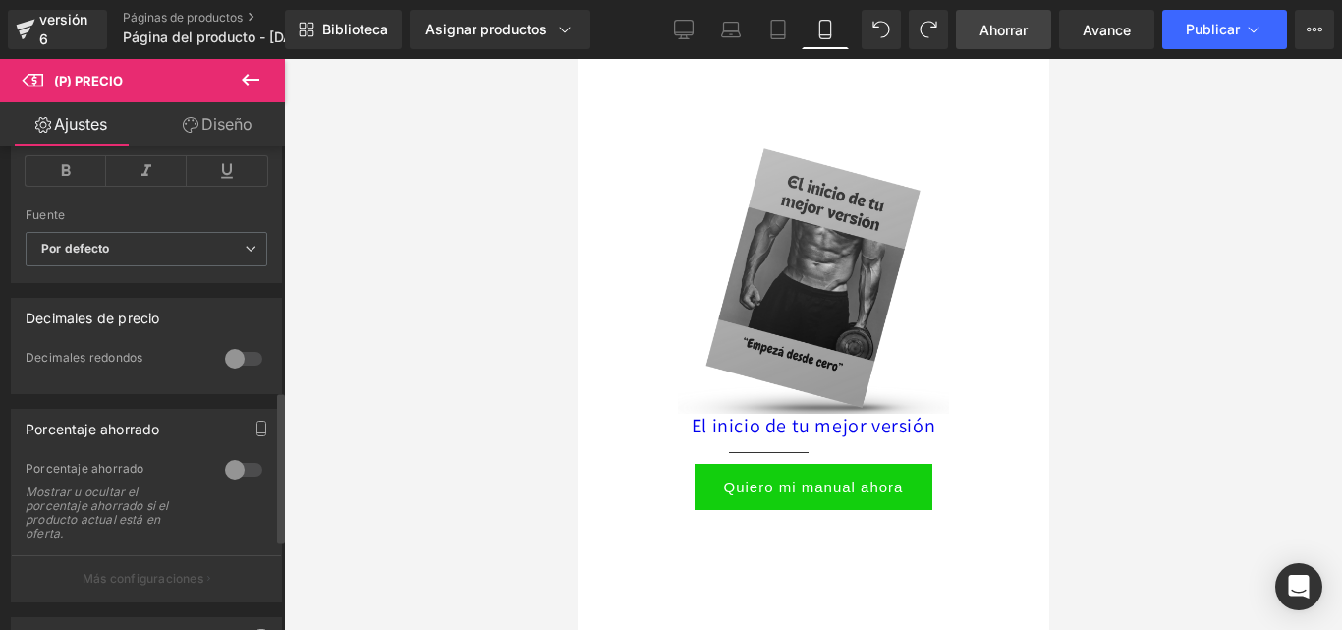
scroll to position [786, 0]
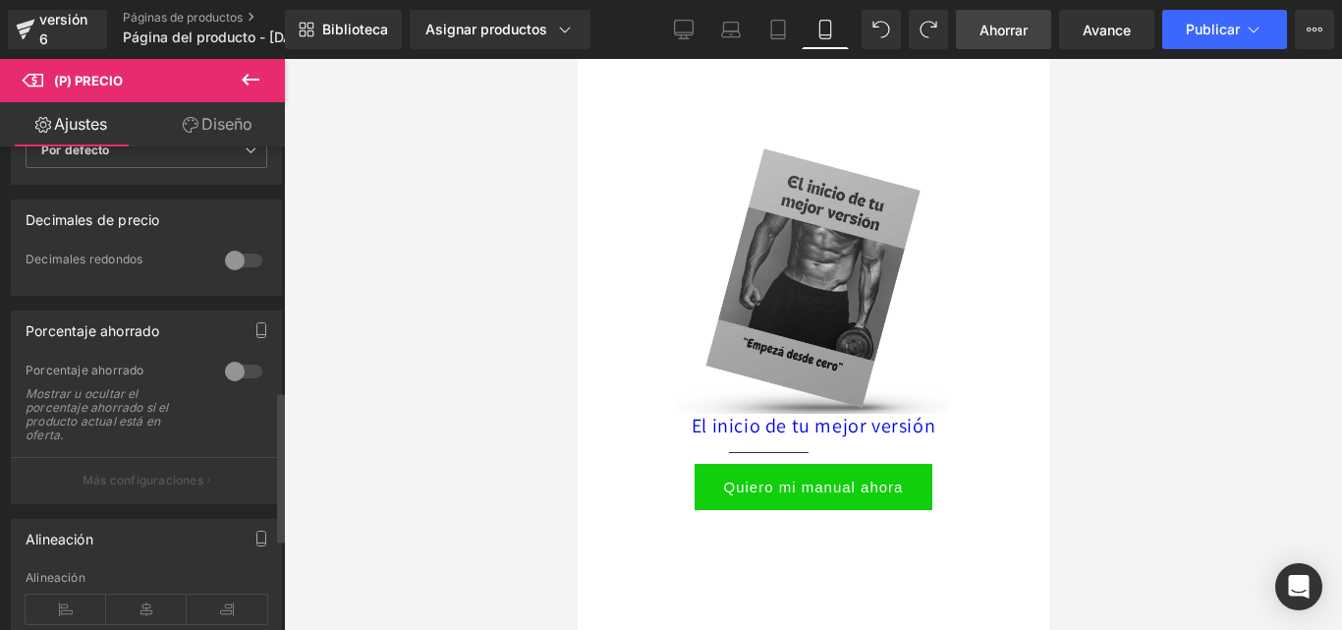
click at [231, 264] on div at bounding box center [243, 260] width 47 height 31
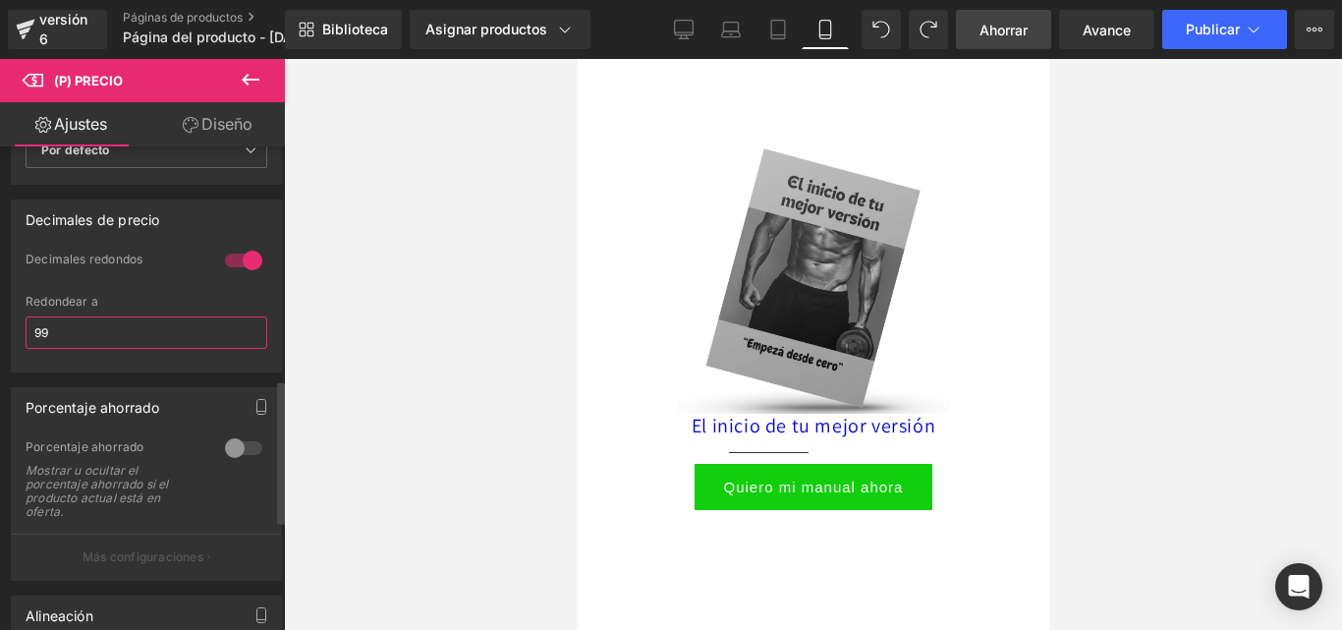
click at [7, 331] on div "Decimales de precio 1 Decimales redondos 99 Redondear a 99" at bounding box center [147, 279] width 294 height 188
type input "1"
type input "$14999"
click at [180, 361] on div at bounding box center [147, 364] width 242 height 13
click at [258, 340] on input "$14999" at bounding box center [147, 332] width 242 height 32
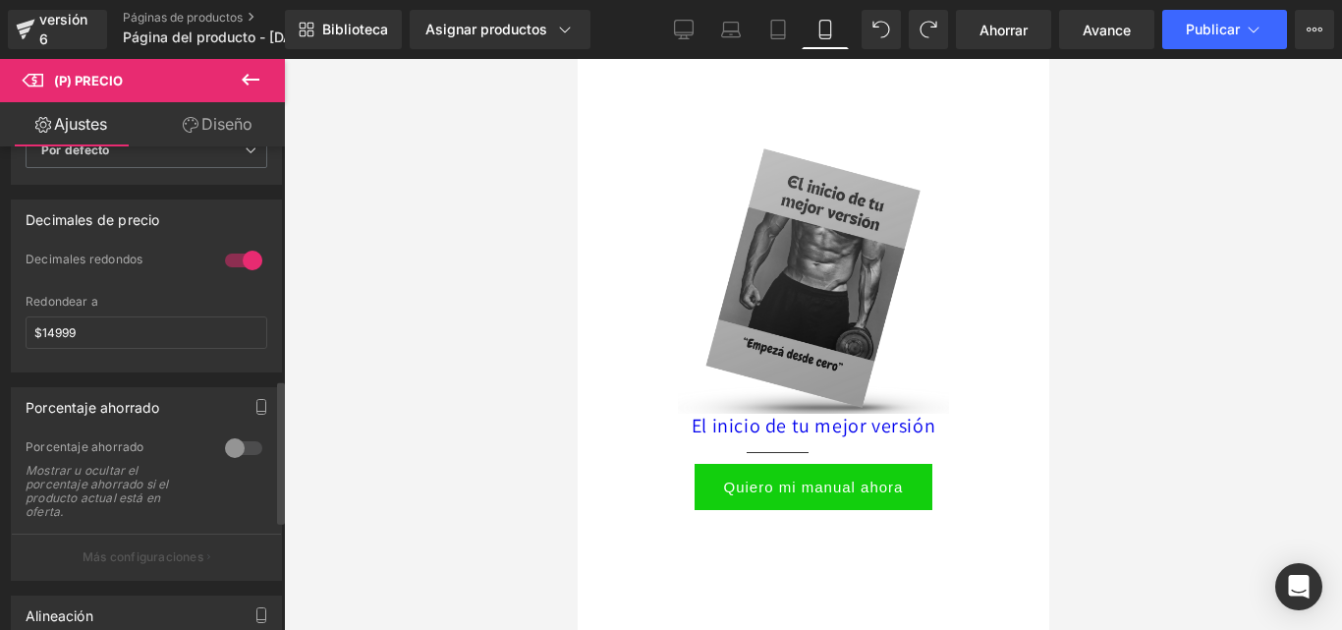
click at [233, 260] on div at bounding box center [243, 260] width 47 height 31
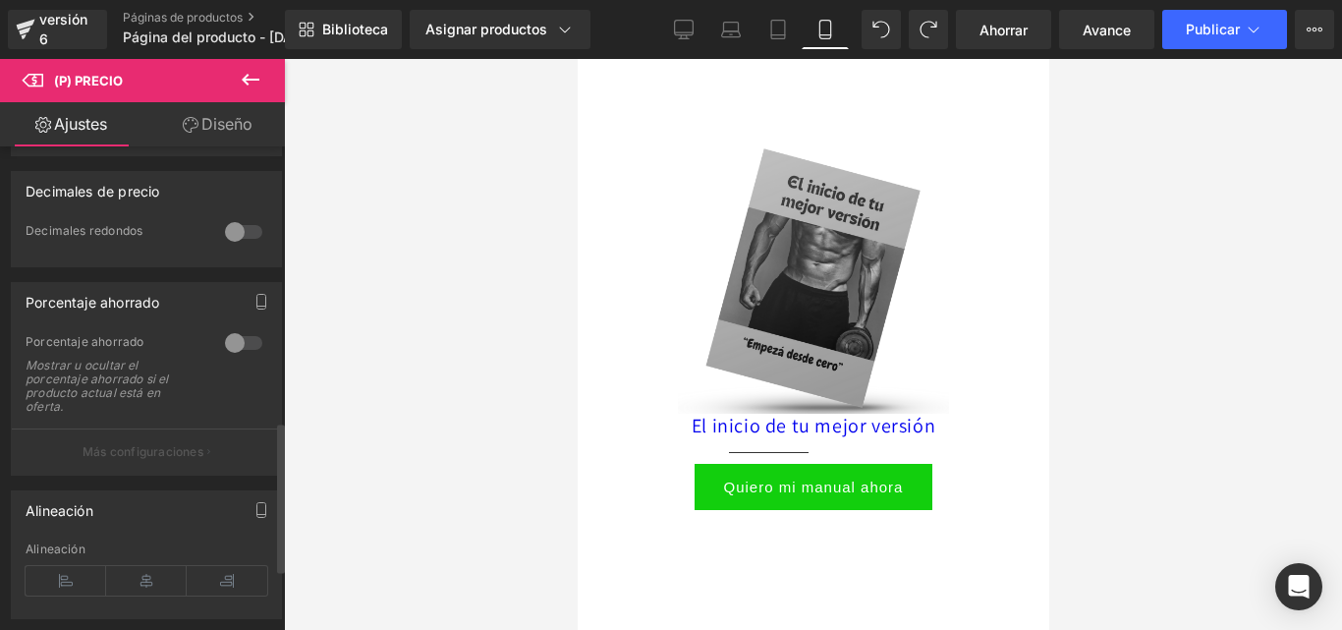
scroll to position [884, 0]
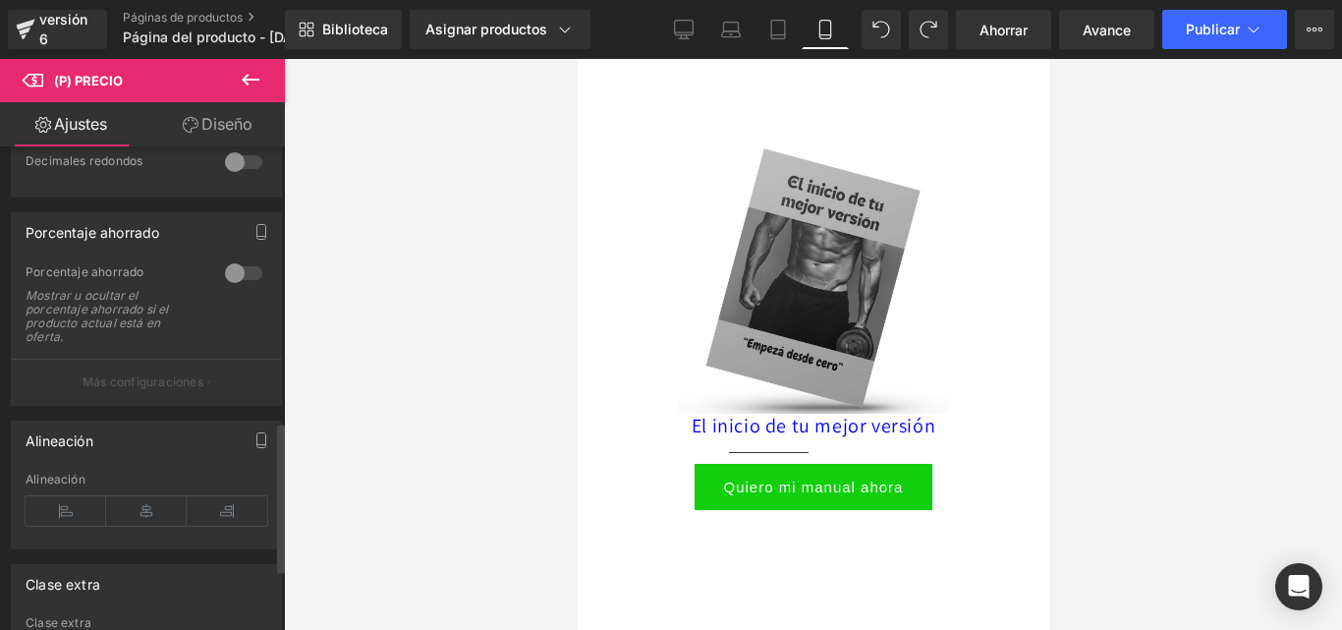
click at [224, 272] on div at bounding box center [243, 272] width 47 height 31
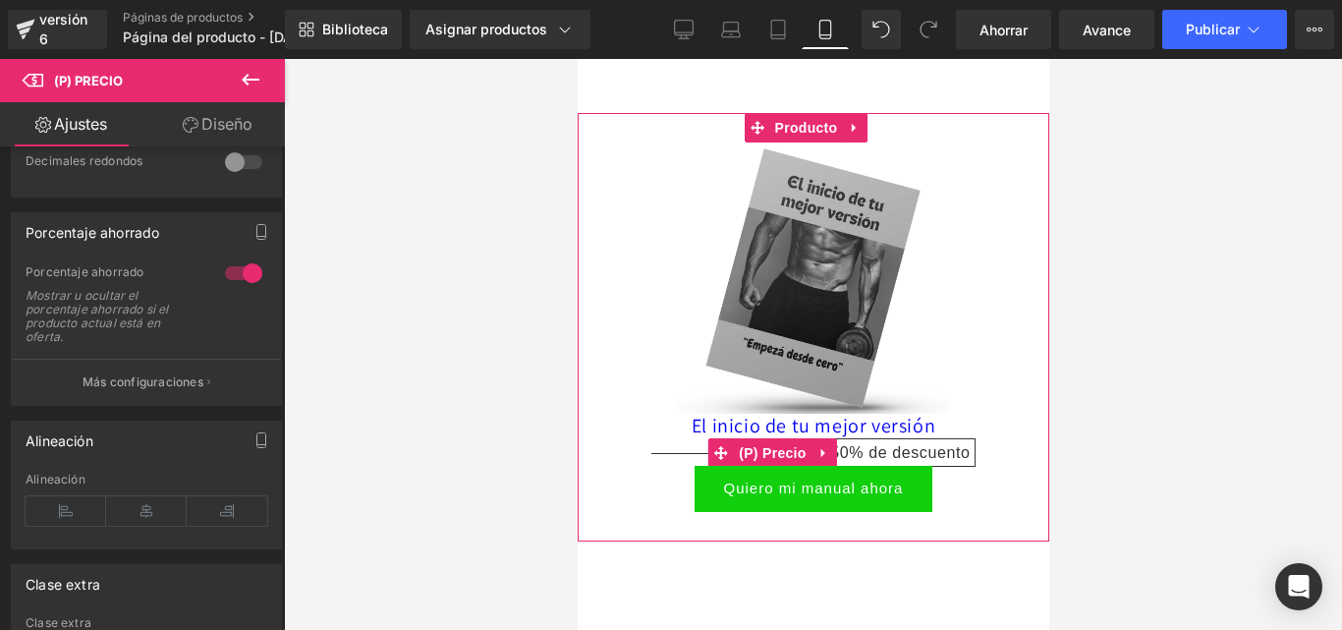
click at [864, 438] on span "50% de descuento" at bounding box center [898, 452] width 151 height 28
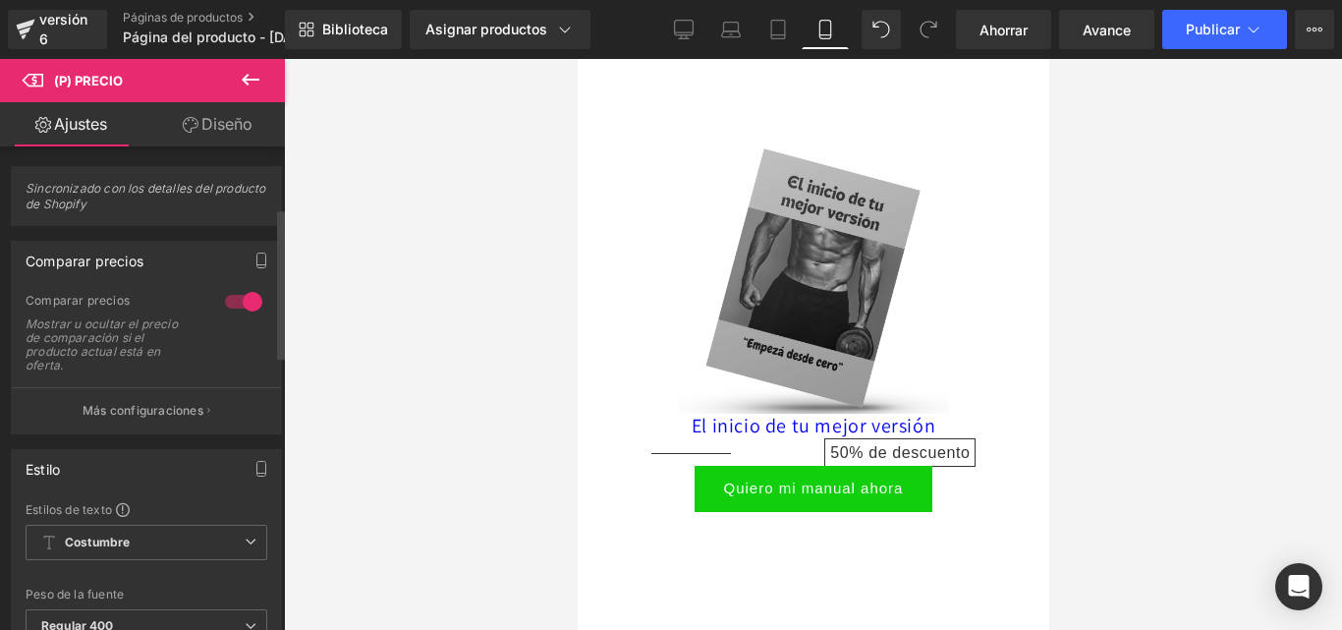
scroll to position [196, 0]
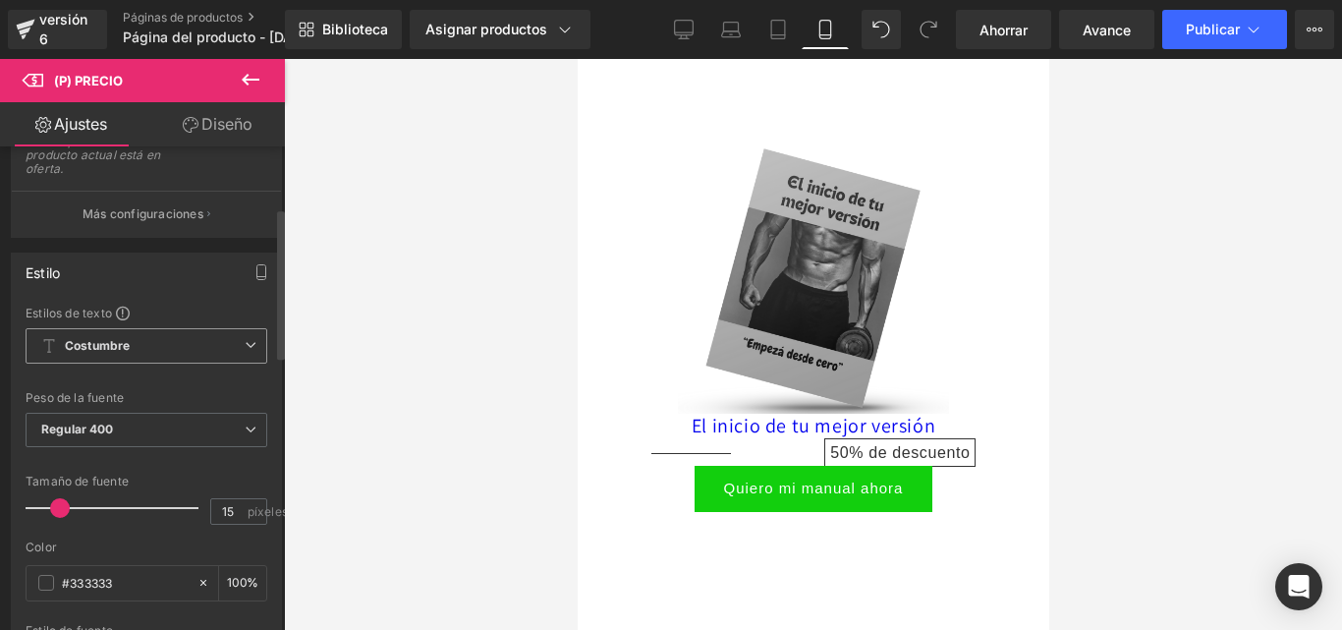
click at [171, 345] on span "Costumbre Configurar estilo global" at bounding box center [147, 345] width 242 height 35
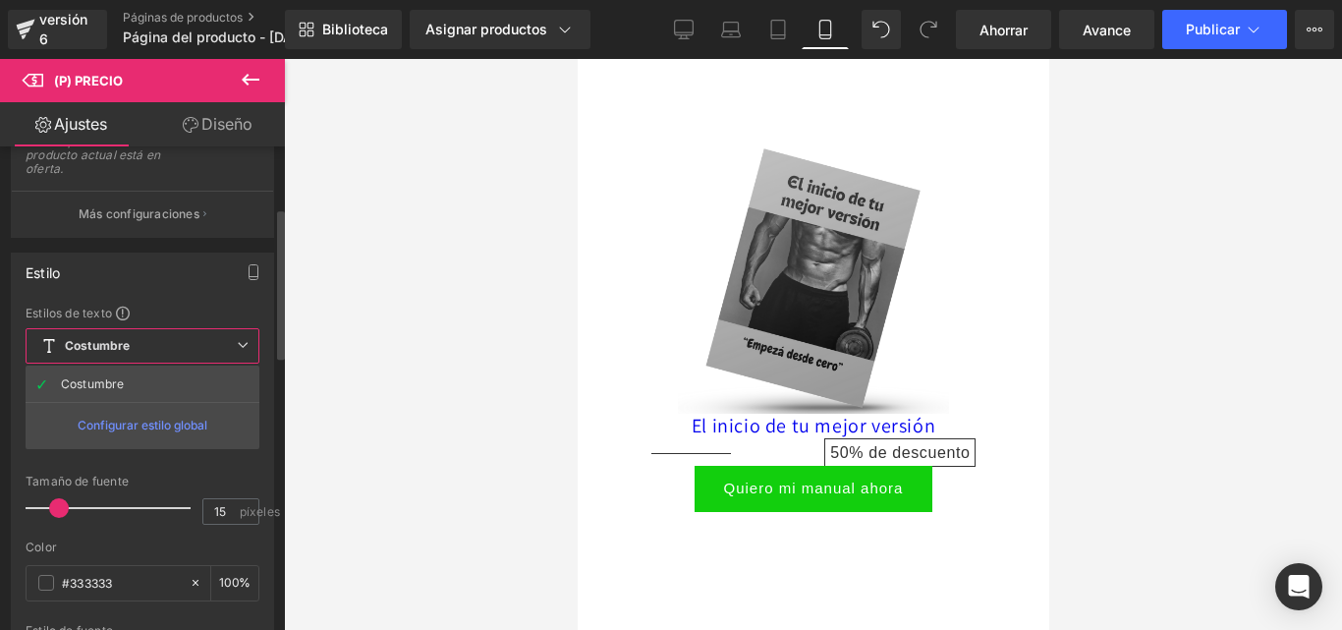
click at [171, 345] on span "Costumbre Configurar estilo global" at bounding box center [143, 345] width 234 height 35
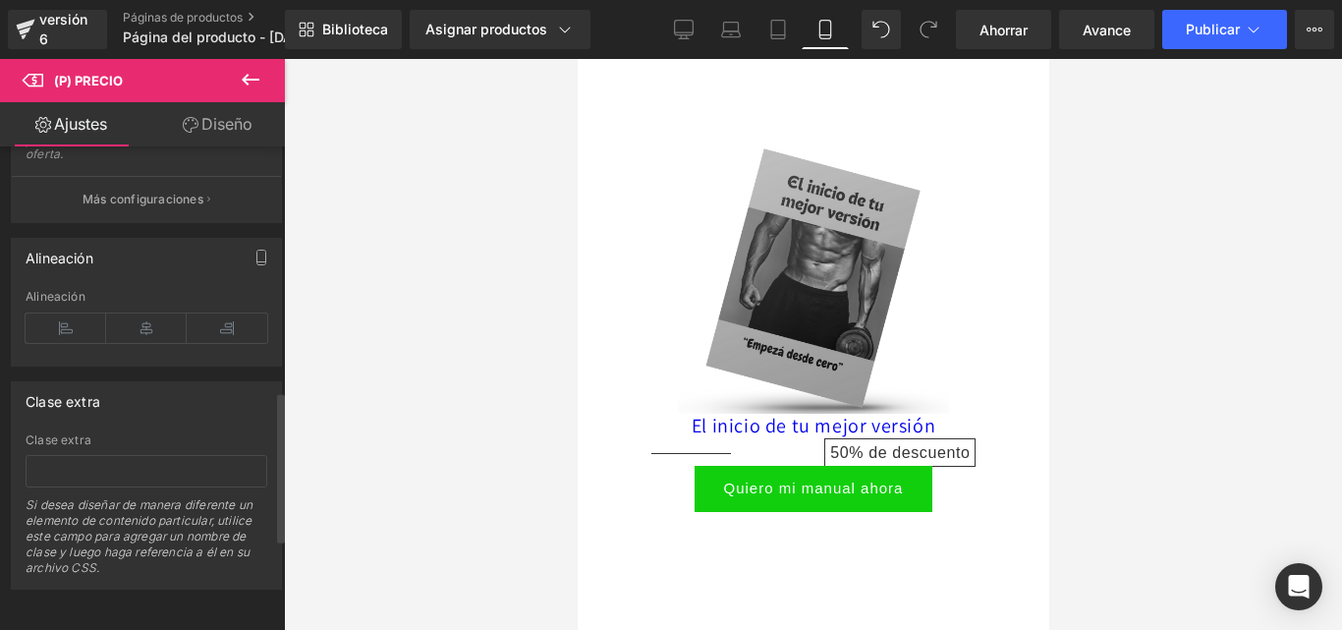
scroll to position [787, 0]
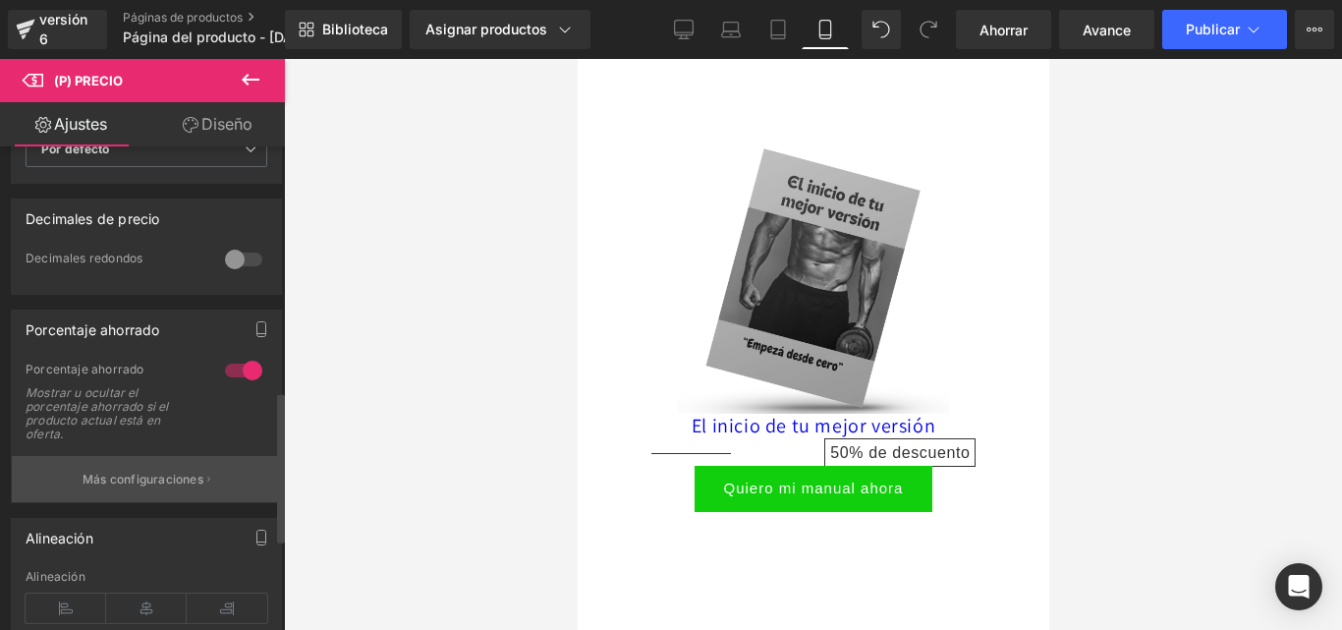
click at [160, 493] on button "Más configuraciones" at bounding box center [146, 479] width 269 height 46
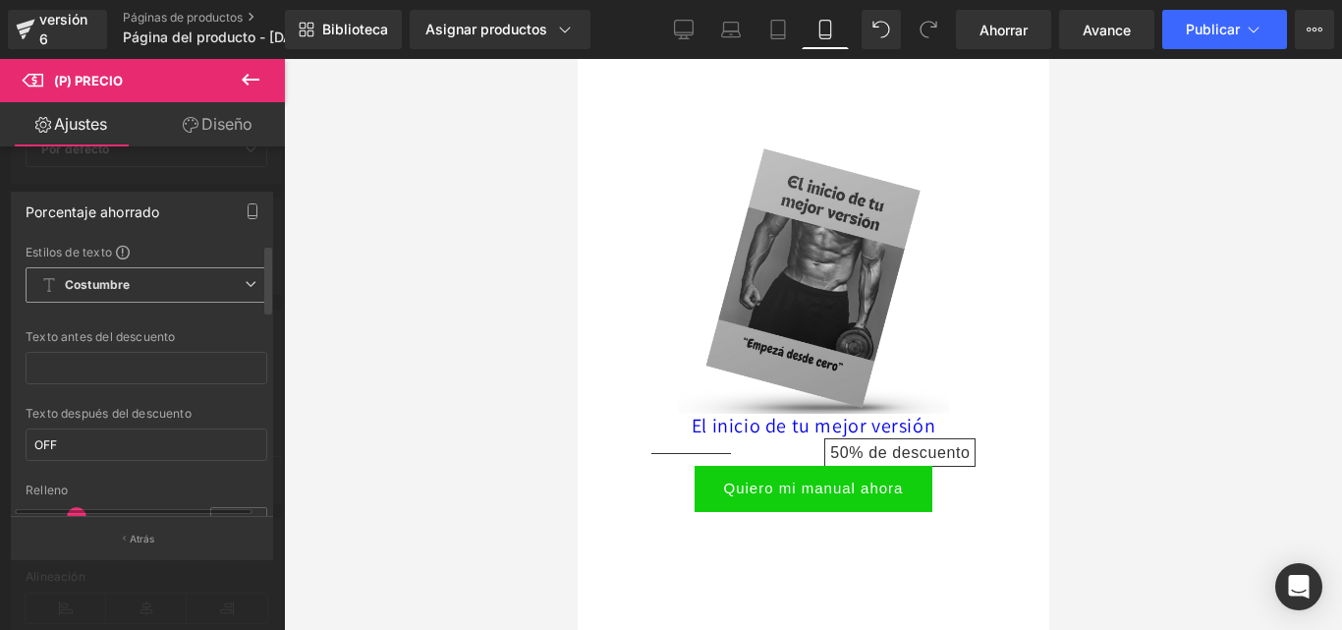
click at [172, 289] on span "Costumbre Configurar estilo global" at bounding box center [147, 284] width 242 height 35
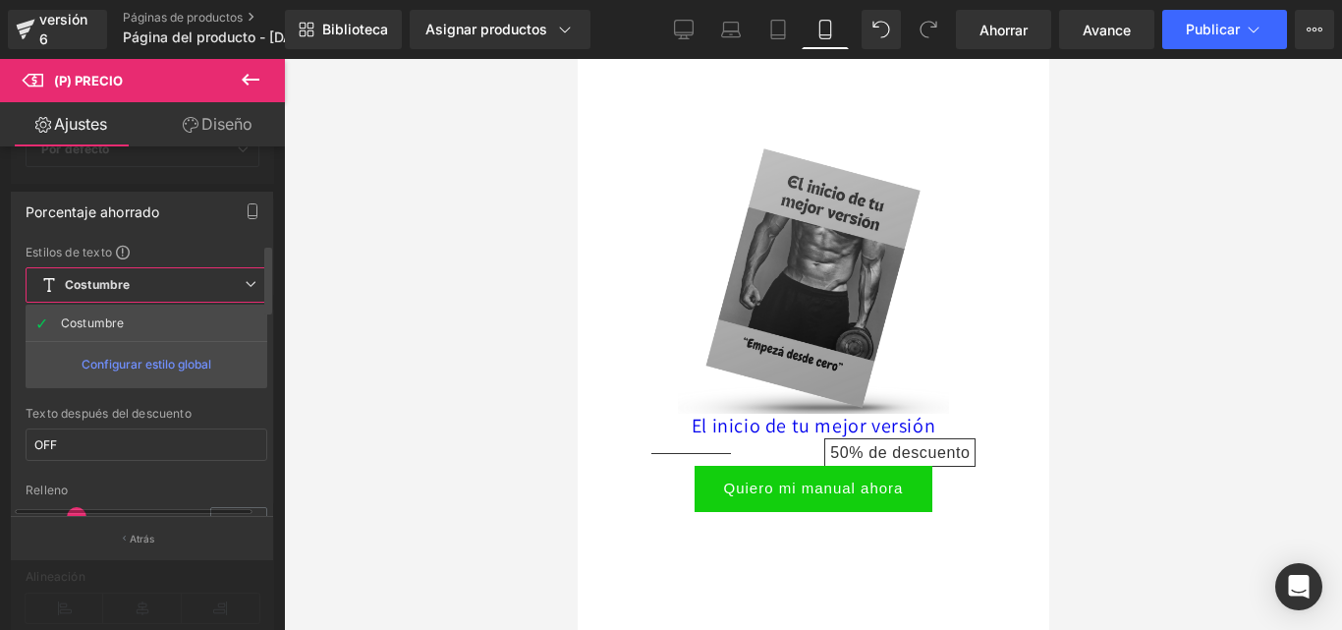
click at [172, 287] on span "Costumbre Configurar estilo global" at bounding box center [147, 284] width 242 height 35
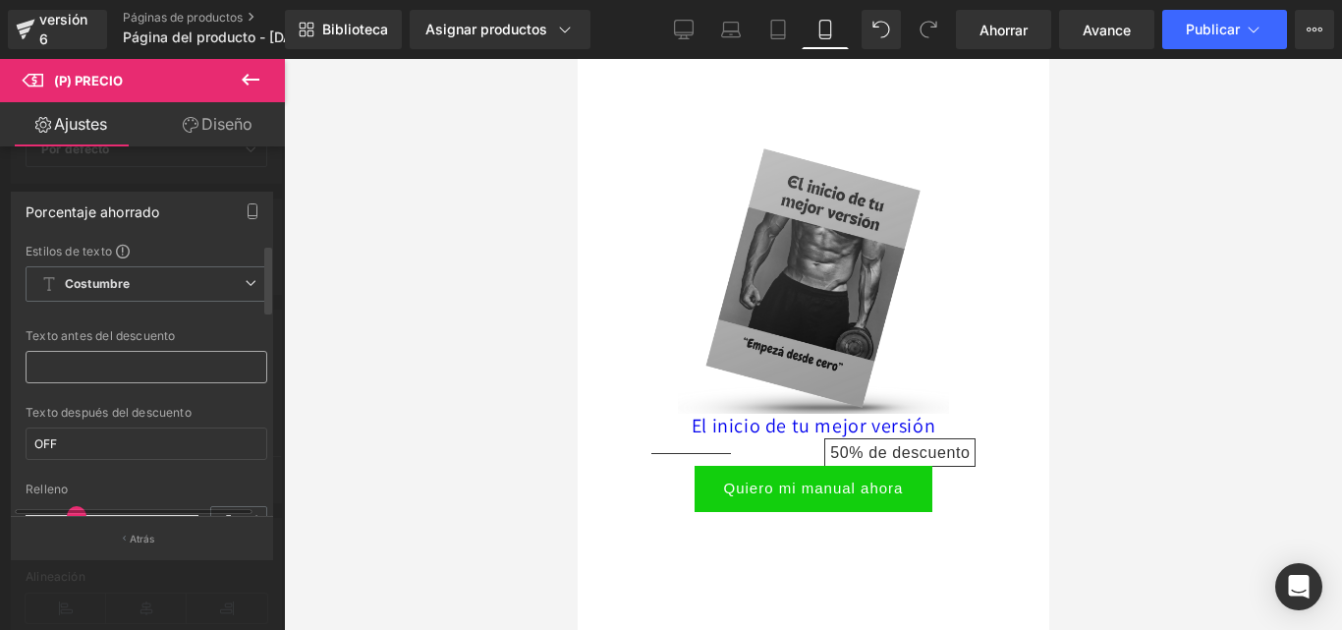
scroll to position [0, 0]
click at [173, 369] on input "text" at bounding box center [147, 368] width 242 height 32
type input "1"
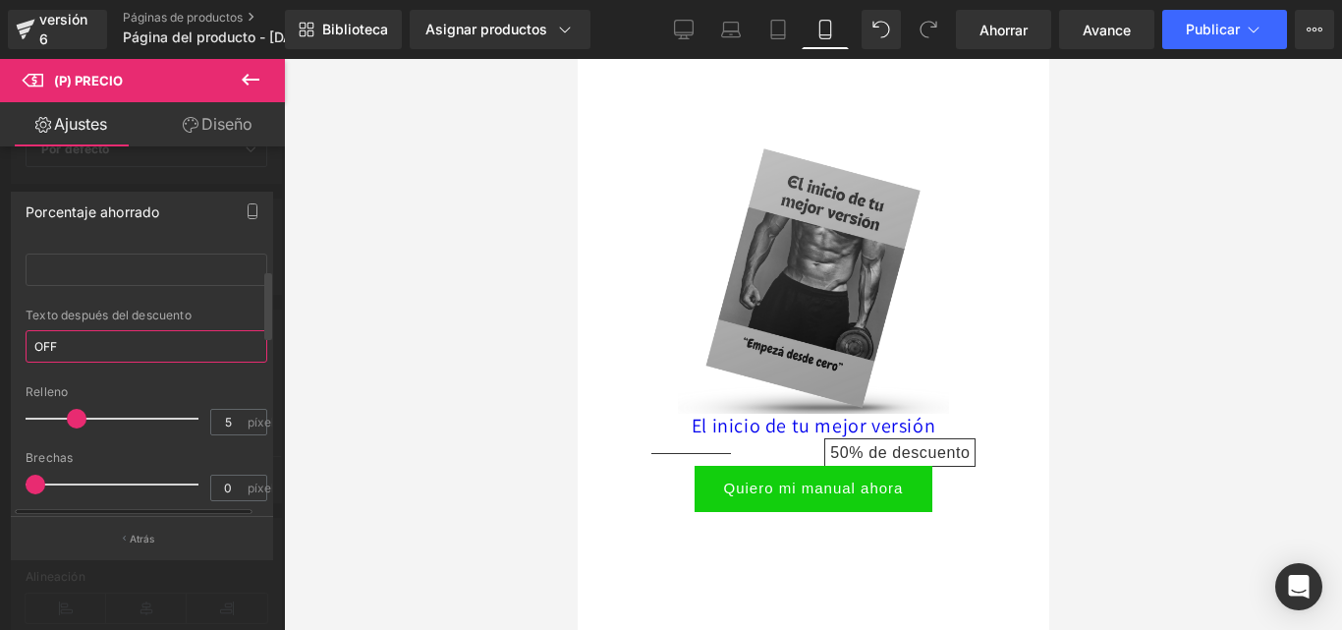
drag, startPoint x: 68, startPoint y: 348, endPoint x: 32, endPoint y: 346, distance: 35.4
click at [32, 346] on input "OFF" at bounding box center [147, 346] width 242 height 32
type input "1"
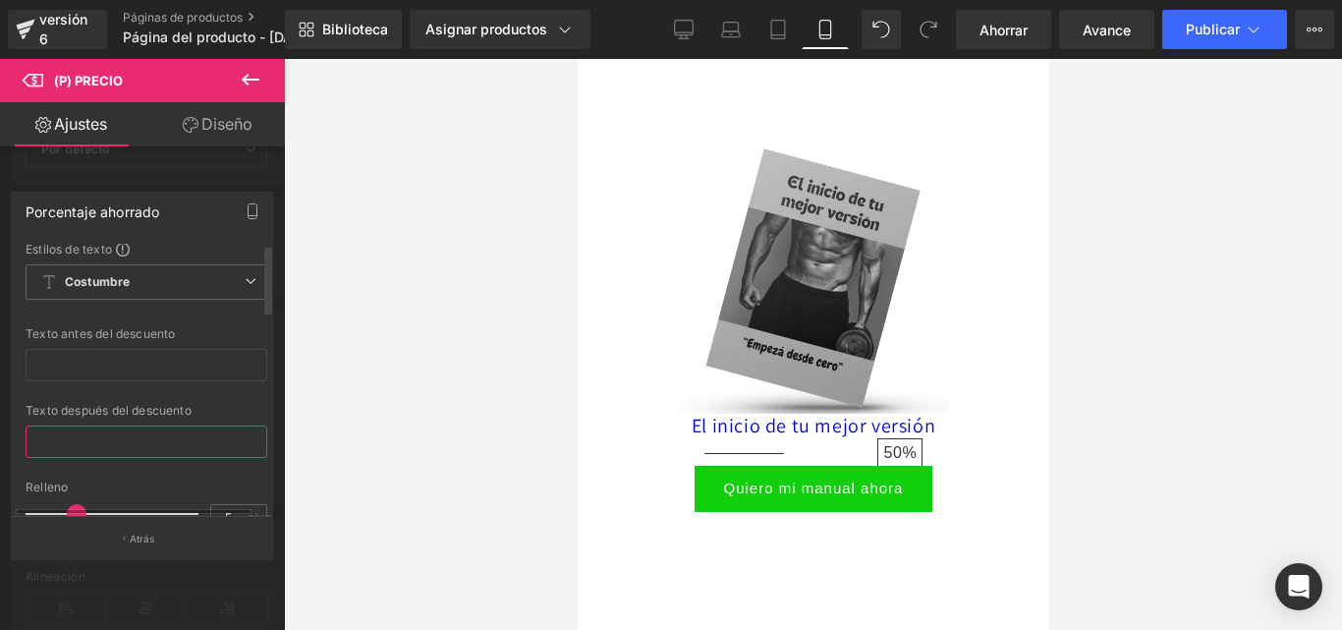
scroll to position [0, 0]
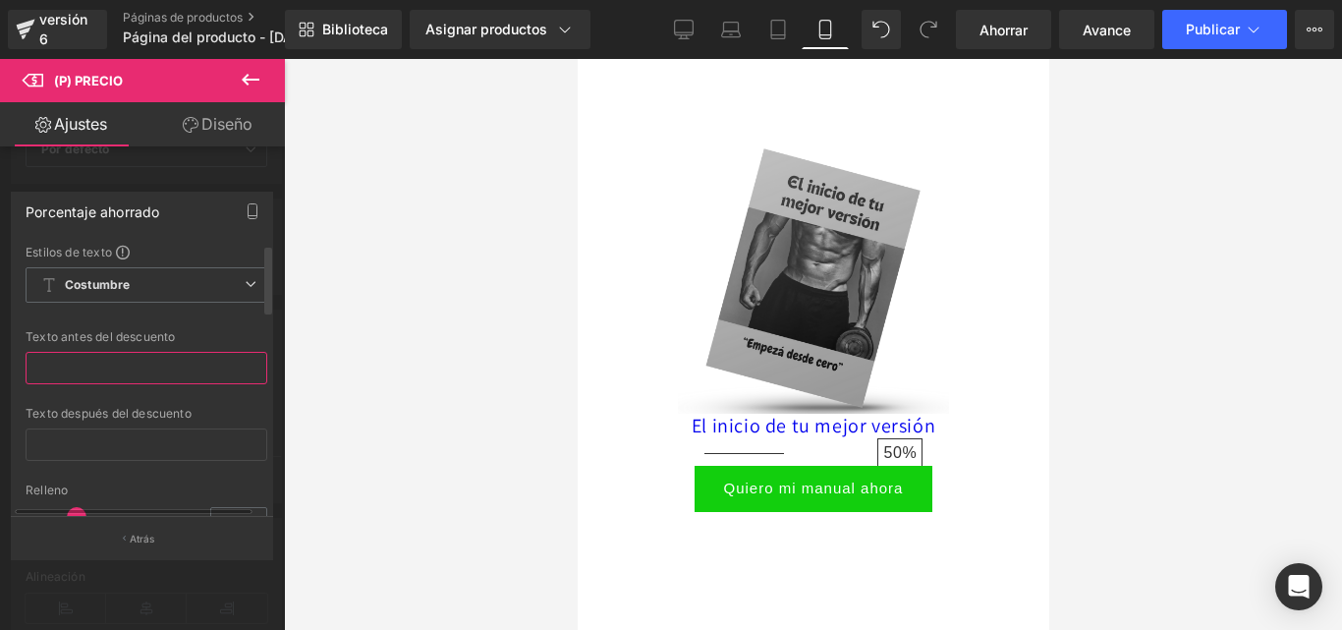
click at [83, 369] on input "text" at bounding box center [147, 368] width 242 height 32
type input "%"
type input "4"
type input "$14999"
click at [959, 268] on div at bounding box center [812, 344] width 471 height 571
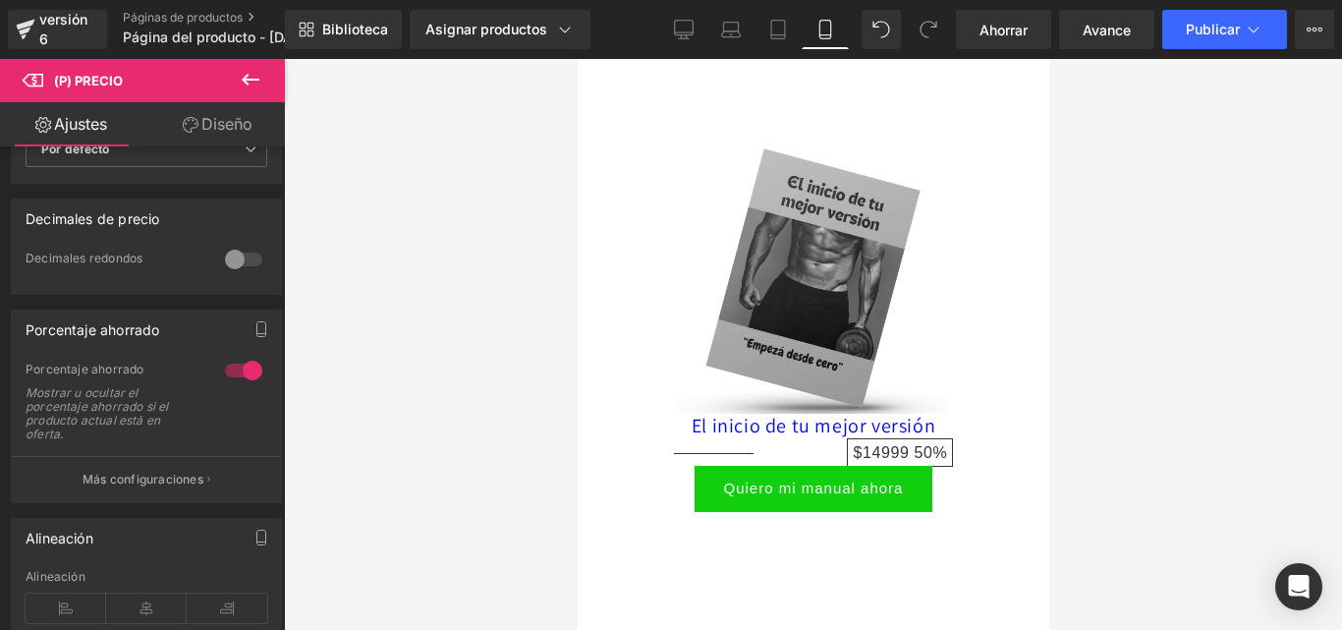
click at [371, 300] on div at bounding box center [813, 344] width 1058 height 571
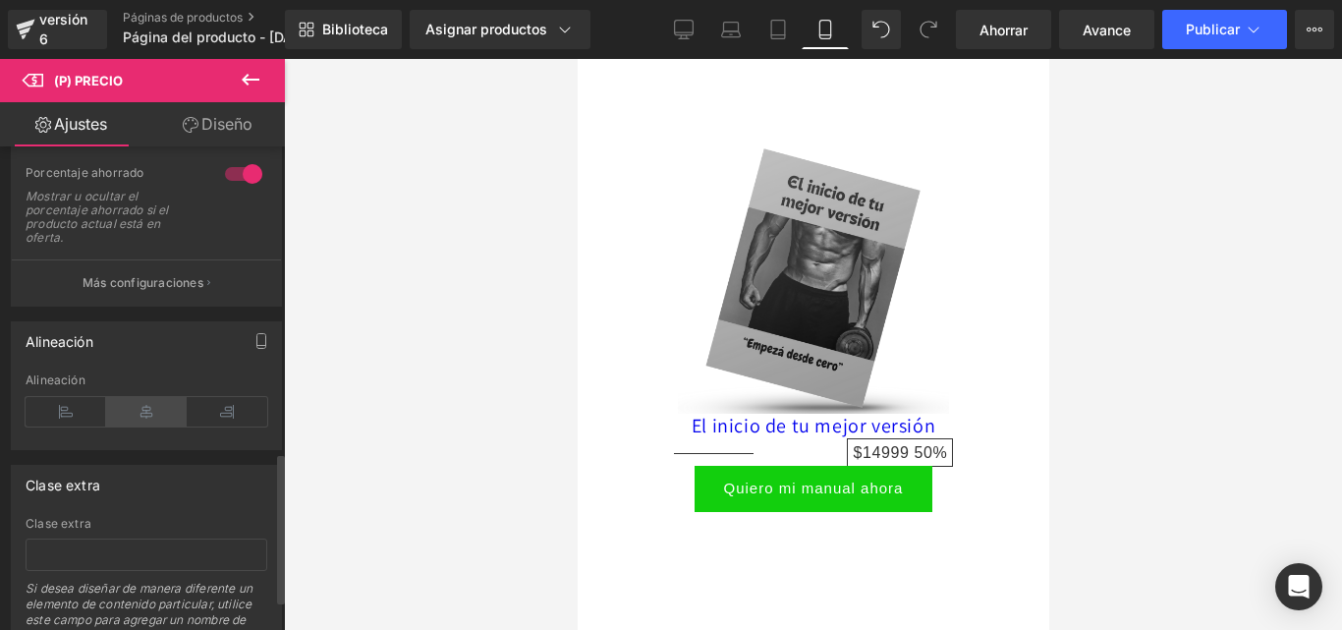
click at [148, 416] on icon at bounding box center [146, 411] width 81 height 29
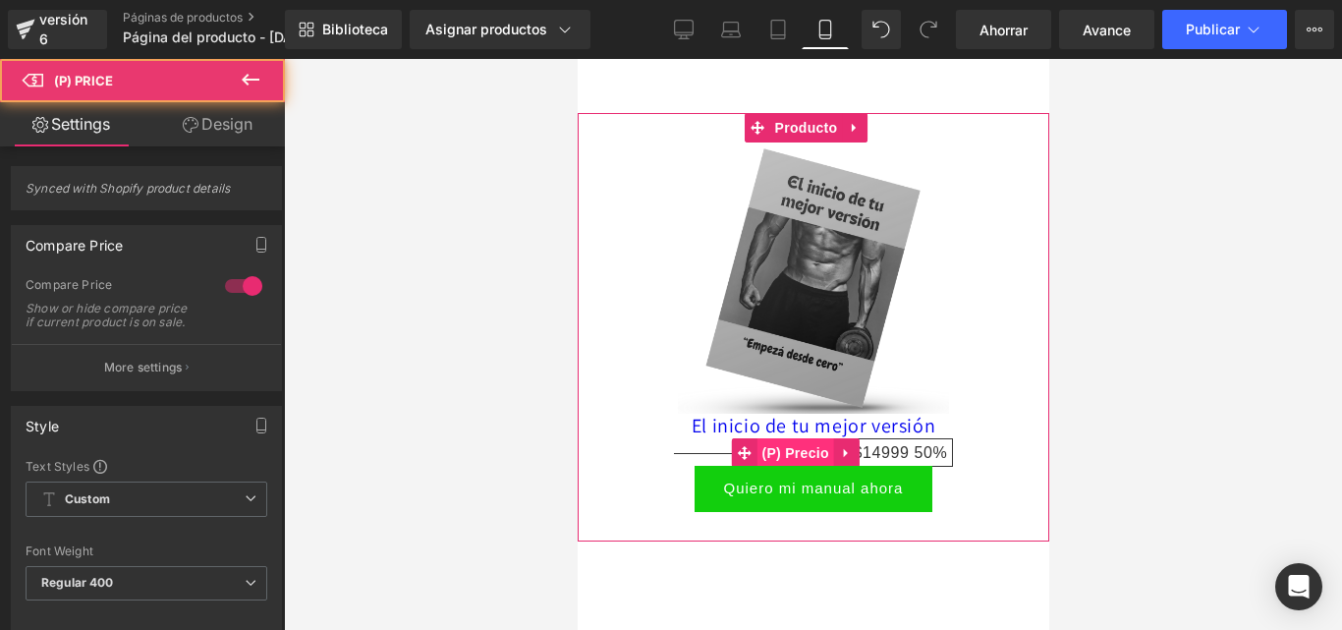
click at [793, 440] on div "$30,000.00 $14,999.00 $14999 50% (P) Precio" at bounding box center [812, 453] width 452 height 26
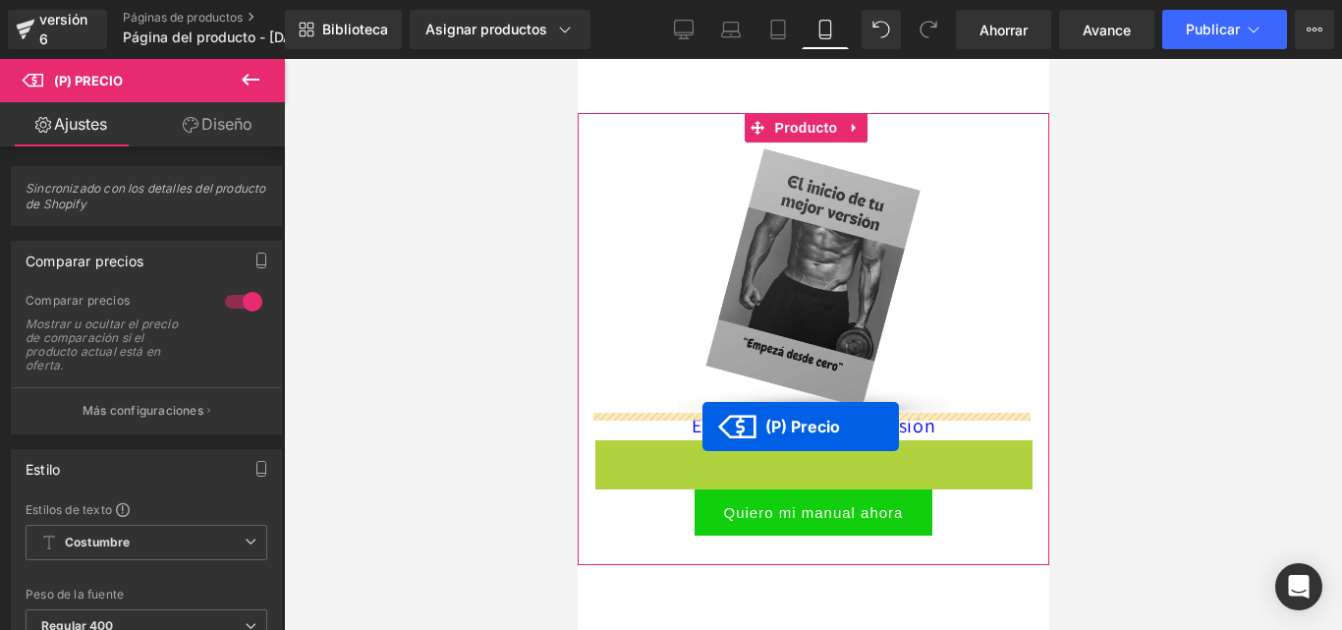
drag, startPoint x: 796, startPoint y: 423, endPoint x: 701, endPoint y: 426, distance: 94.3
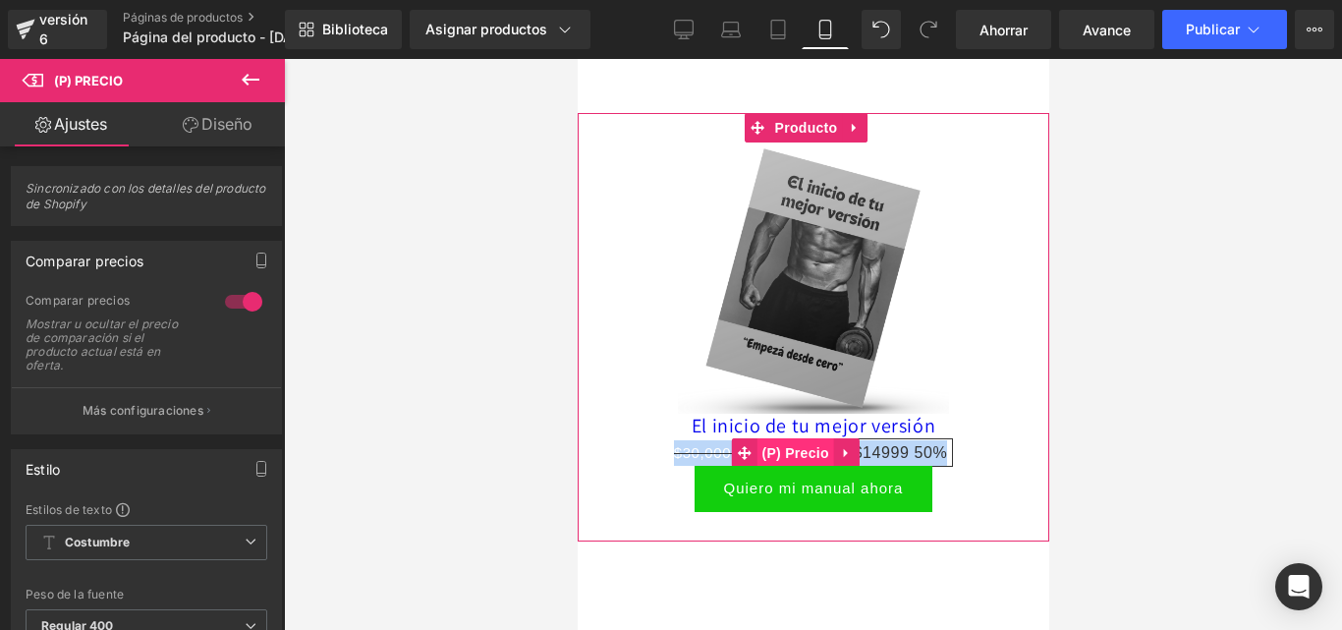
click at [803, 445] on font "(P) Precio" at bounding box center [793, 453] width 67 height 16
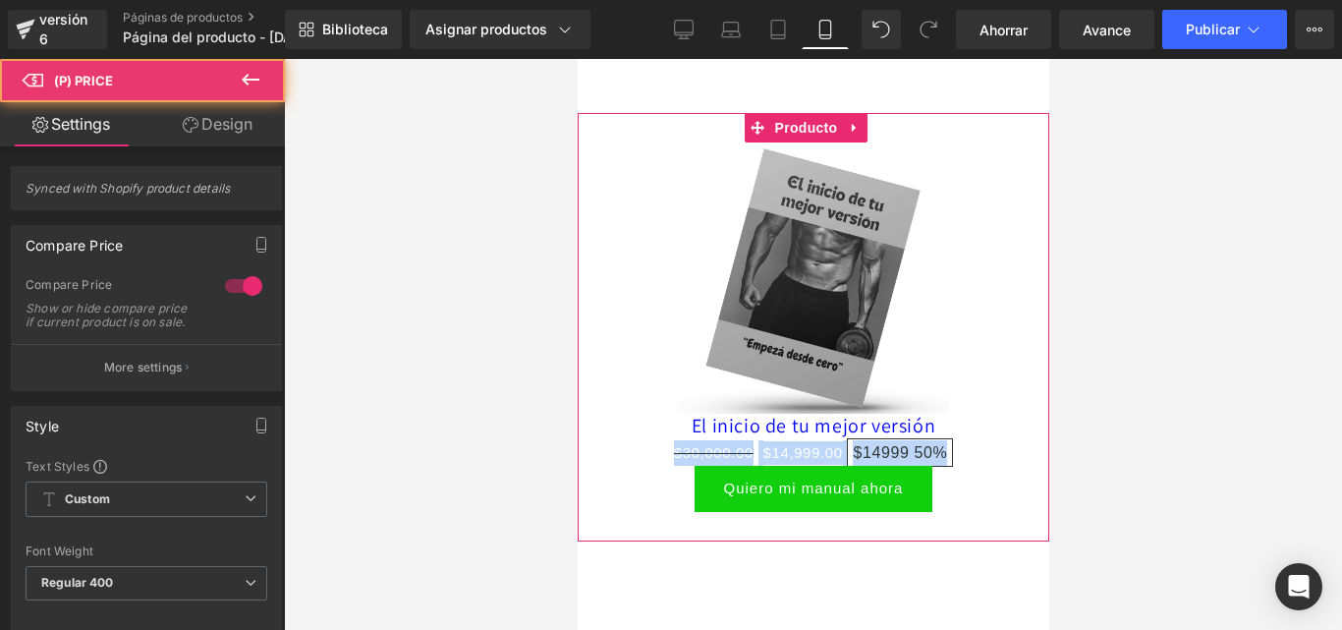
click at [599, 333] on div "Venta de liquidación" at bounding box center [812, 277] width 452 height 271
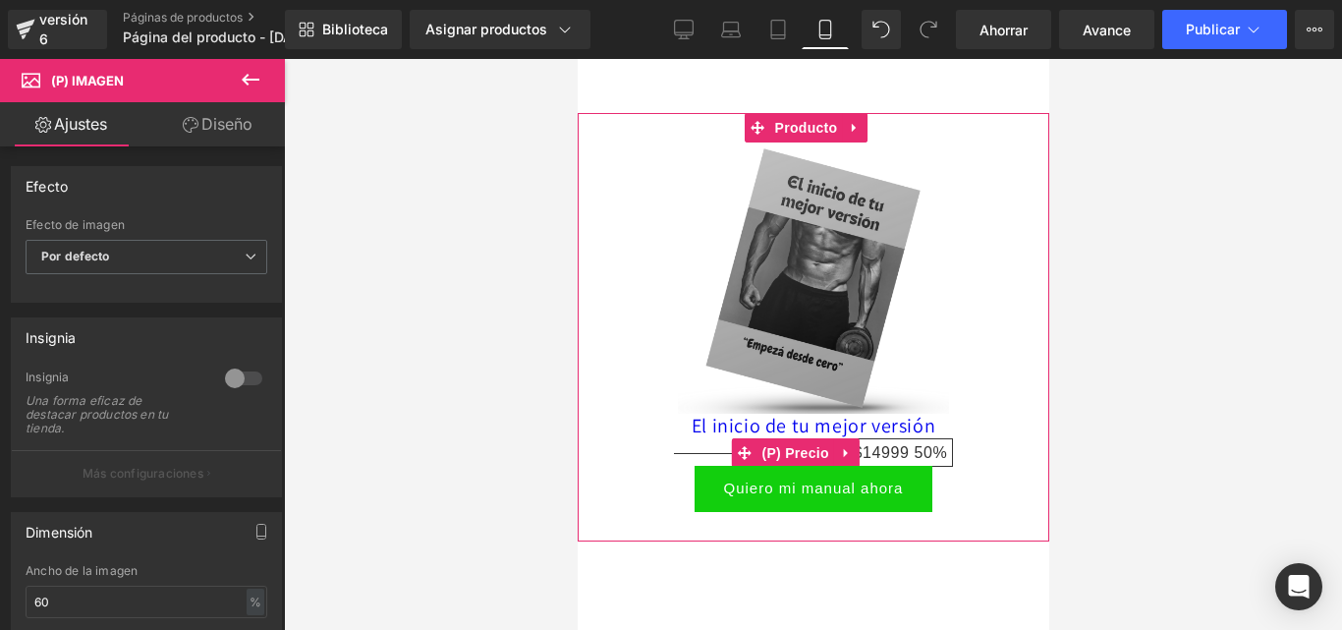
click at [880, 444] on font "$14999" at bounding box center [879, 452] width 56 height 17
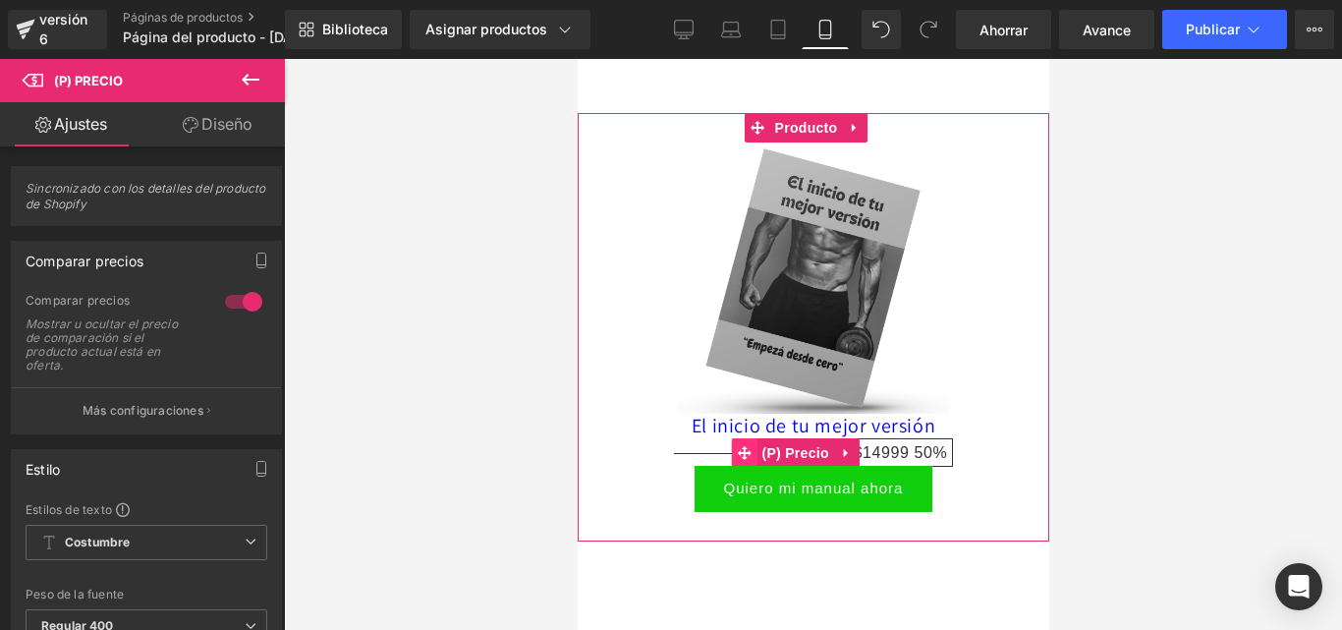
click at [745, 438] on span at bounding box center [743, 452] width 26 height 29
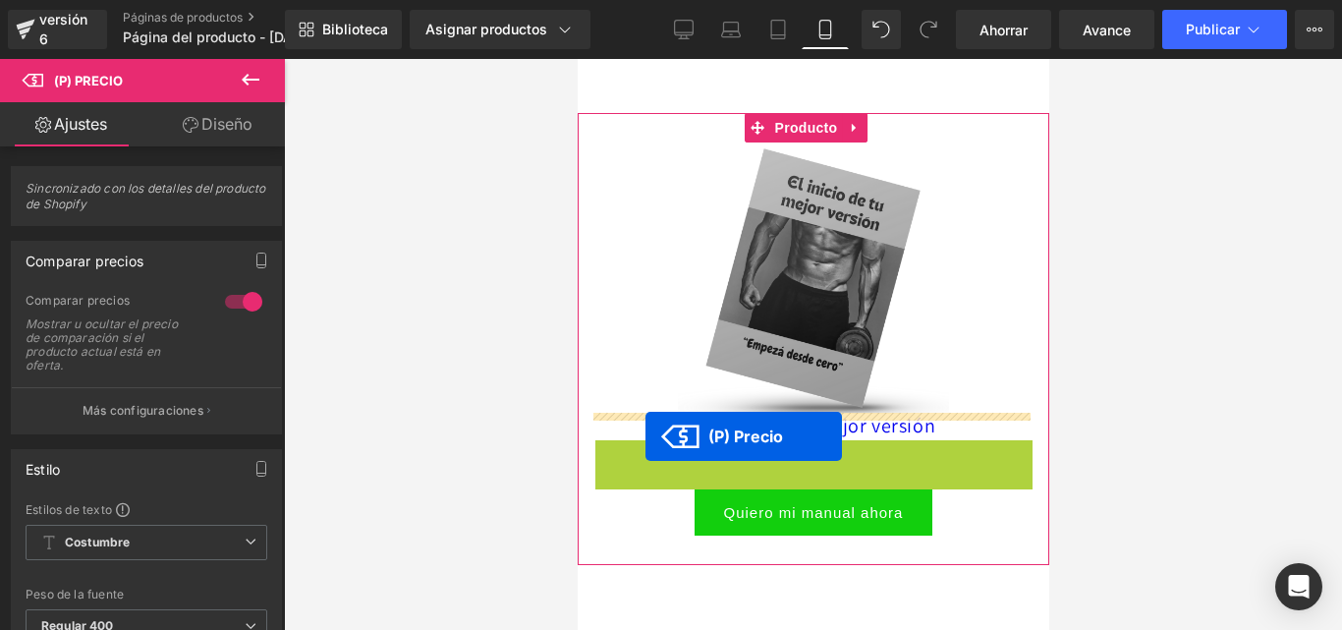
drag, startPoint x: 743, startPoint y: 427, endPoint x: 644, endPoint y: 436, distance: 99.6
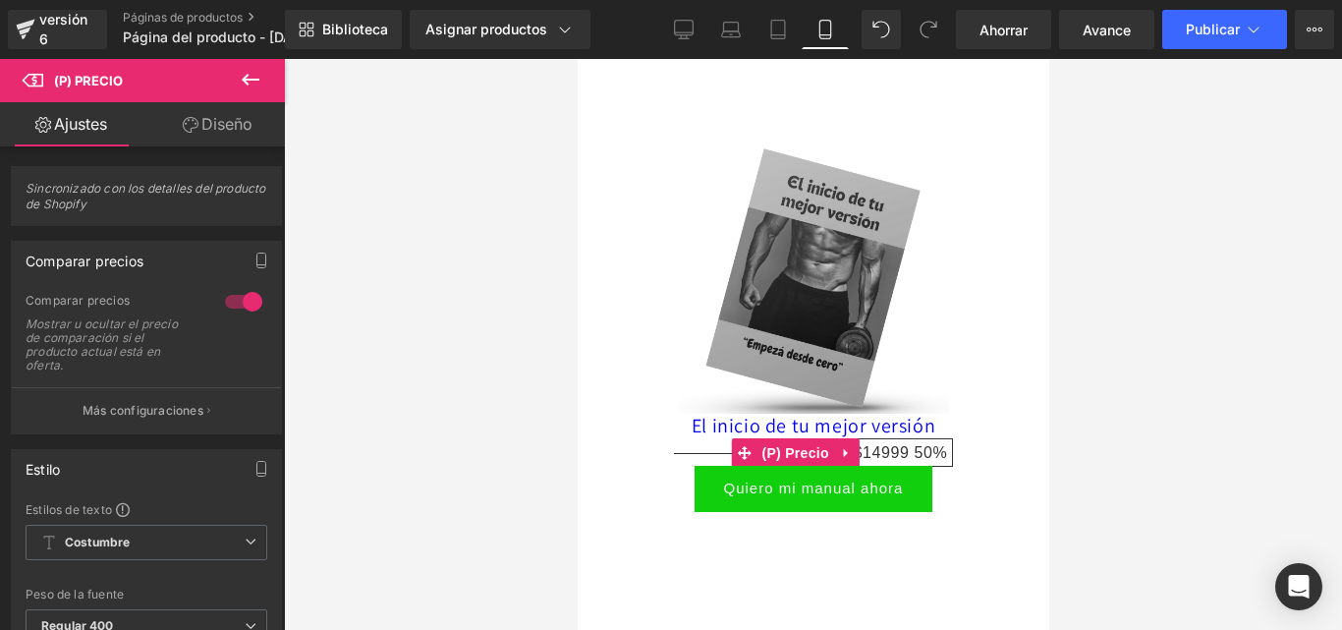
drag, startPoint x: 542, startPoint y: 484, endPoint x: 571, endPoint y: 478, distance: 29.1
click at [545, 484] on div at bounding box center [813, 344] width 1058 height 571
click at [561, 297] on div at bounding box center [813, 344] width 1058 height 571
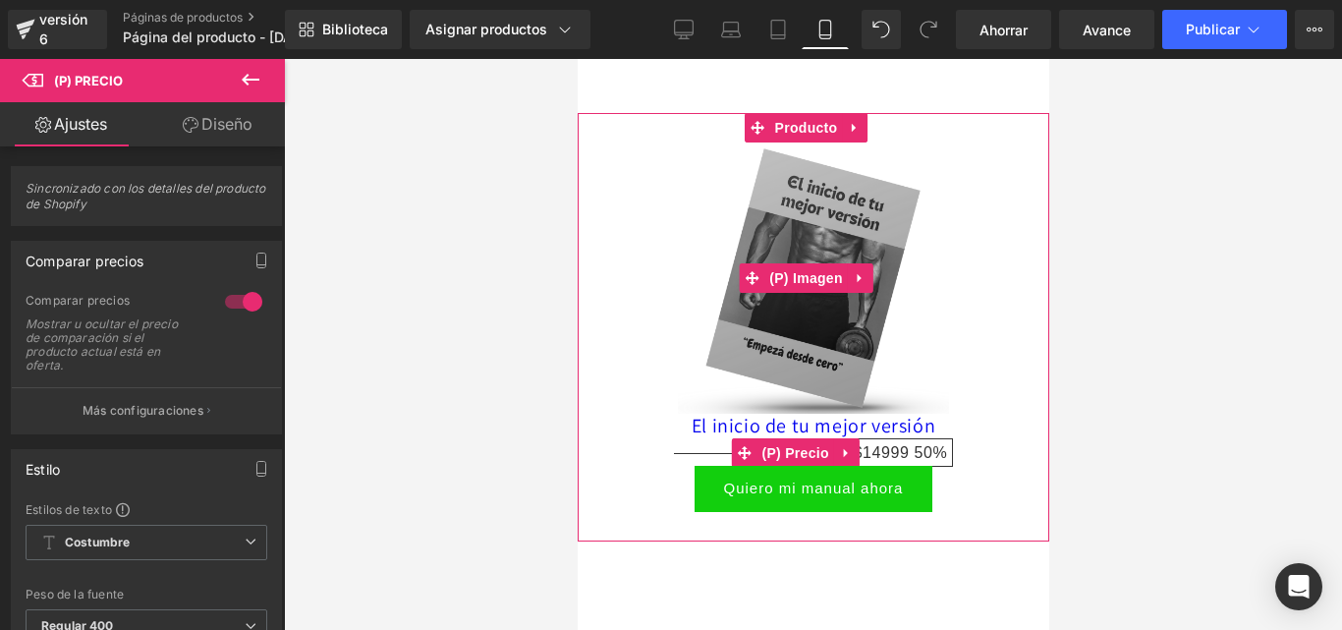
click at [941, 340] on div "Venta de liquidación" at bounding box center [812, 277] width 452 height 271
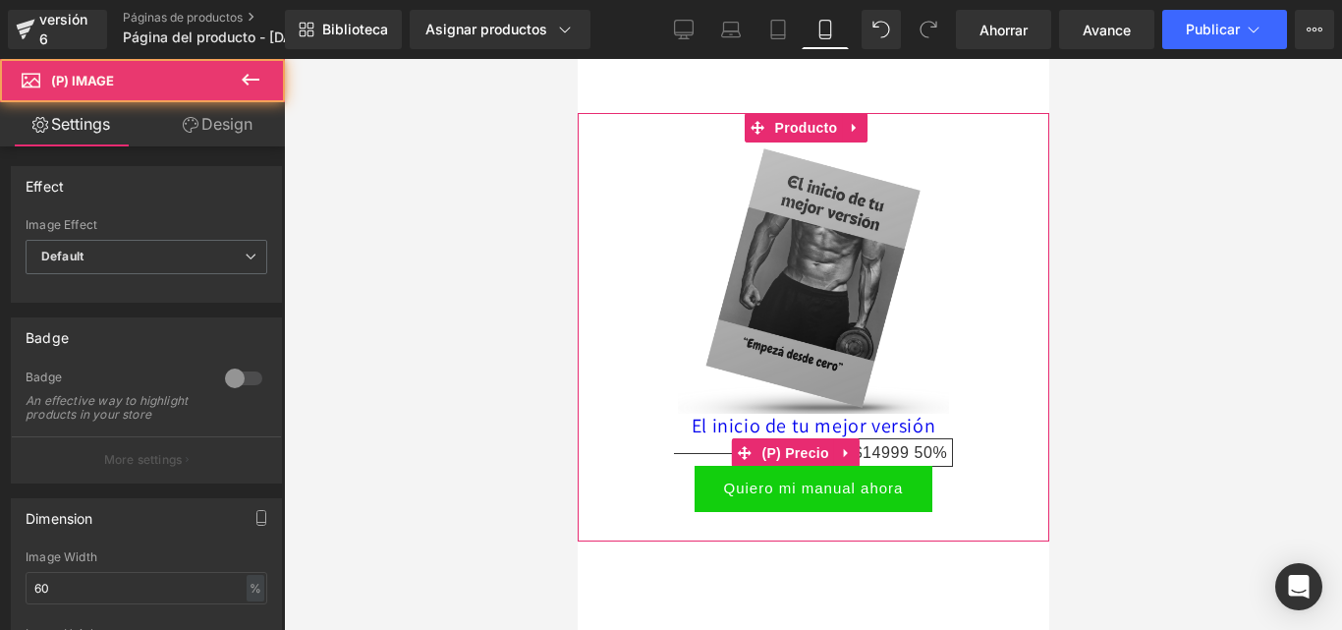
click at [787, 438] on font "(P) Precio" at bounding box center [793, 452] width 67 height 29
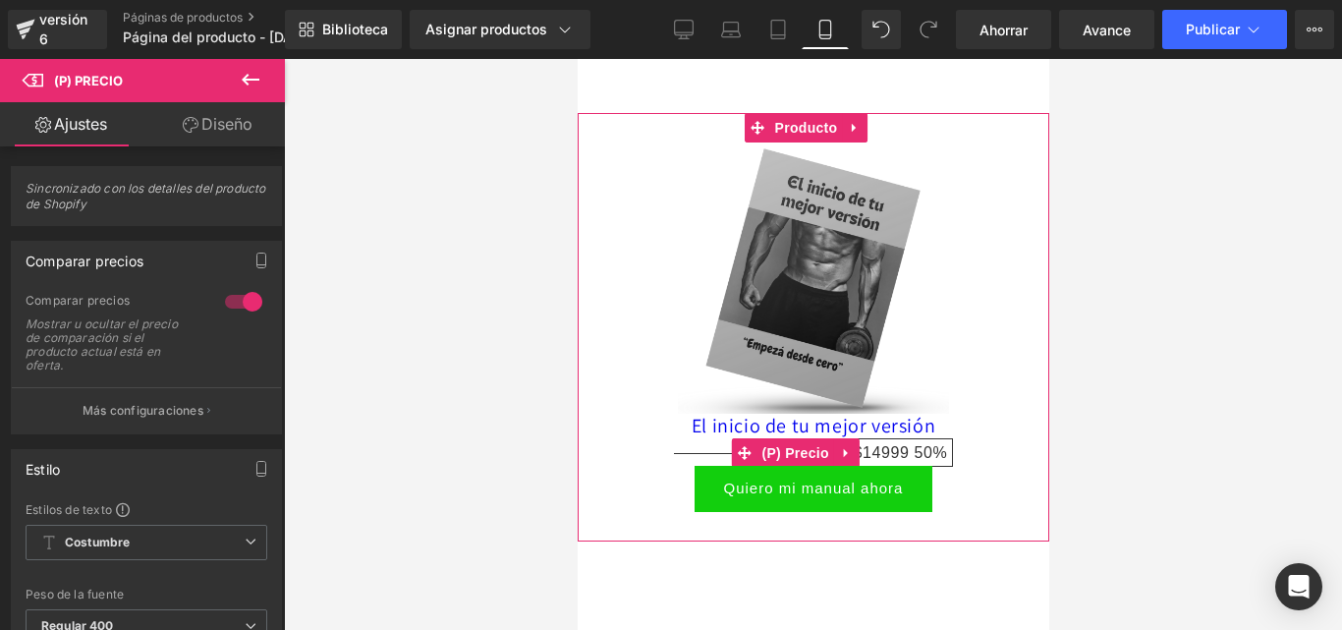
click at [912, 444] on font "50%" at bounding box center [928, 452] width 33 height 17
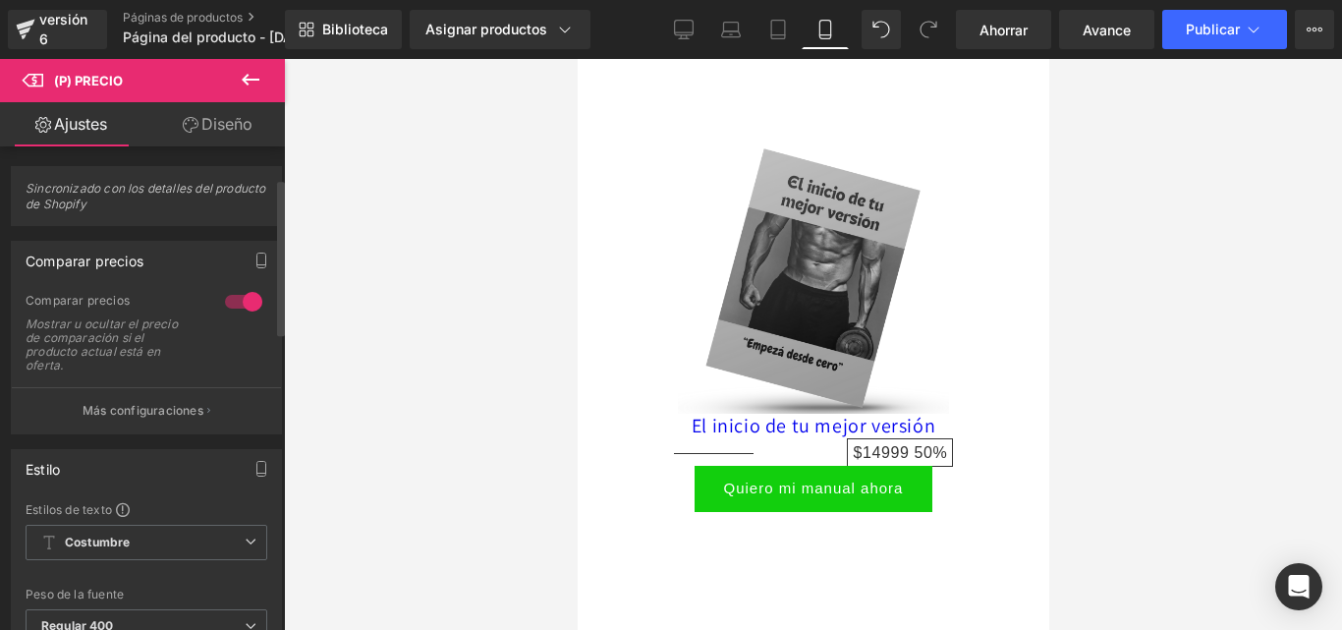
scroll to position [98, 0]
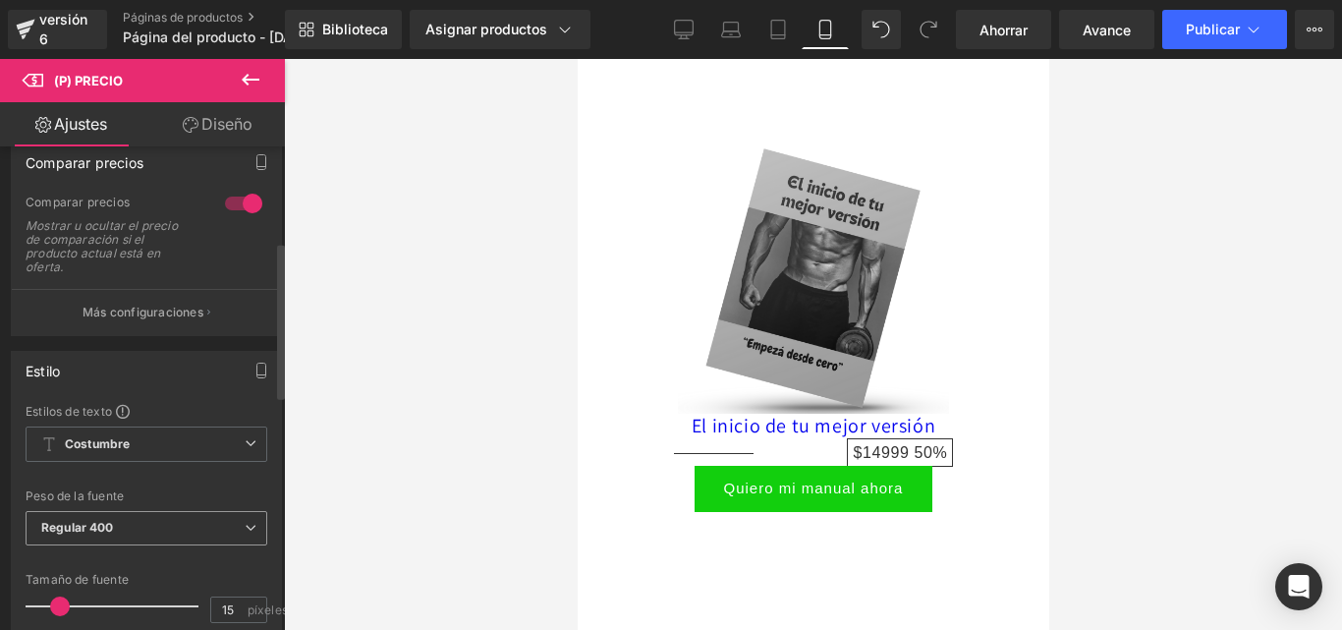
click at [233, 489] on div "Peso de la fuente Regular 400 [PERSON_NAME] 100 Semifino 200 Luz 300 Regular 40…" at bounding box center [147, 528] width 242 height 79
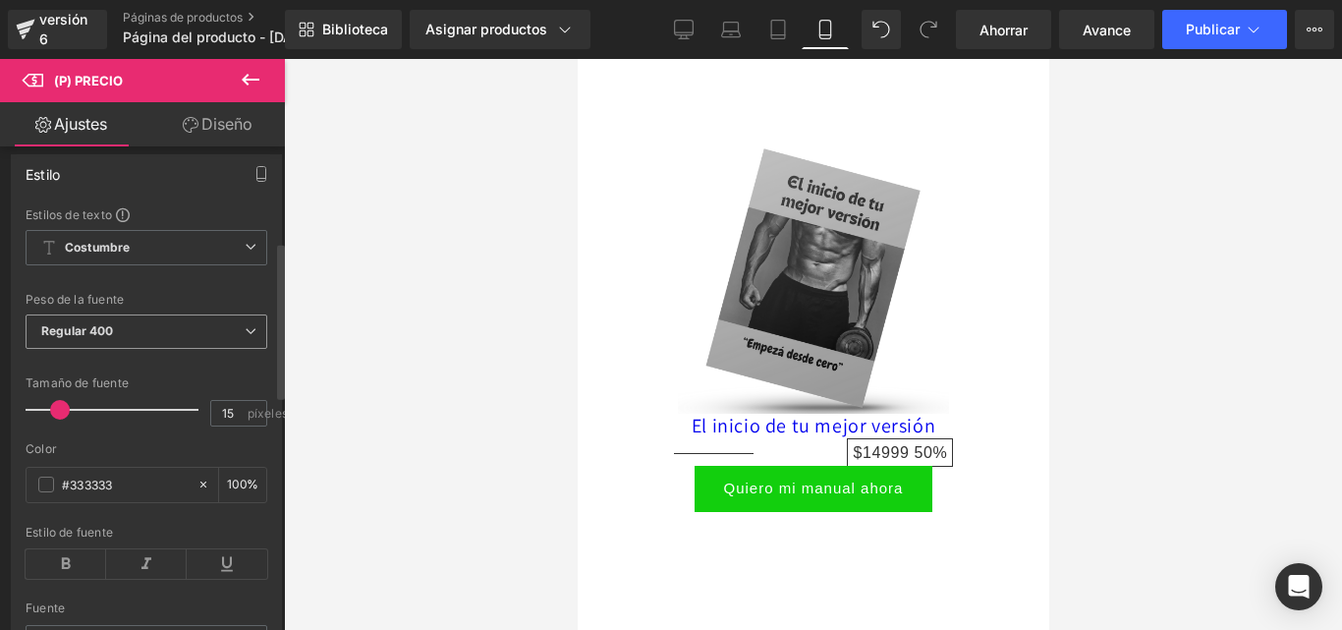
click at [232, 335] on span "Regular 400" at bounding box center [147, 331] width 242 height 34
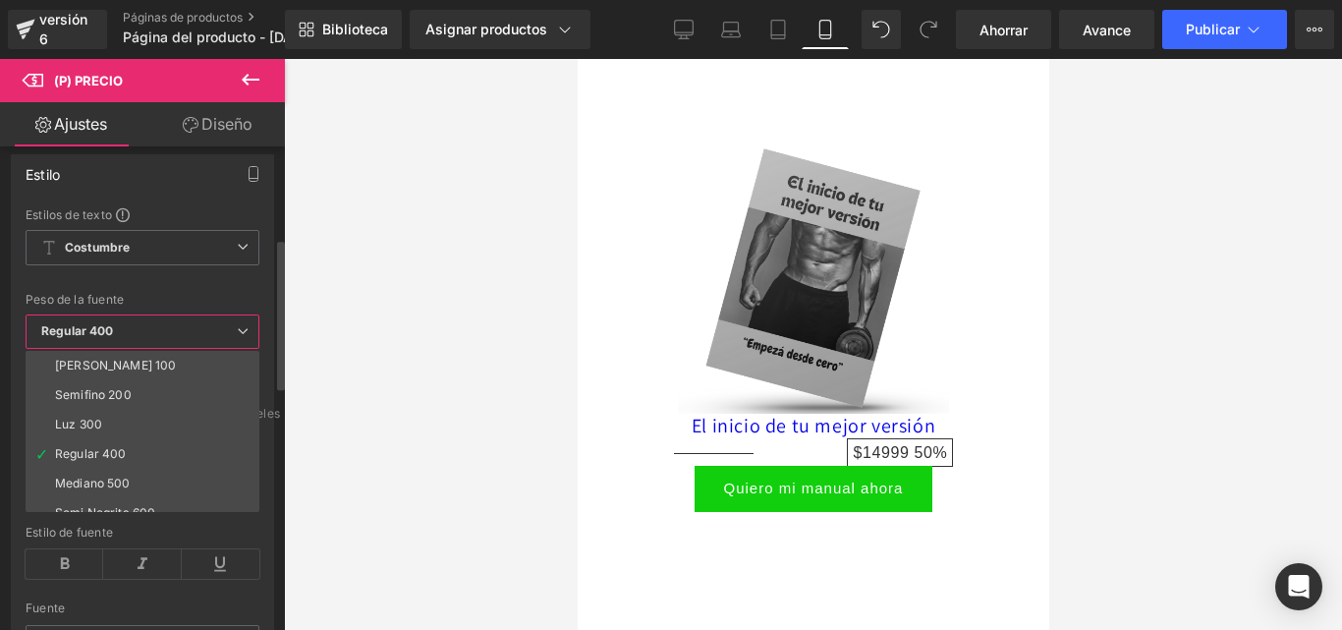
click at [225, 320] on span "Regular 400" at bounding box center [143, 331] width 234 height 34
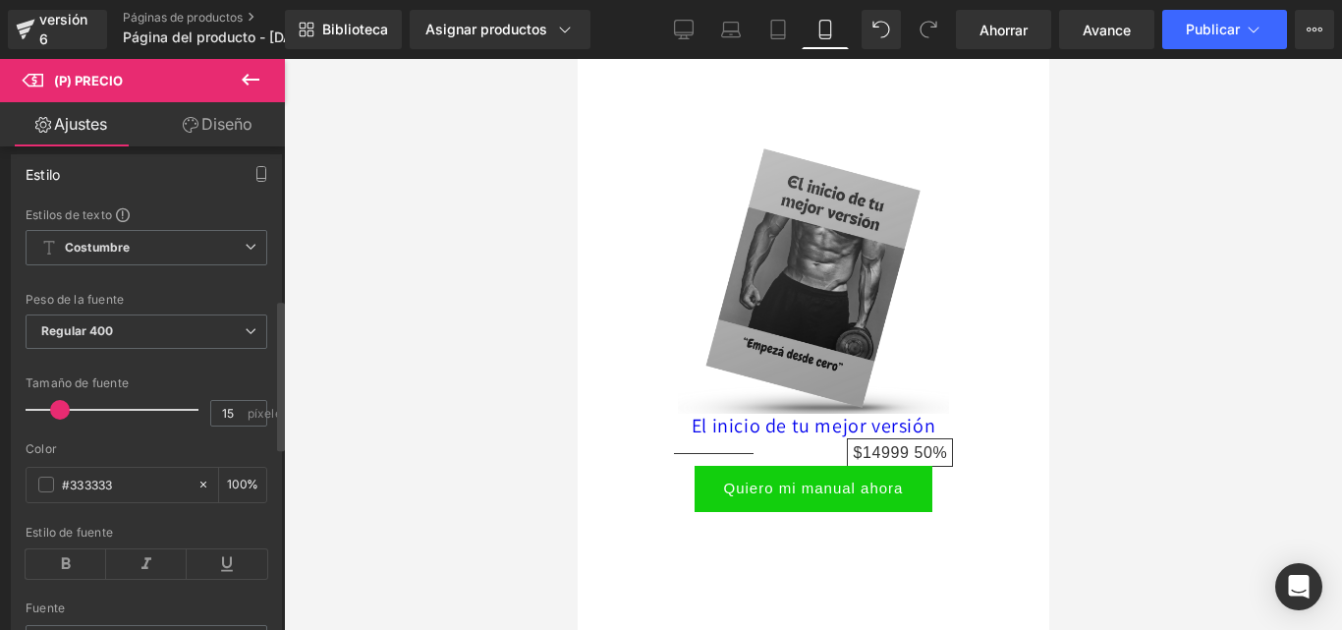
scroll to position [491, 0]
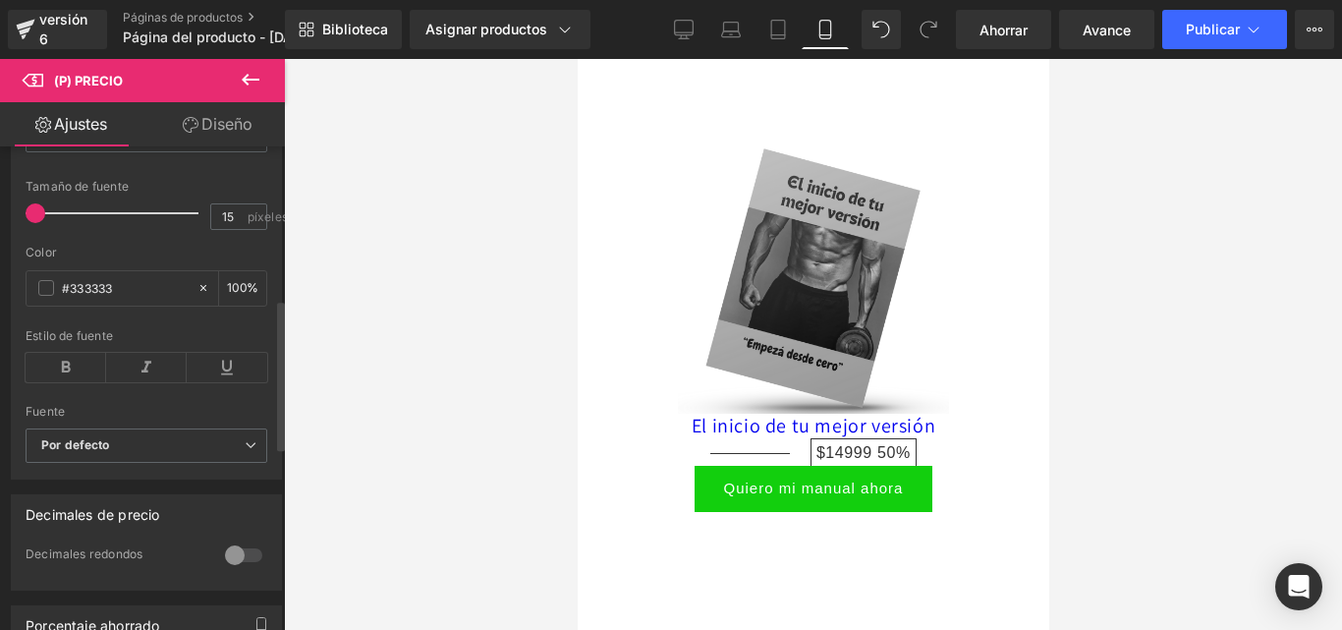
drag, startPoint x: 61, startPoint y: 216, endPoint x: 13, endPoint y: 213, distance: 48.2
click at [13, 213] on div "Estilos de texto Costumbre Costumbre Configurar estilo global Costumbre Configu…" at bounding box center [146, 244] width 269 height 468
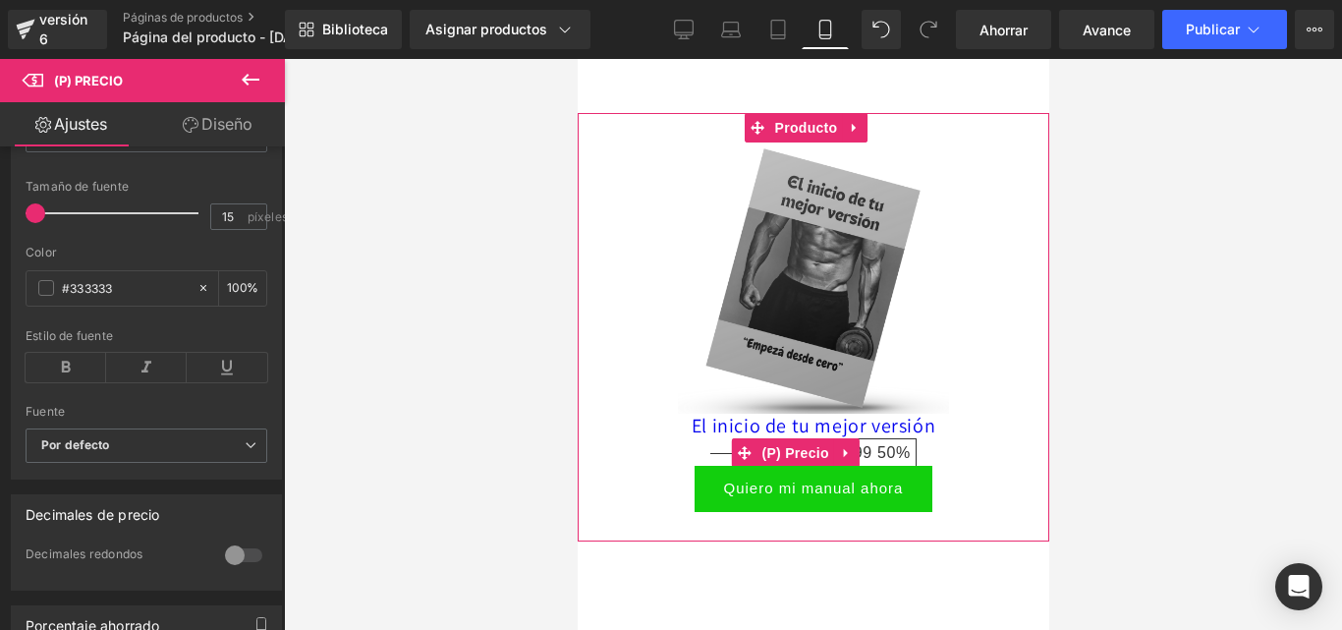
click at [694, 440] on div "$30,000.00 $14,999.00 $14999 50%" at bounding box center [812, 453] width 452 height 26
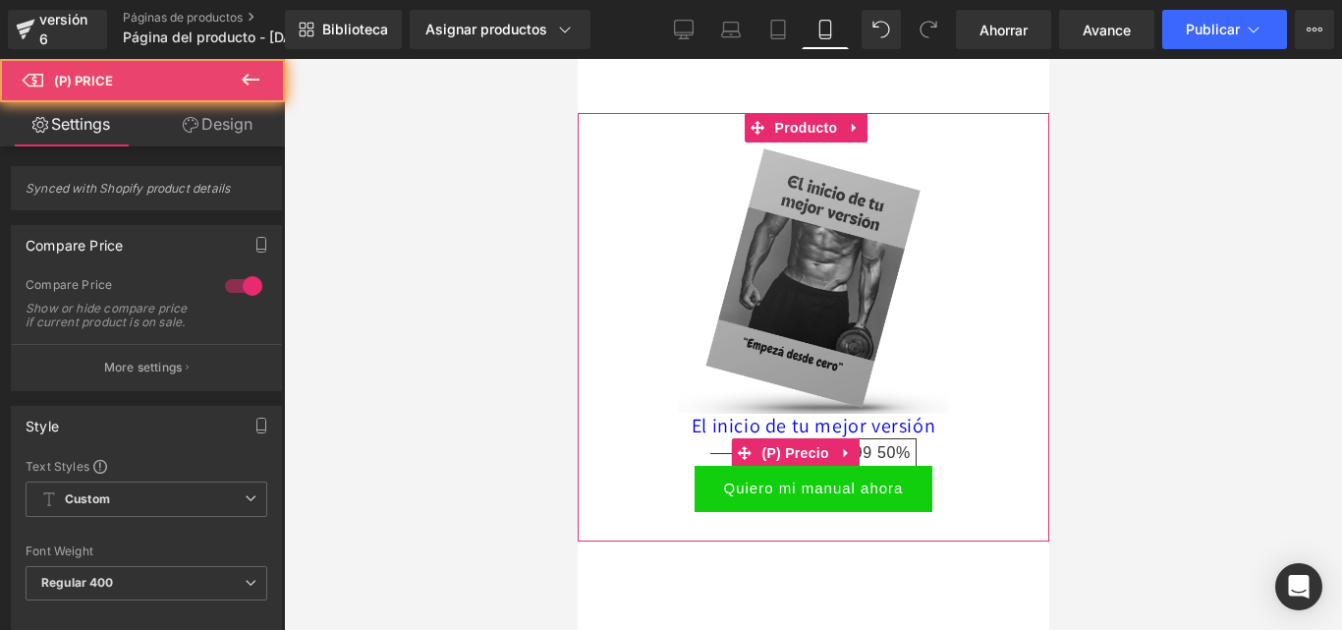
click at [723, 444] on span "$30,000.00" at bounding box center [749, 452] width 80 height 17
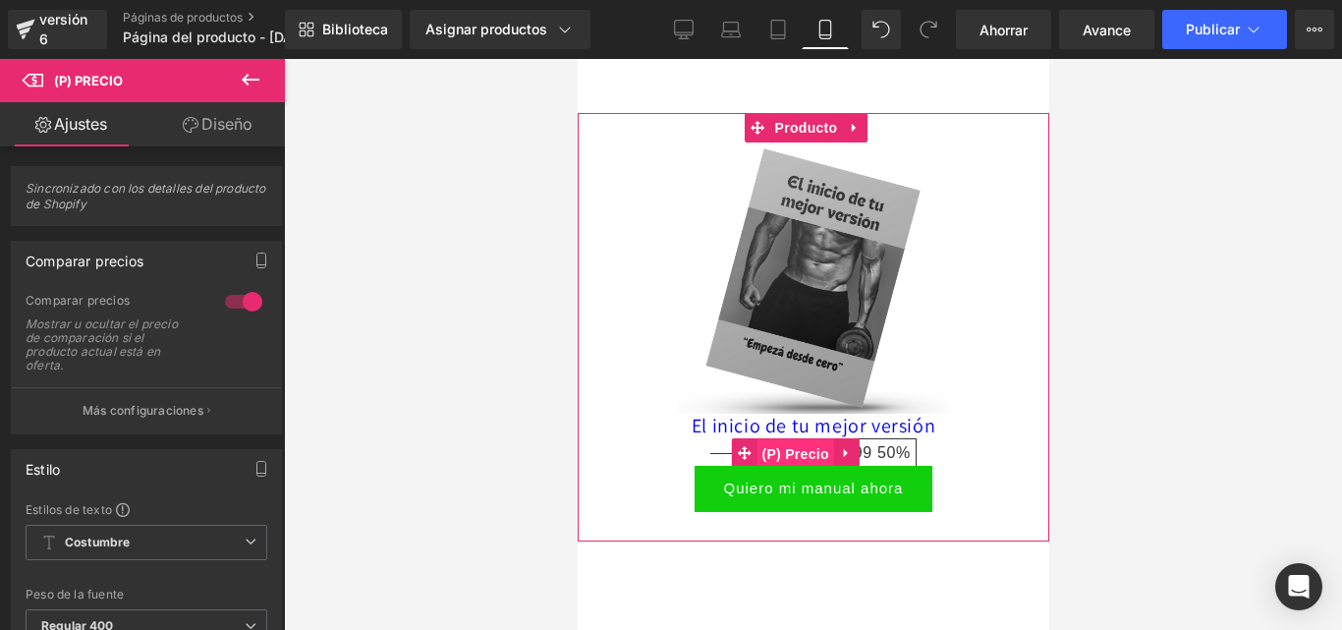
click at [792, 446] on font "(P) Precio" at bounding box center [793, 454] width 67 height 16
click at [846, 446] on icon at bounding box center [846, 453] width 14 height 15
click at [647, 440] on div "$30,000.00 $14,999.00 $14999 50%" at bounding box center [812, 453] width 452 height 26
click at [698, 440] on div "$30,000.00 $14,999.00 $14999 50% (P) Precio" at bounding box center [812, 453] width 452 height 26
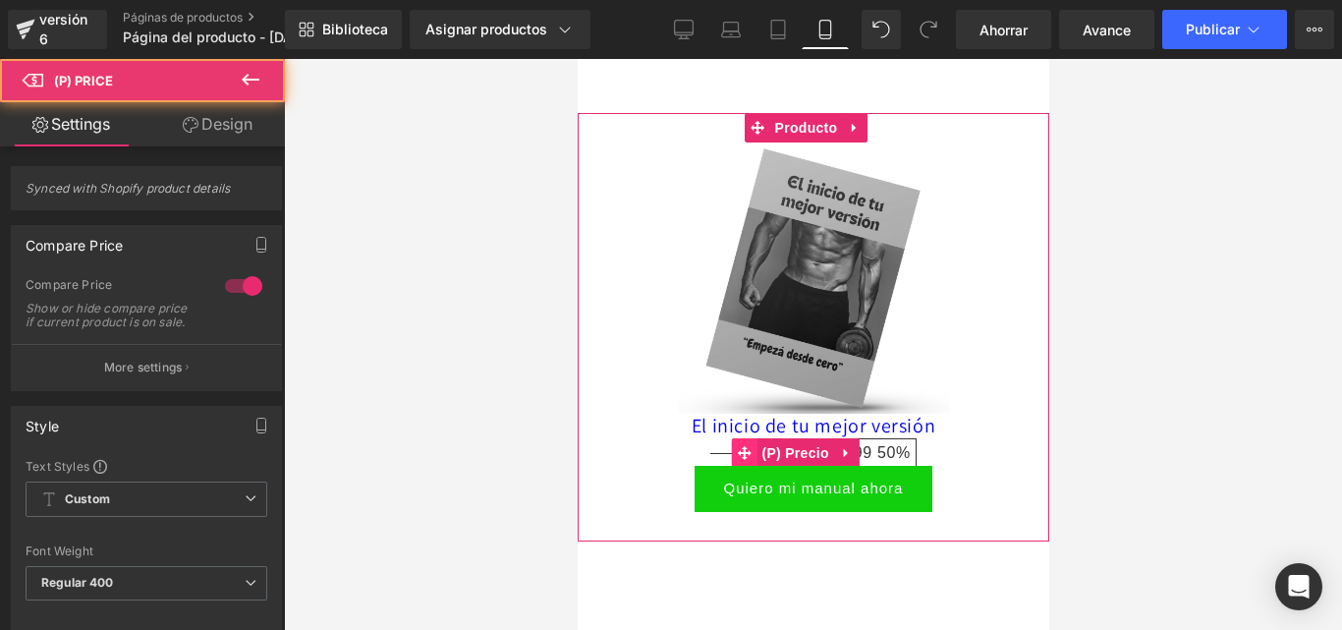
click at [740, 446] on icon at bounding box center [743, 453] width 14 height 14
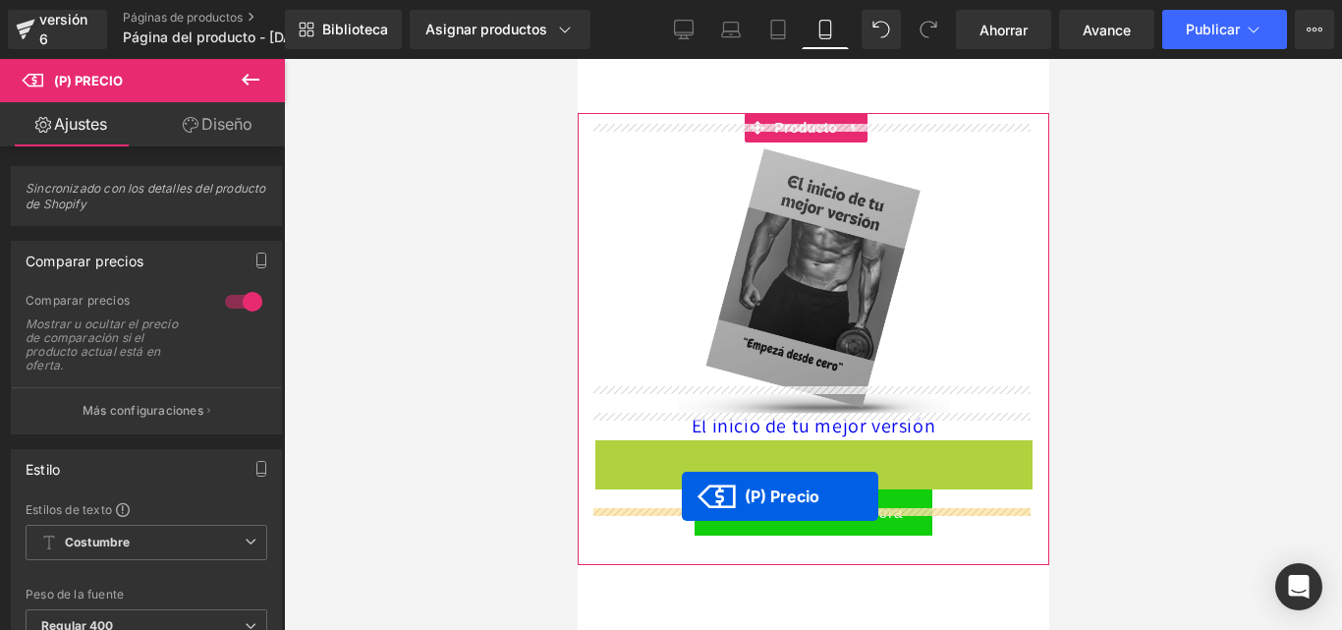
drag, startPoint x: 744, startPoint y: 426, endPoint x: 710, endPoint y: 532, distance: 111.5
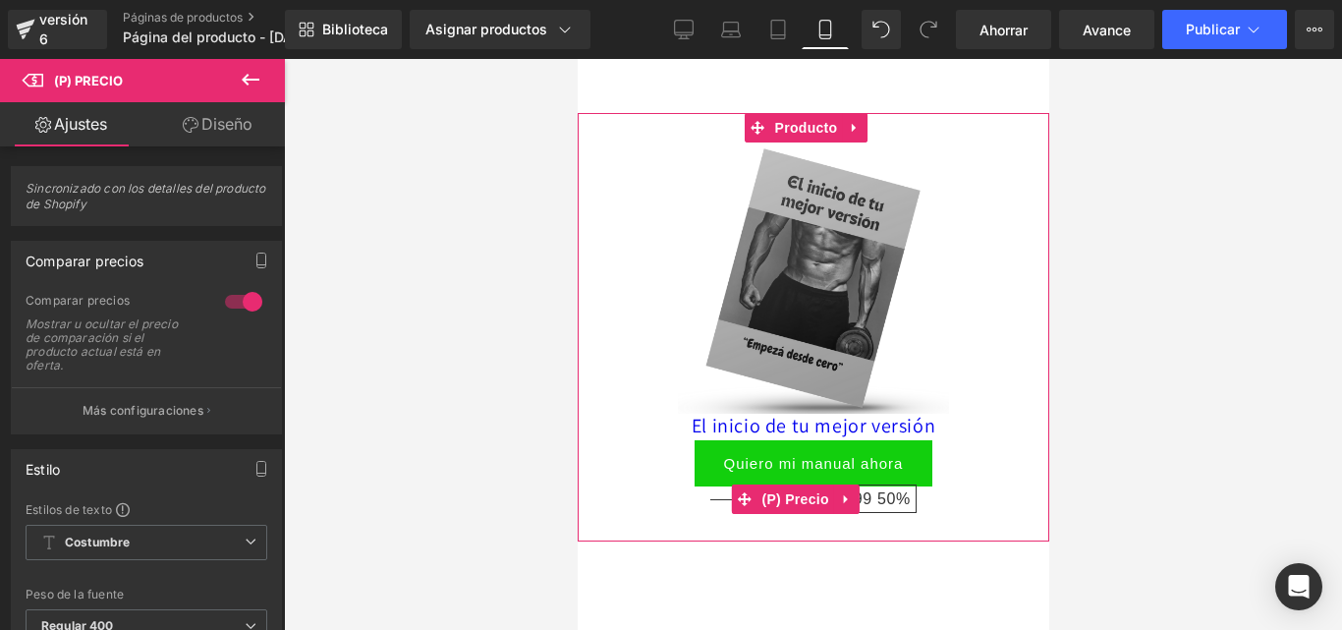
click at [957, 486] on div "$30,000.00 $14,999.00 $14999 50%" at bounding box center [812, 499] width 452 height 26
click at [825, 491] on font "(P) Precio" at bounding box center [793, 499] width 67 height 16
click at [819, 491] on font "(P) Precio" at bounding box center [793, 499] width 67 height 16
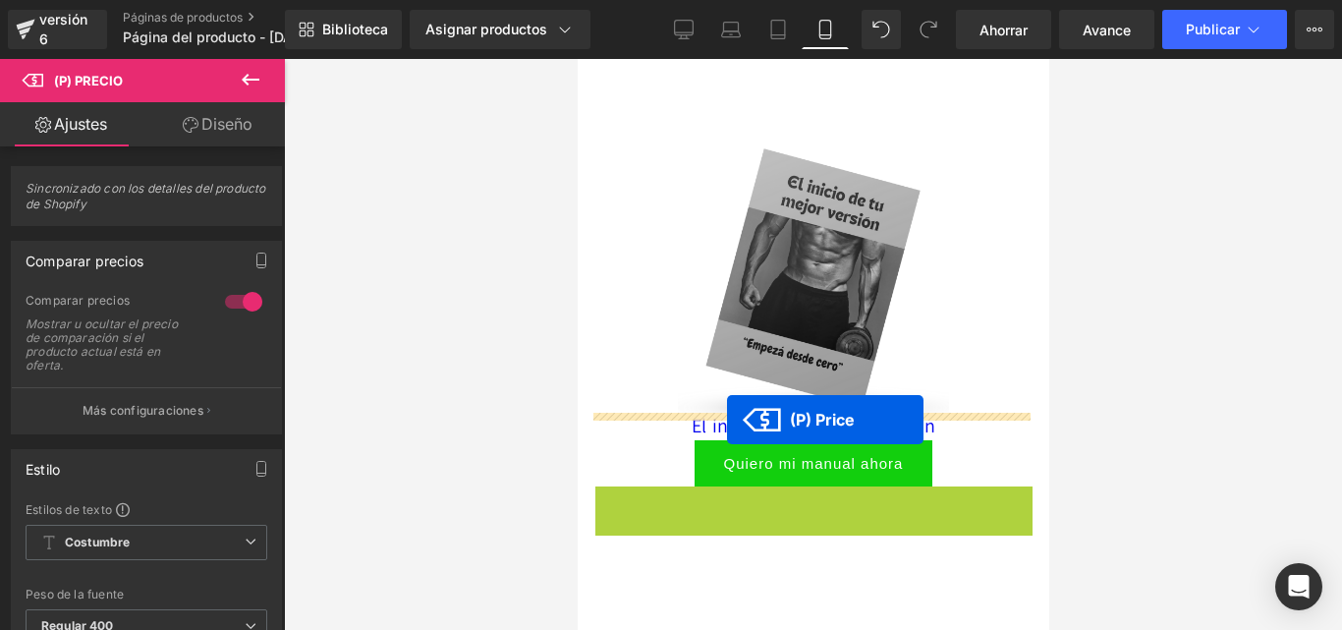
drag, startPoint x: 746, startPoint y: 474, endPoint x: 726, endPoint y: 419, distance: 58.7
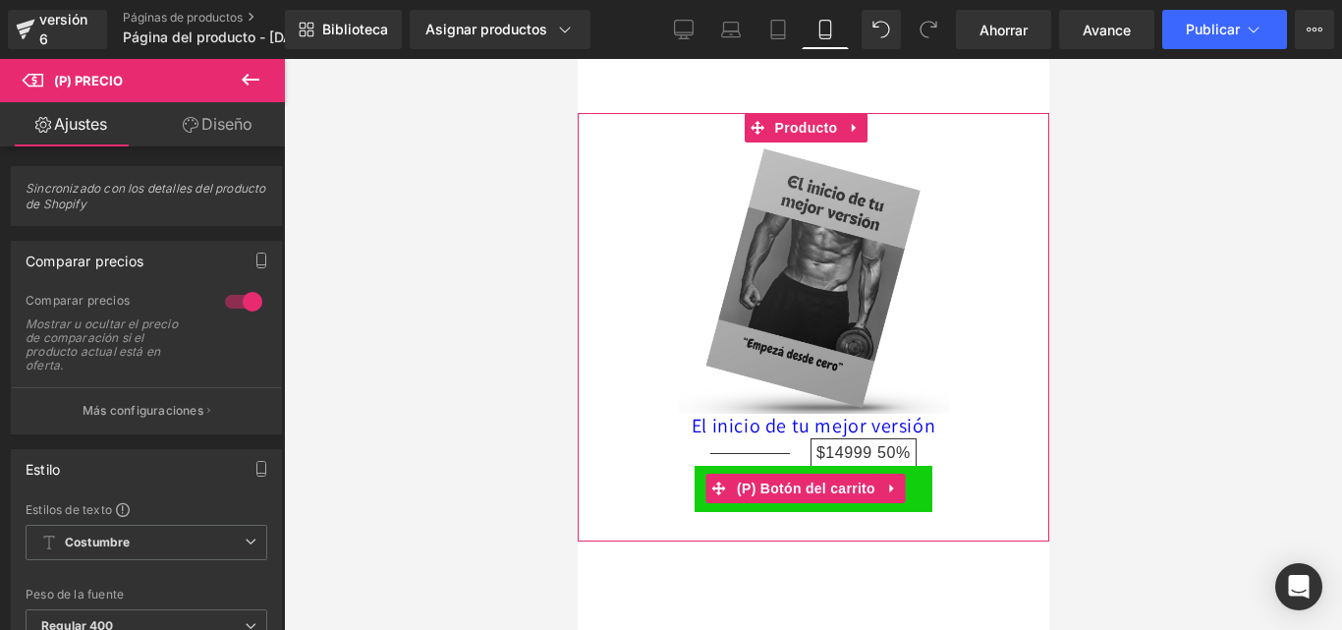
click at [805, 480] on font "(P) Botón del carrito" at bounding box center [805, 488] width 138 height 16
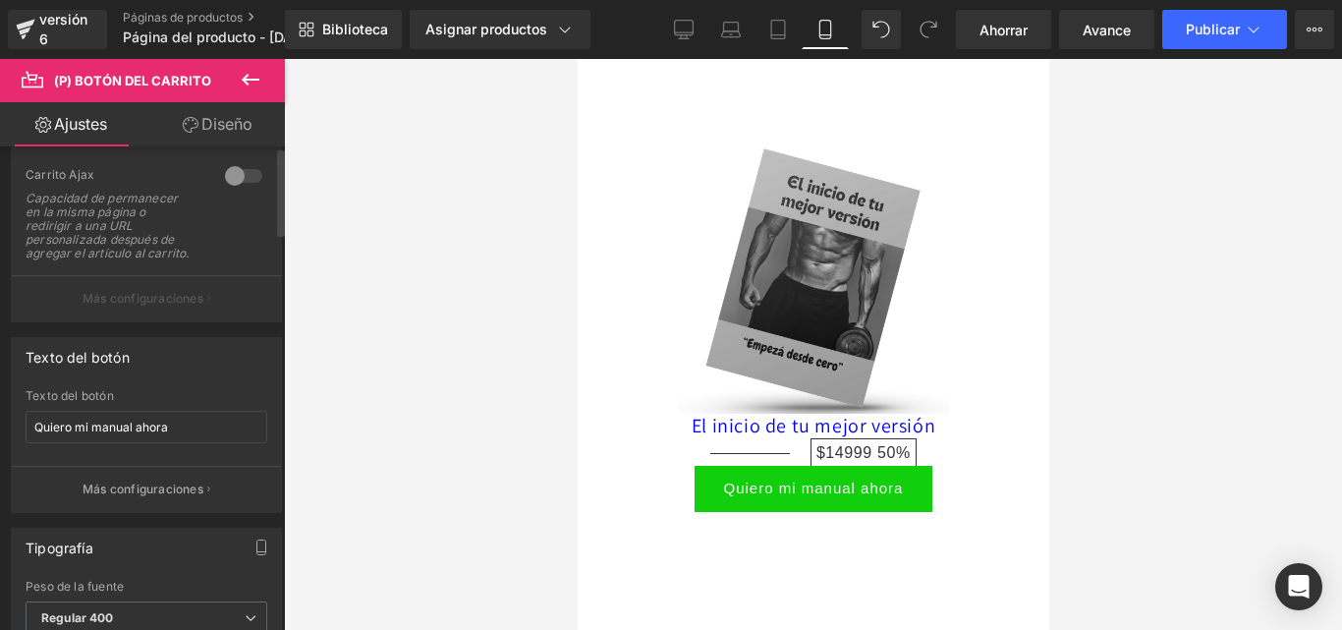
scroll to position [0, 0]
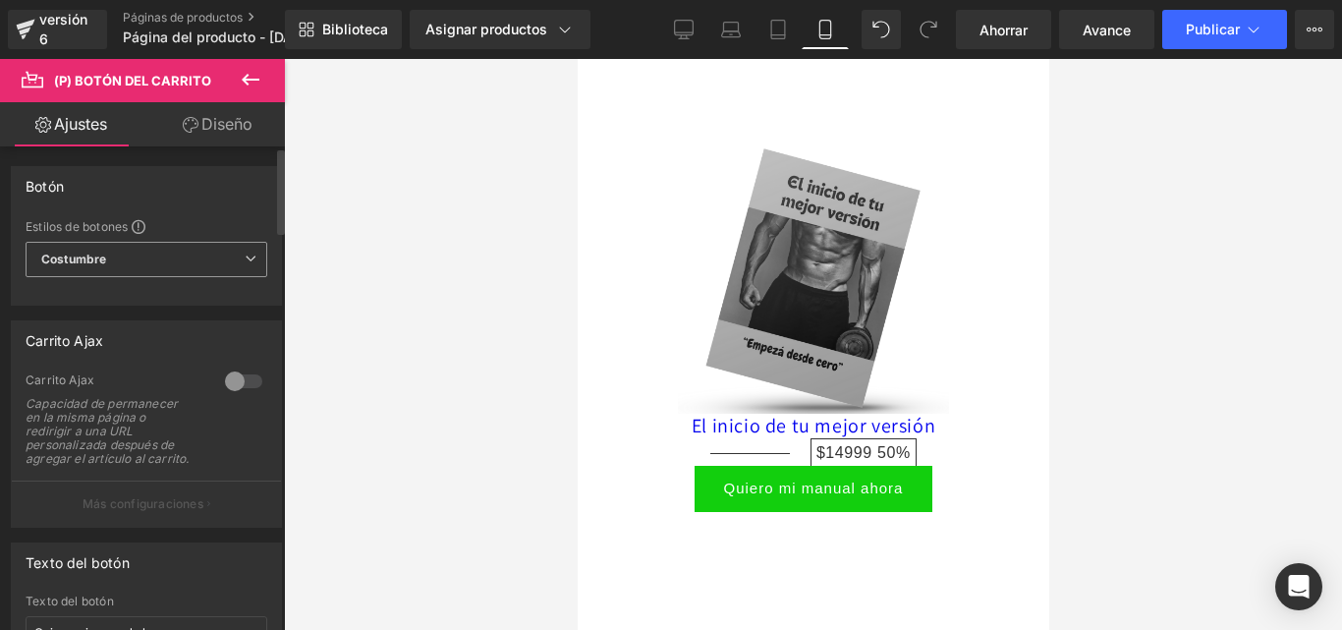
click at [177, 244] on span "Costumbre Configurar estilo global" at bounding box center [147, 259] width 242 height 35
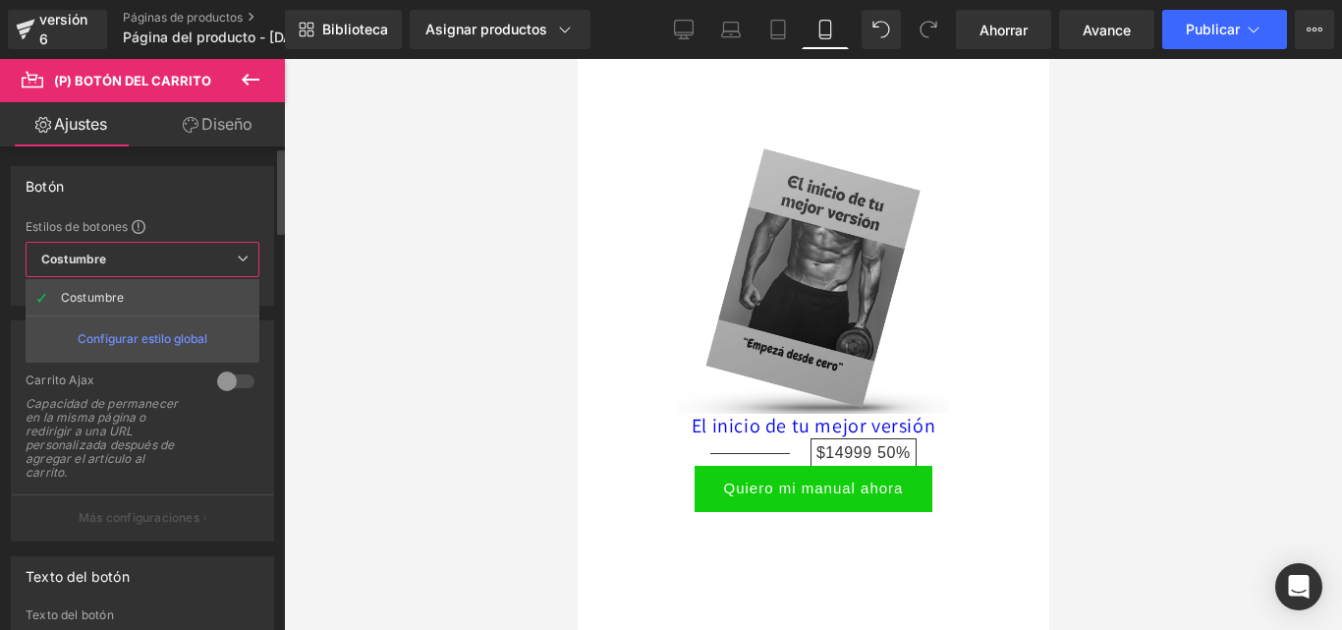
click at [177, 253] on span "Costumbre Configurar estilo global" at bounding box center [143, 259] width 234 height 35
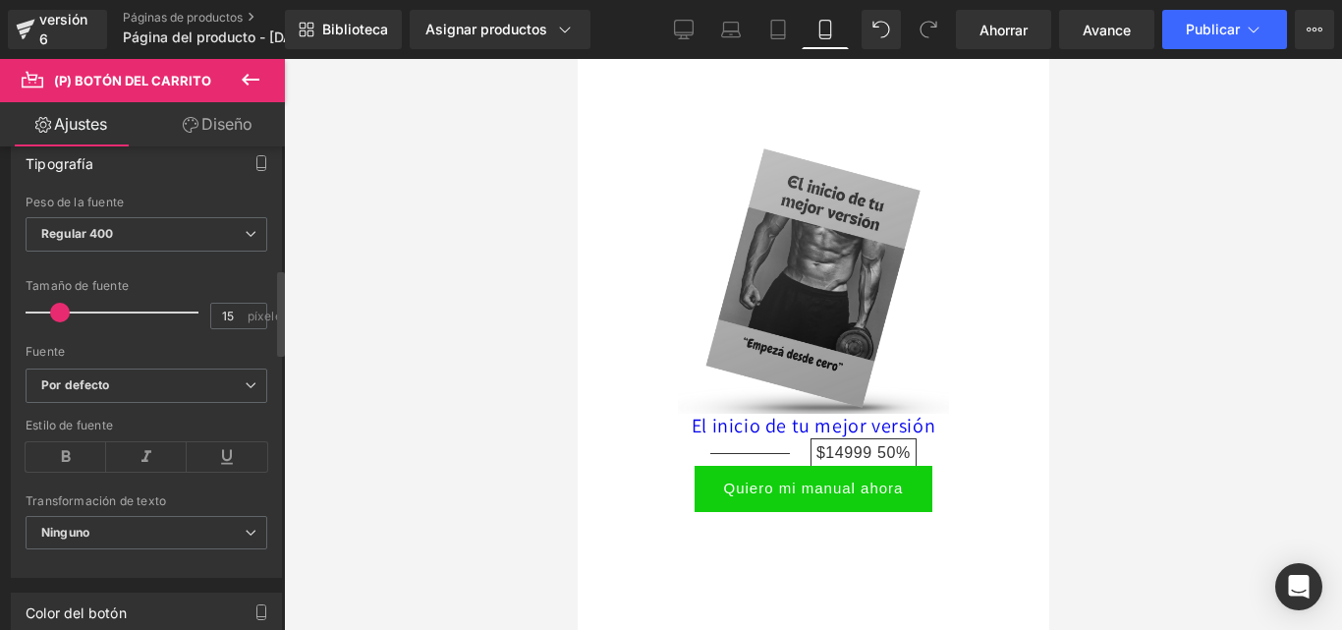
scroll to position [687, 0]
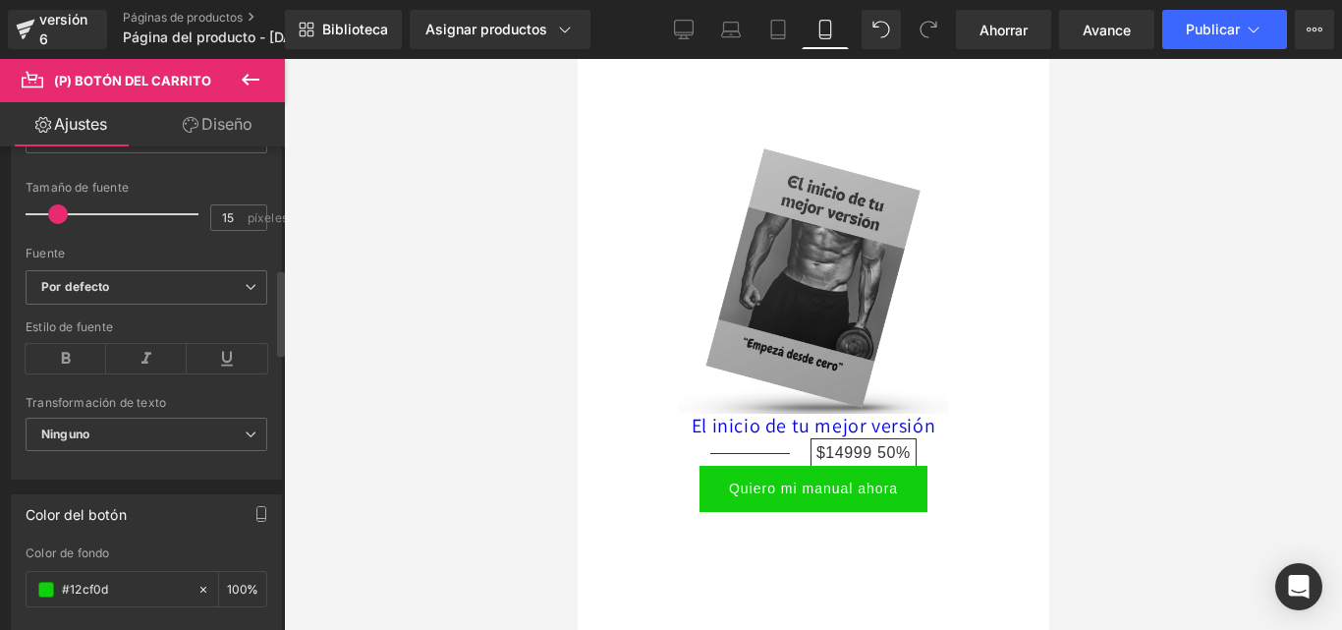
click at [64, 224] on span at bounding box center [58, 214] width 20 height 20
click at [73, 224] on span at bounding box center [68, 214] width 20 height 20
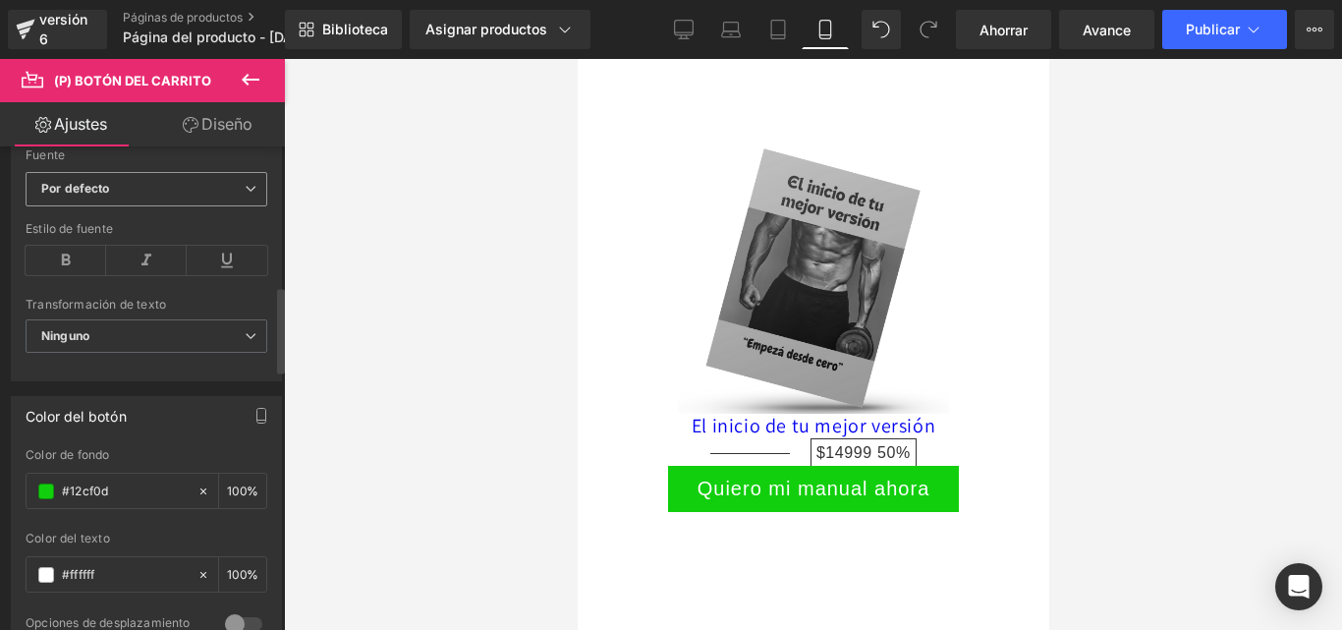
click at [158, 206] on span "Por defecto" at bounding box center [147, 189] width 242 height 34
click at [153, 375] on div at bounding box center [147, 368] width 242 height 13
click at [134, 275] on icon at bounding box center [146, 260] width 81 height 29
click at [76, 257] on div "Estilo de fuente" at bounding box center [147, 260] width 242 height 76
click at [76, 269] on icon at bounding box center [66, 260] width 81 height 29
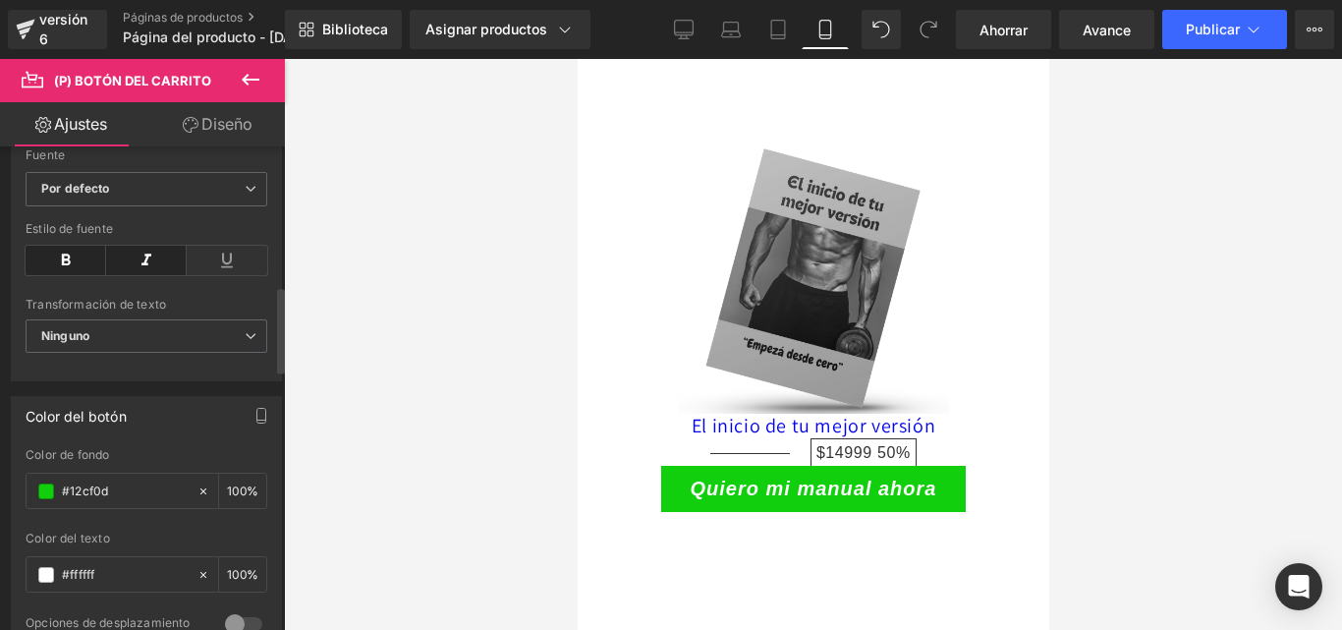
click at [144, 267] on icon at bounding box center [146, 260] width 81 height 29
click at [145, 206] on span "Por defecto" at bounding box center [147, 189] width 242 height 34
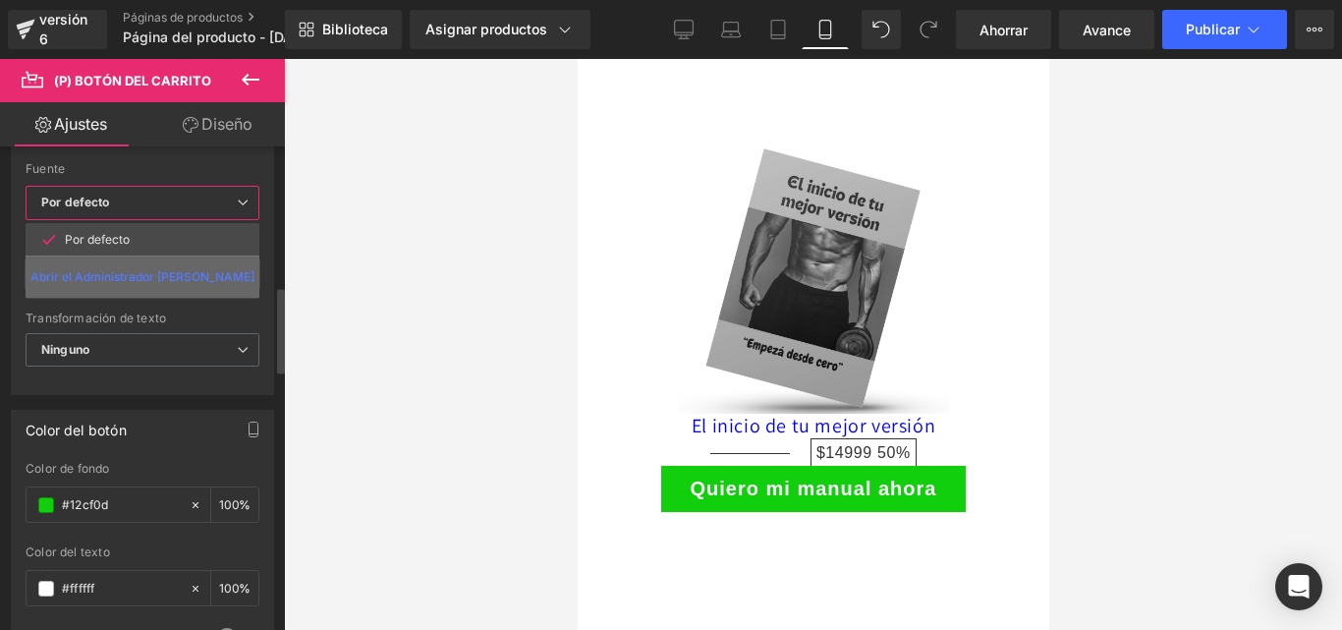
click at [105, 280] on font "Abrir el Administrador [PERSON_NAME]" at bounding box center [142, 276] width 224 height 15
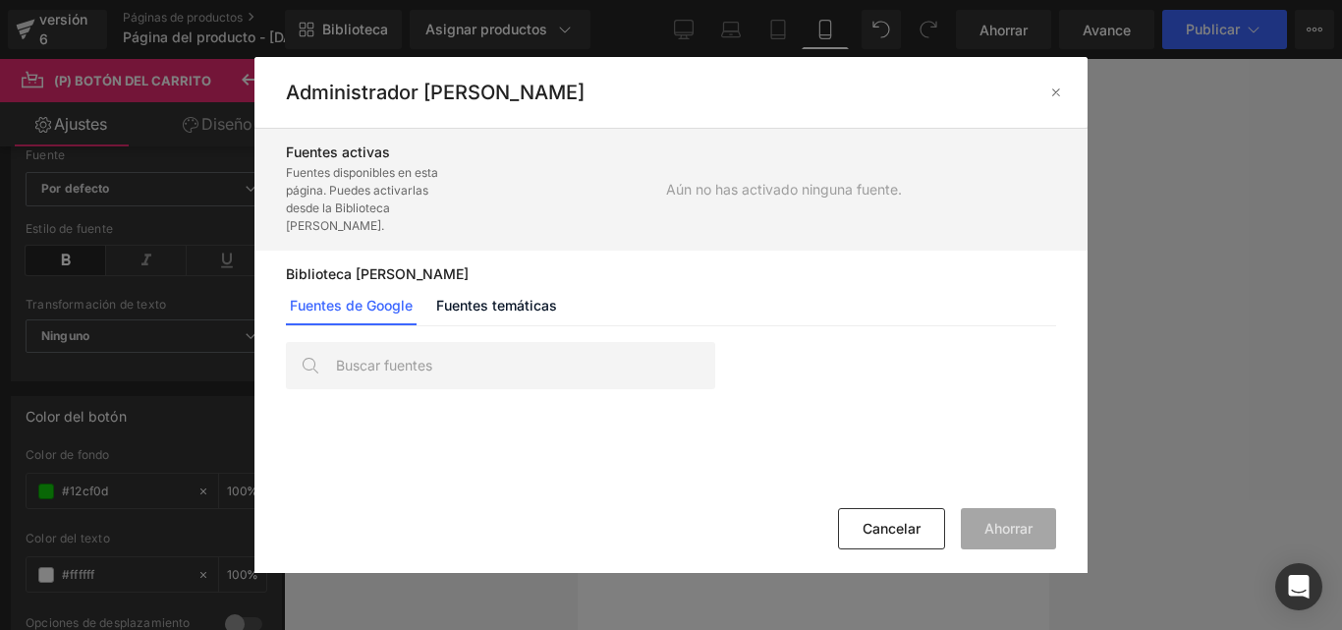
scroll to position [295, 0]
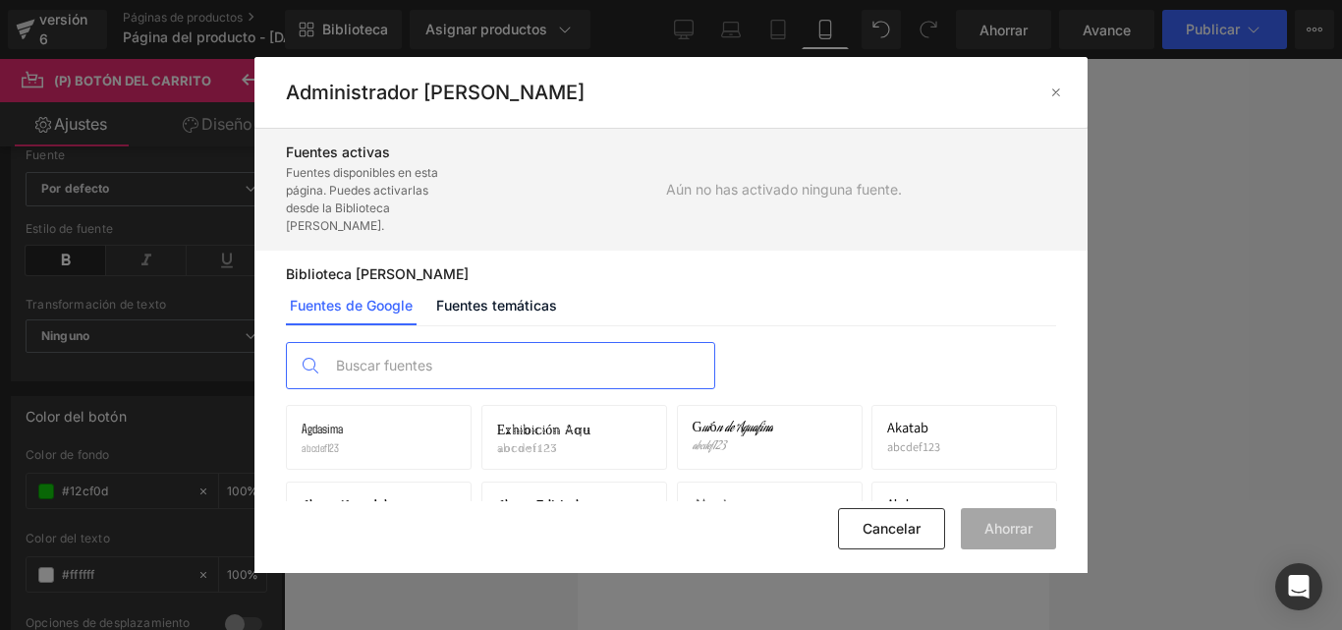
click at [476, 362] on input "text" at bounding box center [520, 365] width 388 height 45
type input "comic"
click at [538, 429] on font "Alivio cómico" at bounding box center [538, 428] width 82 height 20
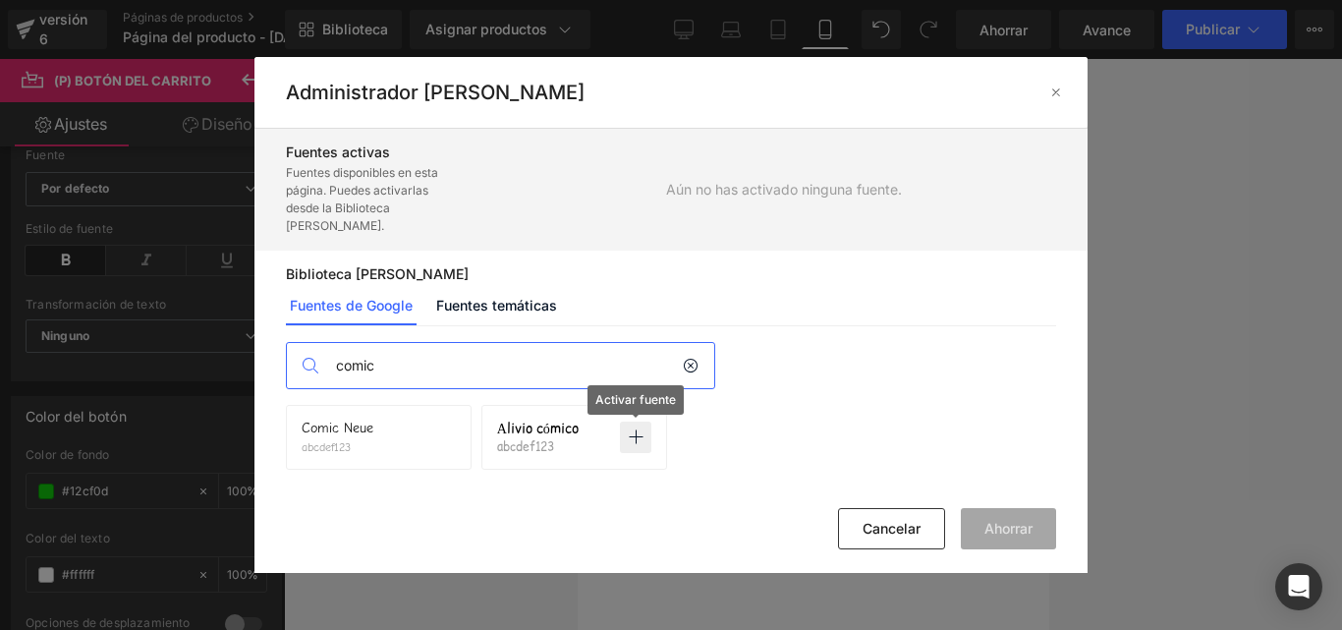
click at [634, 437] on icon at bounding box center [636, 437] width 16 height 16
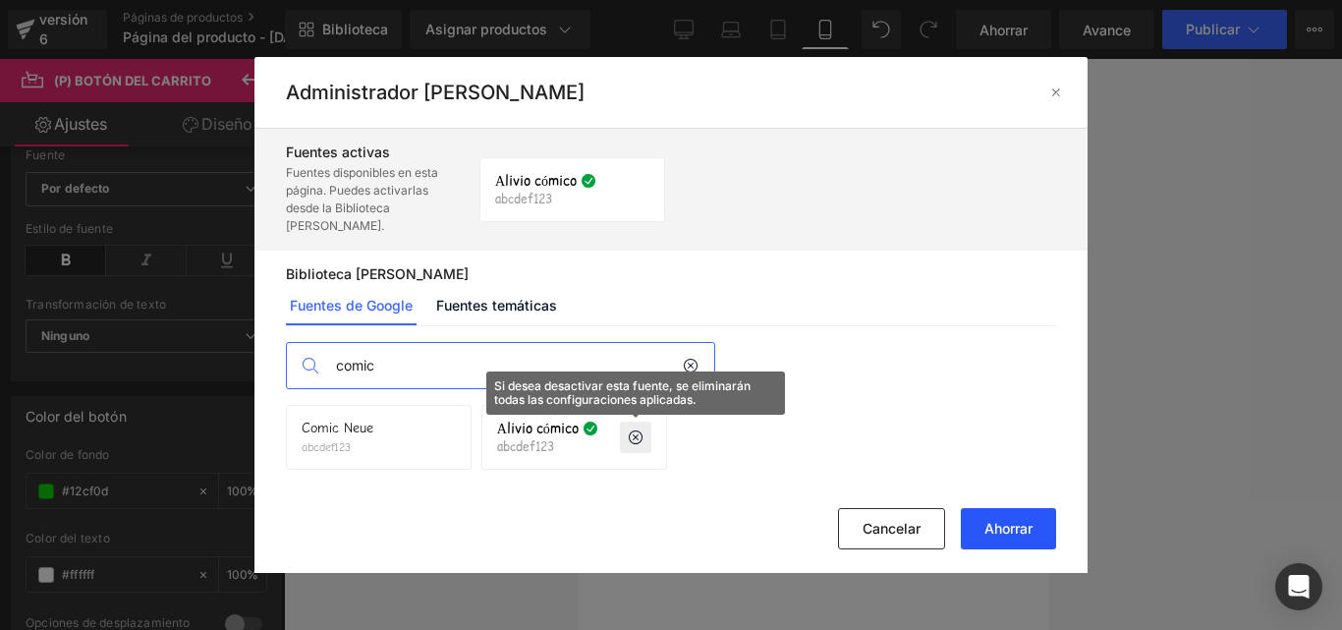
click at [1026, 526] on font "Ahorrar" at bounding box center [1008, 528] width 48 height 17
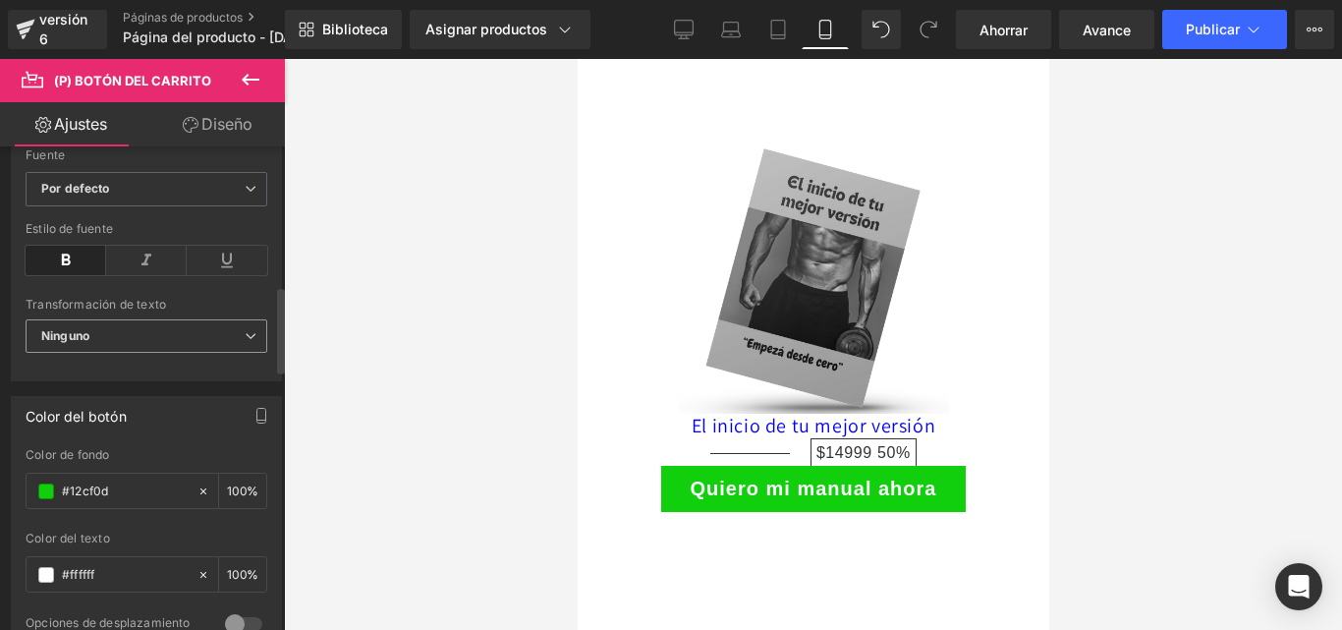
click at [130, 346] on span "Ninguno" at bounding box center [147, 336] width 242 height 34
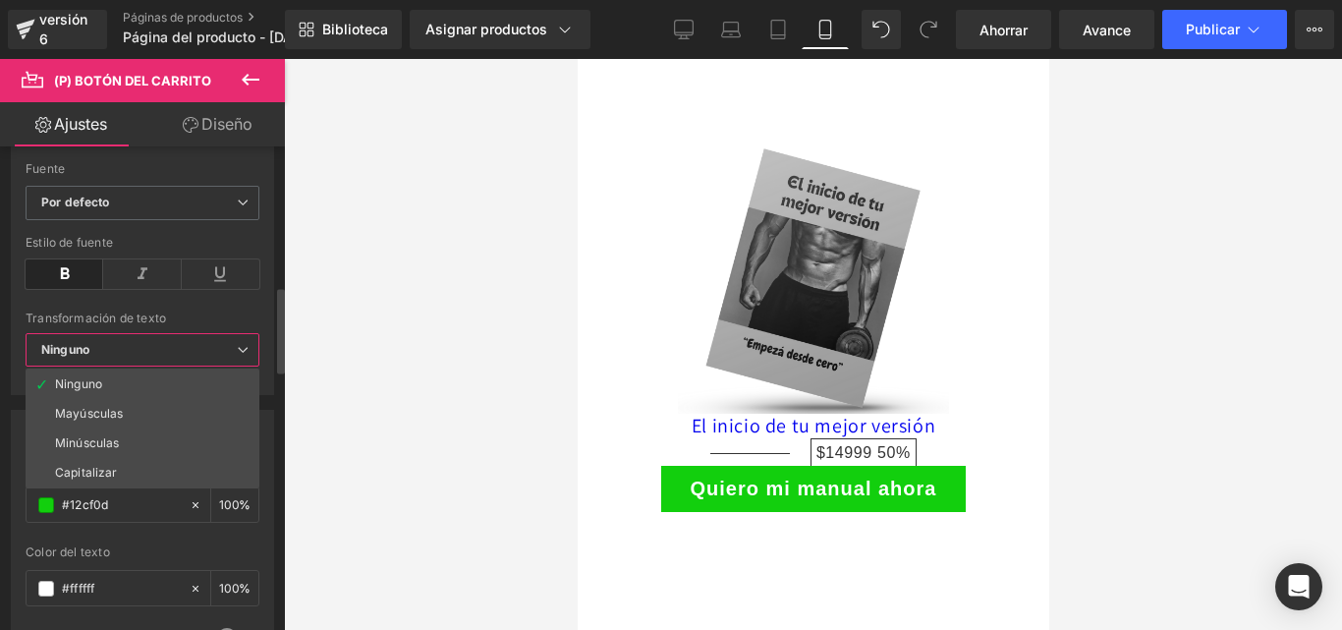
click at [137, 344] on span "Ninguno" at bounding box center [143, 350] width 234 height 34
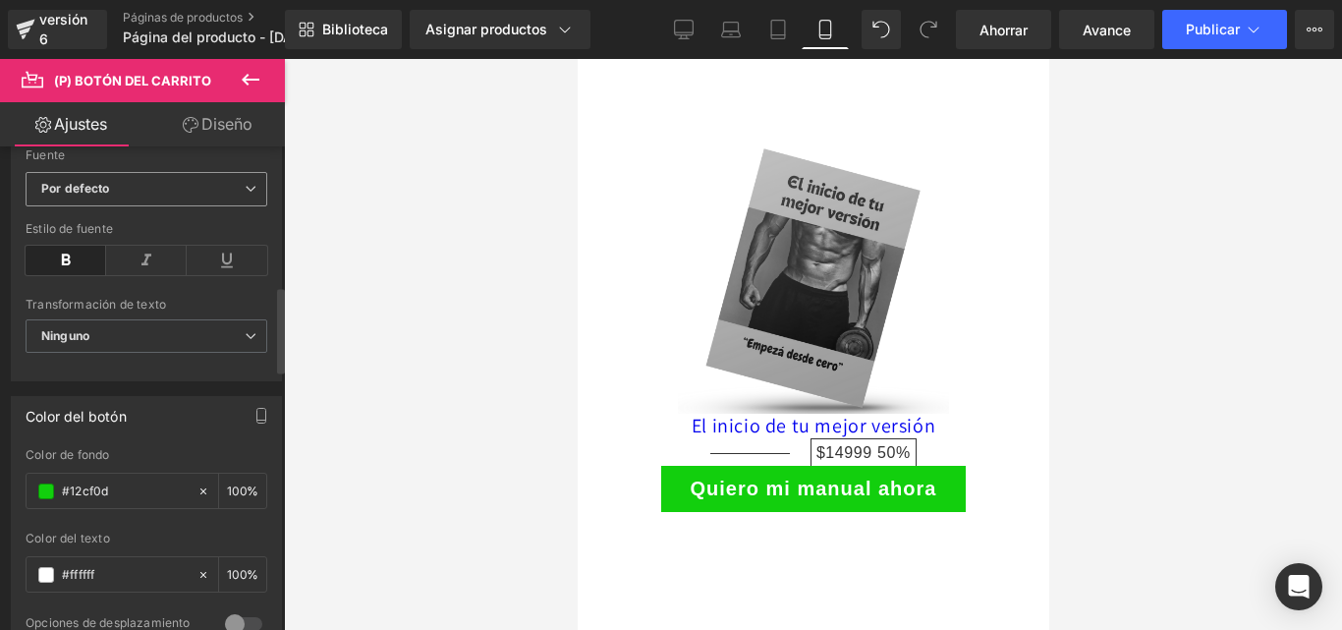
click at [96, 195] on font "Por defecto" at bounding box center [75, 188] width 69 height 15
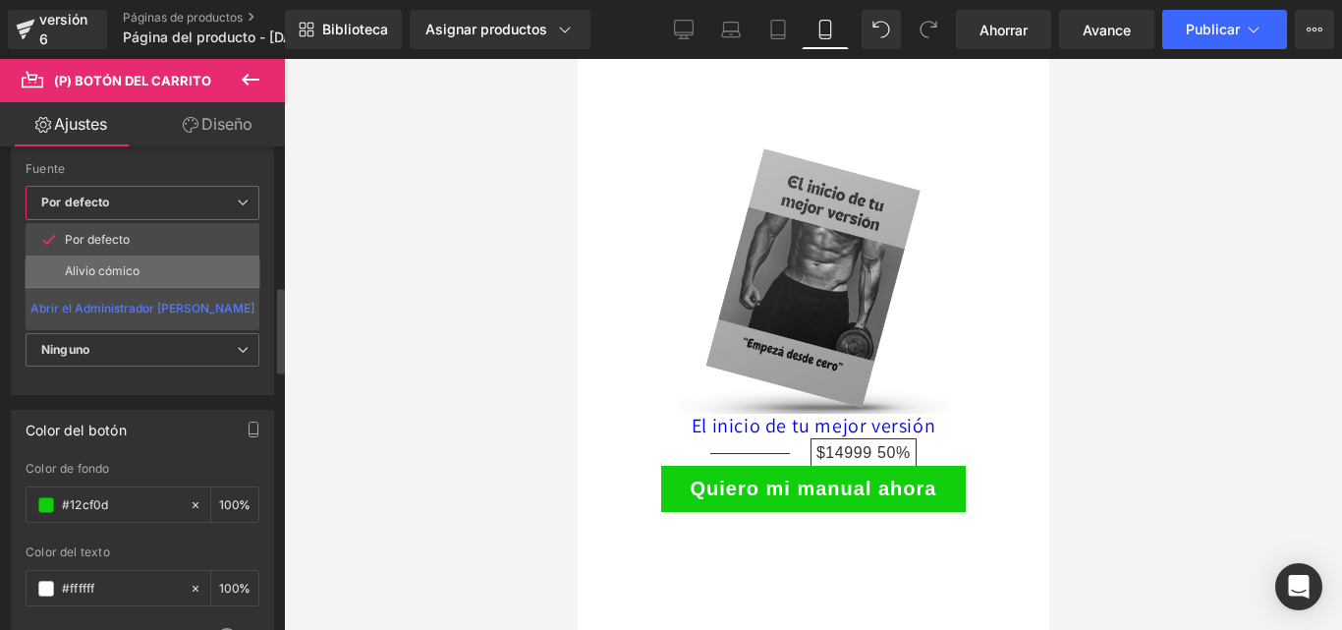
click at [98, 270] on font "Alivio cómico" at bounding box center [102, 270] width 75 height 15
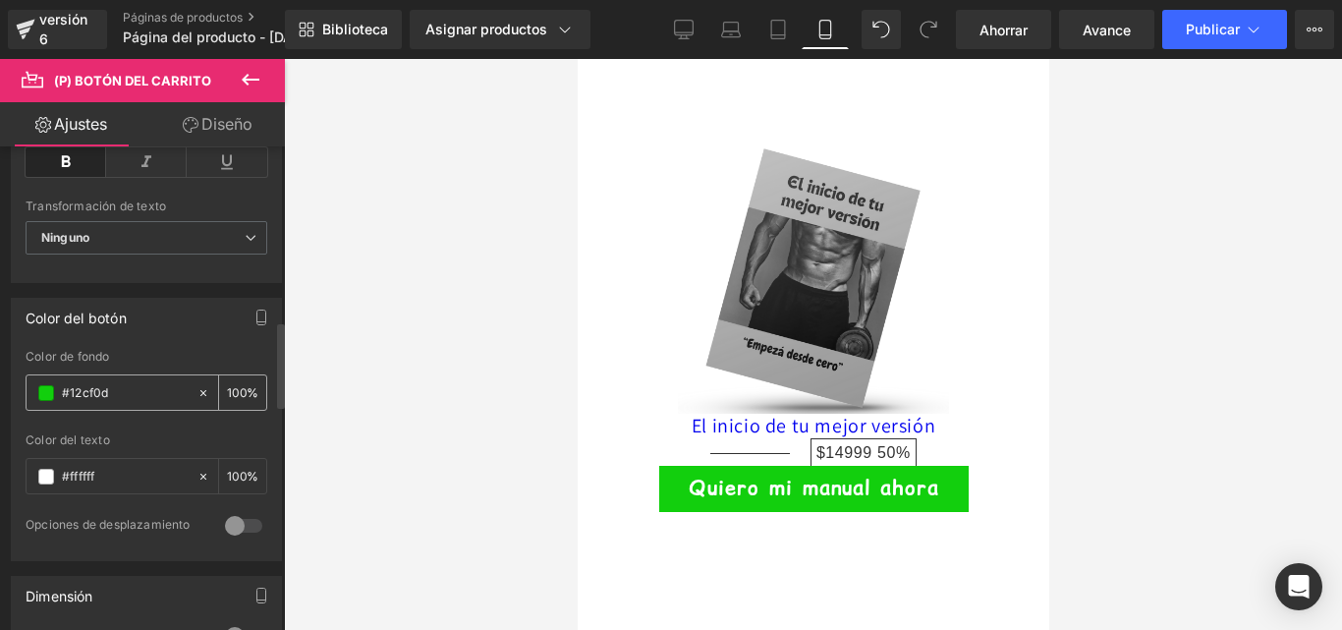
scroll to position [982, 0]
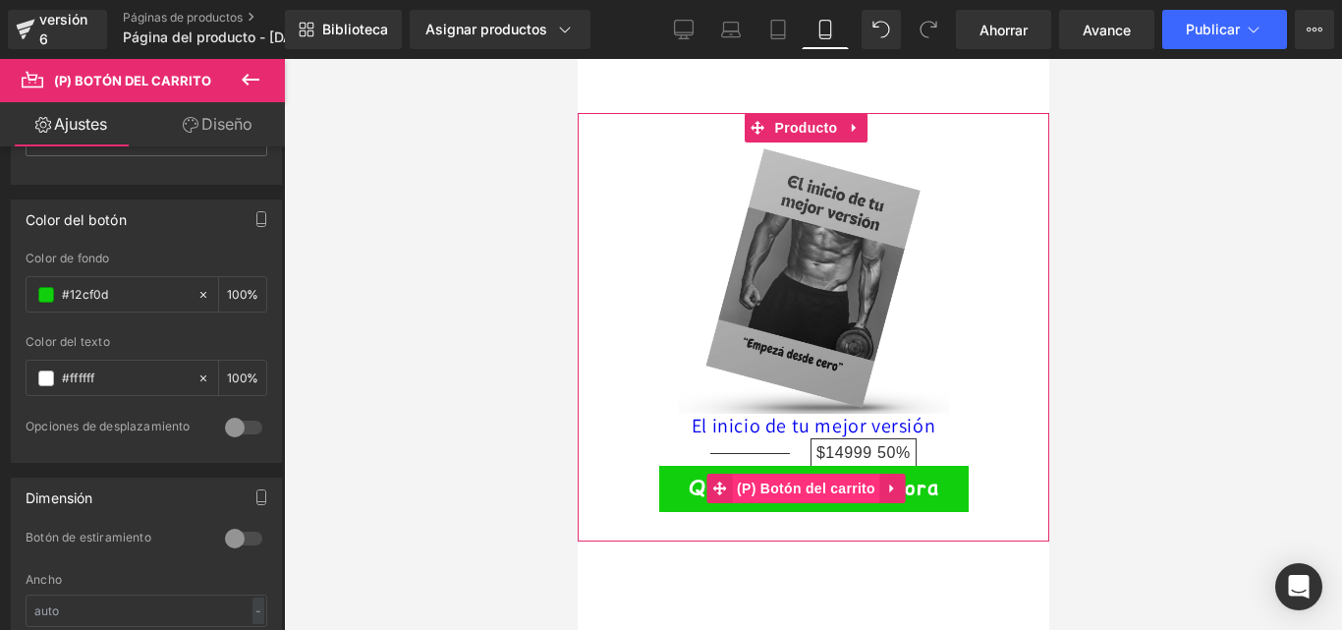
click at [811, 473] on font "(P) Botón del carrito" at bounding box center [805, 487] width 138 height 29
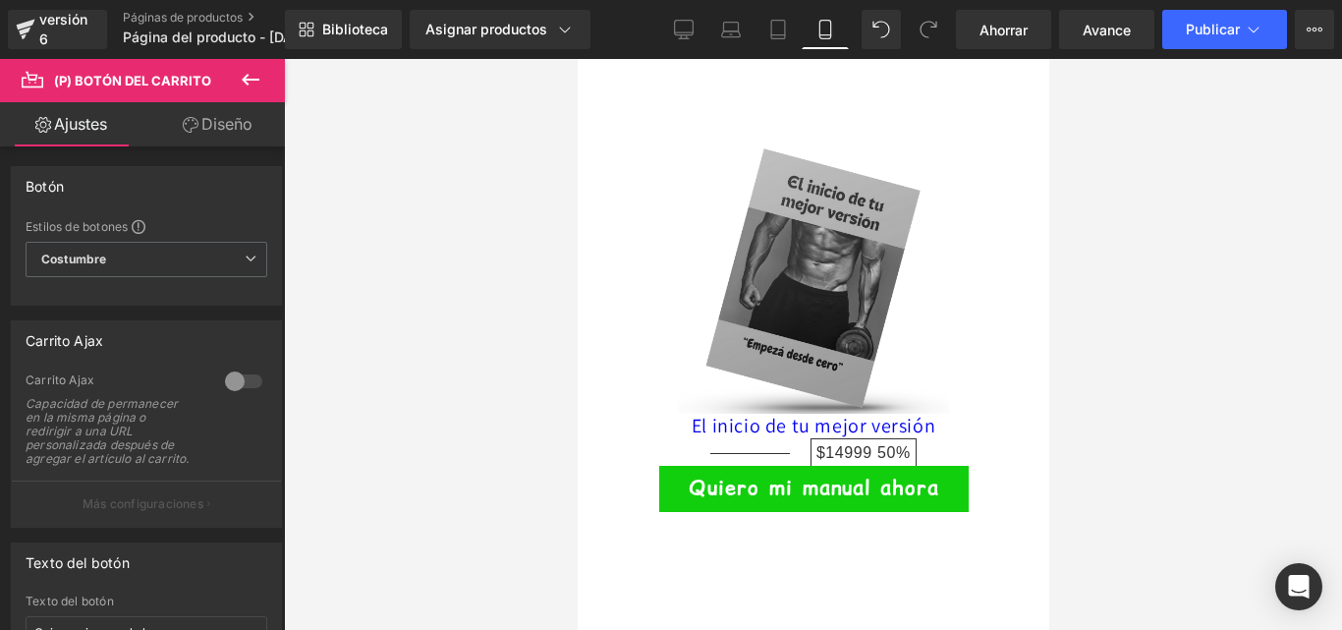
click at [199, 131] on link "Diseño" at bounding box center [217, 124] width 142 height 44
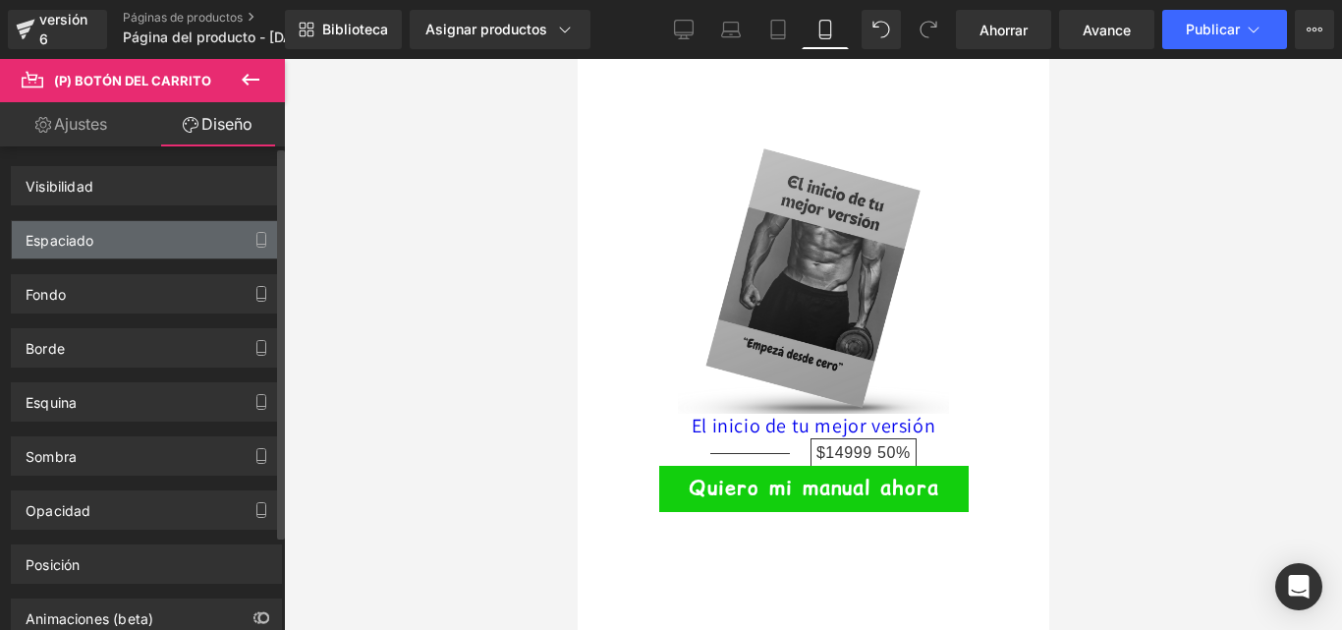
click at [72, 244] on font "Espaciado" at bounding box center [60, 240] width 69 height 17
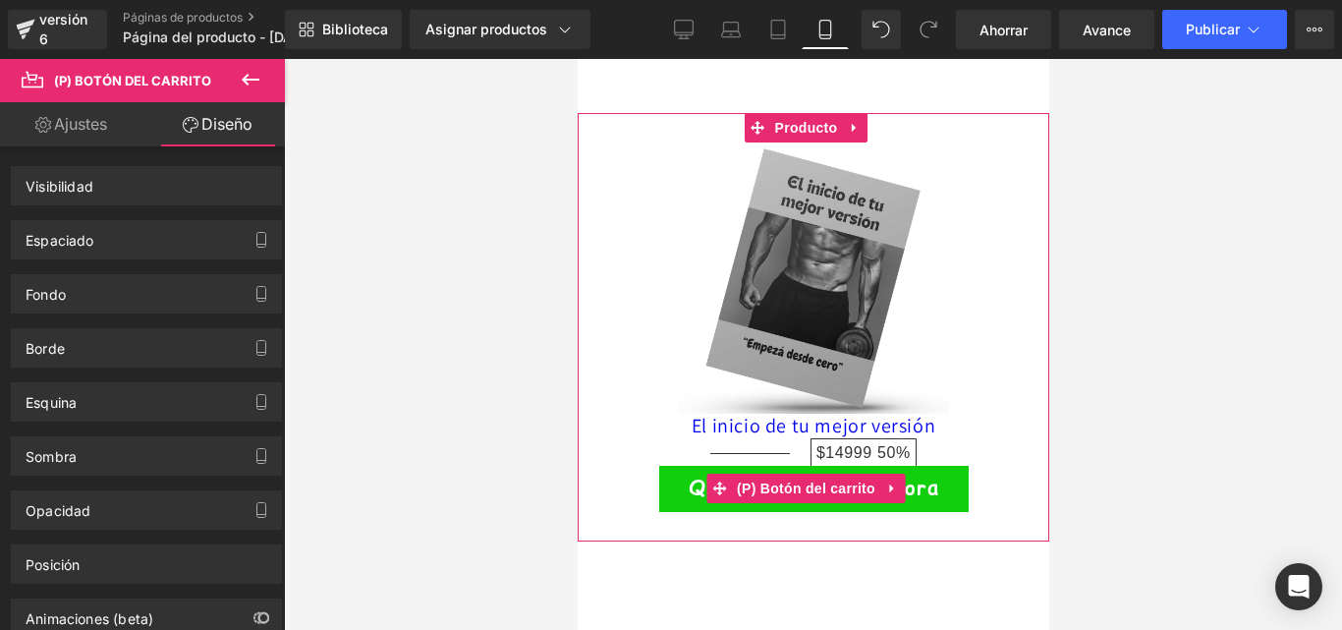
click at [826, 473] on font "(P) Botón del carrito" at bounding box center [805, 487] width 138 height 29
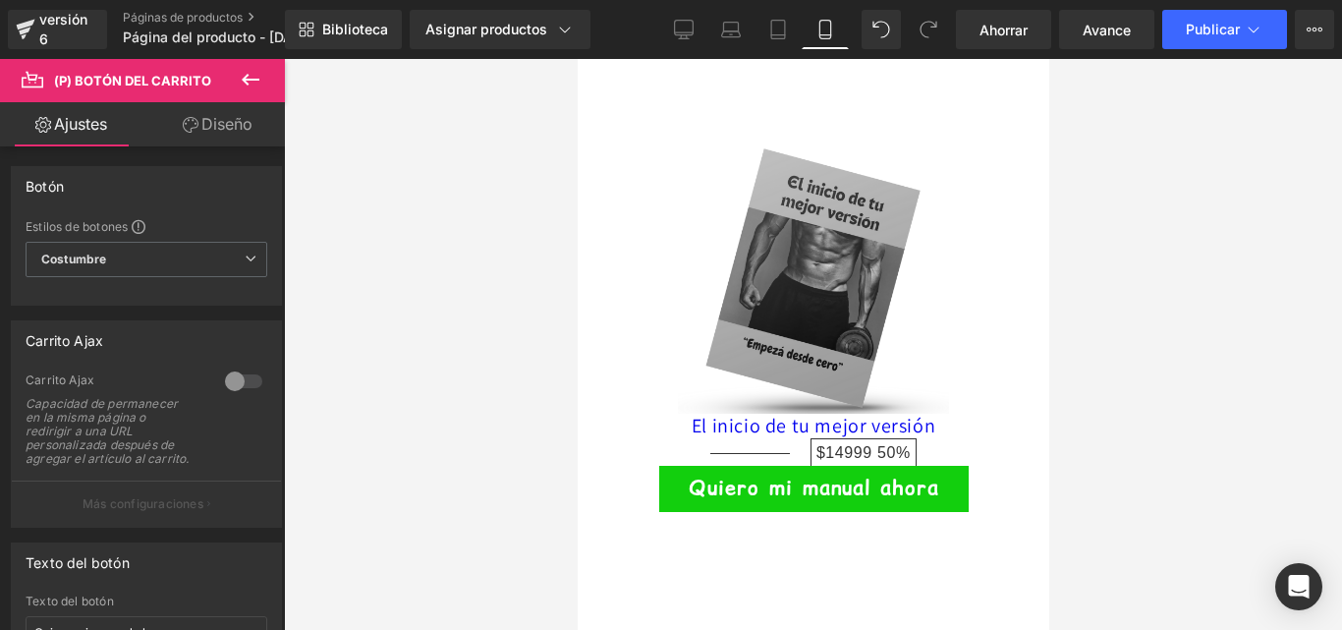
click at [219, 119] on font "Diseño" at bounding box center [226, 124] width 51 height 20
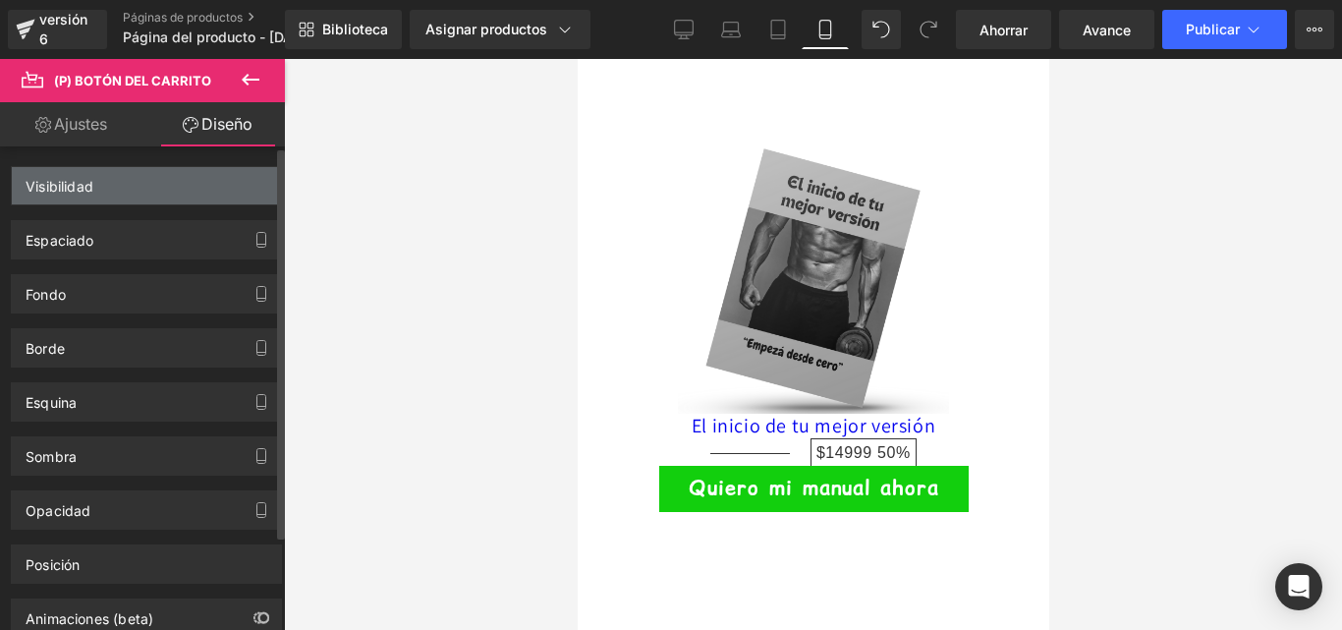
click at [71, 190] on font "Visibilidad" at bounding box center [60, 186] width 68 height 17
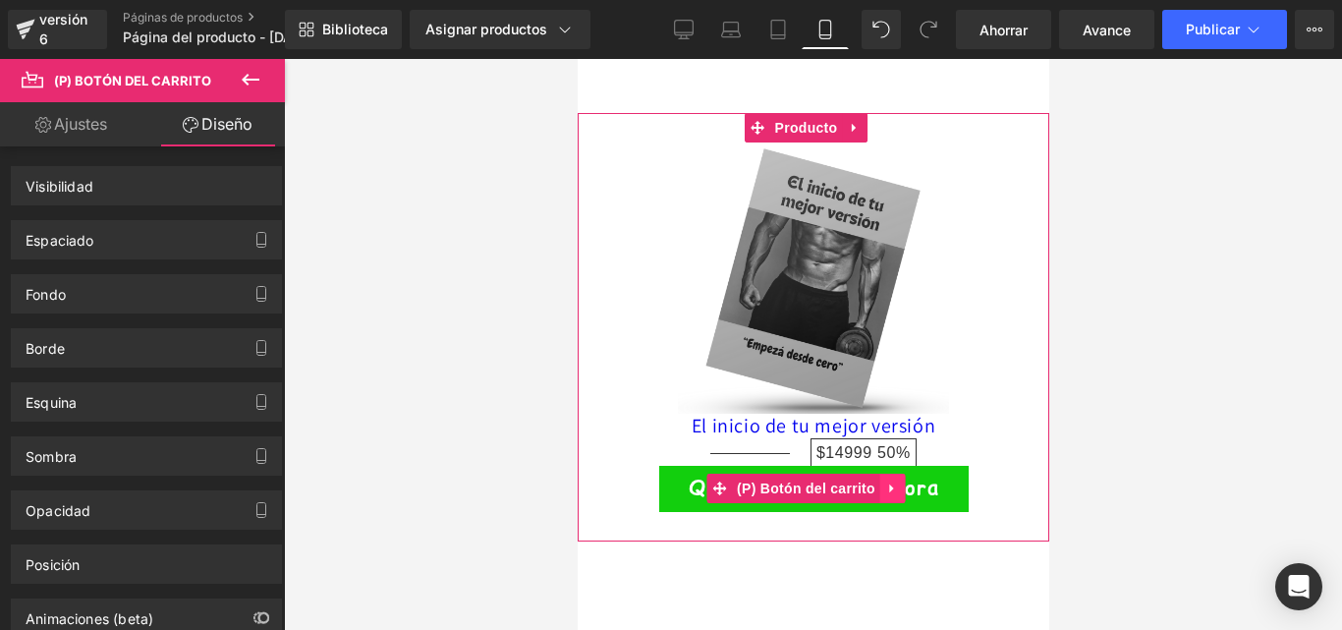
click at [894, 481] on icon at bounding box center [892, 488] width 14 height 15
click at [769, 480] on font "(P) Botón del carrito" at bounding box center [766, 488] width 138 height 16
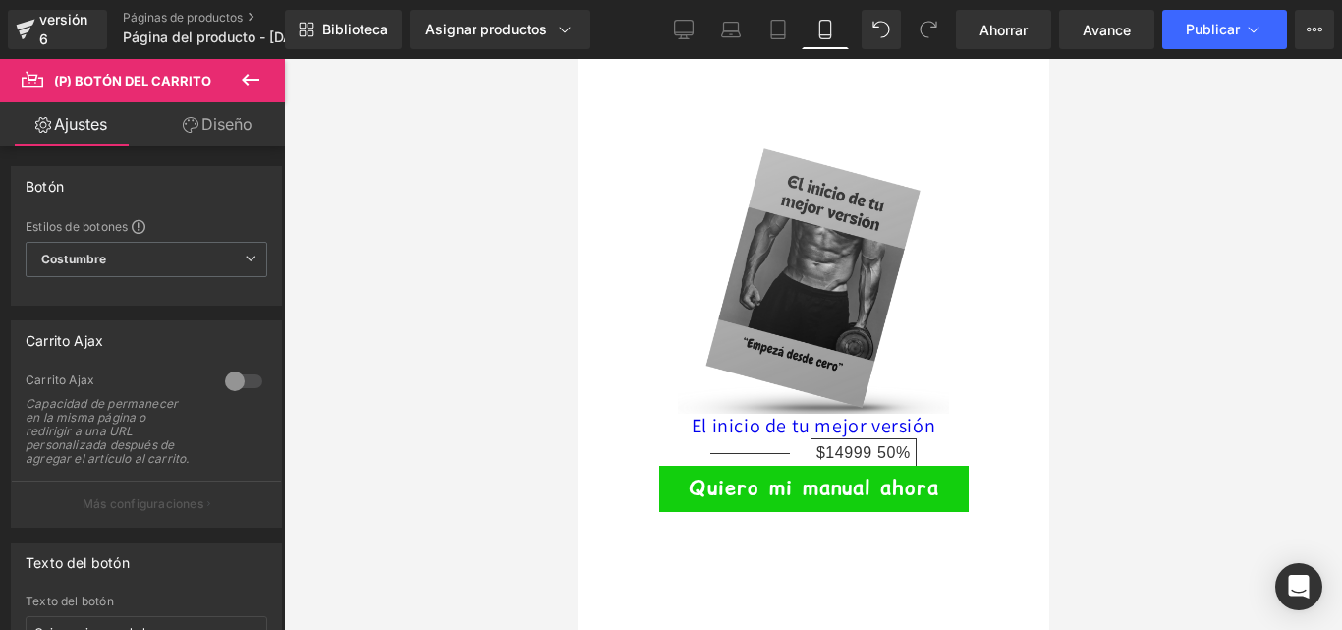
click at [179, 128] on link "Diseño" at bounding box center [217, 124] width 142 height 44
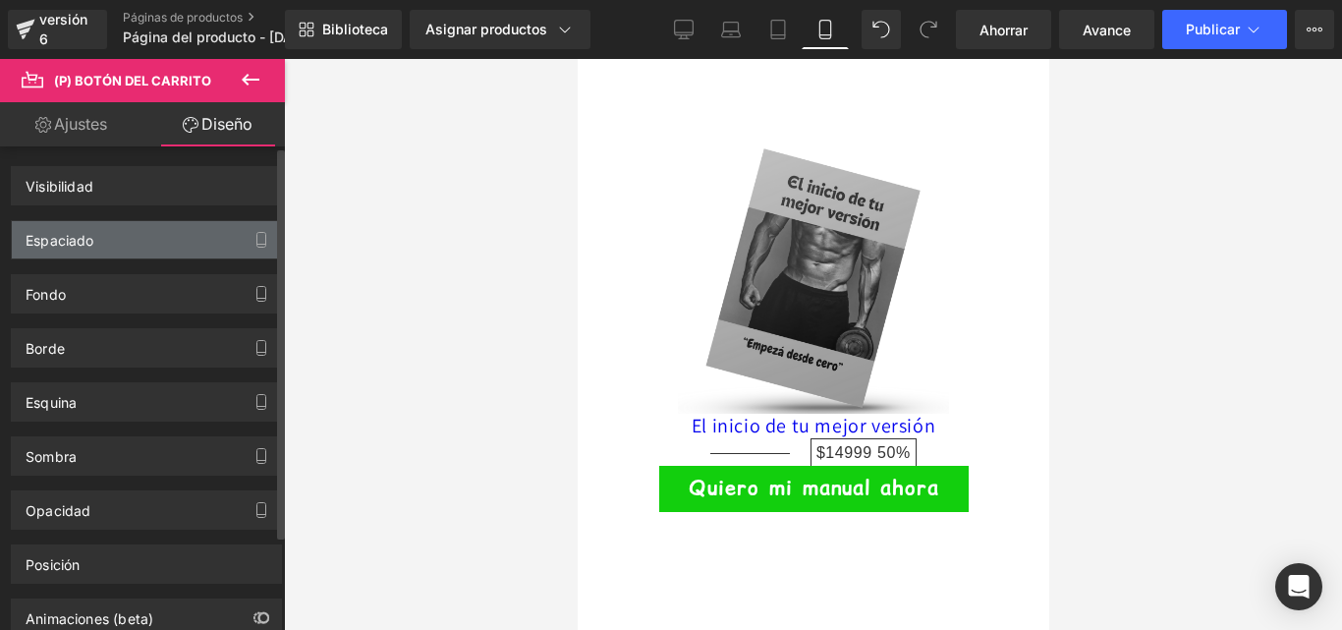
click at [51, 234] on font "Espaciado" at bounding box center [60, 240] width 69 height 17
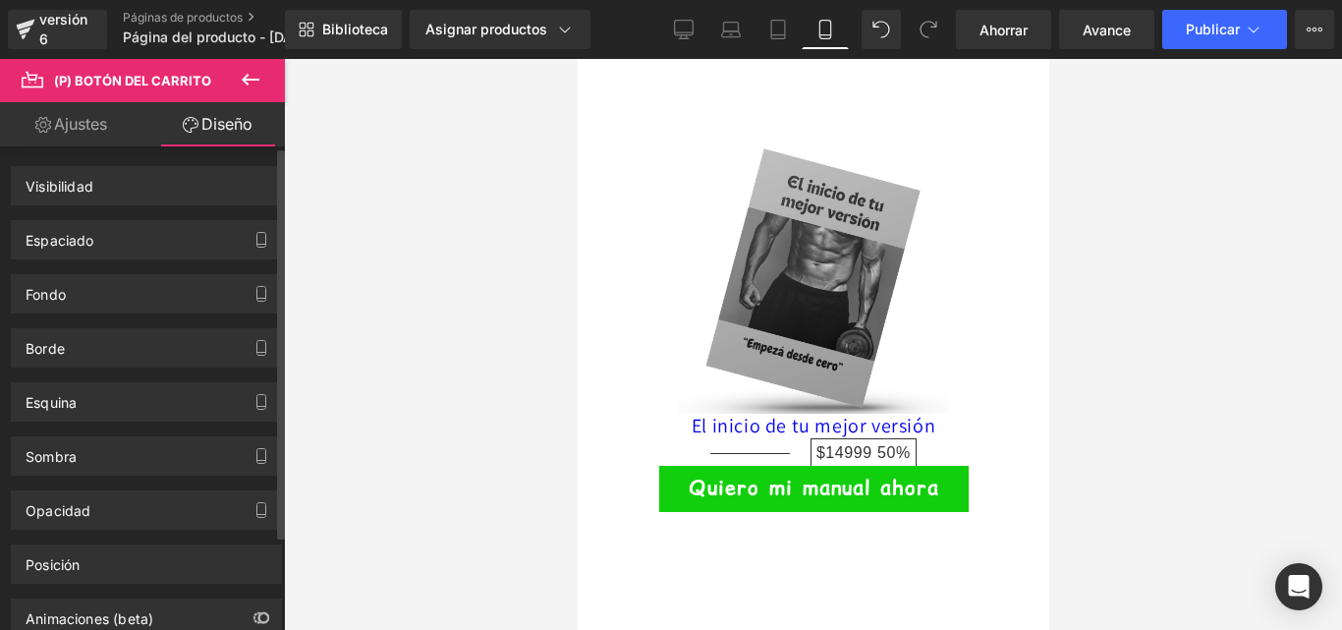
click at [128, 220] on div "Espaciado Margen Relleno" at bounding box center [146, 239] width 271 height 39
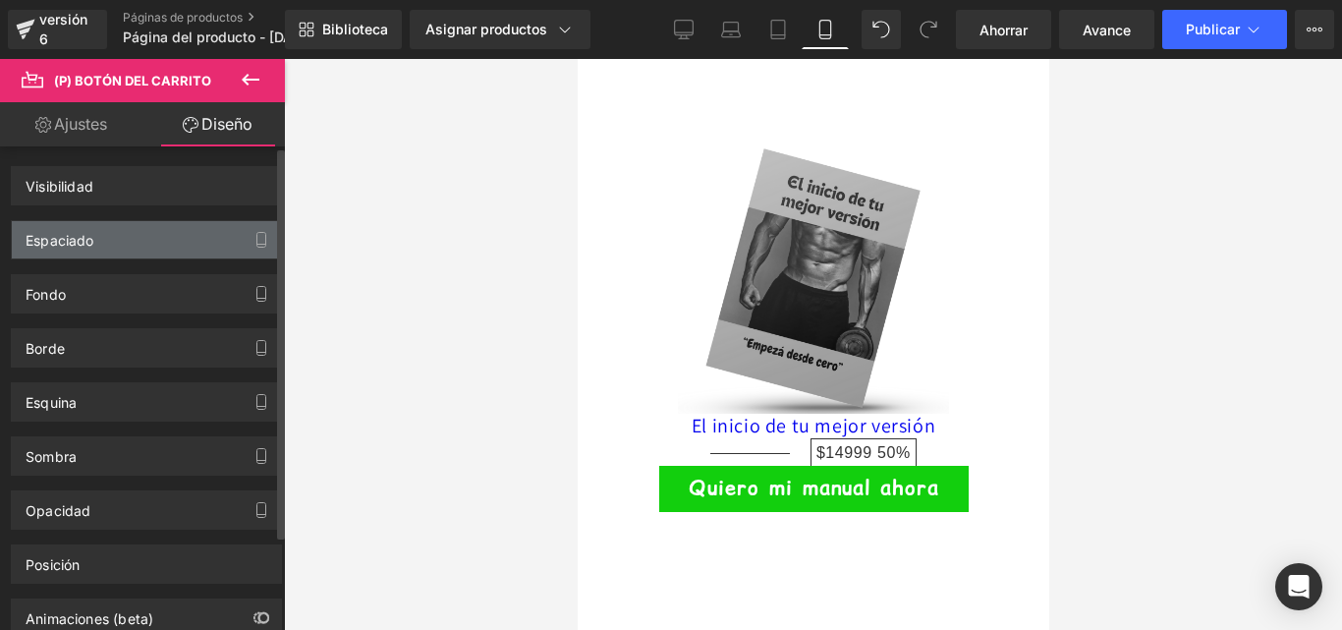
click at [117, 239] on div "Espaciado" at bounding box center [146, 239] width 269 height 37
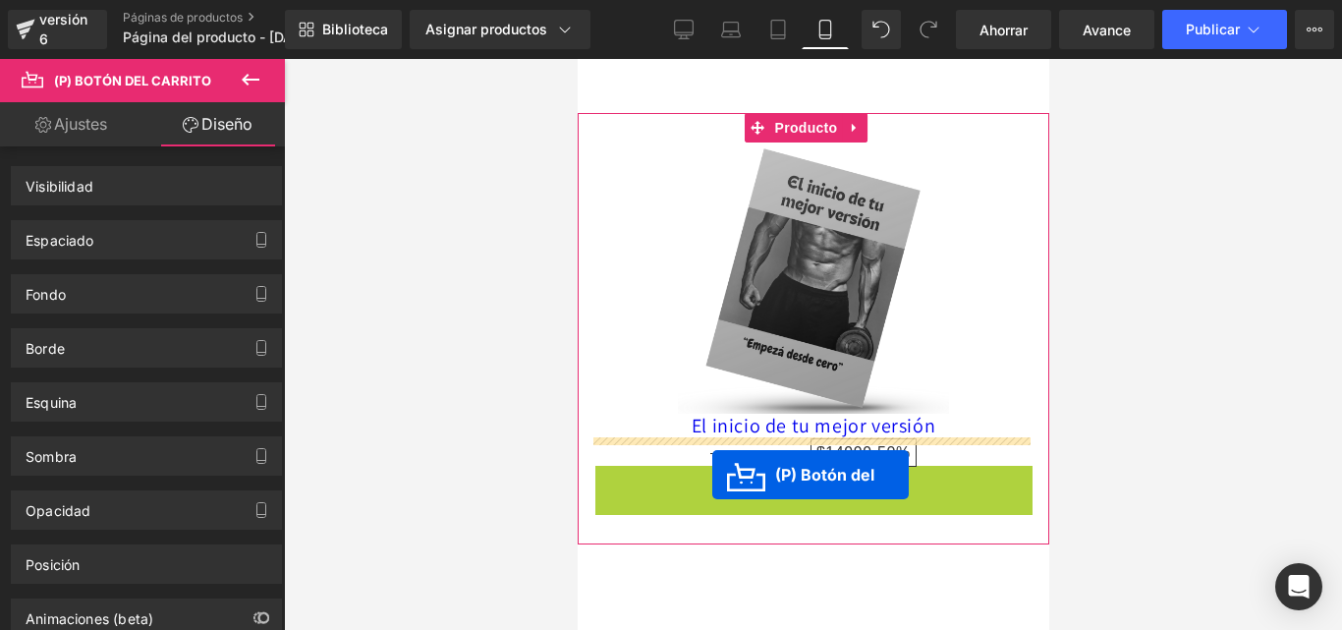
drag, startPoint x: 711, startPoint y: 458, endPoint x: 711, endPoint y: 479, distance: 21.6
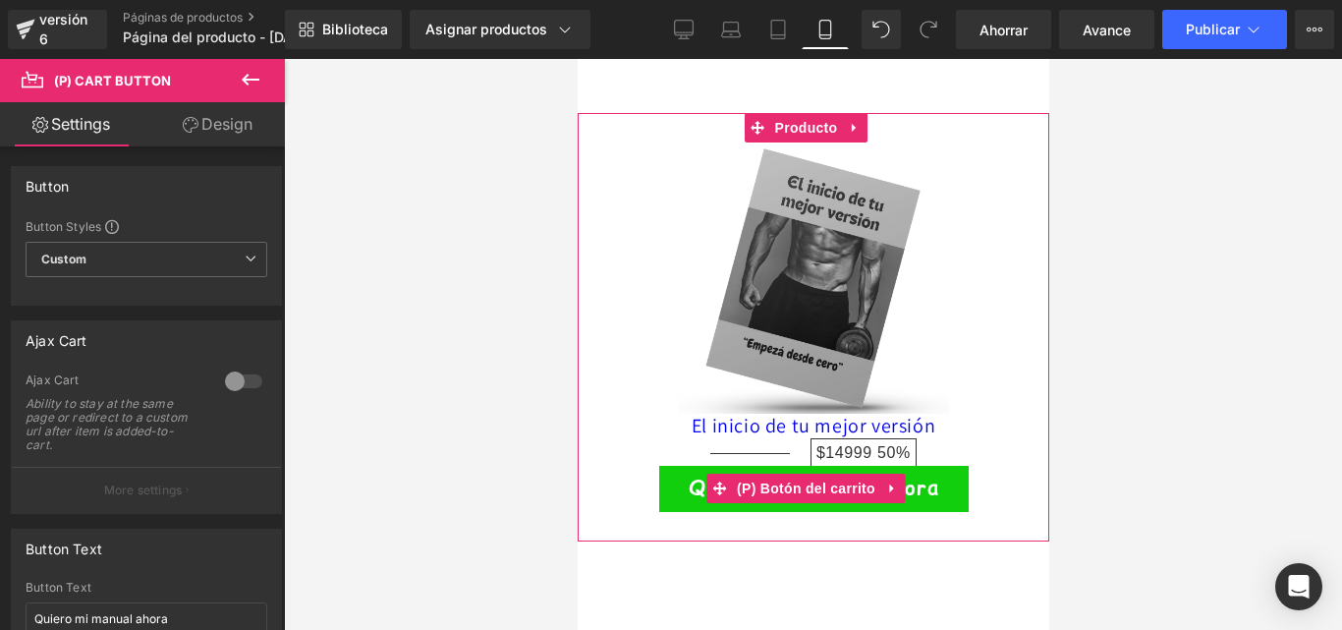
click at [501, 413] on div at bounding box center [813, 344] width 1058 height 571
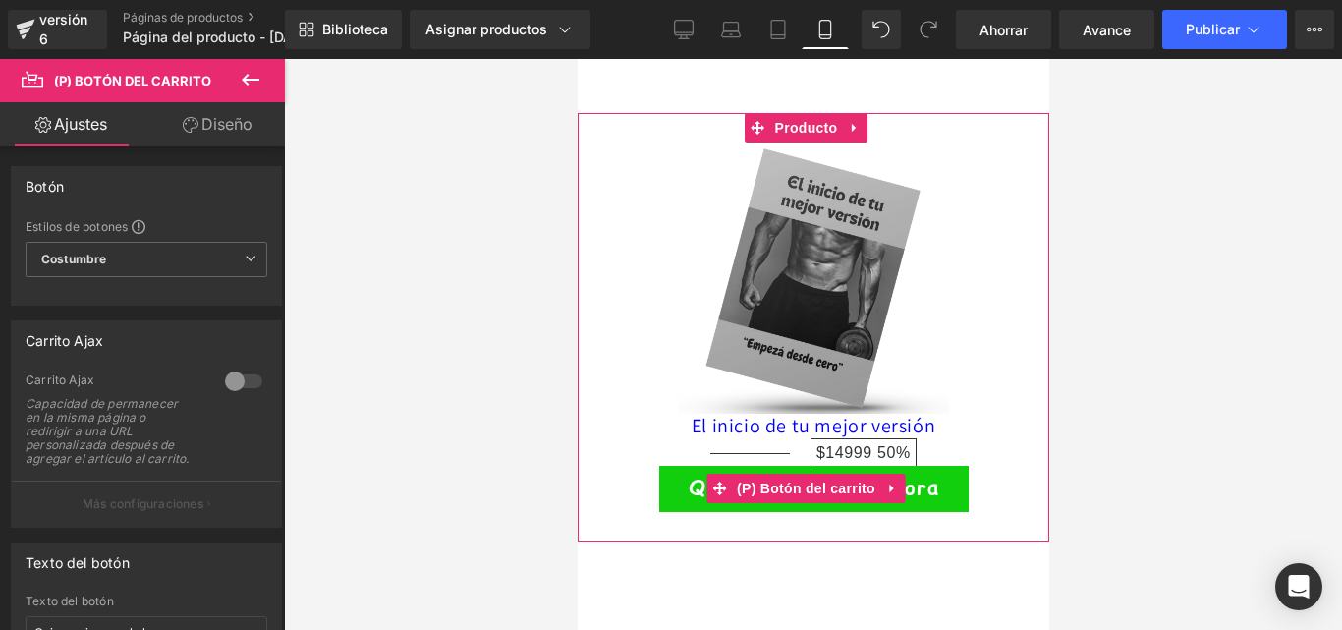
click at [680, 466] on "Quiero mi manual ahora" at bounding box center [812, 489] width 309 height 46
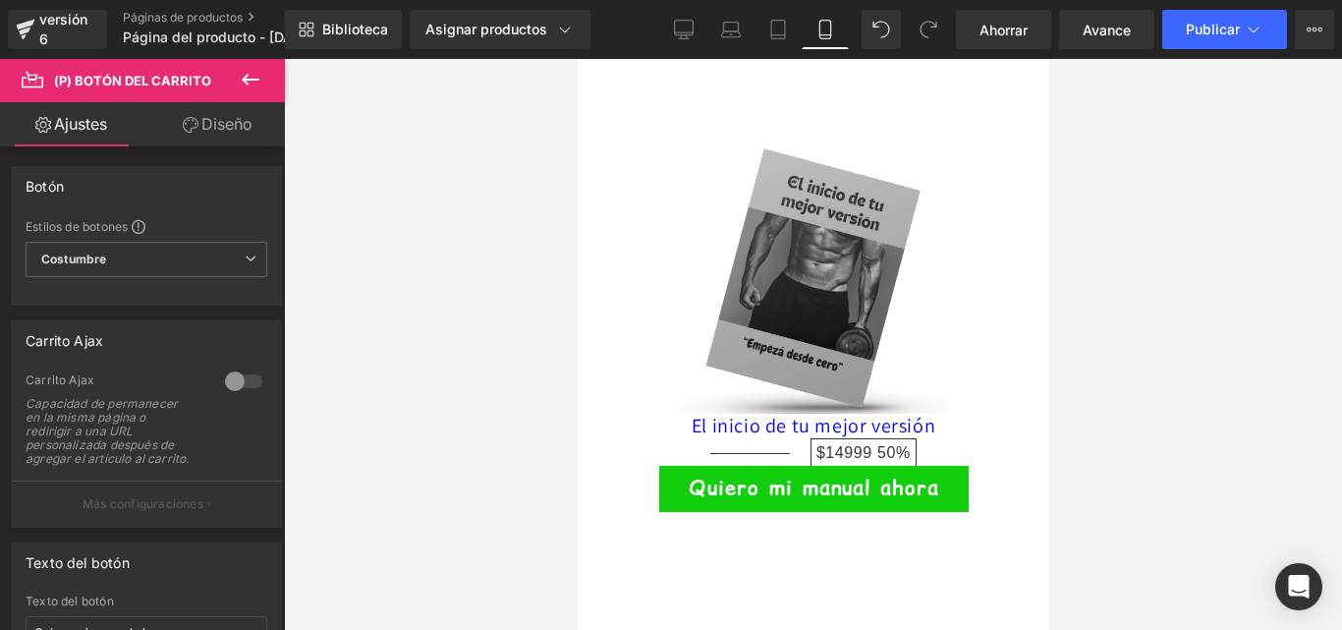
click at [237, 115] on font "Diseño" at bounding box center [226, 124] width 51 height 20
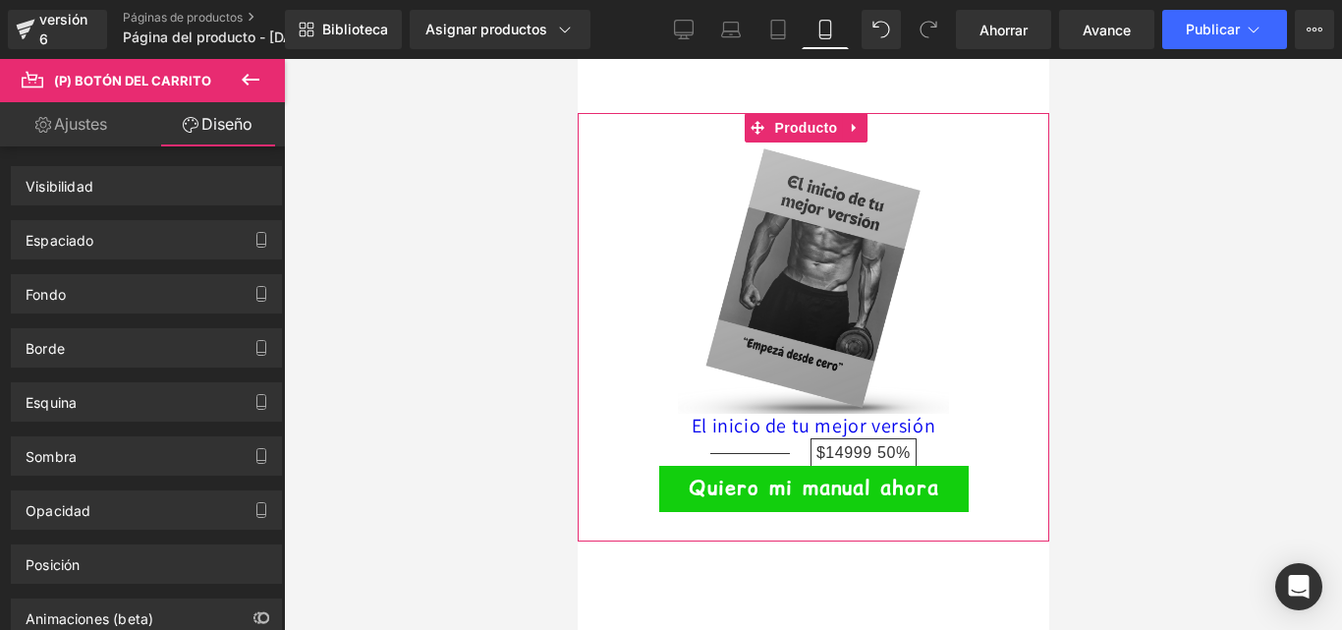
click at [673, 474] on "Quiero mi manual ahora" at bounding box center [812, 489] width 309 height 46
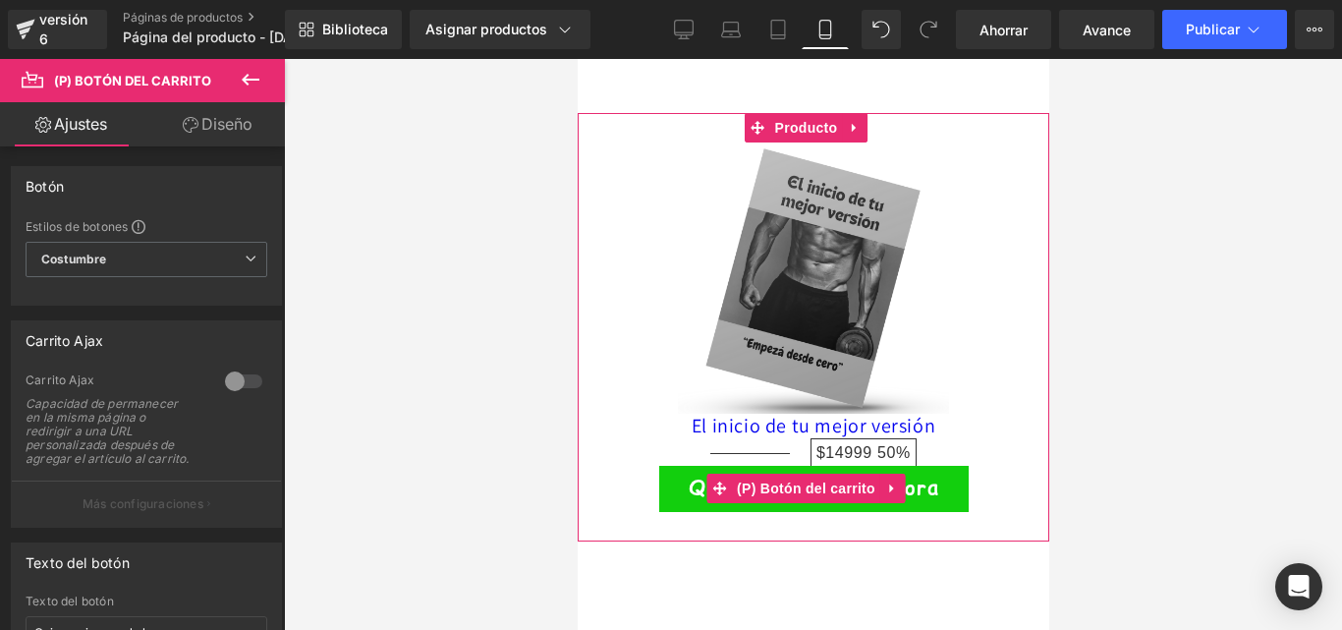
click at [686, 466] on "Quiero mi manual ahora" at bounding box center [812, 489] width 309 height 46
click at [768, 480] on font "(P) Botón del carrito" at bounding box center [805, 488] width 138 height 16
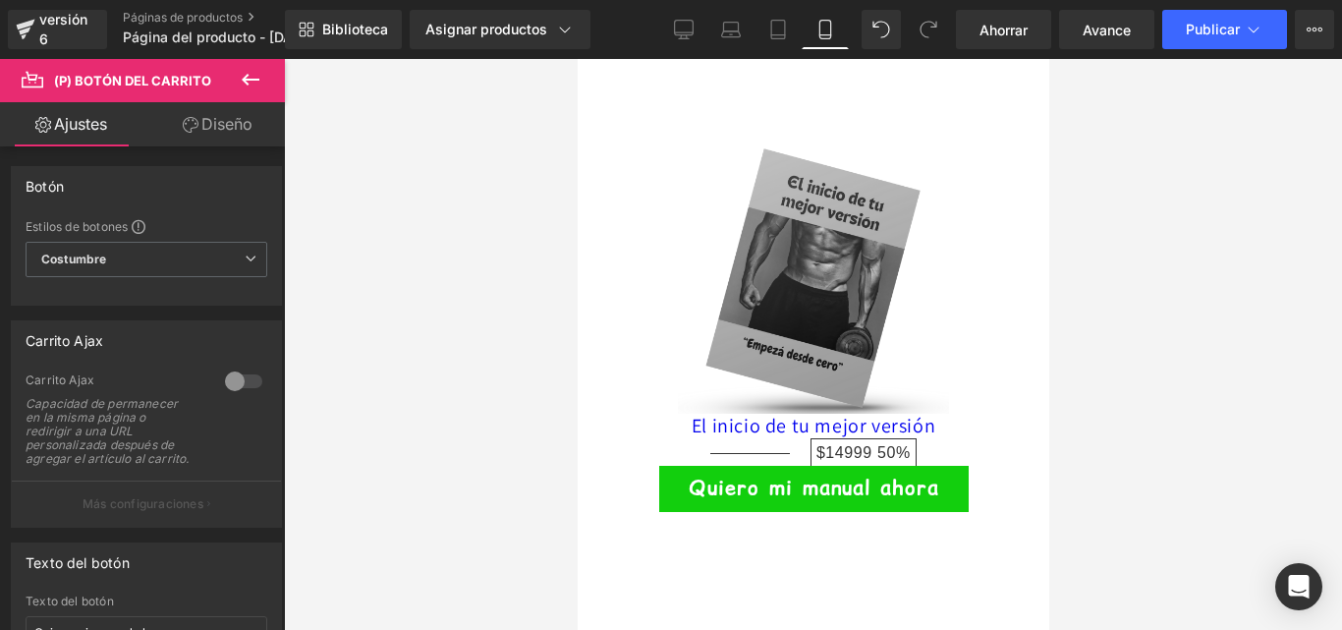
click at [233, 116] on font "Diseño" at bounding box center [226, 124] width 51 height 20
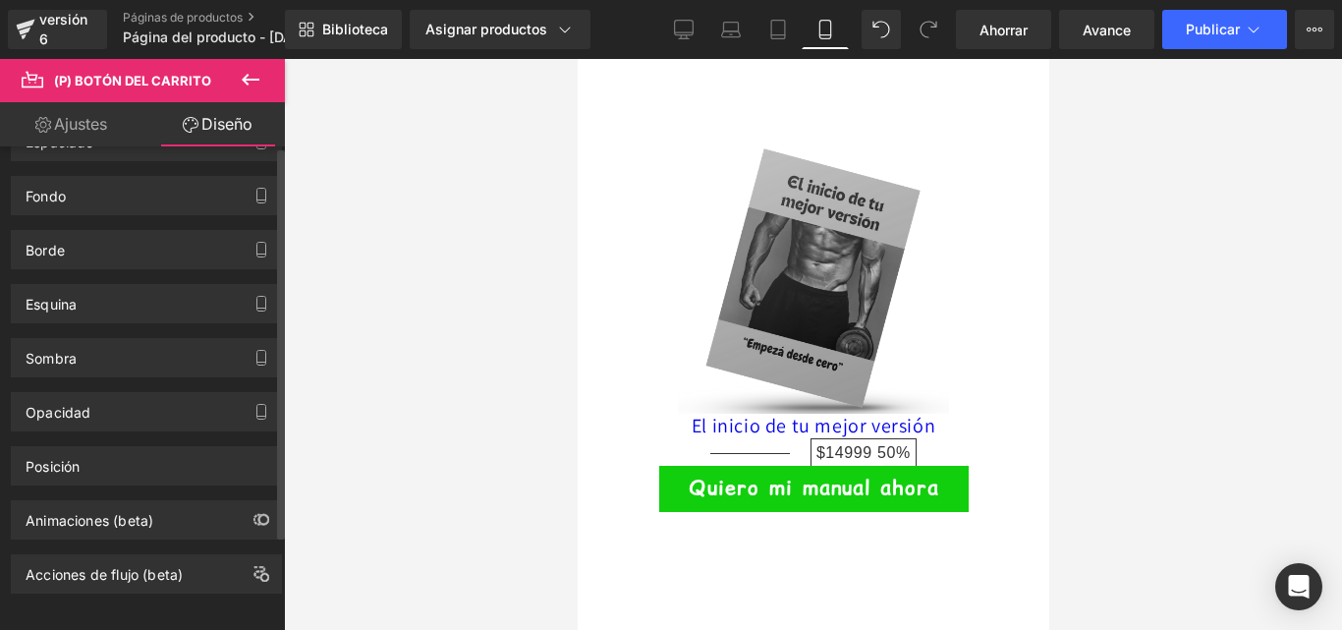
scroll to position [0, 0]
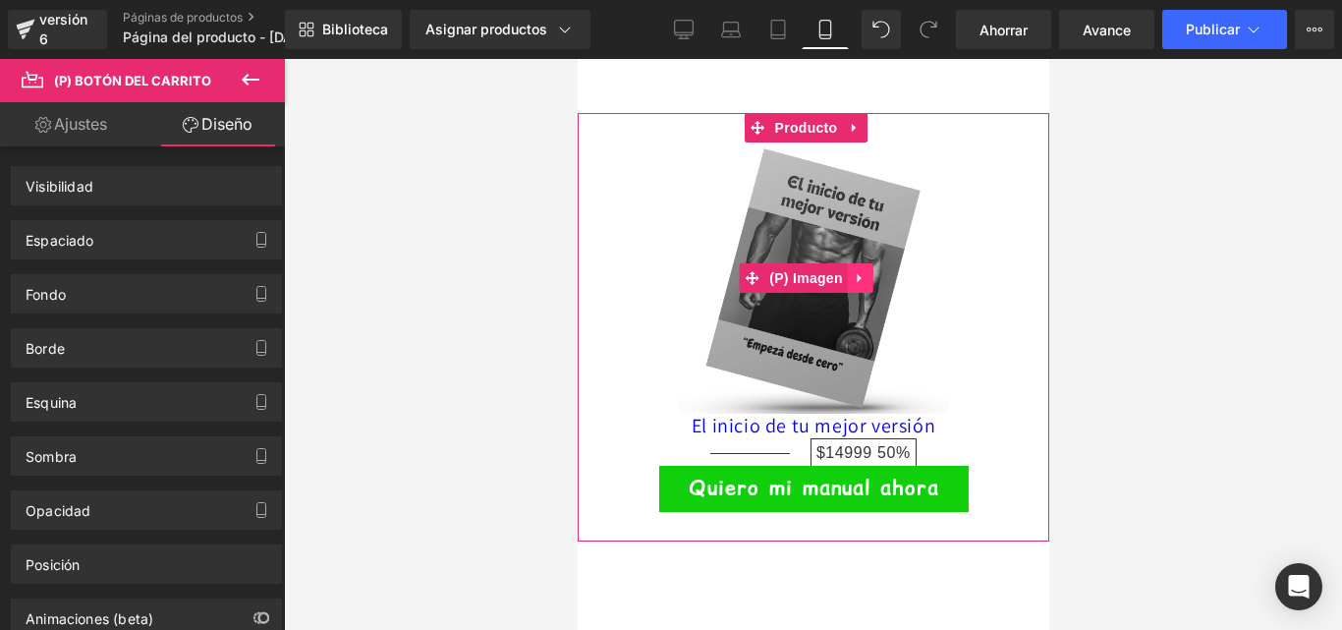
click at [850, 263] on link at bounding box center [860, 277] width 26 height 29
click at [851, 121] on icon at bounding box center [854, 128] width 14 height 15
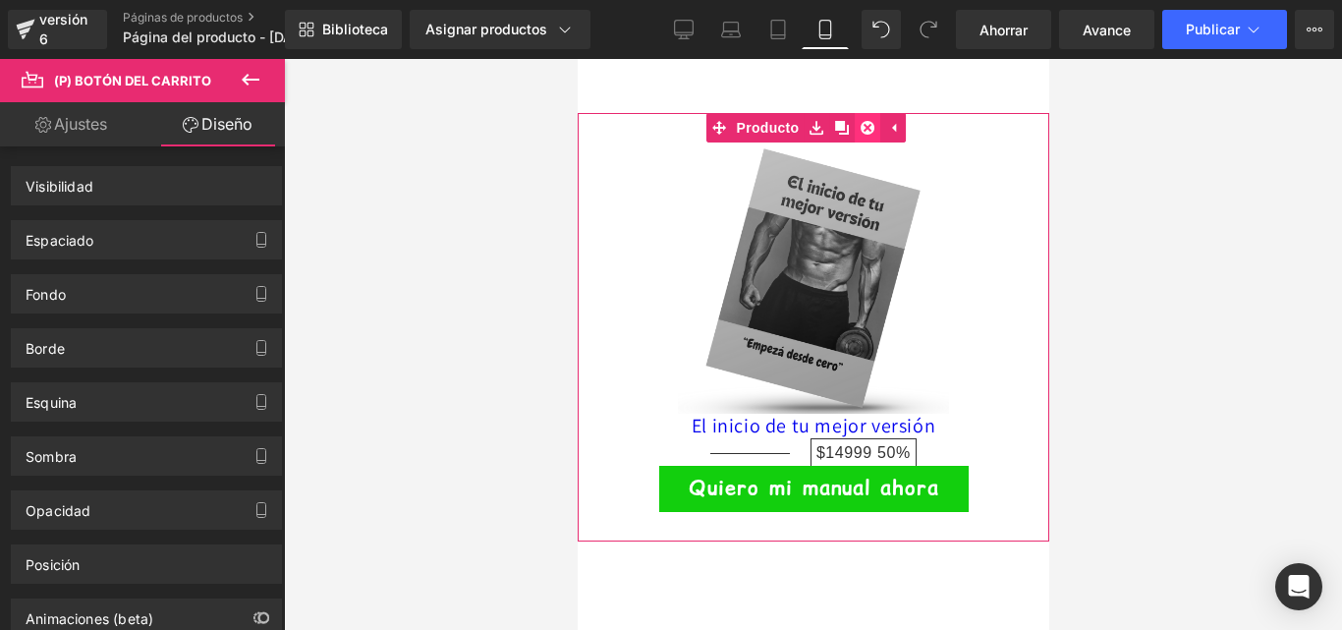
click at [866, 121] on icon at bounding box center [866, 128] width 14 height 14
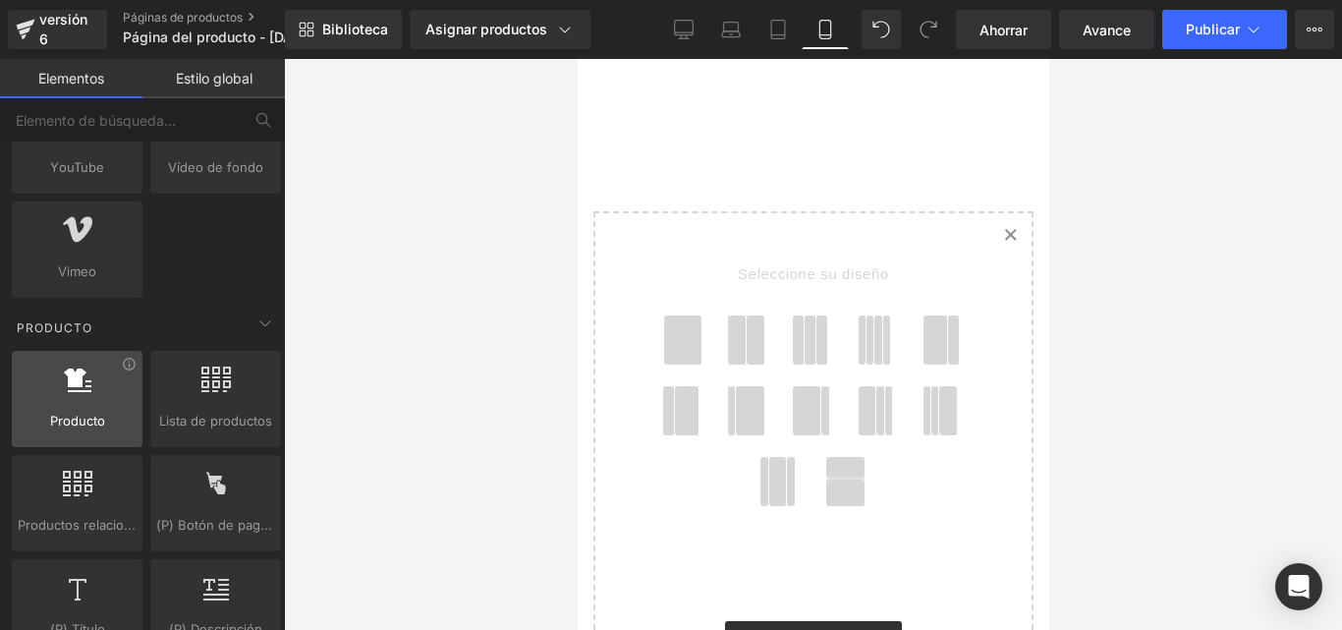
scroll to position [1571, 0]
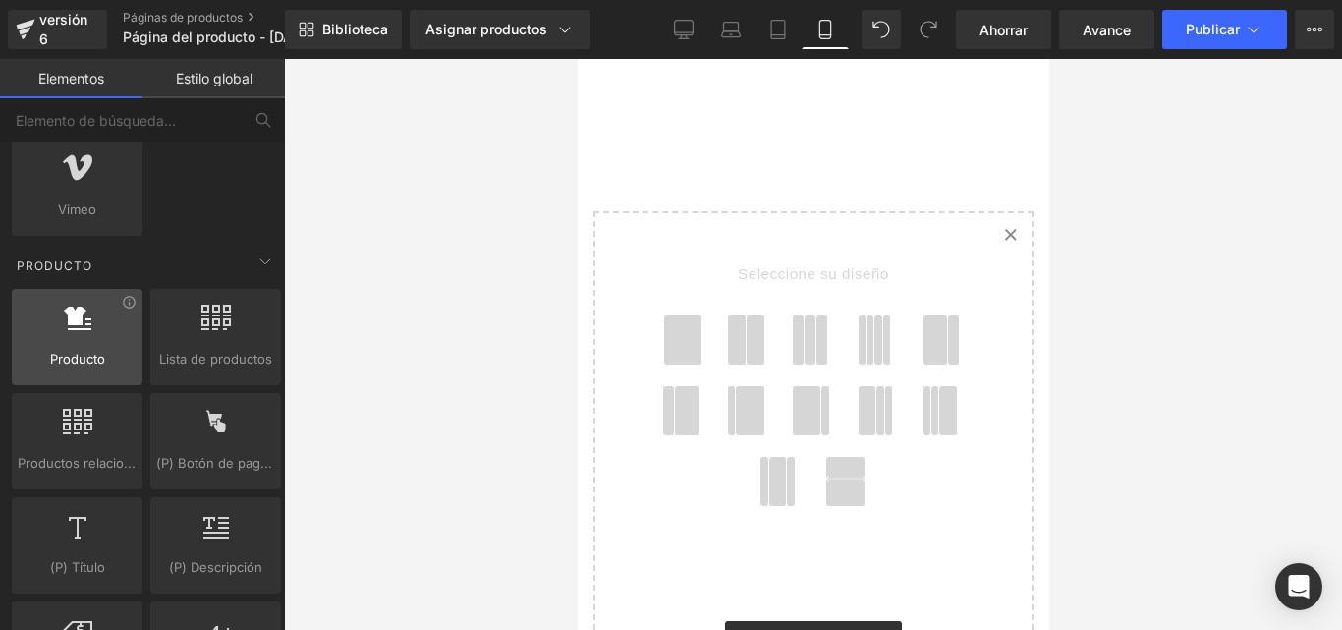
click at [89, 343] on div at bounding box center [77, 326] width 119 height 44
click at [89, 341] on div at bounding box center [77, 326] width 119 height 44
click at [79, 336] on div at bounding box center [77, 326] width 119 height 44
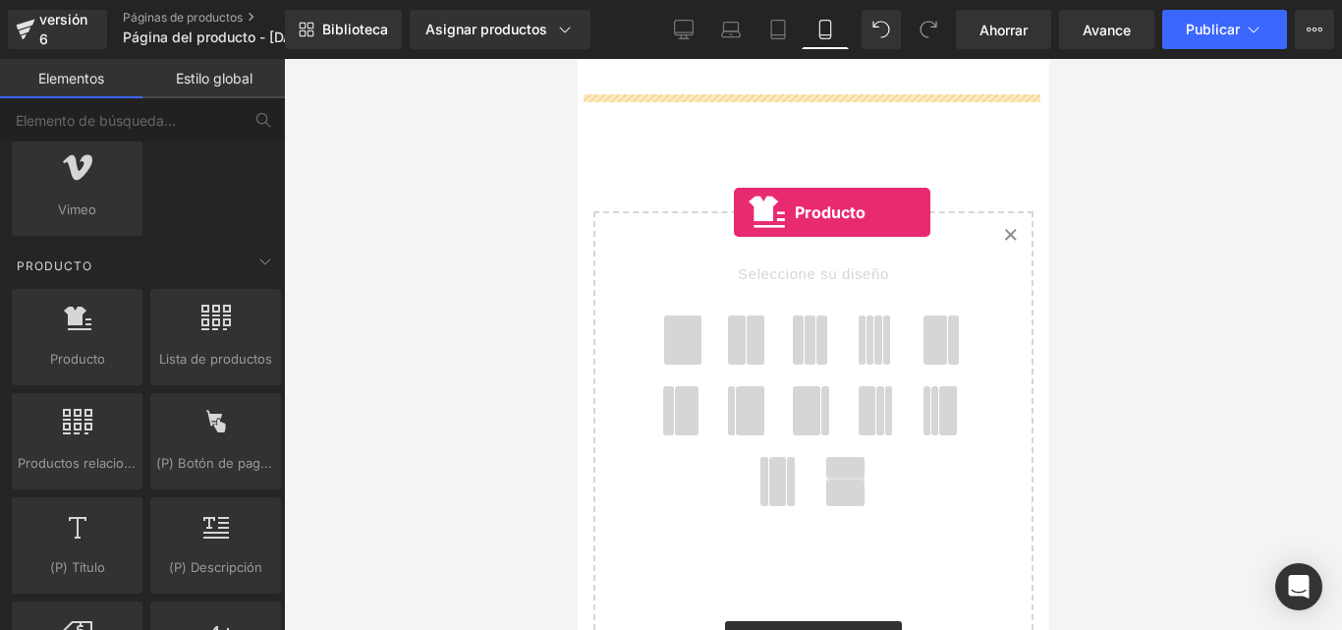
drag, startPoint x: 644, startPoint y: 395, endPoint x: 733, endPoint y: 212, distance: 202.9
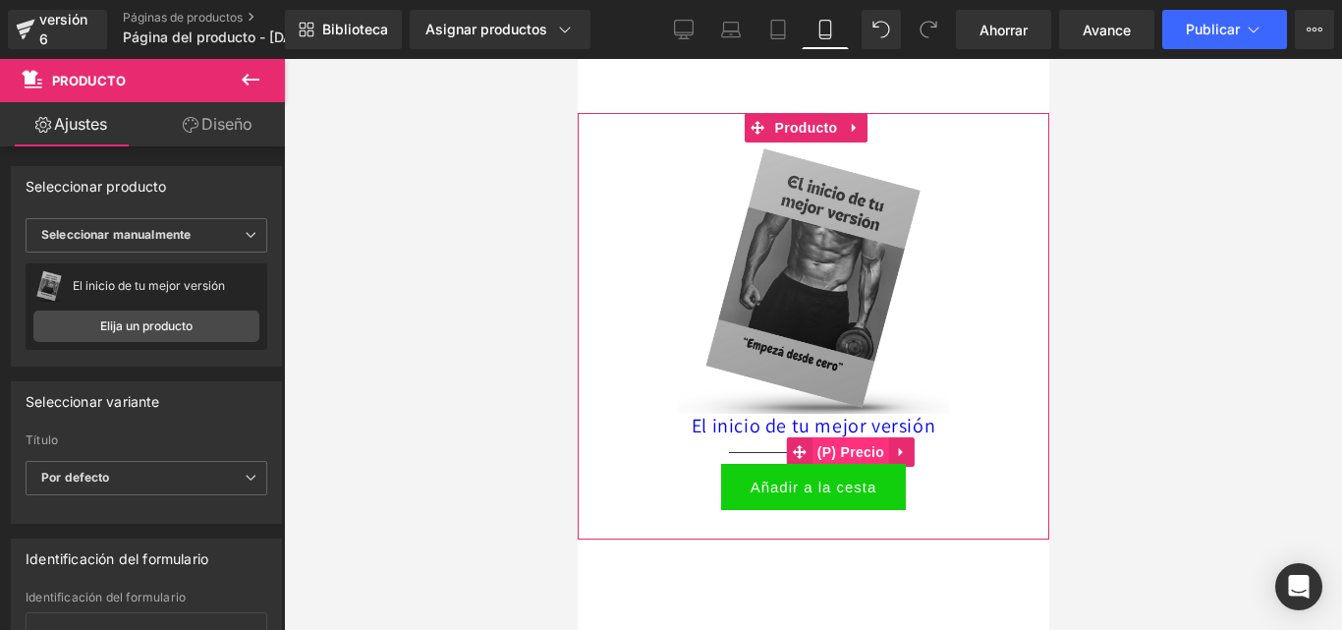
click at [844, 437] on font "(P) Precio" at bounding box center [849, 451] width 67 height 29
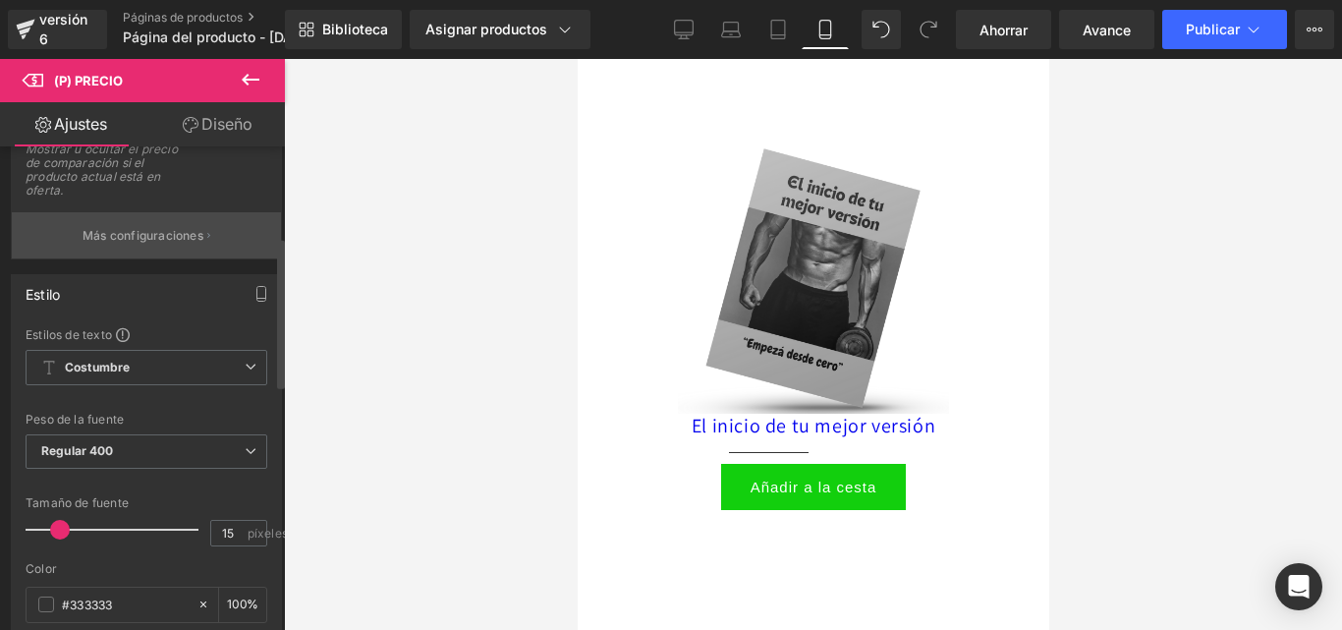
scroll to position [295, 0]
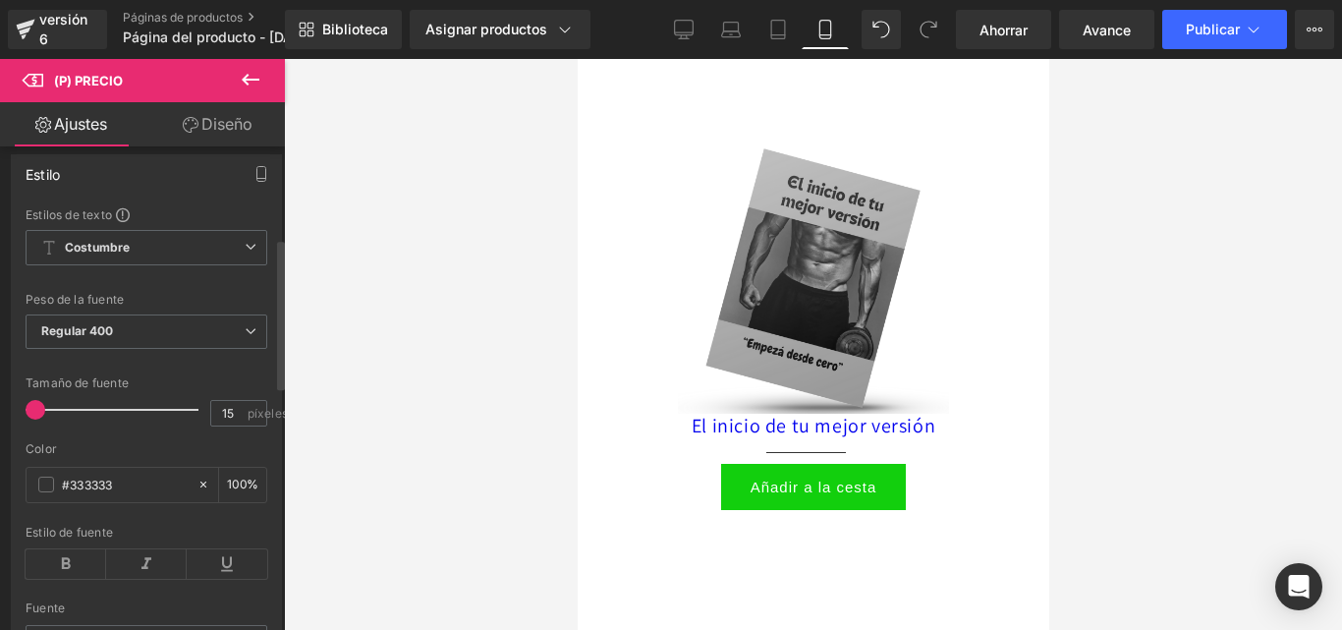
drag, startPoint x: 65, startPoint y: 405, endPoint x: 25, endPoint y: 401, distance: 40.5
click at [25, 401] on div "Estilos de texto Costumbre Costumbre Configurar estilo global Costumbre Configu…" at bounding box center [146, 440] width 269 height 468
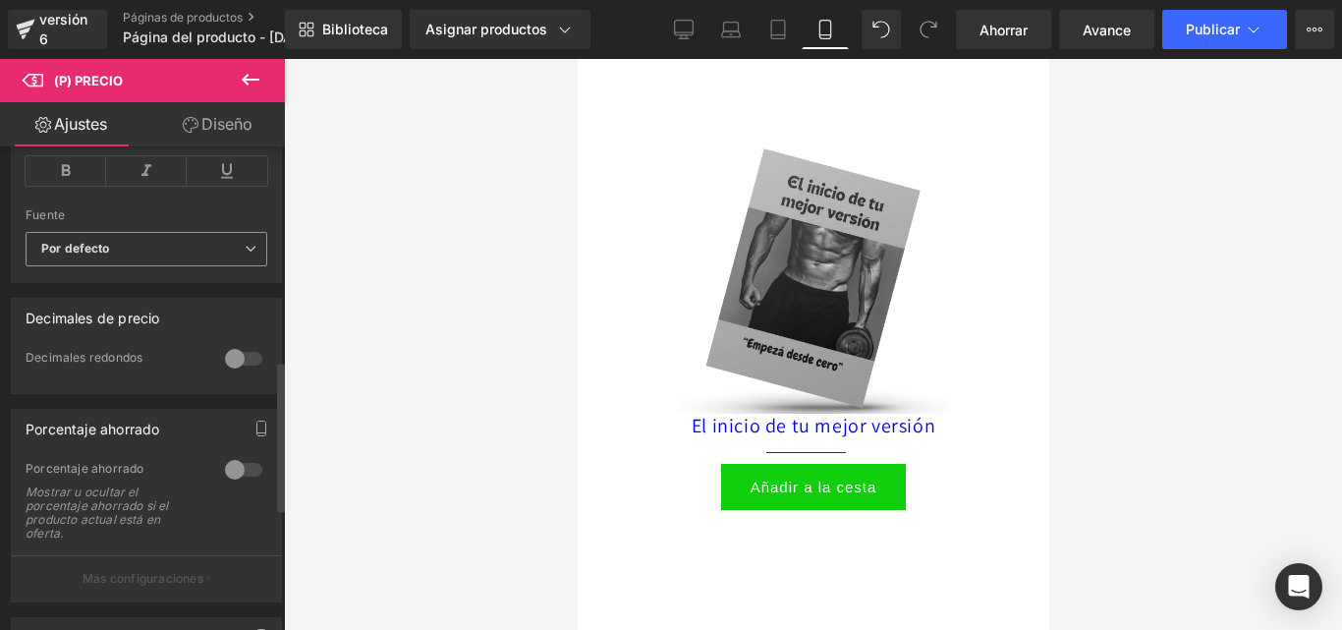
click at [137, 237] on span "Por defecto" at bounding box center [147, 249] width 242 height 34
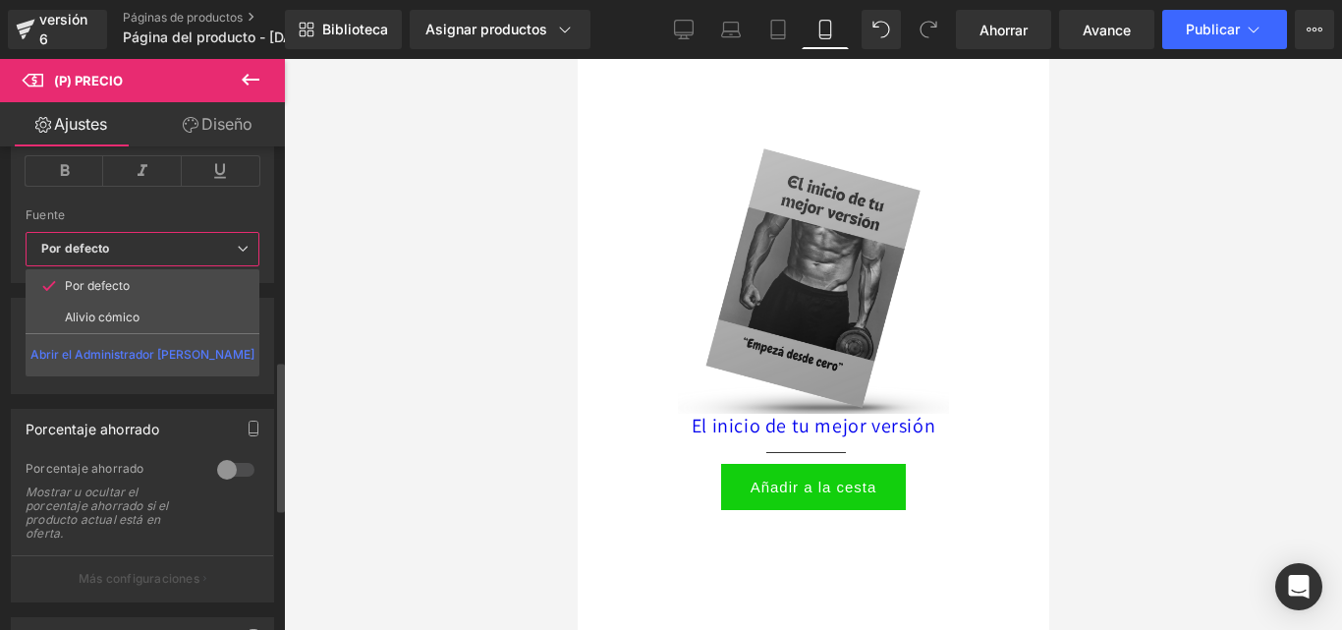
click at [137, 237] on span "Por defecto" at bounding box center [143, 249] width 234 height 34
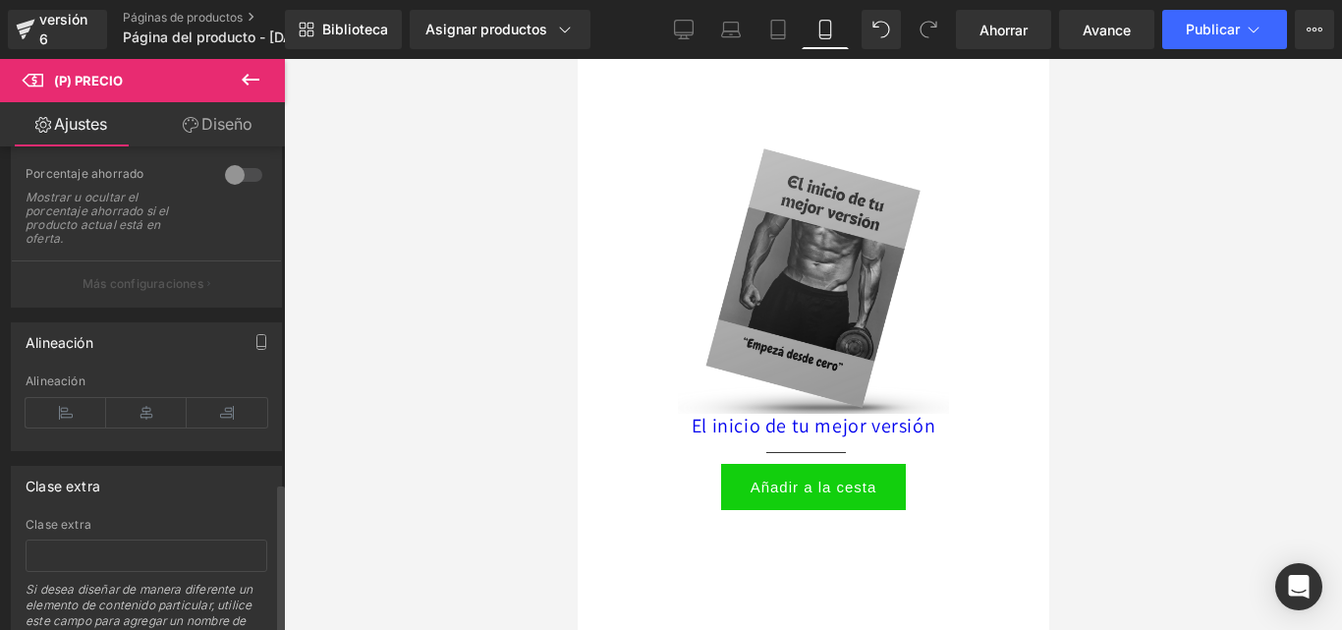
scroll to position [1080, 0]
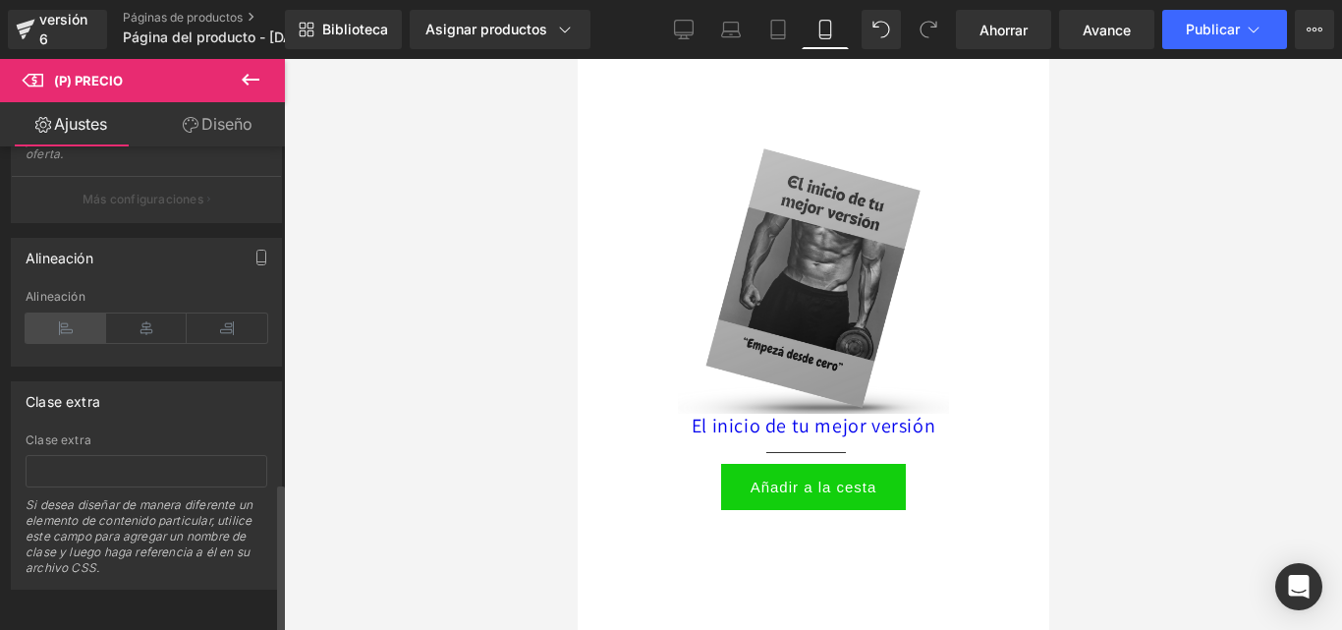
click at [81, 313] on icon at bounding box center [66, 327] width 81 height 29
click at [142, 320] on icon at bounding box center [146, 327] width 81 height 29
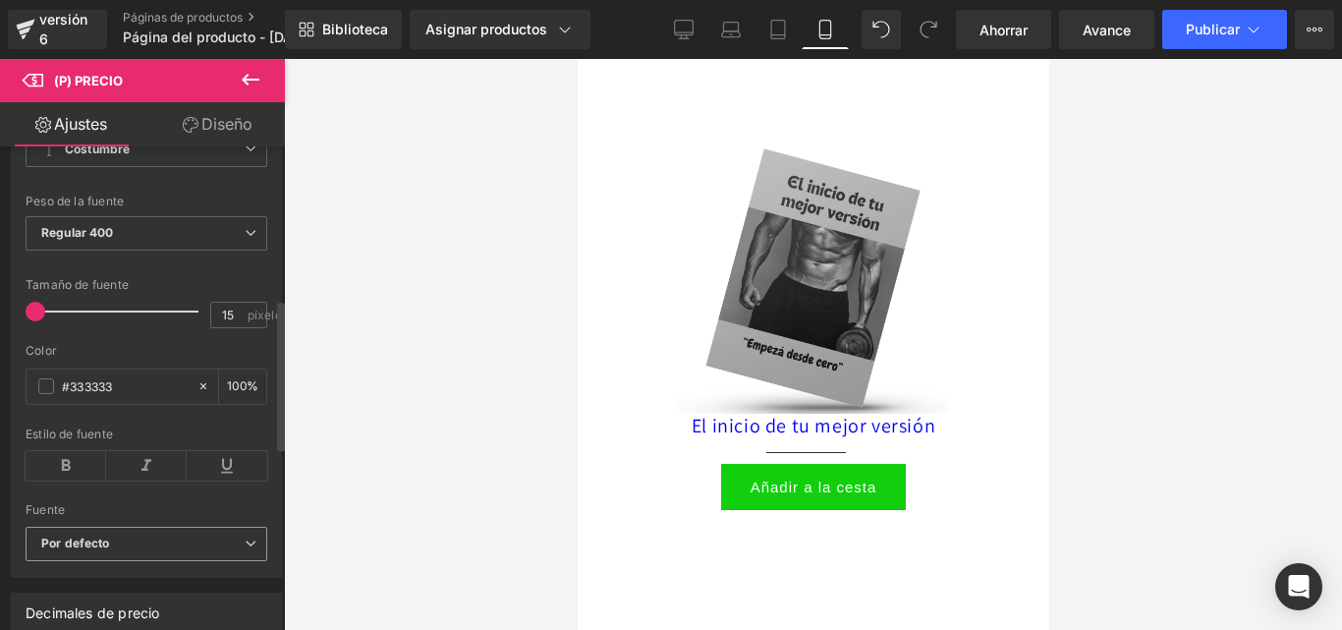
scroll to position [491, 0]
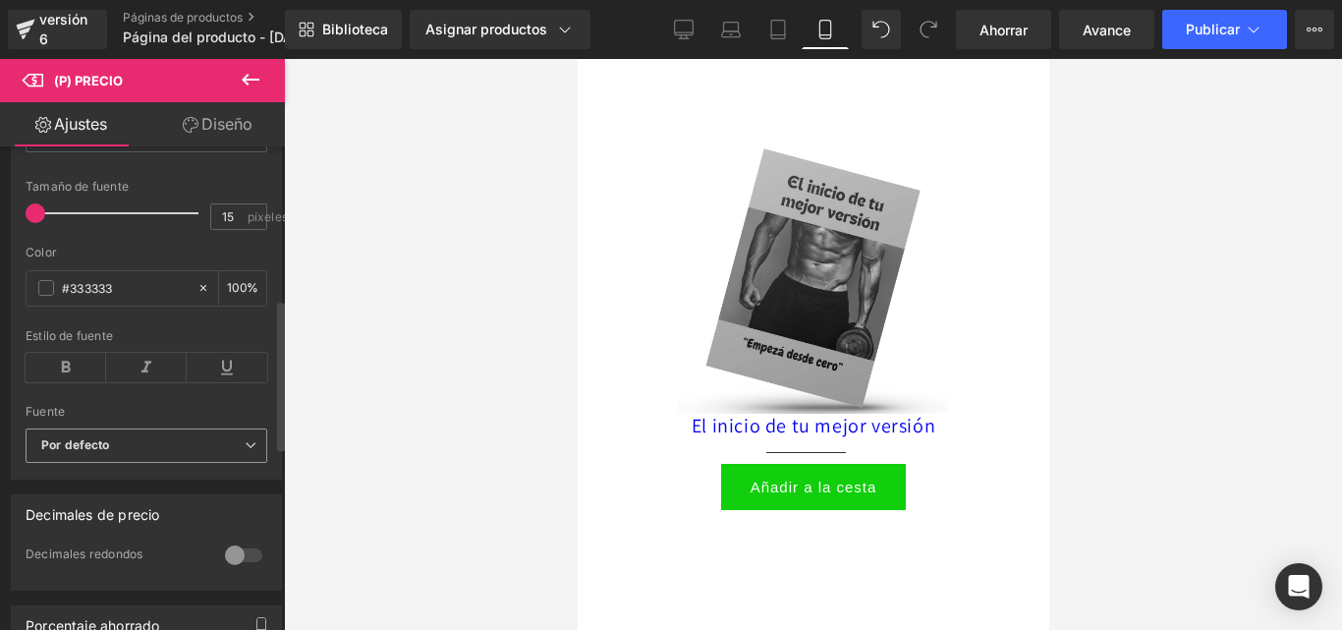
click at [116, 442] on b "Por defecto" at bounding box center [142, 445] width 203 height 17
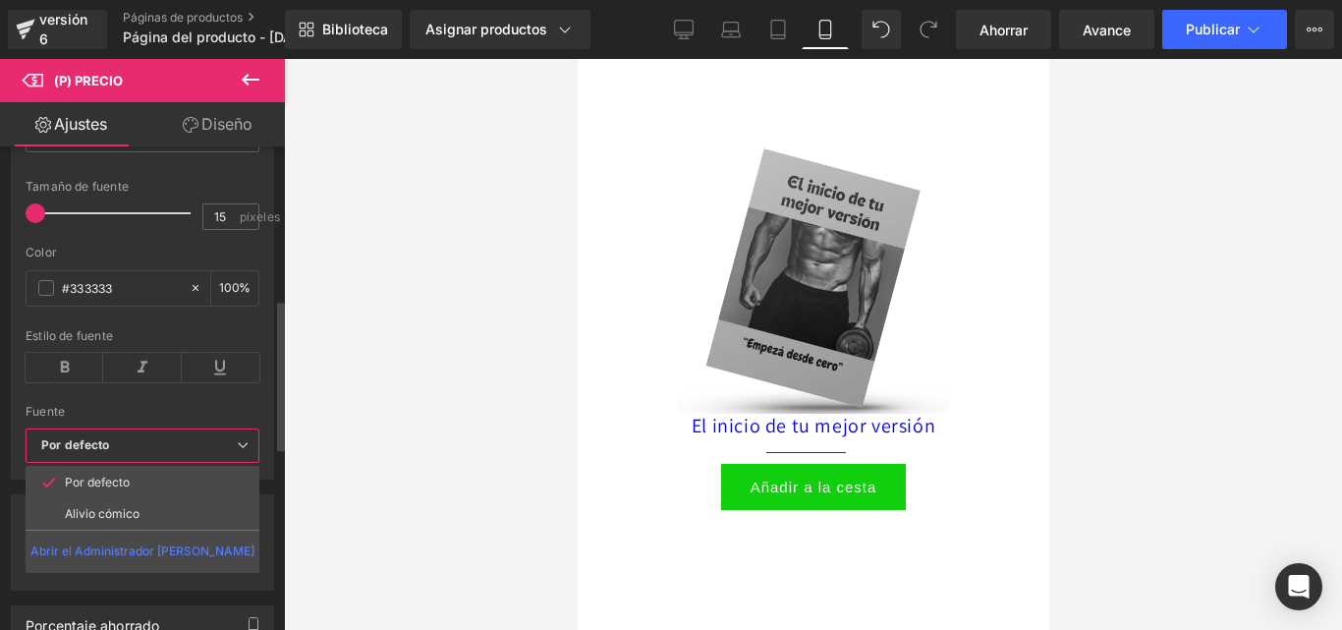
click at [116, 442] on b "Por defecto" at bounding box center [138, 445] width 195 height 17
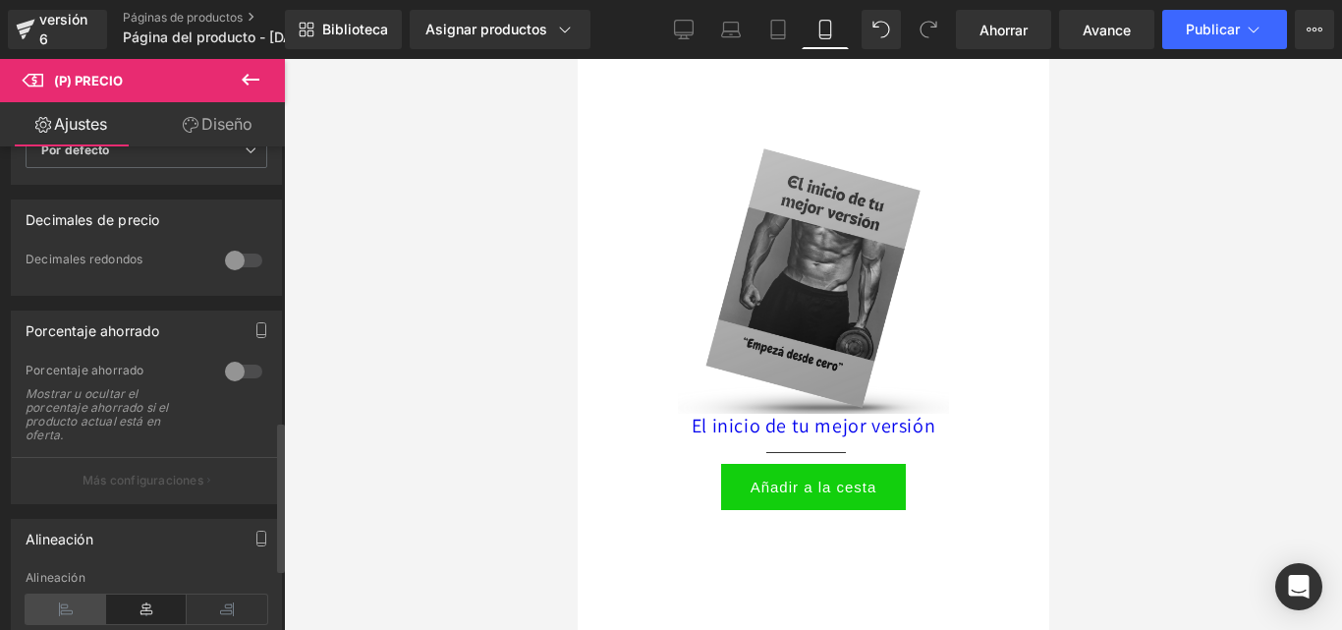
scroll to position [884, 0]
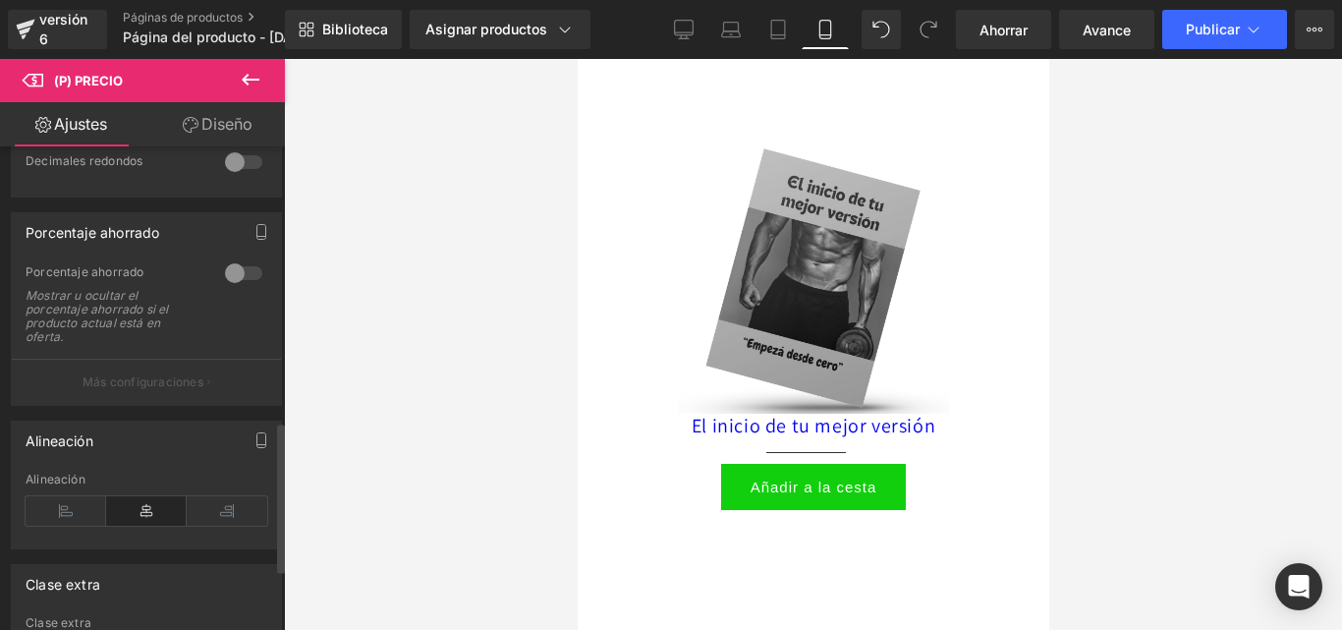
click at [231, 270] on div at bounding box center [243, 272] width 47 height 31
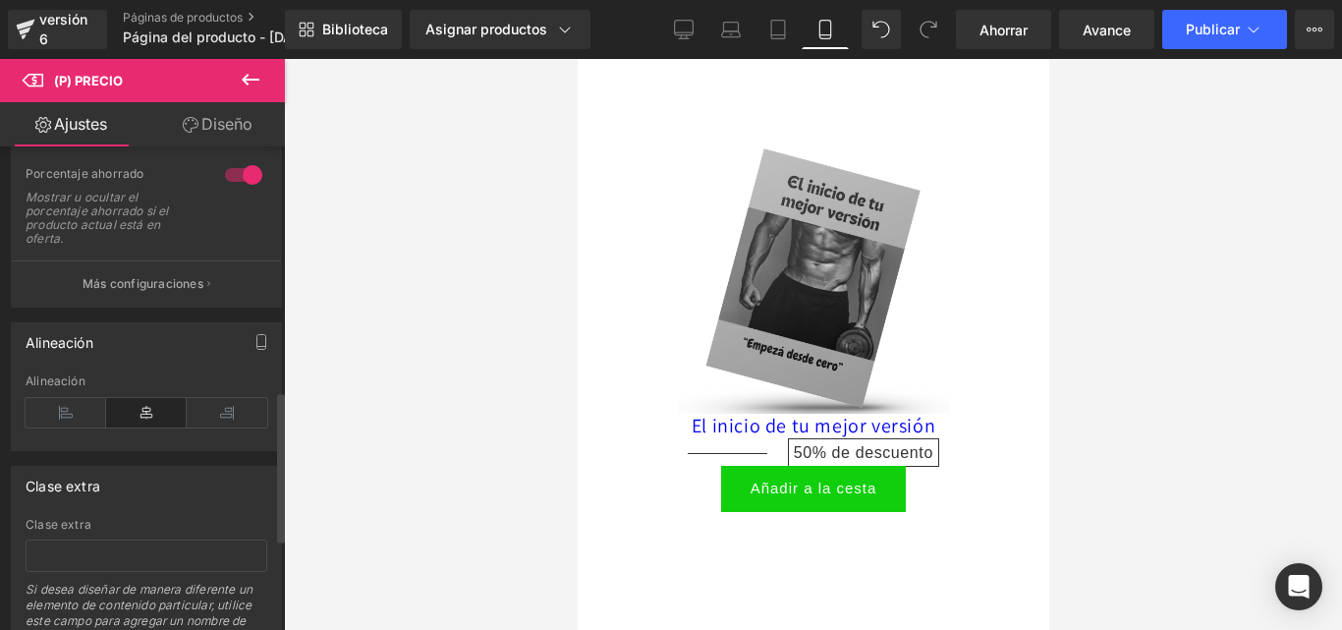
scroll to position [786, 0]
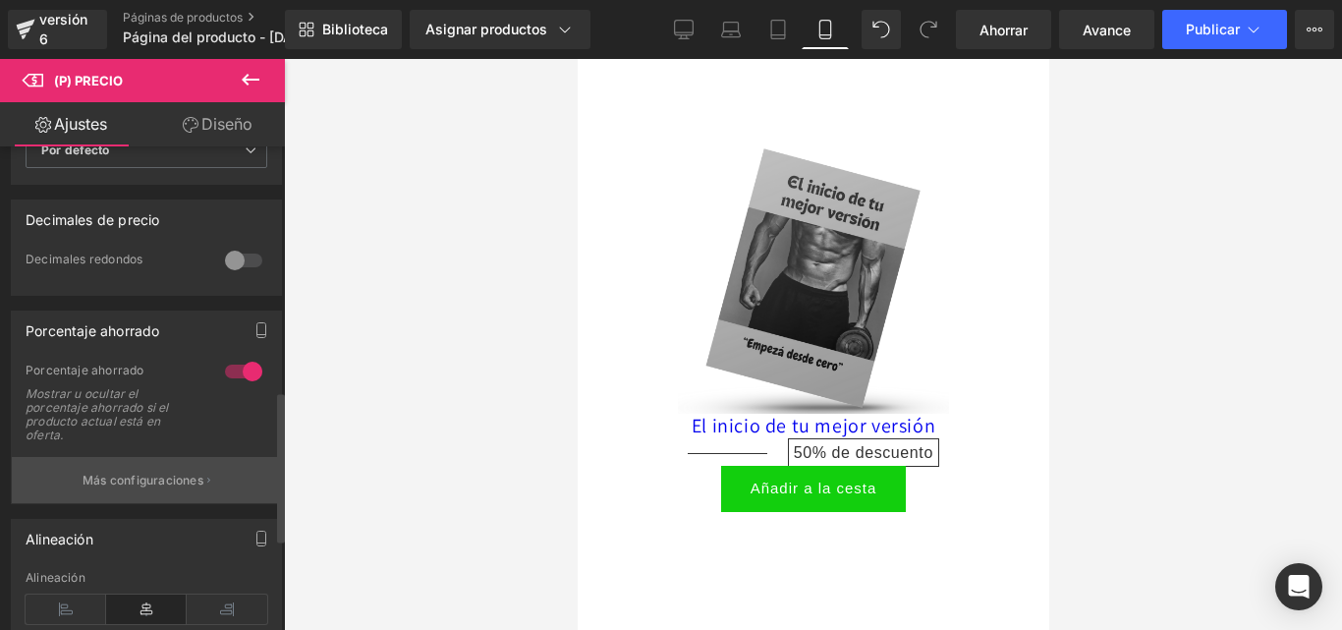
click at [114, 465] on button "Más configuraciones" at bounding box center [146, 480] width 269 height 46
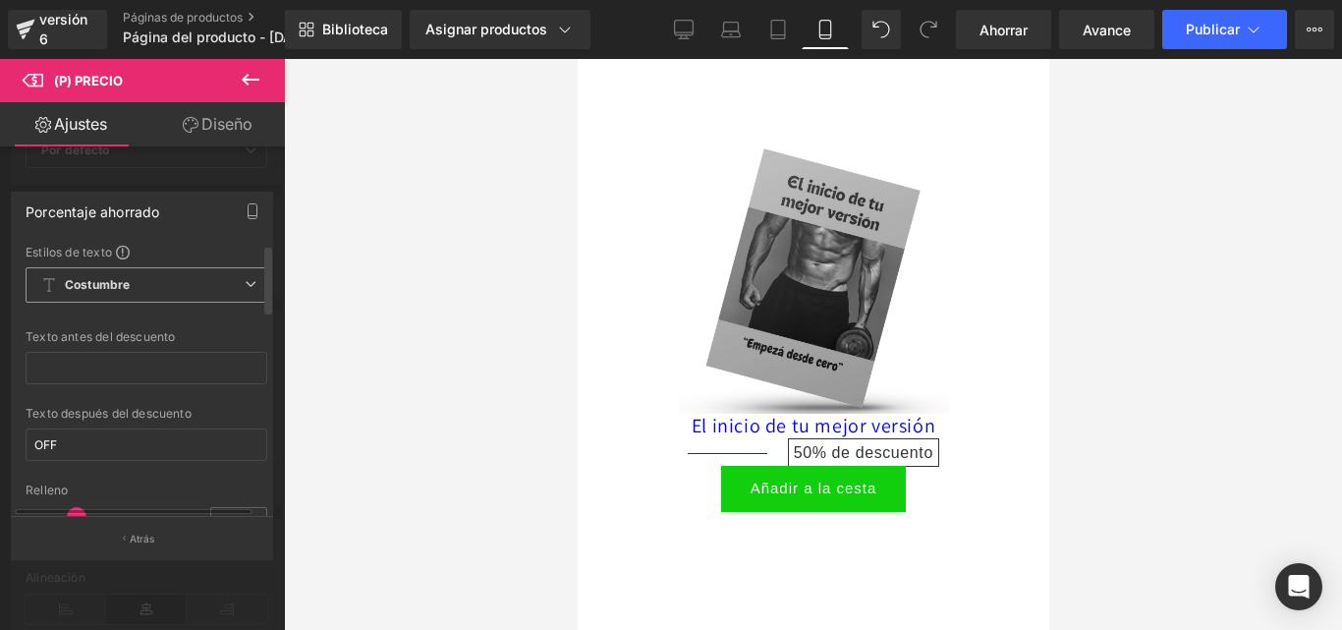
click at [135, 289] on span "Costumbre Configurar estilo global" at bounding box center [147, 284] width 242 height 35
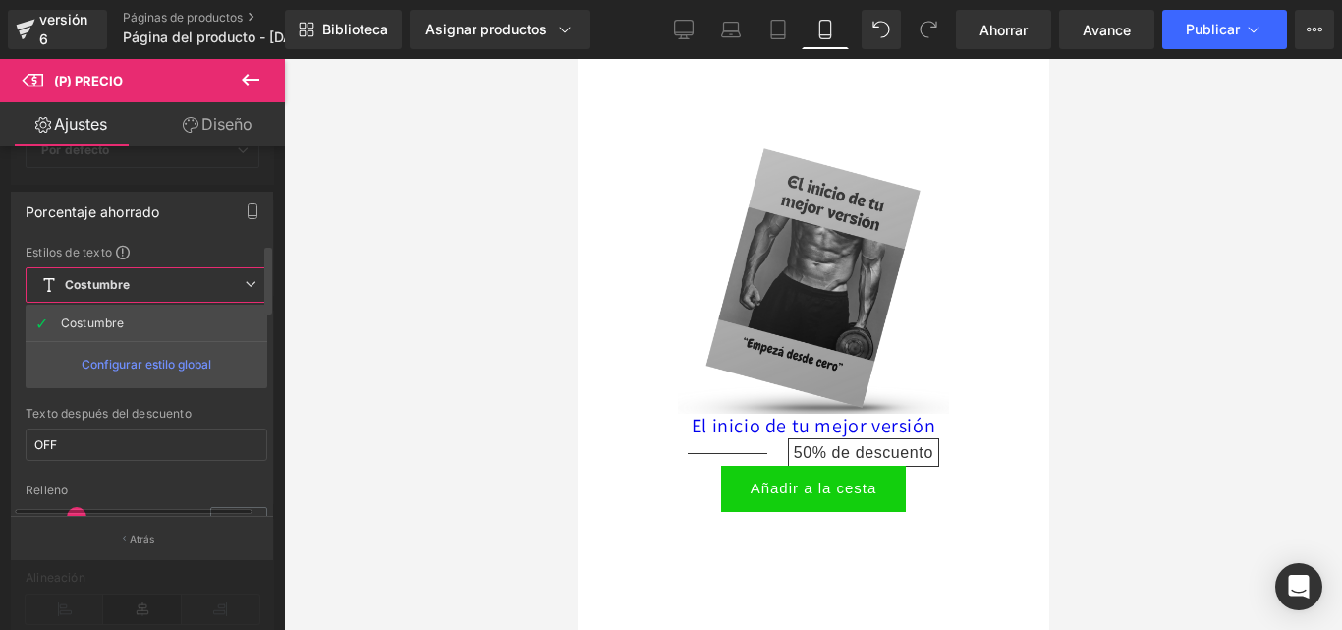
click at [135, 289] on span "Costumbre Configurar estilo global" at bounding box center [147, 284] width 242 height 35
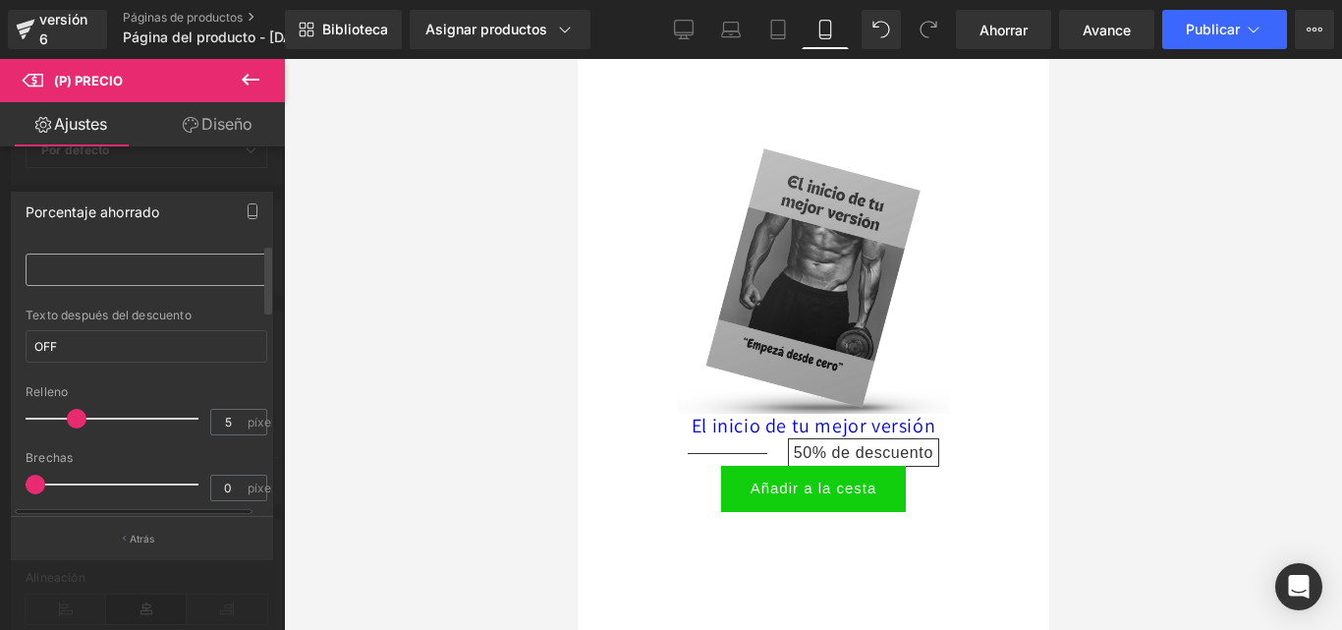
scroll to position [0, 0]
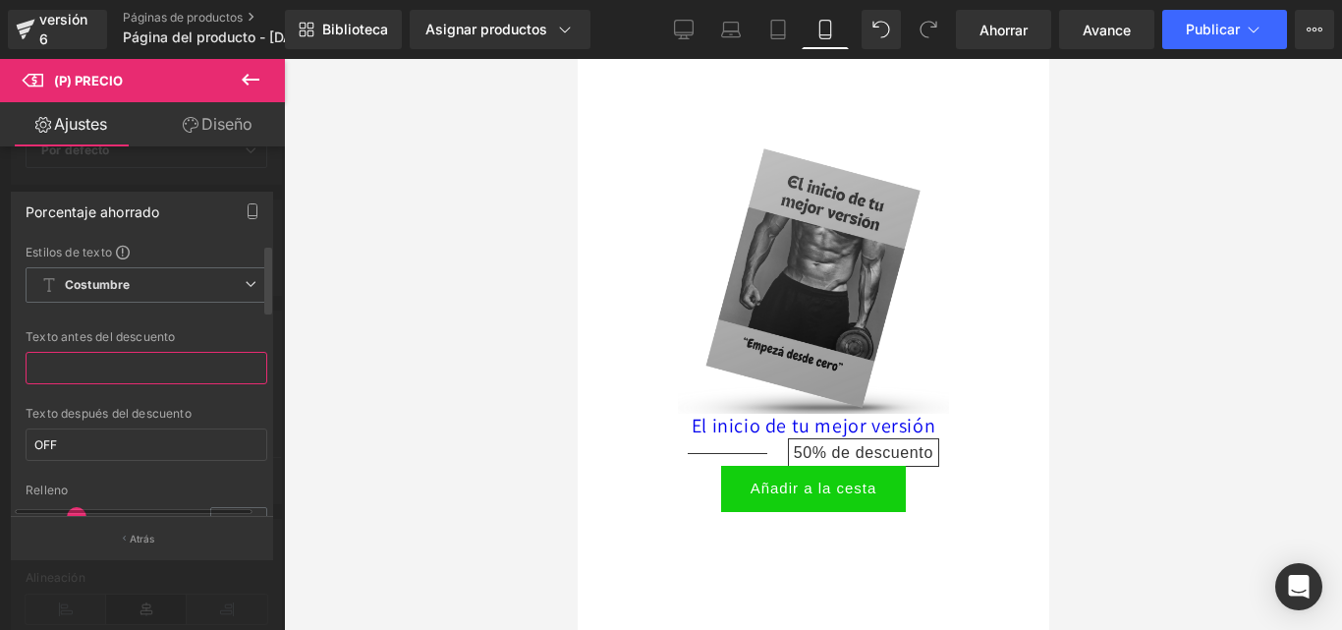
click at [115, 374] on input "text" at bounding box center [147, 368] width 242 height 32
type input "$14999"
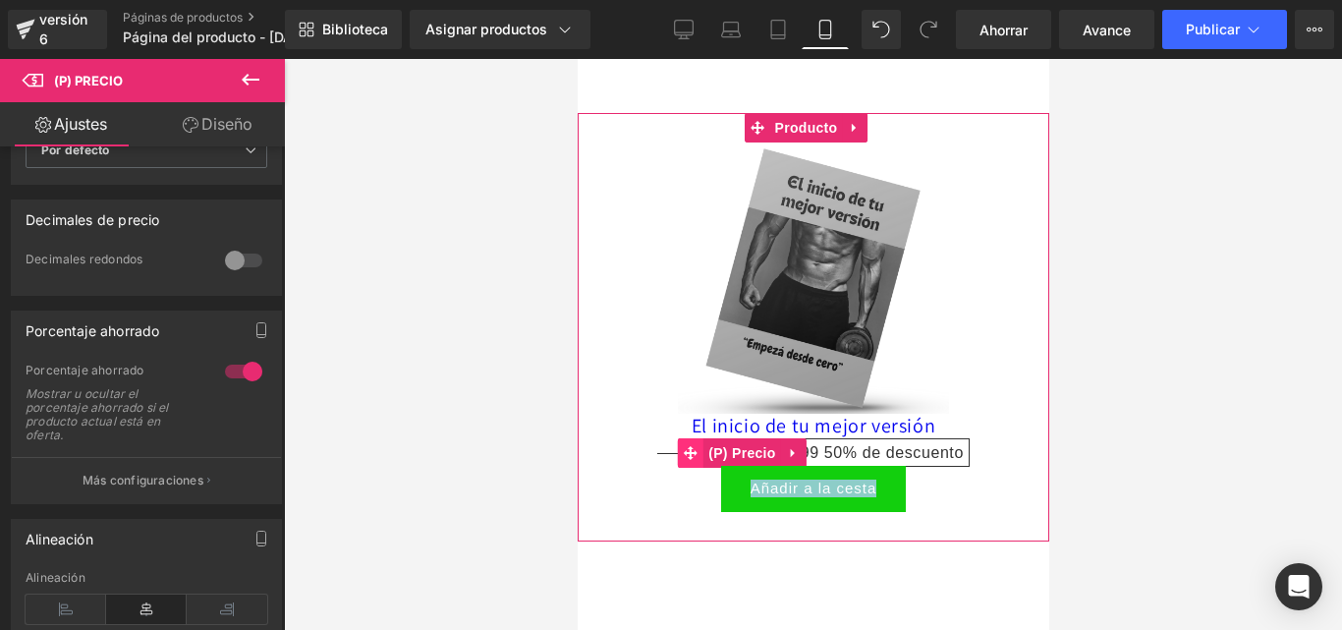
drag, startPoint x: 834, startPoint y: 424, endPoint x: 676, endPoint y: 426, distance: 158.1
click at [695, 425] on body "Ir directamente al contenido Antes Después Imágenes de antes y después Fila Ima…" at bounding box center [812, 252] width 471 height 2023
drag, startPoint x: 780, startPoint y: 424, endPoint x: 604, endPoint y: 418, distance: 175.9
click at [604, 440] on div "$30,000.00 $14,999.00 $14999 50% de descuento (P) Precio" at bounding box center [812, 453] width 452 height 26
click at [662, 444] on span "$30,000.00" at bounding box center [696, 452] width 80 height 17
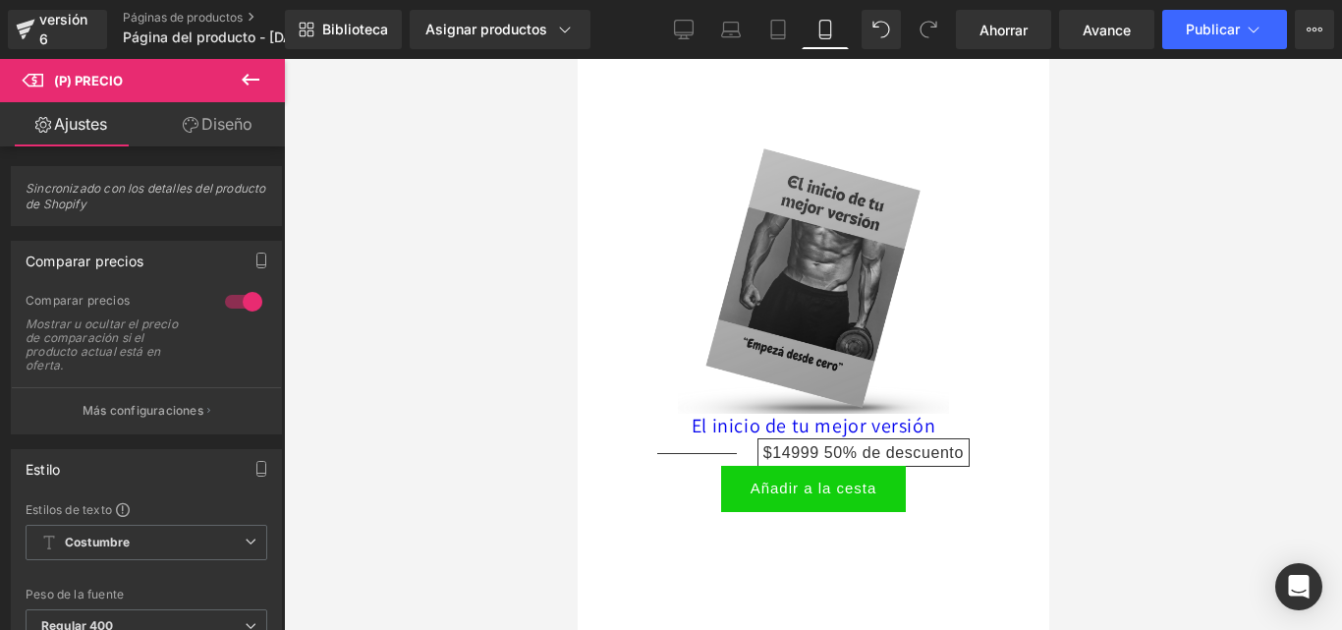
click at [249, 90] on icon at bounding box center [251, 80] width 24 height 24
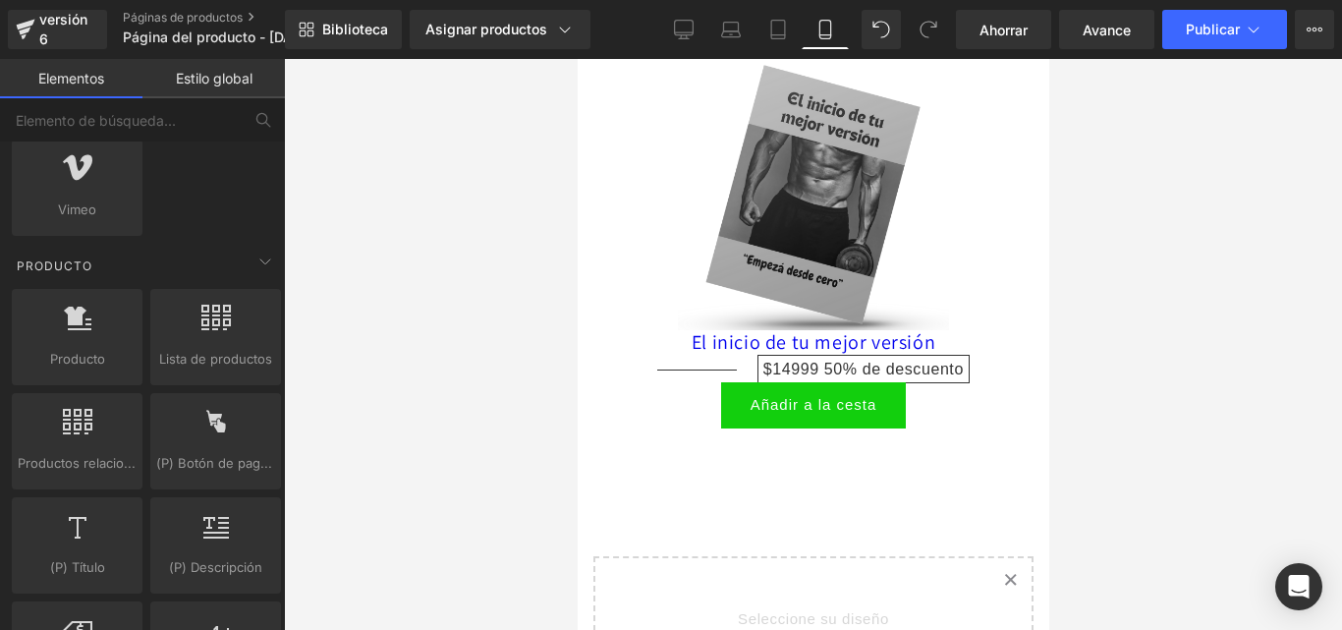
scroll to position [818, 0]
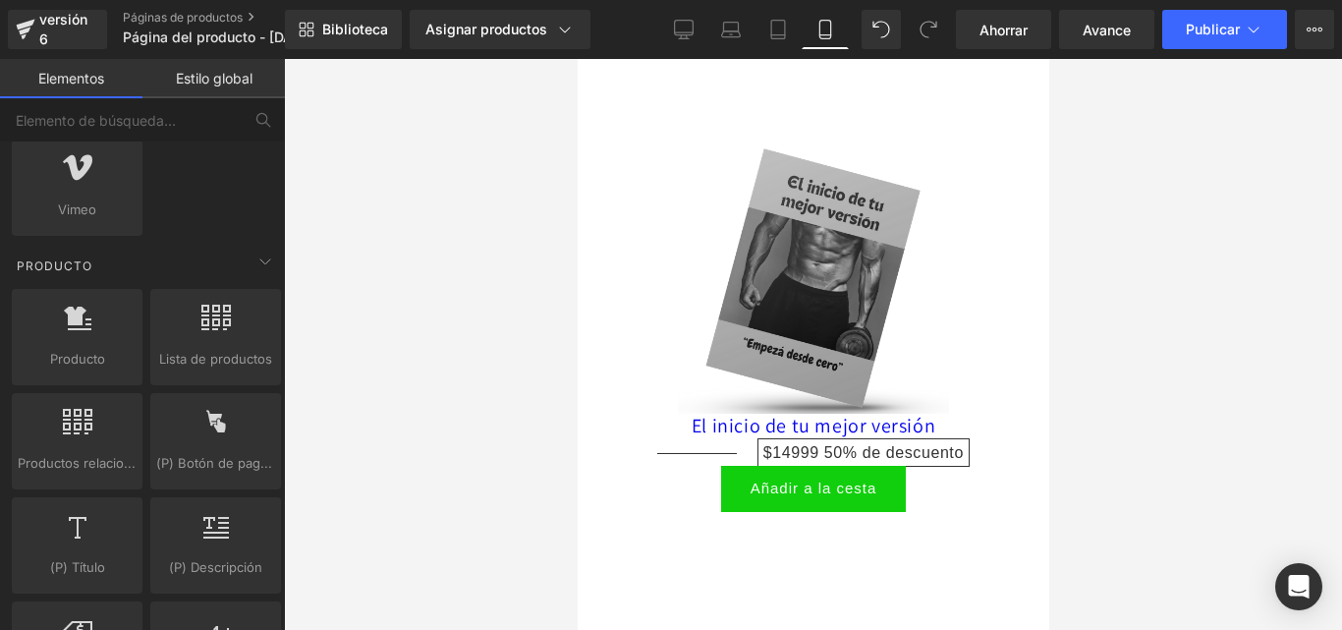
click at [824, 495] on div "Venta de liquidación (P) Imagen El inicio de tu mejor versión (P) Título $30,00…" at bounding box center [812, 327] width 471 height 428
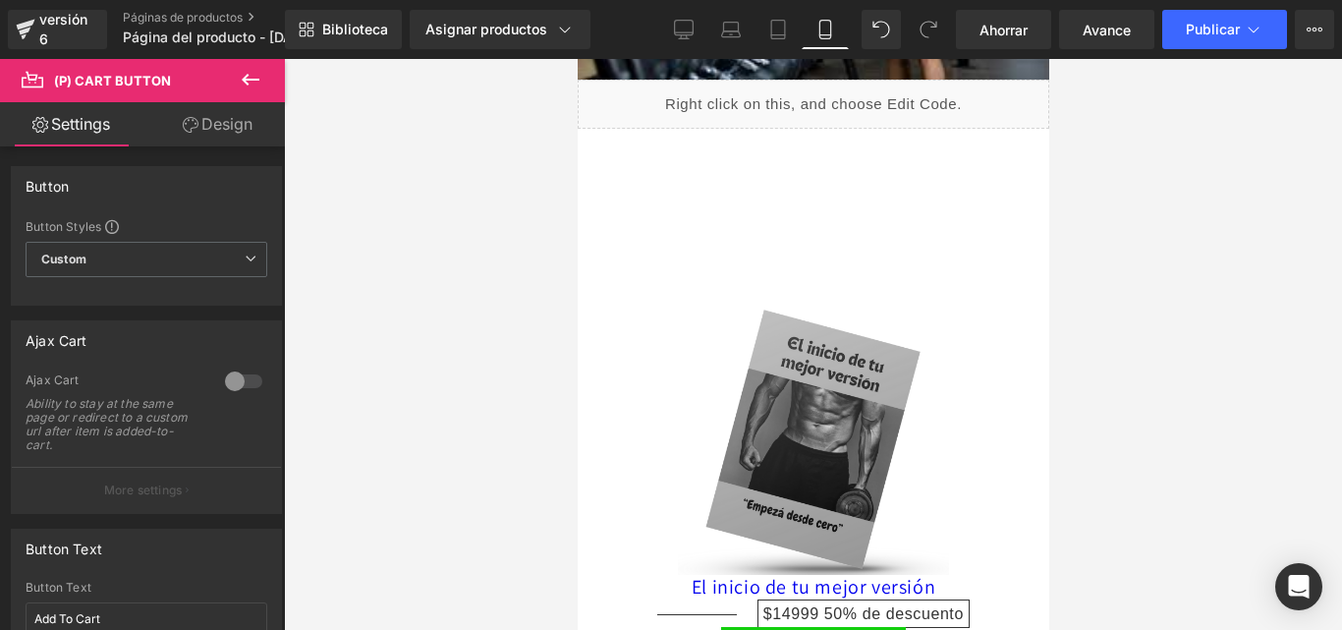
scroll to position [916, 0]
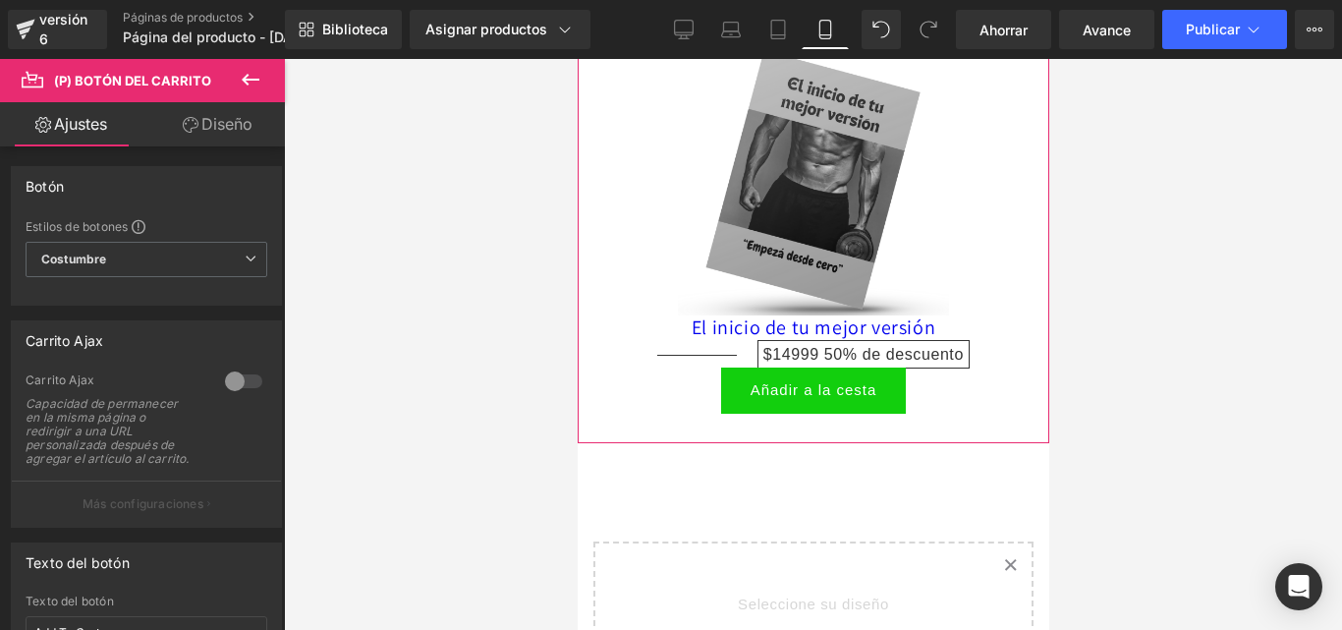
click at [802, 367] on div "Añadir a la cesta (P) Botón del carrito" at bounding box center [812, 390] width 452 height 46
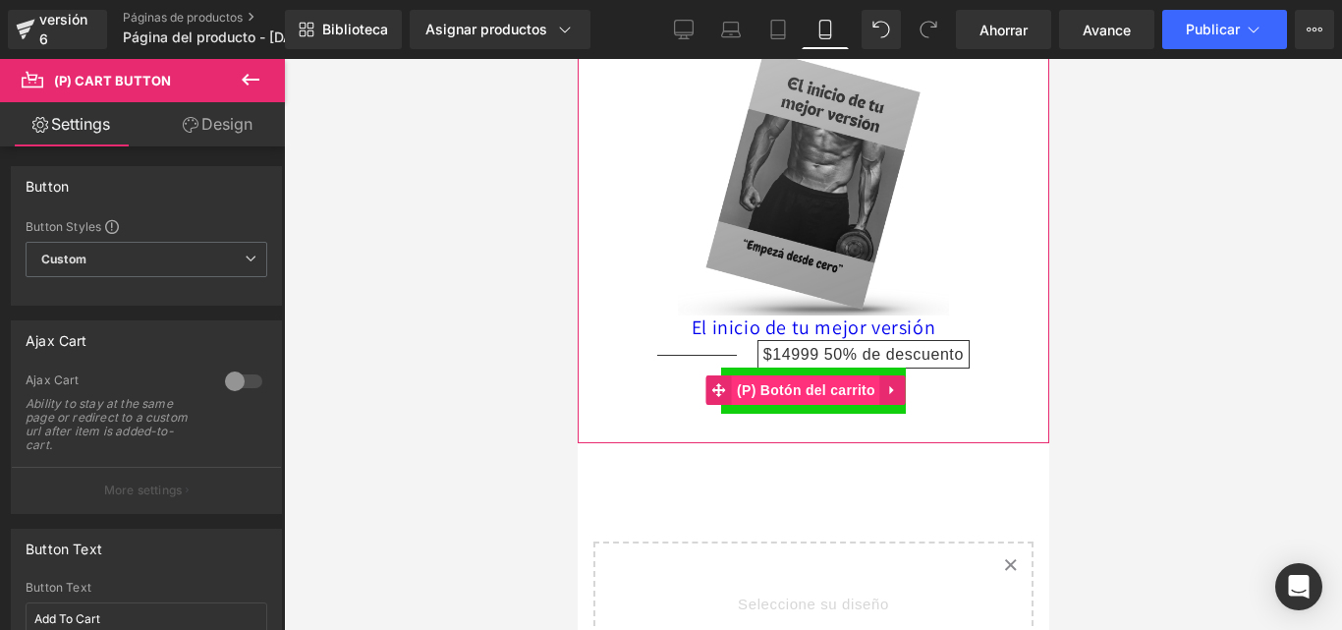
click at [794, 382] on font "(P) Botón del carrito" at bounding box center [805, 390] width 138 height 16
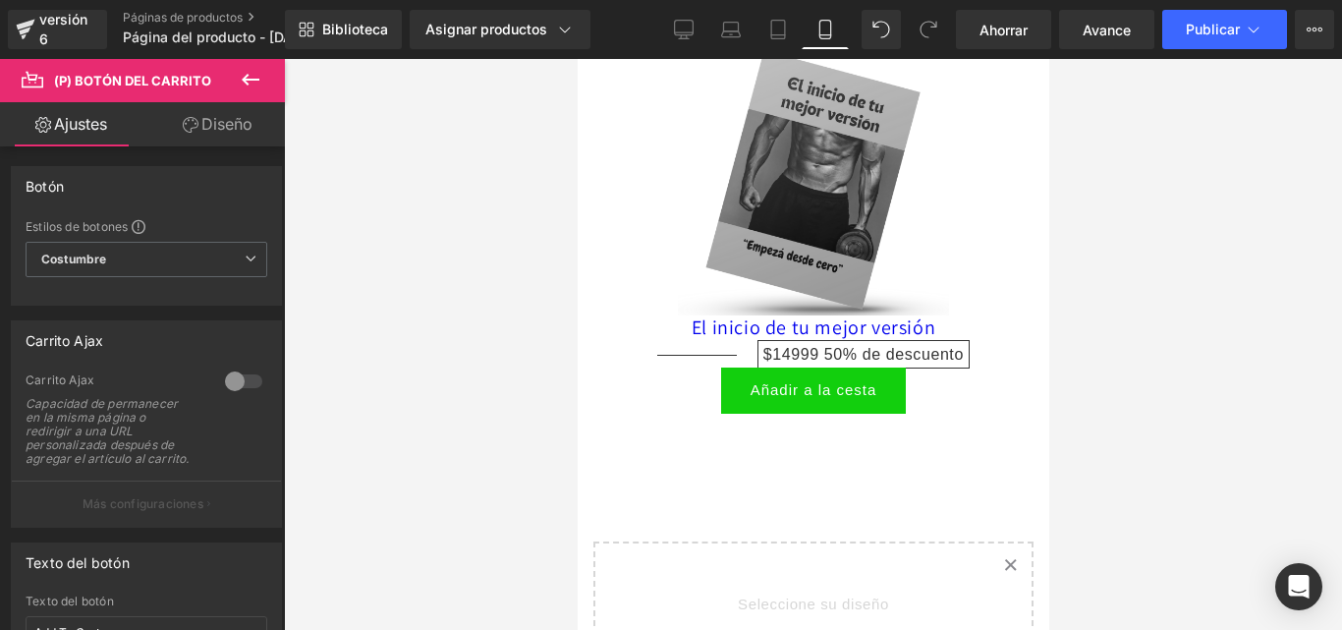
click at [89, 123] on font "Ajustes" at bounding box center [80, 124] width 53 height 20
click at [210, 123] on font "Diseño" at bounding box center [226, 124] width 51 height 20
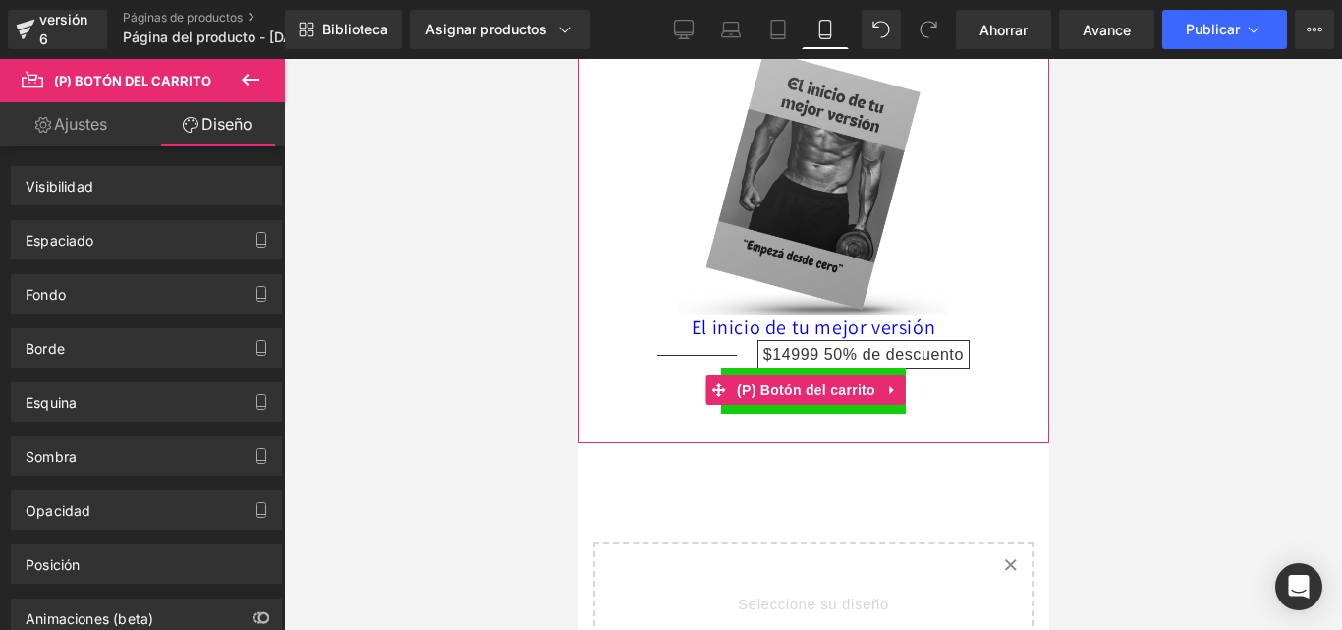
click at [732, 384] on button "Añadir a la cesta" at bounding box center [813, 390] width 186 height 46
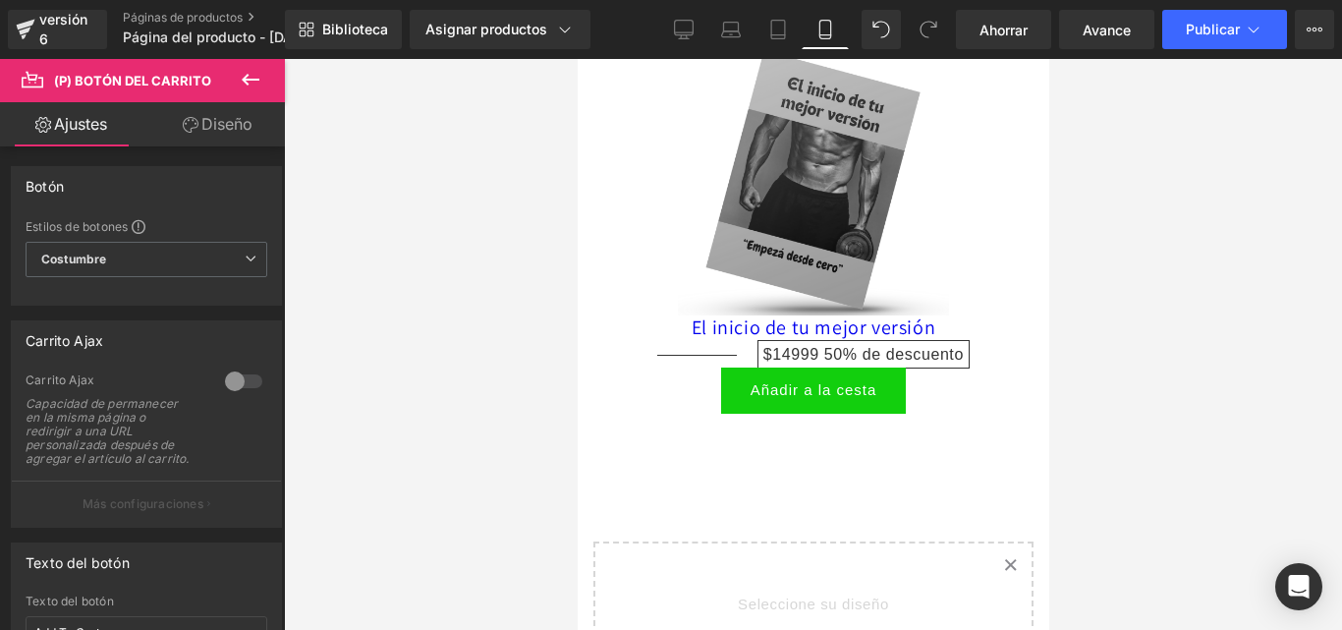
click at [210, 110] on link "Diseño" at bounding box center [217, 124] width 142 height 44
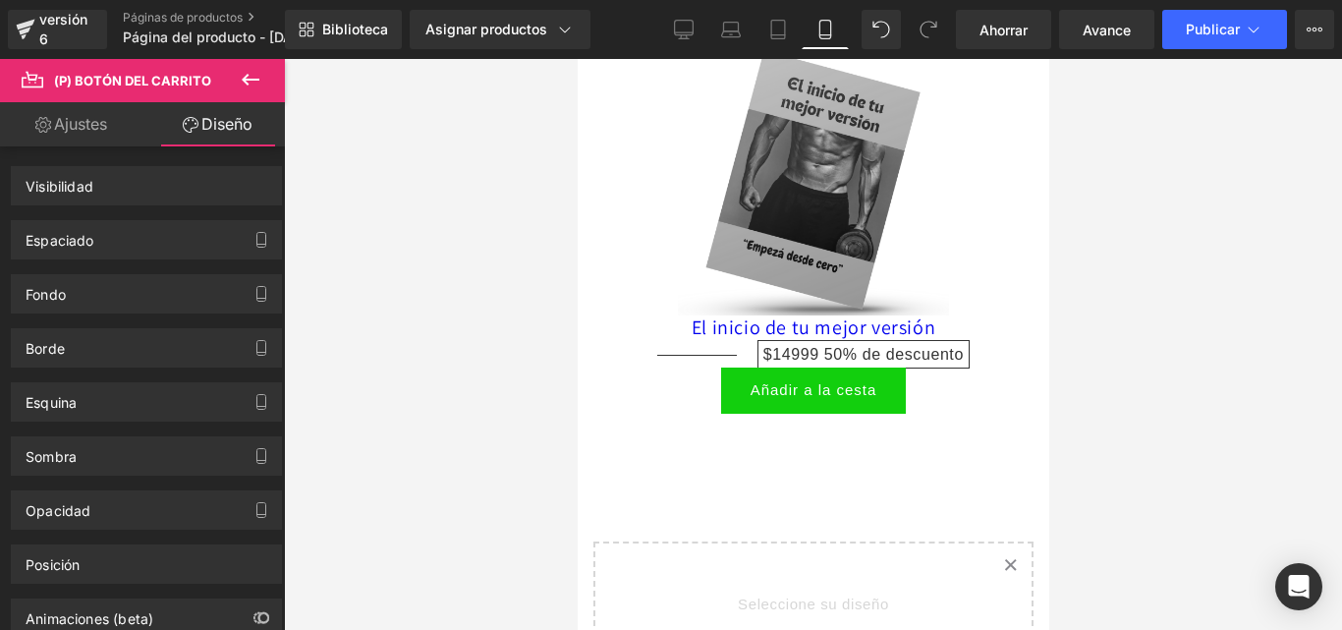
click at [180, 132] on link "Diseño" at bounding box center [217, 124] width 142 height 44
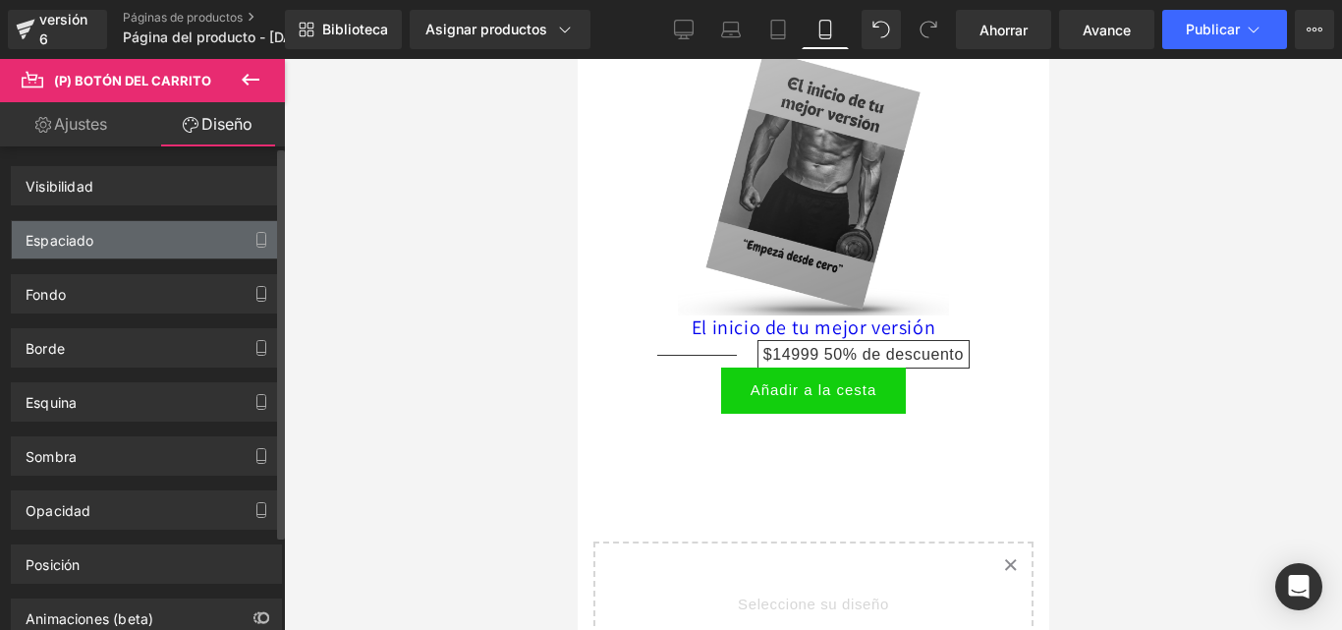
click at [94, 237] on font "Espaciado" at bounding box center [60, 240] width 69 height 17
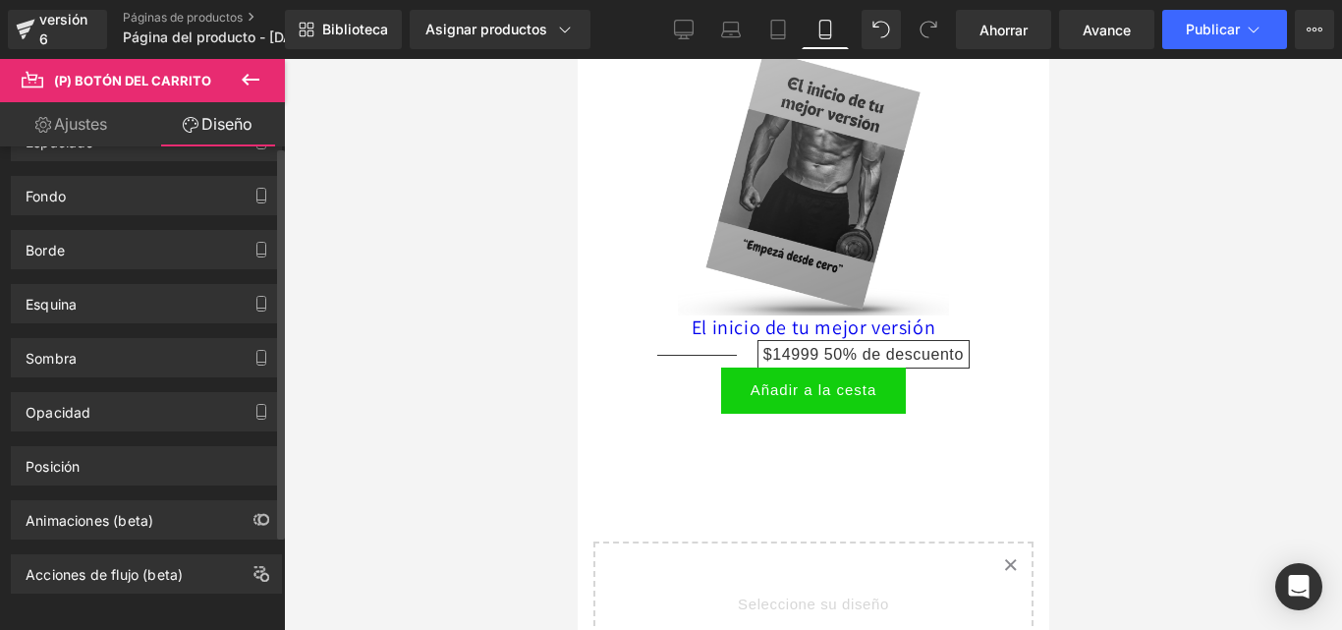
scroll to position [0, 0]
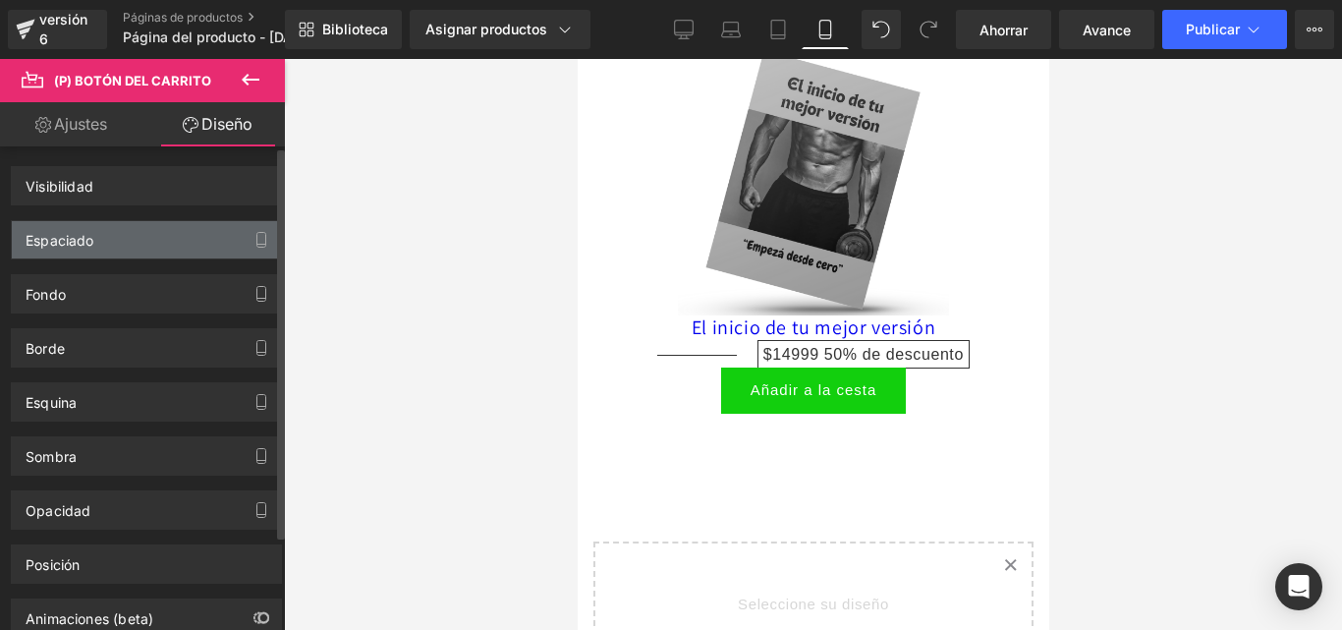
click at [66, 240] on font "Espaciado" at bounding box center [60, 240] width 69 height 17
click at [65, 238] on font "Espaciado" at bounding box center [60, 240] width 69 height 17
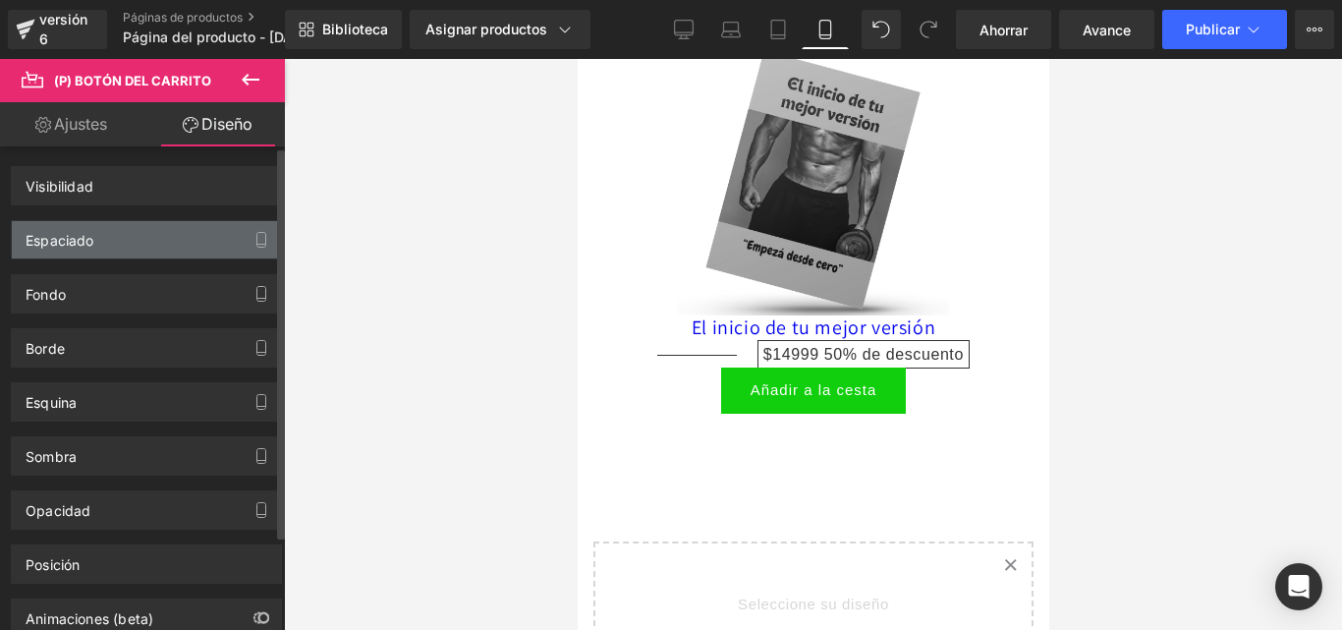
click at [65, 238] on font "Espaciado" at bounding box center [60, 240] width 69 height 17
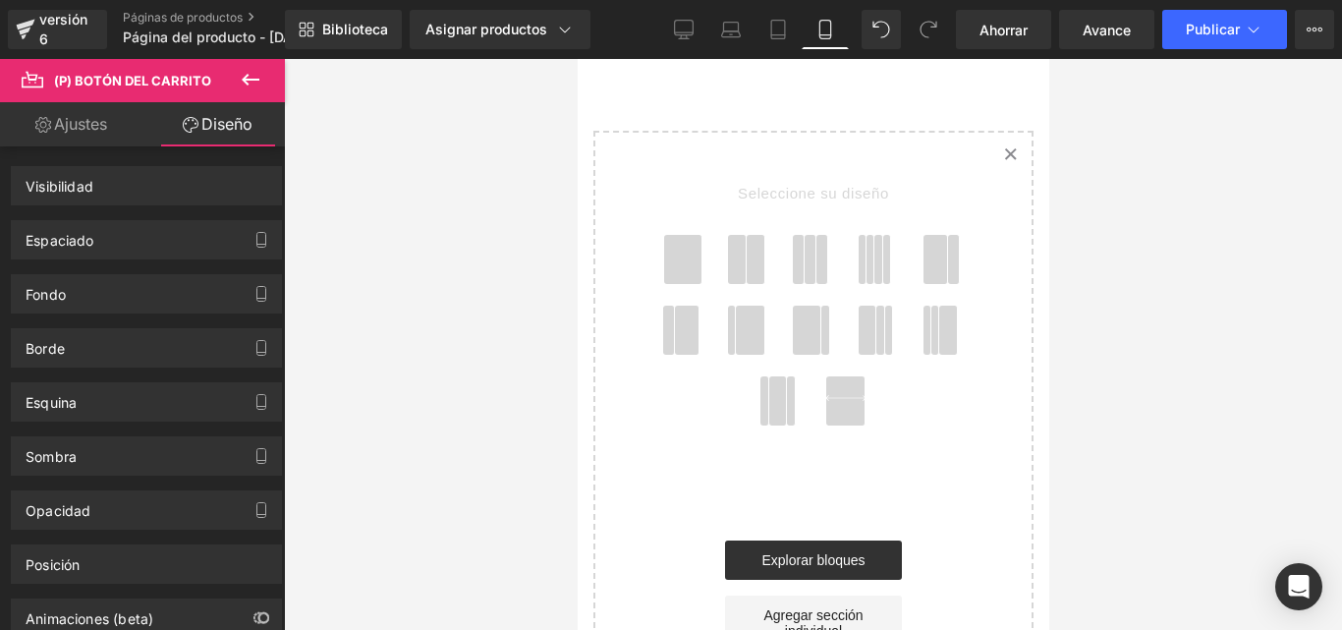
click at [1003, 147] on icon "Created with Sketch." at bounding box center [1009, 153] width 13 height 13
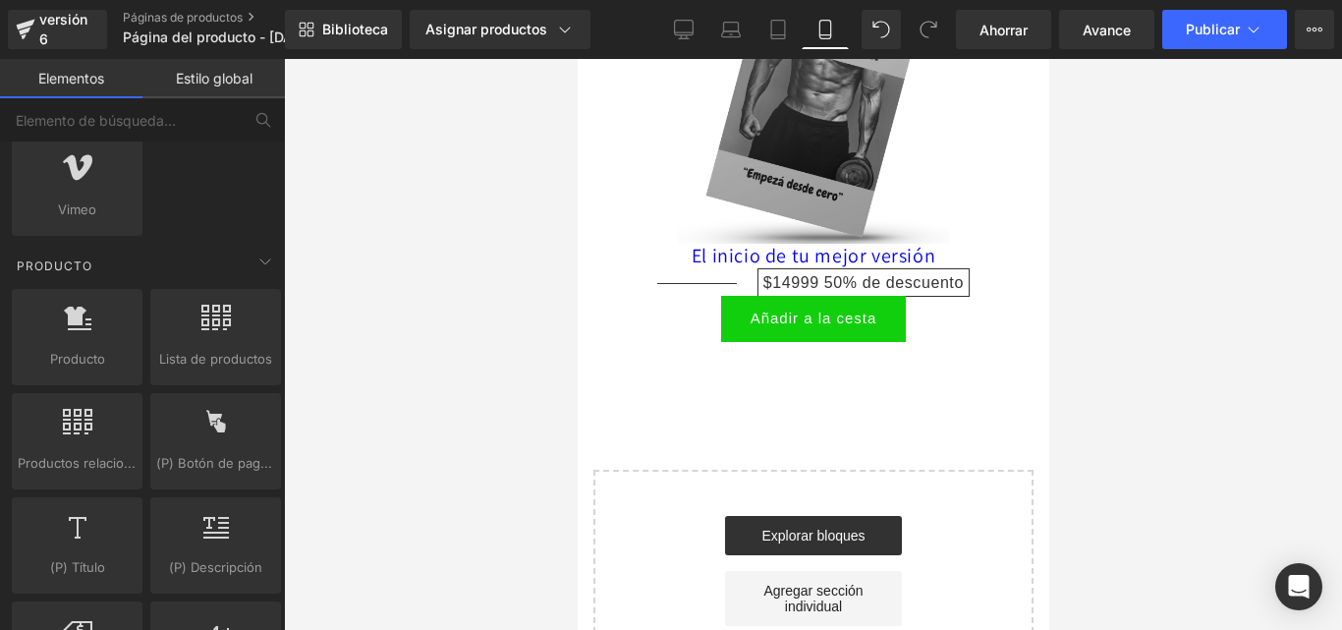
scroll to position [865, 0]
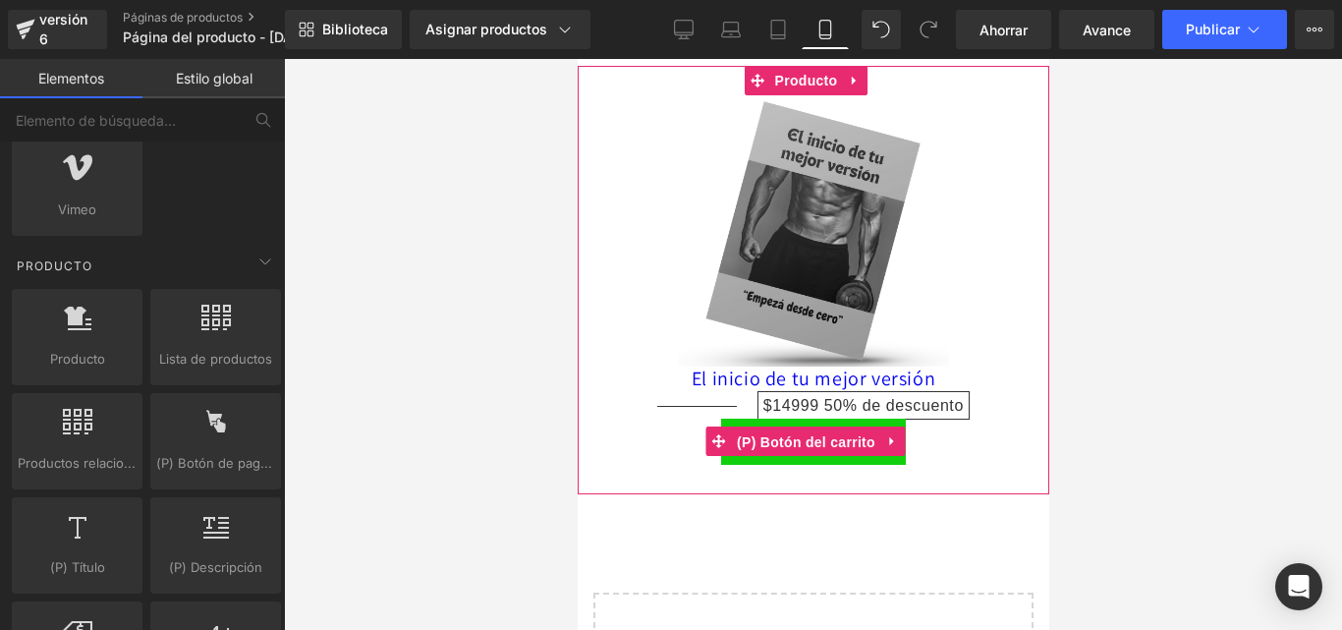
click at [824, 434] on font "(P) Botón del carrito" at bounding box center [805, 442] width 138 height 16
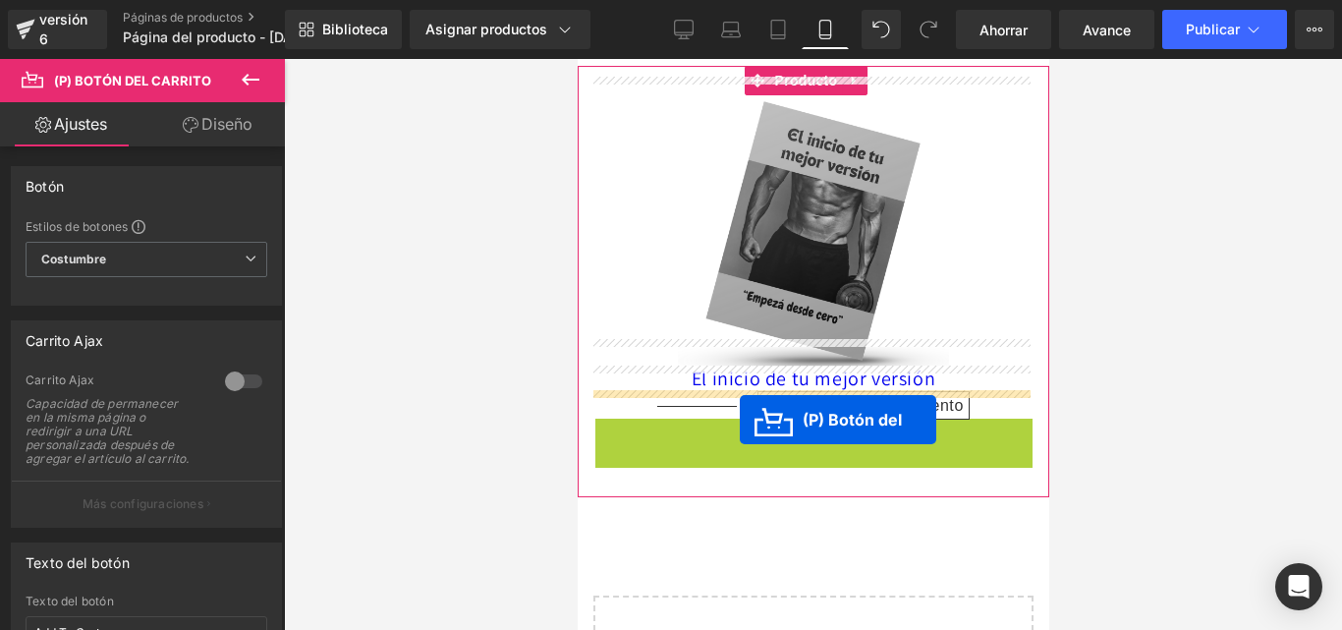
drag, startPoint x: 823, startPoint y: 415, endPoint x: 712, endPoint y: 454, distance: 117.4
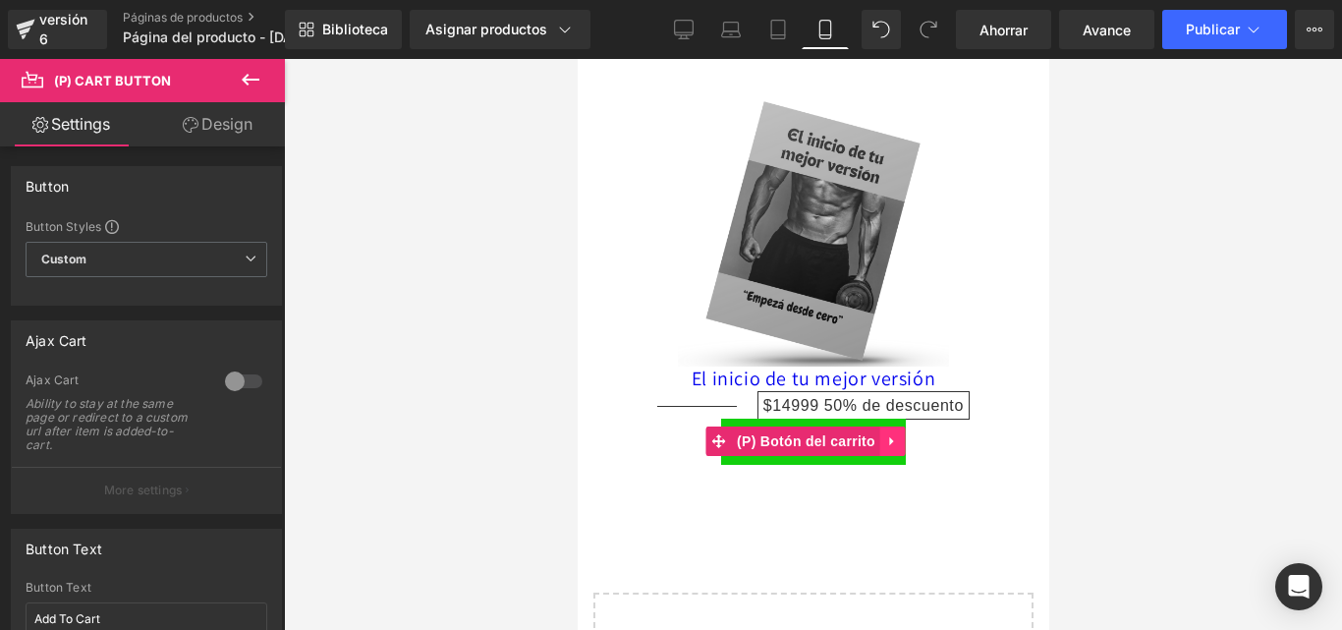
click at [889, 437] on icon at bounding box center [891, 441] width 4 height 9
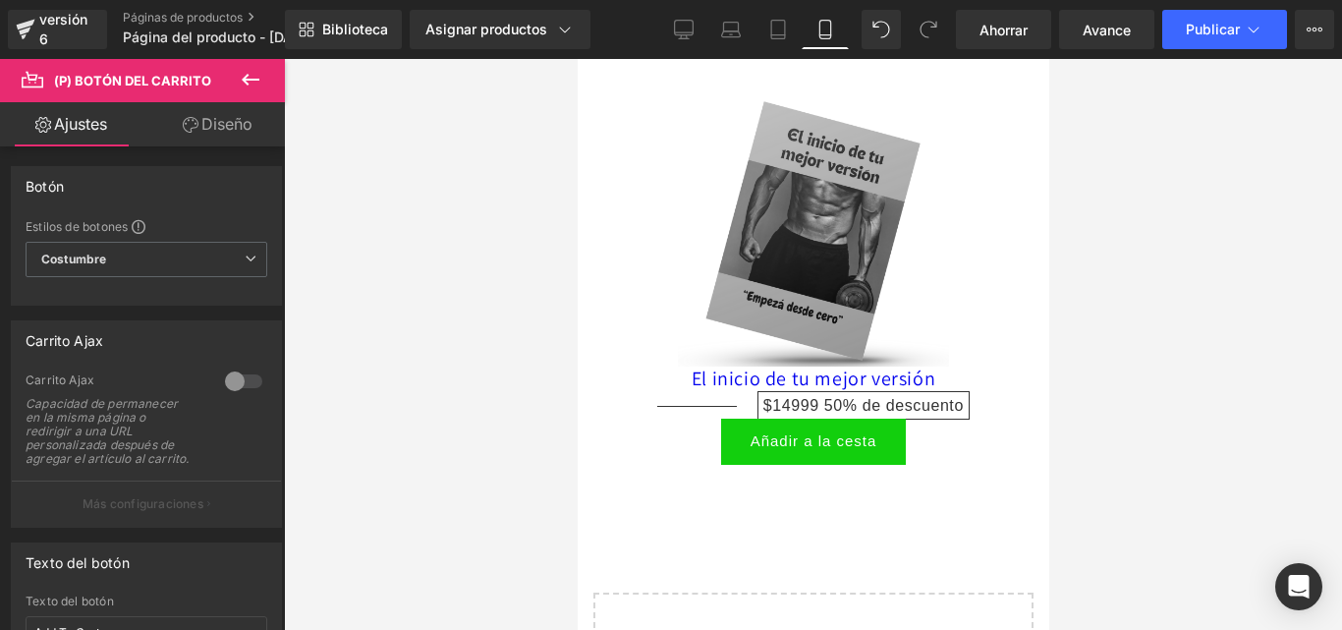
click at [235, 125] on font "Diseño" at bounding box center [226, 124] width 51 height 20
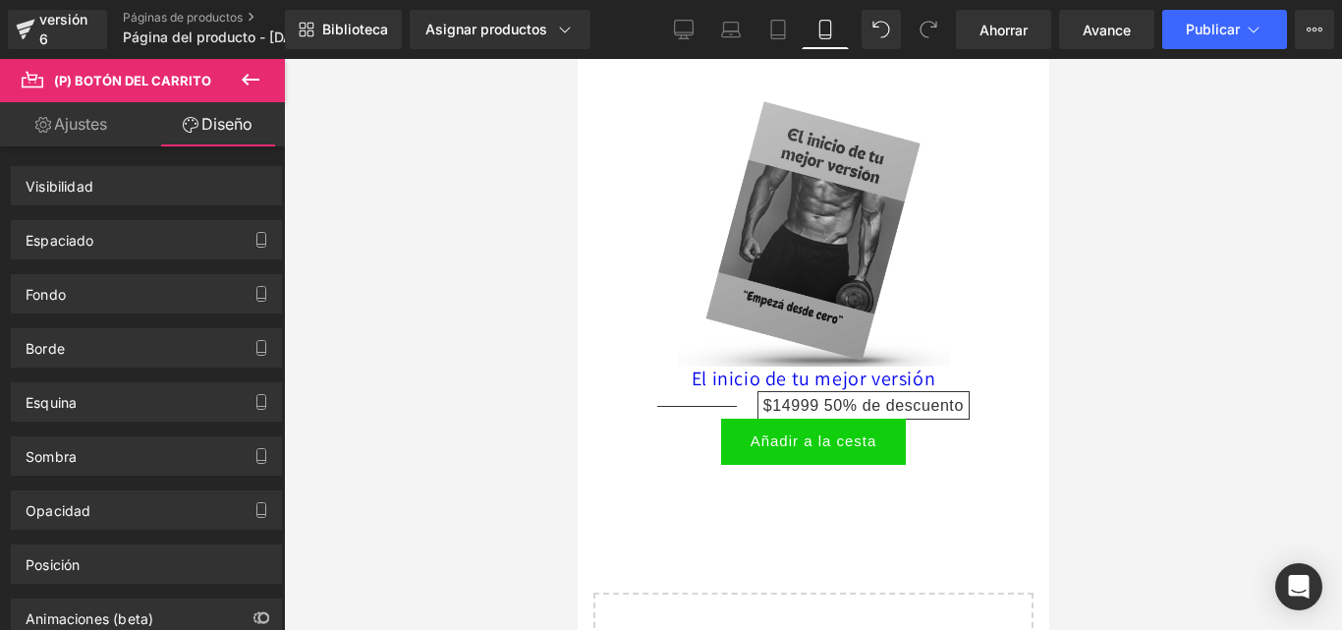
click at [140, 82] on font "(P) Botón del carrito" at bounding box center [132, 81] width 157 height 16
click at [213, 131] on font "Diseño" at bounding box center [226, 124] width 51 height 20
click at [37, 74] on icon at bounding box center [33, 78] width 22 height 19
click at [232, 119] on font "Diseño" at bounding box center [226, 124] width 51 height 20
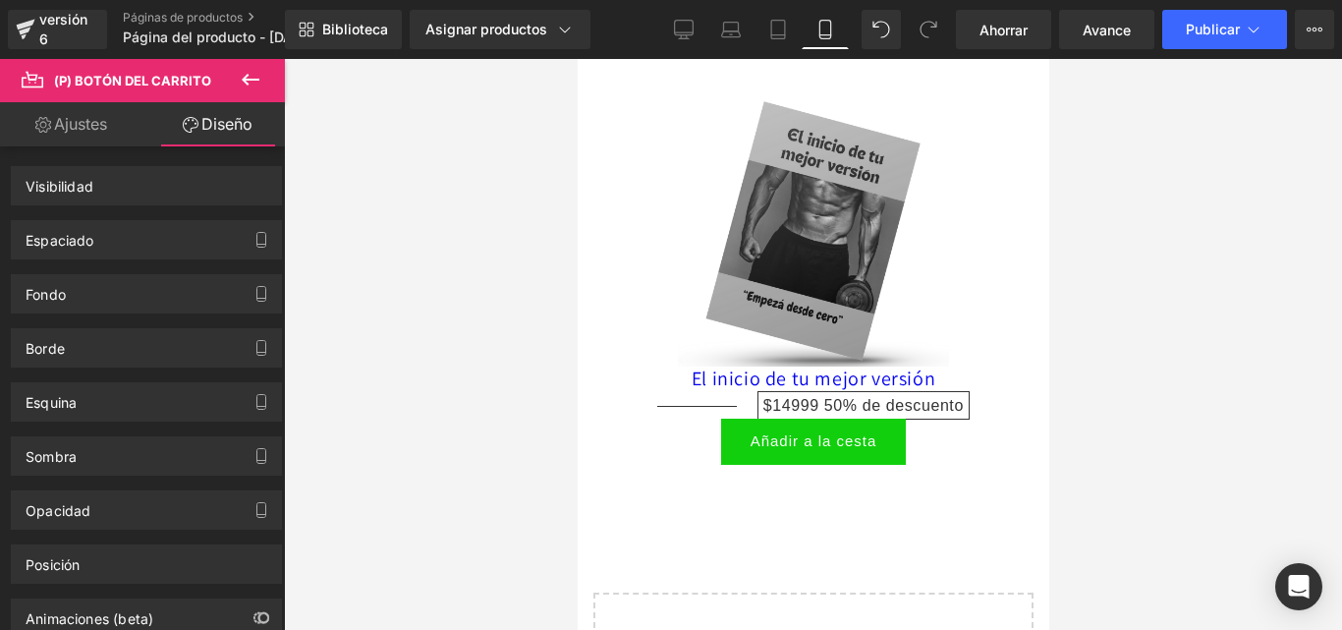
click at [232, 119] on font "Diseño" at bounding box center [226, 124] width 51 height 20
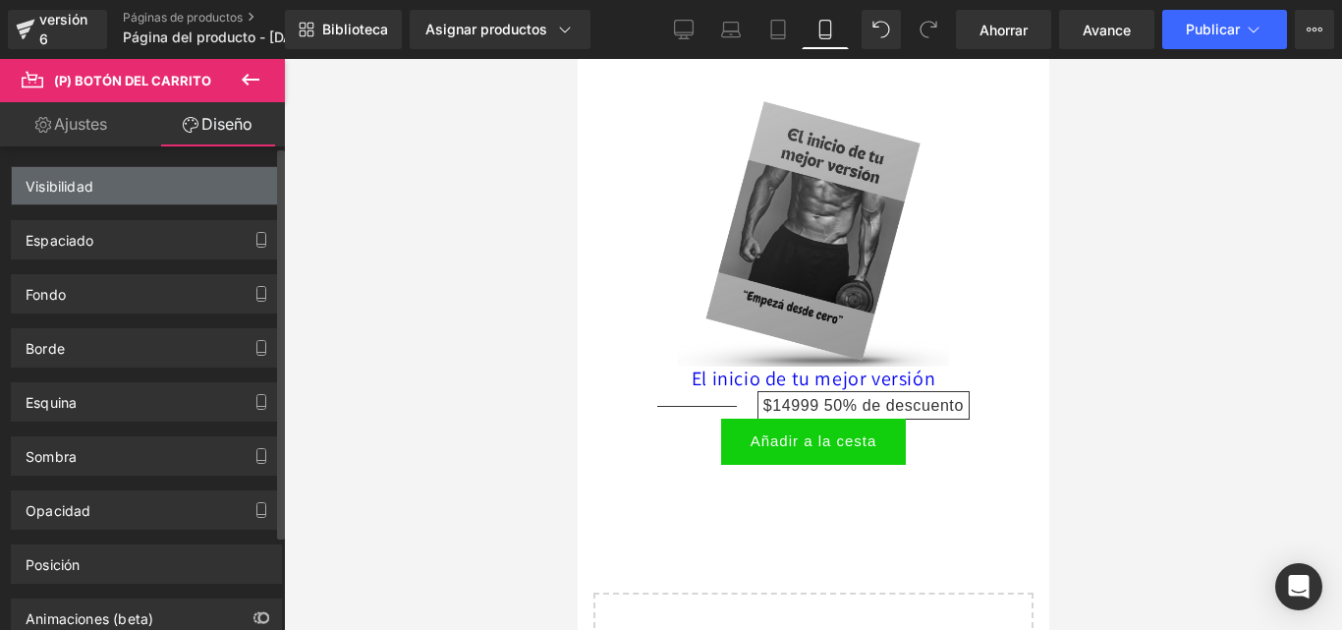
click at [94, 182] on div "Visibilidad" at bounding box center [146, 185] width 269 height 37
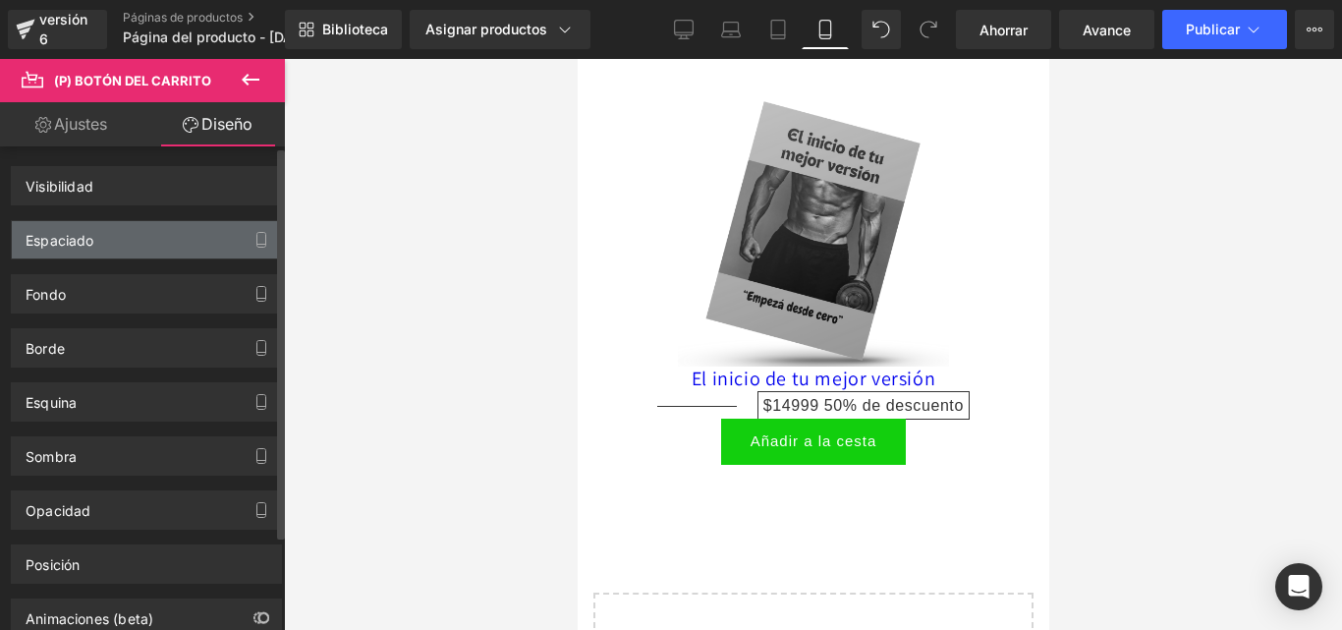
click at [101, 229] on div "Espaciado" at bounding box center [146, 239] width 269 height 37
